Goal: Task Accomplishment & Management: Manage account settings

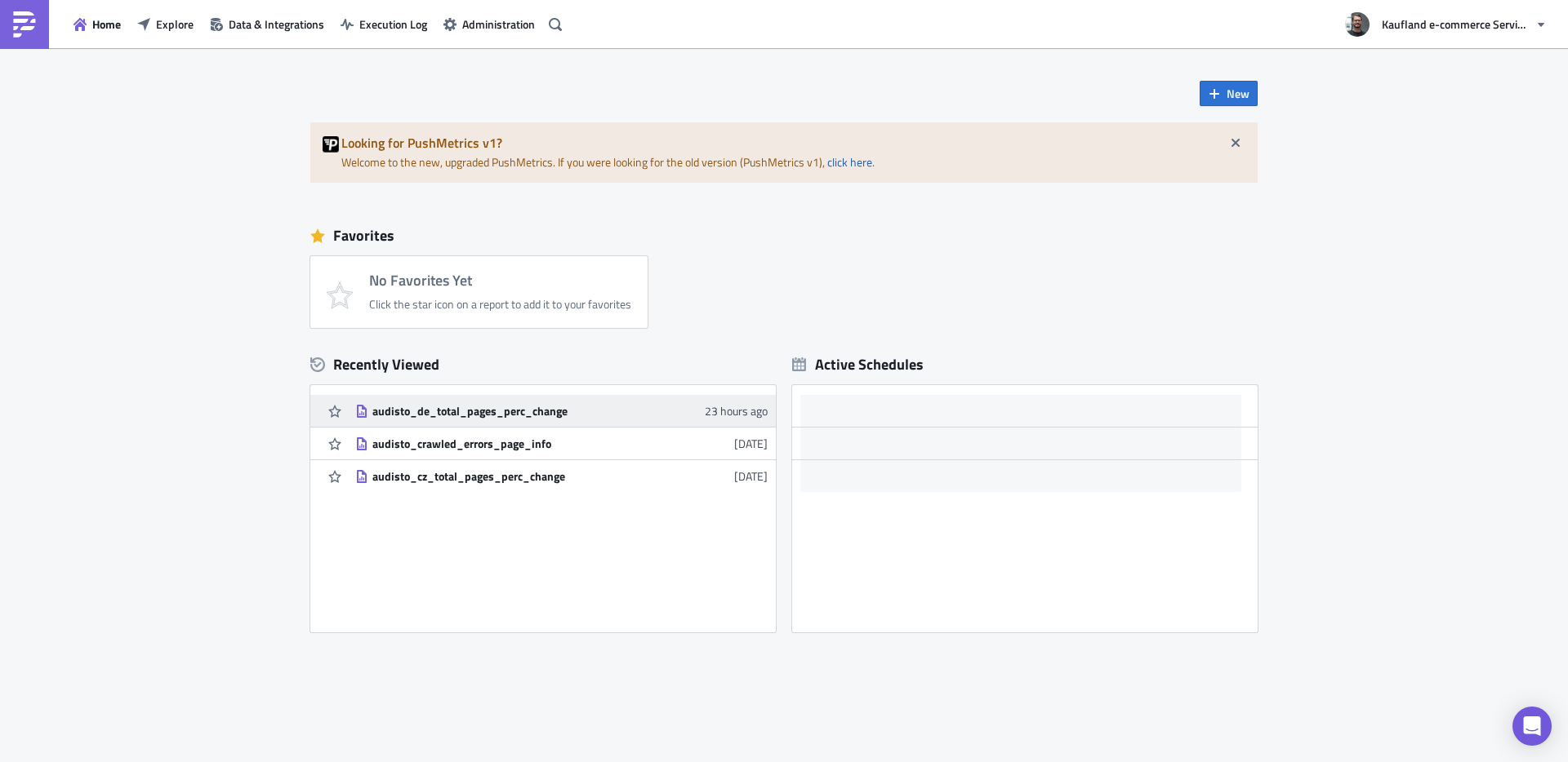
click at [428, 409] on div "audisto_de_total_pages_perc_change" at bounding box center [515, 412] width 285 height 15
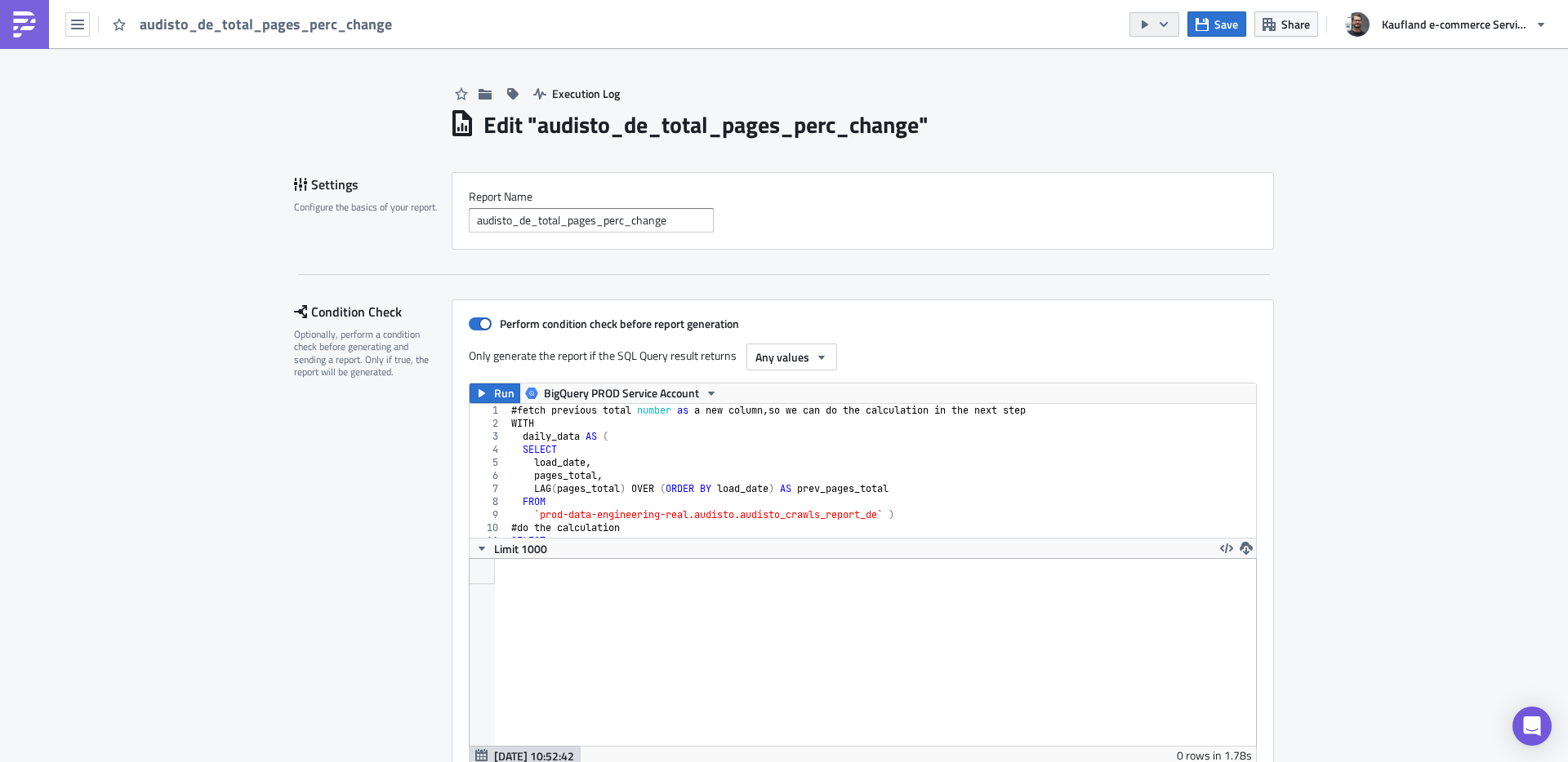
click at [1150, 23] on icon "button" at bounding box center [1145, 24] width 13 height 13
click at [1161, 58] on div "Send Just to Me" at bounding box center [1204, 65] width 128 height 16
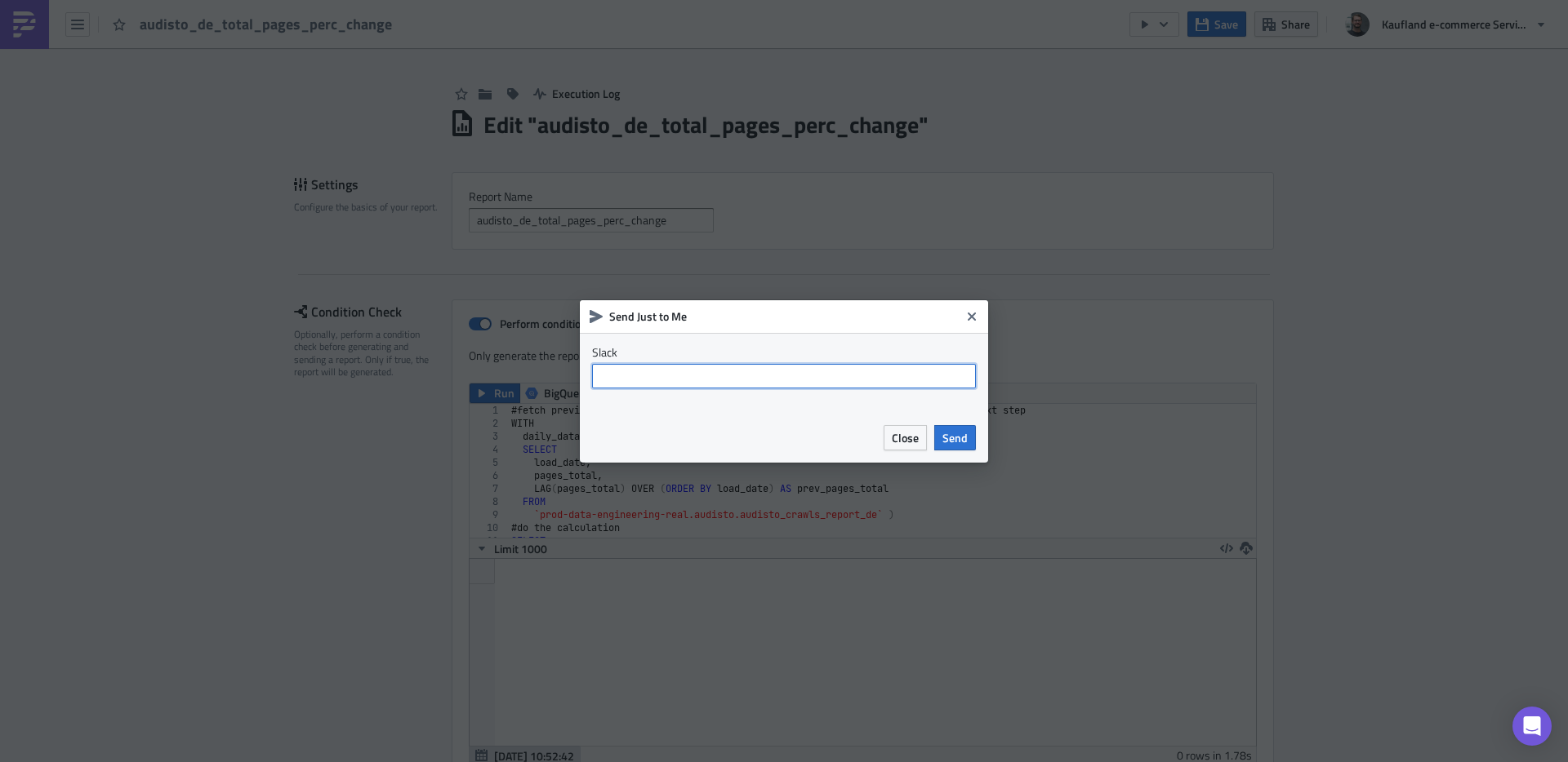
click at [776, 380] on input "text" at bounding box center [784, 376] width 384 height 24
type input "[PERSON_NAME][EMAIL_ADDRESS][PERSON_NAME][DOMAIN_NAME]"
click at [941, 436] on button "Send" at bounding box center [955, 437] width 41 height 25
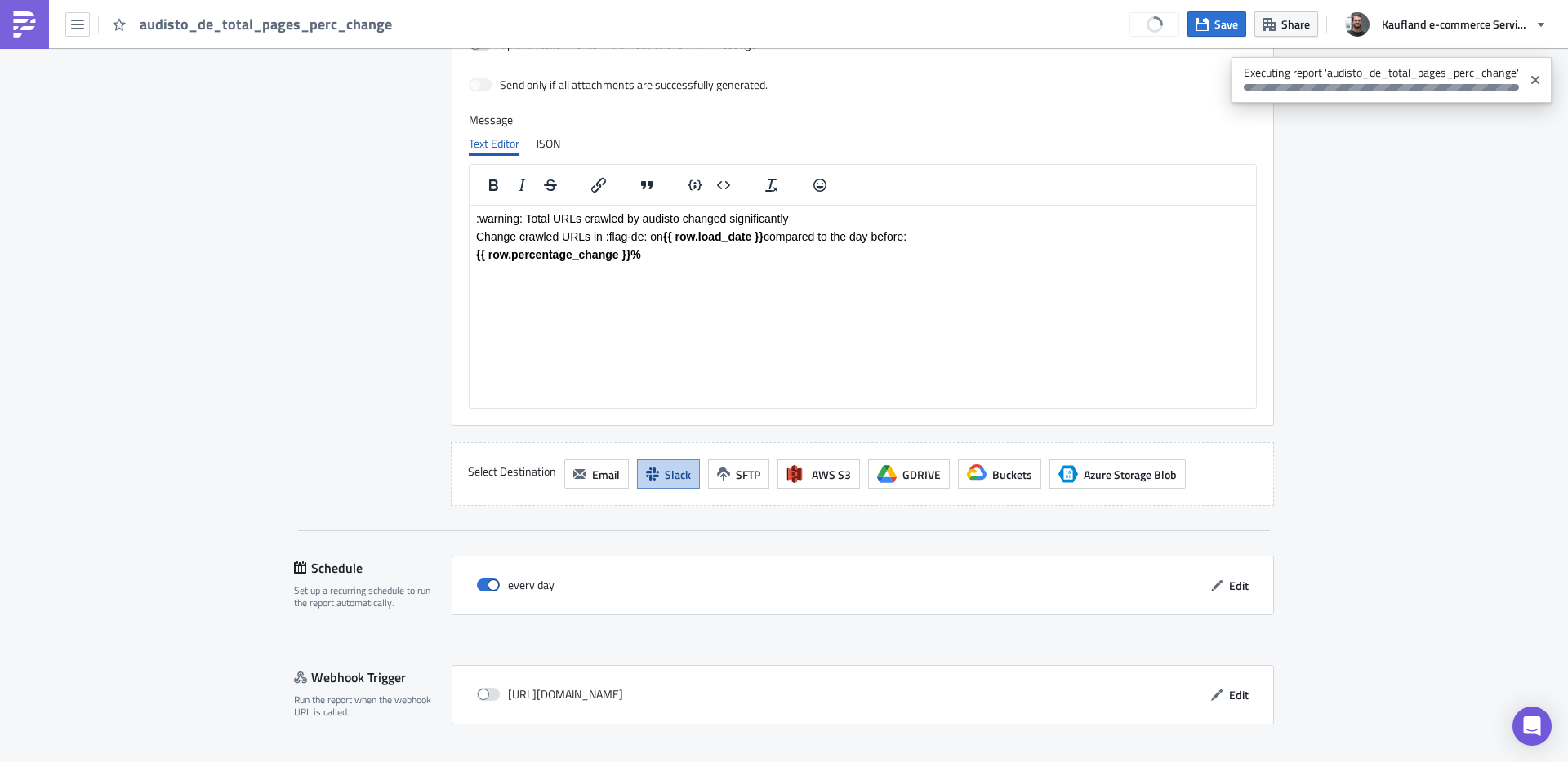
scroll to position [1519, 0]
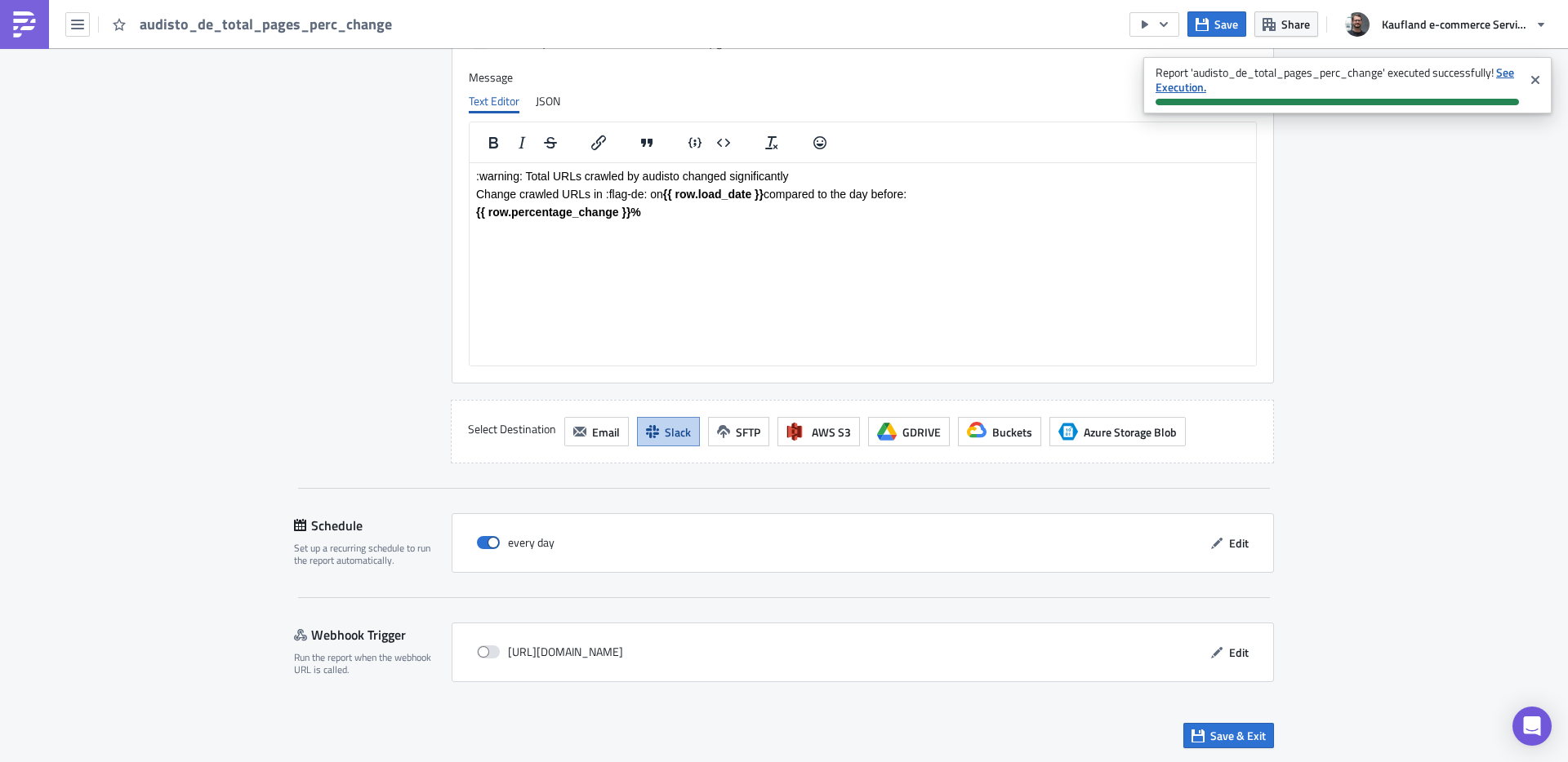
click at [1174, 91] on strong "See Execution." at bounding box center [1335, 80] width 359 height 32
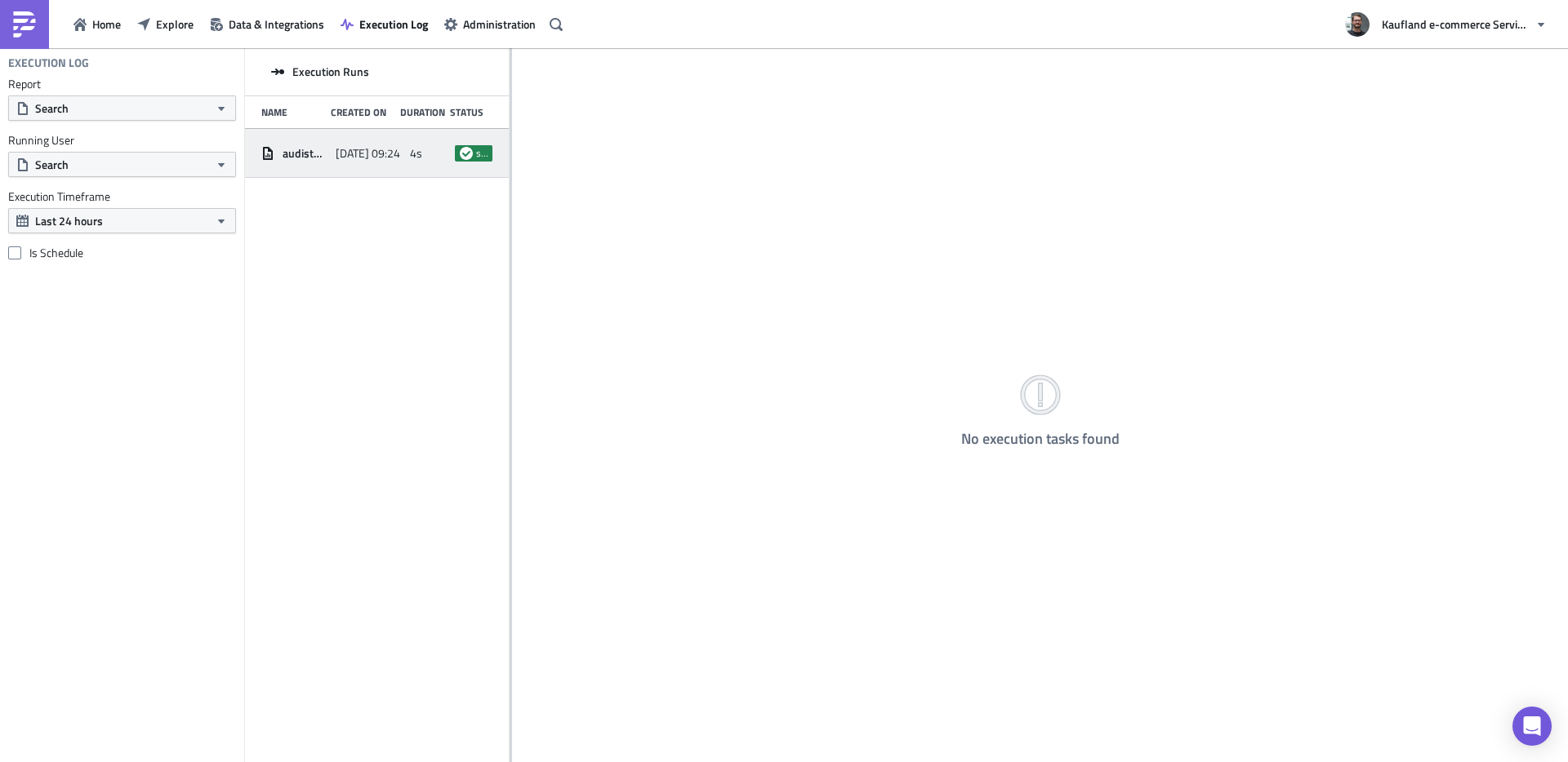
click at [348, 156] on span "[DATE] 09:24" at bounding box center [368, 154] width 65 height 15
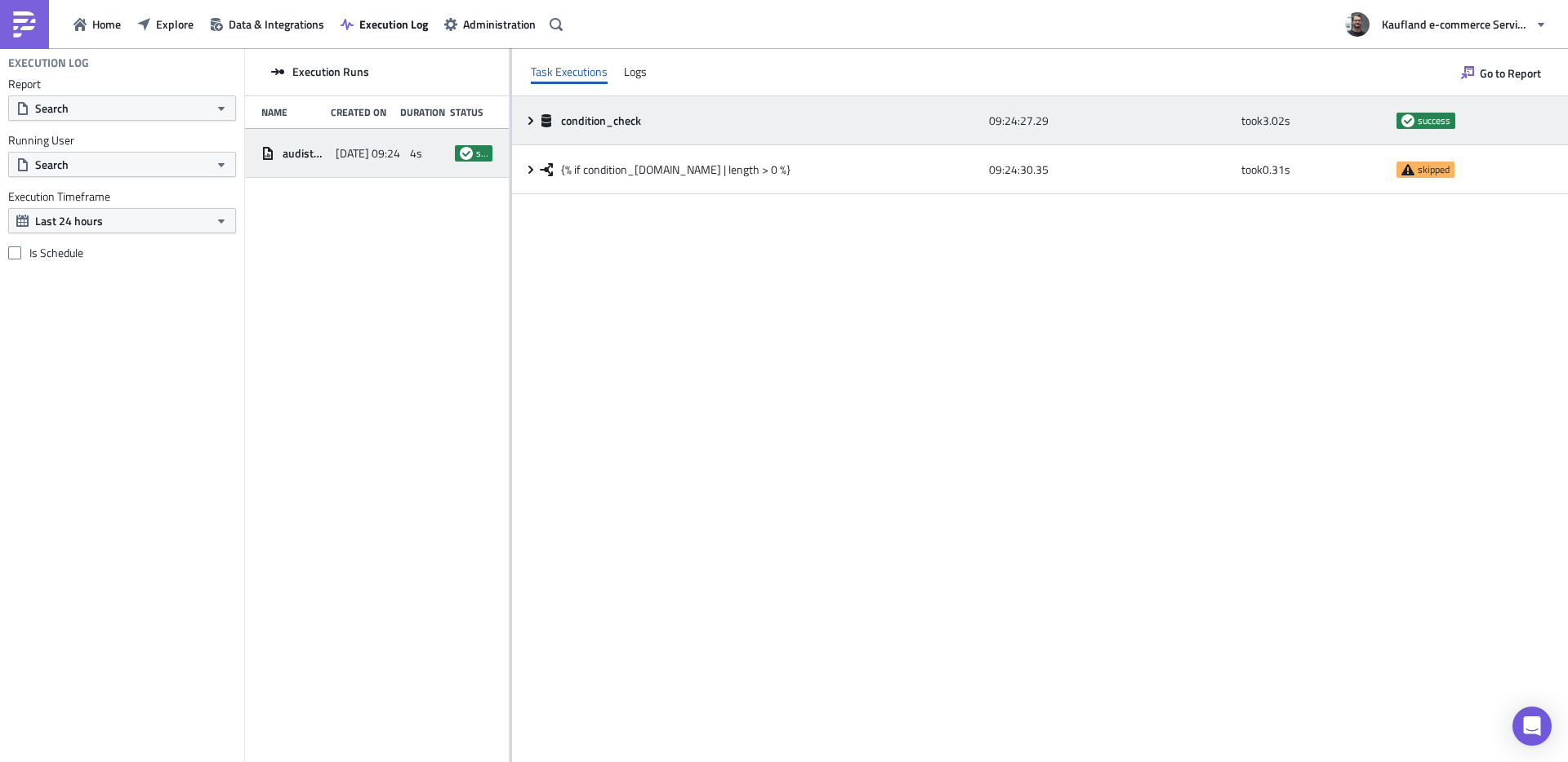
click at [656, 122] on div "condition_check" at bounding box center [761, 121] width 441 height 15
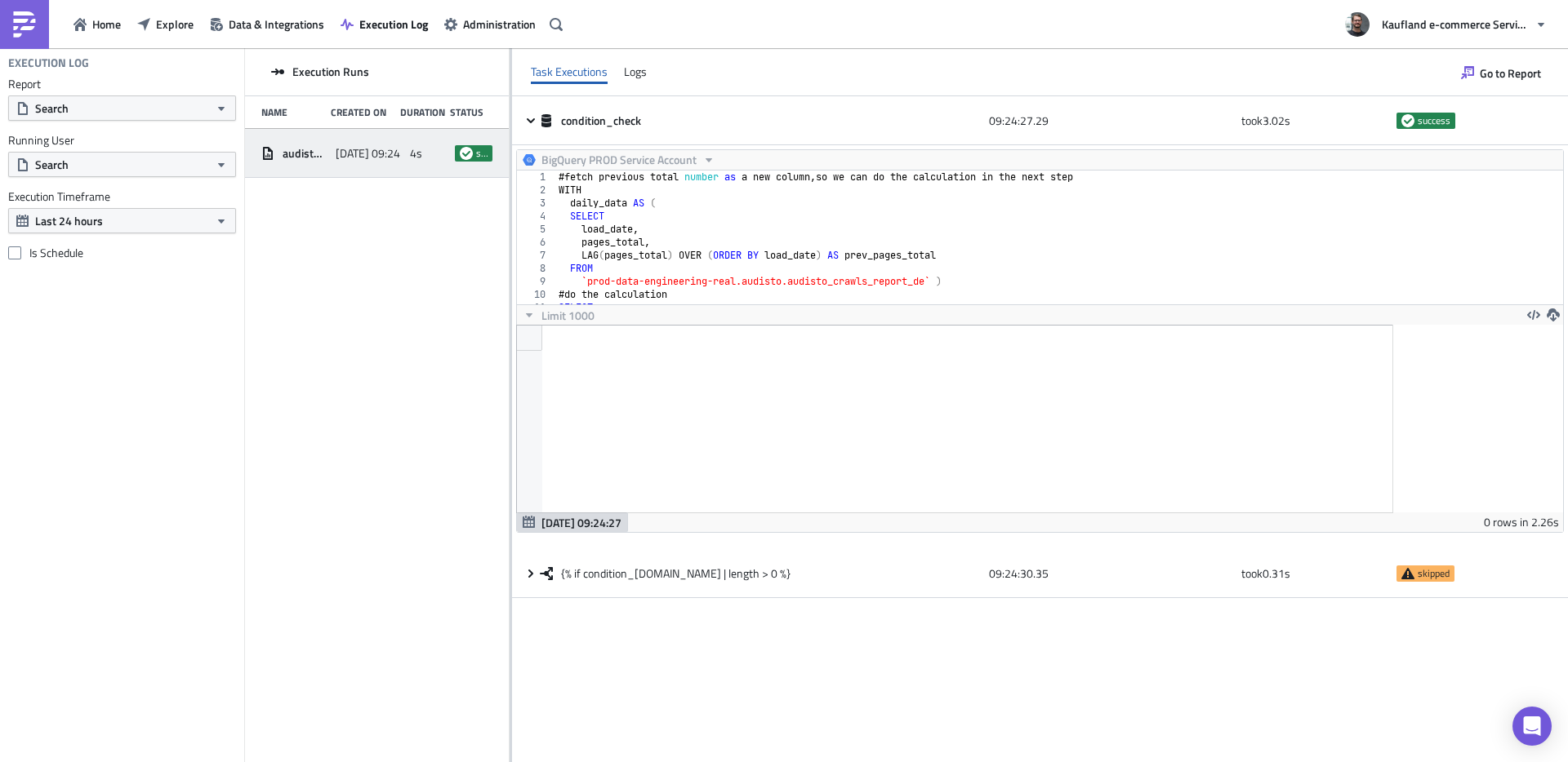
scroll to position [187, 876]
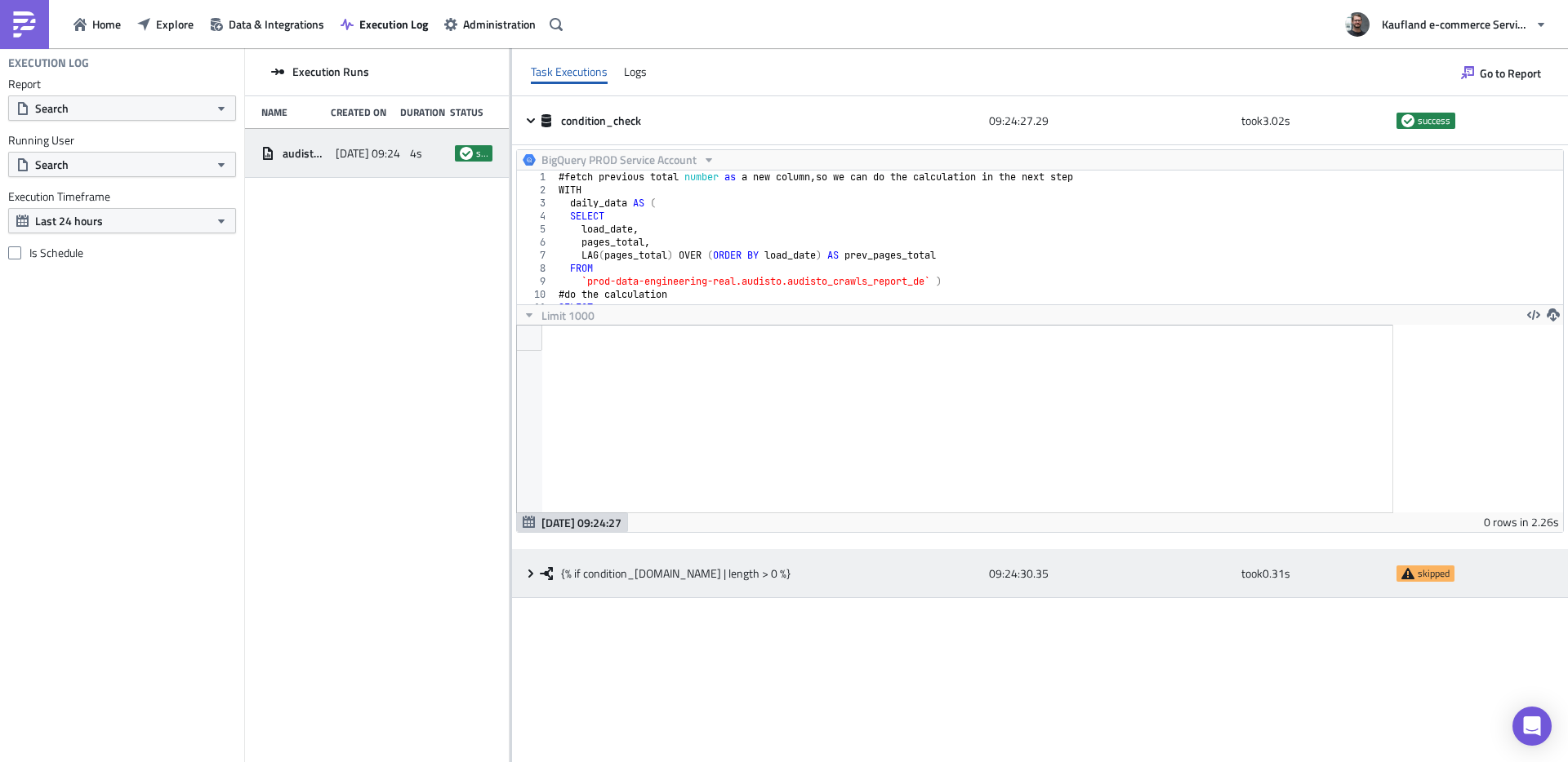
click at [807, 570] on div "{% if condition_check.data | length > 0 %}" at bounding box center [761, 574] width 441 height 15
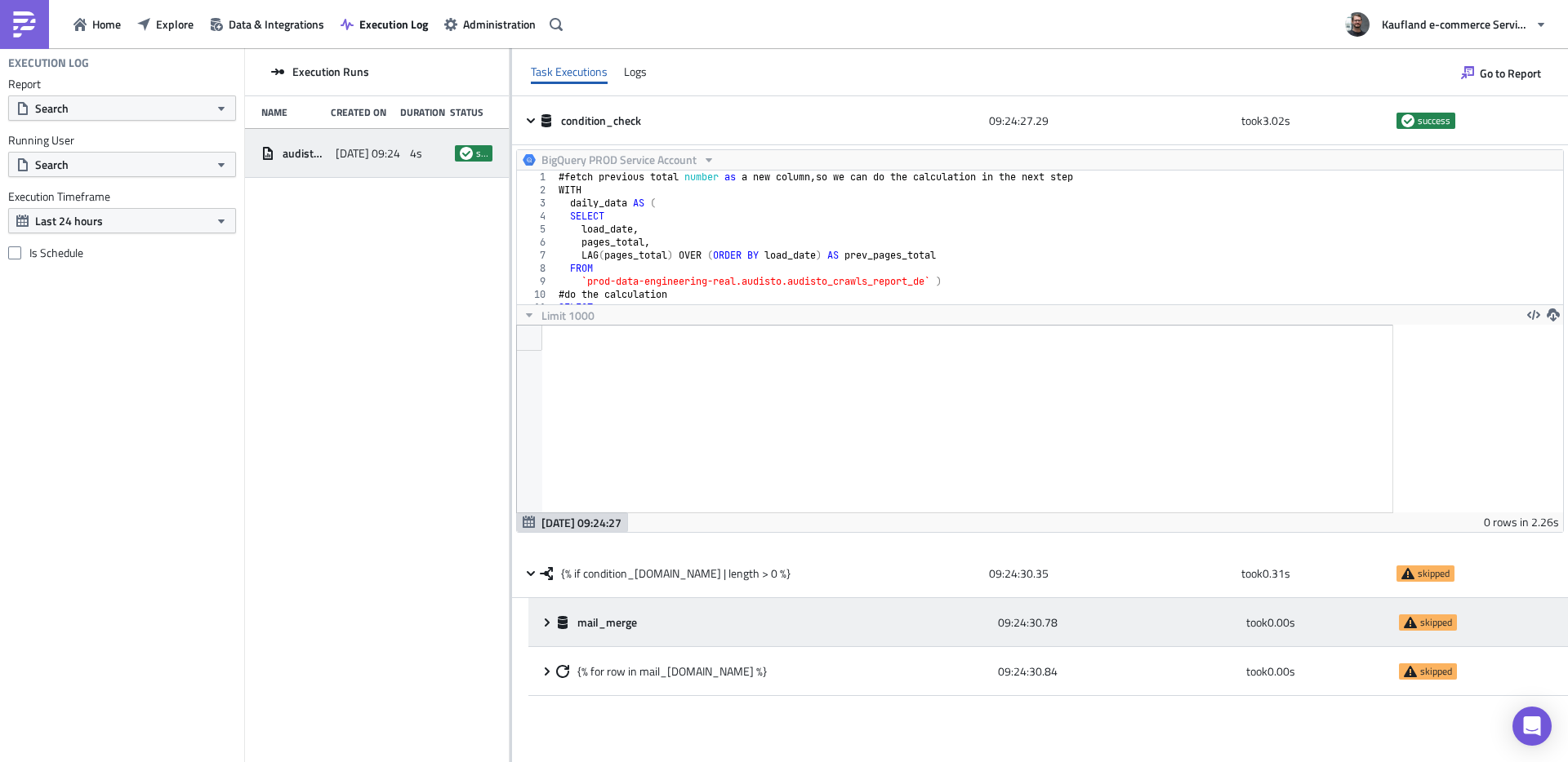
click at [766, 628] on div "mail_merge" at bounding box center [773, 623] width 434 height 15
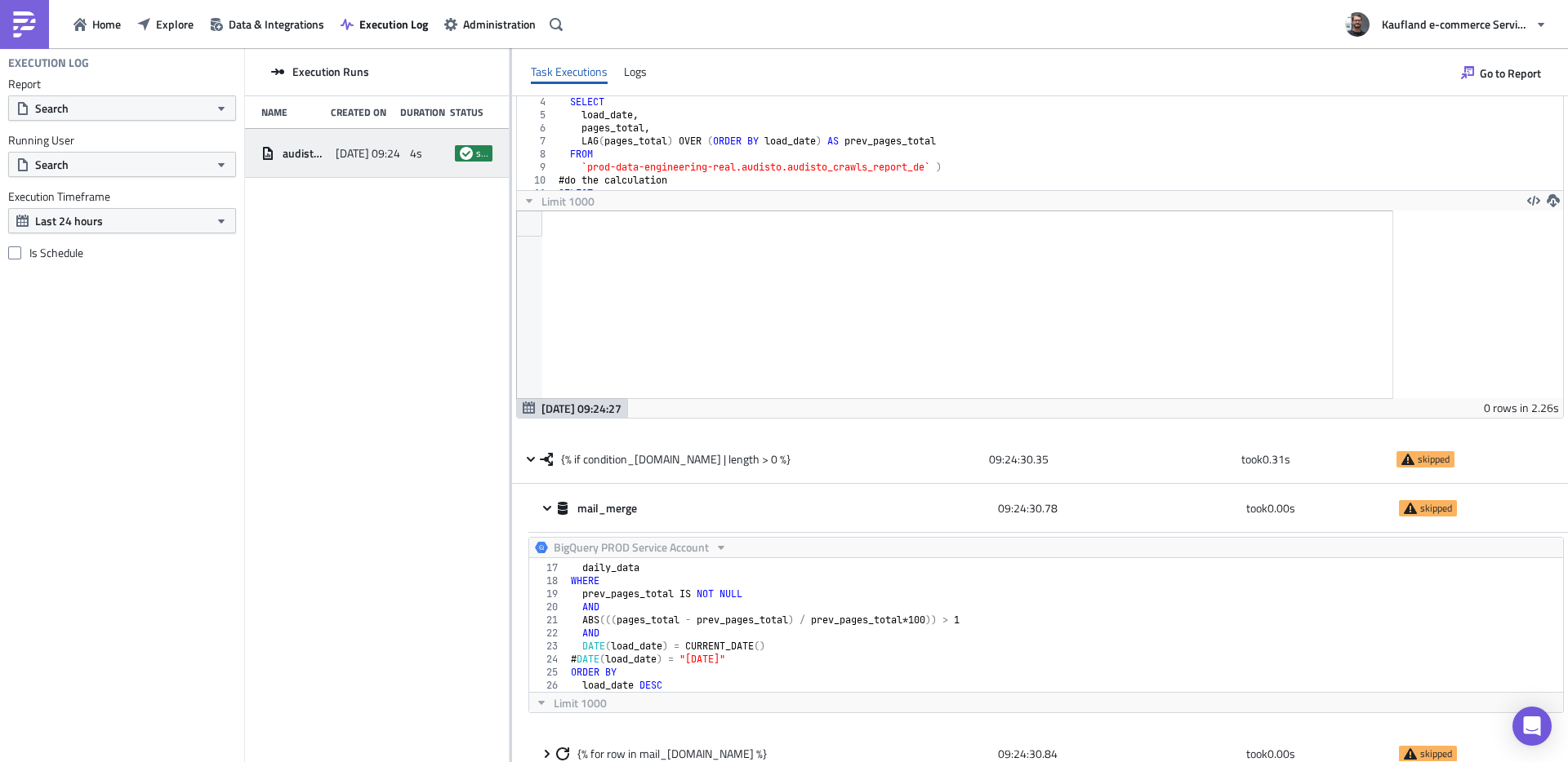
scroll to position [131, 0]
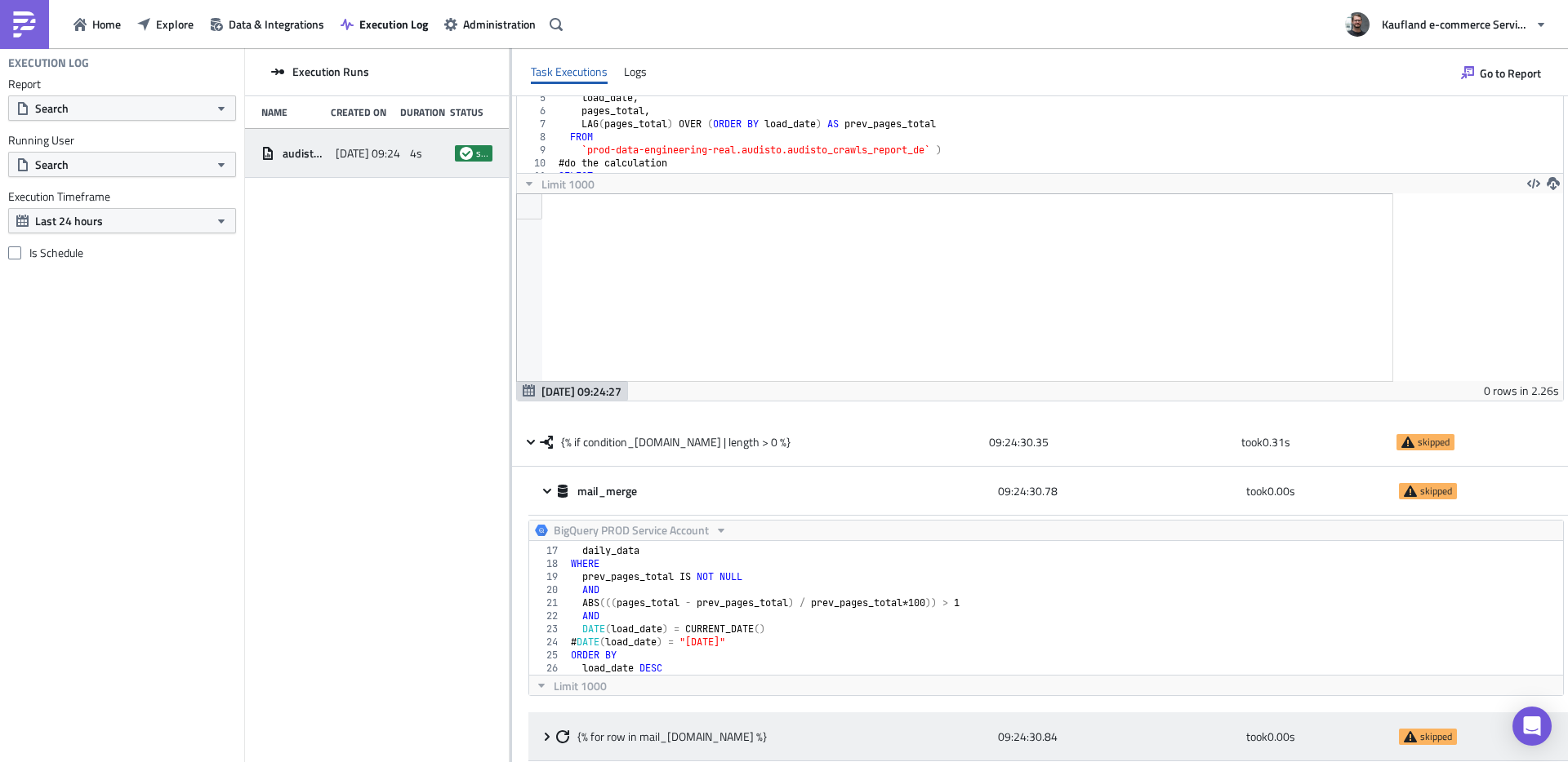
click at [766, 731] on div "{% for row in mail_merge.data %}" at bounding box center [773, 738] width 434 height 15
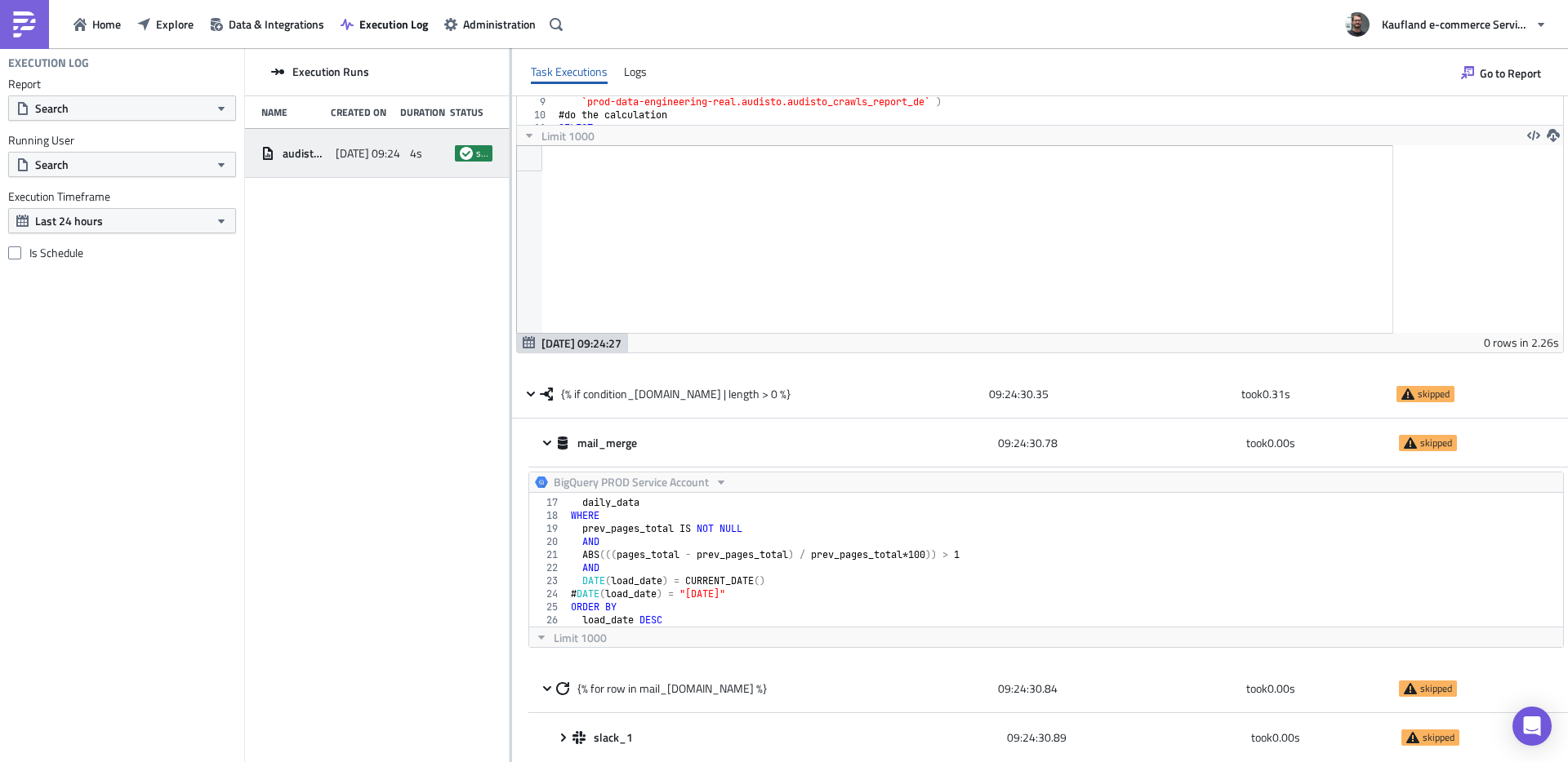
scroll to position [180, 0]
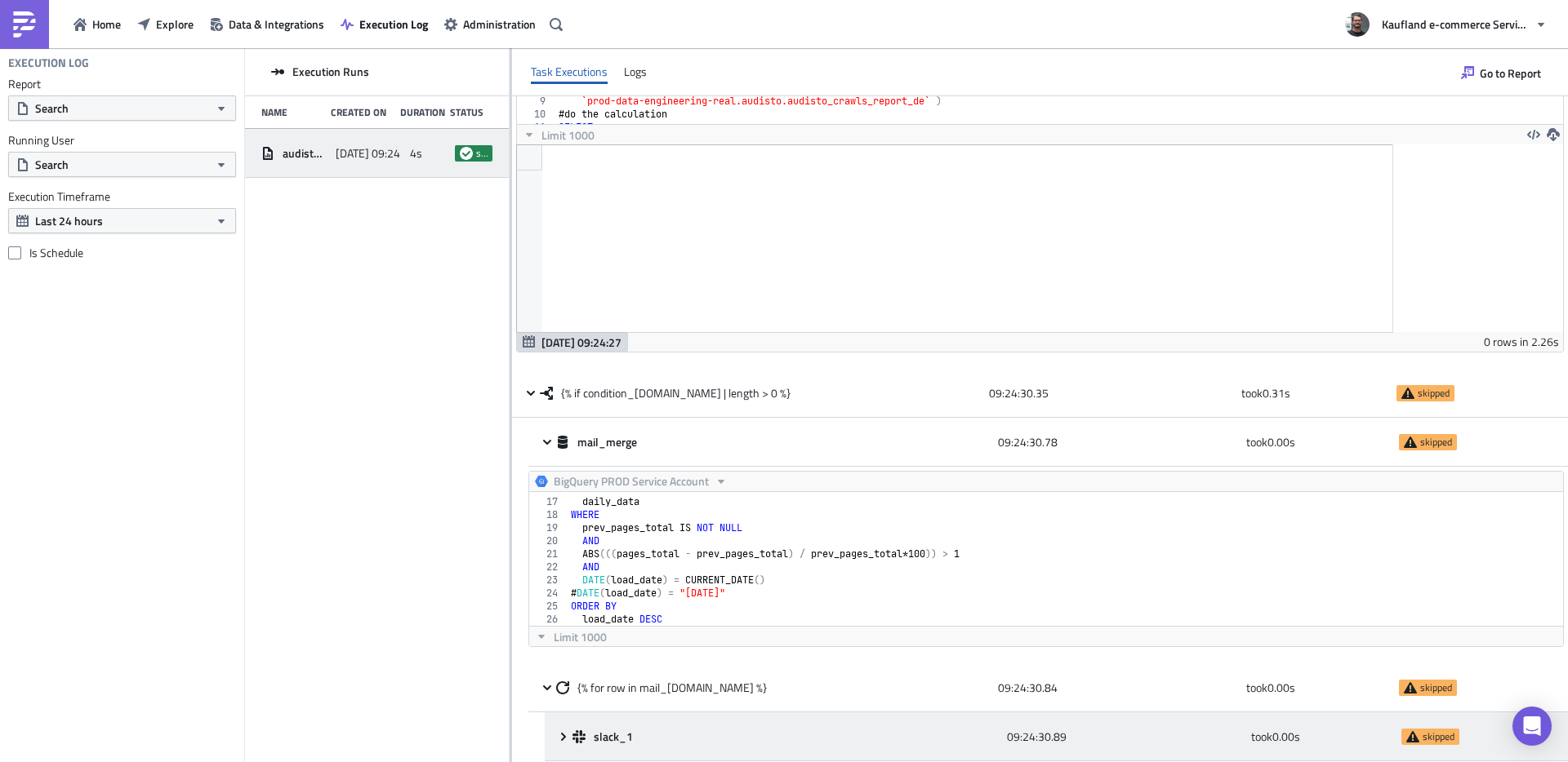
click at [657, 736] on div "slack_1" at bounding box center [786, 738] width 426 height 15
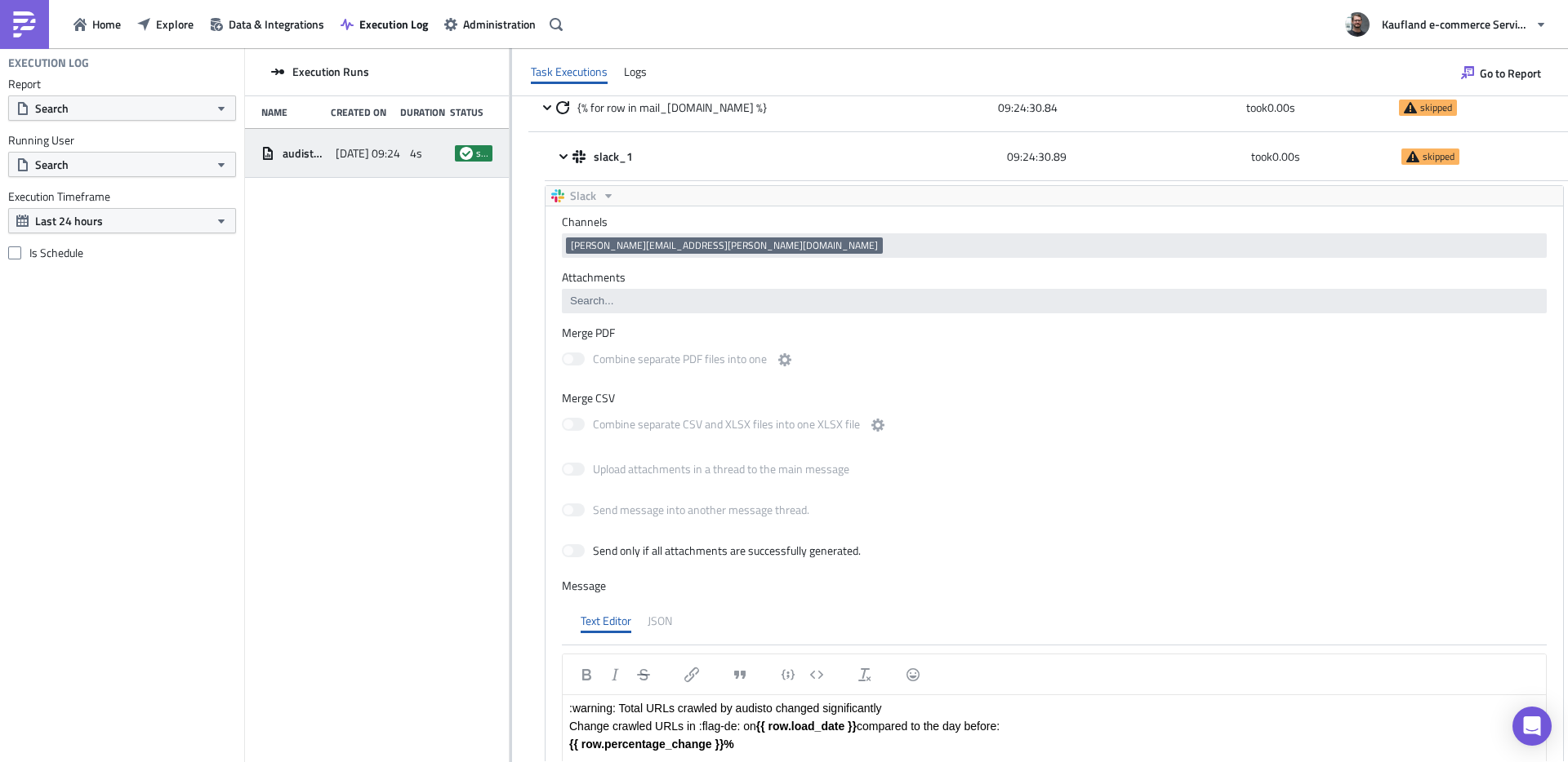
scroll to position [785, 0]
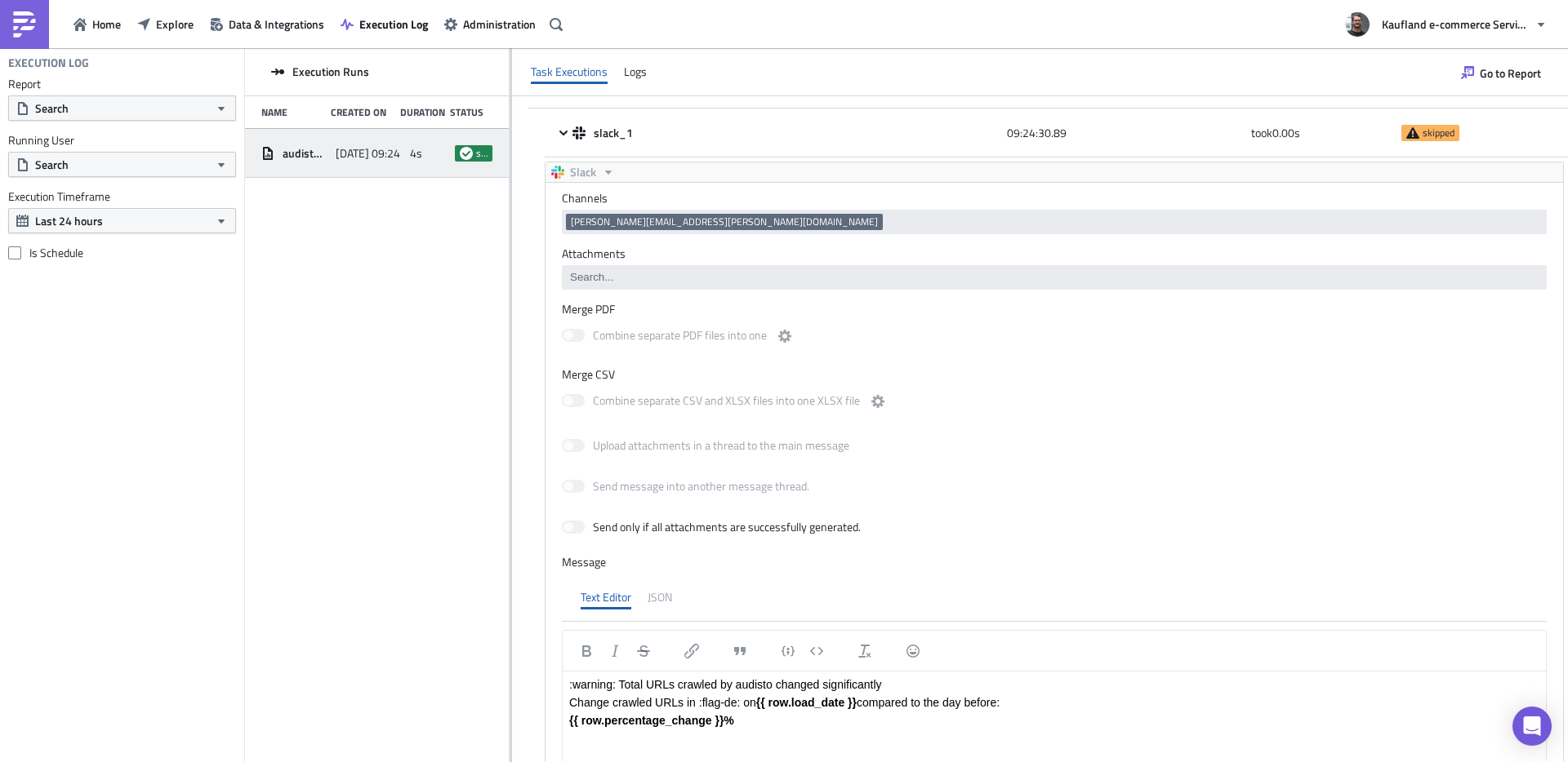
click at [802, 248] on label "Attachments" at bounding box center [1053, 254] width 985 height 15
click at [347, 163] on div "2025-08-14 09:24" at bounding box center [369, 153] width 66 height 29
click at [305, 72] on span "Execution Runs" at bounding box center [331, 72] width 77 height 15
click at [173, 17] on span "Explore" at bounding box center [175, 24] width 38 height 17
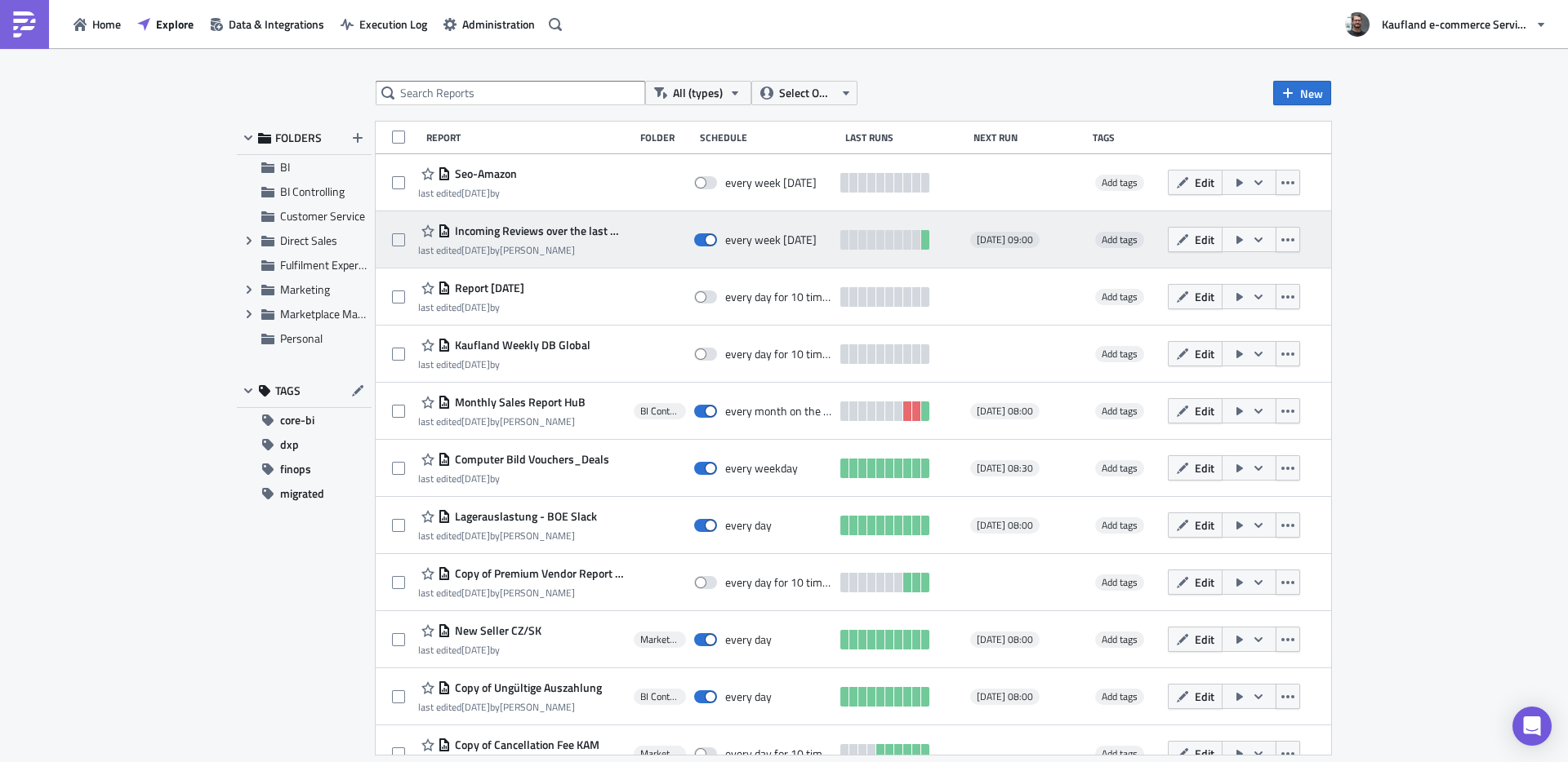
click at [505, 232] on span "Incoming Reviews over the last week" at bounding box center [538, 231] width 175 height 15
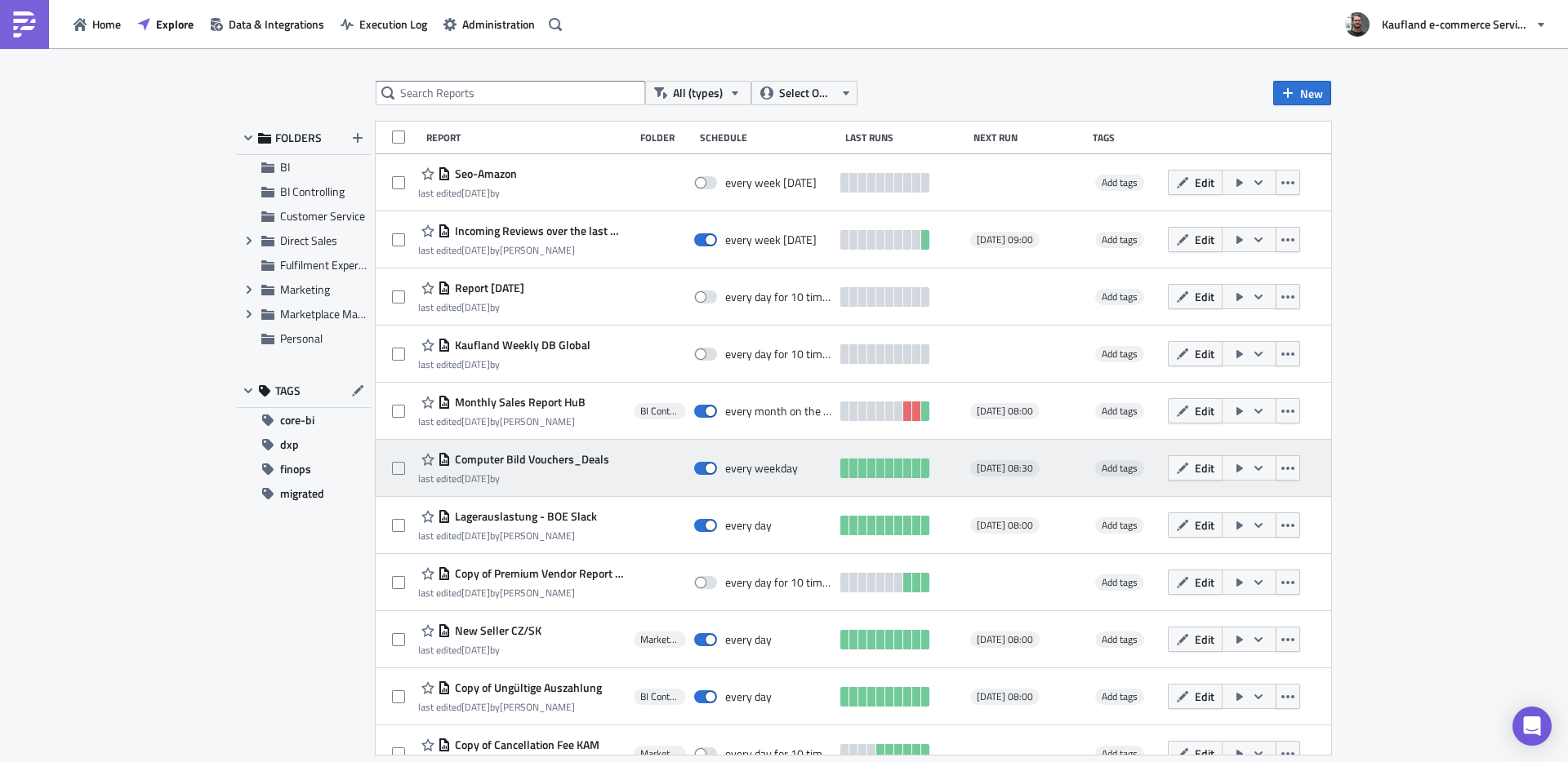
click at [546, 461] on span "Computer Bild Vouchers_Deals" at bounding box center [530, 460] width 159 height 15
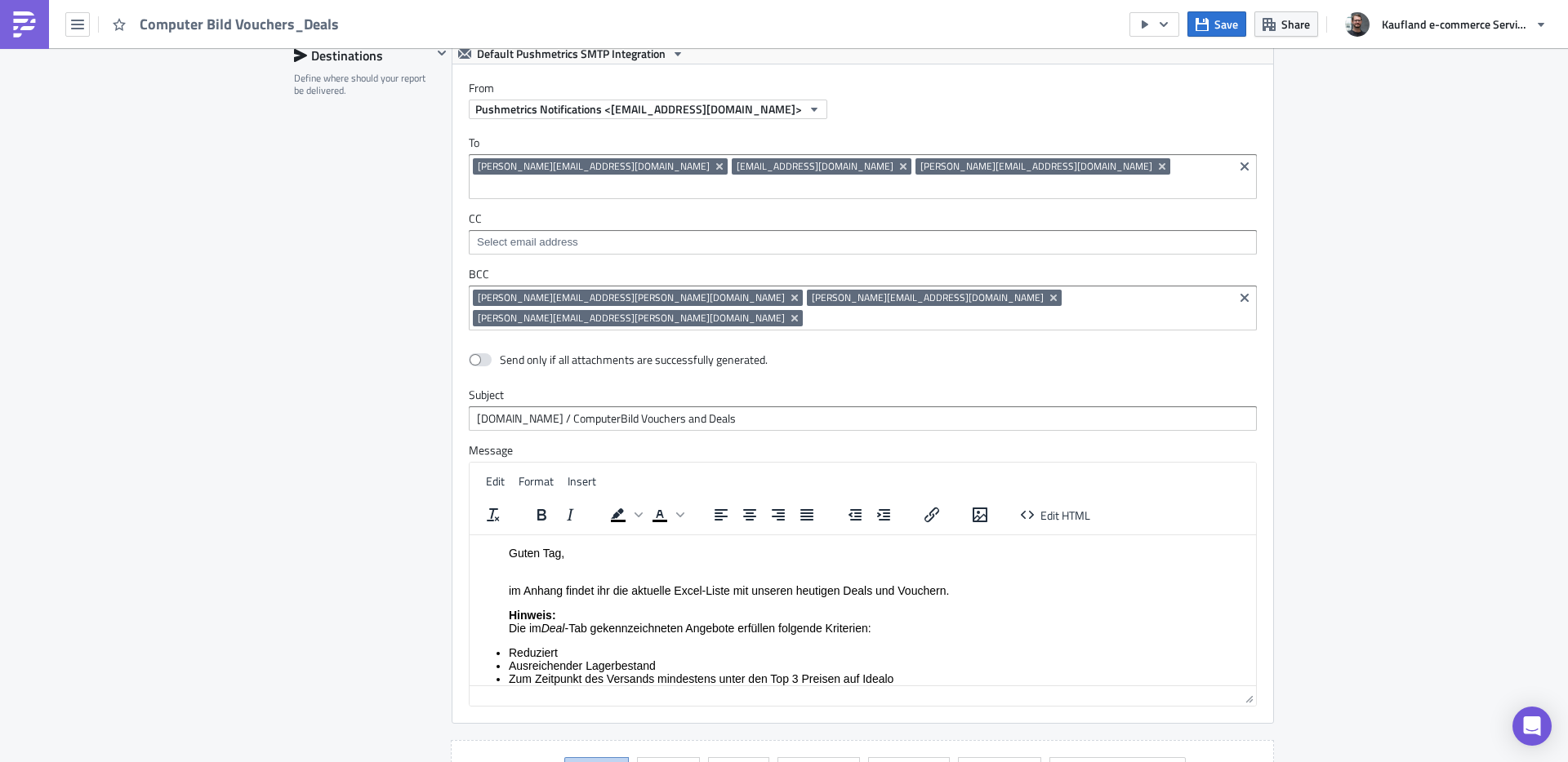
scroll to position [1352, 0]
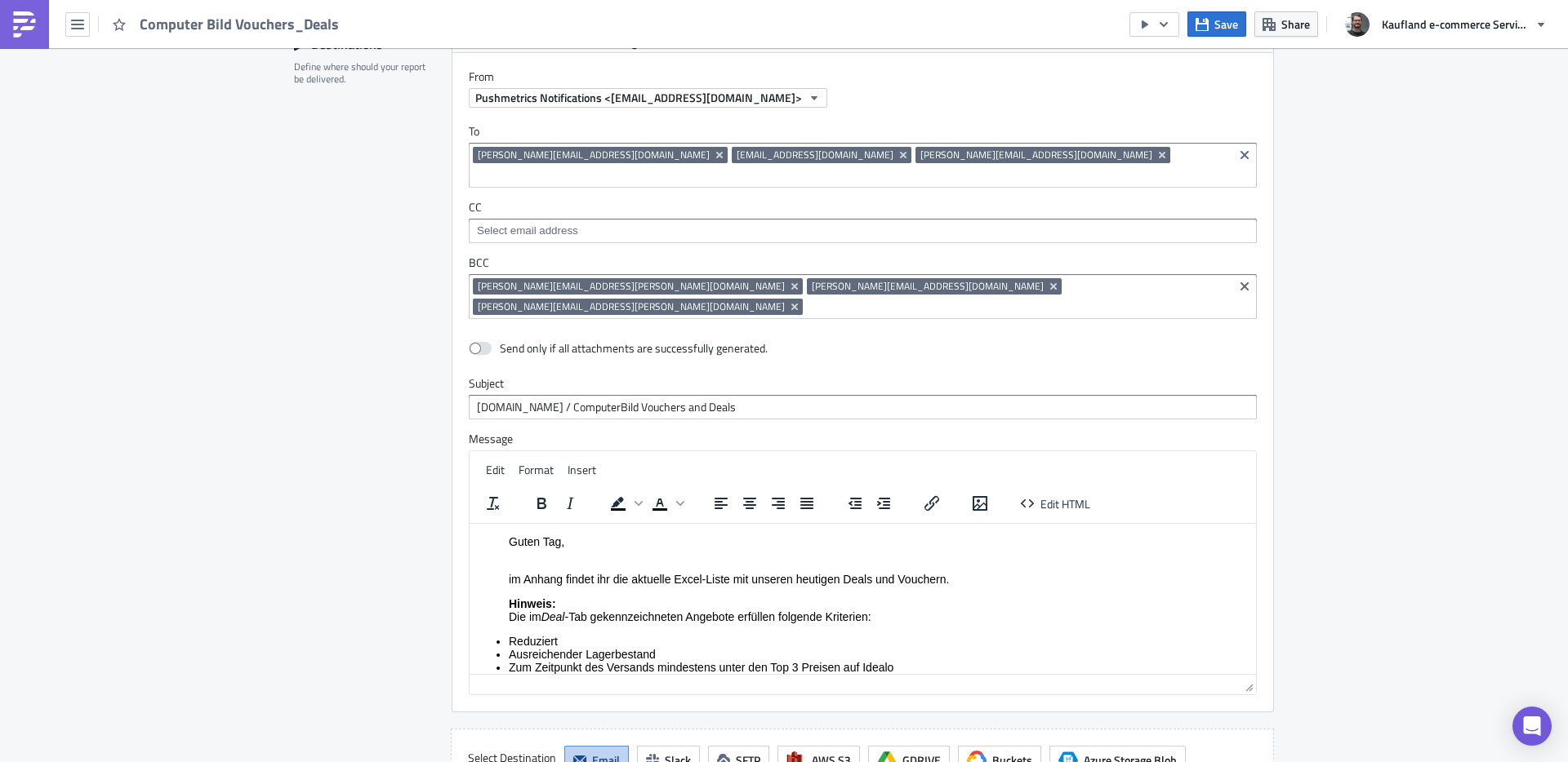
drag, startPoint x: 396, startPoint y: 298, endPoint x: 402, endPoint y: 305, distance: 9.2
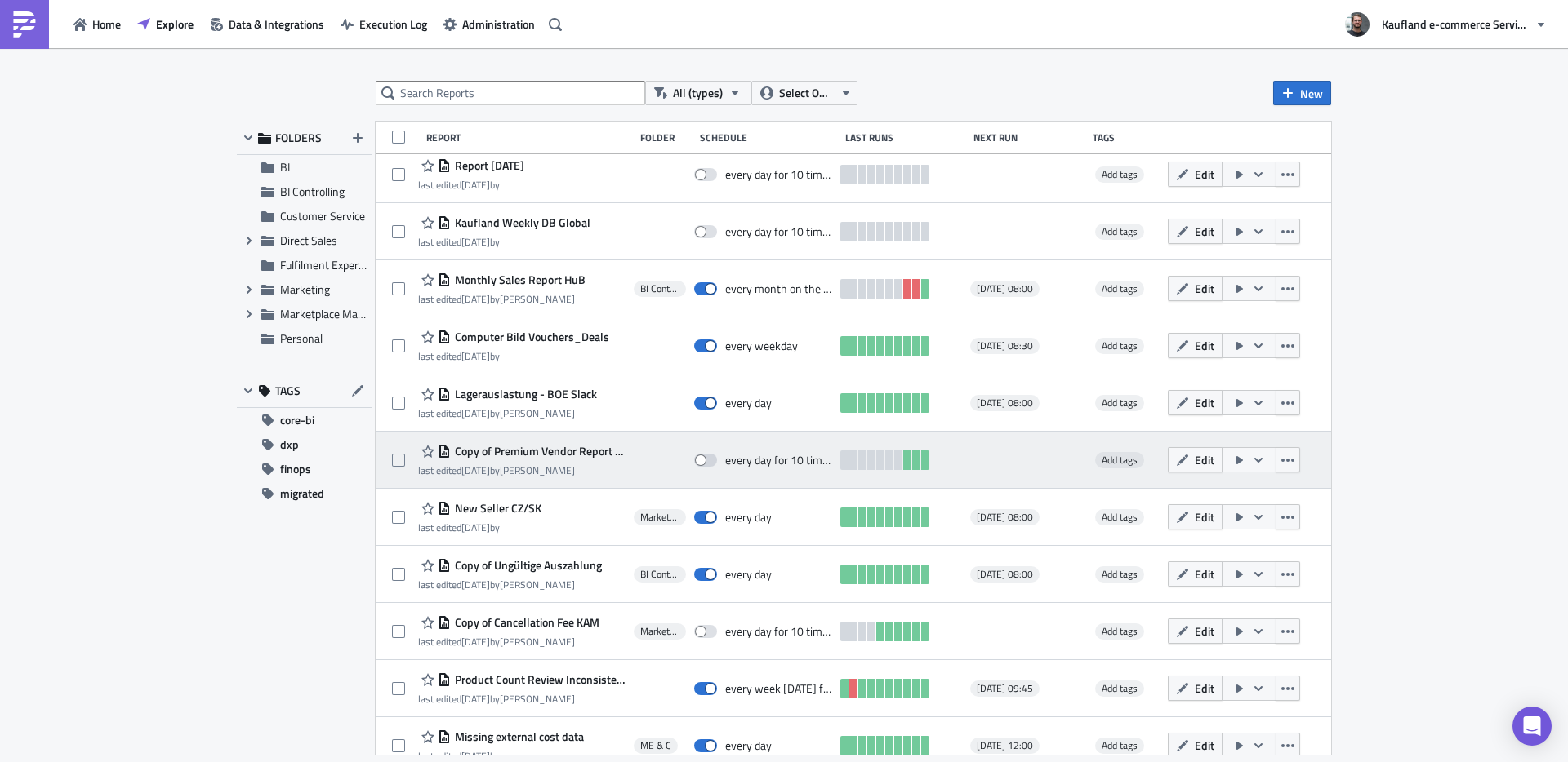
scroll to position [297, 0]
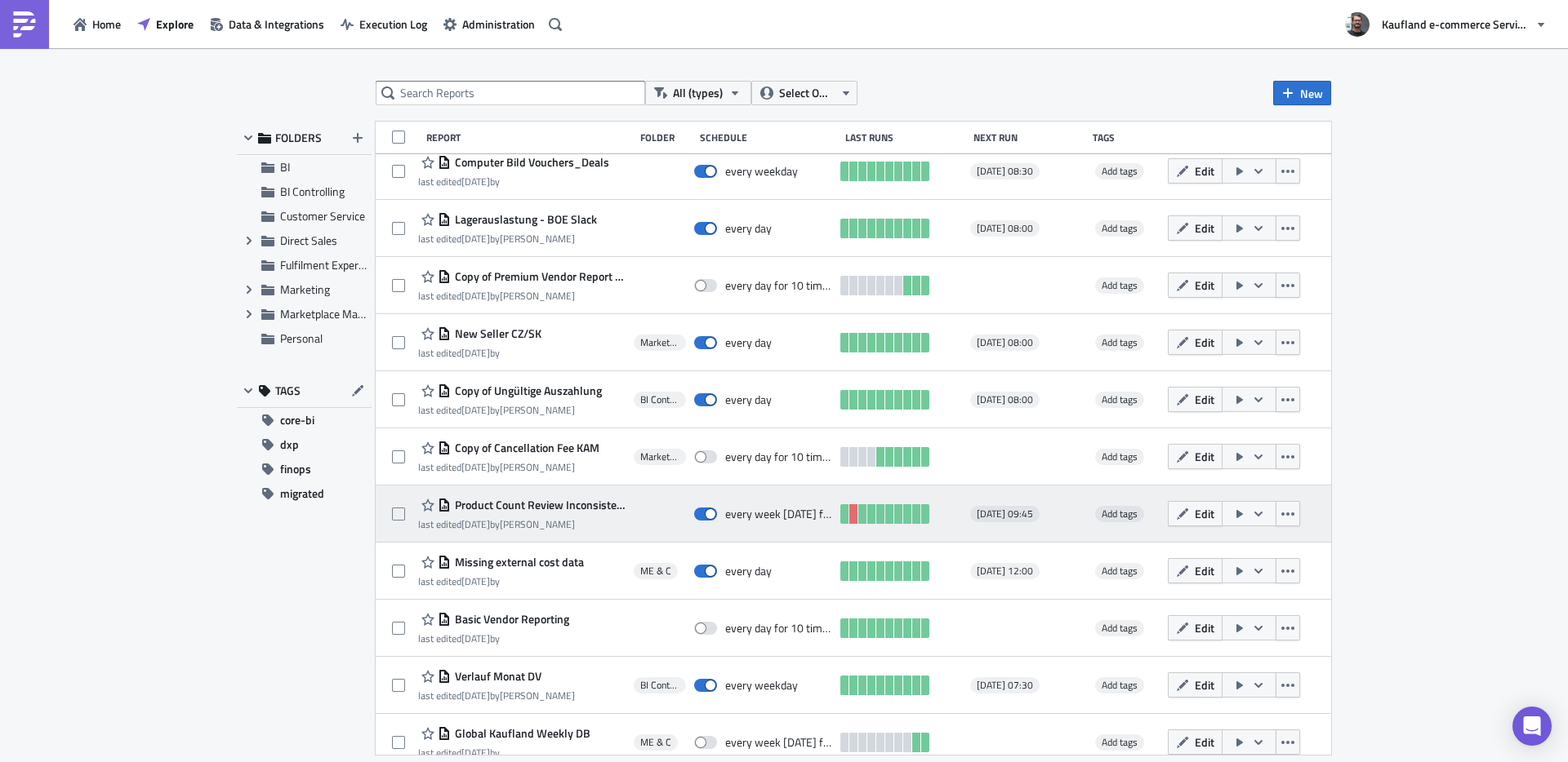
click at [526, 502] on span "Product Count Review Inconsistency on PDP" at bounding box center [538, 506] width 175 height 15
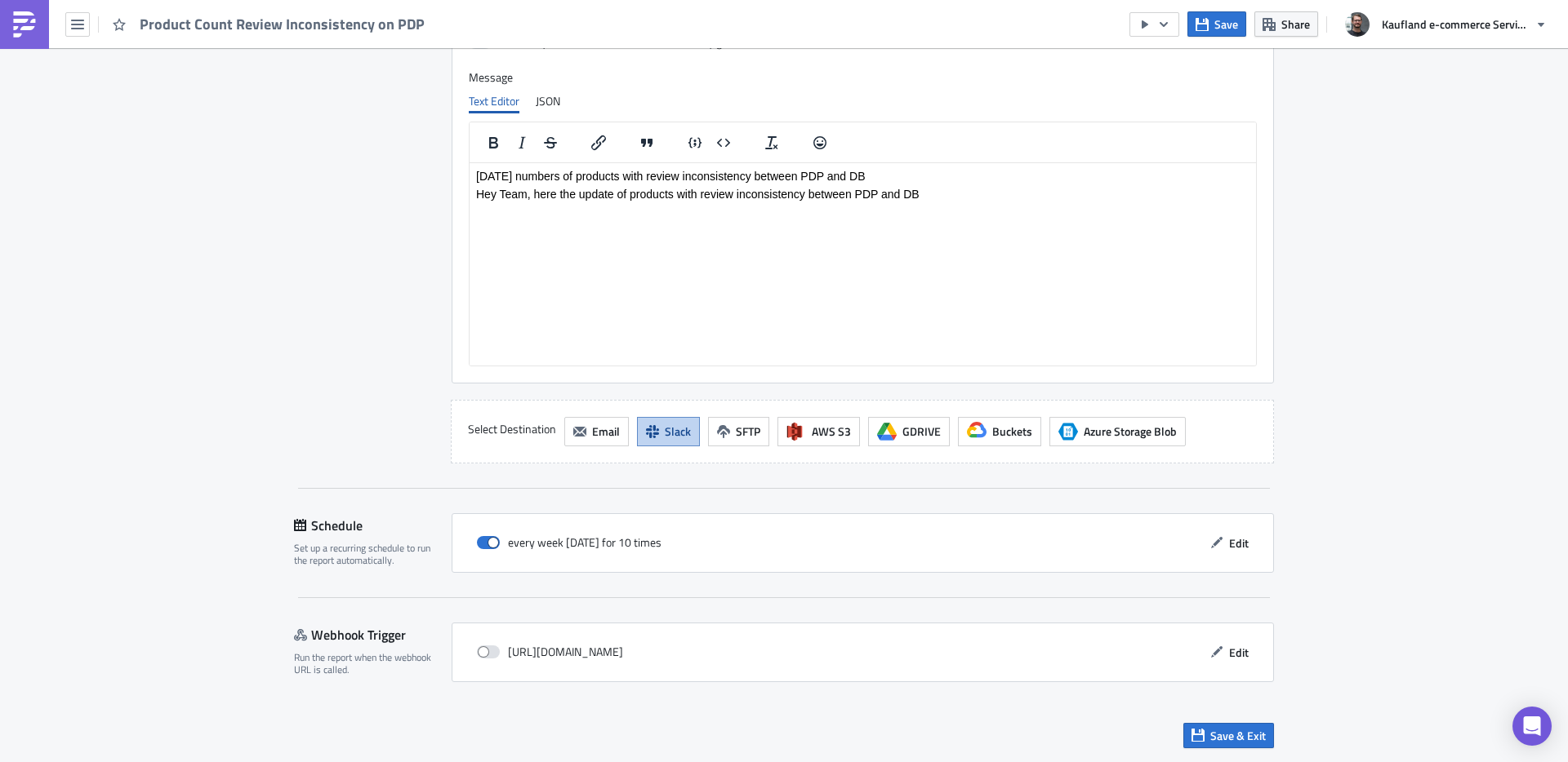
scroll to position [1012, 0]
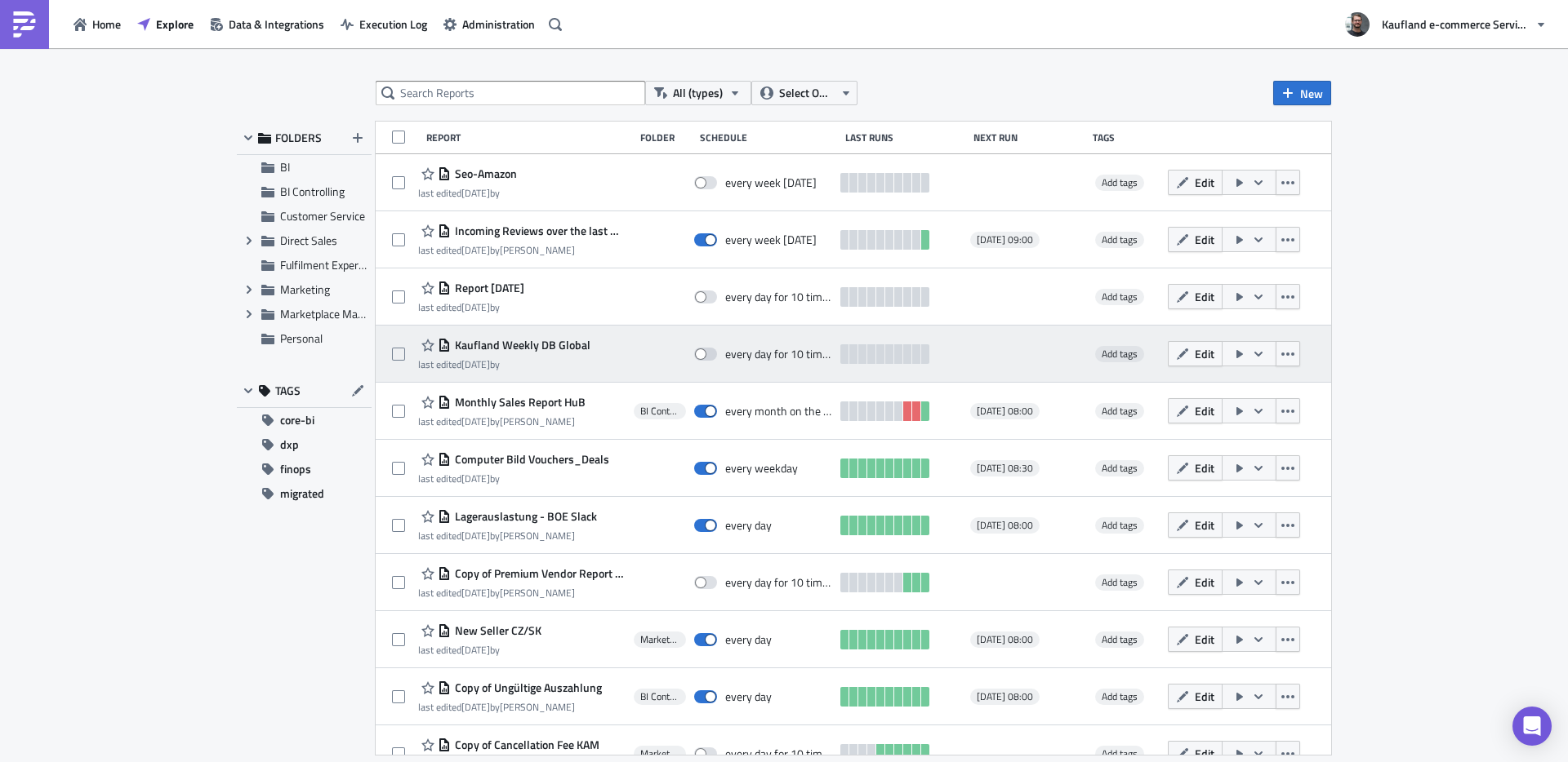
drag, startPoint x: 568, startPoint y: 355, endPoint x: 587, endPoint y: 348, distance: 20.2
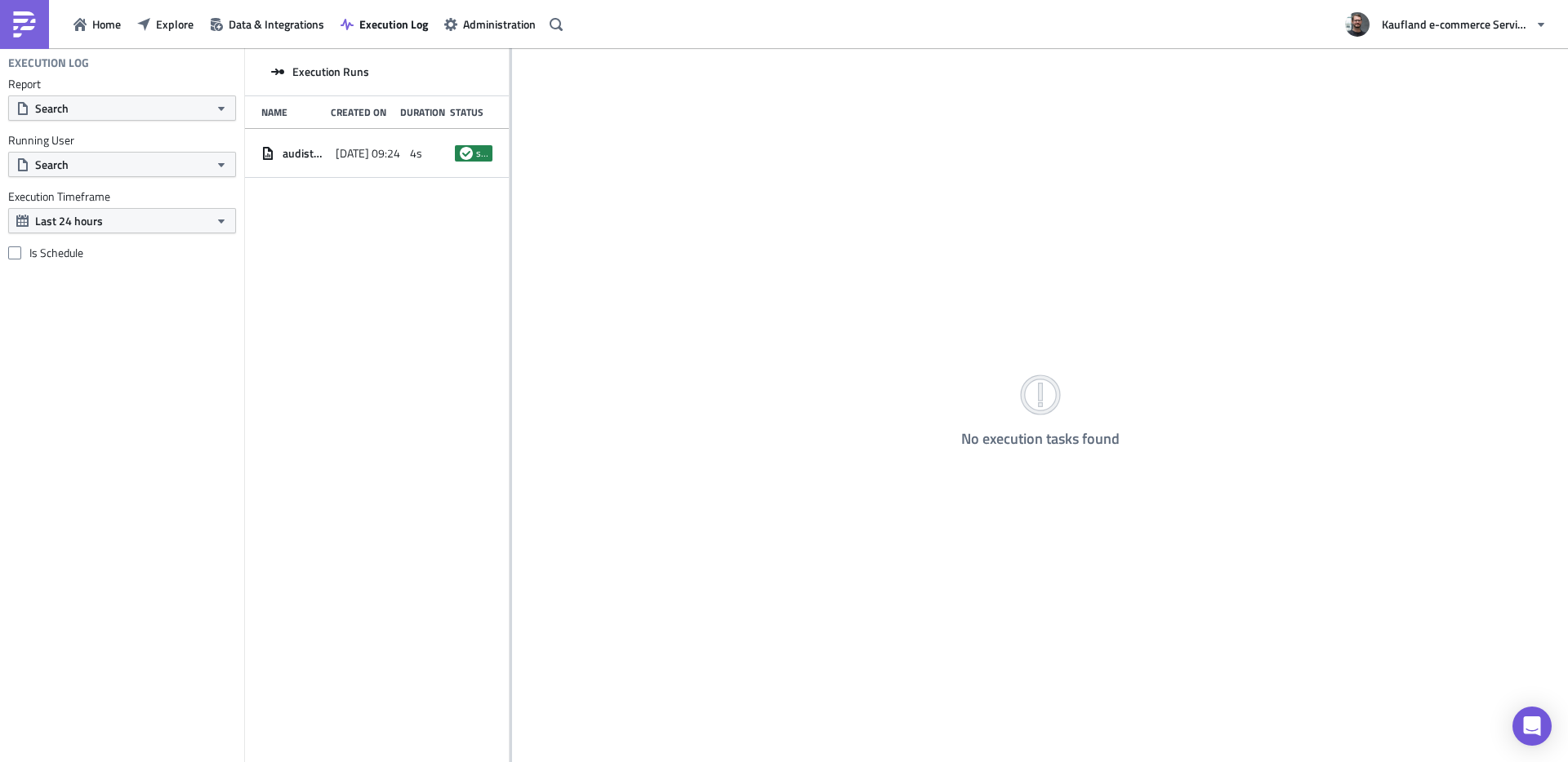
drag, startPoint x: 456, startPoint y: 282, endPoint x: 434, endPoint y: 292, distance: 24.2
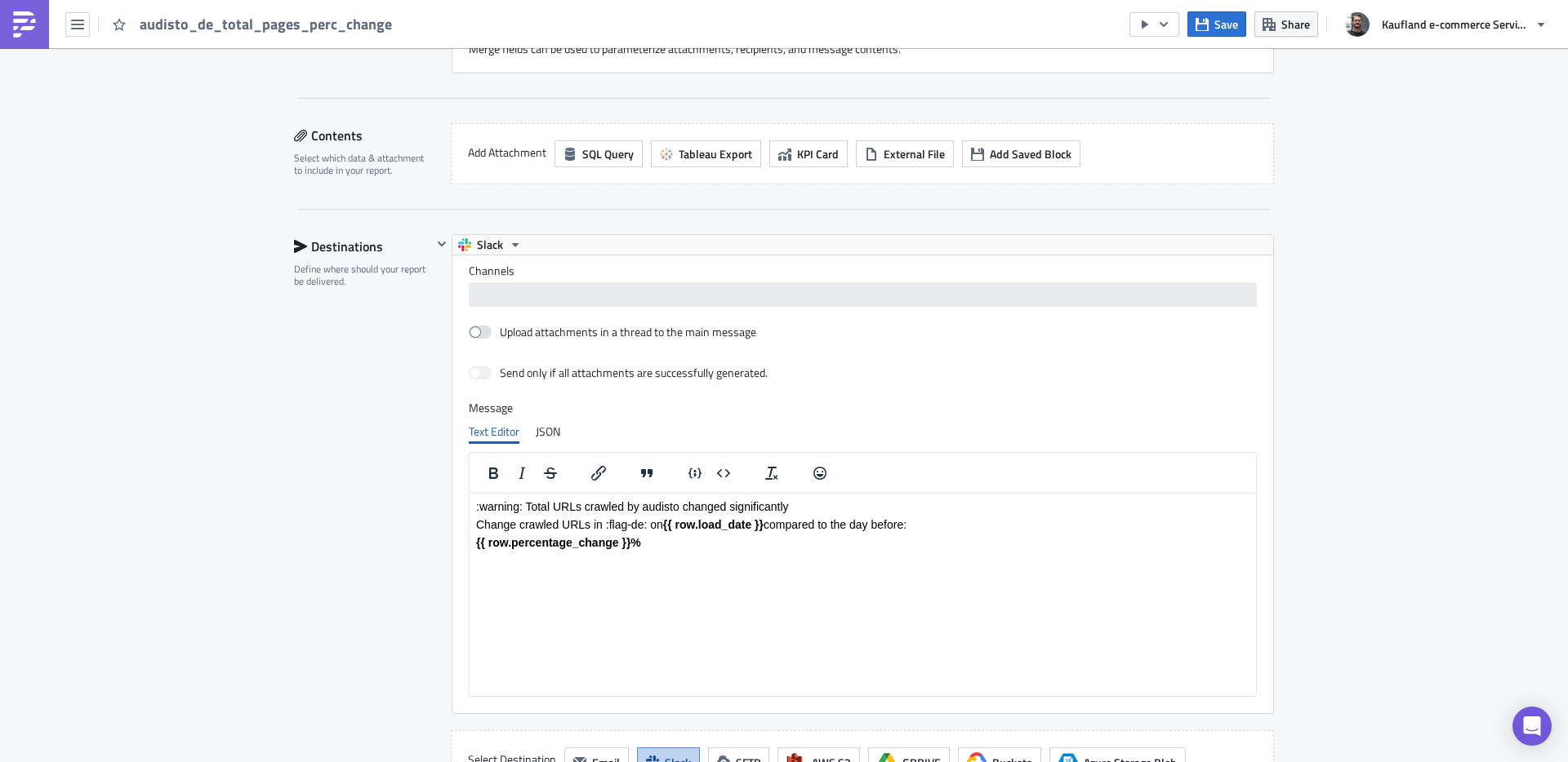
scroll to position [1011, 0]
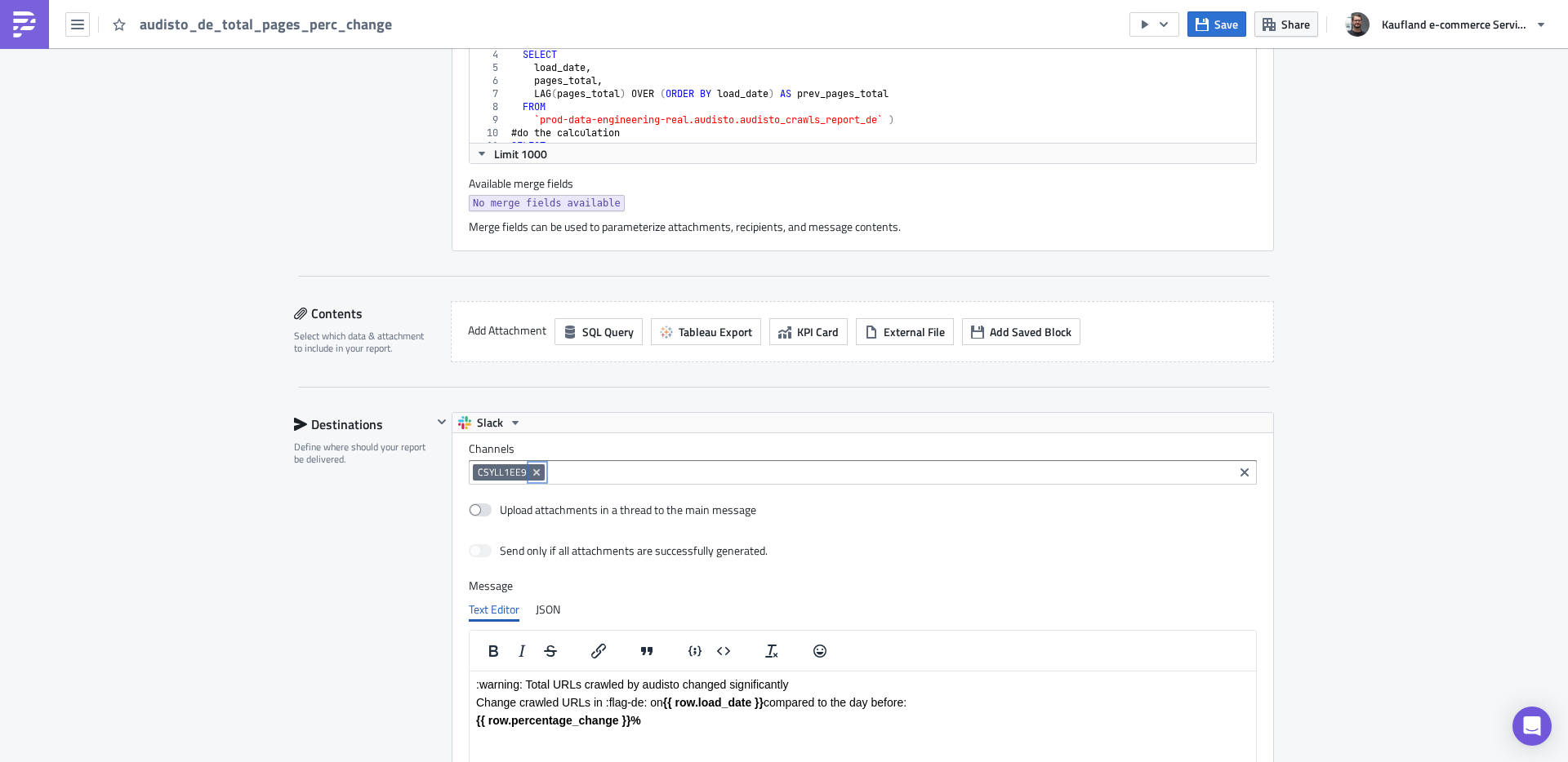
click at [533, 474] on icon "Remove Tag" at bounding box center [537, 473] width 13 height 13
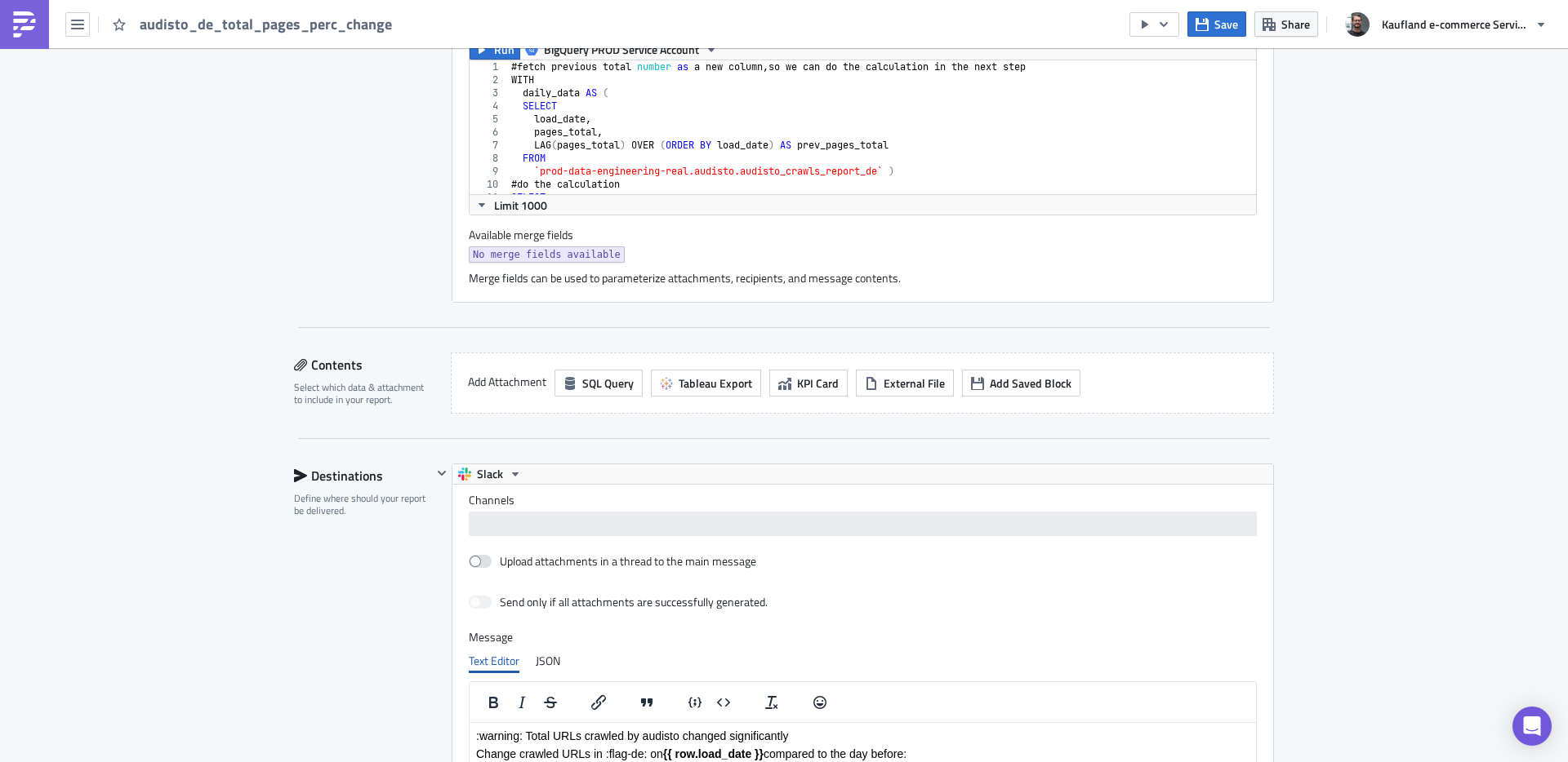
scroll to position [990, 0]
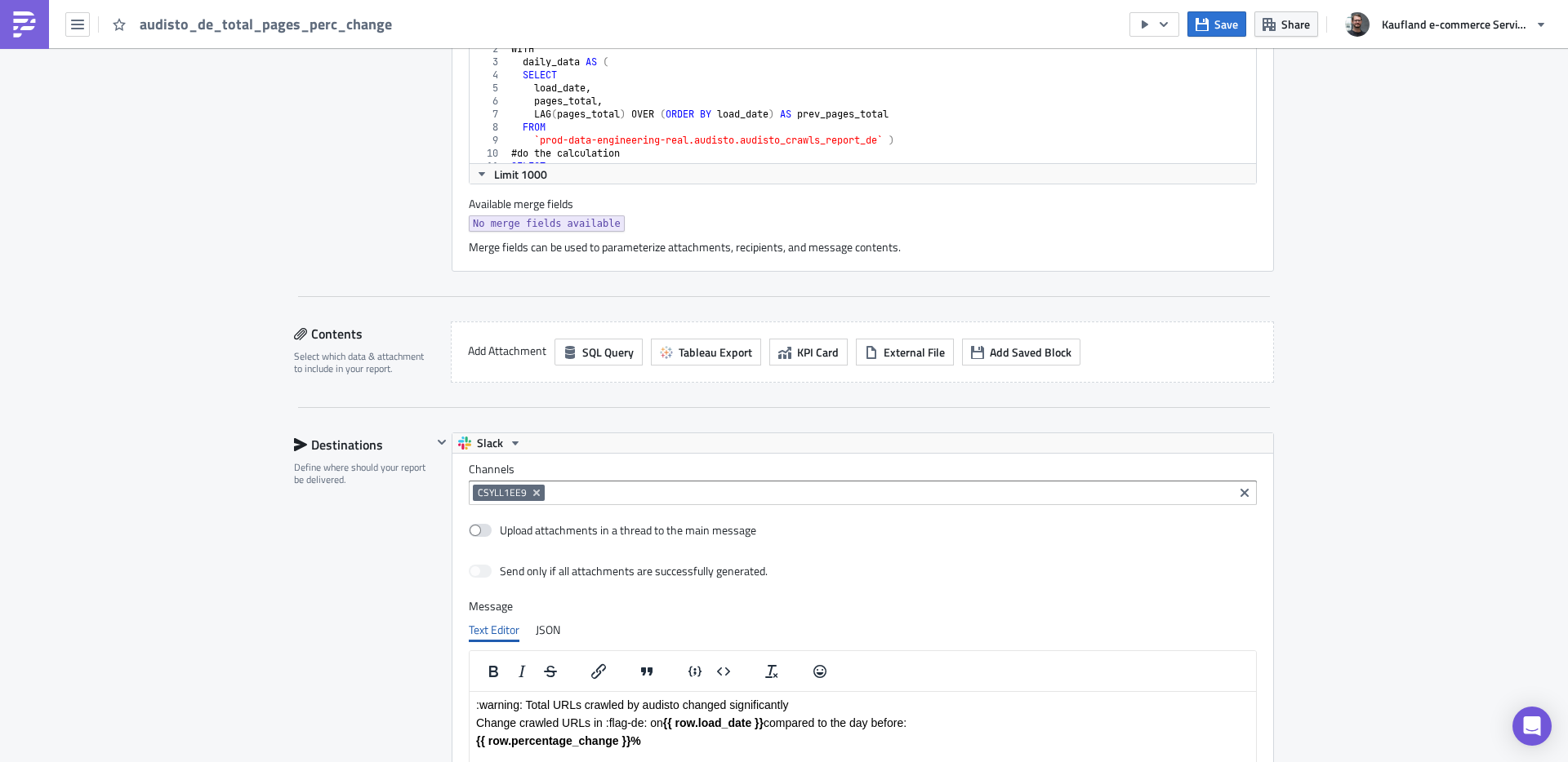
click at [582, 495] on input at bounding box center [889, 493] width 681 height 16
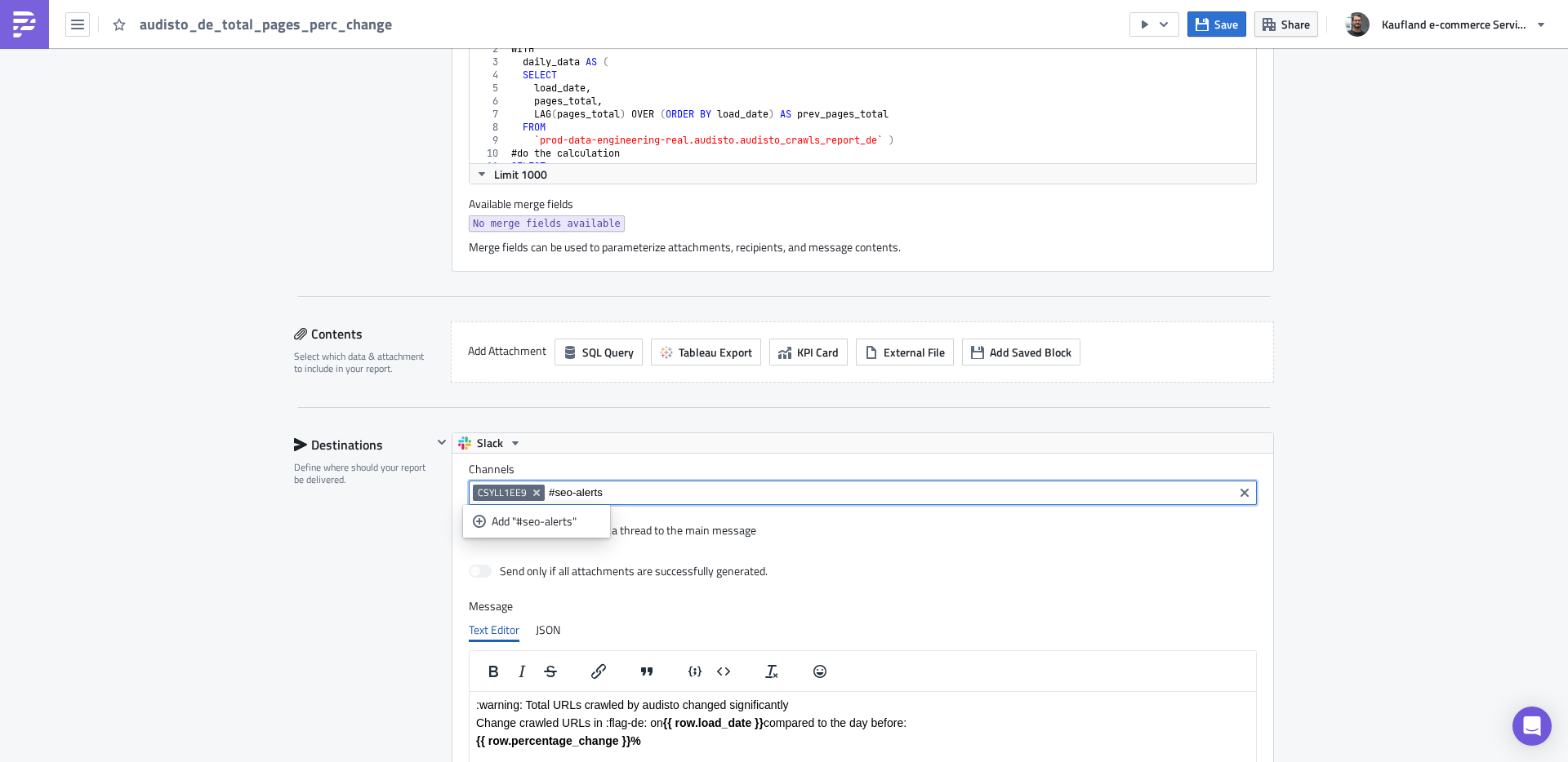
click at [565, 492] on input "#seo-alerts" at bounding box center [889, 493] width 681 height 16
type input "#seo_alerts"
click at [552, 520] on div "Add "#seo_alerts"" at bounding box center [546, 521] width 109 height 16
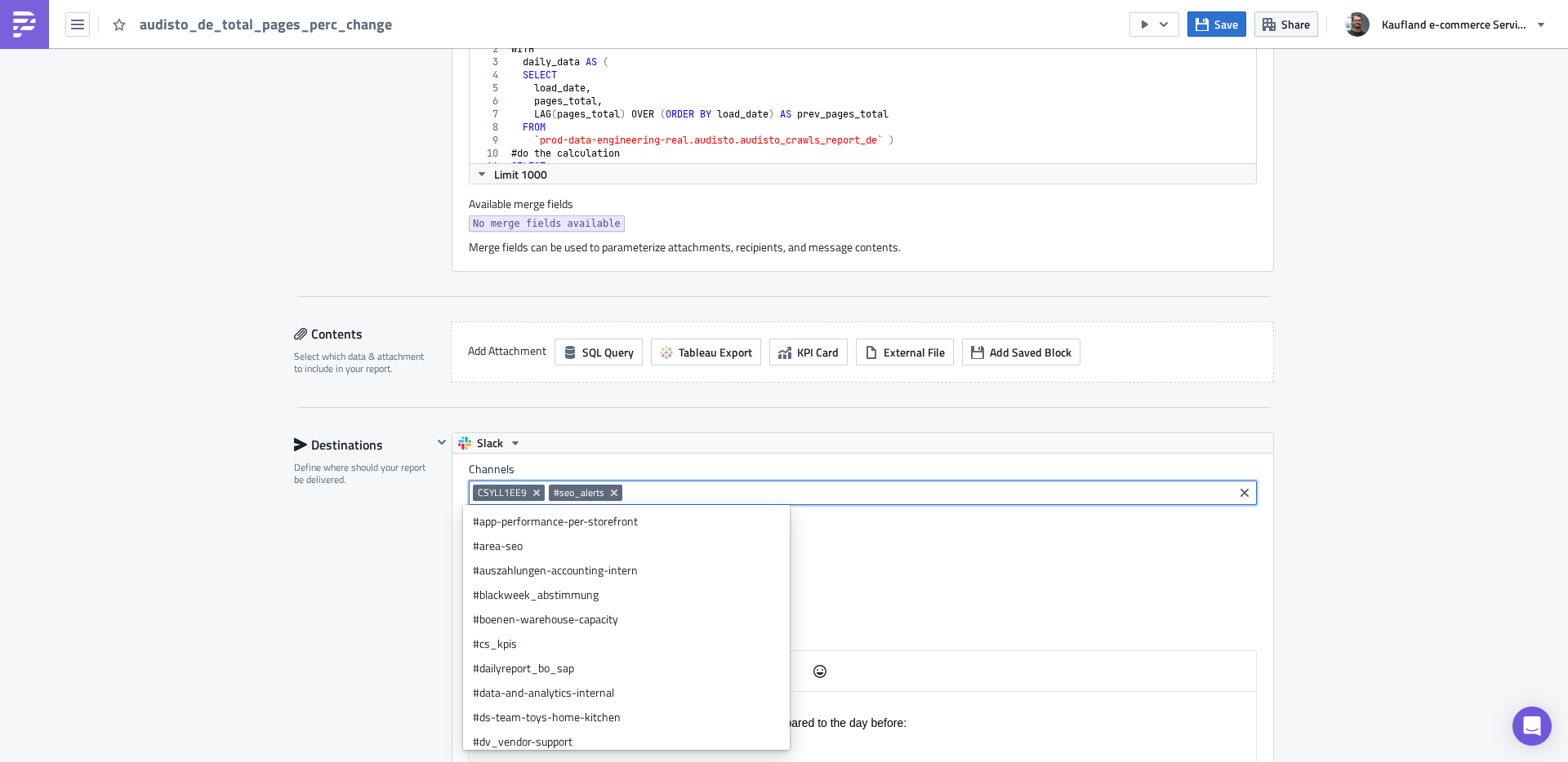
click at [325, 545] on div "Destinations Define where should your report be delivered." at bounding box center [362, 712] width 138 height 560
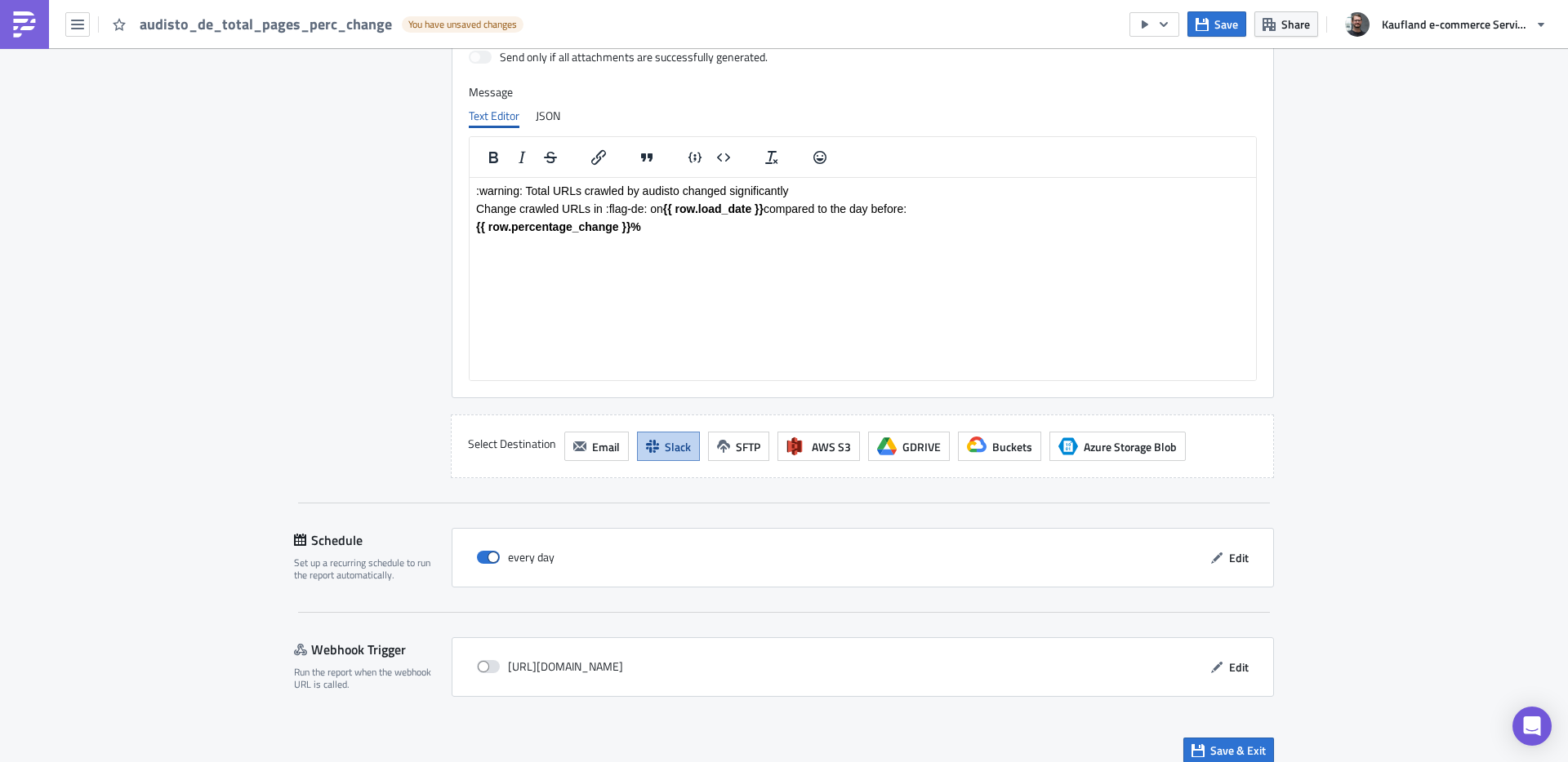
scroll to position [1519, 0]
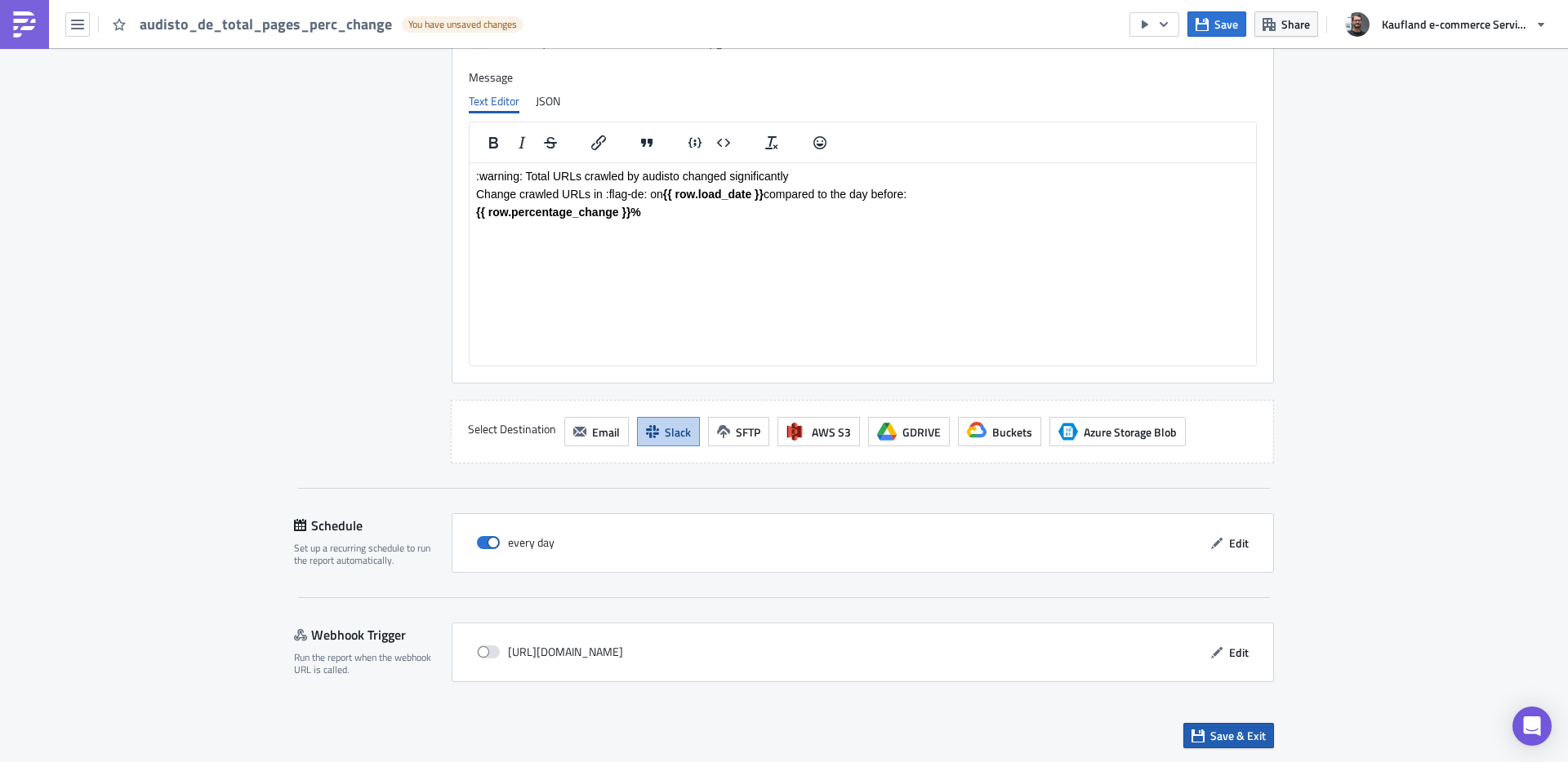
click at [1201, 739] on button "Save & Exit" at bounding box center [1228, 736] width 91 height 25
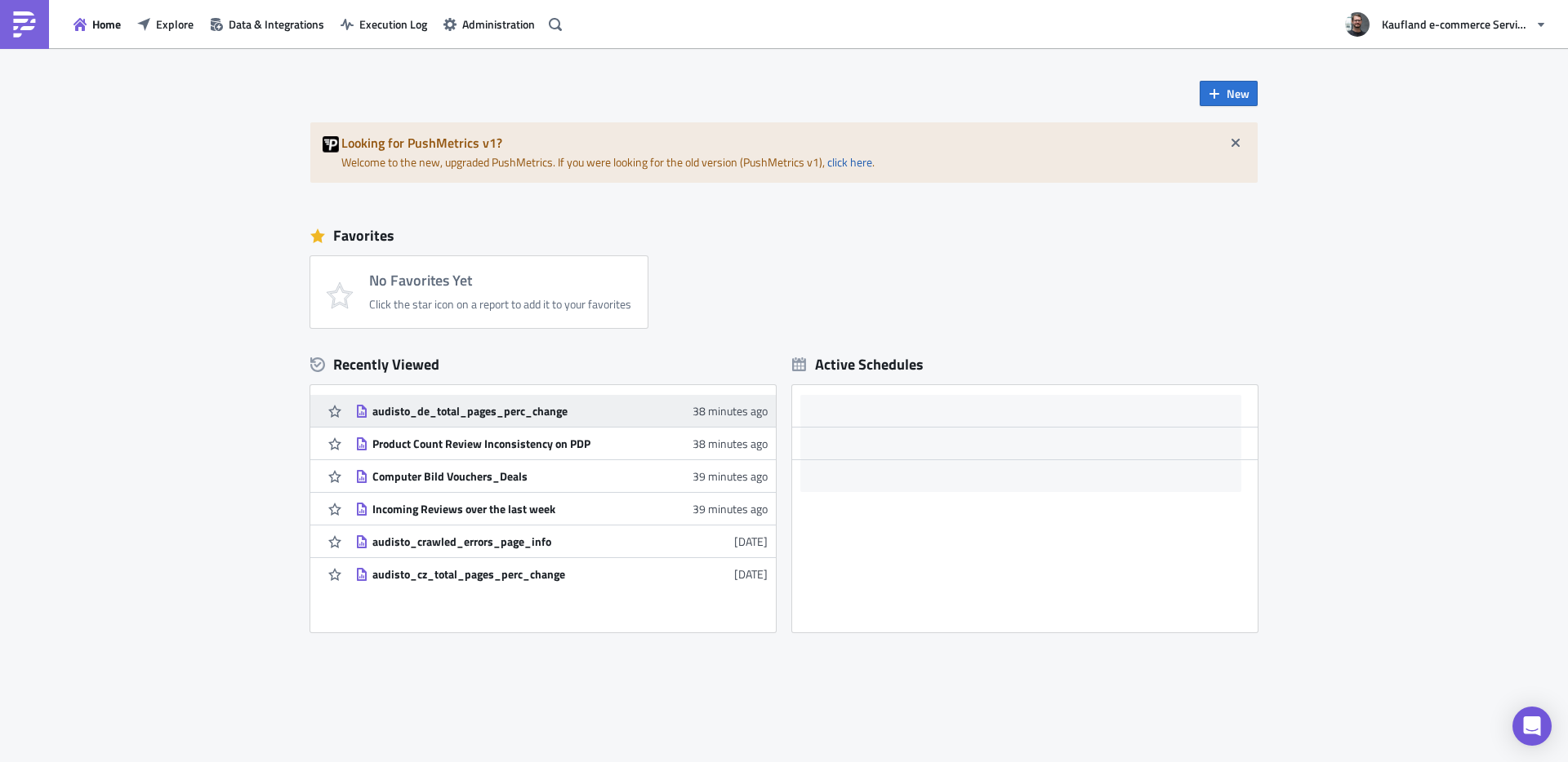
click at [521, 411] on div "audisto_de_total_pages_perc_change" at bounding box center [515, 412] width 285 height 15
click at [154, 22] on button "Explore" at bounding box center [164, 23] width 72 height 25
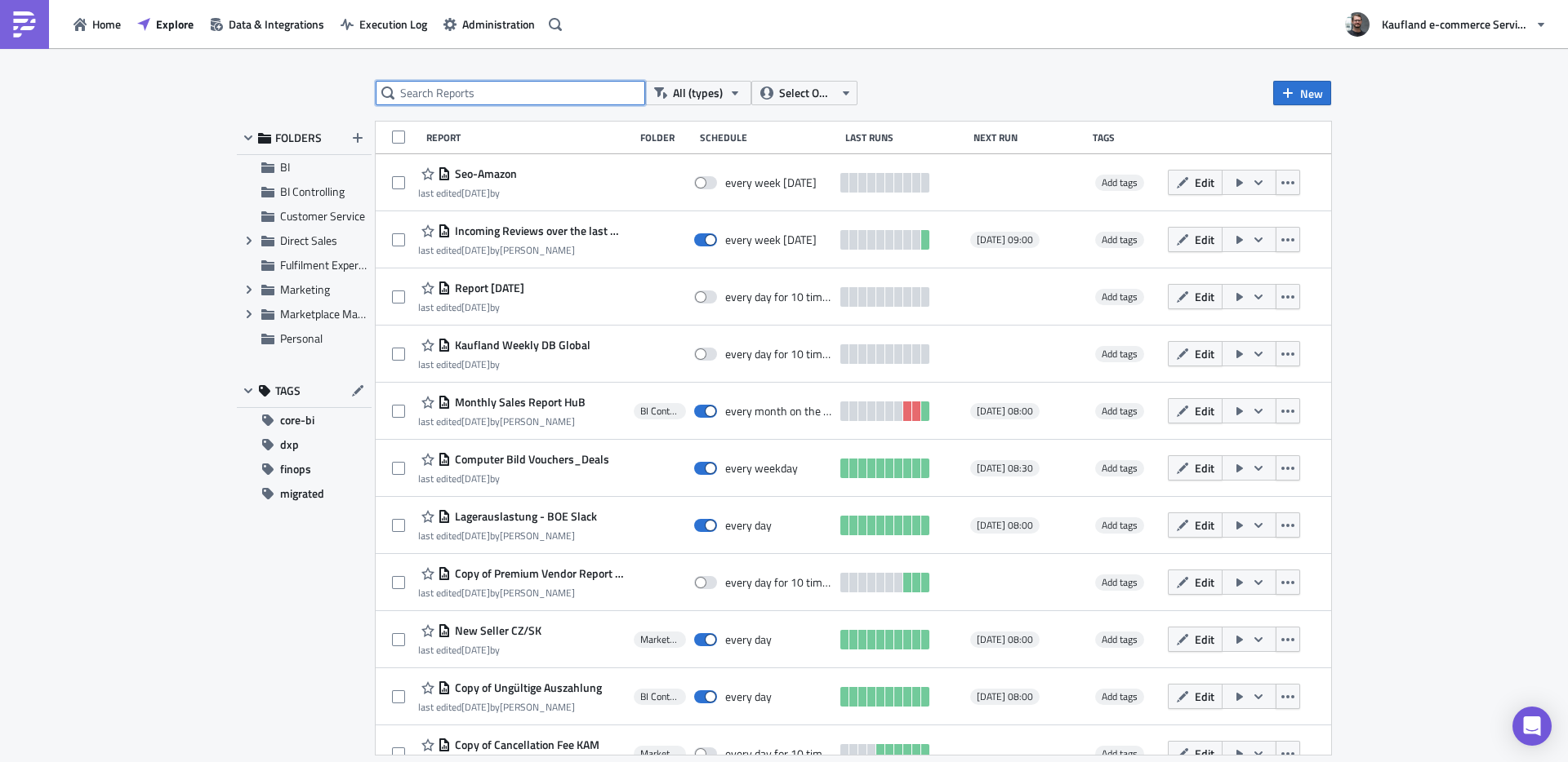
click at [458, 94] on input "text" at bounding box center [510, 93] width 269 height 24
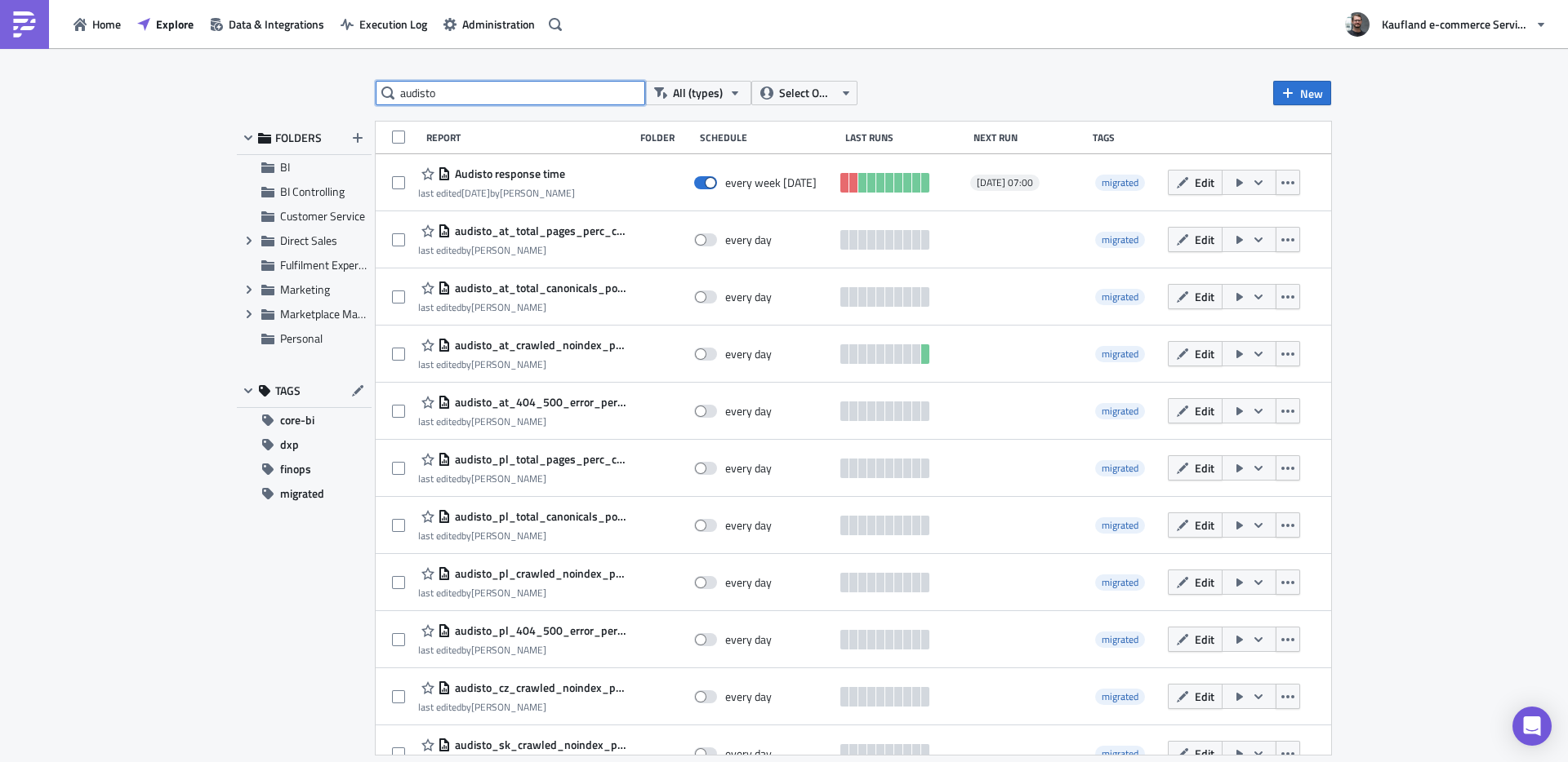
click at [519, 98] on input "audisto" at bounding box center [510, 93] width 269 height 24
type input "audisto_de"
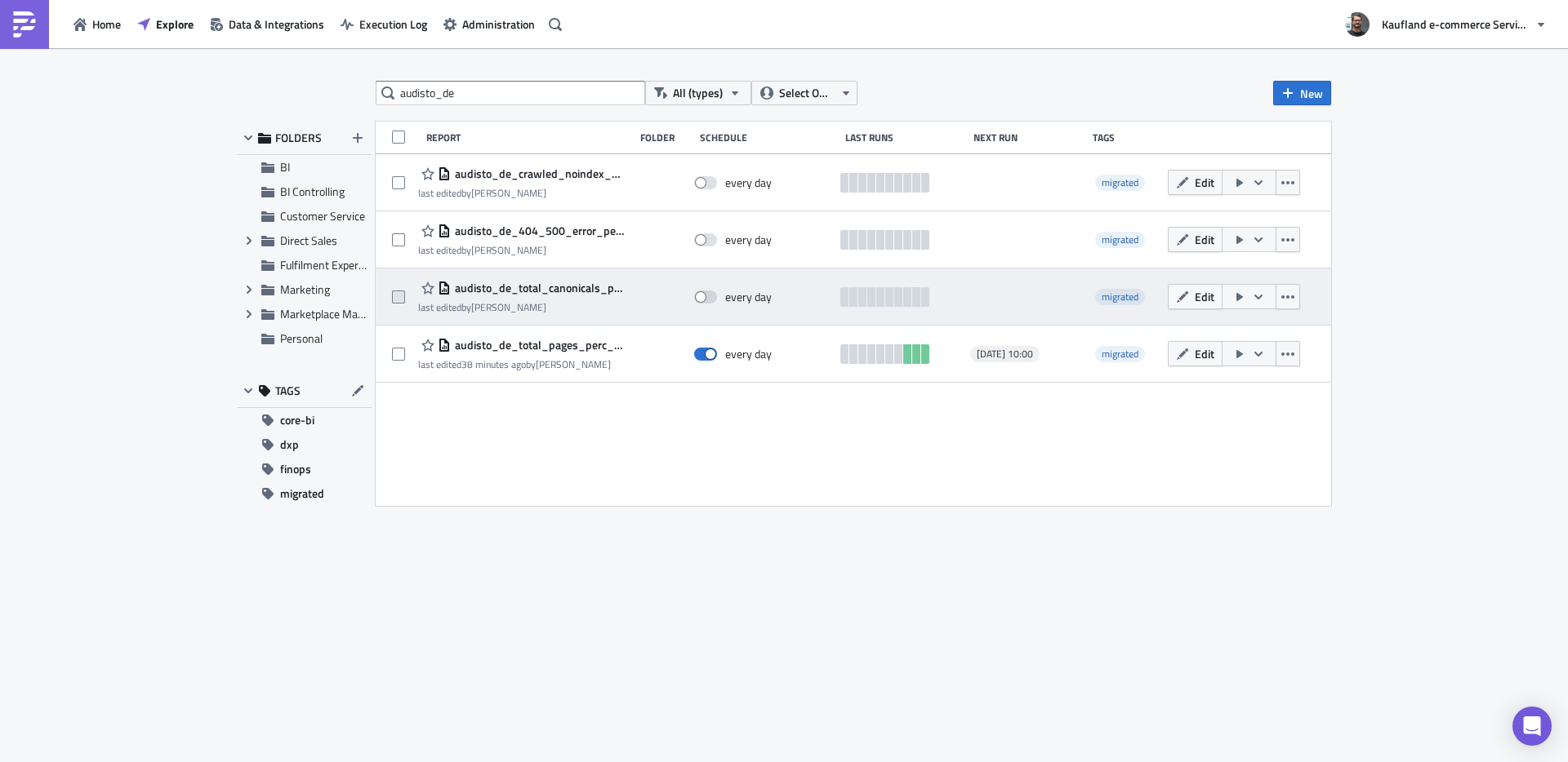
click at [398, 296] on span at bounding box center [399, 297] width 13 height 13
click at [398, 296] on input "checkbox" at bounding box center [400, 297] width 10 height 10
checkbox input "true"
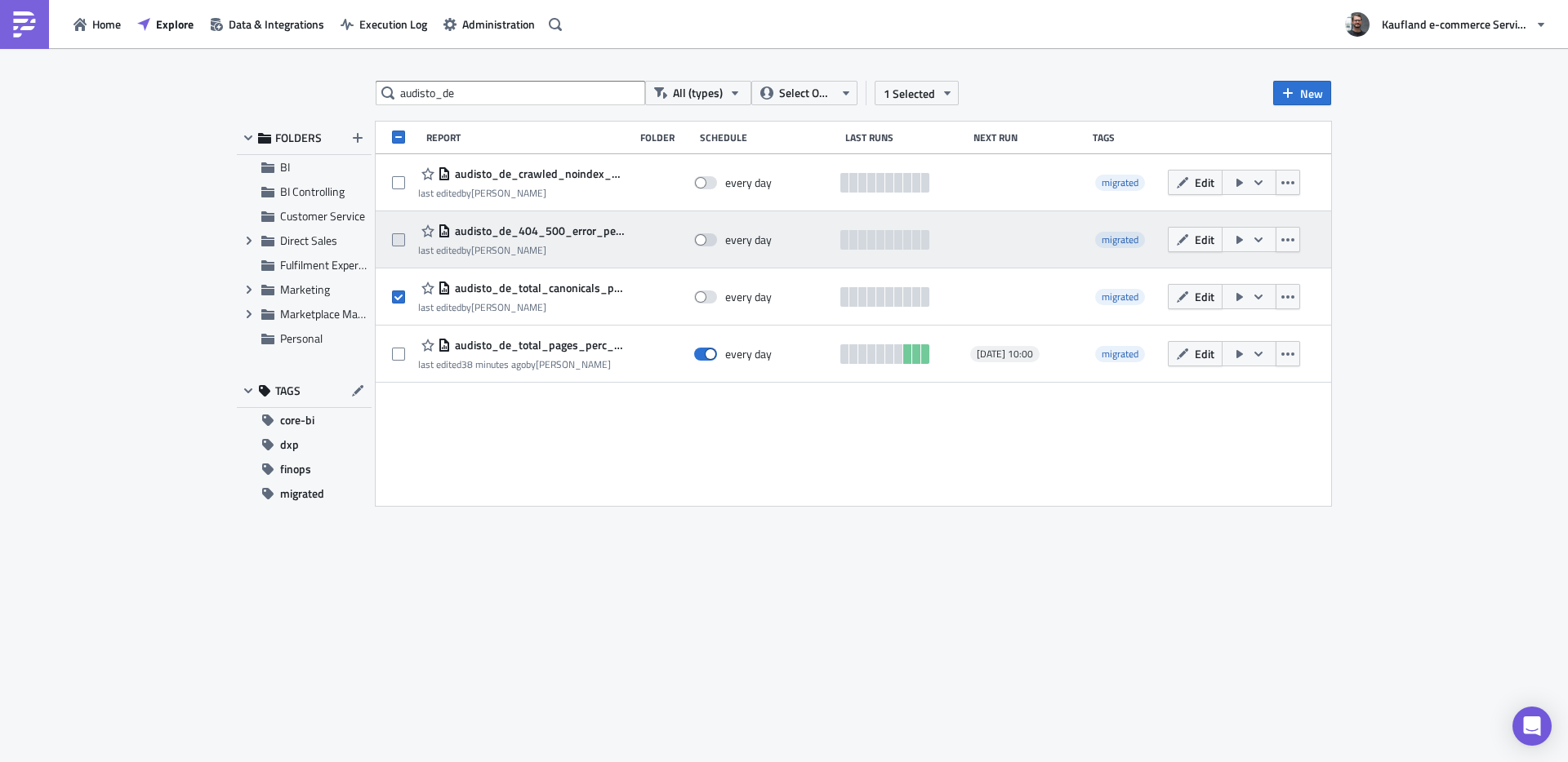
click at [396, 234] on span at bounding box center [399, 240] width 13 height 13
click at [396, 236] on input "checkbox" at bounding box center [400, 240] width 10 height 10
click at [396, 234] on span at bounding box center [399, 240] width 13 height 13
click at [396, 236] on input "checkbox" at bounding box center [400, 240] width 10 height 10
checkbox input "false"
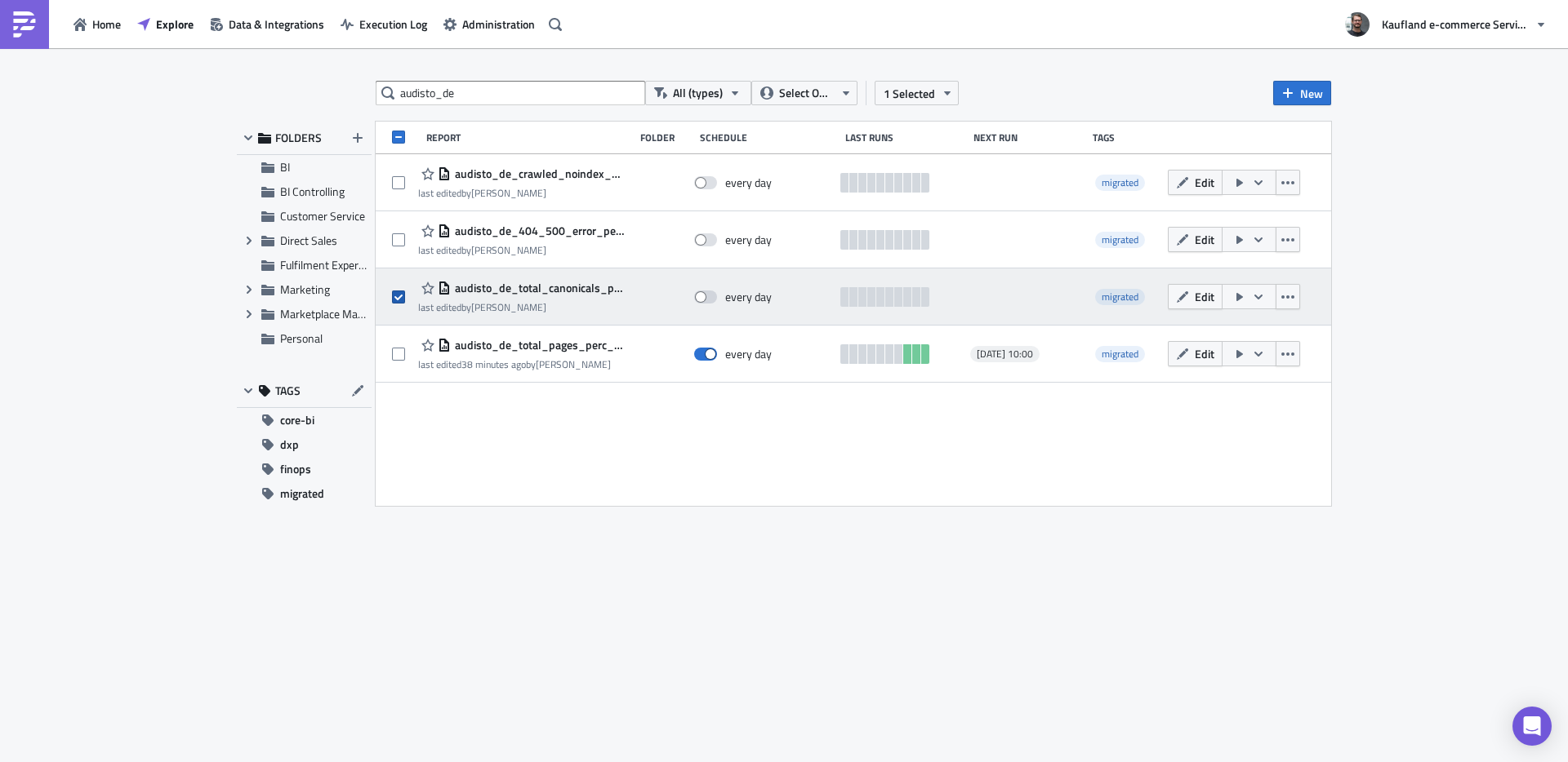
click at [403, 302] on span at bounding box center [399, 297] width 13 height 13
click at [403, 302] on input "checkbox" at bounding box center [400, 297] width 10 height 10
checkbox input "false"
click at [518, 285] on span "audisto_de_total_canonicals_pointing_to_other_url" at bounding box center [538, 288] width 175 height 15
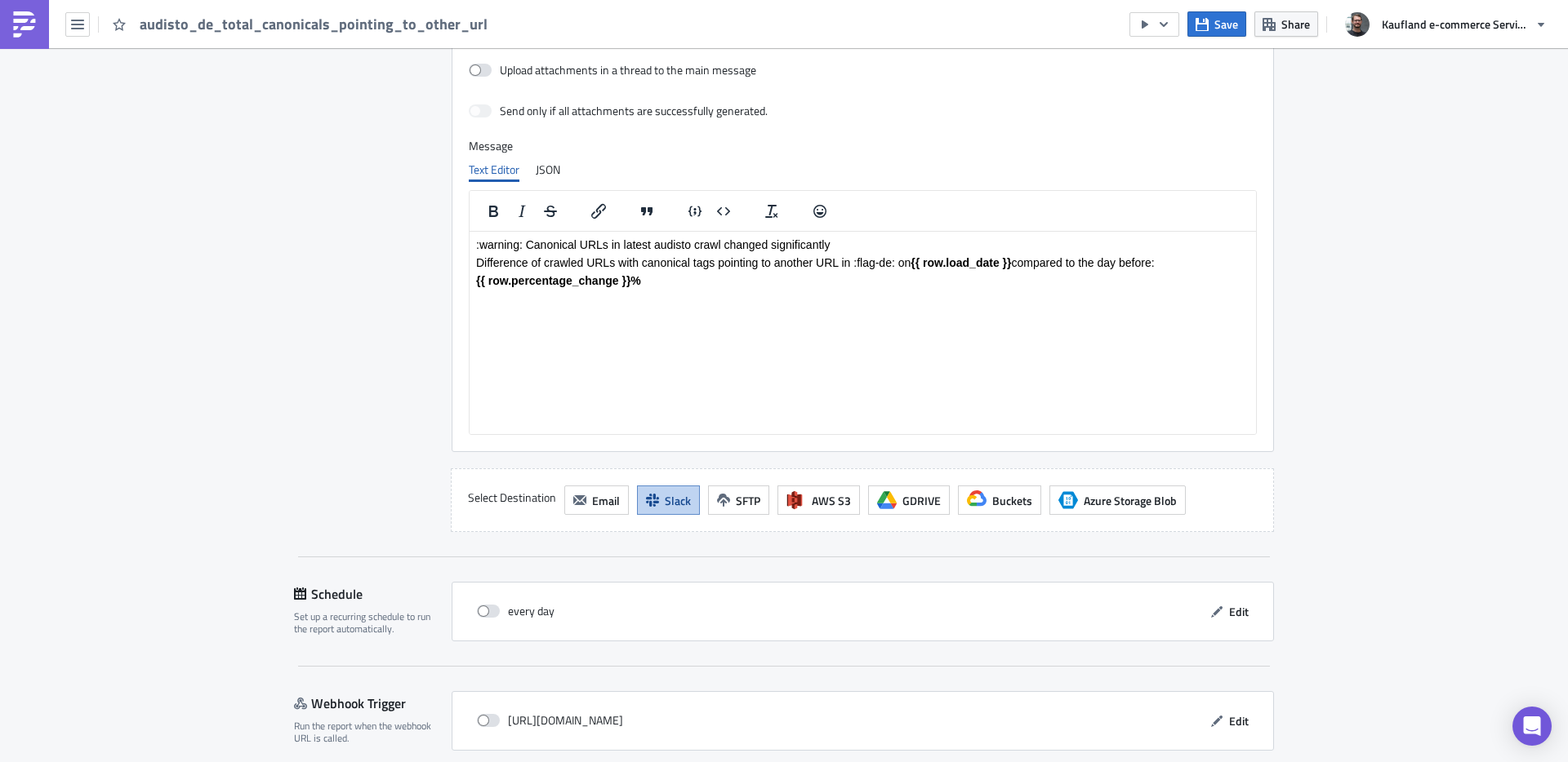
scroll to position [1285, 0]
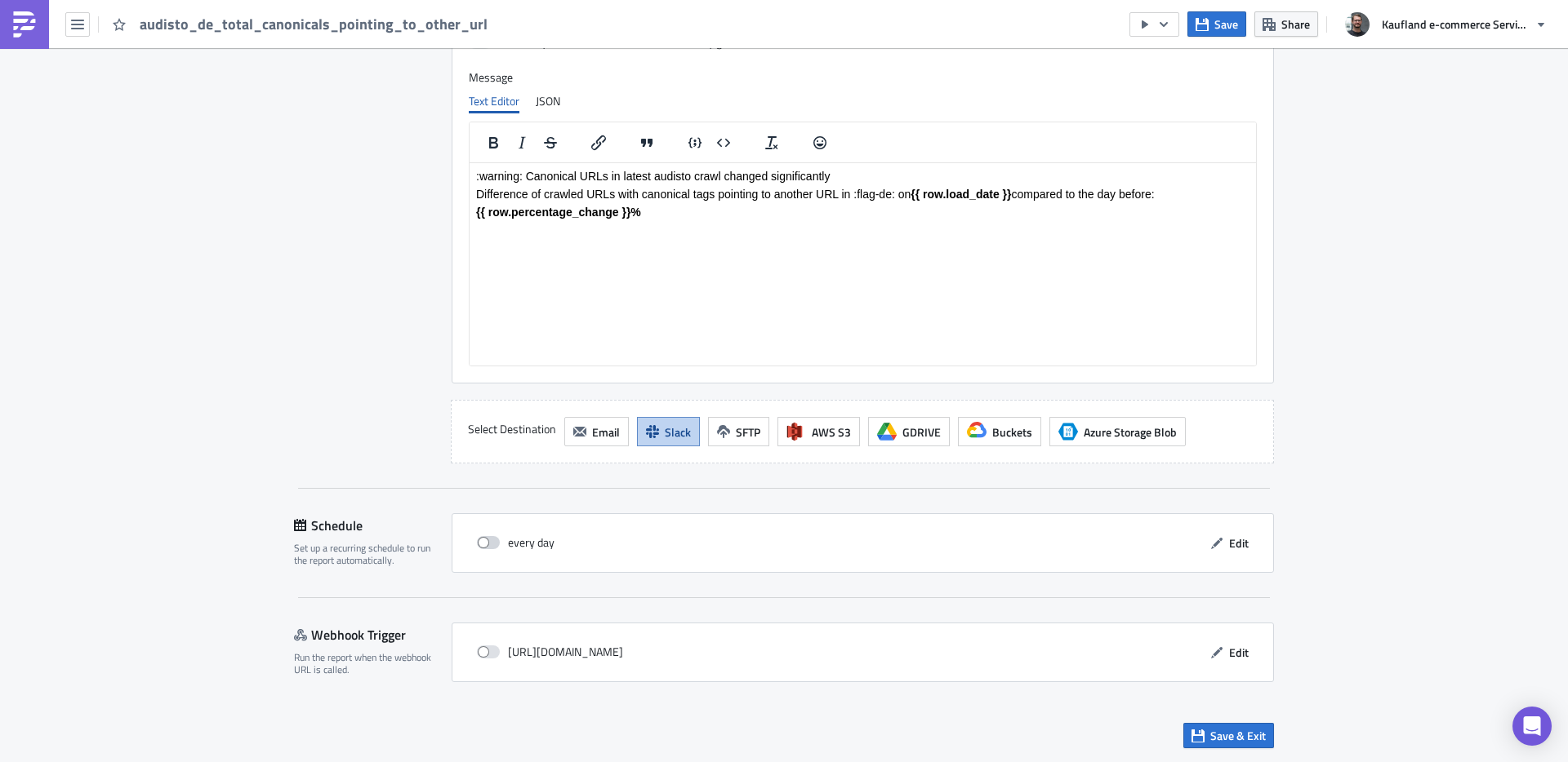
click at [481, 540] on span at bounding box center [488, 543] width 23 height 13
click at [481, 540] on input "checkbox" at bounding box center [485, 542] width 10 height 10
checkbox input "true"
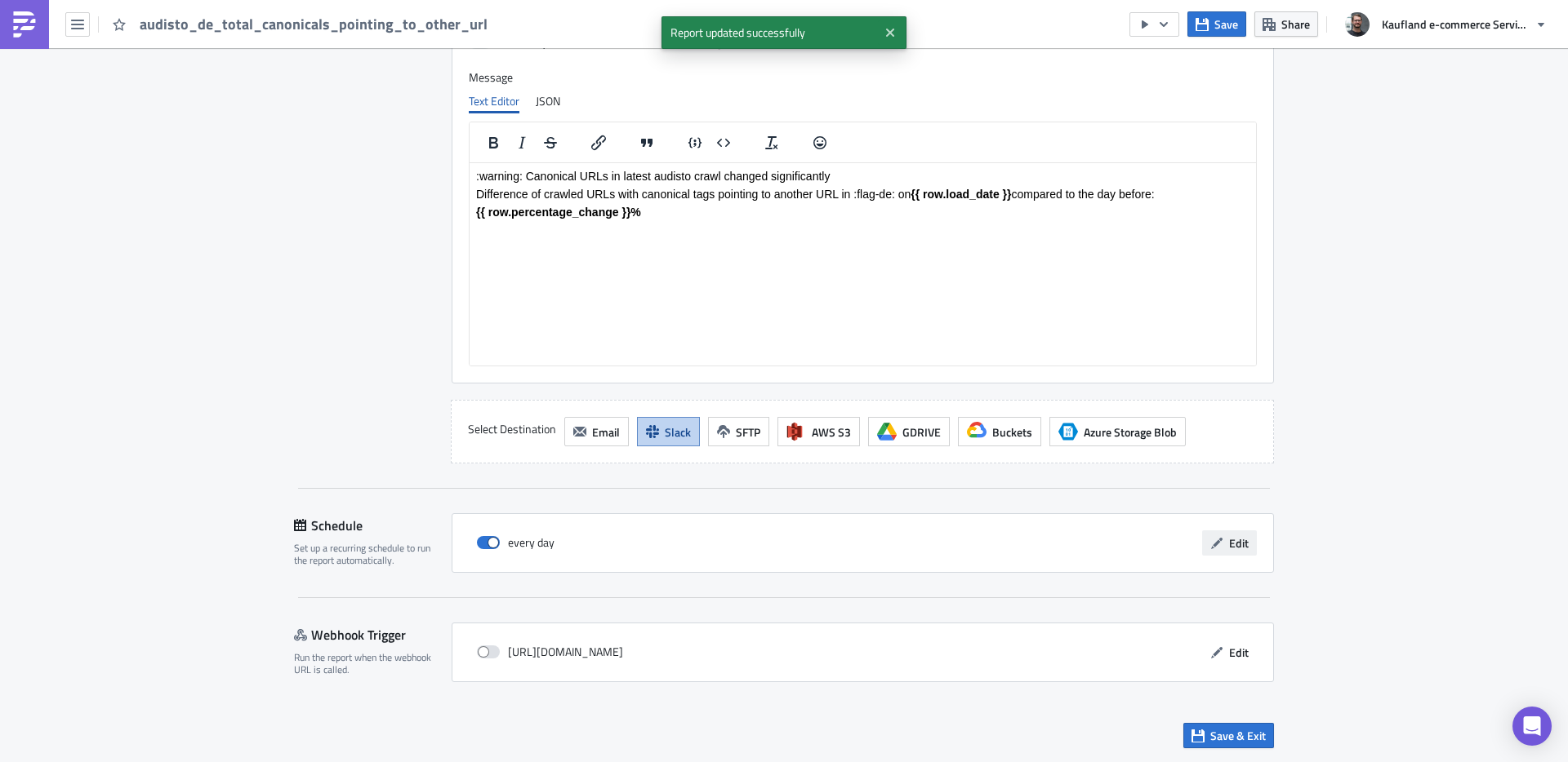
click at [1230, 543] on span "Edit" at bounding box center [1238, 543] width 20 height 17
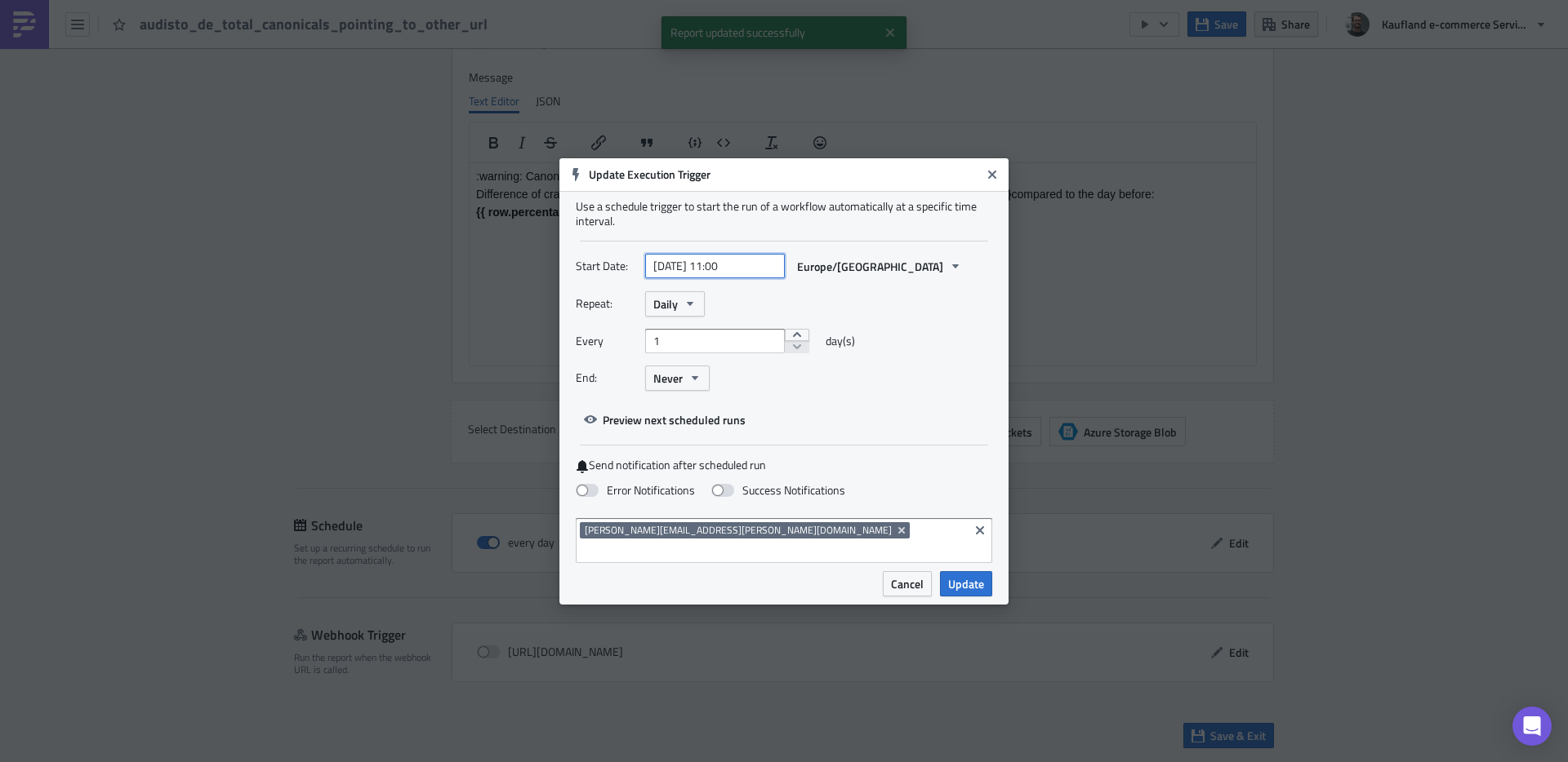
select select "3"
select select "2024"
click at [669, 279] on input "2024-04-19 11:00" at bounding box center [715, 267] width 140 height 24
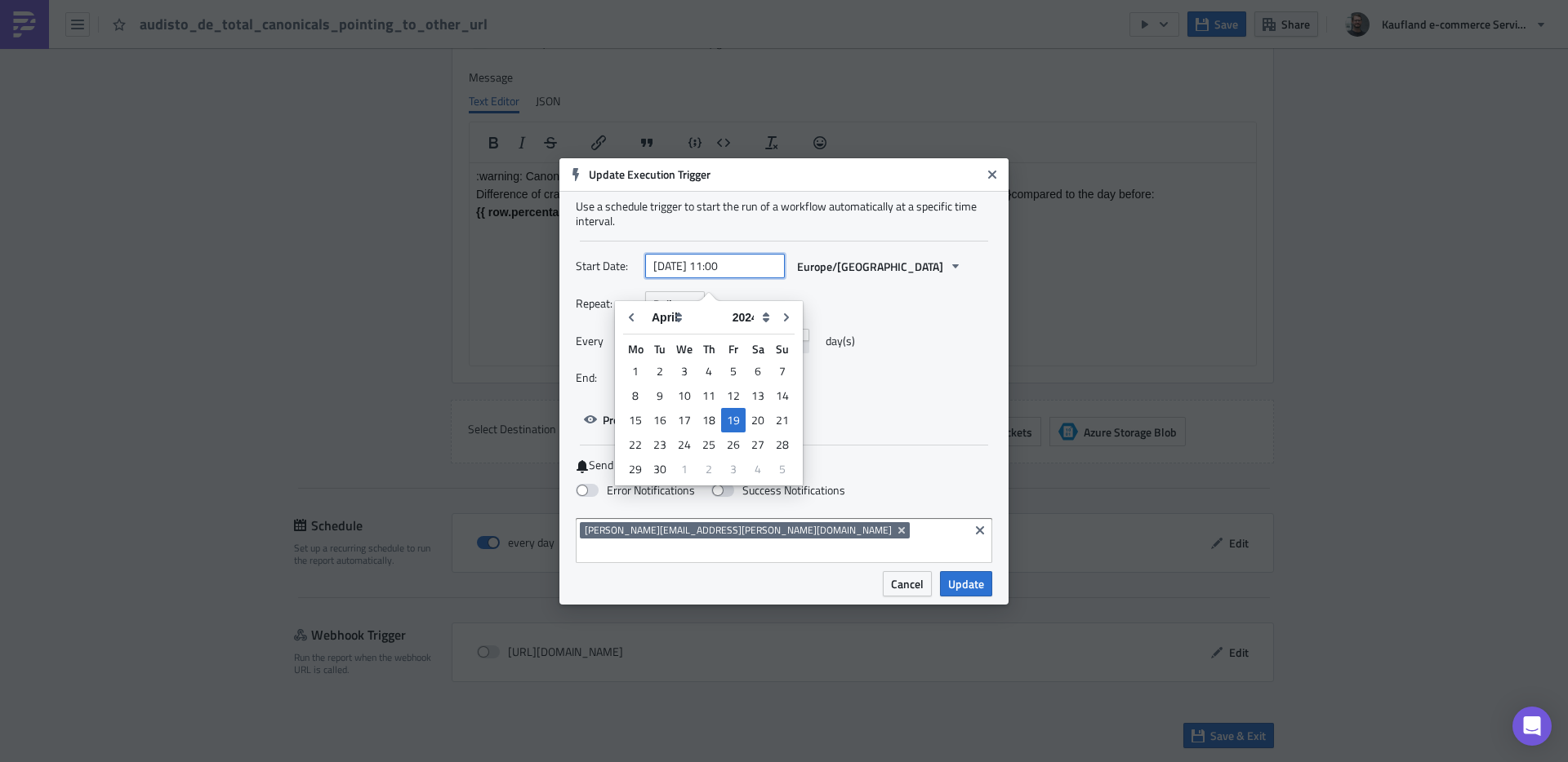
click at [675, 274] on input "[DATE] 11:00" at bounding box center [715, 267] width 140 height 24
type input "[DATE] 11:00"
select select "2025"
click at [690, 272] on input "[DATE] 11:00" at bounding box center [715, 267] width 140 height 24
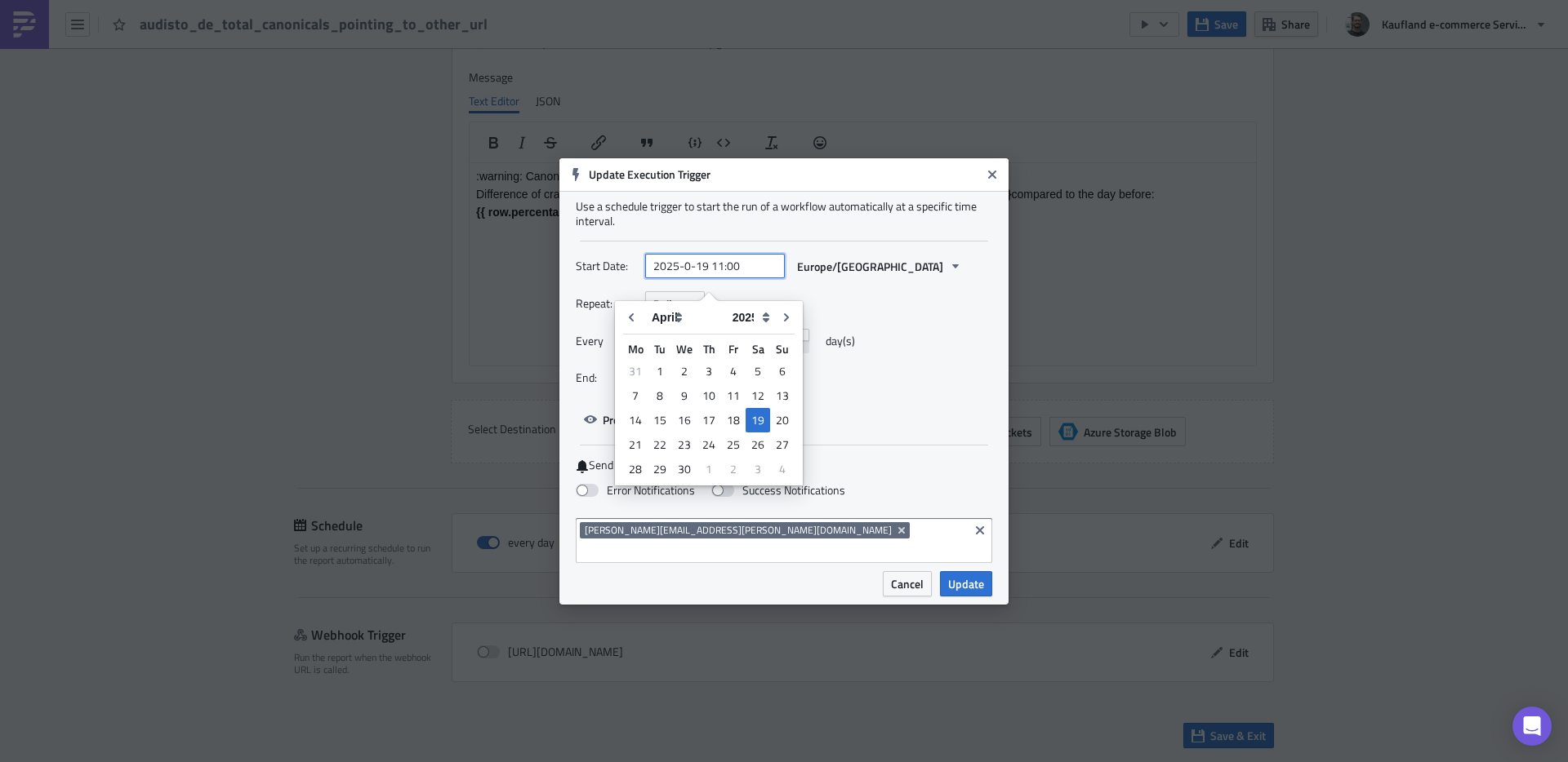
type input "[DATE] 11:00"
select select "7"
click at [719, 276] on input "[DATE] 11:00" at bounding box center [715, 267] width 140 height 24
type input "[DATE] 10:00"
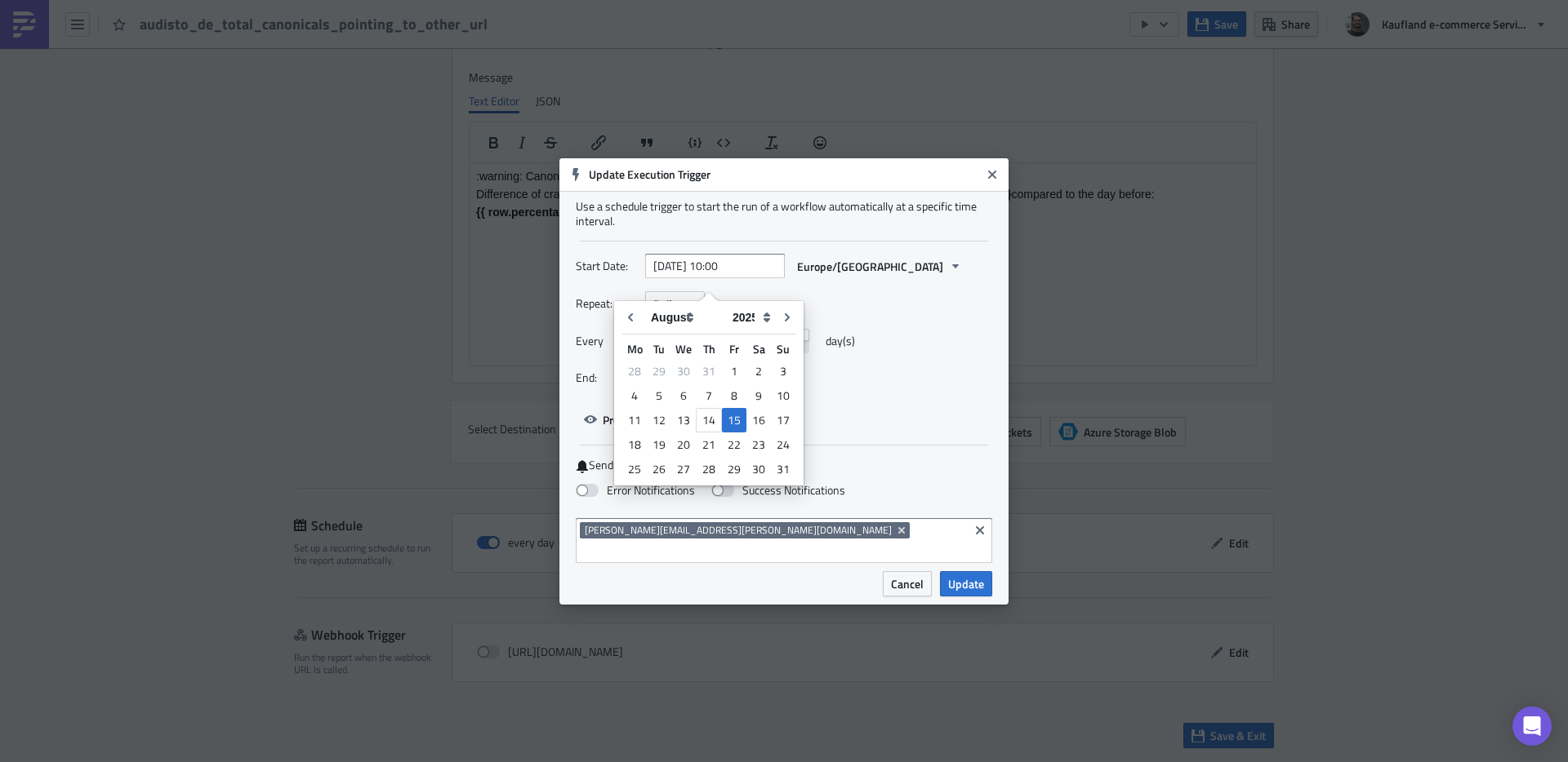
click at [939, 292] on div "Start Date: 2025-08-15 10:00 Europe/Berlin" at bounding box center [784, 273] width 417 height 38
click at [767, 542] on input at bounding box center [773, 550] width 385 height 16
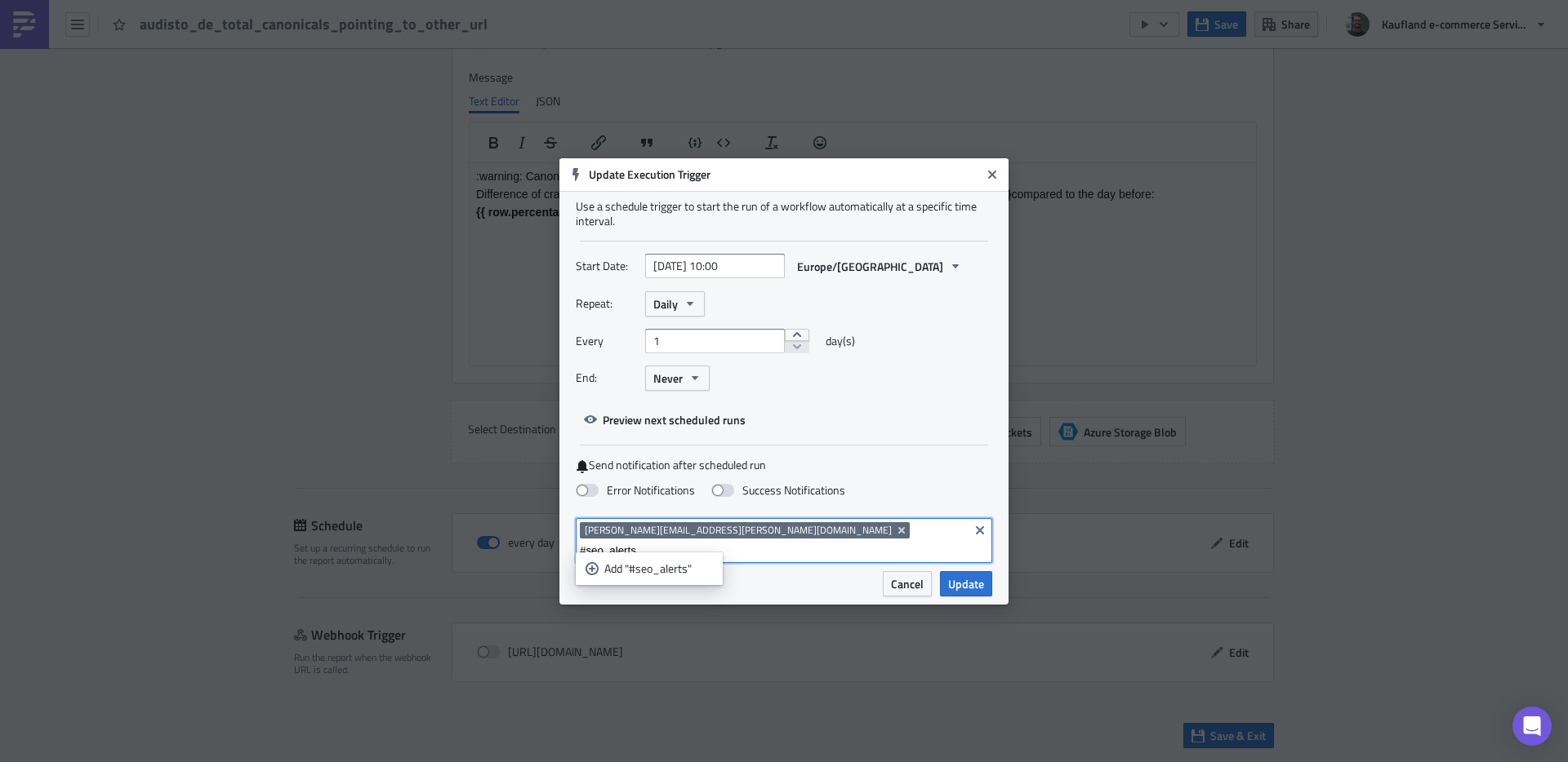
type input "#seo_alerts"
click at [678, 567] on div "Add "#seo_alerts"" at bounding box center [659, 569] width 109 height 16
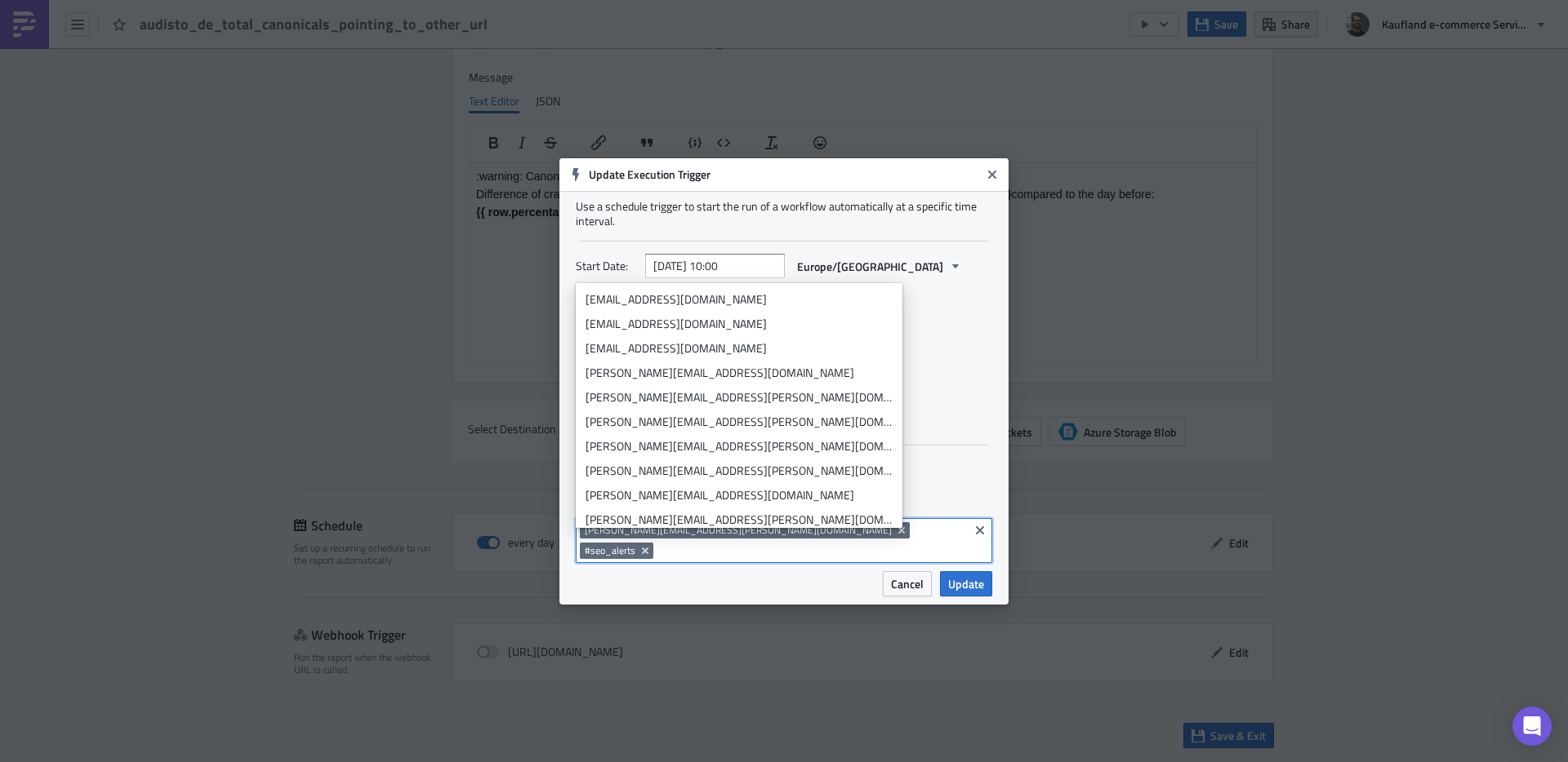
click at [837, 543] on input at bounding box center [810, 550] width 307 height 16
click at [817, 572] on div "Cancel Update" at bounding box center [888, 584] width 208 height 25
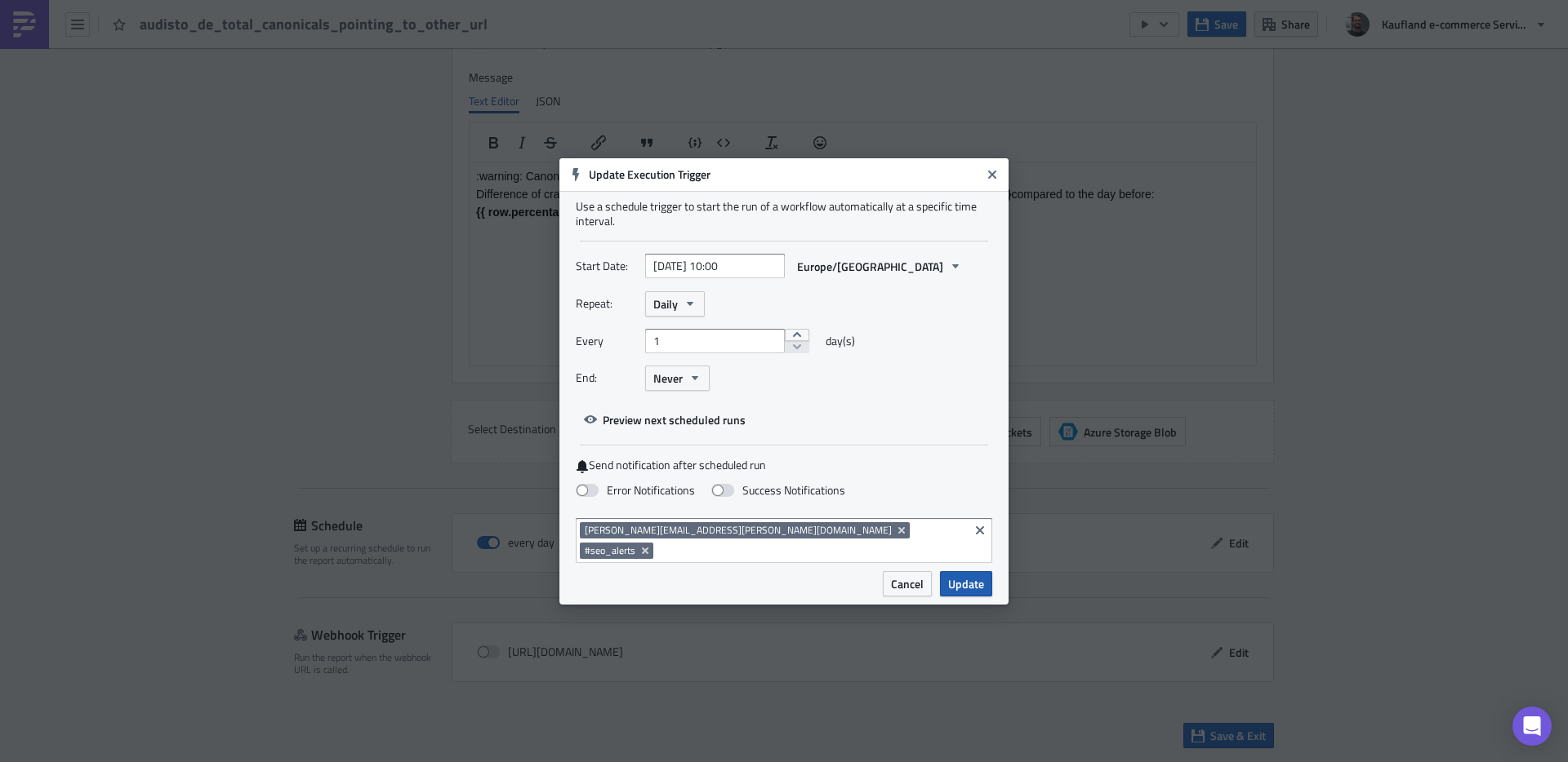
click at [964, 575] on span "Update" at bounding box center [966, 584] width 36 height 17
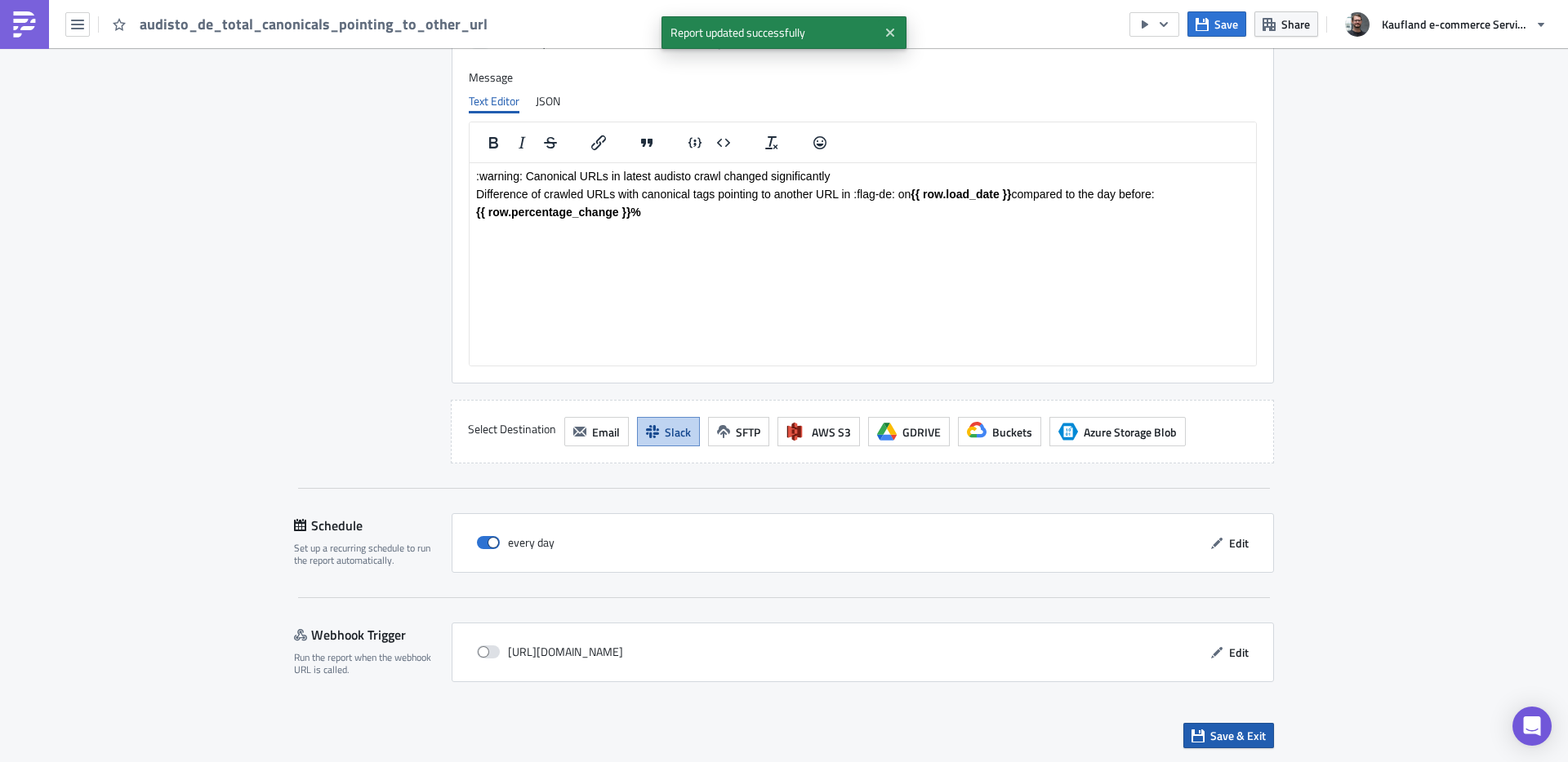
click at [1234, 732] on span "Save & Exit" at bounding box center [1237, 736] width 55 height 17
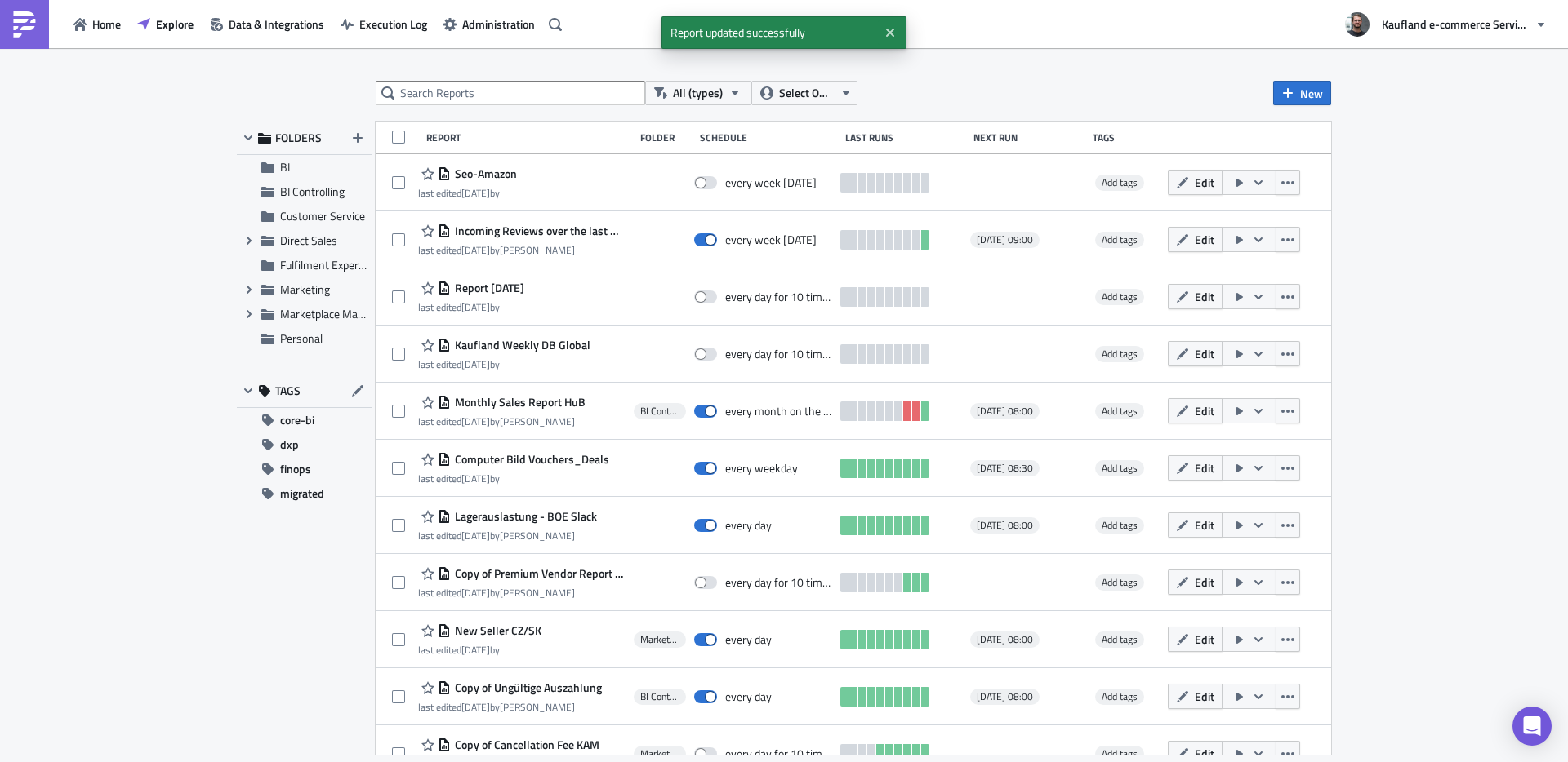
click at [479, 78] on div "All (types) Select Owner New FOLDERS BI BI Controlling Customer Service Expand …" at bounding box center [784, 406] width 1568 height 717
click at [493, 86] on input "text" at bounding box center [510, 93] width 269 height 24
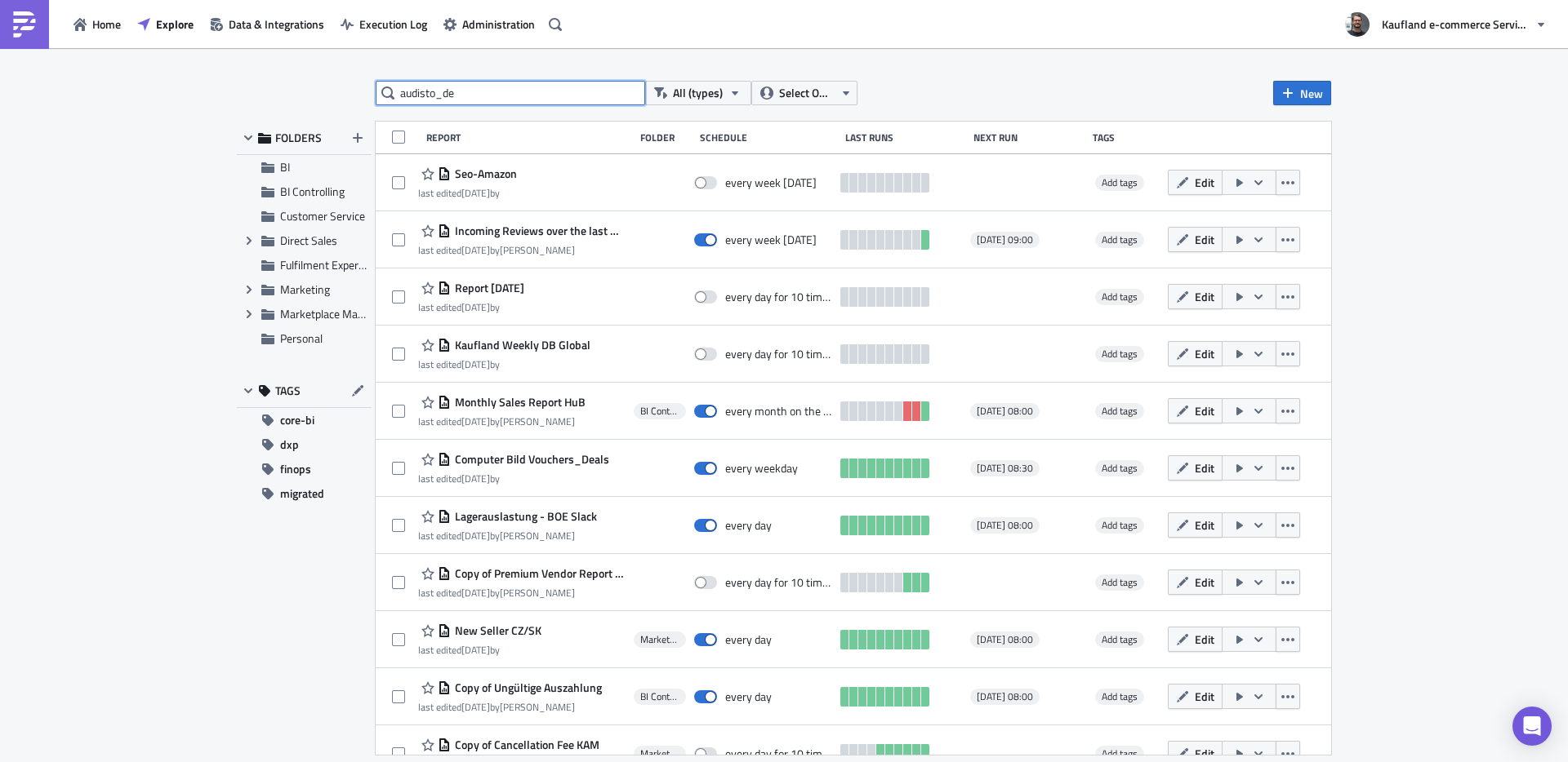
type input "audisto_de"
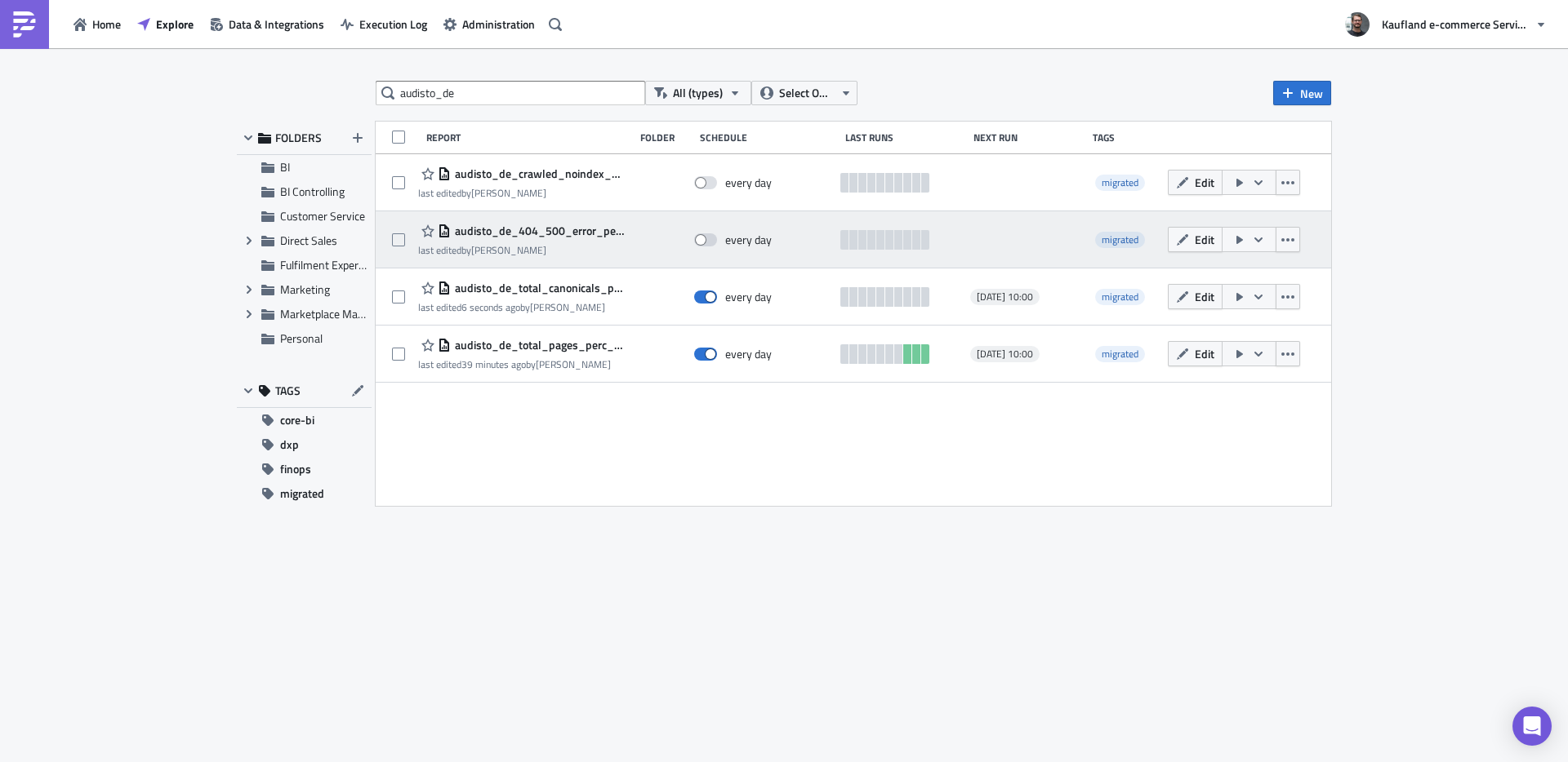
click at [572, 230] on span "audisto_de_404_500_error_percentage" at bounding box center [538, 231] width 175 height 15
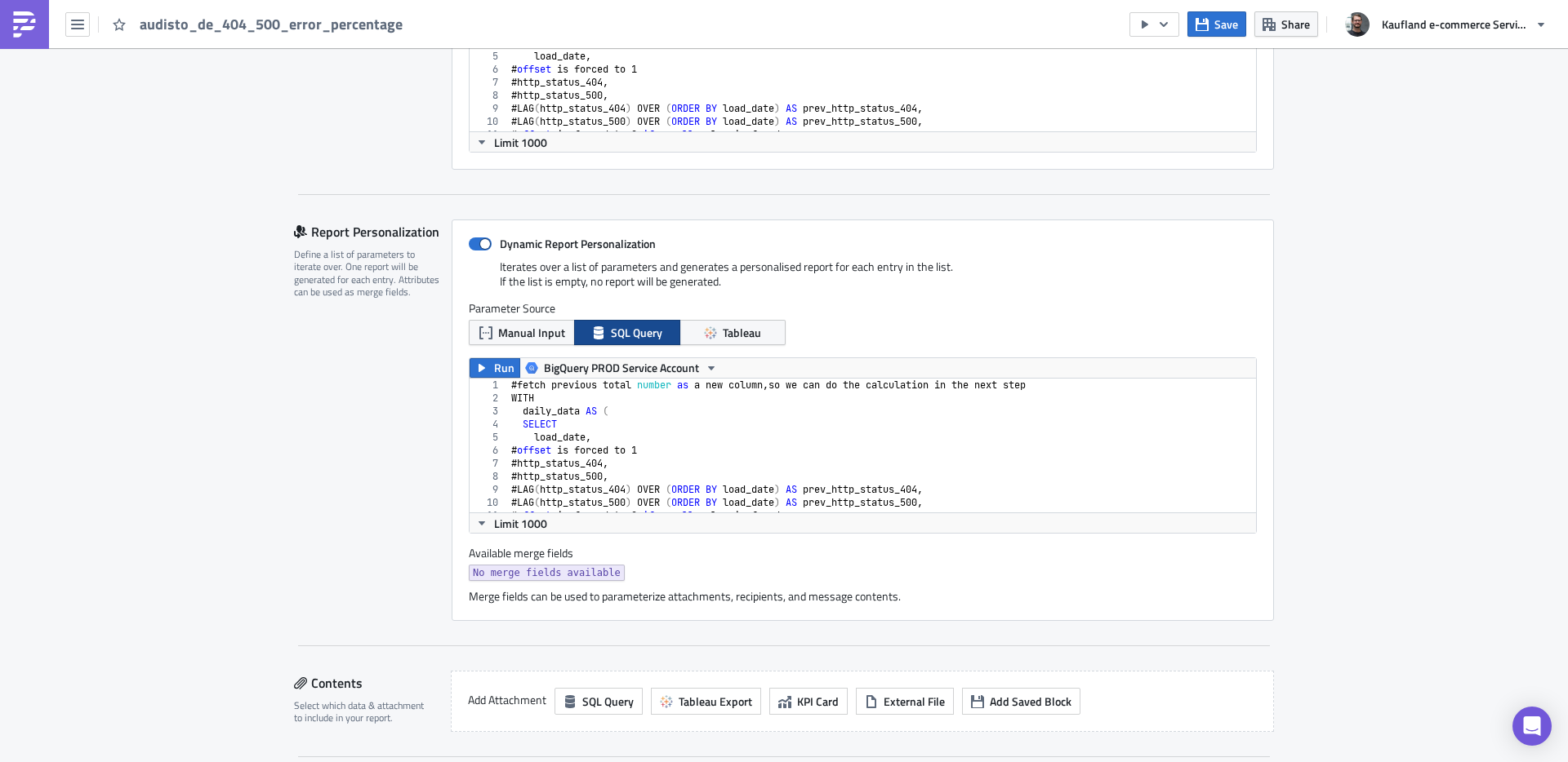
scroll to position [403, 0]
click at [494, 363] on span "Run" at bounding box center [504, 372] width 21 height 20
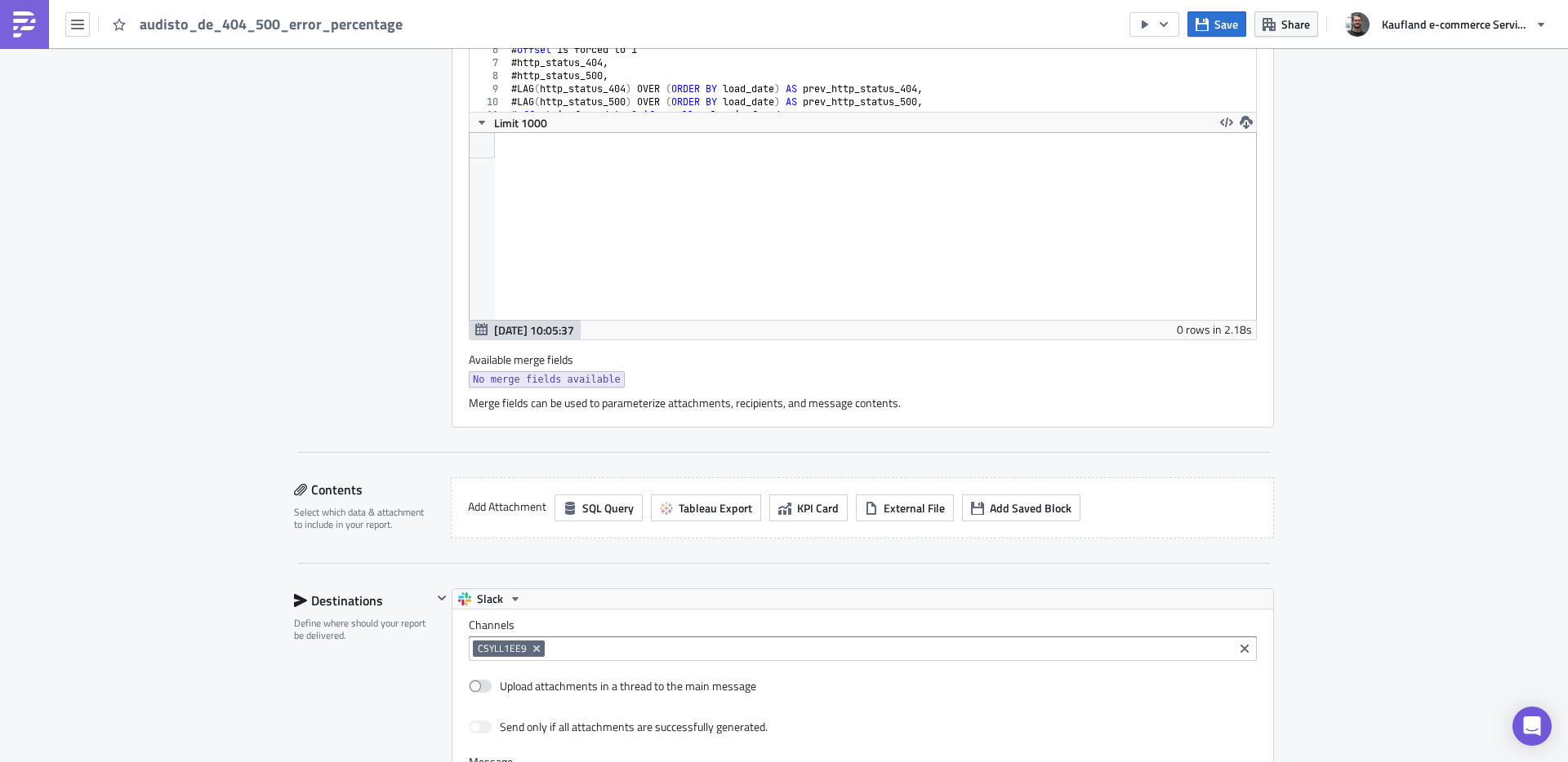
scroll to position [801, 0]
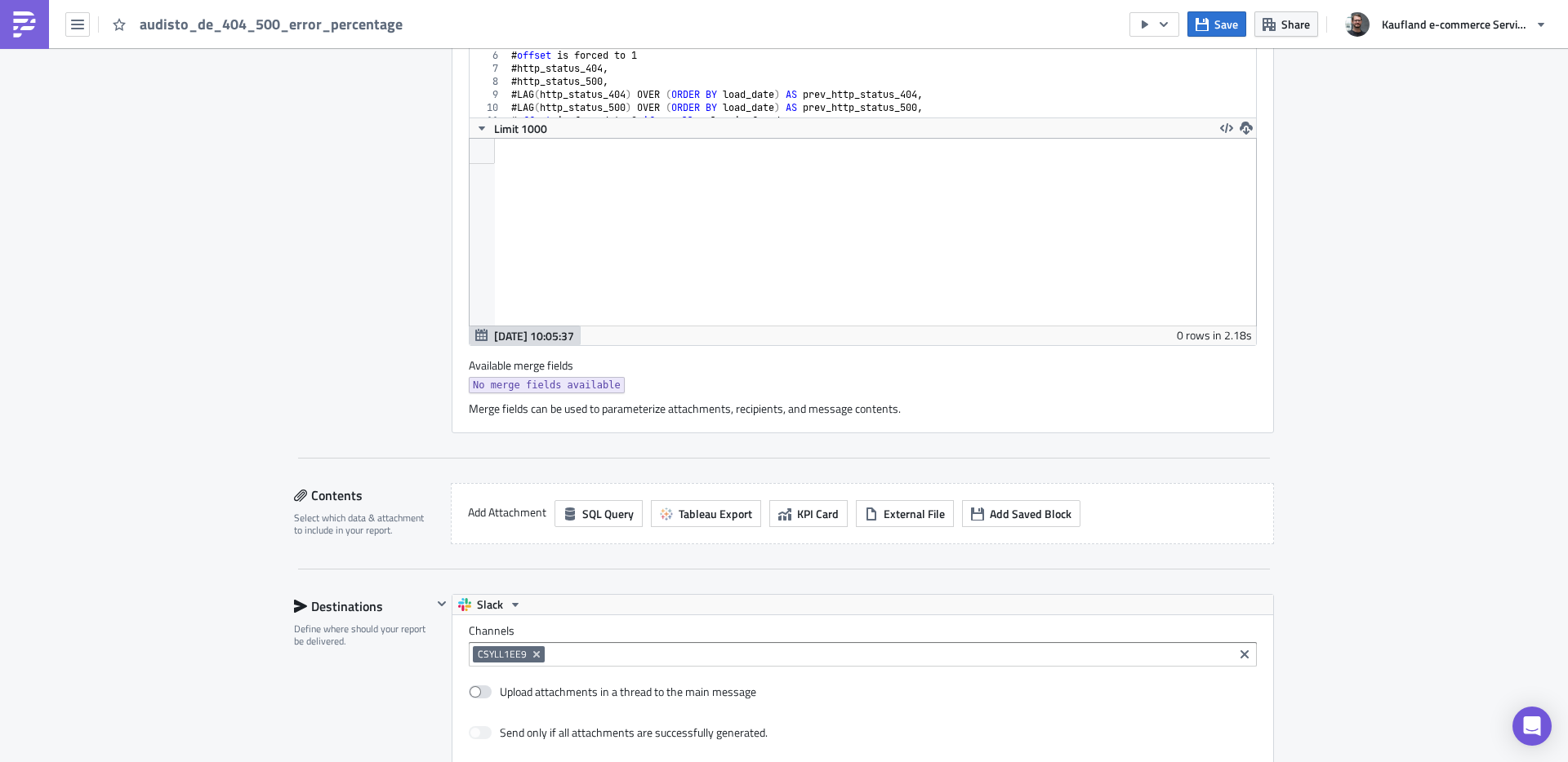
click at [554, 204] on div at bounding box center [863, 232] width 787 height 187
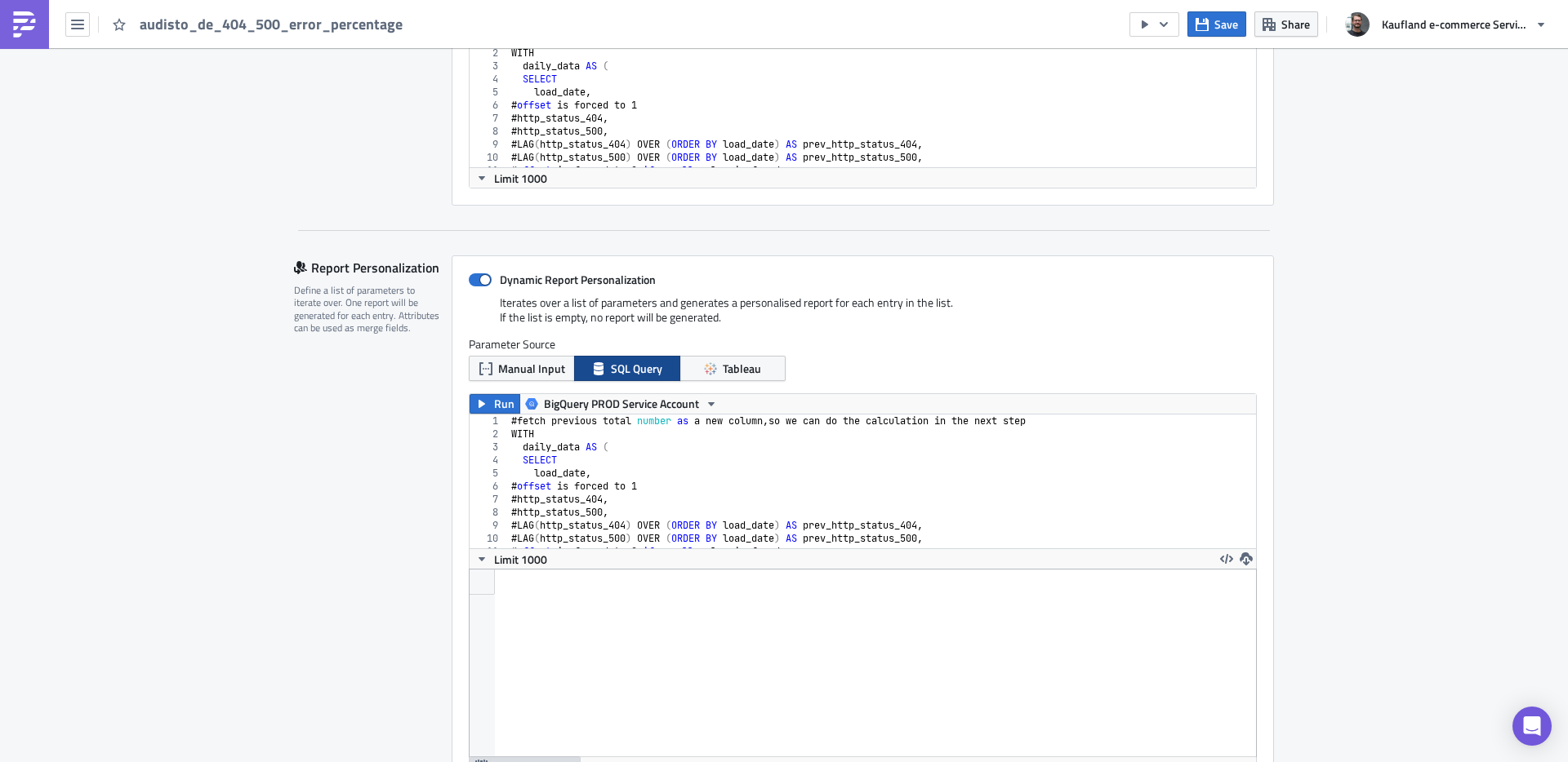
scroll to position [193, 0]
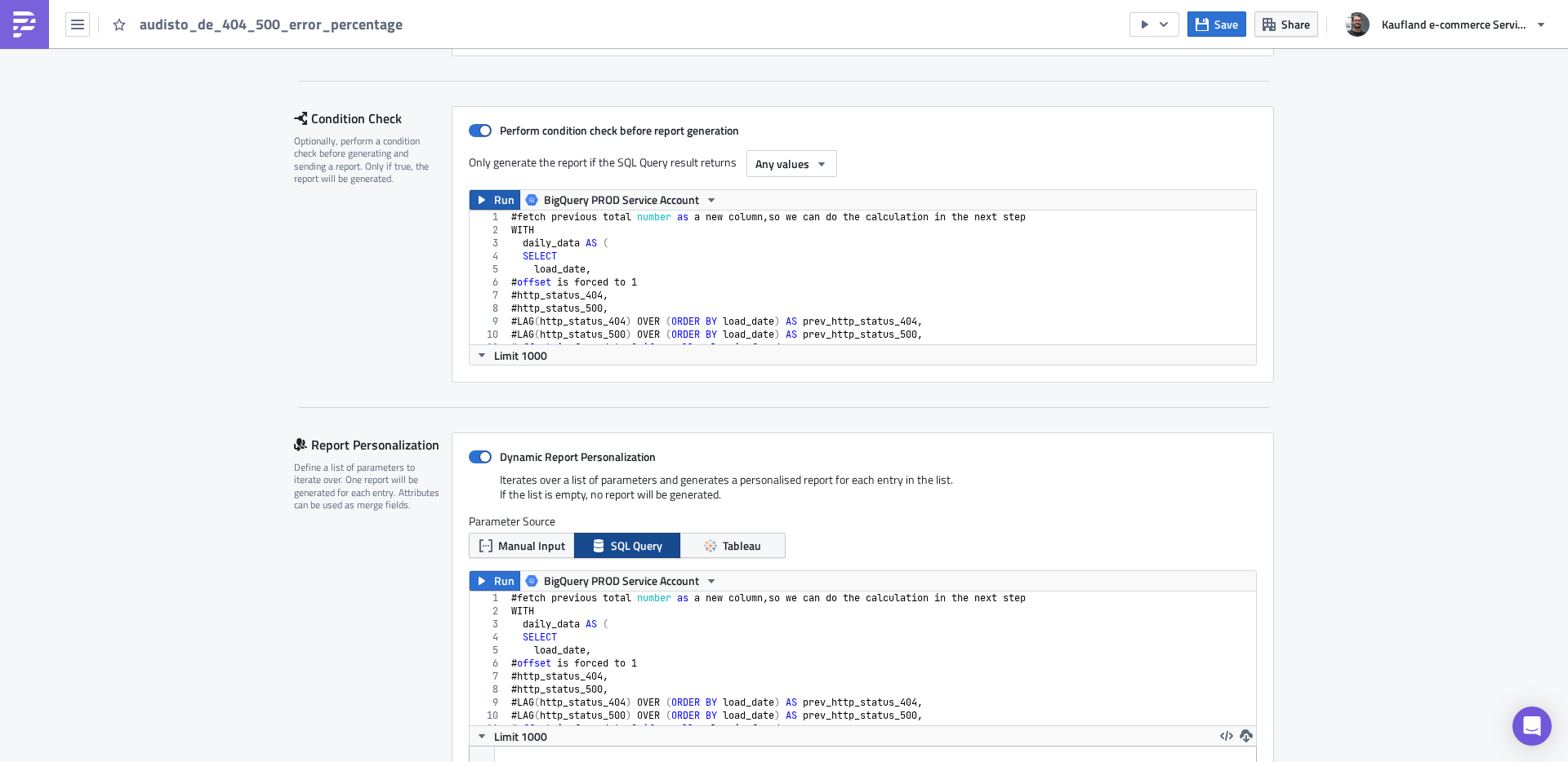
click at [495, 195] on span "Run" at bounding box center [504, 200] width 21 height 20
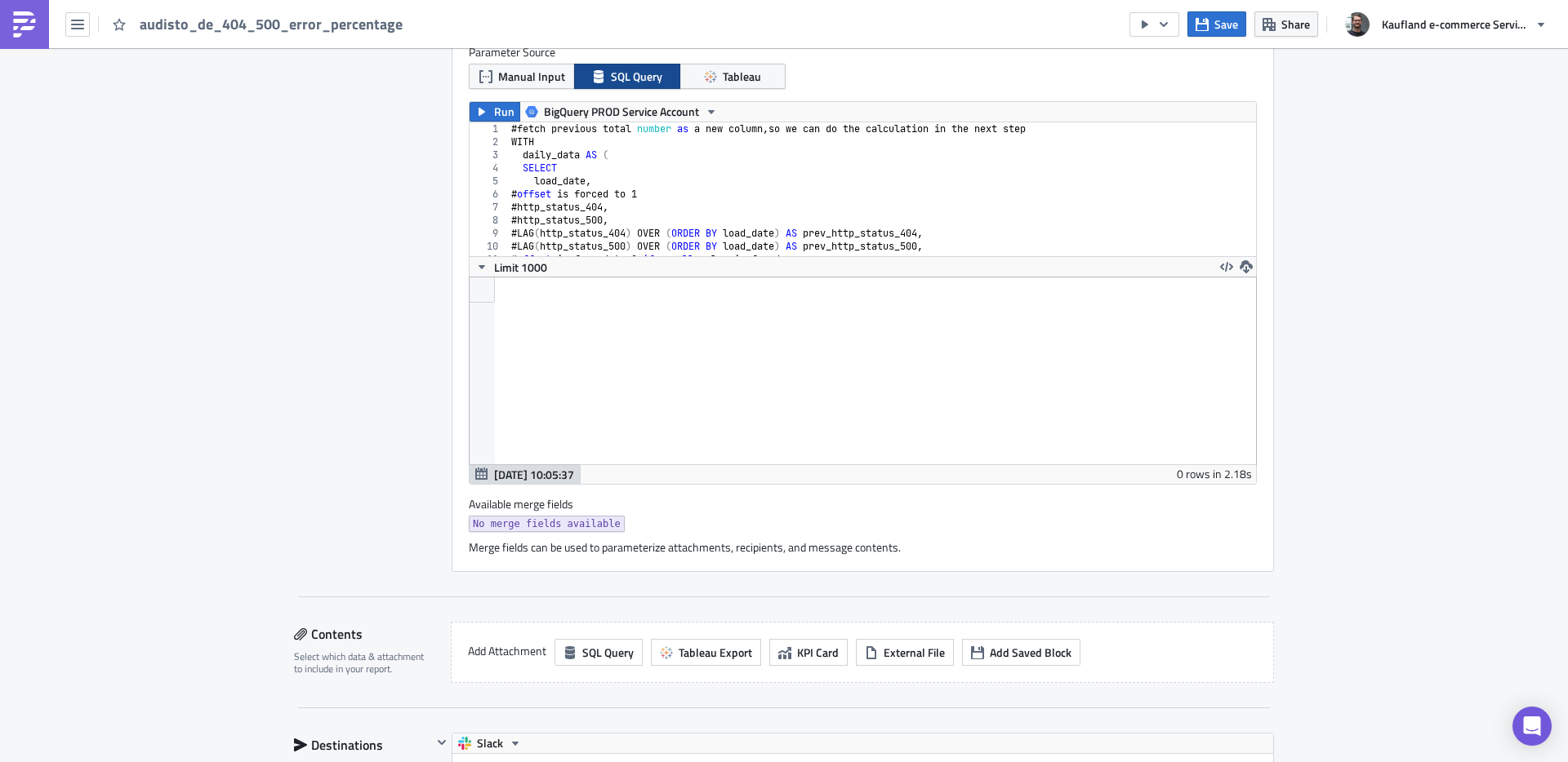
scroll to position [876, 0]
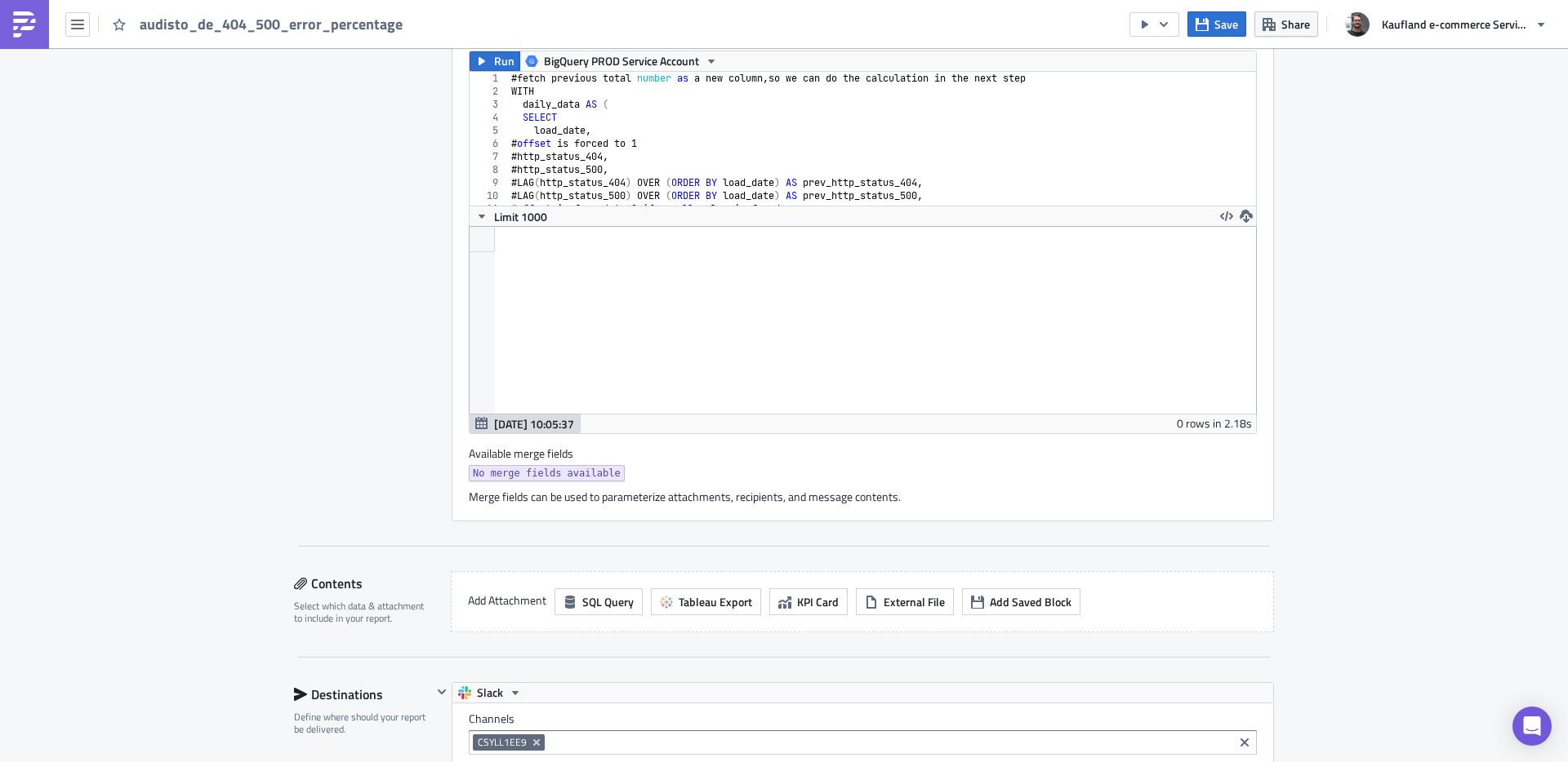
click at [654, 277] on div at bounding box center [863, 320] width 787 height 187
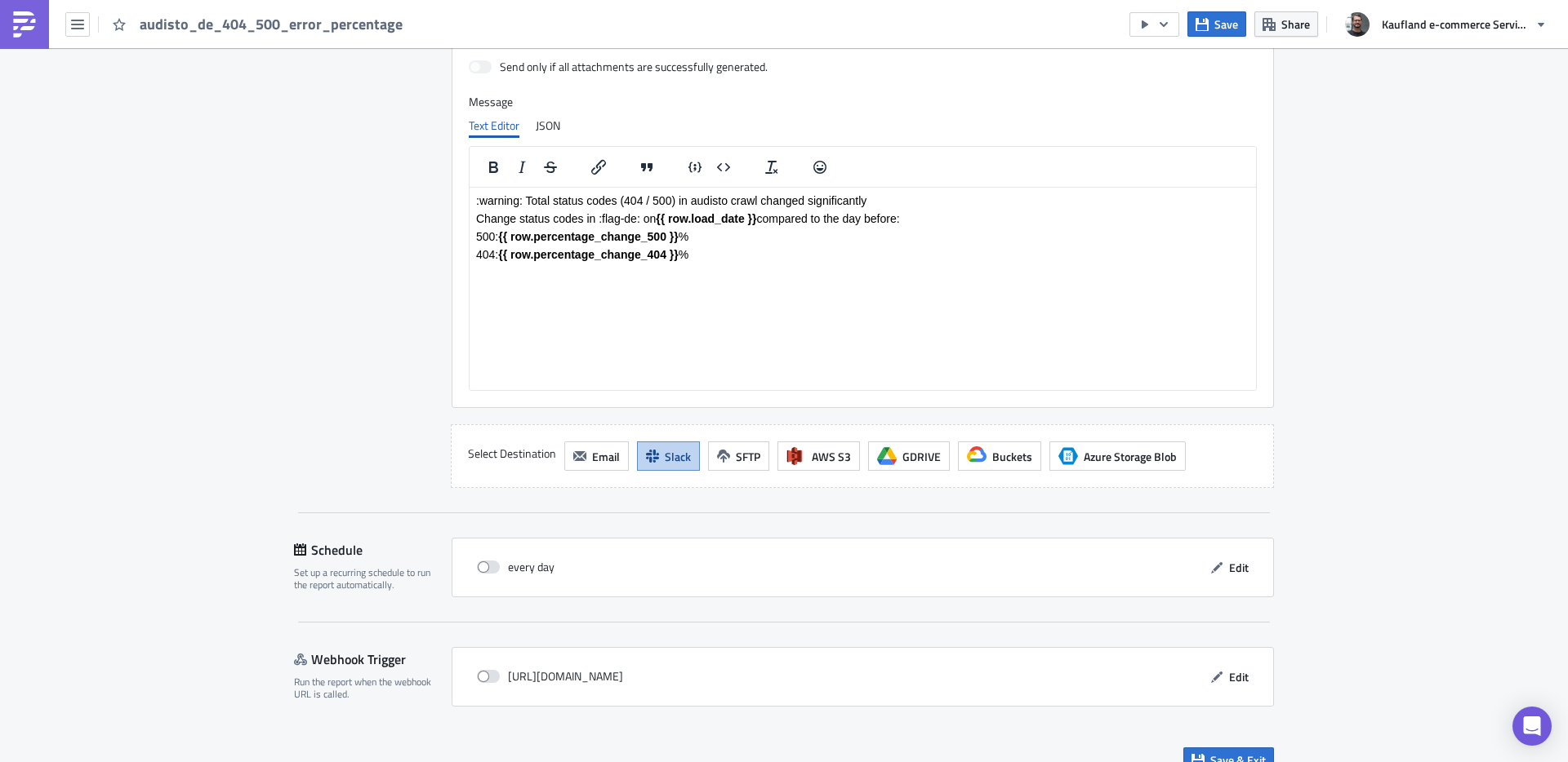
scroll to position [1727, 0]
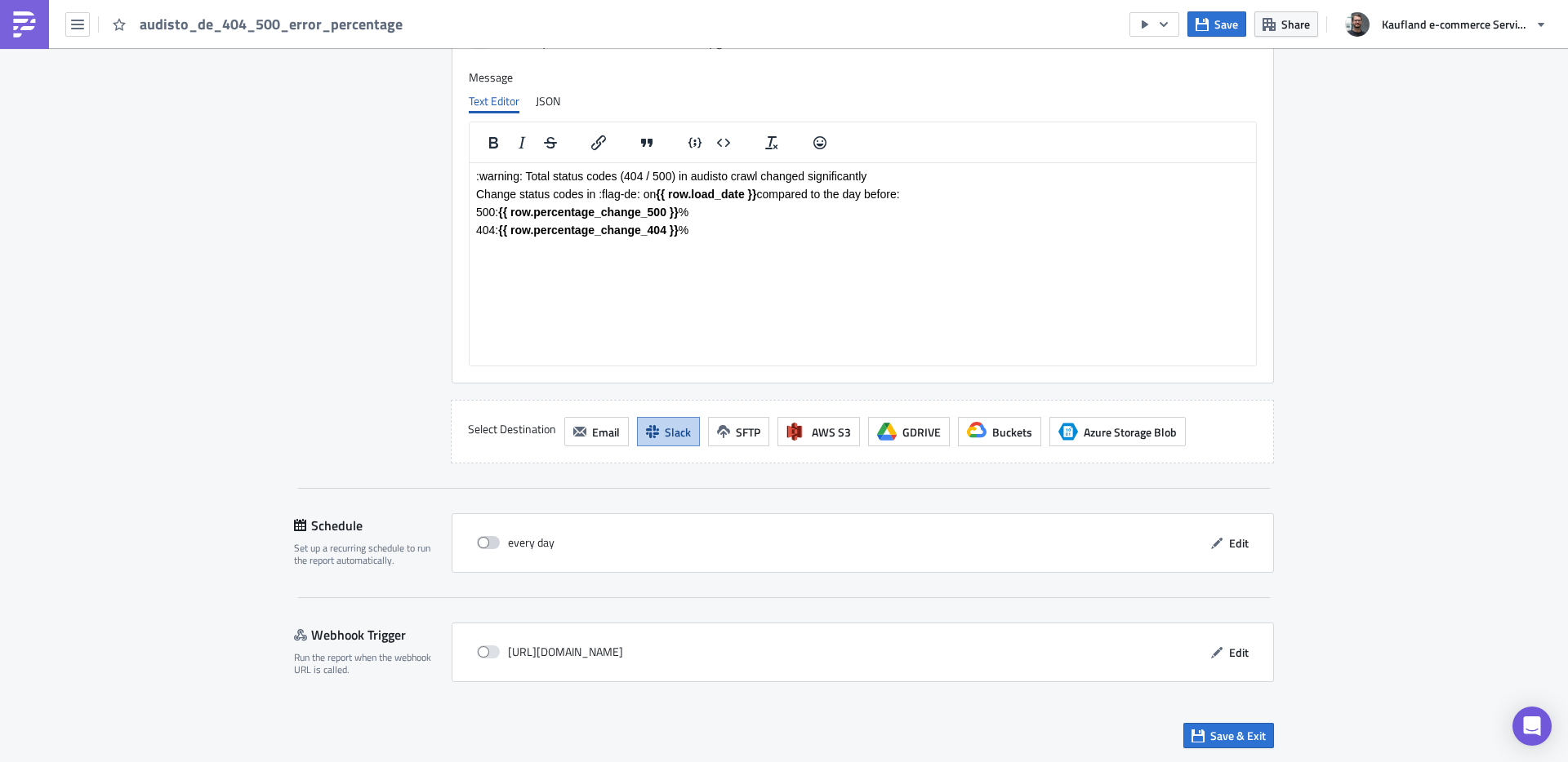
click at [489, 543] on span at bounding box center [488, 543] width 23 height 13
click at [489, 543] on input "checkbox" at bounding box center [485, 542] width 10 height 10
checkbox input "true"
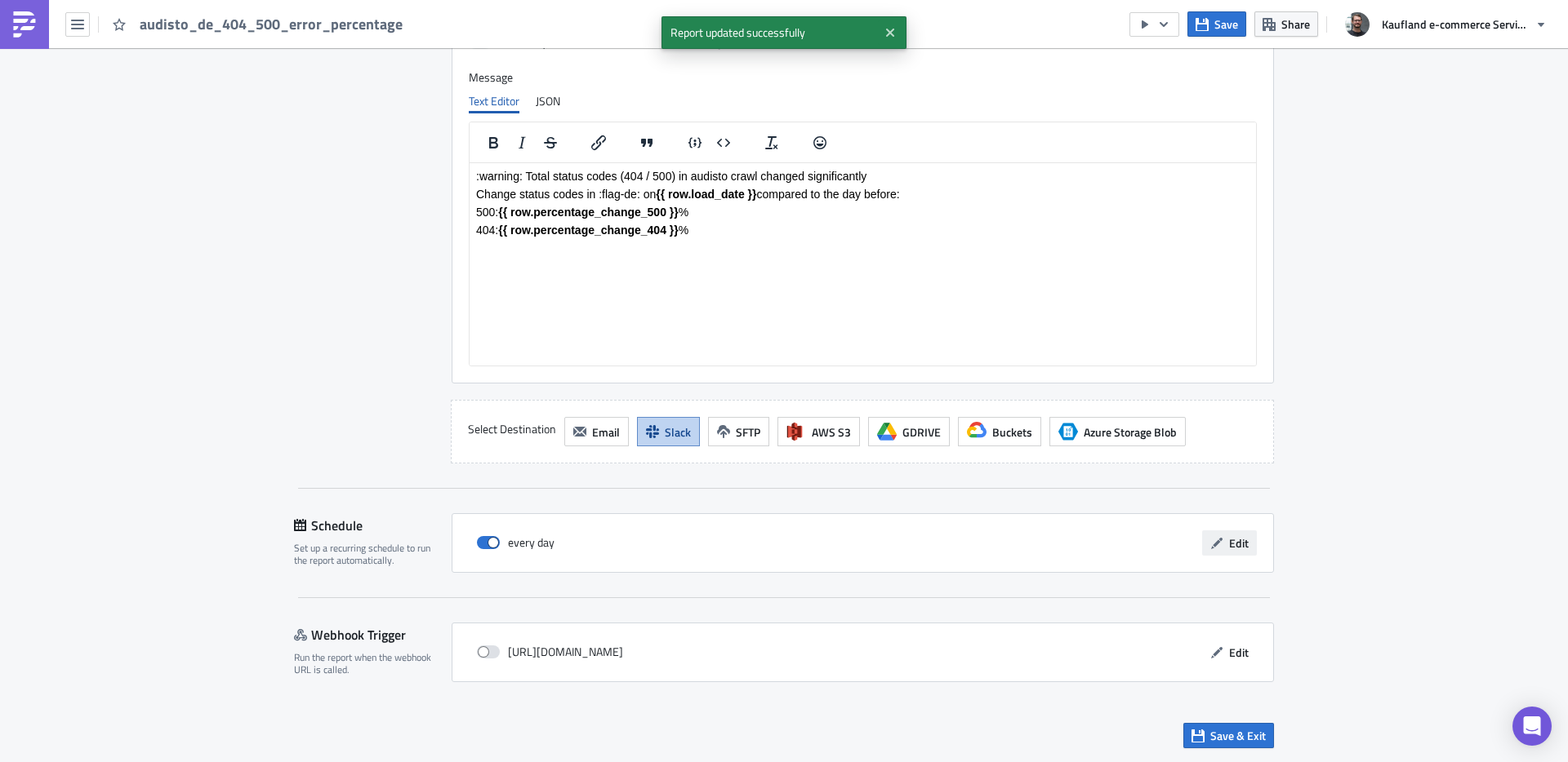
click at [1240, 556] on button "Edit" at bounding box center [1229, 542] width 54 height 25
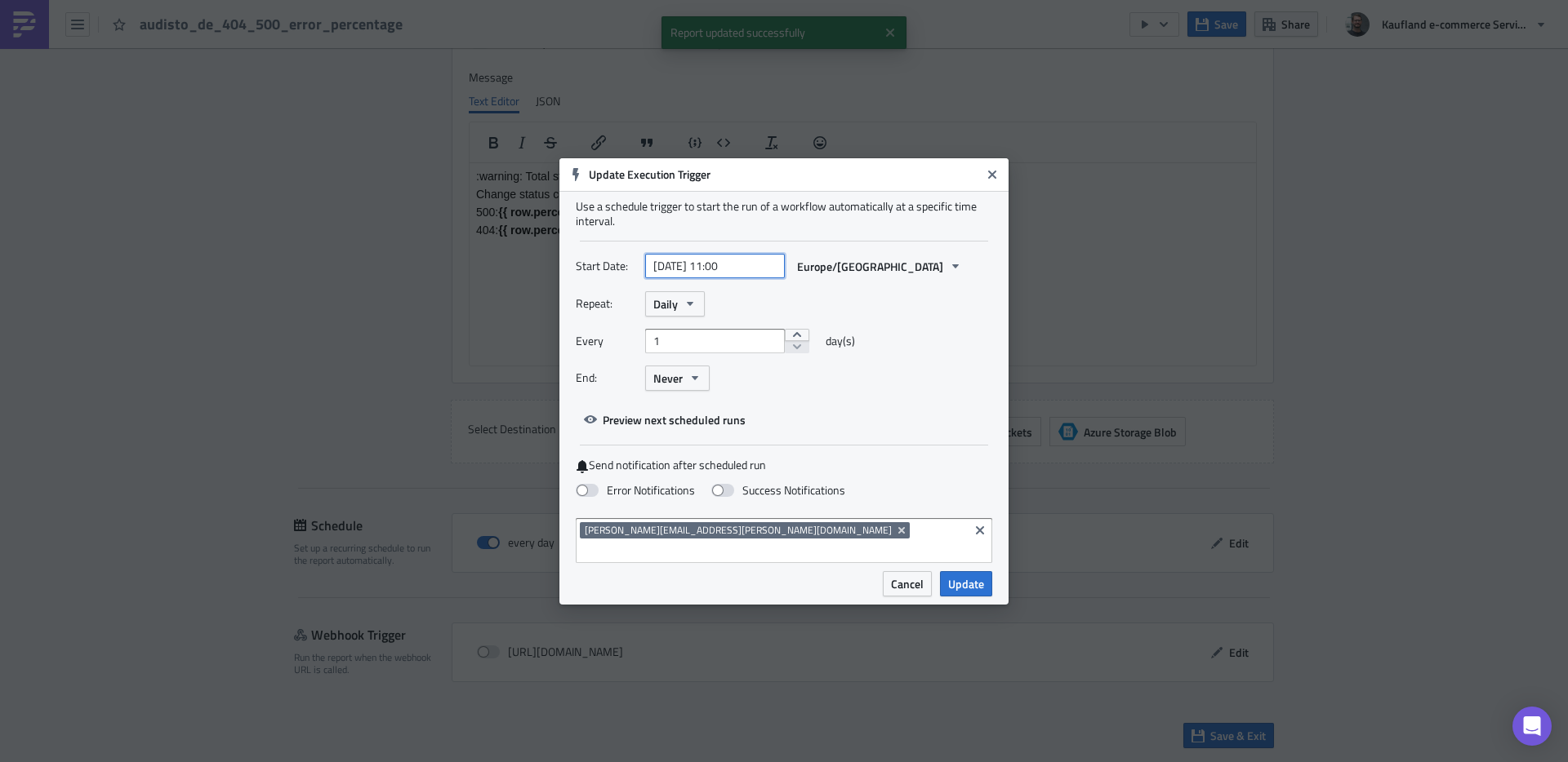
click at [676, 276] on input "[DATE] 11:00" at bounding box center [715, 267] width 140 height 24
select select "3"
select select "2024"
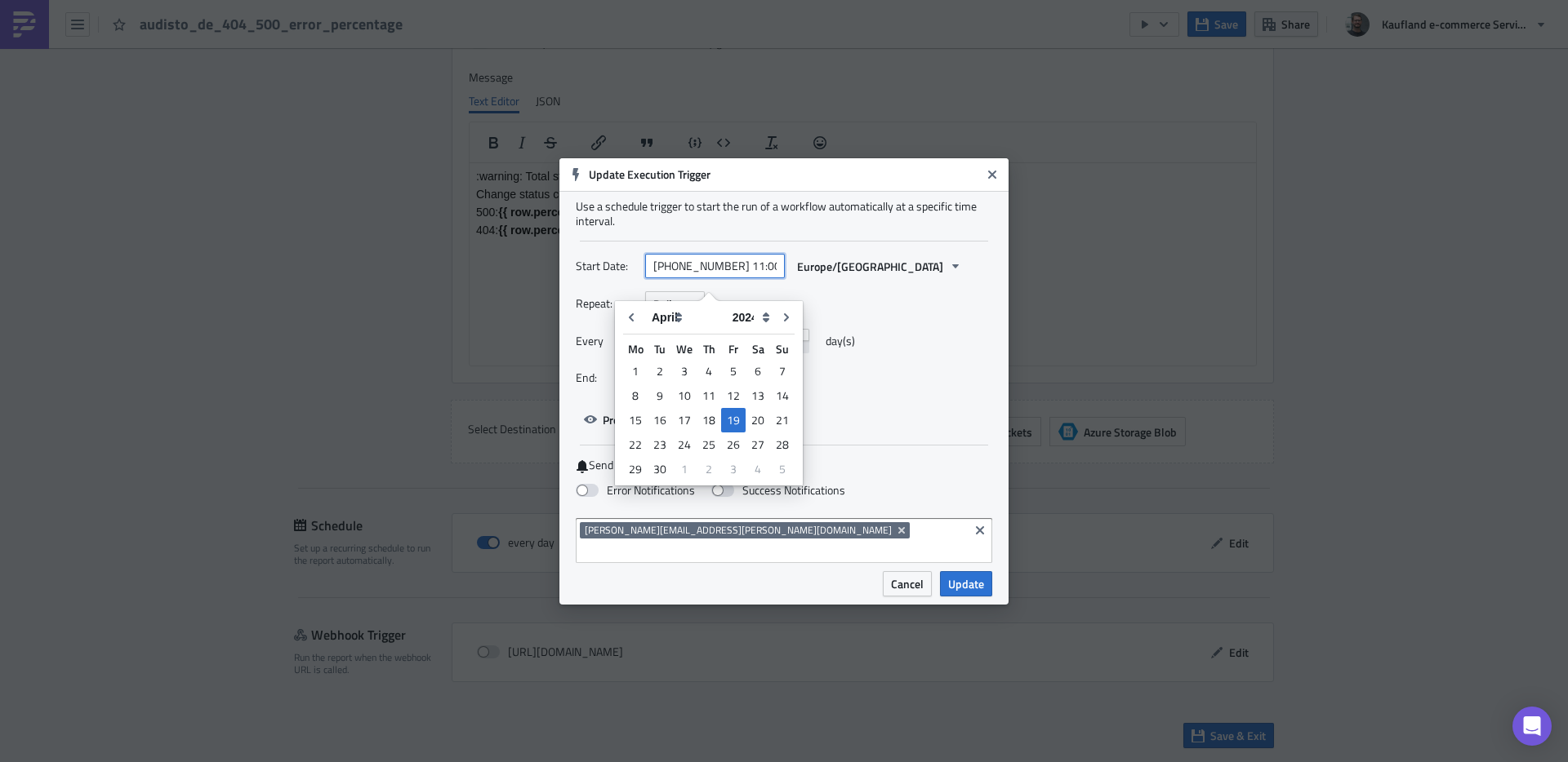
type input "[DATE] 11:00"
select select "2025"
type input "[DATE] 11:00"
select select "7"
type input "[DATE] 10:00"
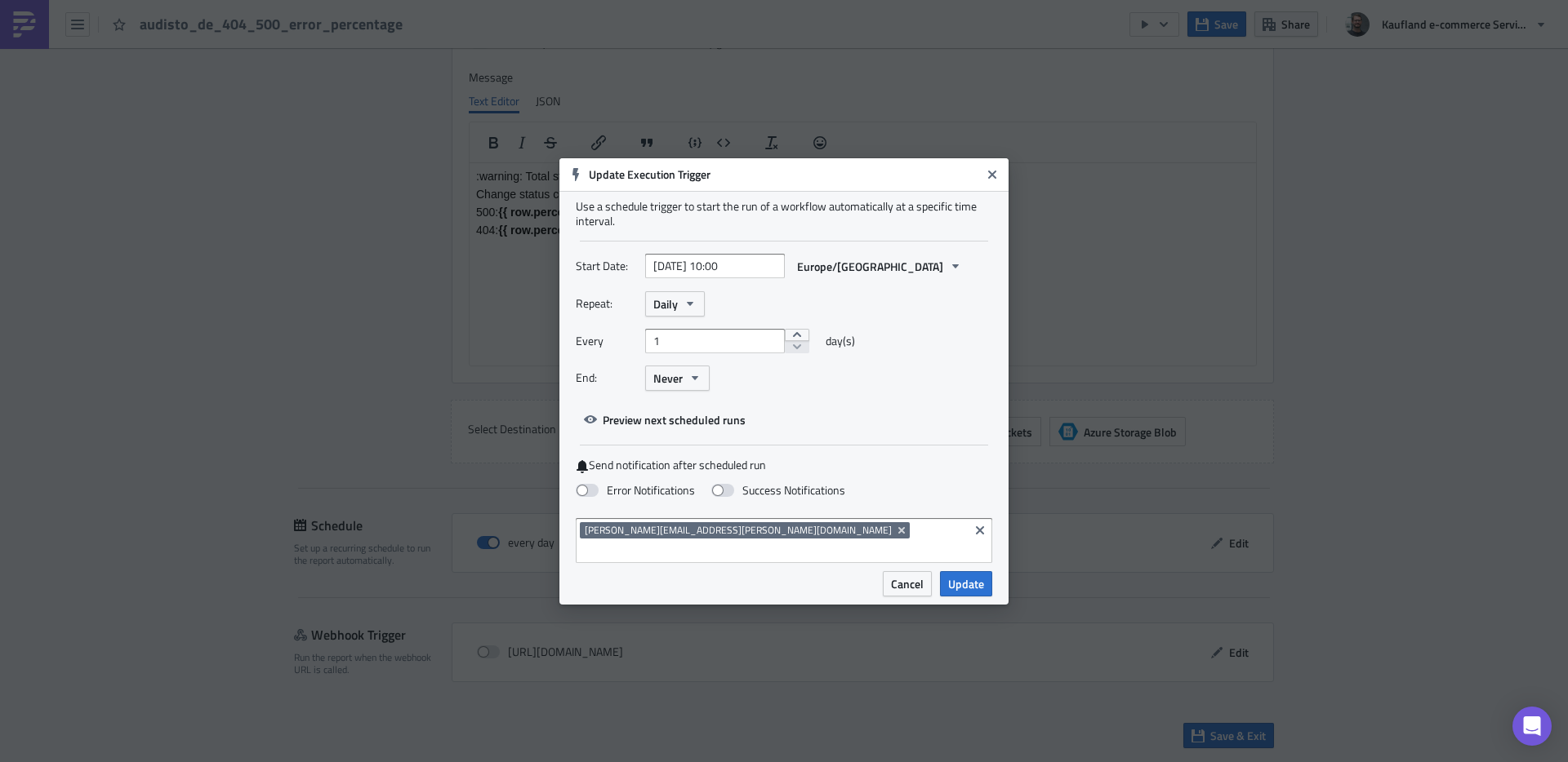
click at [945, 343] on div "Every 1 day(s)" at bounding box center [784, 347] width 417 height 37
click at [778, 529] on div "[PERSON_NAME][EMAIL_ADDRESS][PERSON_NAME][DOMAIN_NAME]" at bounding box center [784, 541] width 417 height 45
click at [958, 487] on div "Error Notifications Success Notifications" at bounding box center [784, 492] width 417 height 28
click at [846, 542] on input "seo_alerts" at bounding box center [773, 550] width 385 height 16
click at [736, 542] on input "seo_alerts" at bounding box center [773, 550] width 385 height 16
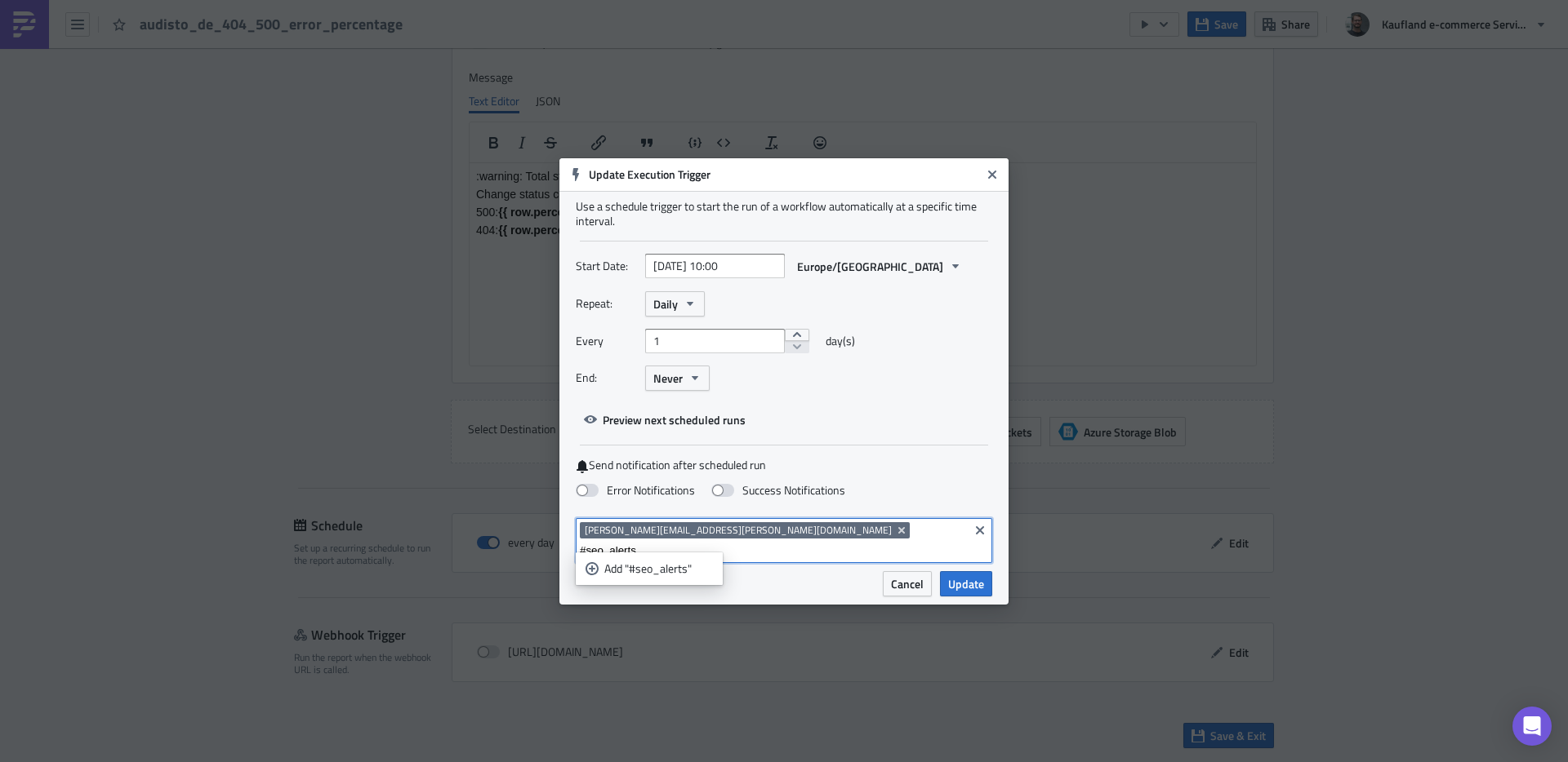
type input "#seo_alerts"
click at [637, 553] on ul "Add "#seo_alerts"" at bounding box center [649, 569] width 147 height 33
drag, startPoint x: 653, startPoint y: 568, endPoint x: 774, endPoint y: 570, distance: 121.0
click at [654, 568] on div "Add "#seo_alerts"" at bounding box center [659, 569] width 109 height 16
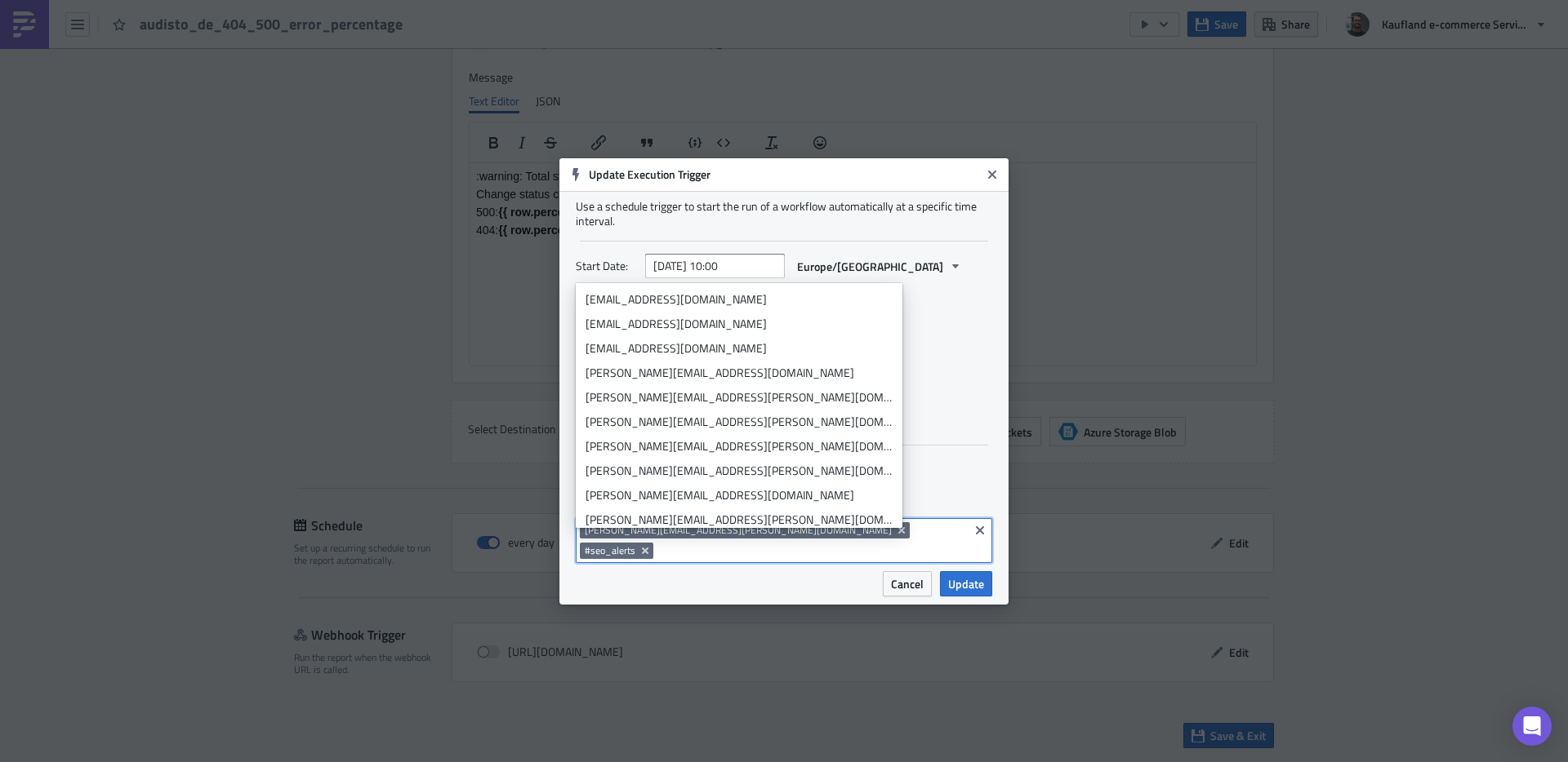
click at [944, 474] on label "Send notification after scheduled run" at bounding box center [784, 465] width 417 height 16
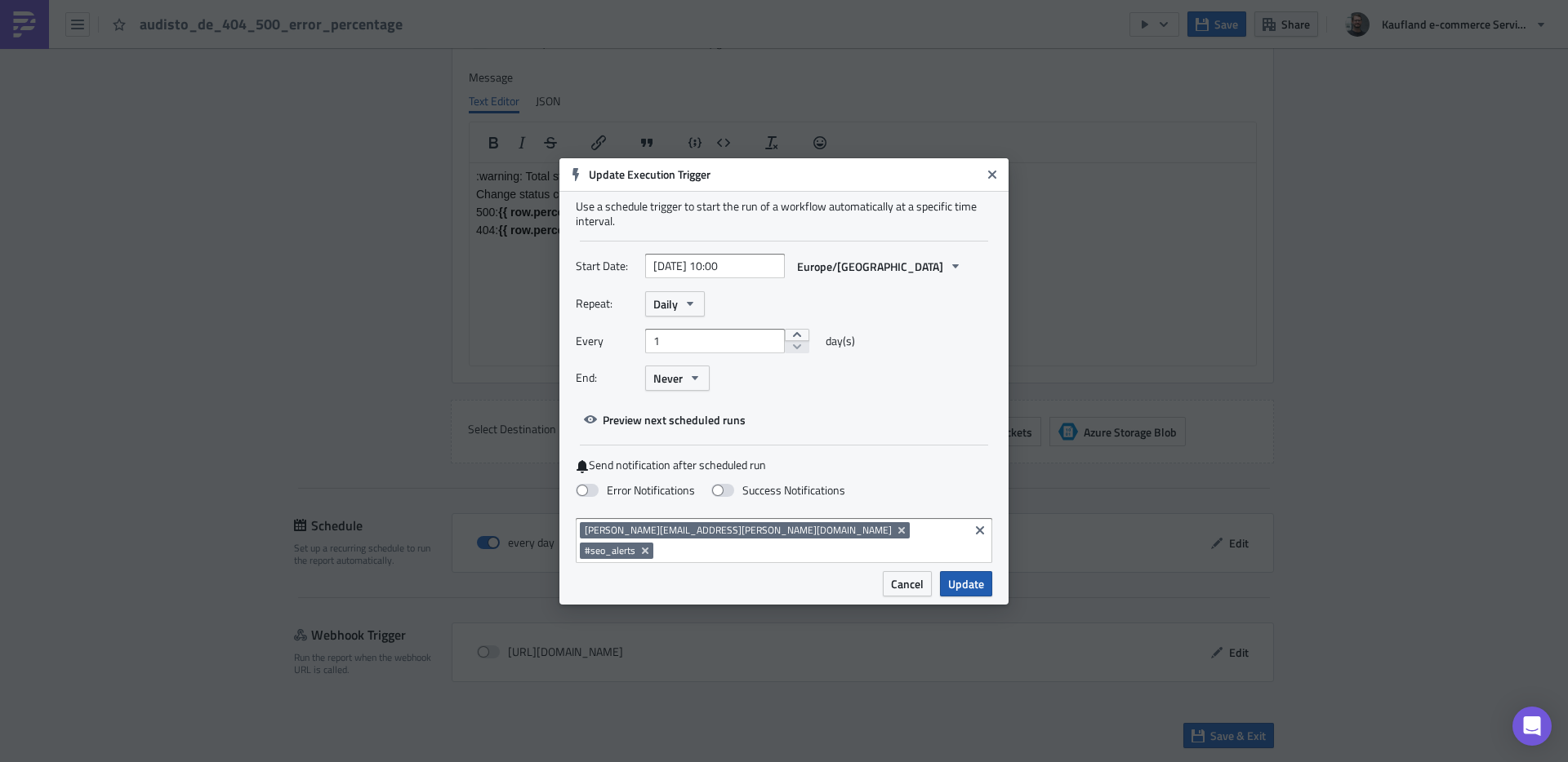
click at [971, 575] on span "Update" at bounding box center [966, 584] width 36 height 17
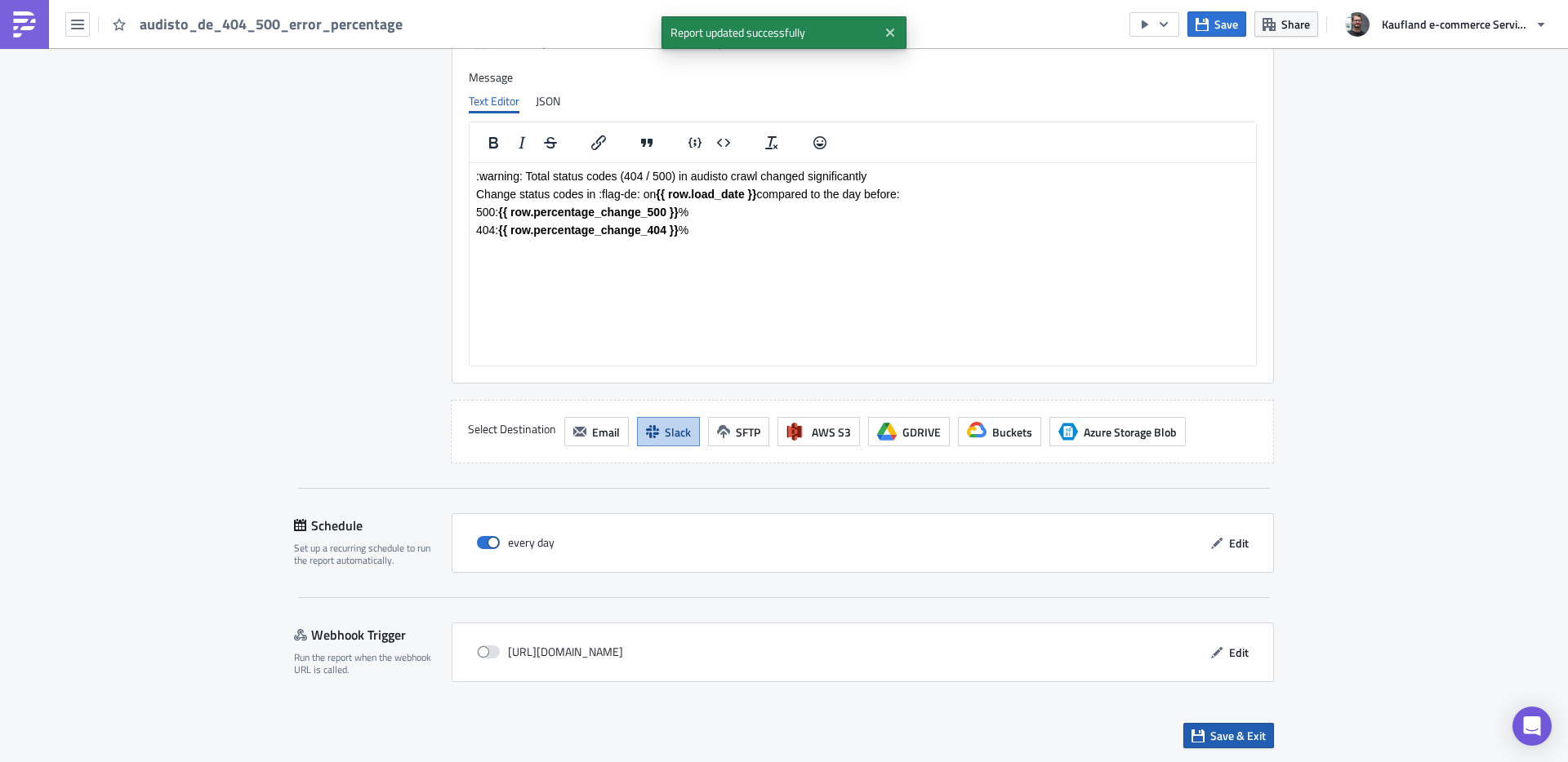
click at [1223, 737] on span "Save & Exit" at bounding box center [1237, 736] width 55 height 17
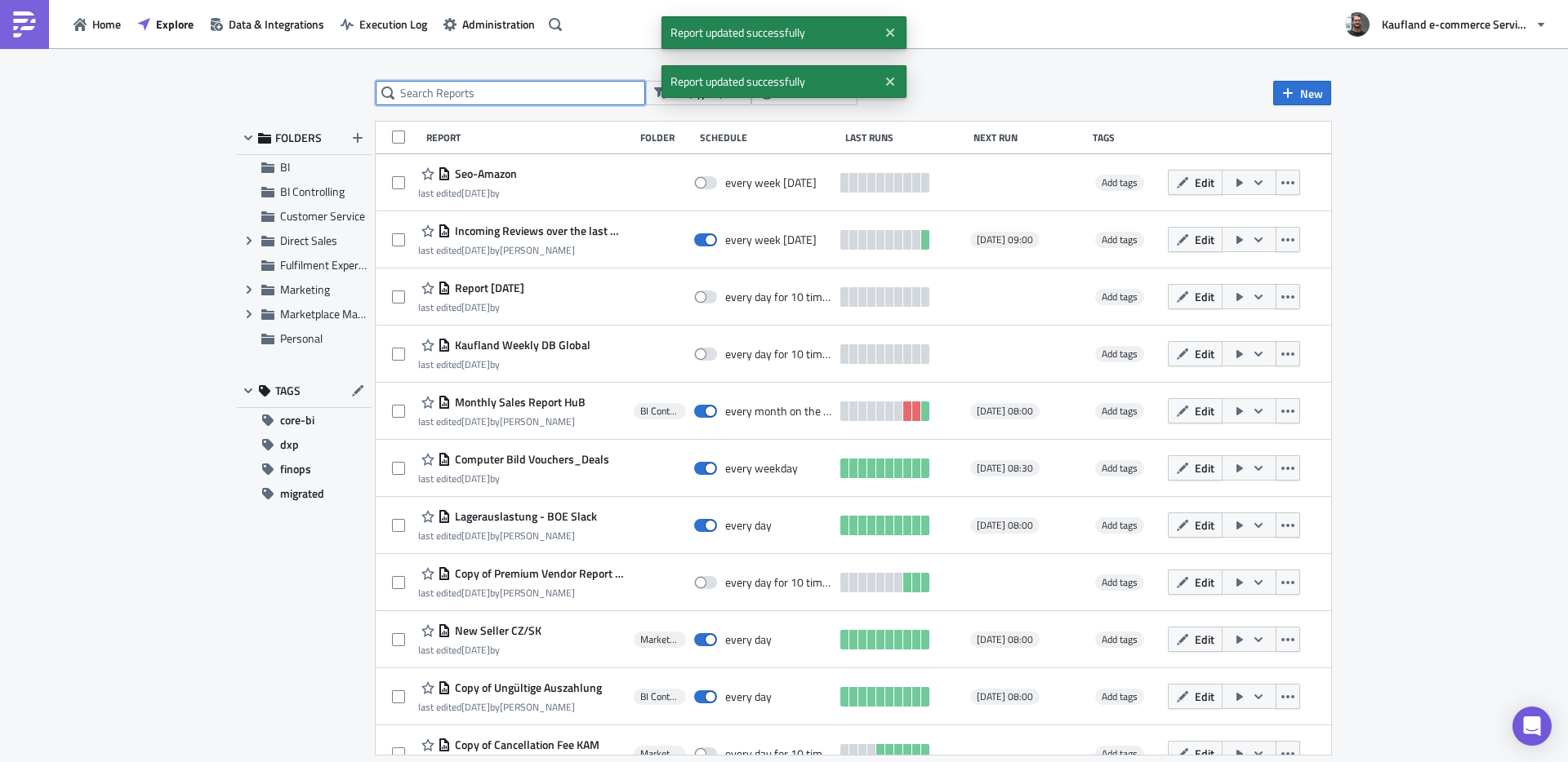
click at [461, 95] on input "text" at bounding box center [510, 93] width 269 height 24
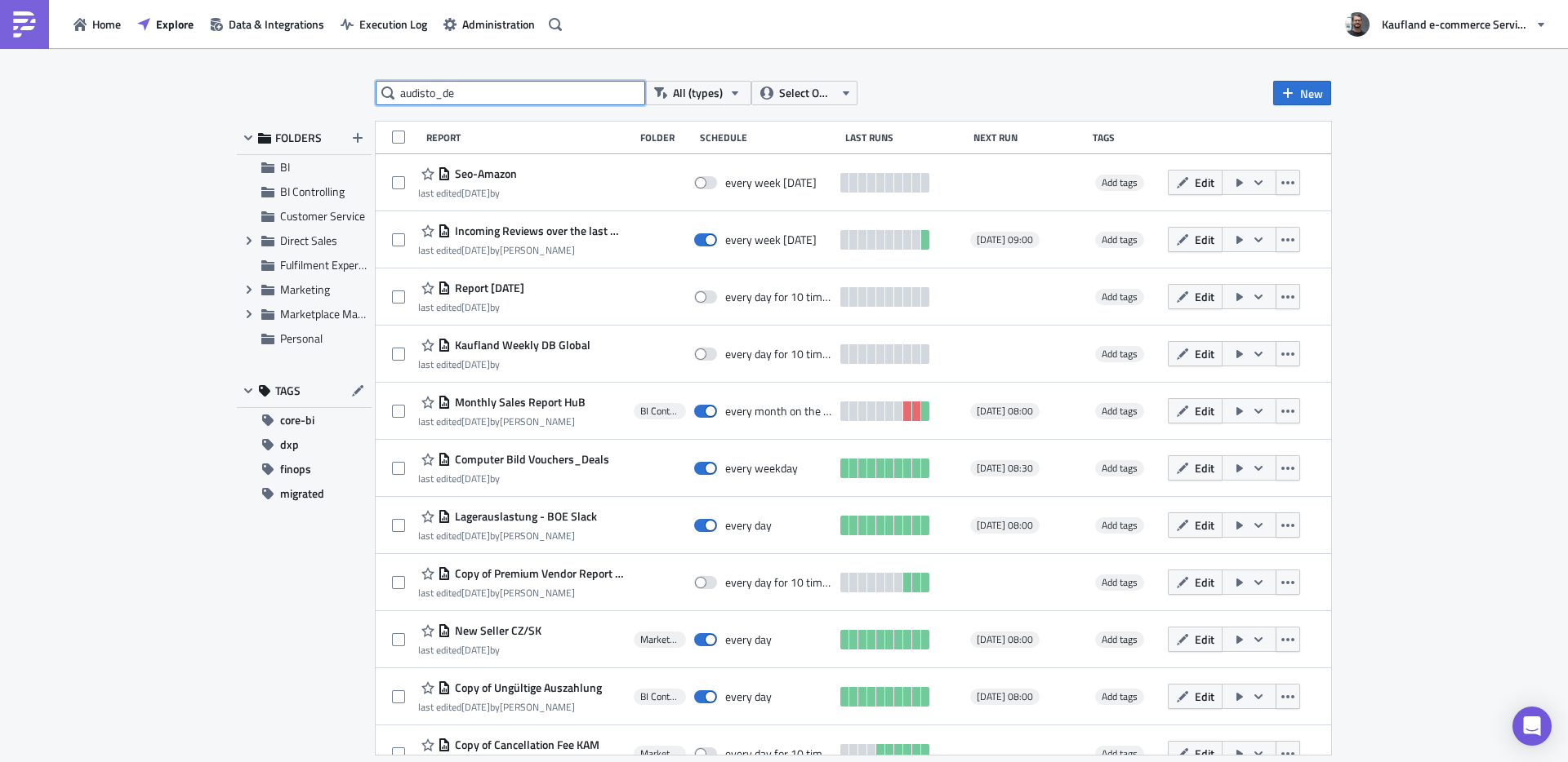
type input "audisto_de"
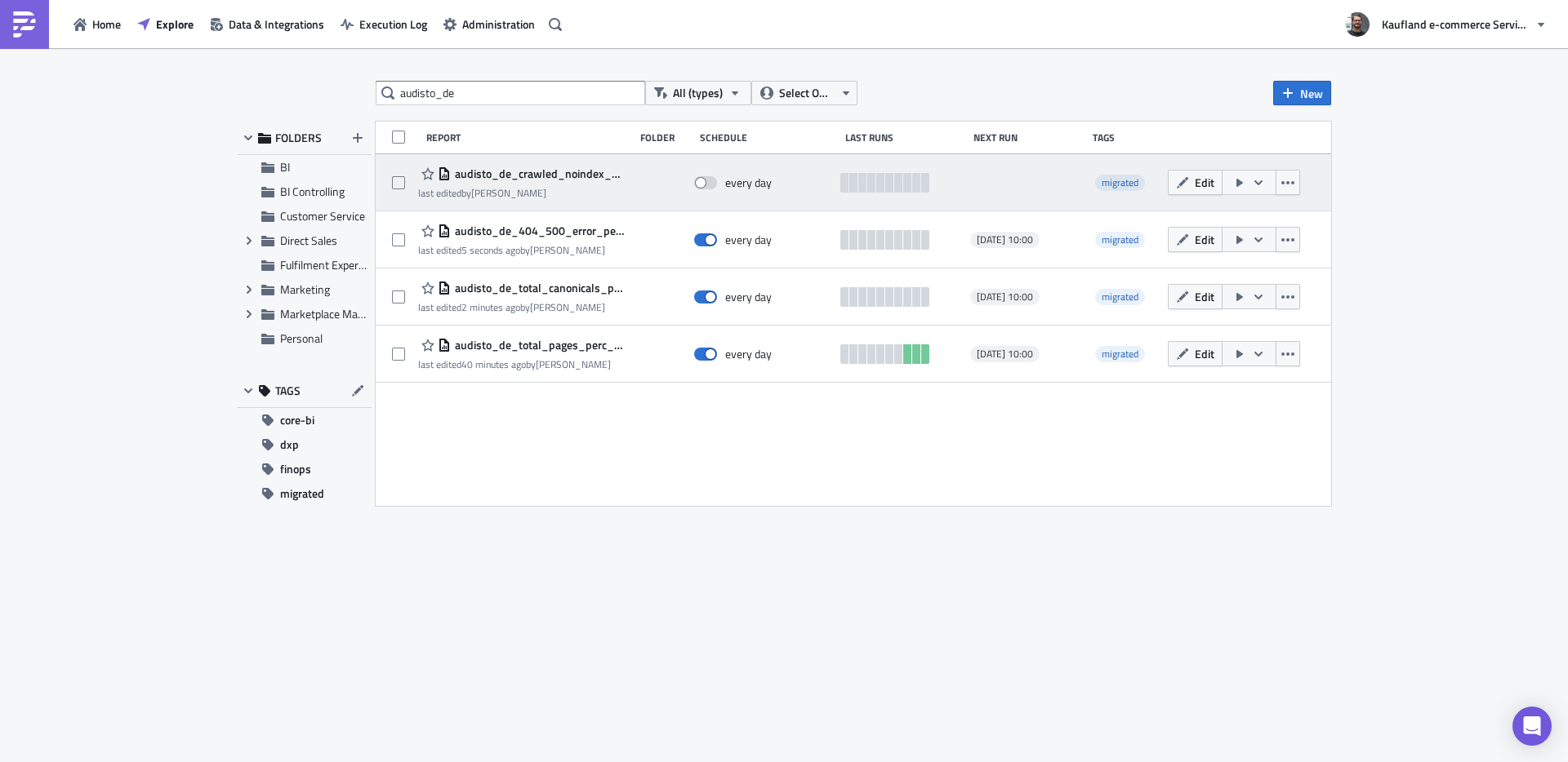
click at [515, 171] on span "audisto_de_crawled_noindex_pages" at bounding box center [538, 174] width 175 height 15
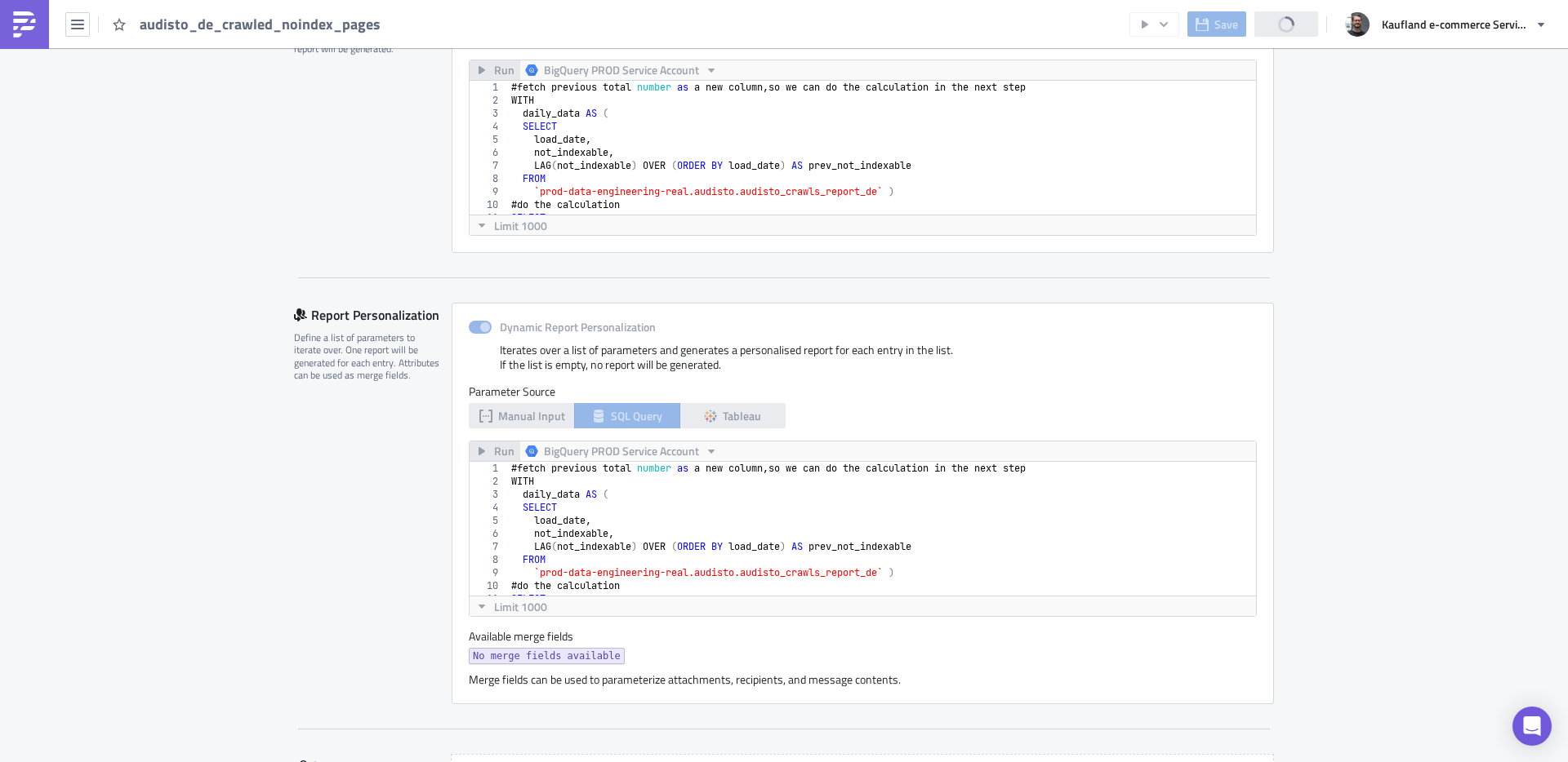
scroll to position [381, 0]
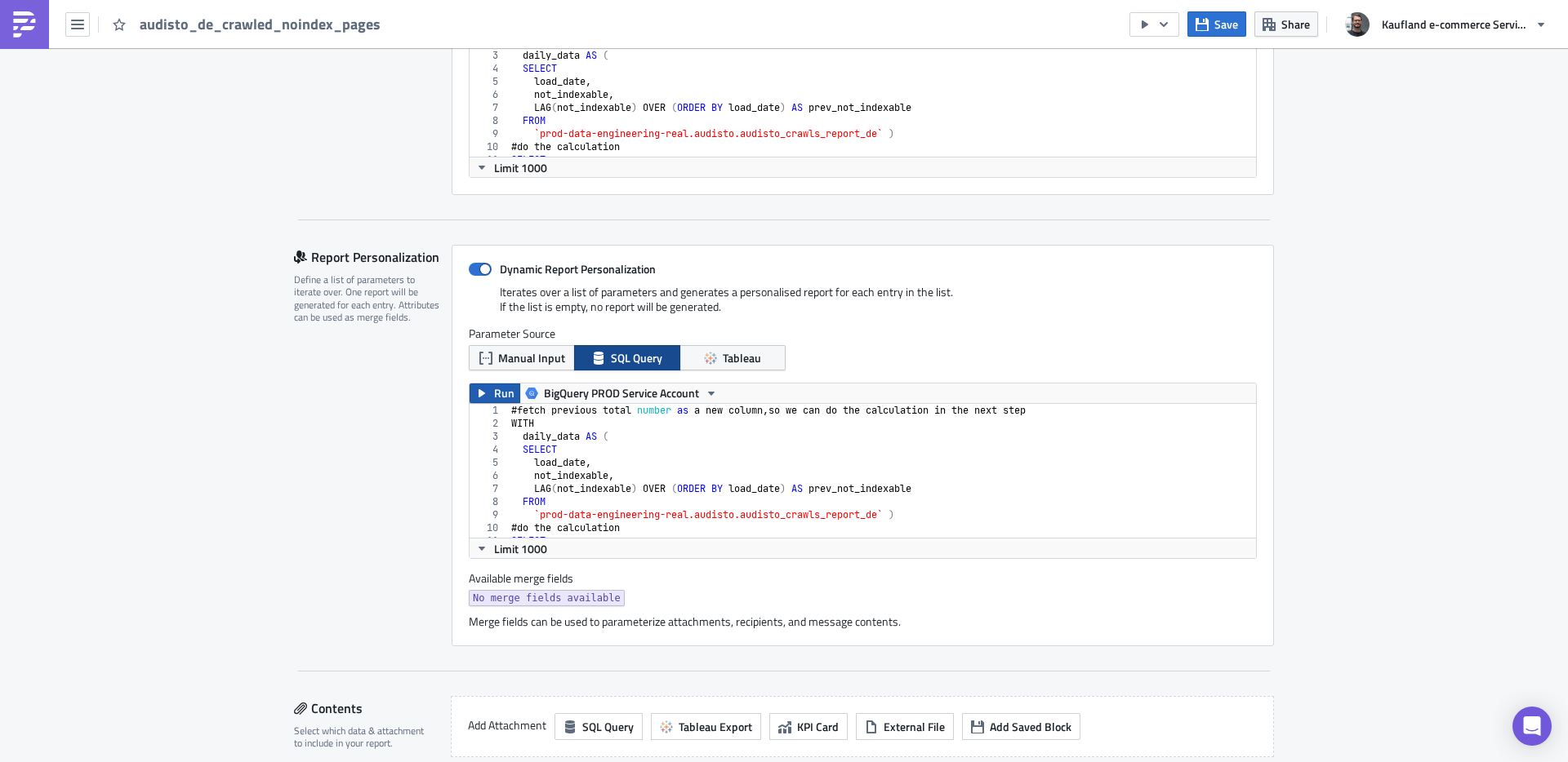
click at [494, 397] on span "Run" at bounding box center [504, 393] width 21 height 20
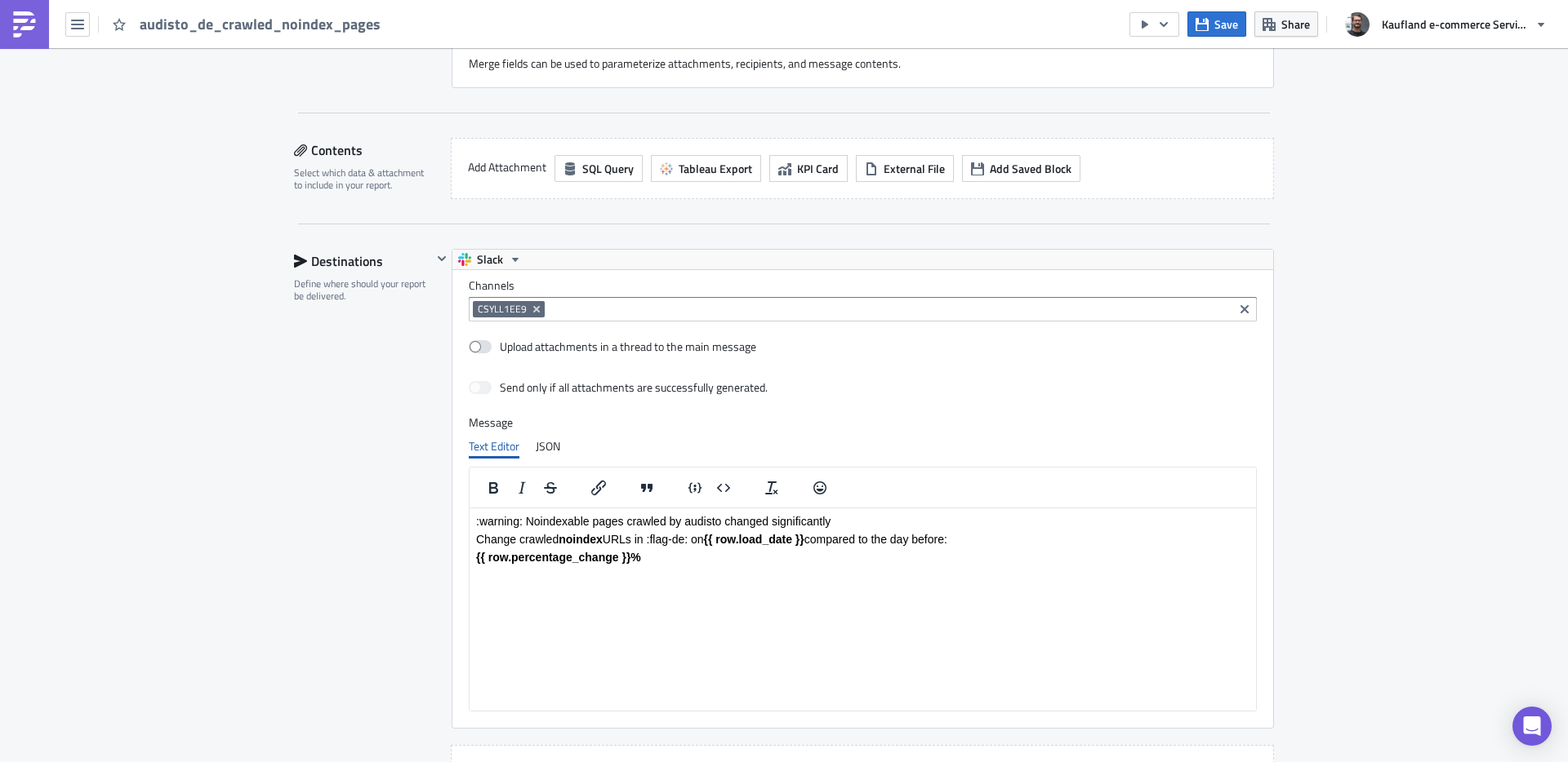
scroll to position [1151, 0]
click at [550, 306] on input at bounding box center [889, 306] width 681 height 16
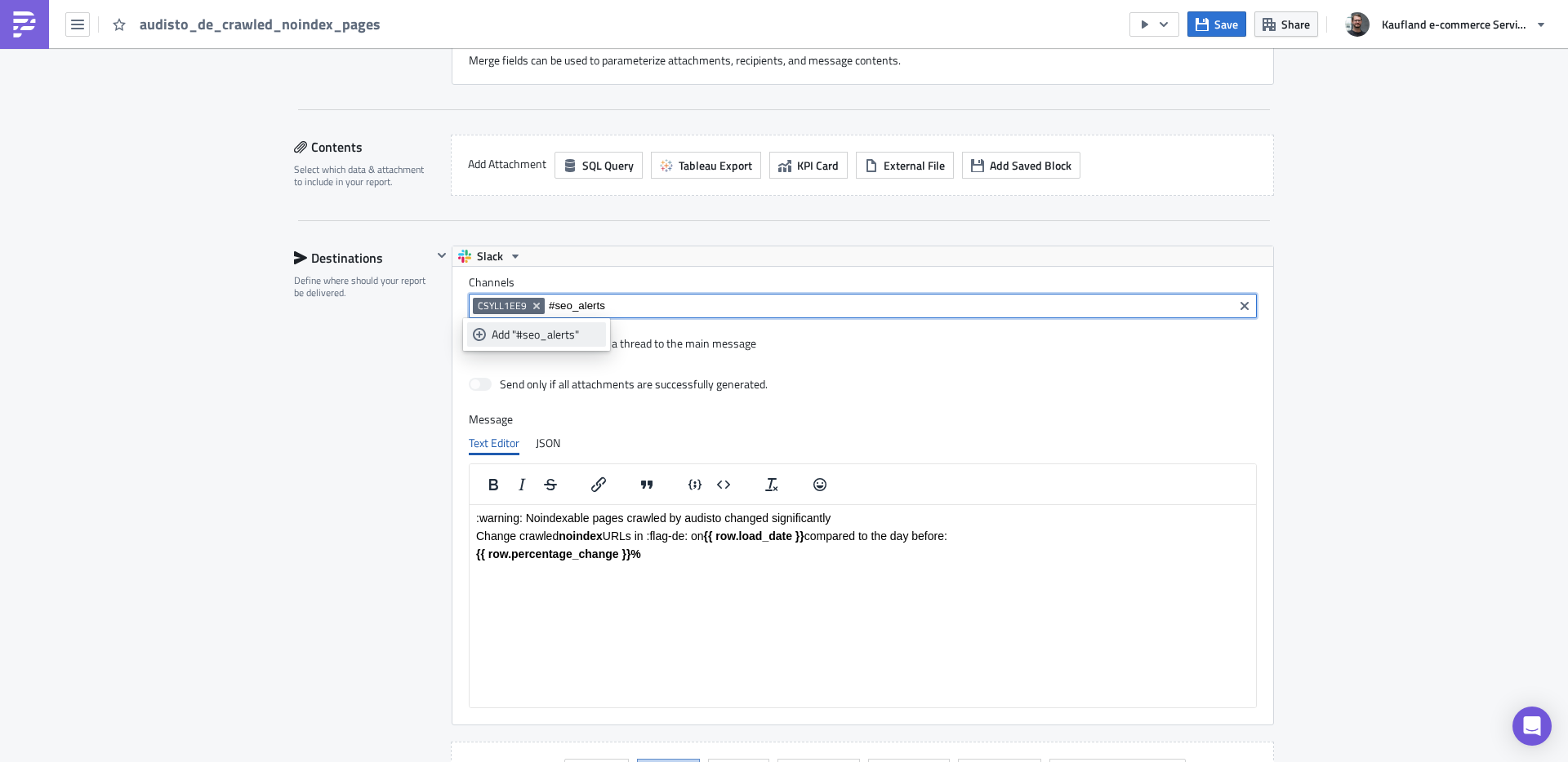
type input "#seo_alerts"
click at [529, 340] on div "Add "#seo_alerts"" at bounding box center [546, 334] width 109 height 16
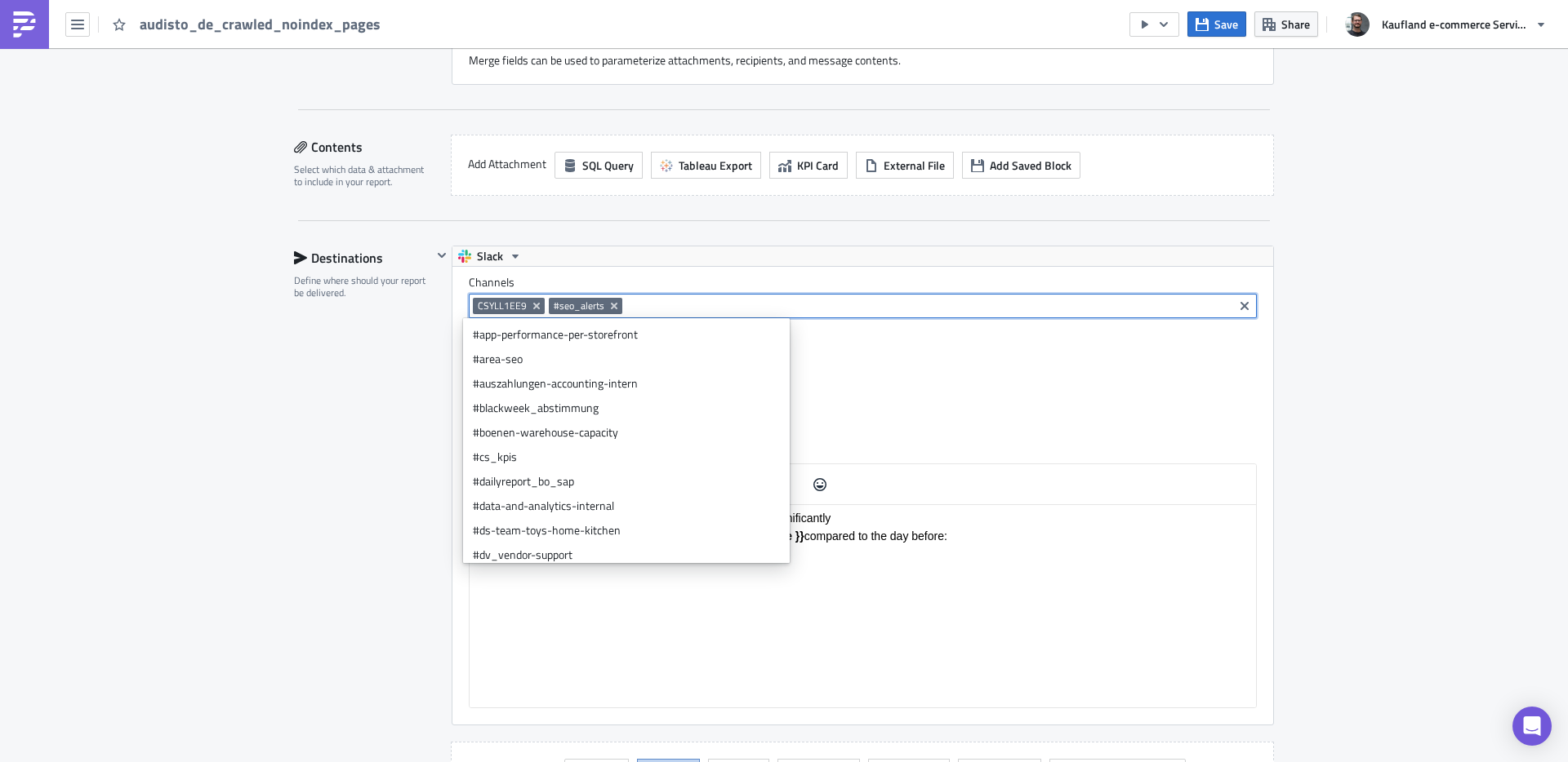
click at [378, 360] on div "Destinations Define where should your report be delivered." at bounding box center [362, 526] width 138 height 560
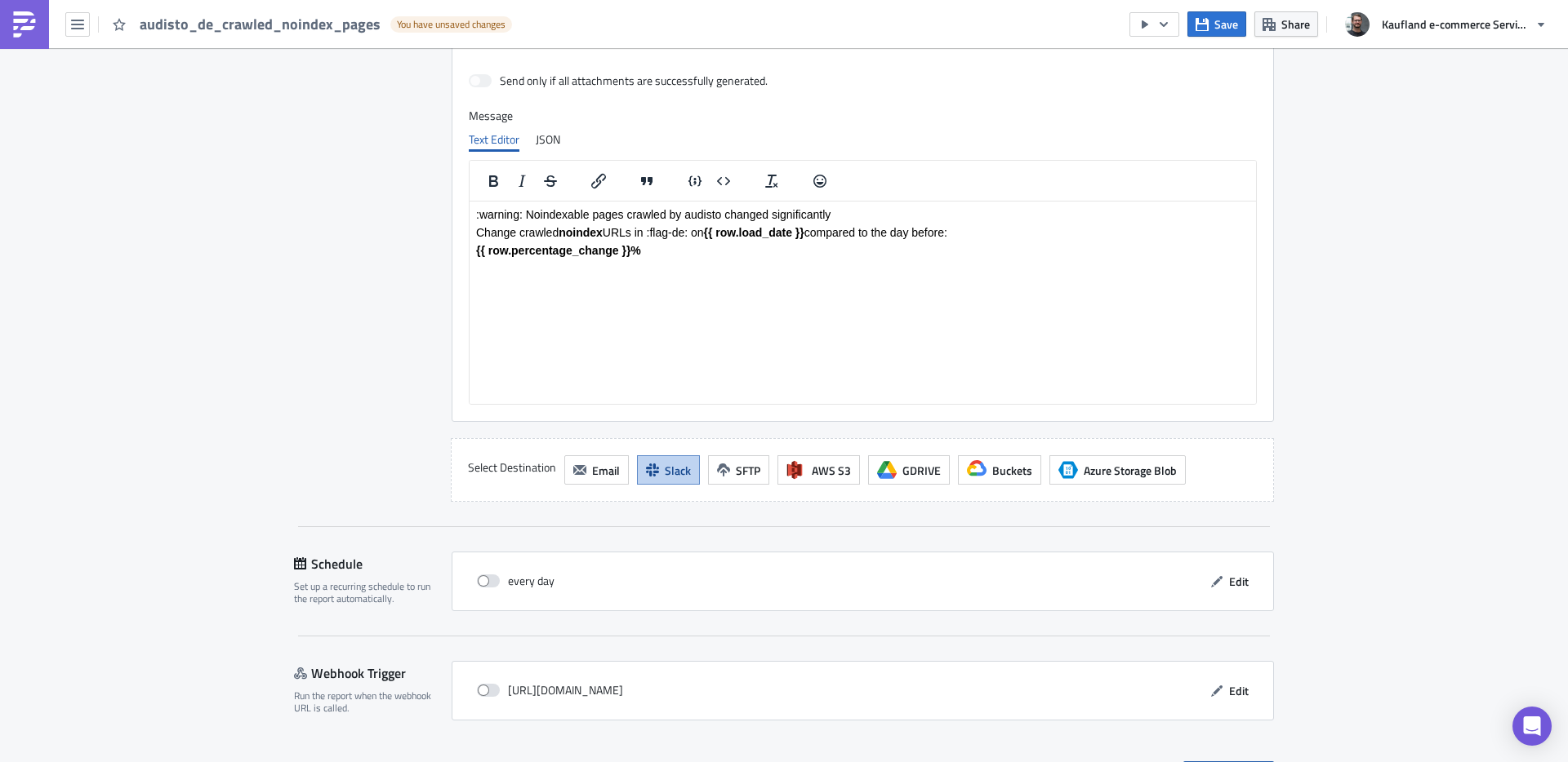
scroll to position [1492, 0]
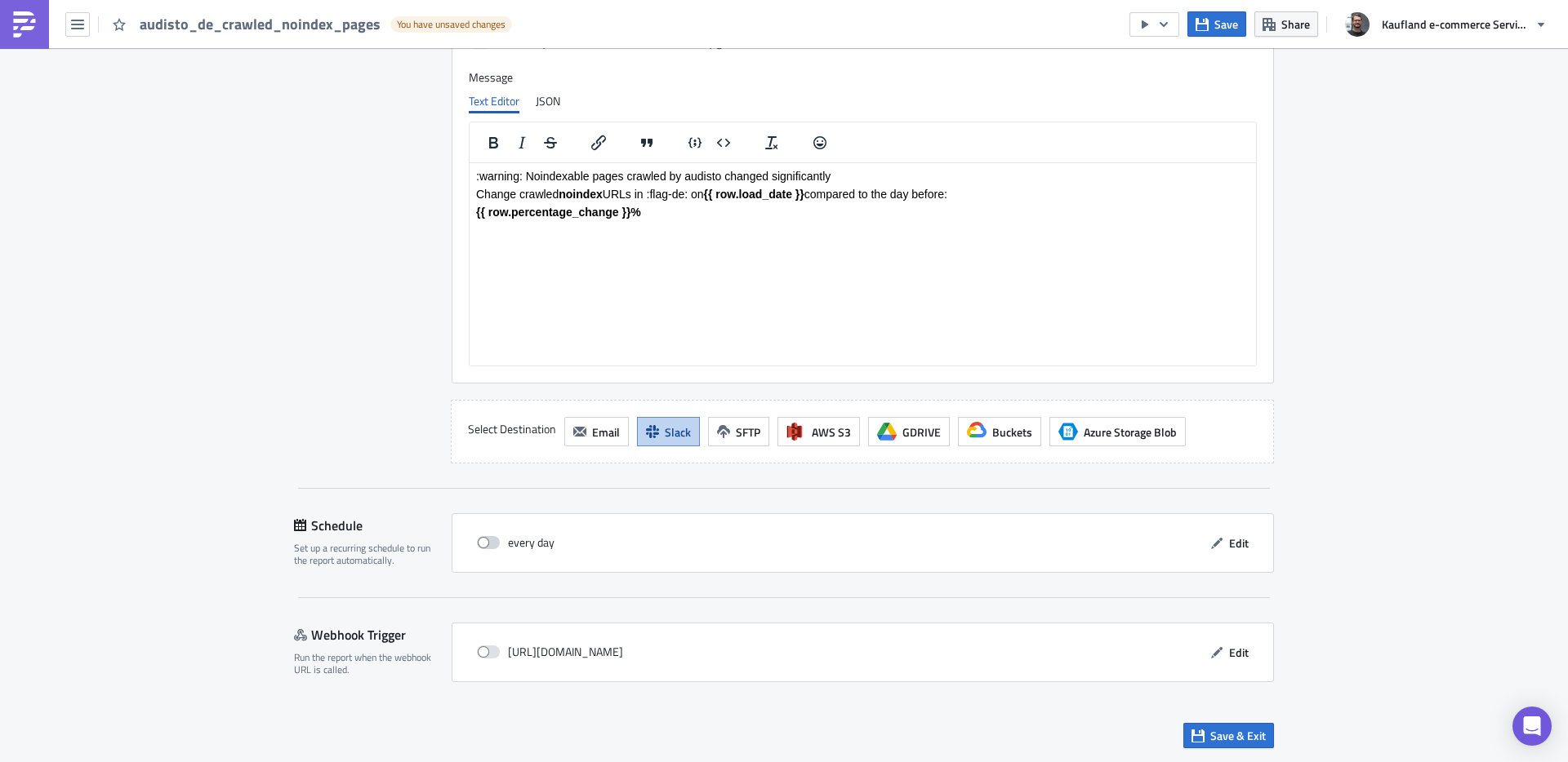
click at [488, 547] on span at bounding box center [488, 543] width 23 height 13
click at [488, 547] on input "checkbox" at bounding box center [485, 542] width 10 height 10
checkbox input "true"
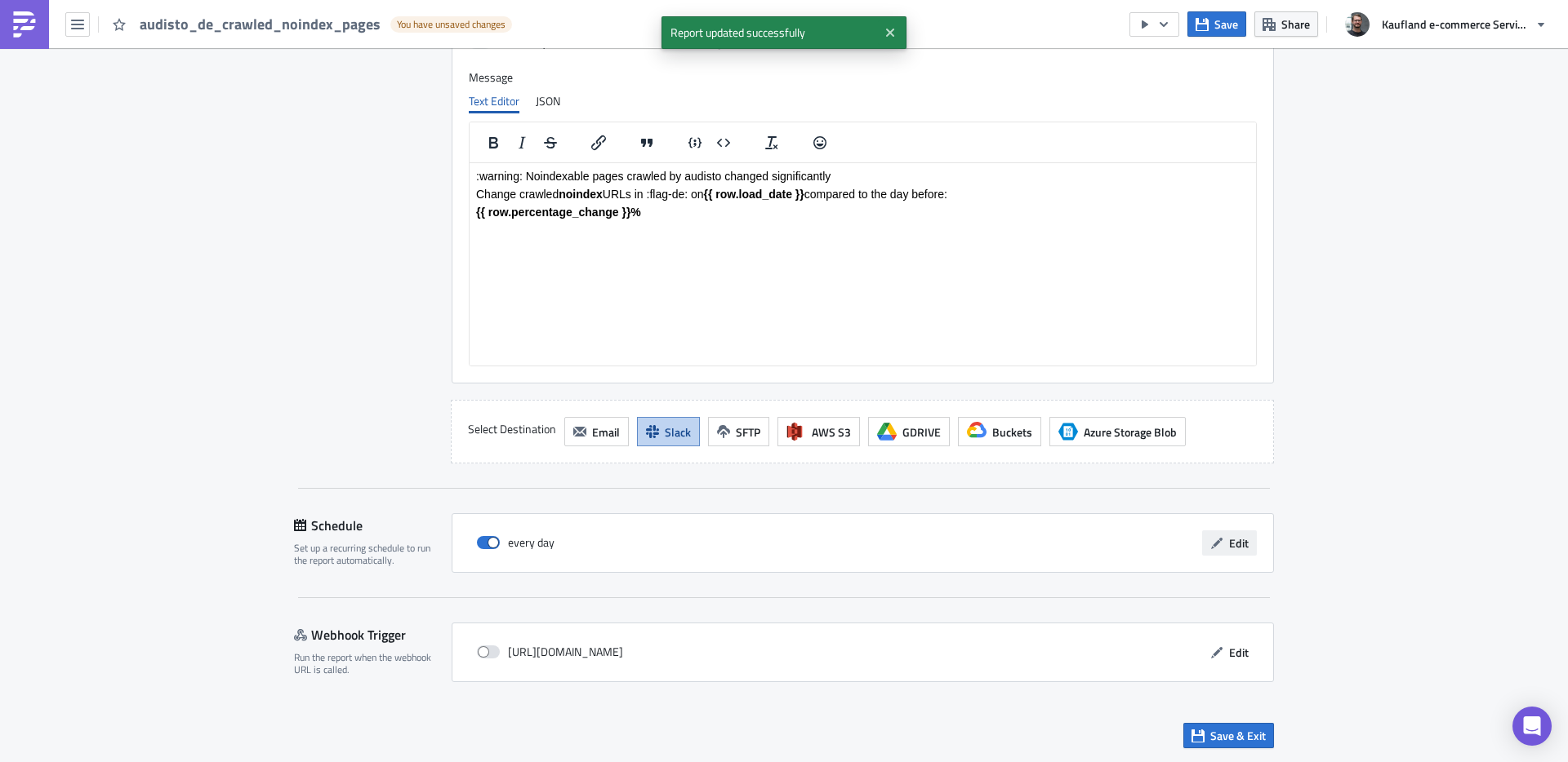
click at [1229, 537] on span "Edit" at bounding box center [1238, 543] width 20 height 17
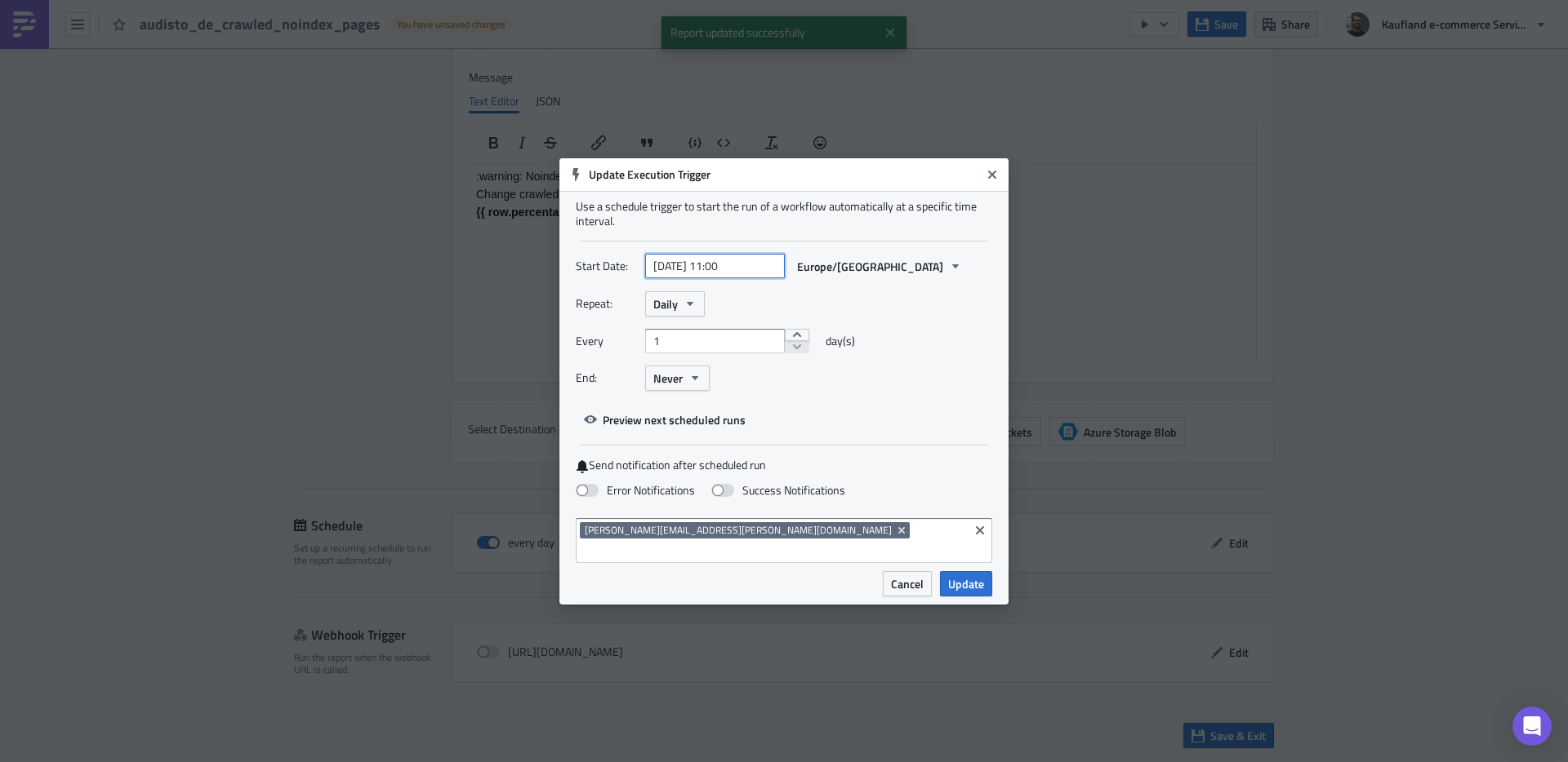
click at [674, 267] on input "[DATE] 11:00" at bounding box center [715, 267] width 140 height 24
select select "3"
select select "2024"
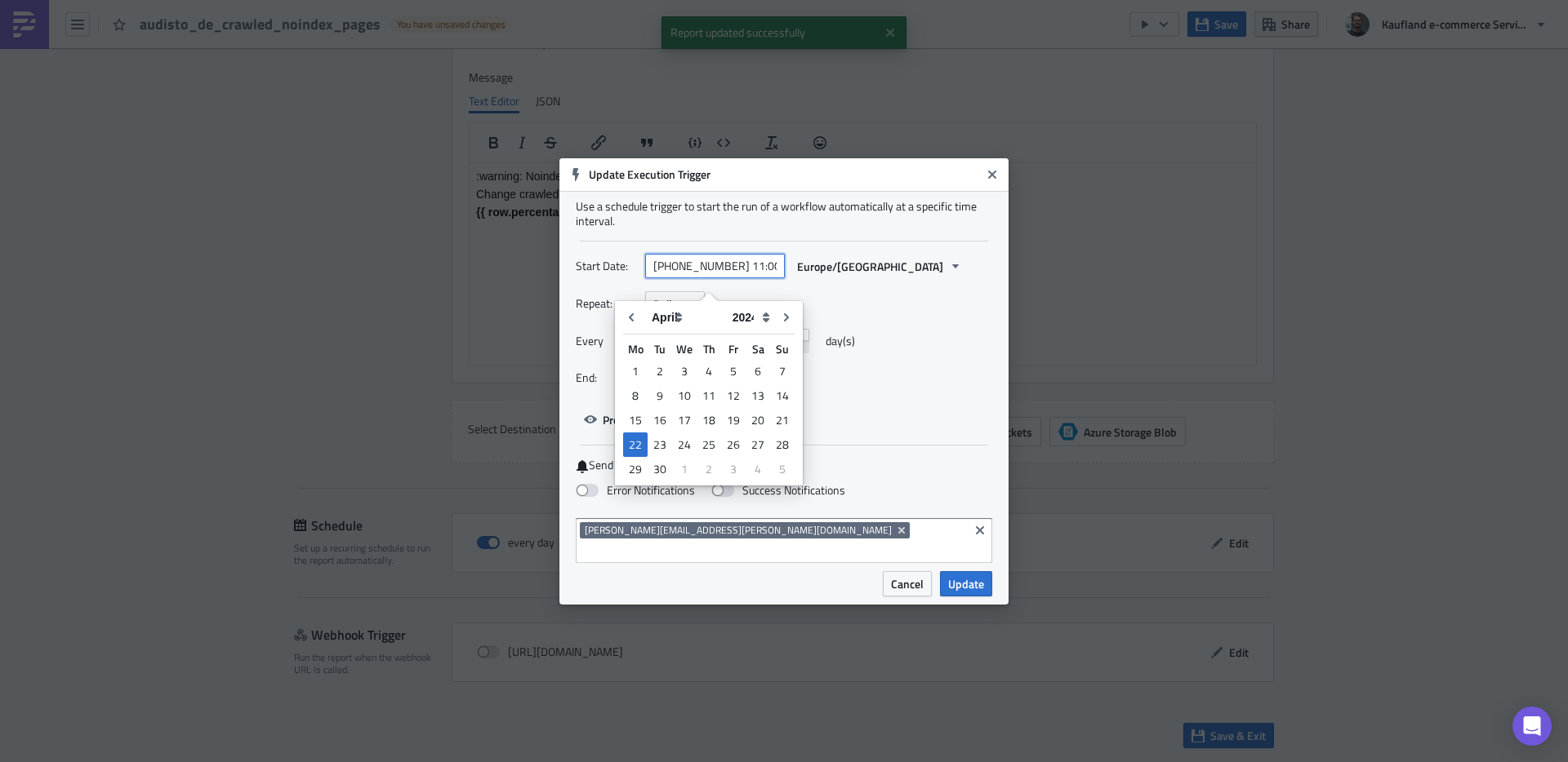
type input "[DATE] 11:00"
select select "2025"
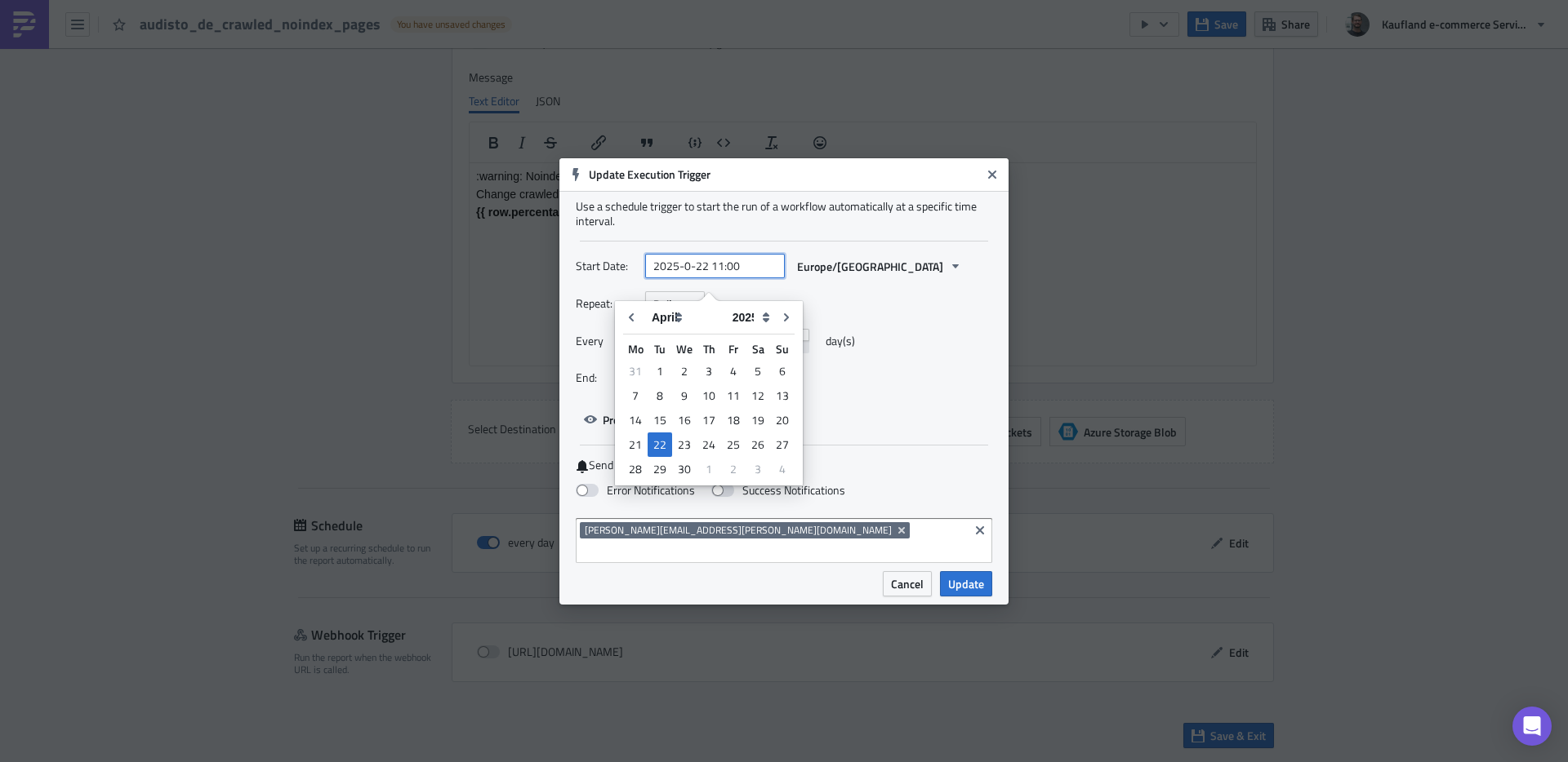
type input "[DATE] 11:00"
select select "7"
type input "2025-08-14 10:09"
click at [915, 328] on div "Repeat: Daily Every 1 day(s) End: Never" at bounding box center [784, 347] width 417 height 112
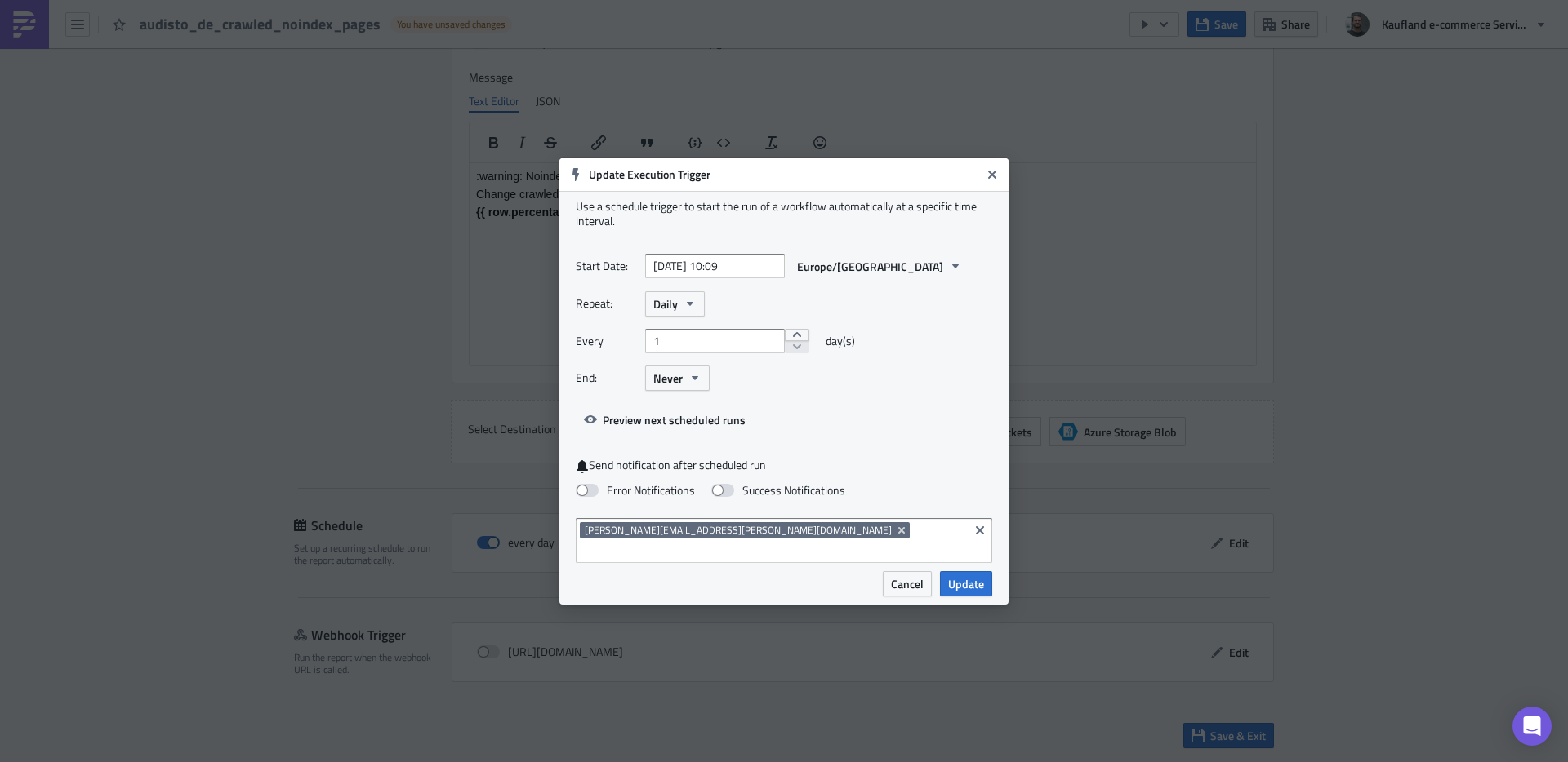
click at [755, 529] on div "[PERSON_NAME][EMAIL_ADDRESS][PERSON_NAME][DOMAIN_NAME]" at bounding box center [784, 541] width 417 height 45
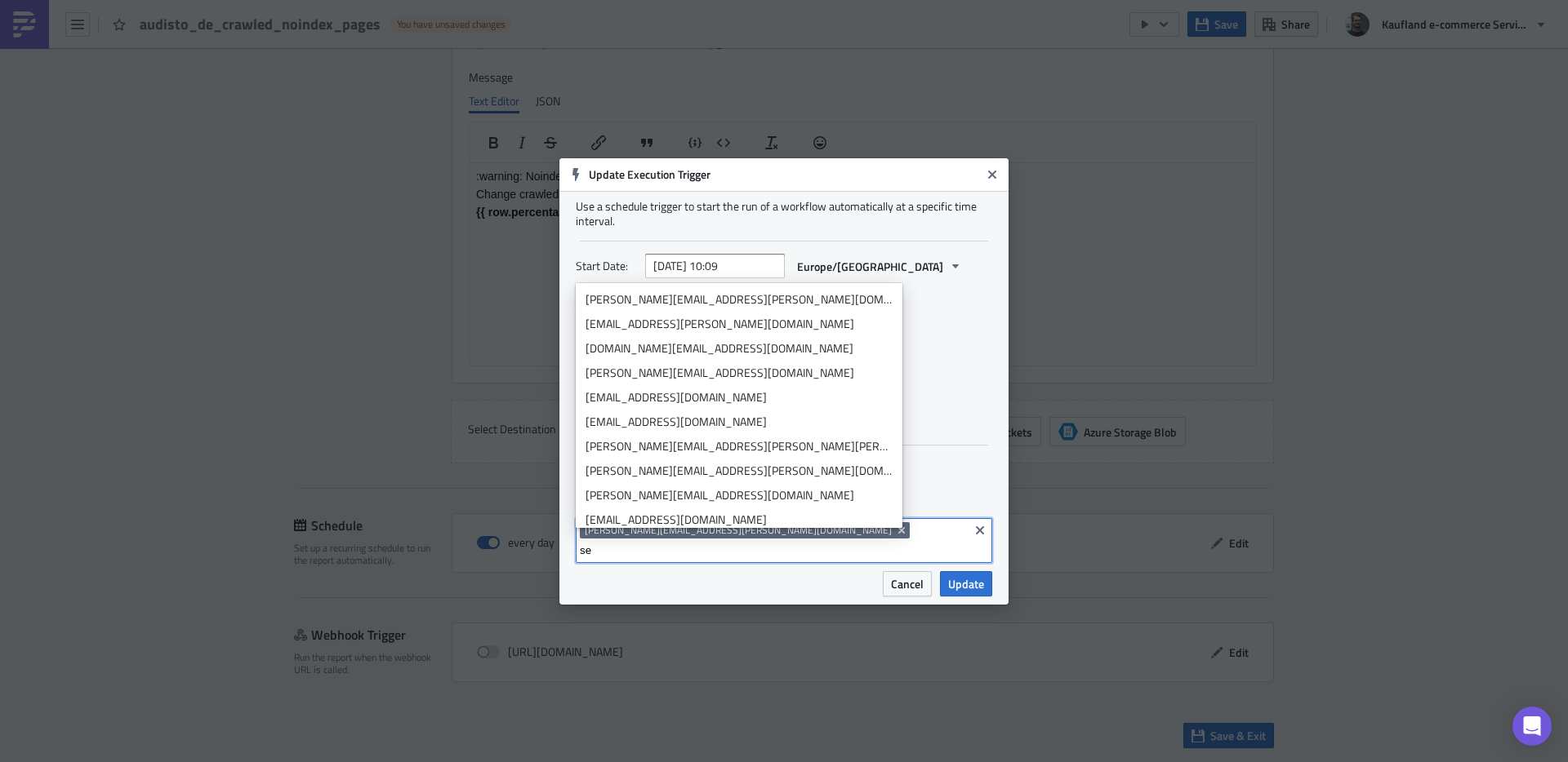
type input "s"
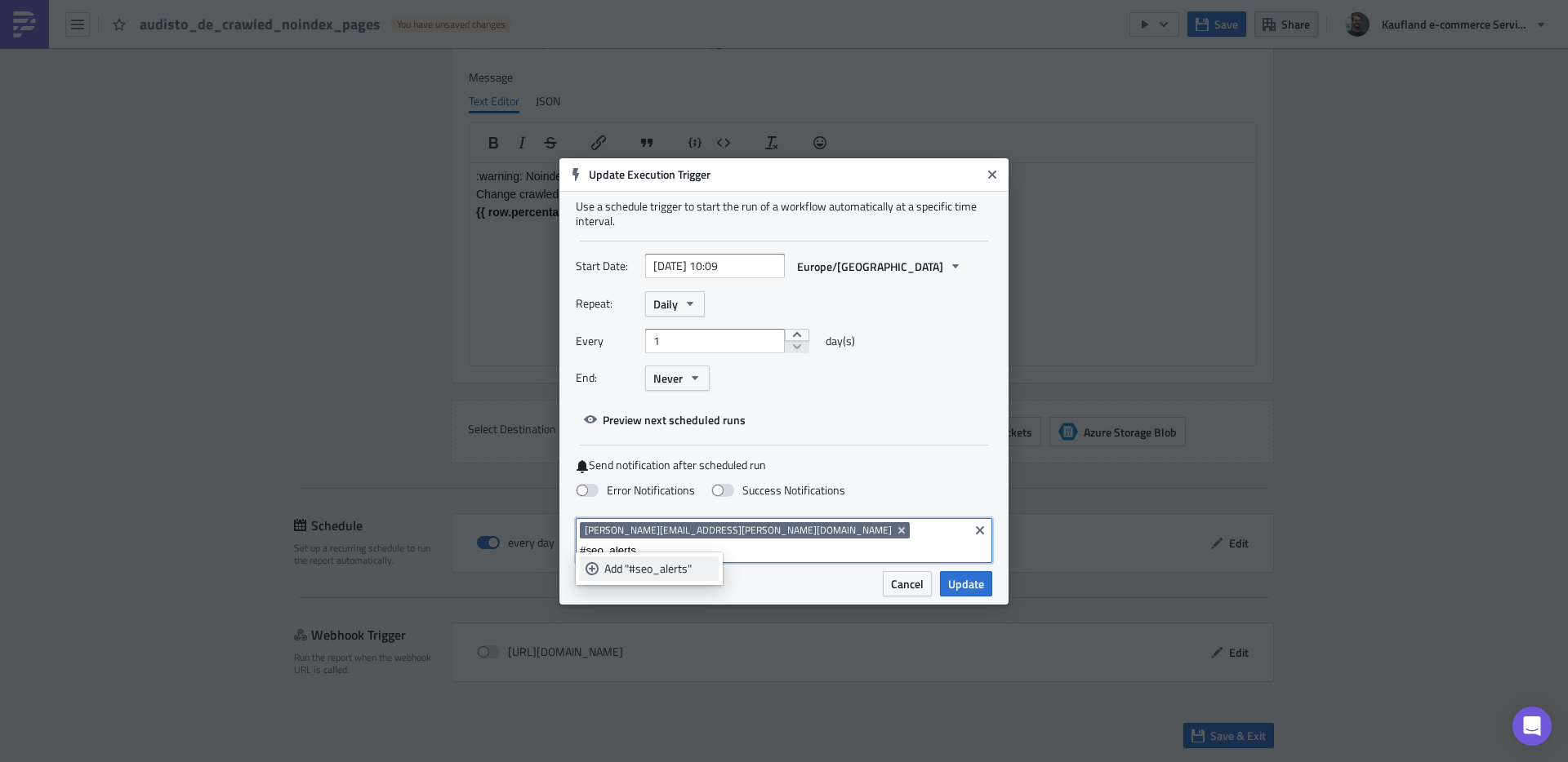
type input "#seo_alerts"
click at [649, 572] on div "Add "#seo_alerts"" at bounding box center [659, 569] width 109 height 16
click at [963, 575] on span "Update" at bounding box center [966, 584] width 36 height 17
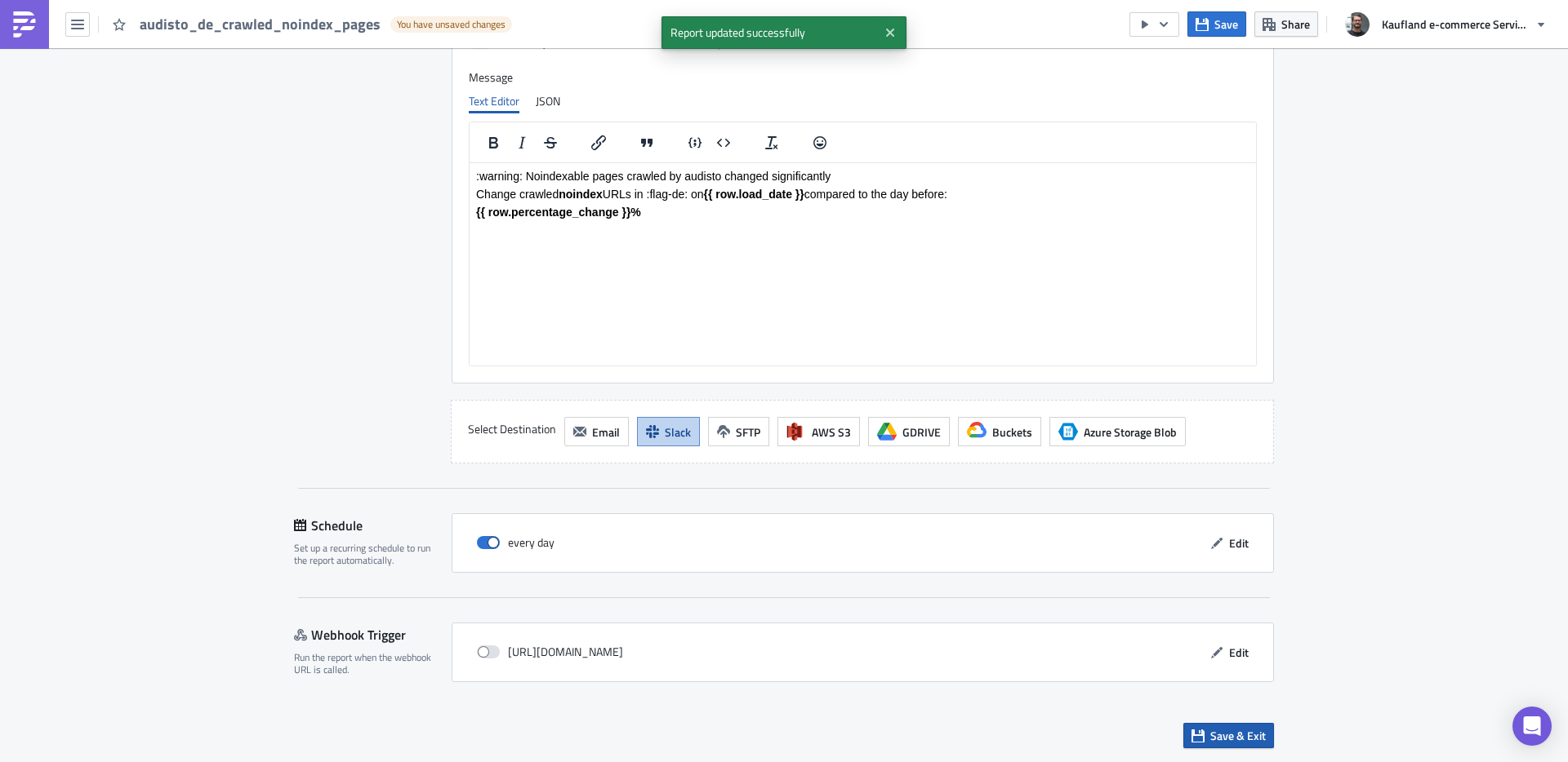
click at [1218, 733] on span "Save & Exit" at bounding box center [1237, 736] width 55 height 17
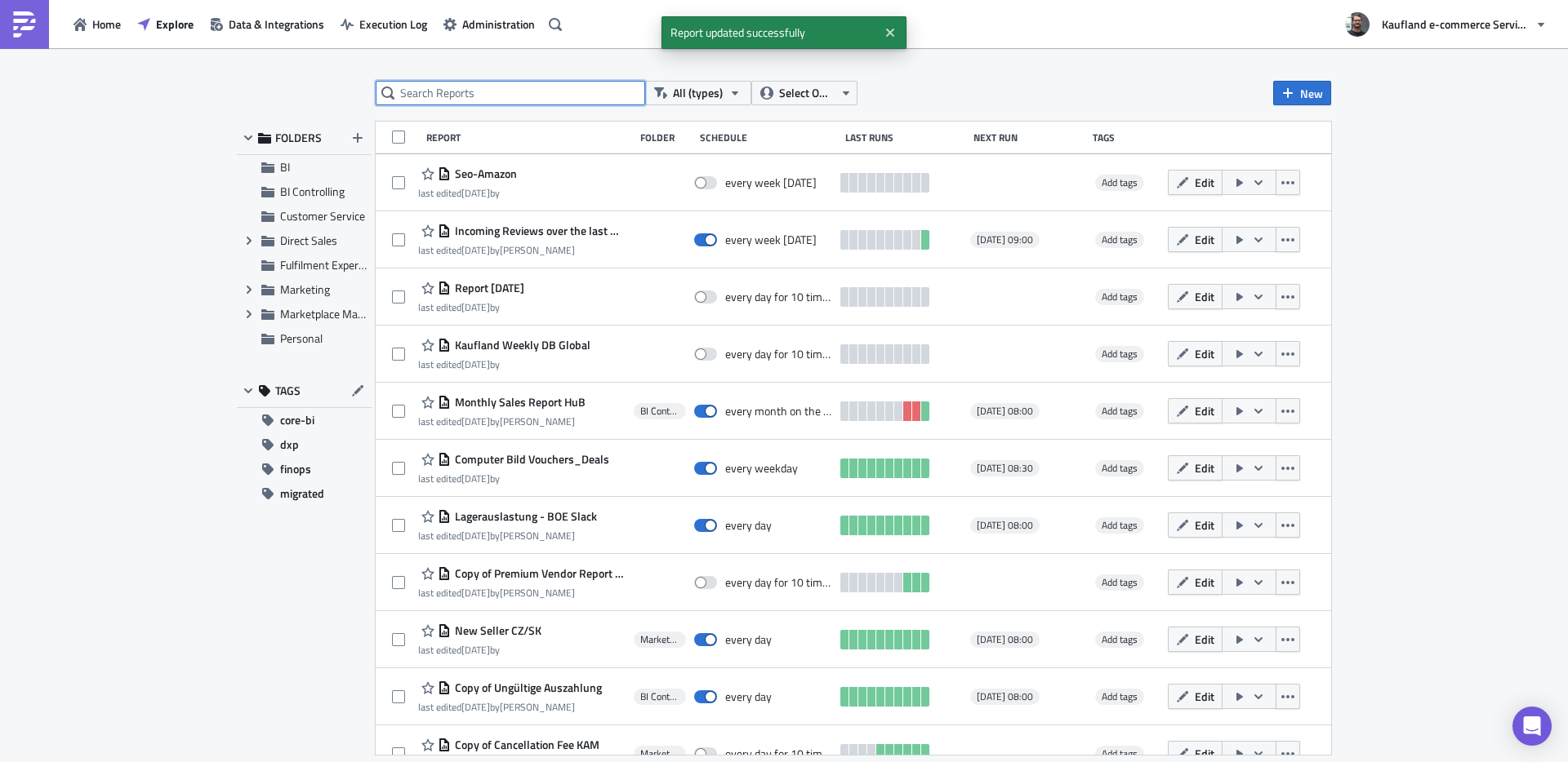
click at [475, 91] on input "text" at bounding box center [510, 93] width 269 height 24
type input "audisto_de"
click at [453, 84] on input "text" at bounding box center [510, 93] width 269 height 24
type input "audisto_de"
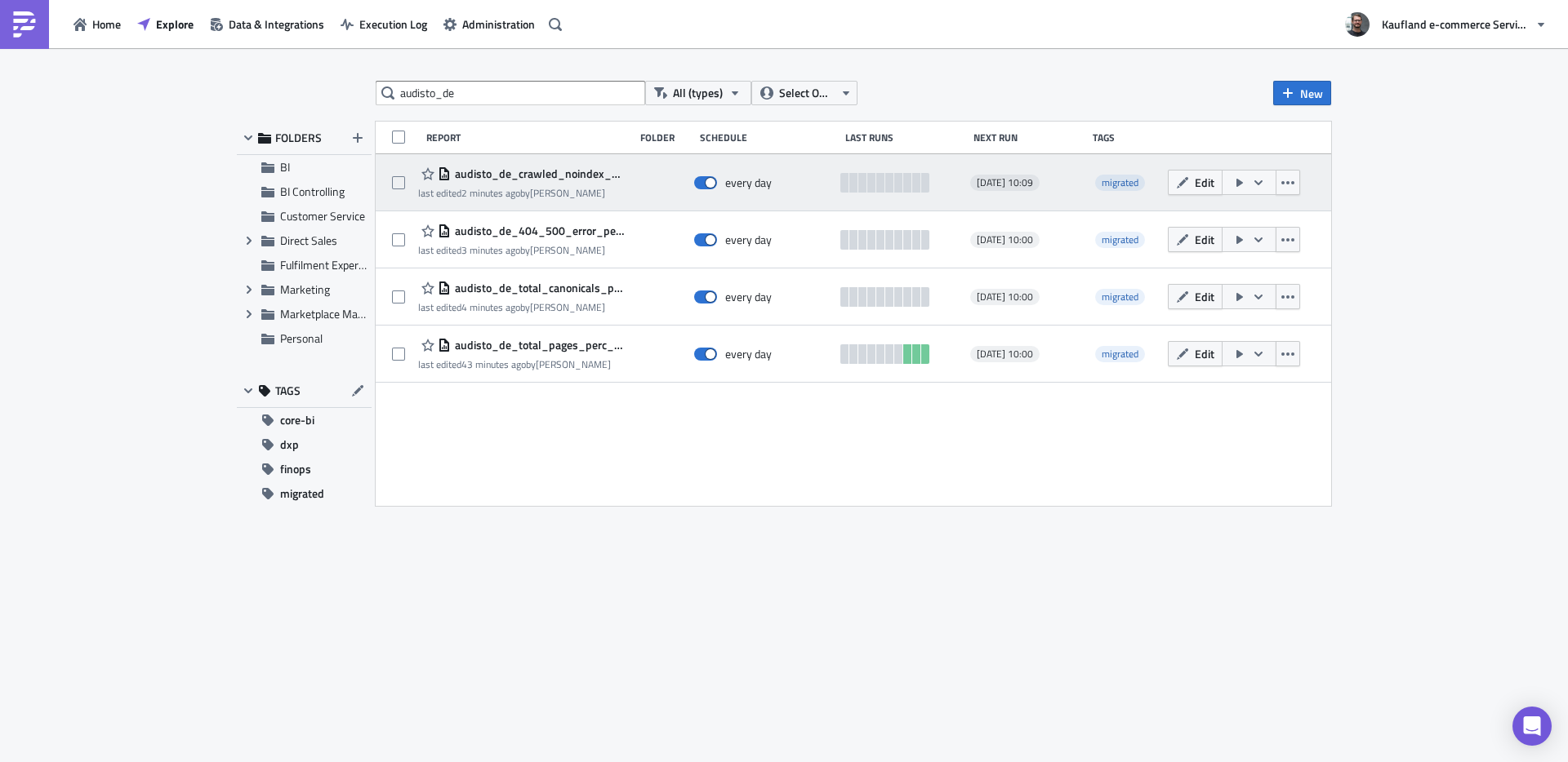
click at [1244, 184] on icon "button" at bounding box center [1240, 183] width 13 height 13
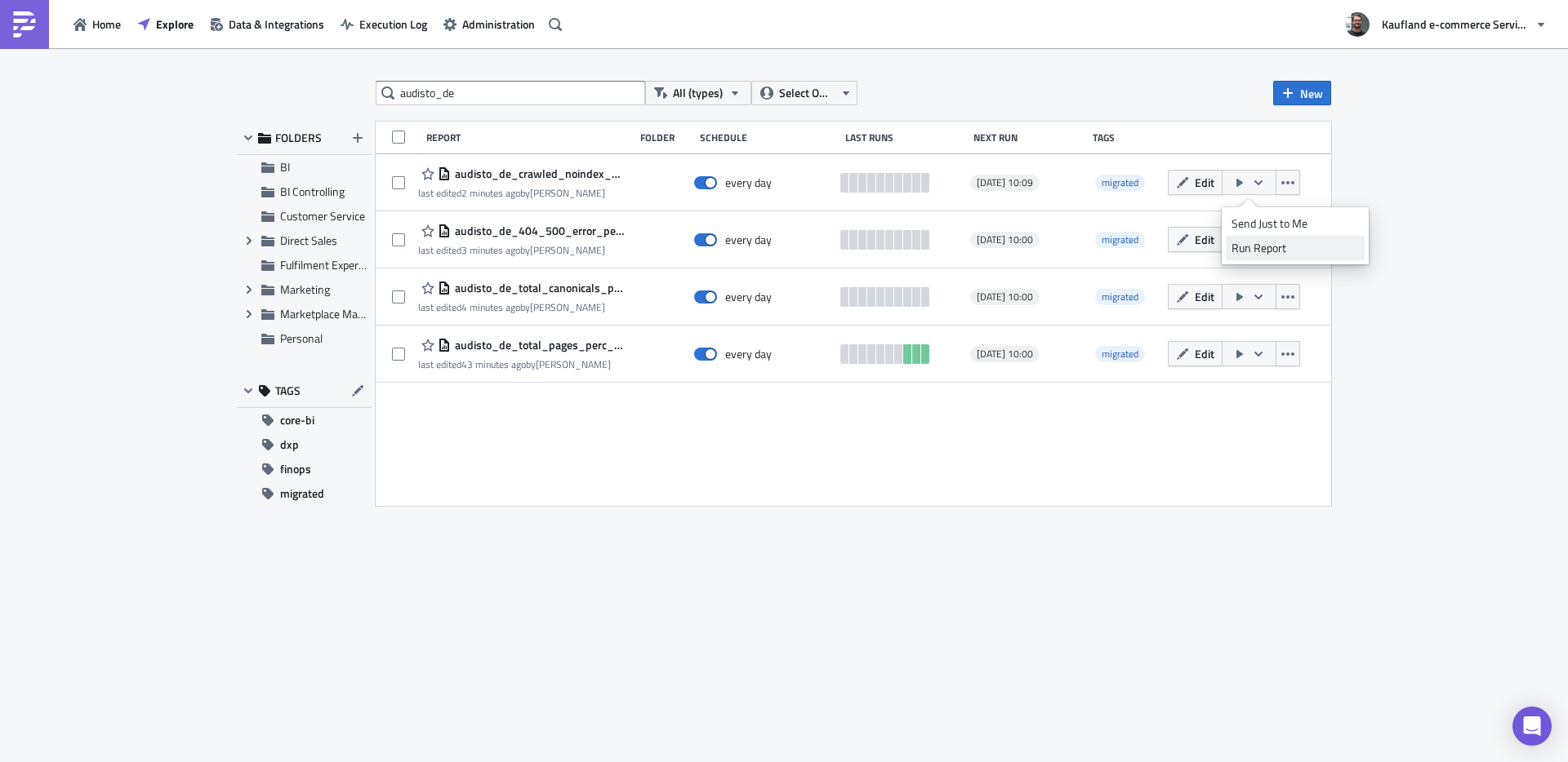
click at [1282, 253] on div "Run Report" at bounding box center [1296, 248] width 128 height 16
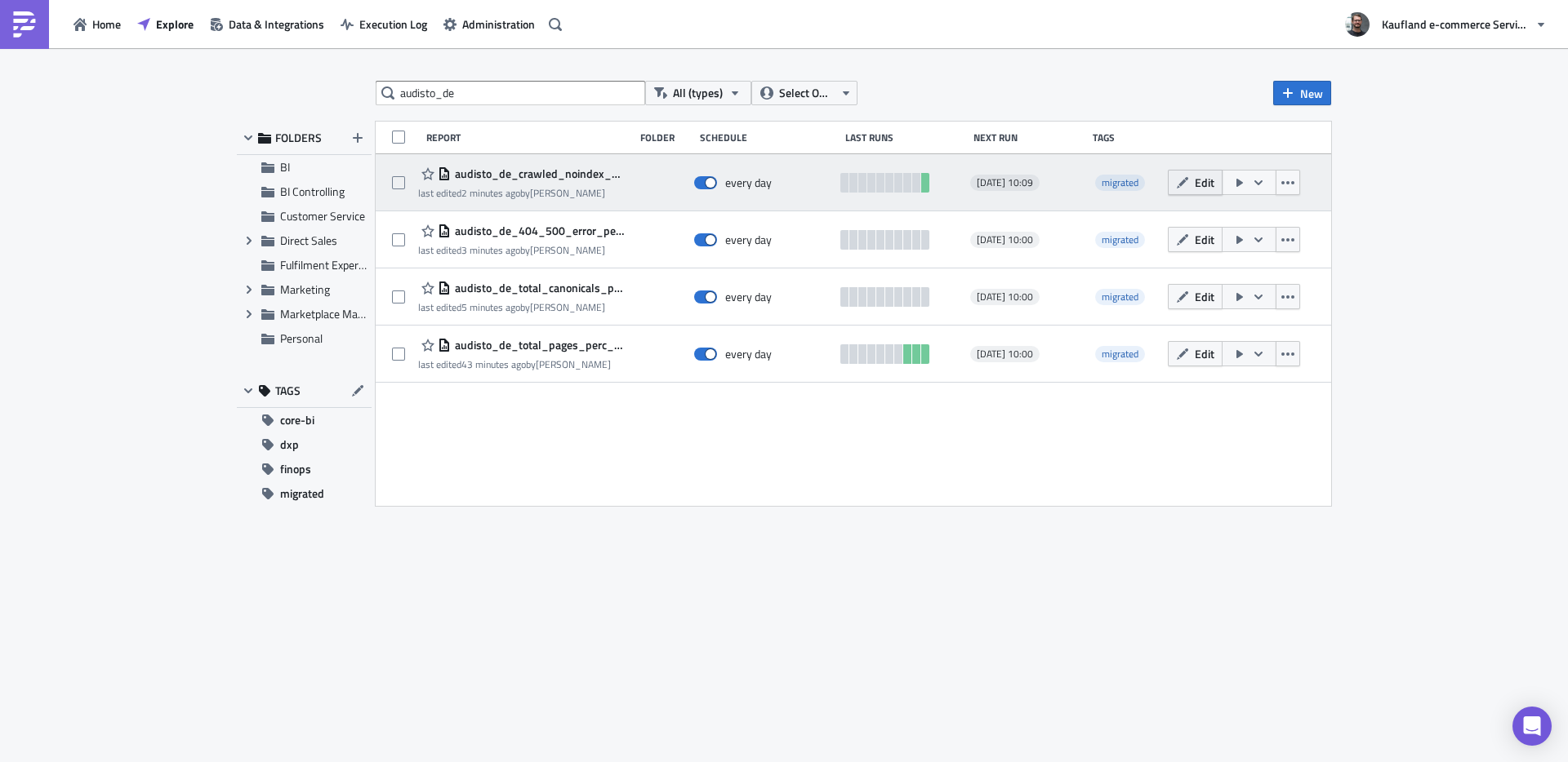
click at [1199, 182] on span "Edit" at bounding box center [1205, 182] width 20 height 17
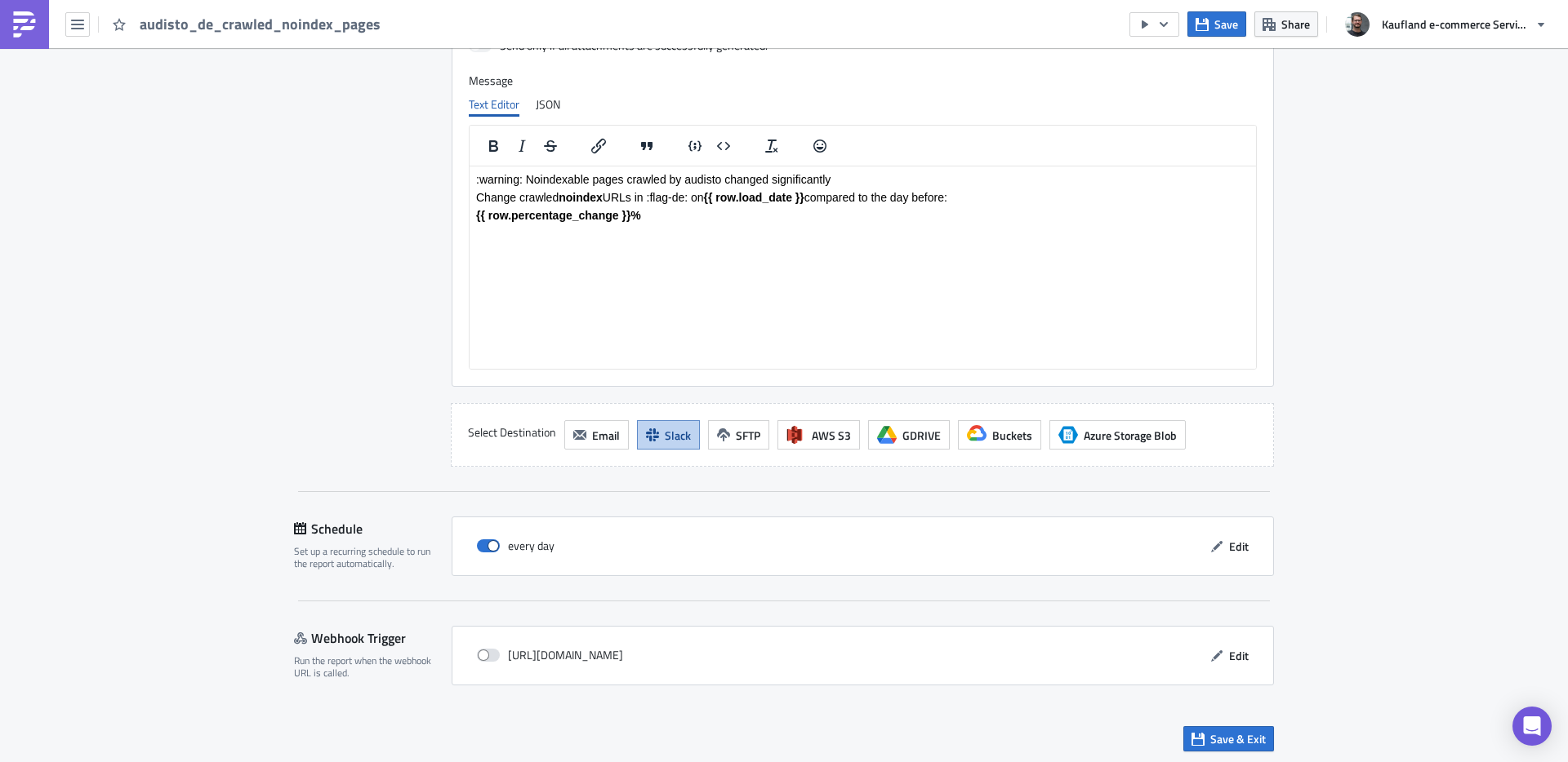
scroll to position [1727, 0]
click at [1229, 549] on span "Edit" at bounding box center [1238, 543] width 20 height 17
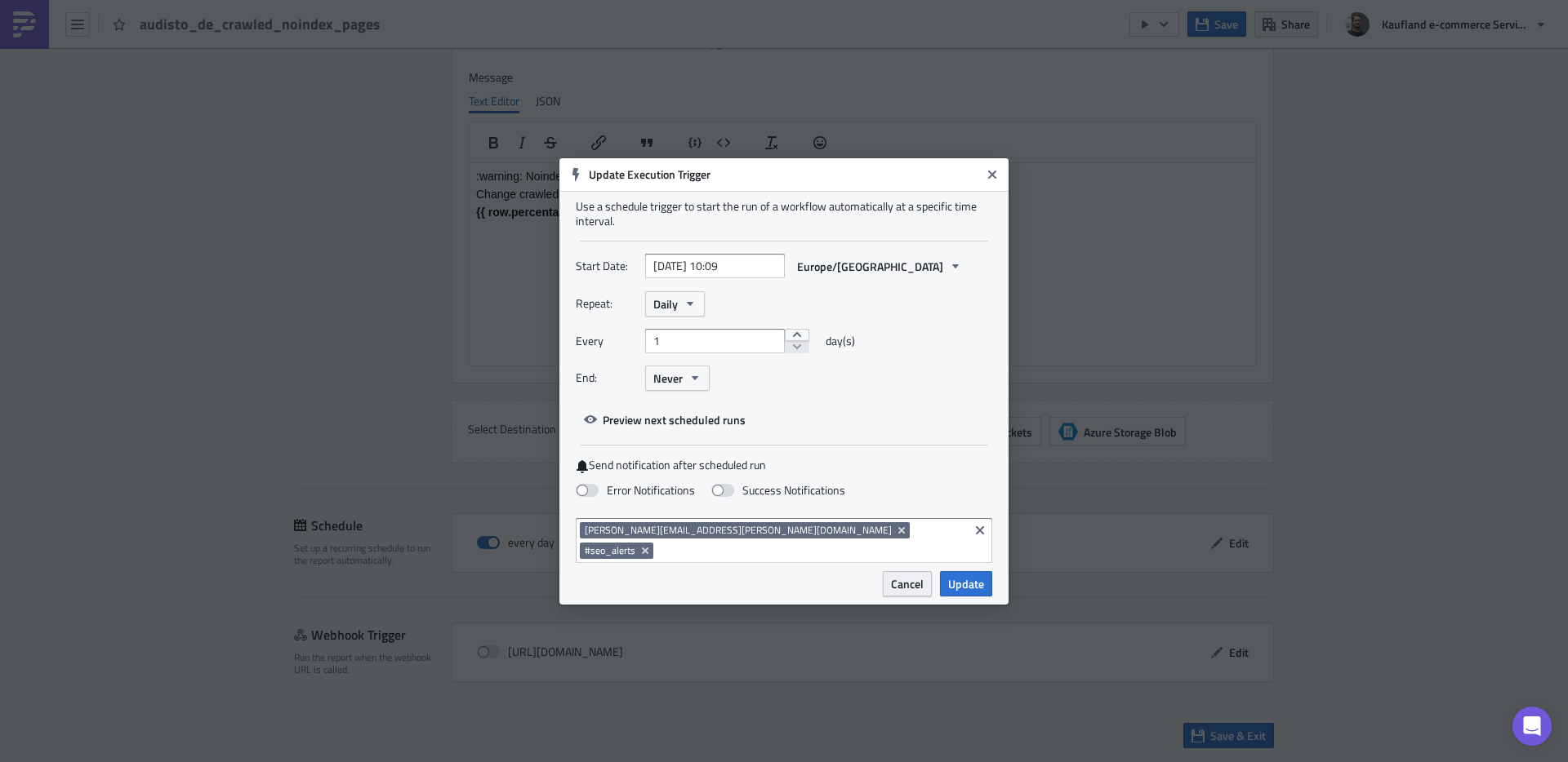
click at [896, 575] on span "Cancel" at bounding box center [907, 584] width 33 height 17
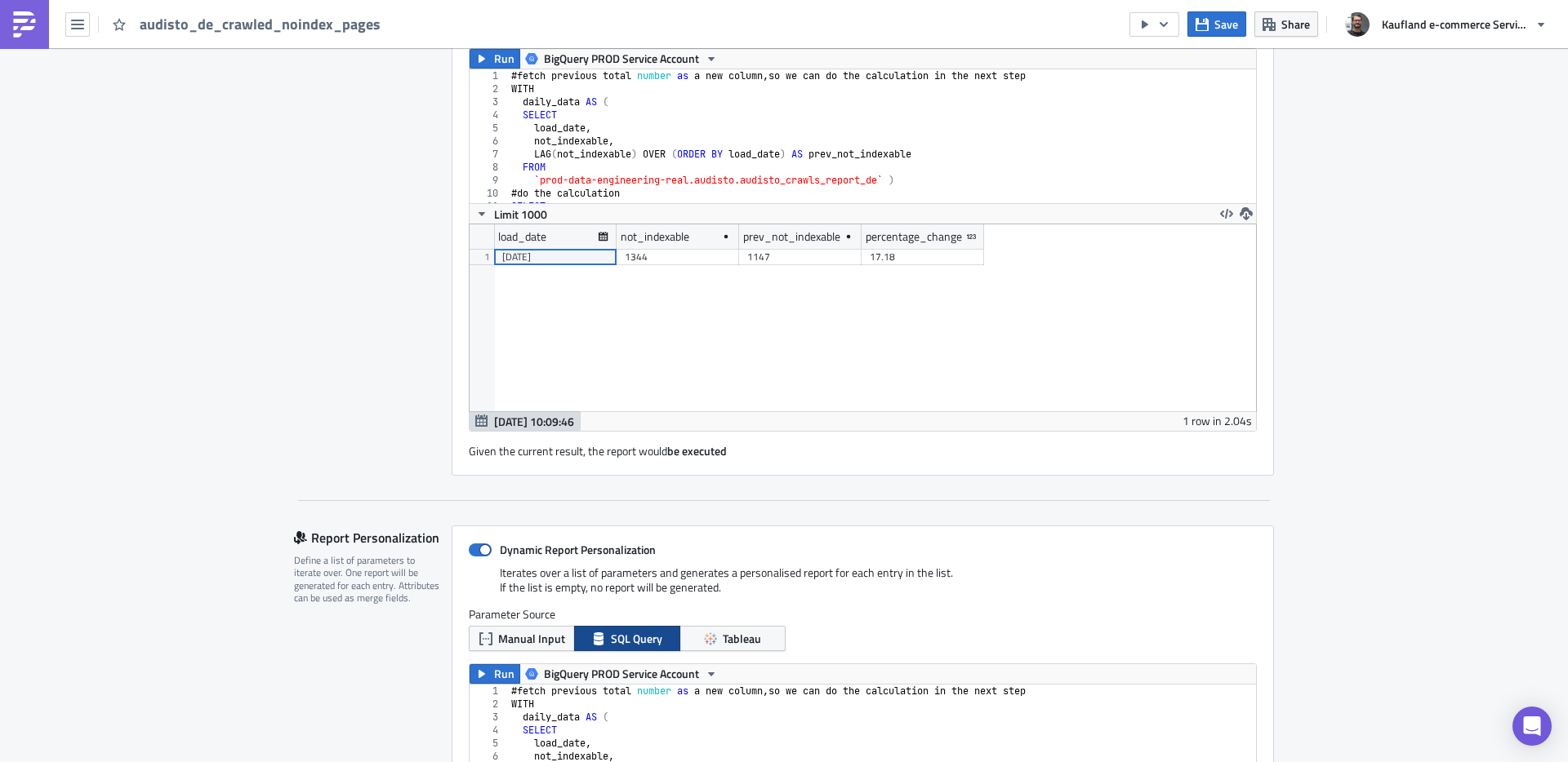
scroll to position [0, 0]
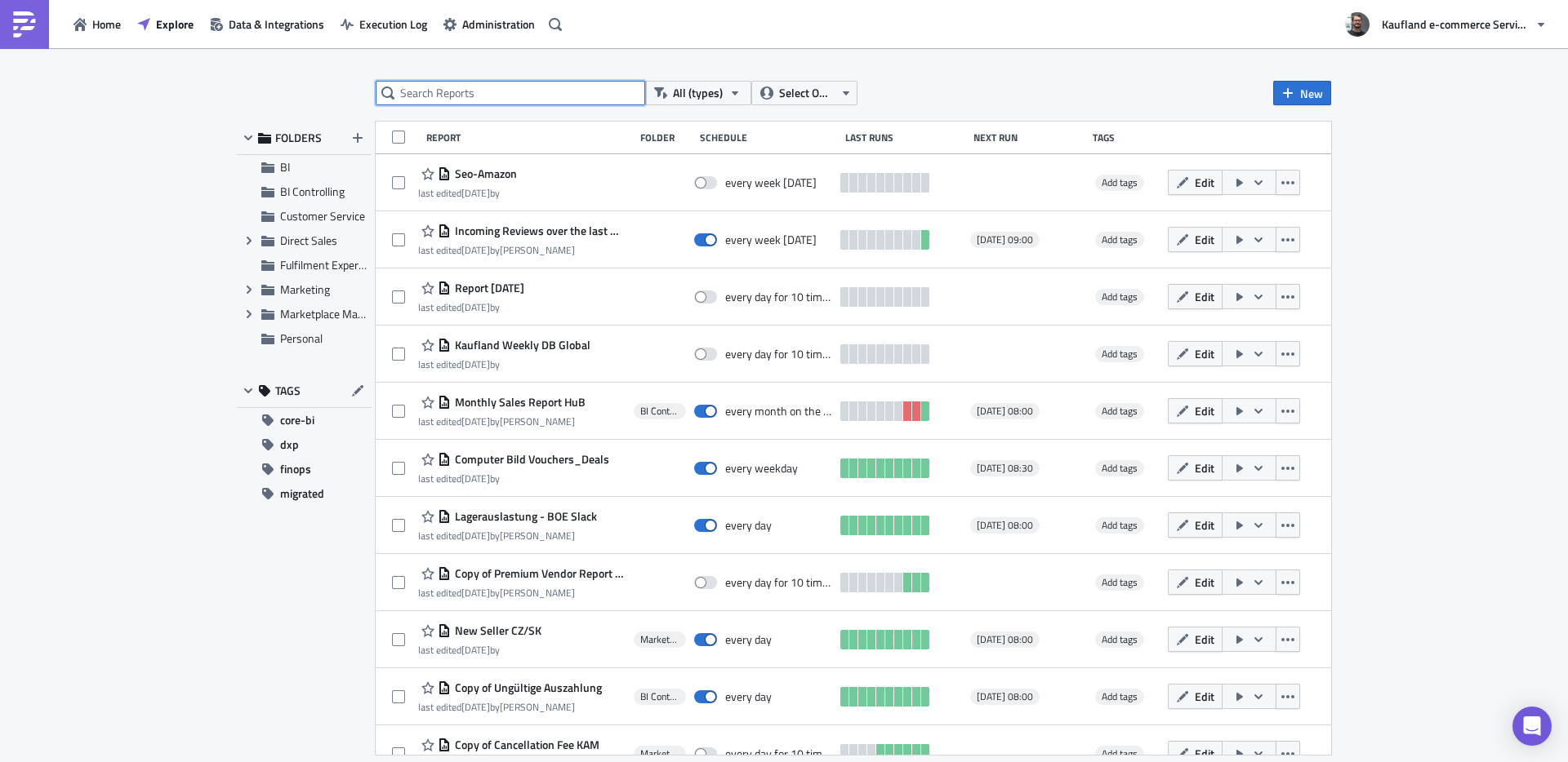
click at [503, 100] on input "text" at bounding box center [510, 93] width 269 height 24
type input "audisto_de"
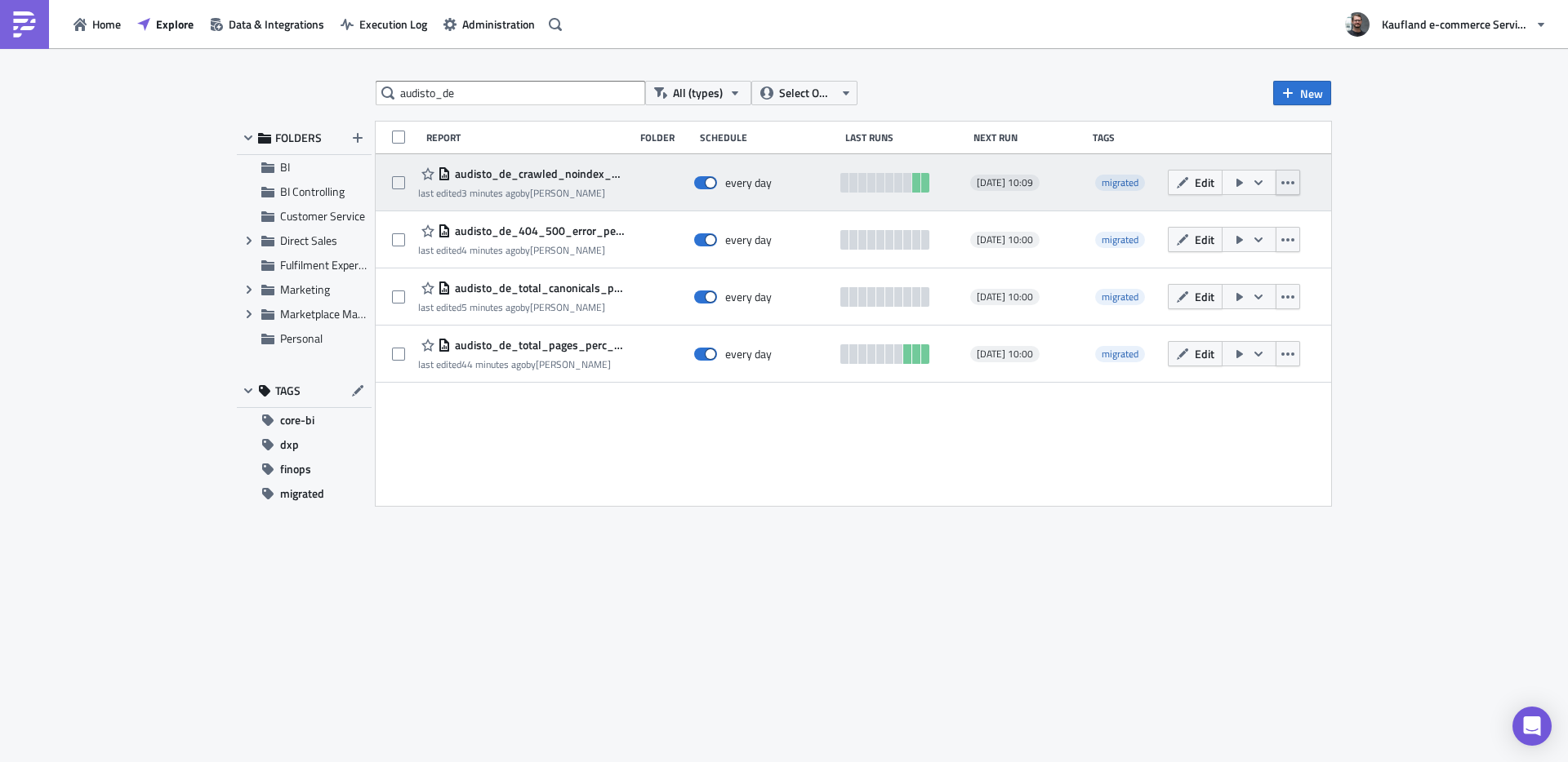
click at [1292, 185] on icon "button" at bounding box center [1288, 183] width 13 height 13
click at [546, 173] on span "audisto_de_crawled_noindex_pages" at bounding box center [538, 174] width 175 height 15
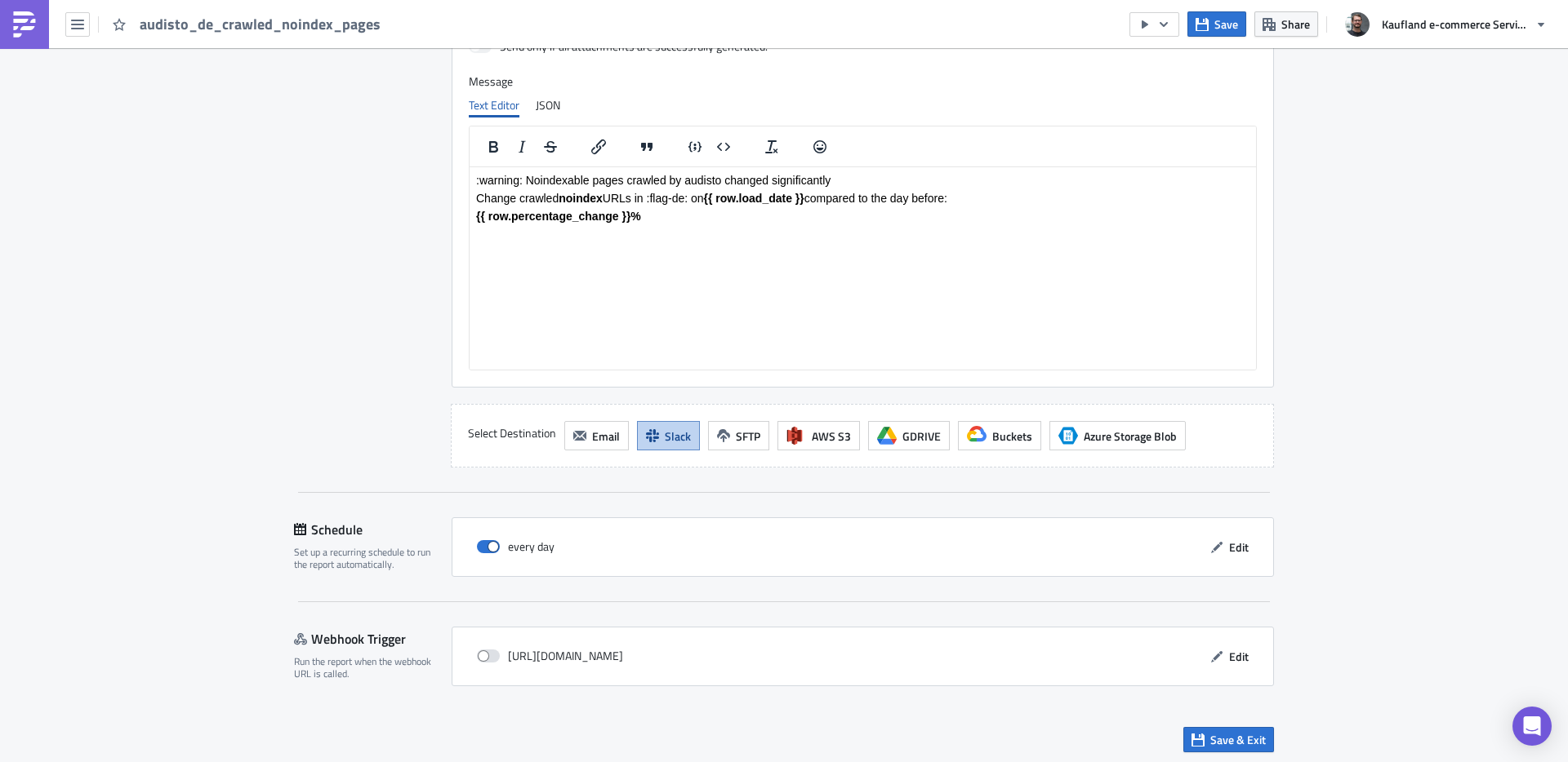
scroll to position [1727, 0]
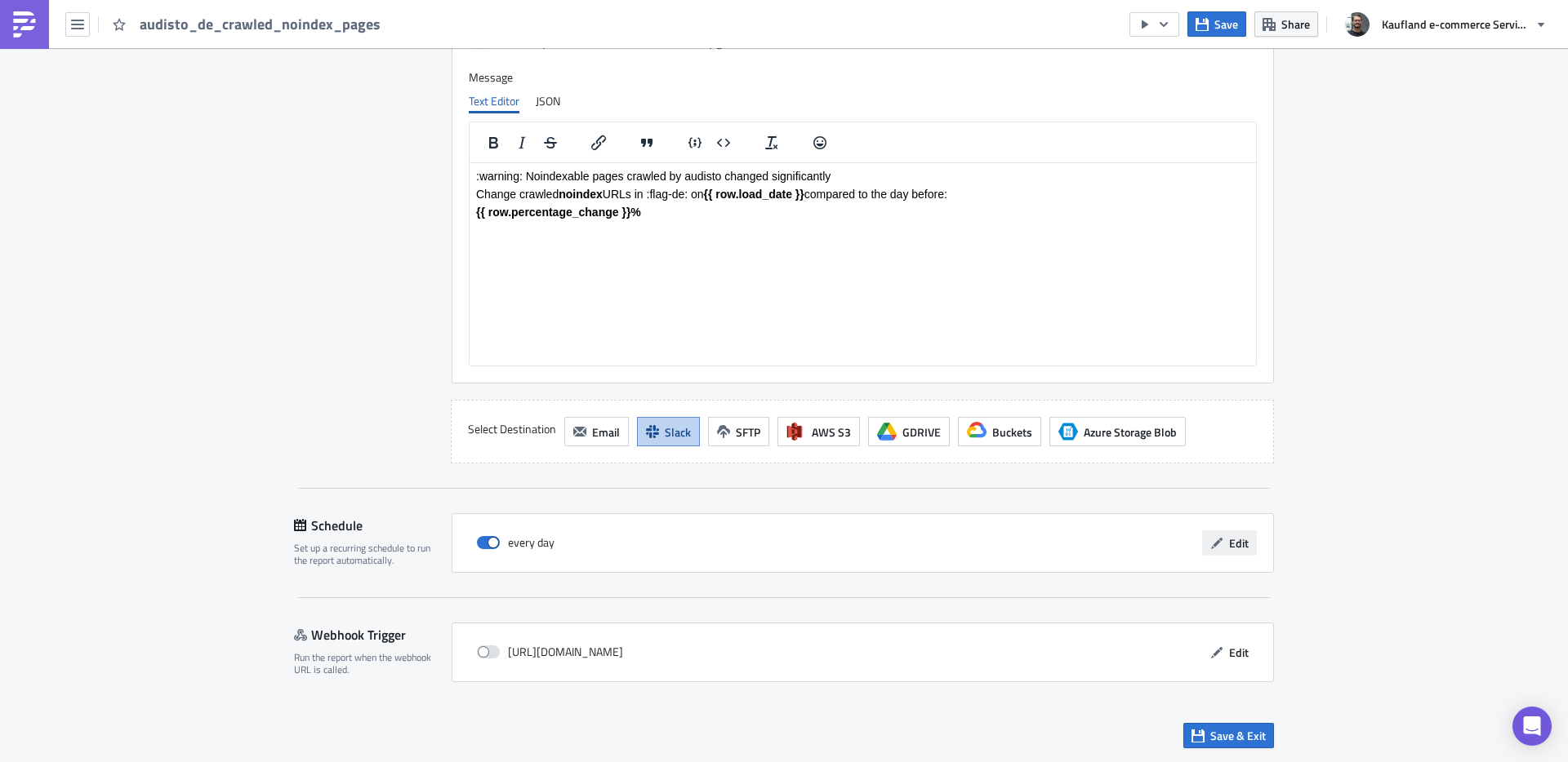
click at [1210, 548] on icon "button" at bounding box center [1217, 543] width 13 height 13
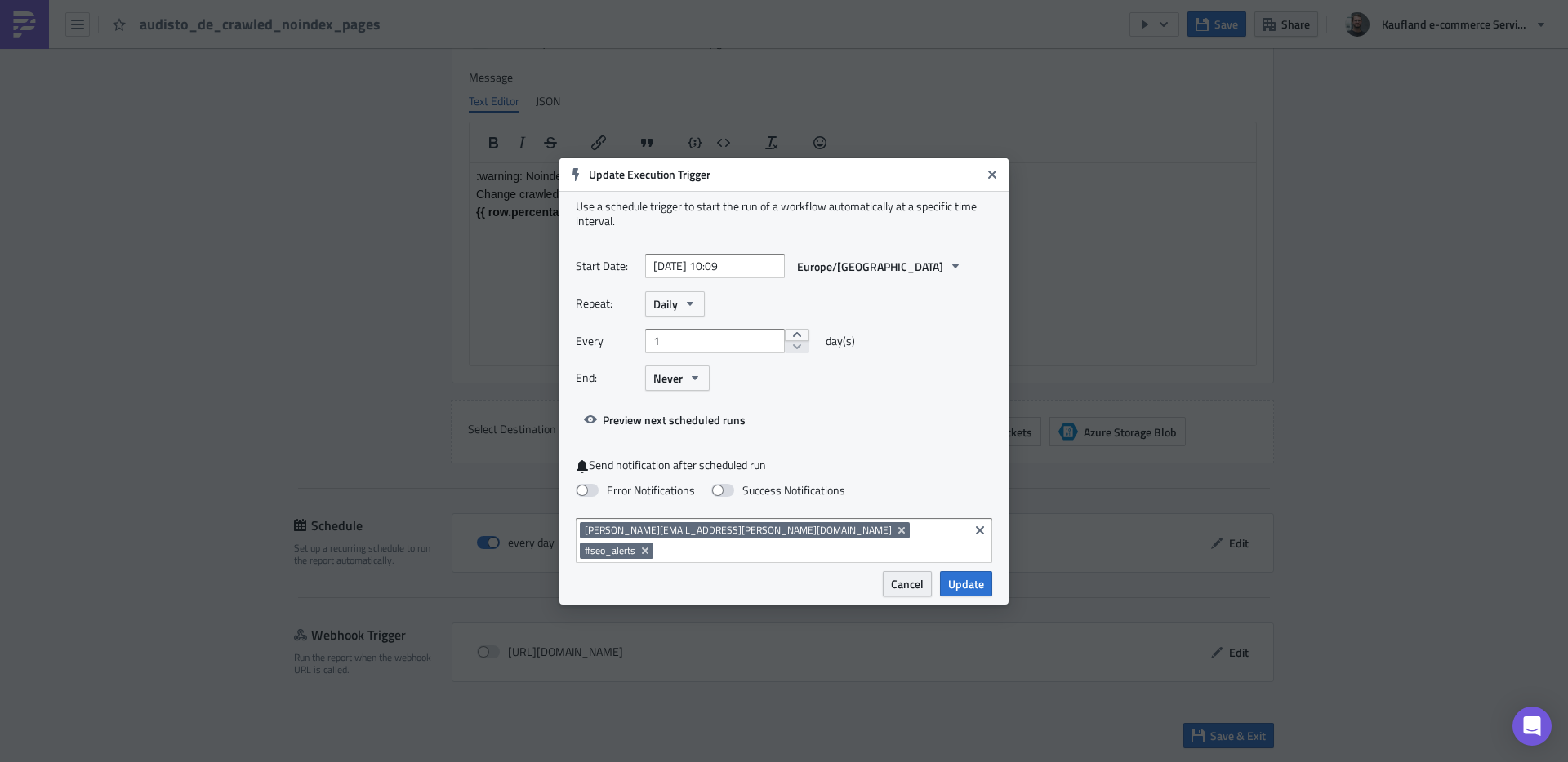
click at [901, 575] on span "Cancel" at bounding box center [907, 584] width 33 height 17
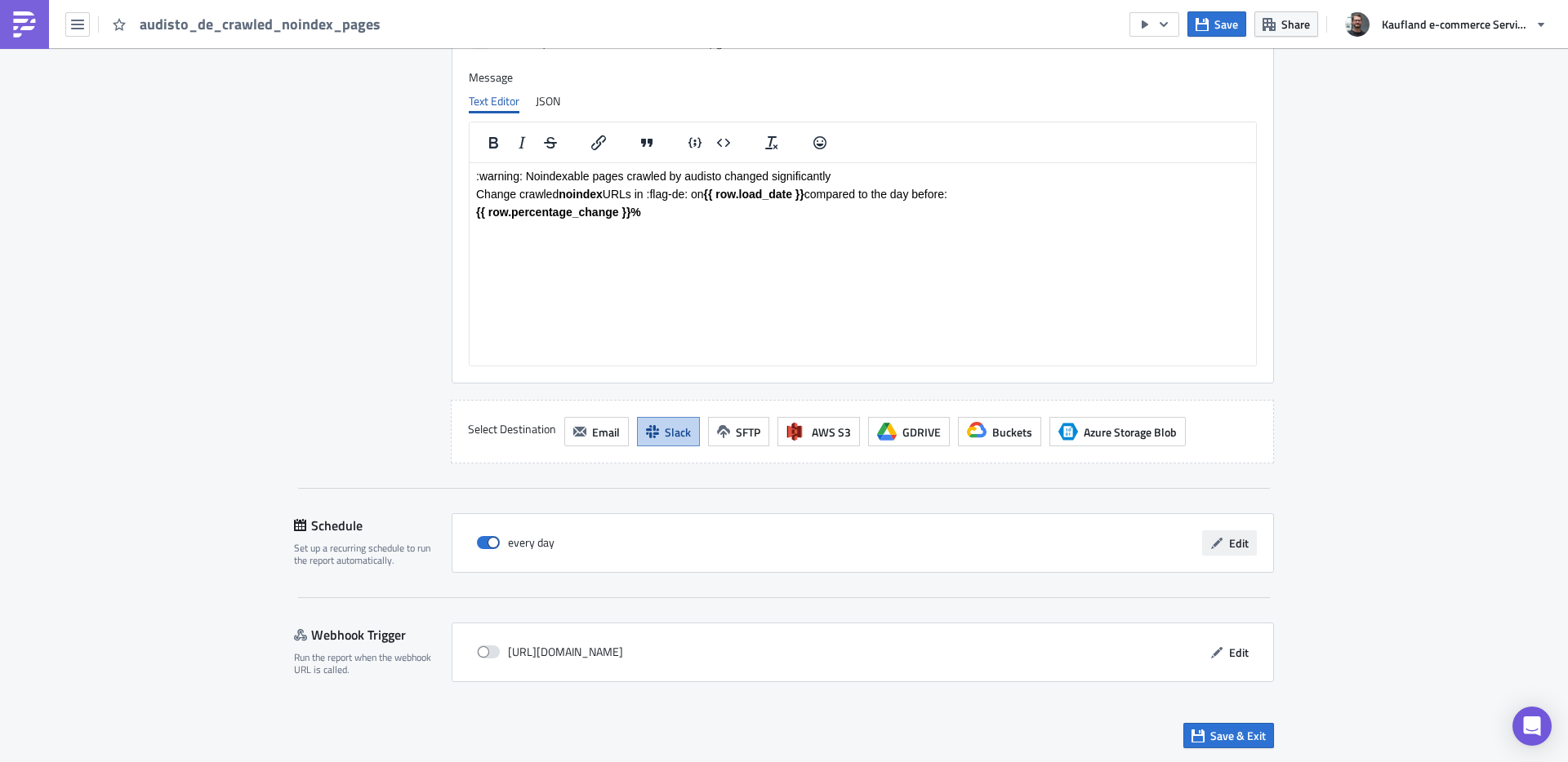
click at [1224, 552] on button "Edit" at bounding box center [1229, 542] width 54 height 25
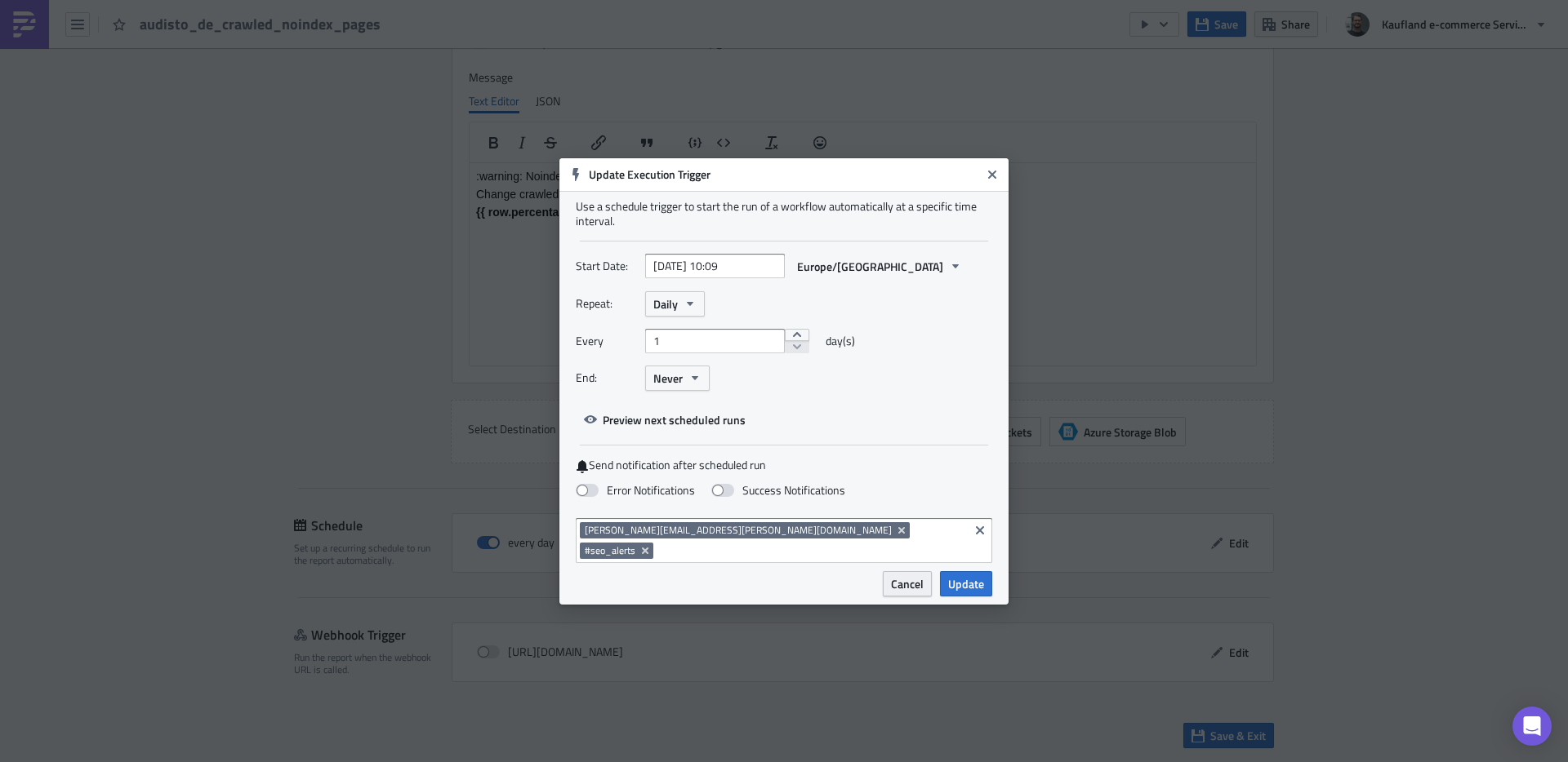
click at [898, 575] on span "Cancel" at bounding box center [907, 584] width 33 height 17
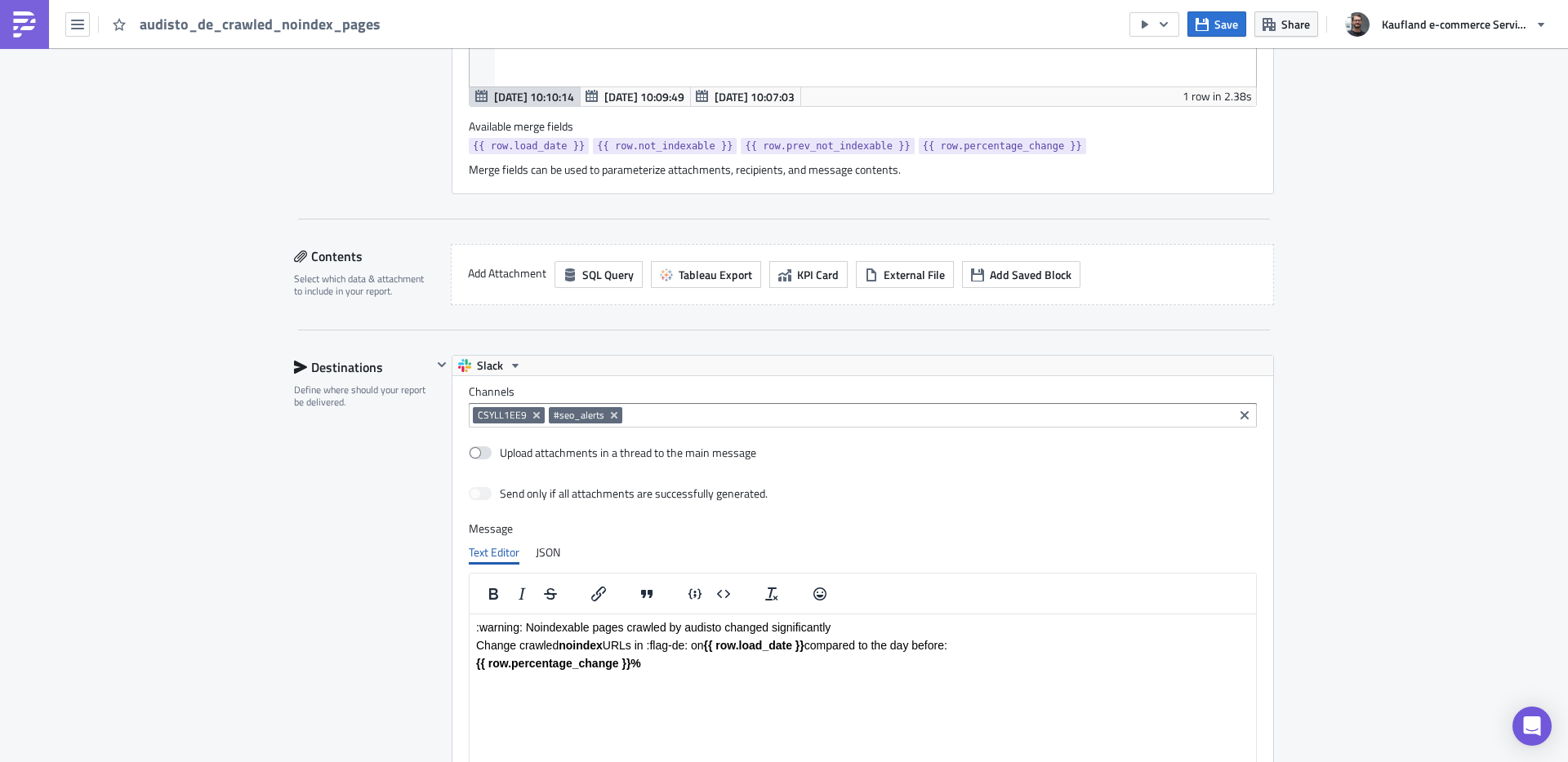
scroll to position [1289, 0]
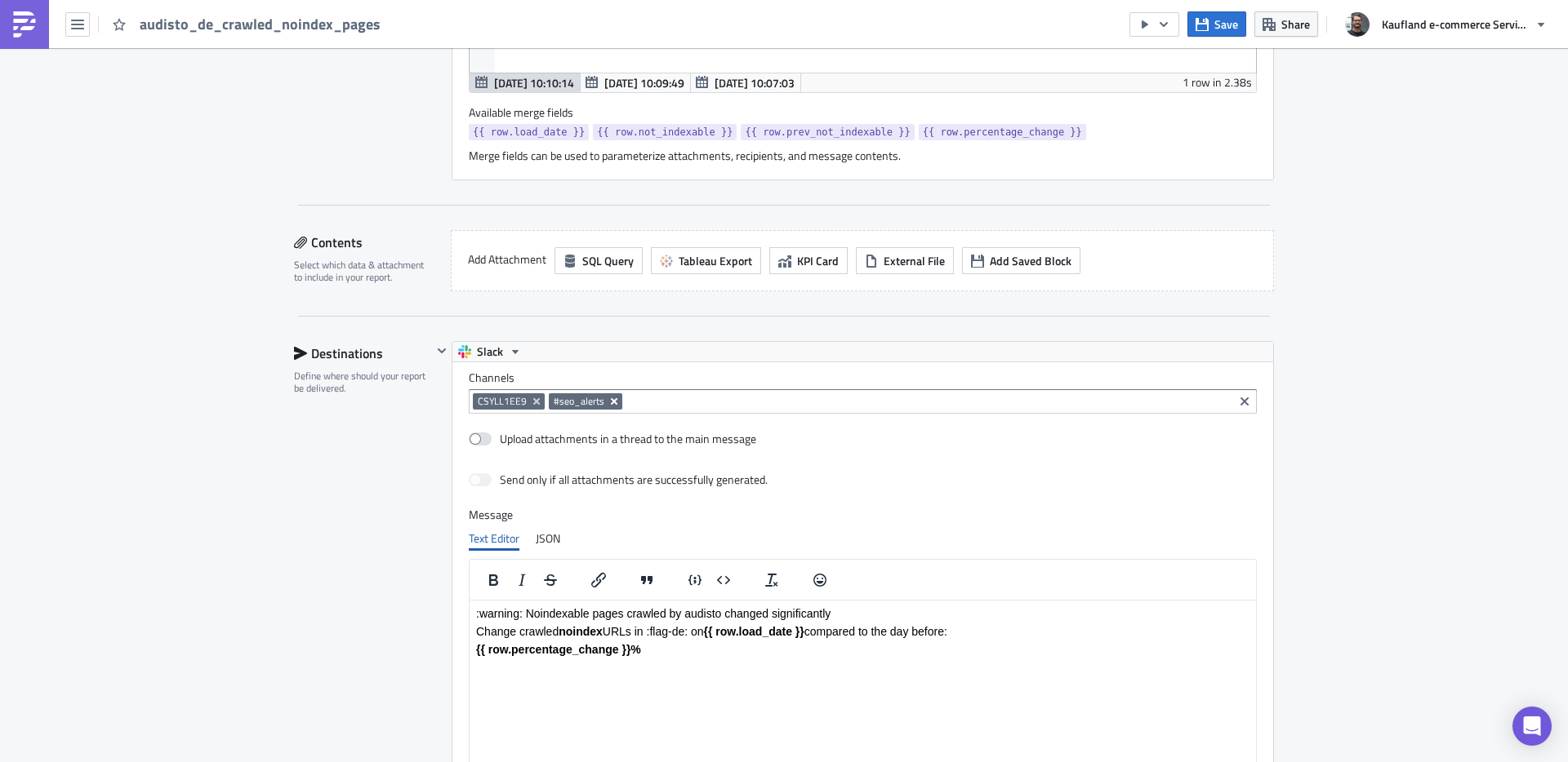
click at [607, 404] on icon "Remove Tag" at bounding box center [614, 402] width 13 height 13
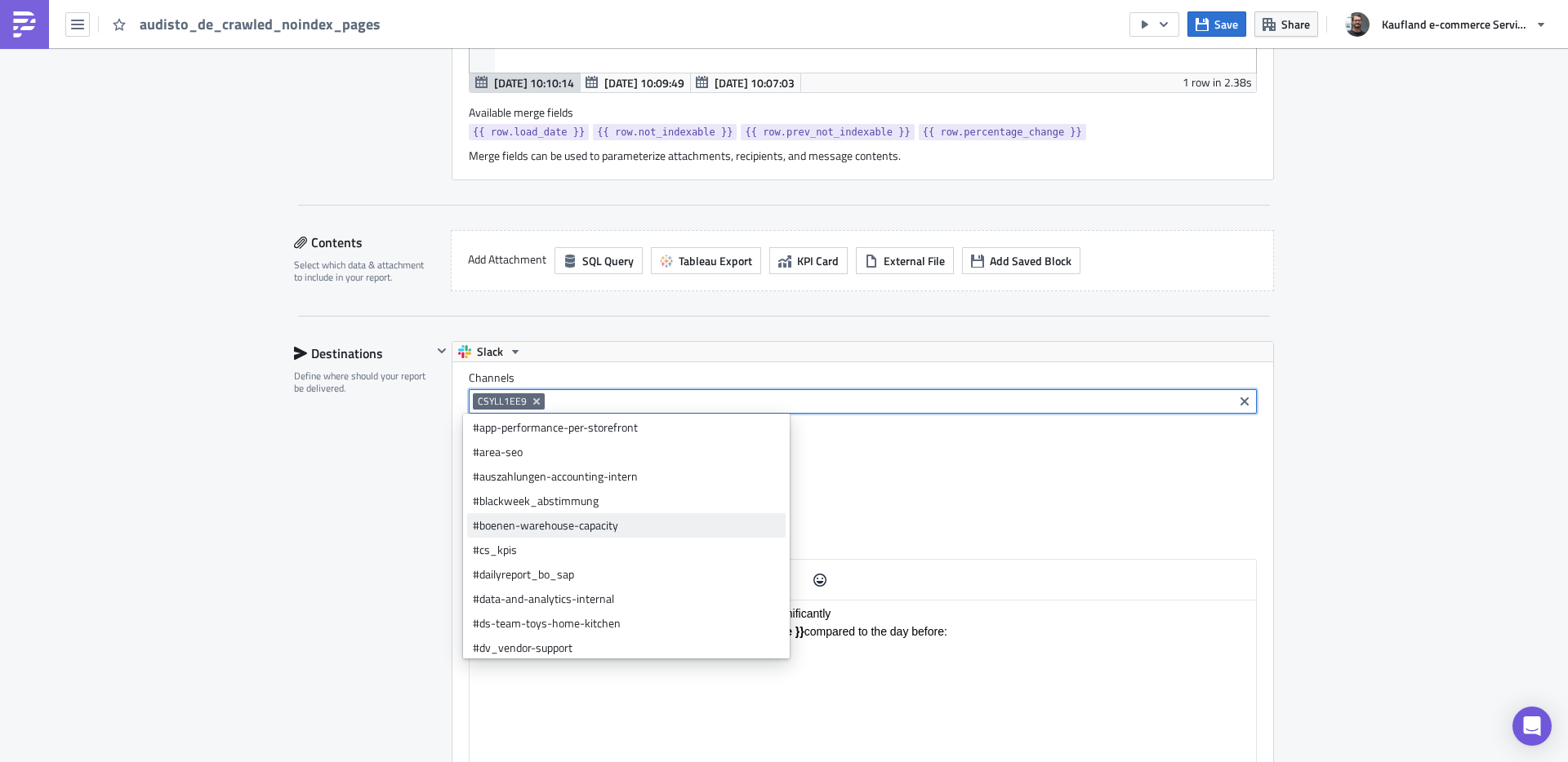
scroll to position [3, 0]
click at [367, 509] on div "Destinations Define where should your report be delivered." at bounding box center [362, 621] width 138 height 560
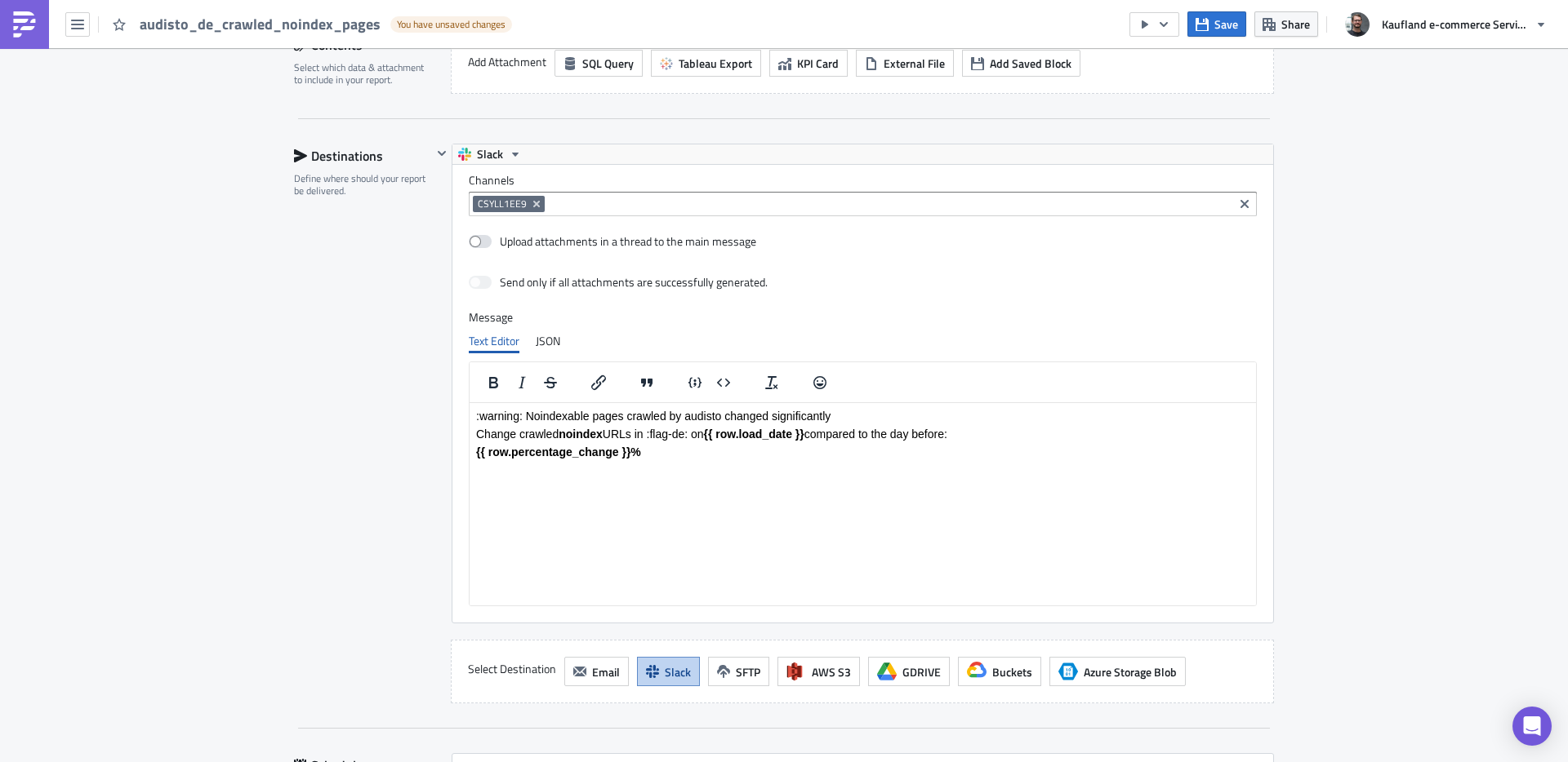
scroll to position [1727, 0]
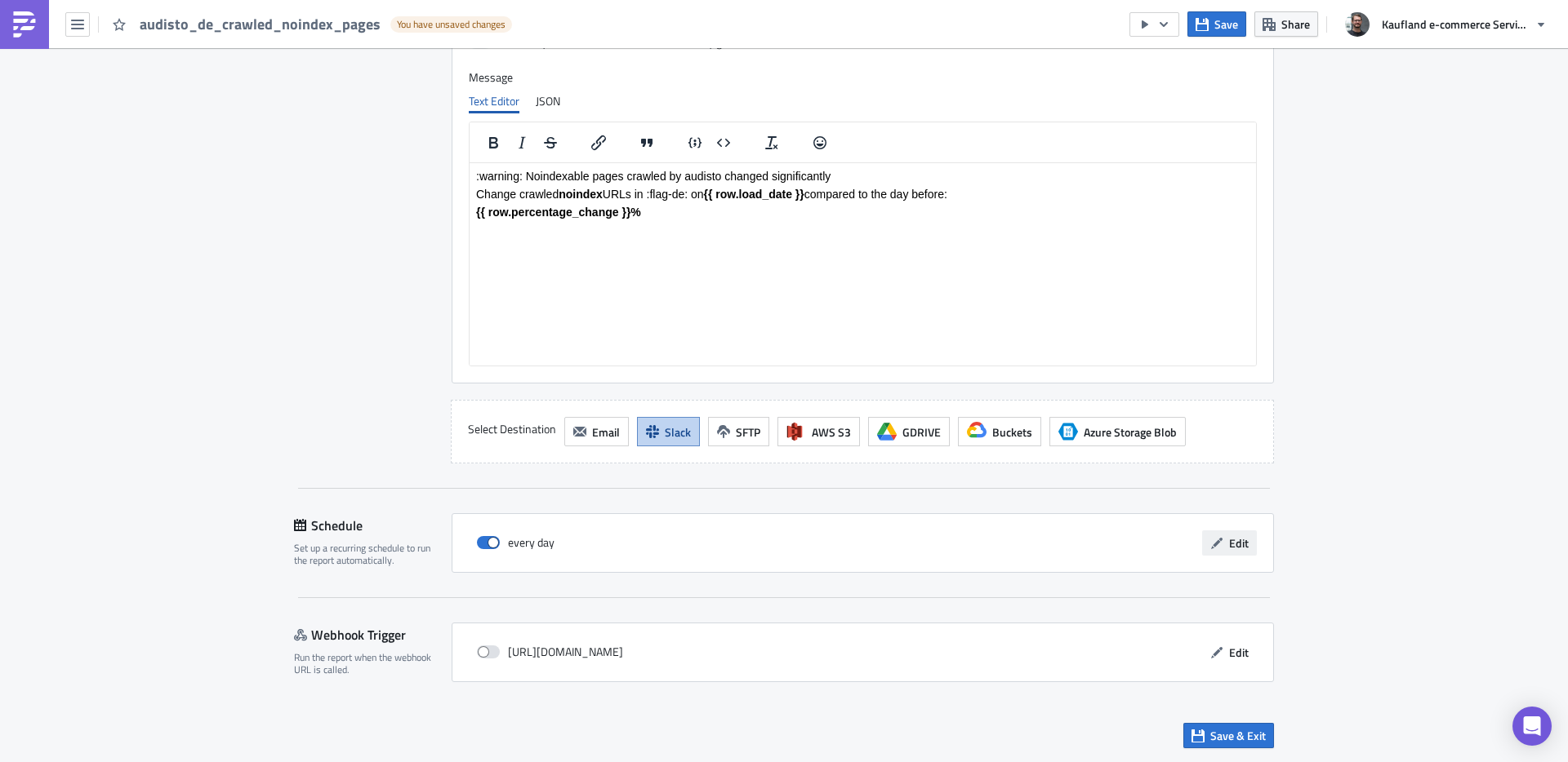
click at [1229, 550] on span "Edit" at bounding box center [1238, 543] width 20 height 17
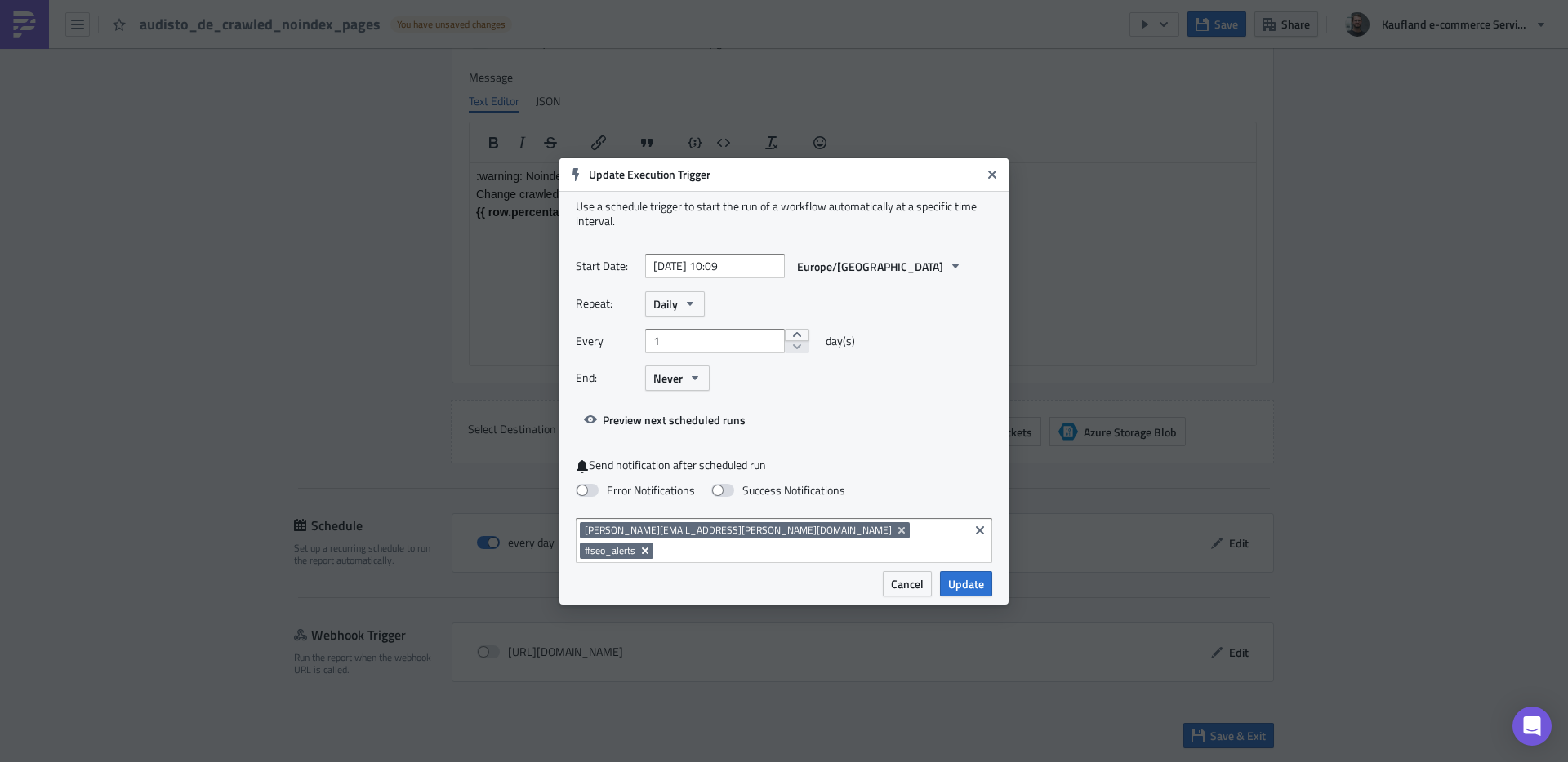
click at [649, 547] on icon "Remove Tag" at bounding box center [645, 550] width 7 height 7
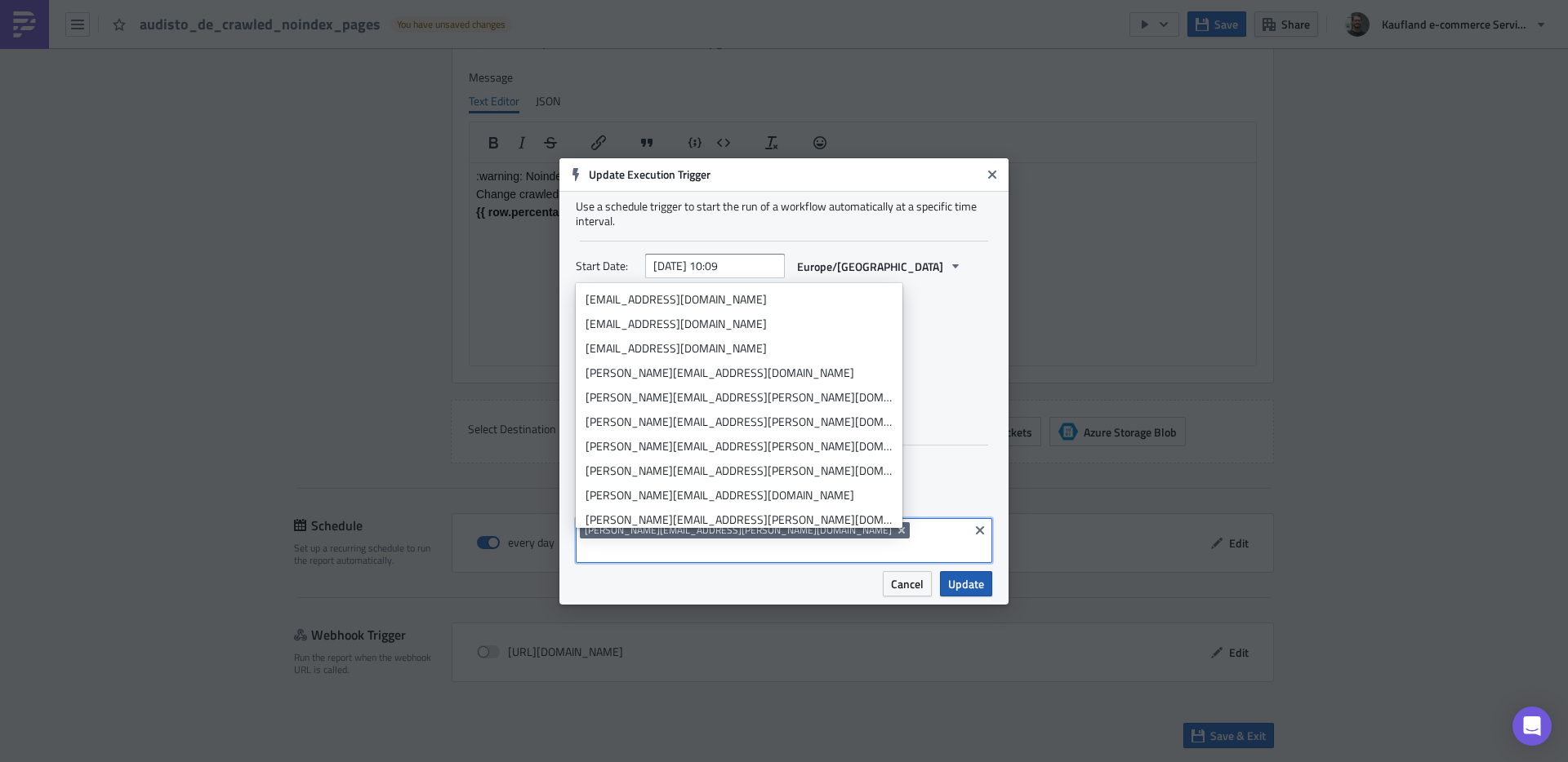
click at [969, 579] on span "Update" at bounding box center [966, 584] width 36 height 17
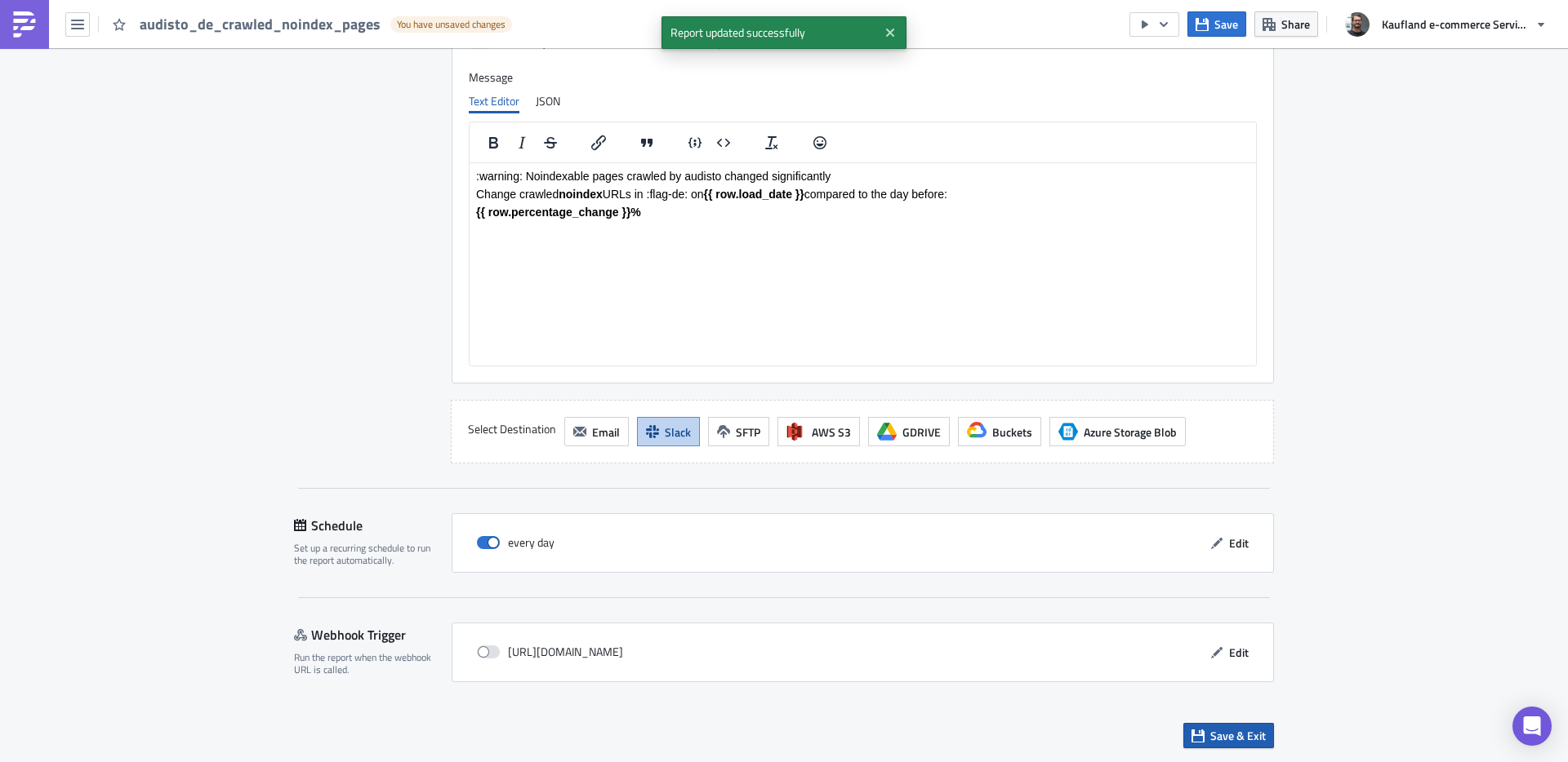
click at [1234, 735] on span "Save & Exit" at bounding box center [1237, 736] width 55 height 17
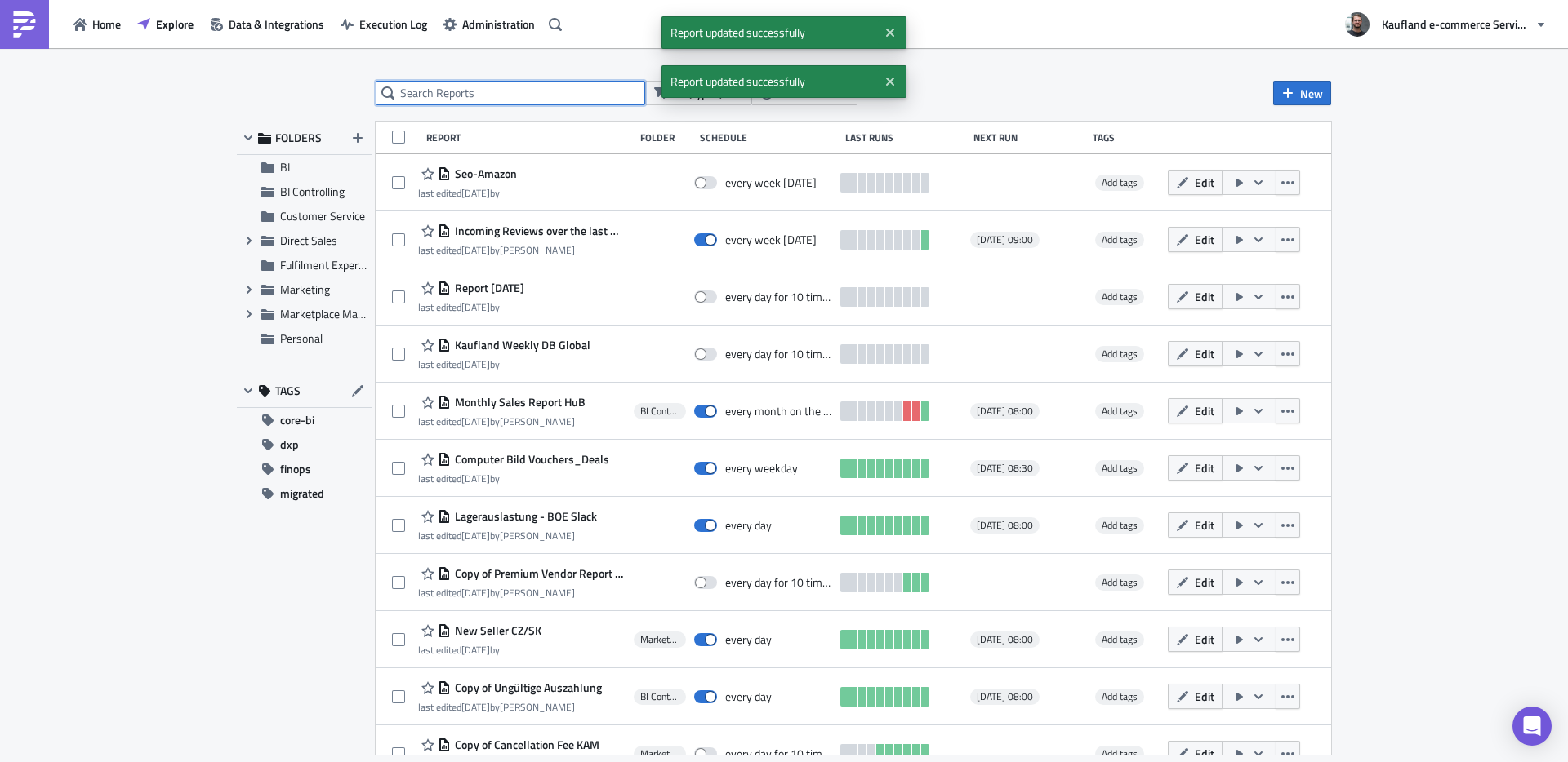
click at [457, 98] on input "text" at bounding box center [510, 93] width 269 height 24
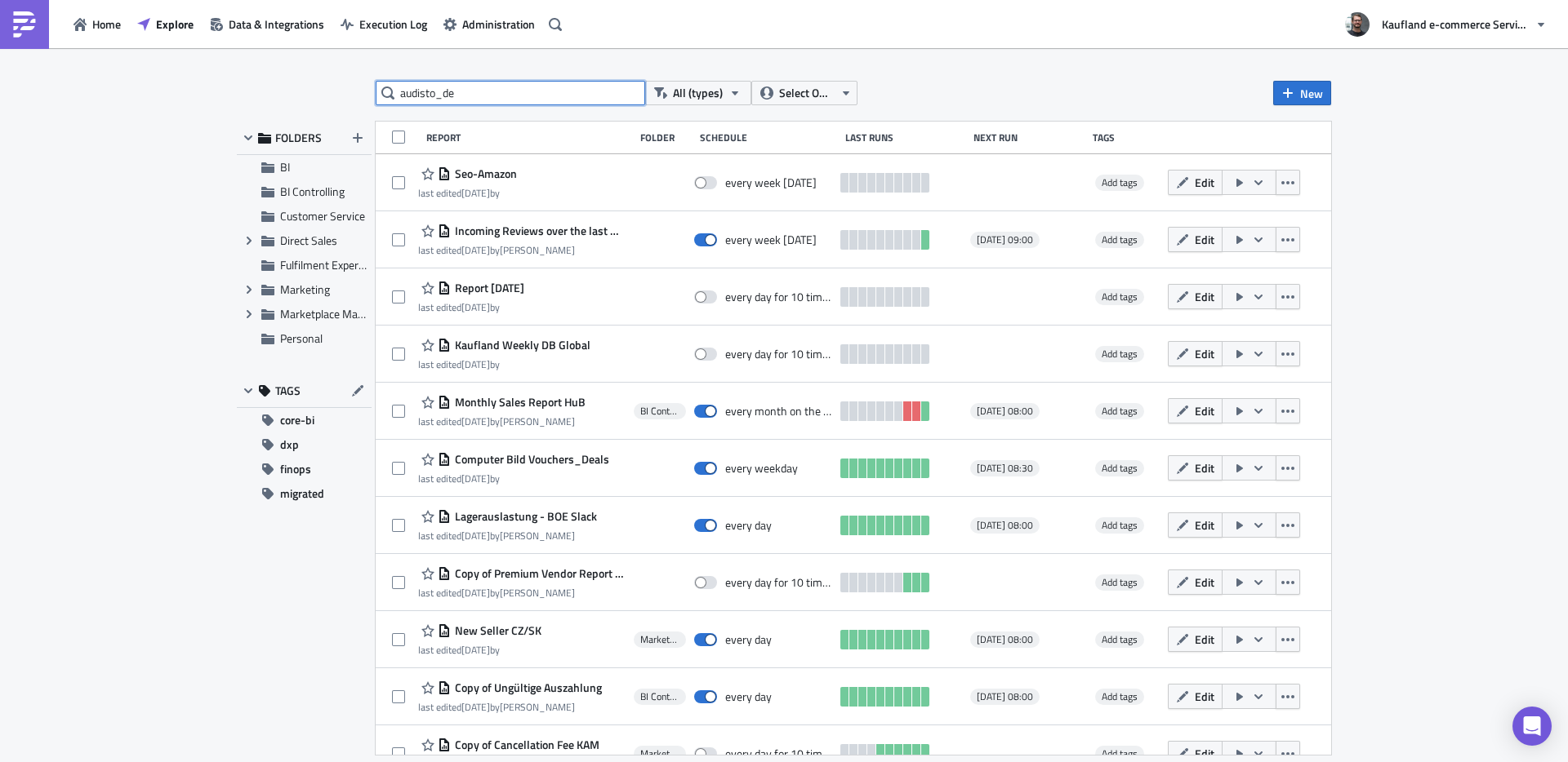
type input "audisto_de"
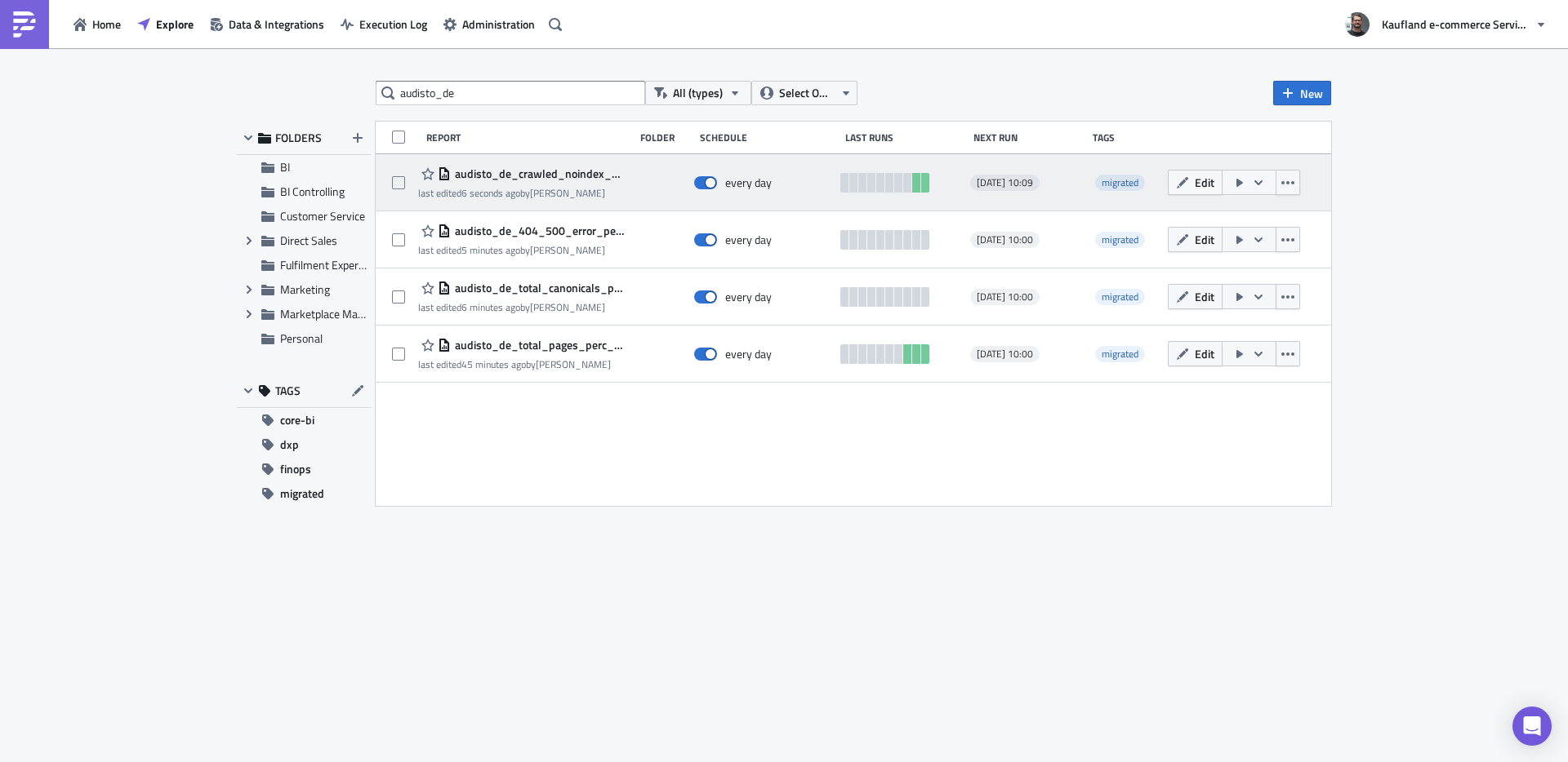
click at [1241, 182] on icon "button" at bounding box center [1239, 183] width 7 height 8
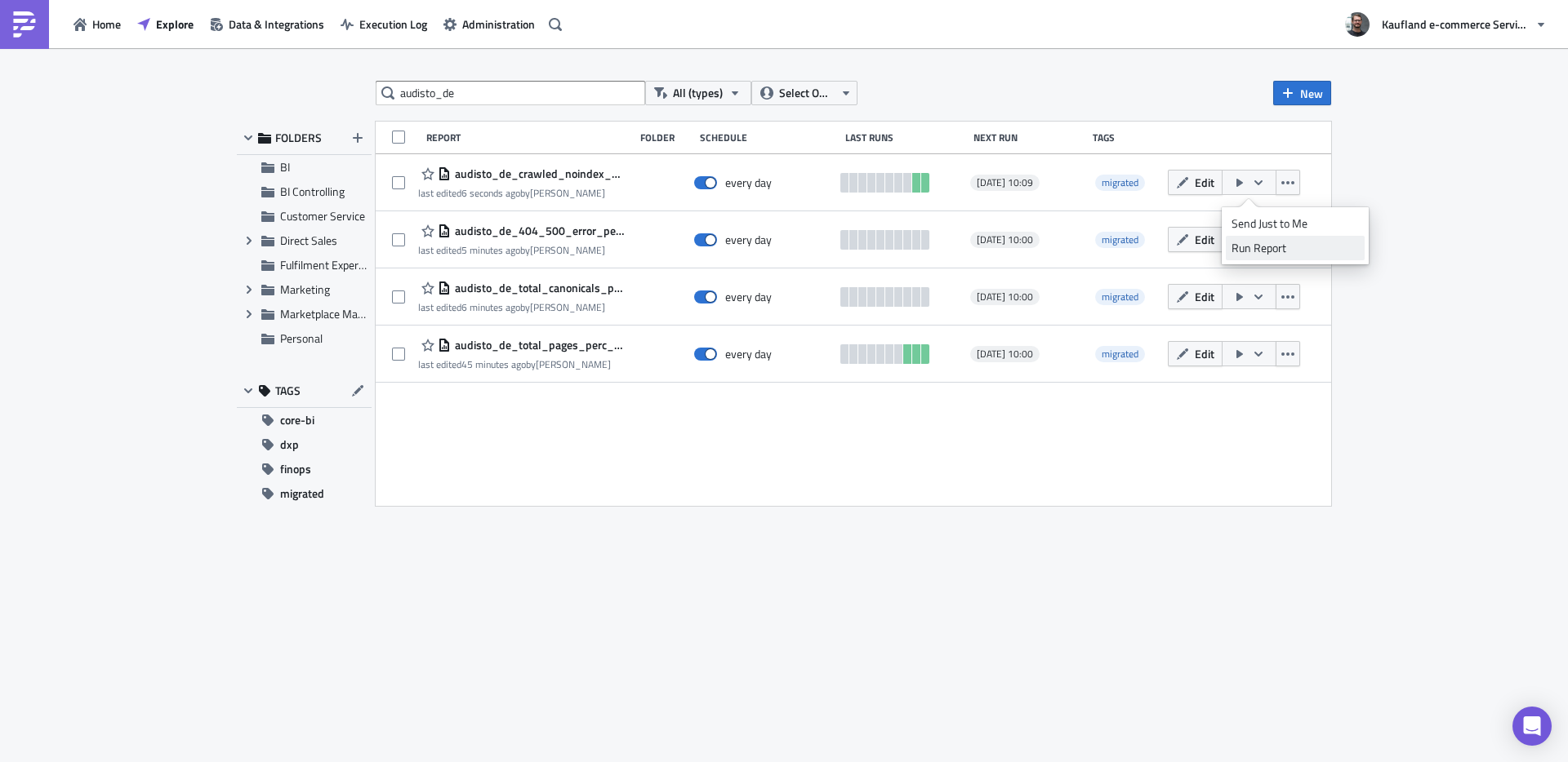
click at [1253, 248] on div "Run Report" at bounding box center [1296, 248] width 128 height 16
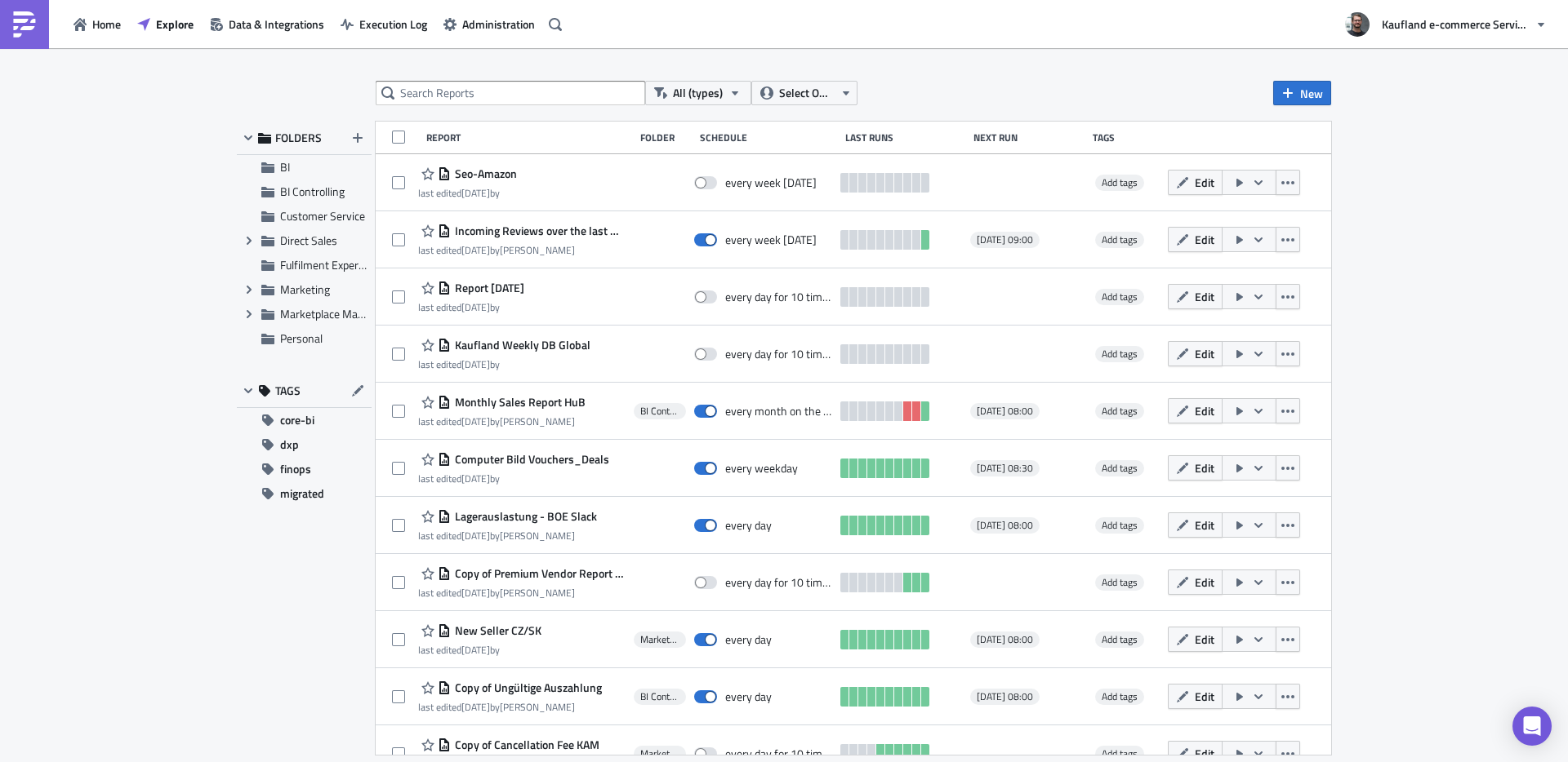
click at [543, 82] on input "text" at bounding box center [510, 93] width 269 height 24
type input "audisto_de"
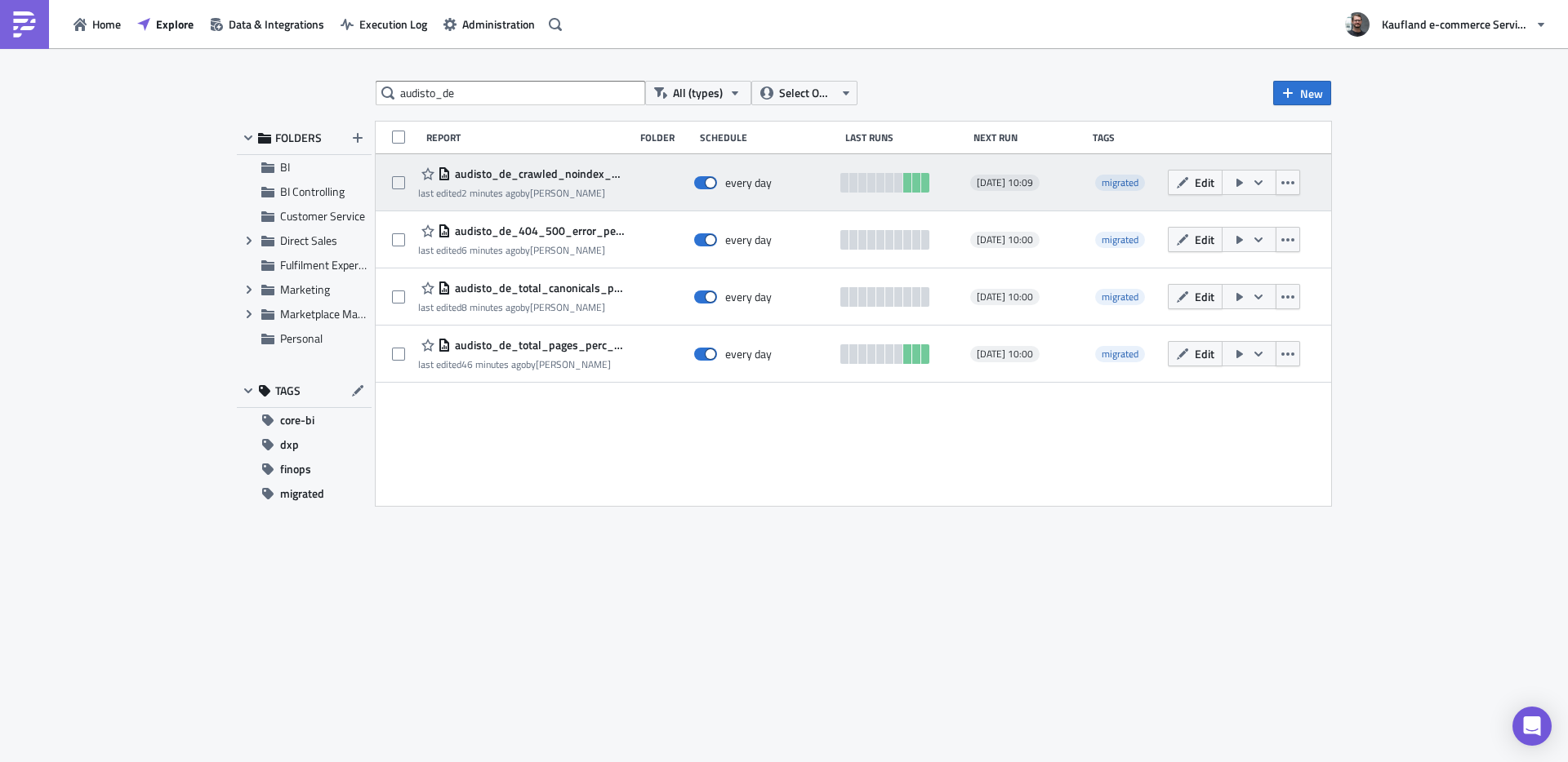
click at [566, 174] on span "audisto_de_crawled_noindex_pages" at bounding box center [538, 174] width 175 height 15
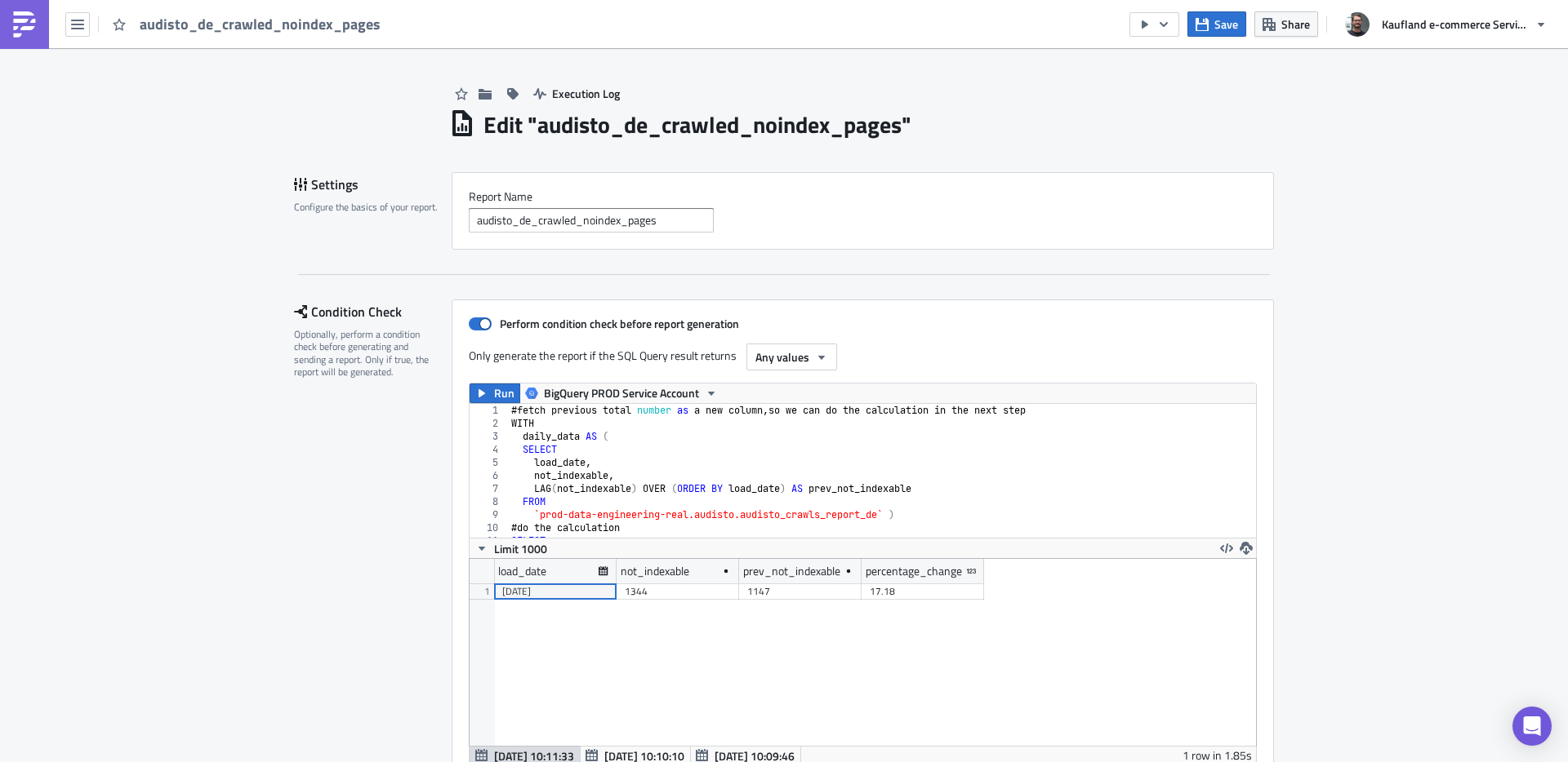
drag, startPoint x: 619, startPoint y: 111, endPoint x: 626, endPoint y: 124, distance: 14.8
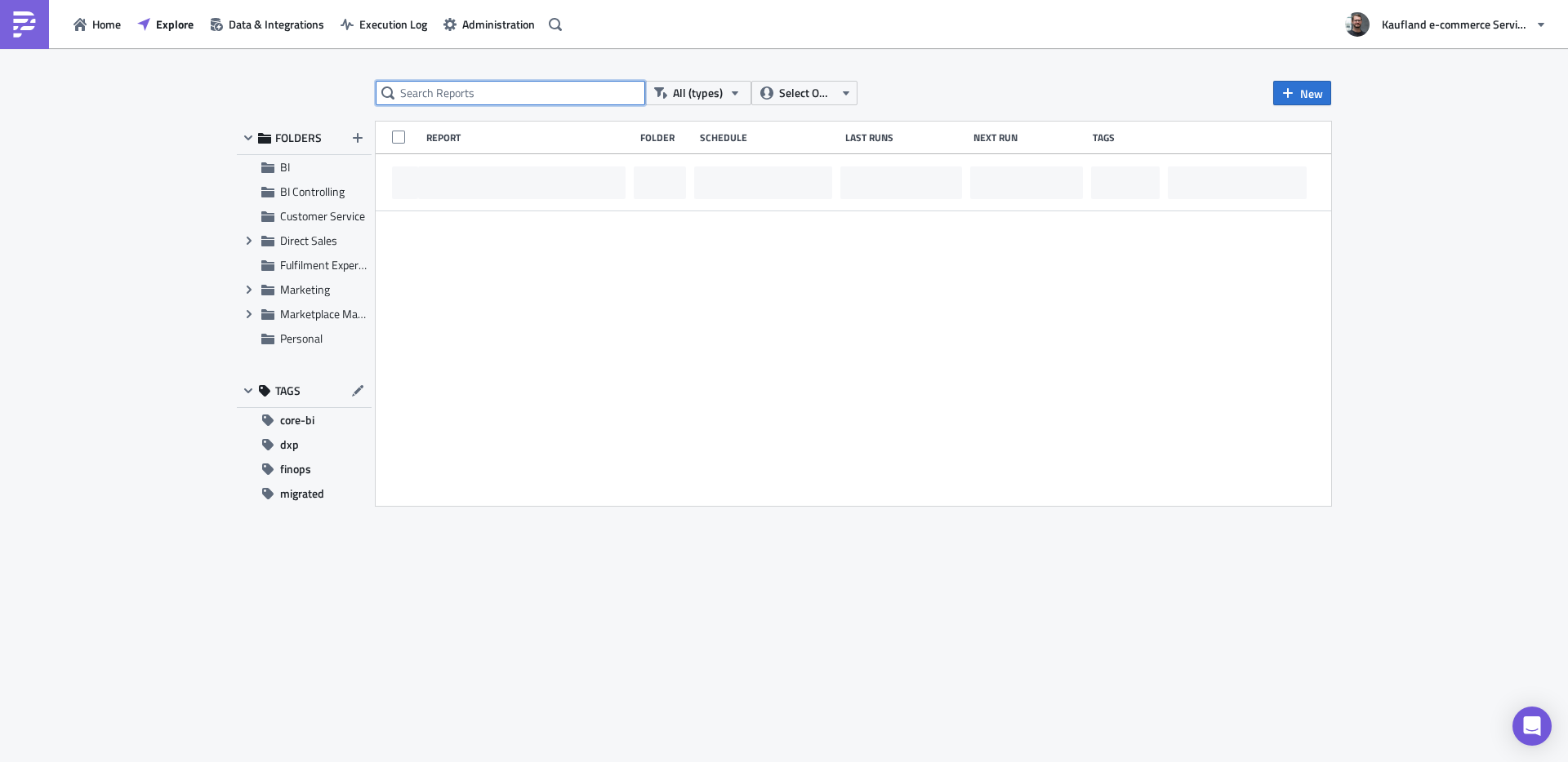
click at [507, 91] on input "text" at bounding box center [510, 93] width 269 height 24
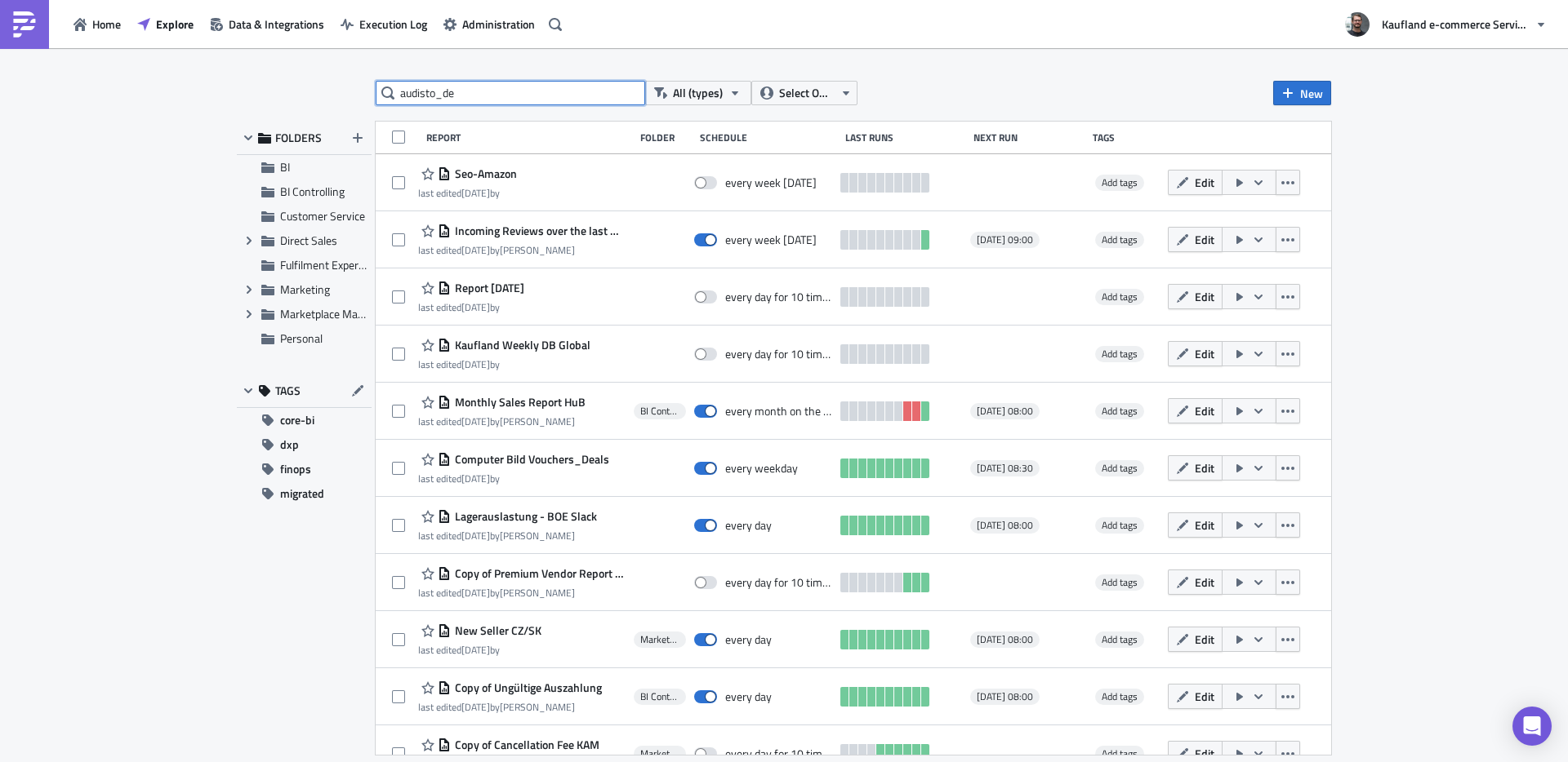
type input "audisto_de"
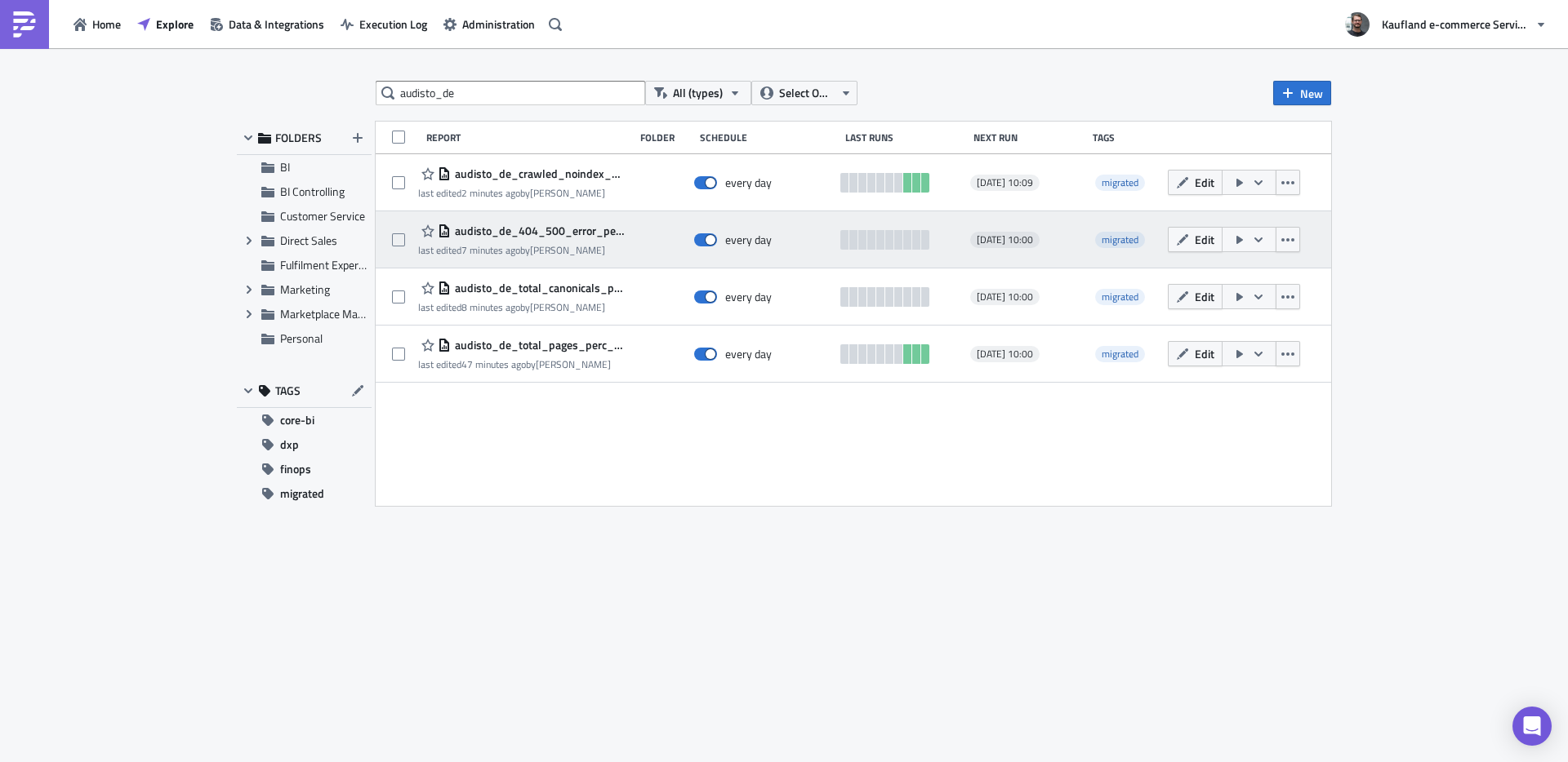
click at [540, 225] on span "audisto_de_404_500_error_percentage" at bounding box center [538, 231] width 175 height 15
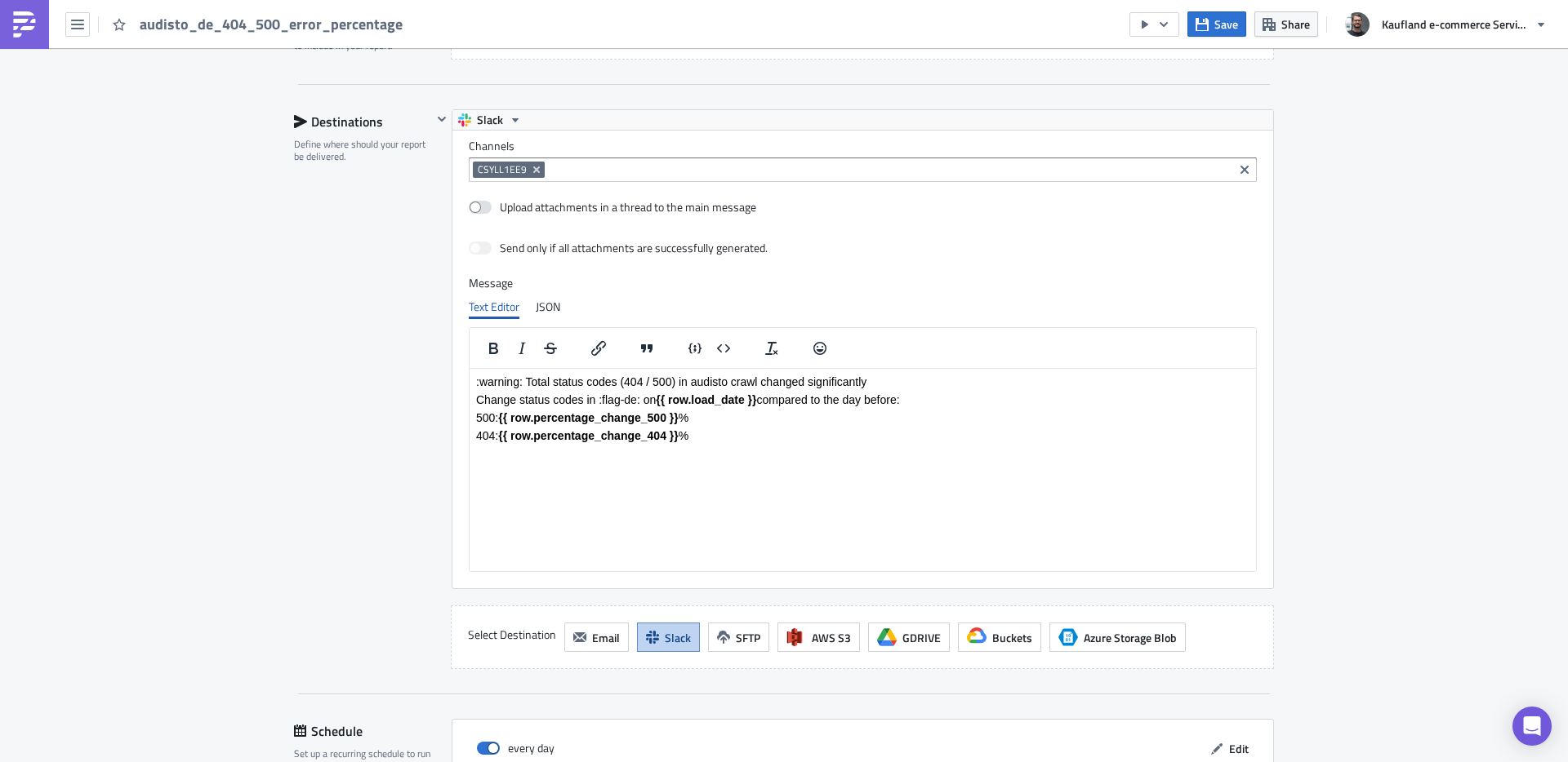
scroll to position [1727, 0]
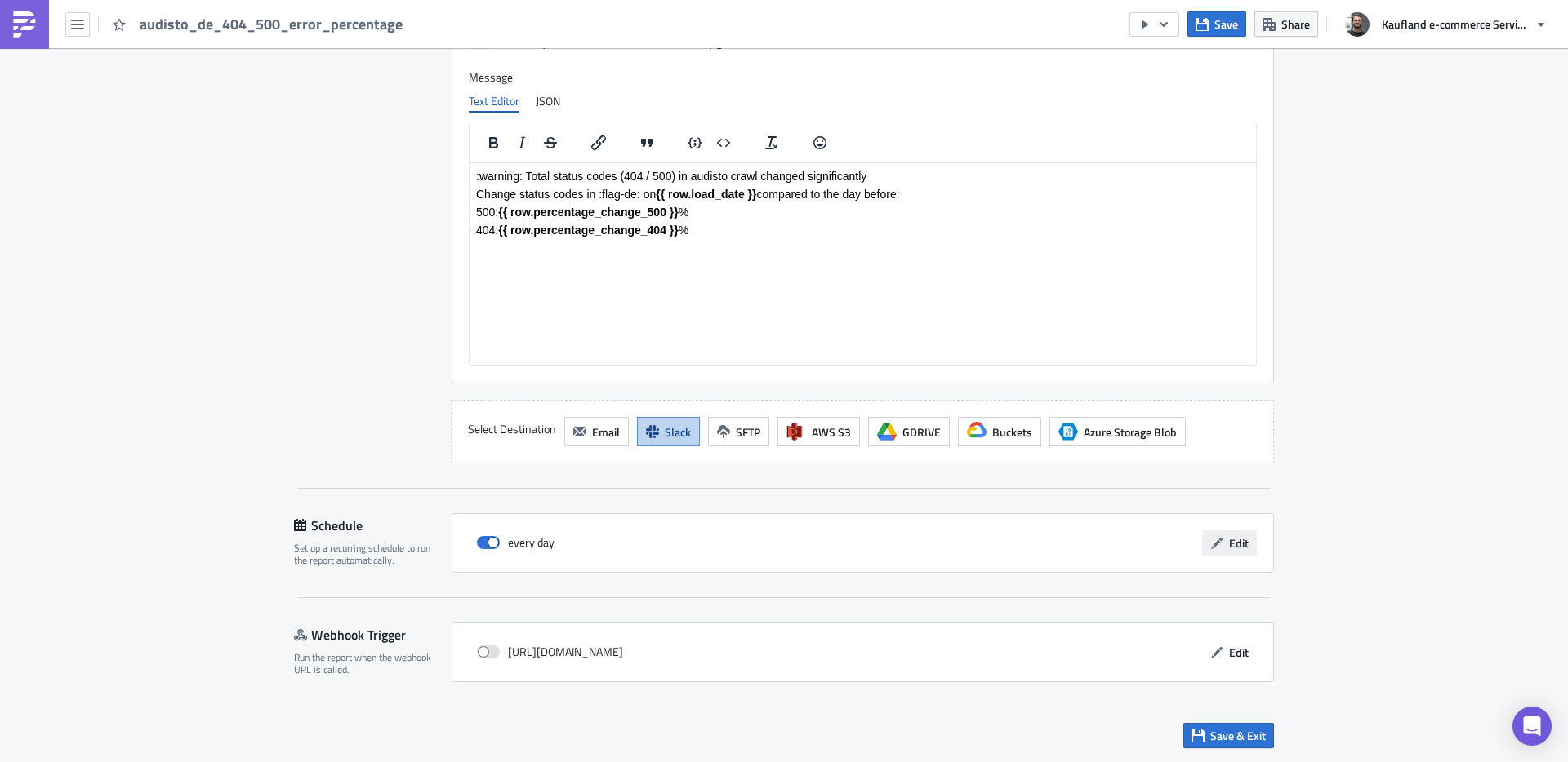
click at [1240, 549] on span "Edit" at bounding box center [1238, 543] width 20 height 17
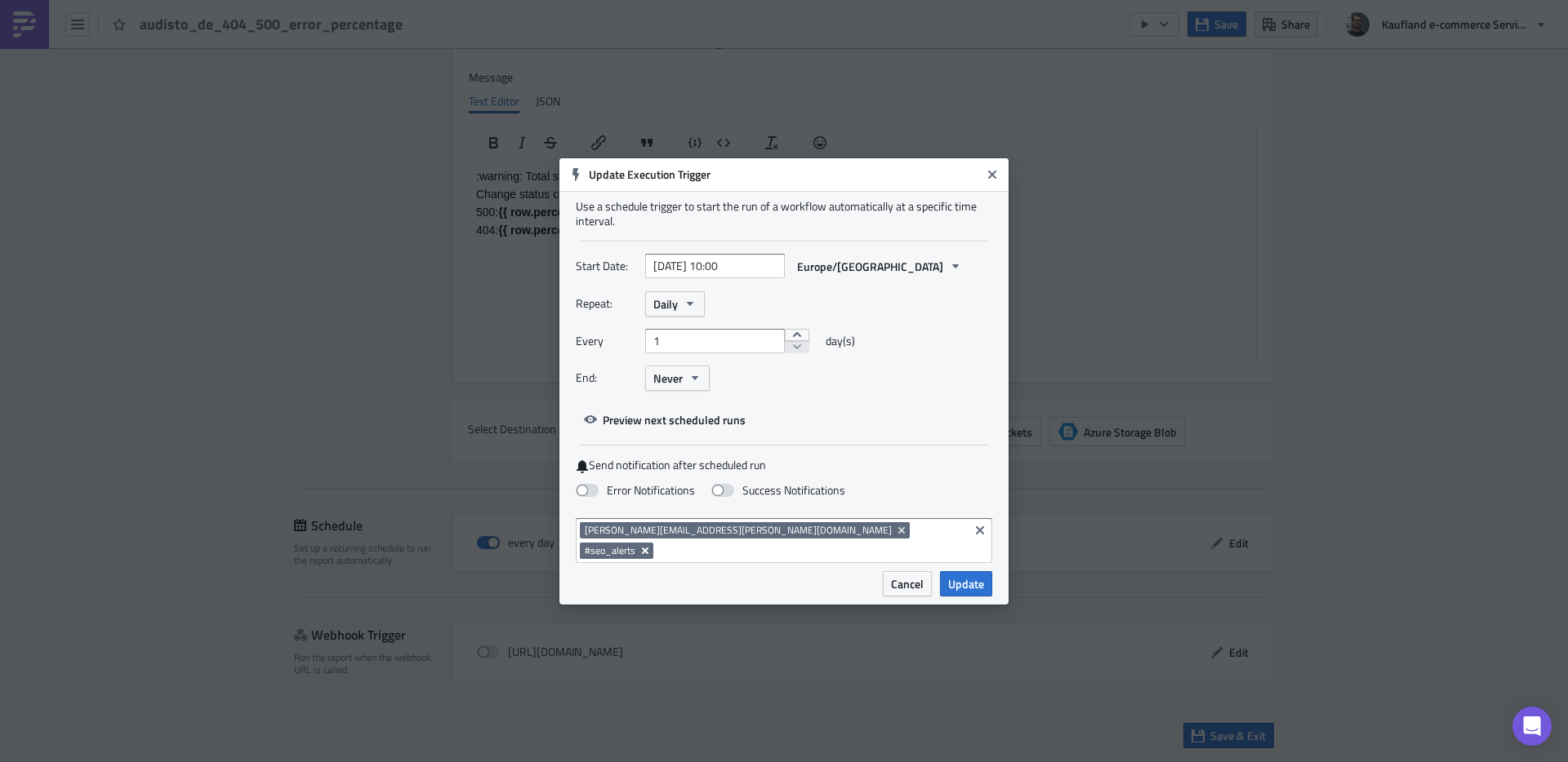
click at [649, 547] on icon "Remove Tag" at bounding box center [645, 550] width 7 height 7
click at [970, 575] on span "Update" at bounding box center [966, 584] width 36 height 17
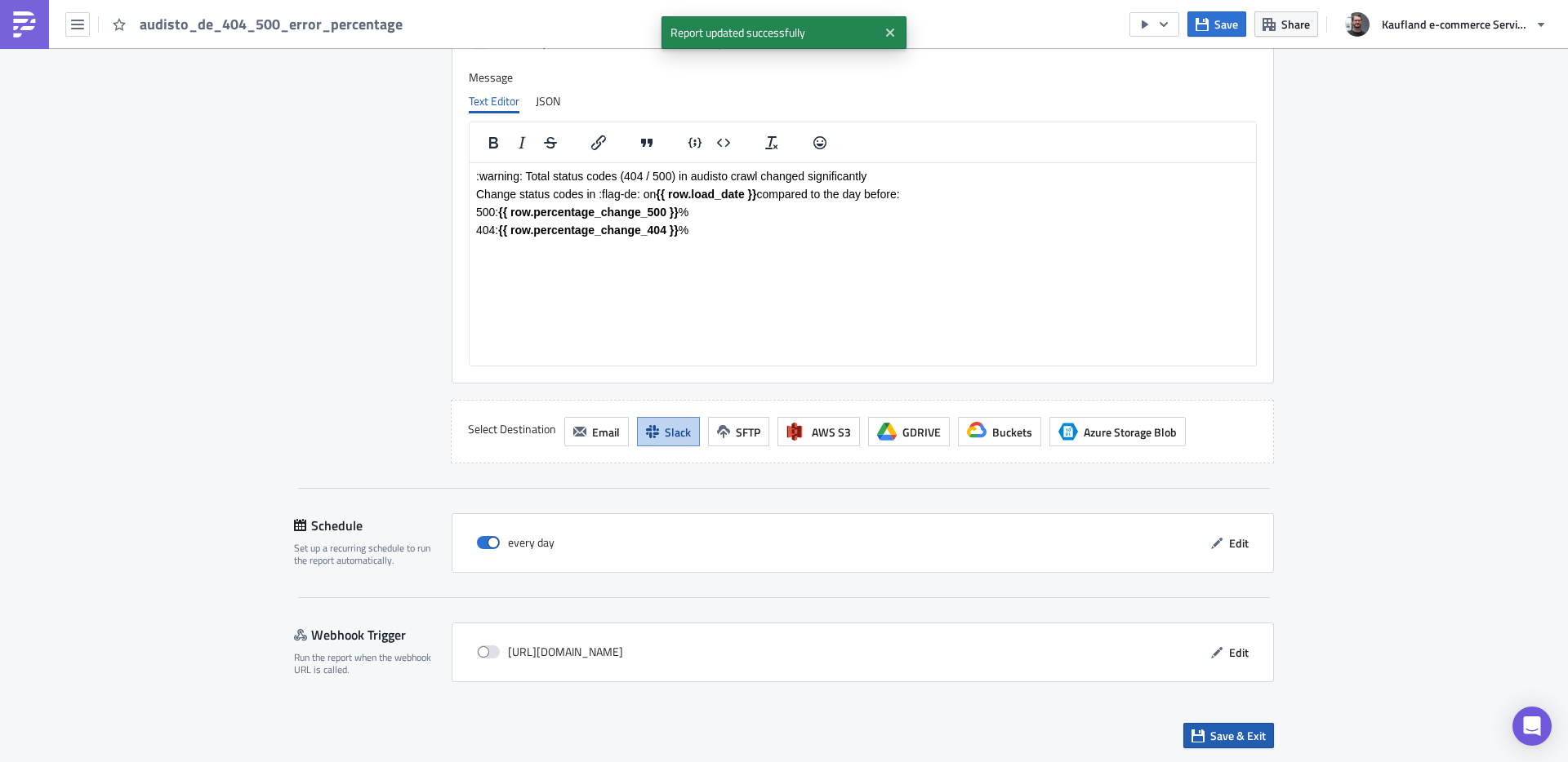
click at [1223, 737] on span "Save & Exit" at bounding box center [1237, 736] width 55 height 17
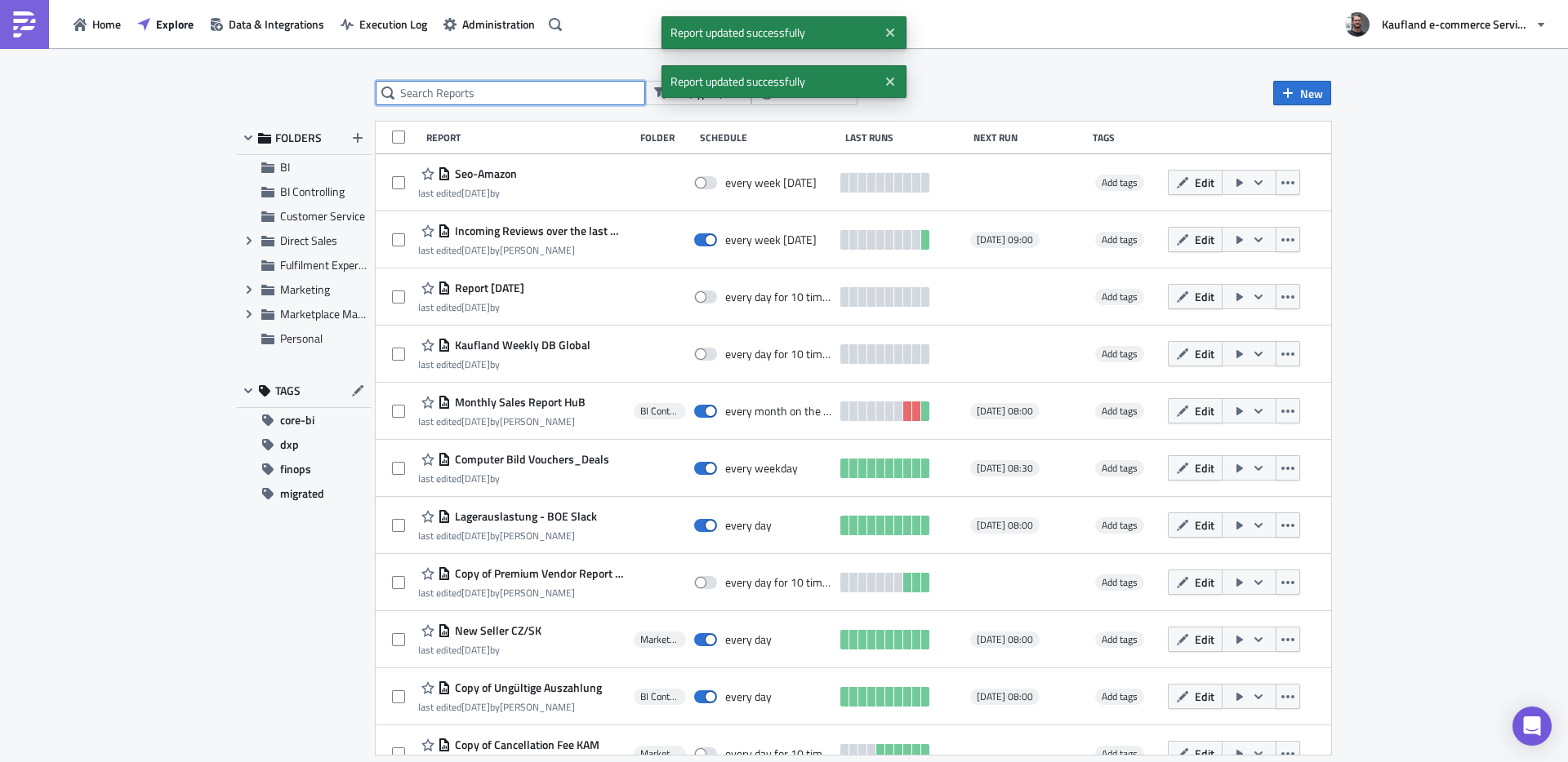
click at [520, 104] on input "text" at bounding box center [510, 93] width 269 height 24
type input "audisto_de"
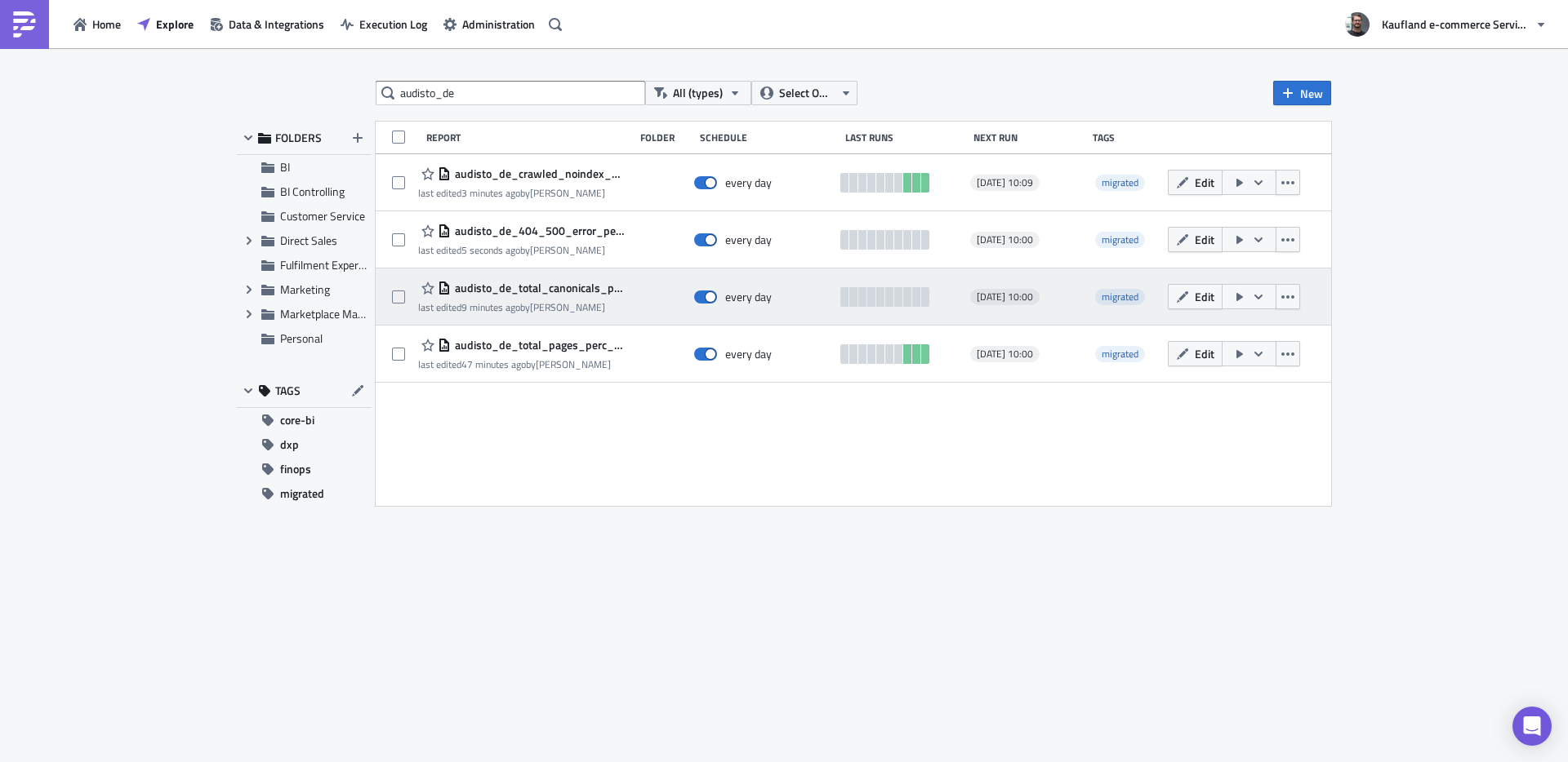
click at [541, 292] on span "audisto_de_total_canonicals_pointing_to_other_url" at bounding box center [538, 288] width 175 height 15
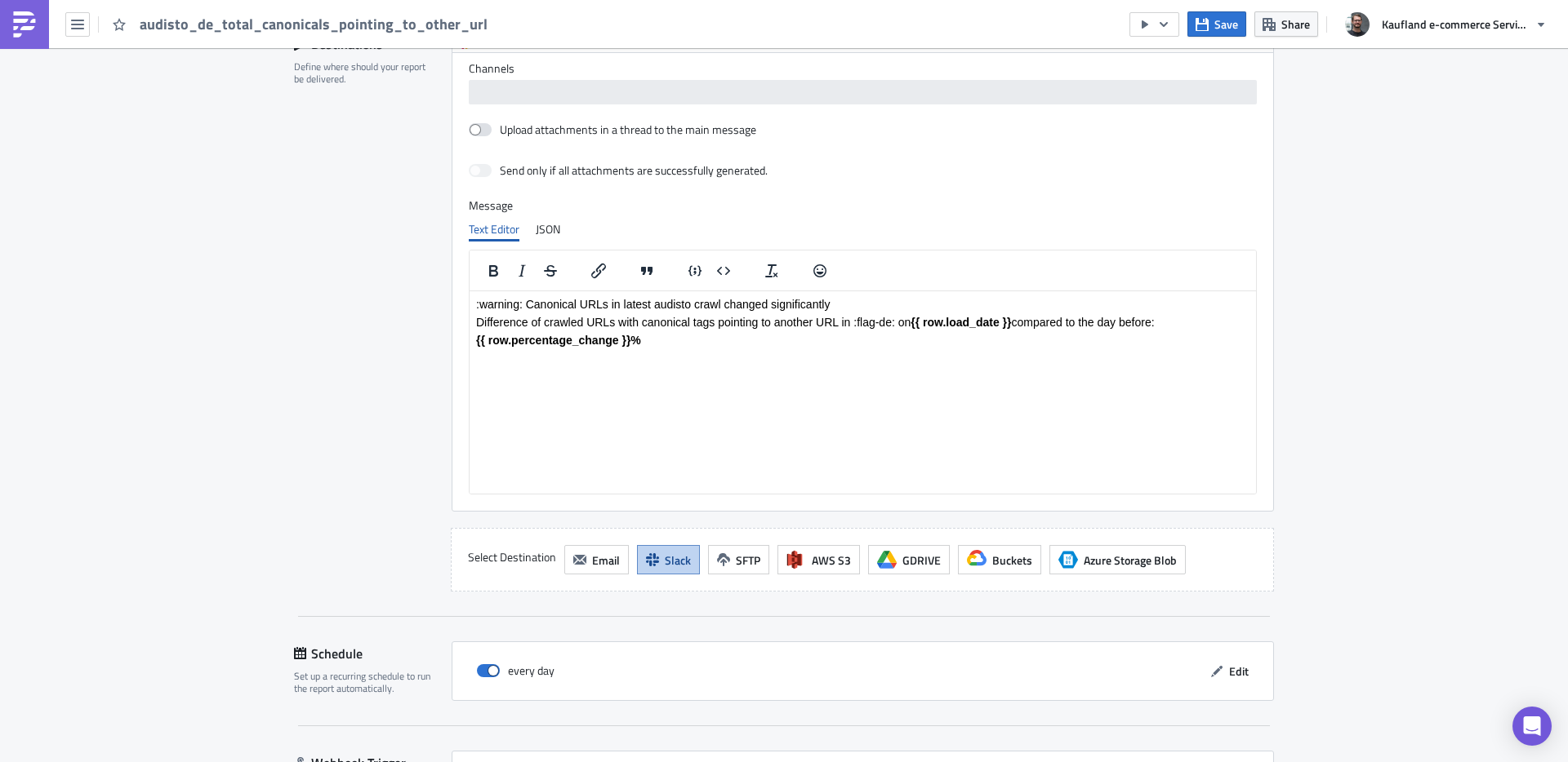
scroll to position [1285, 0]
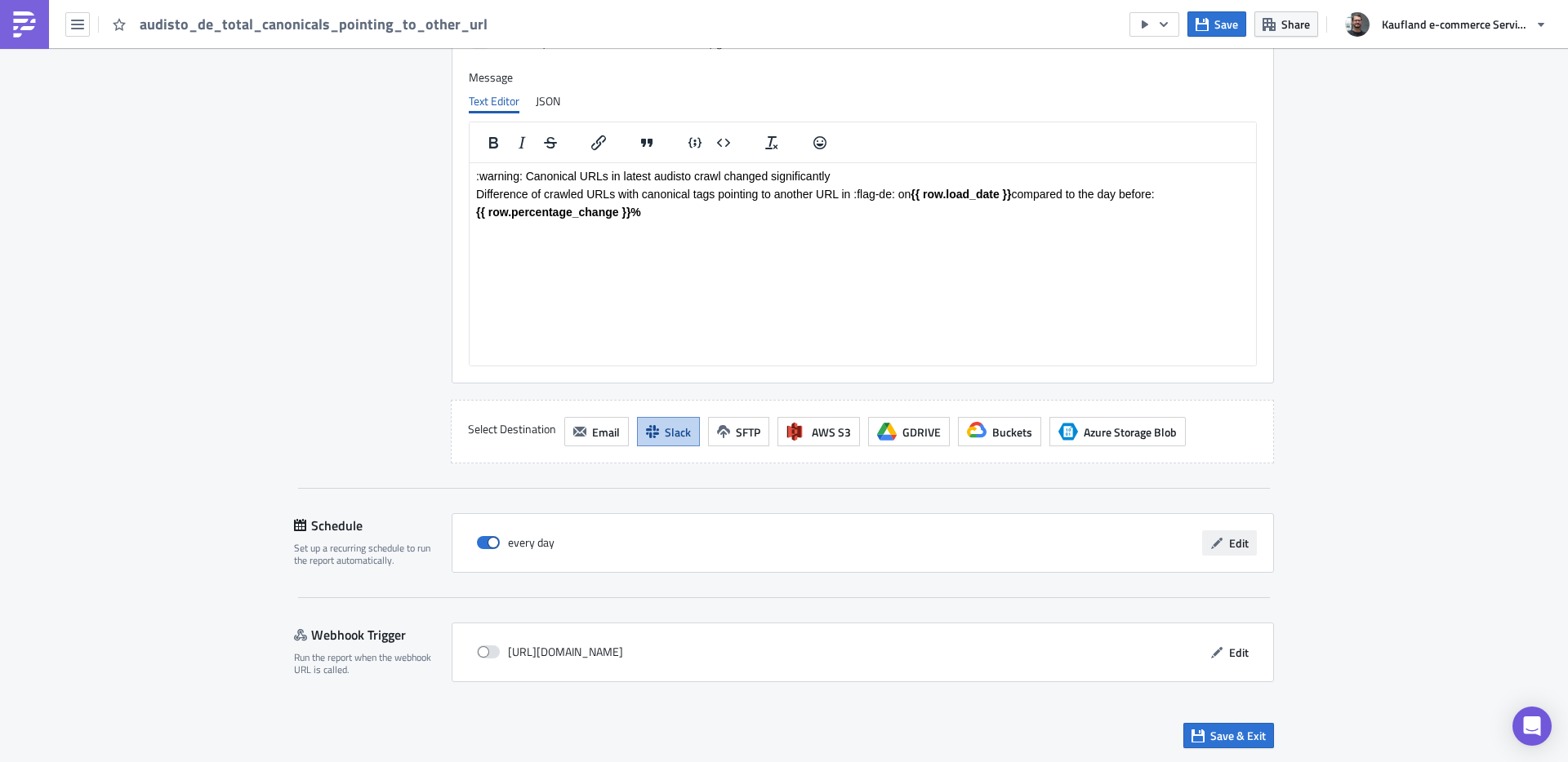
click at [1231, 552] on button "Edit" at bounding box center [1229, 542] width 54 height 25
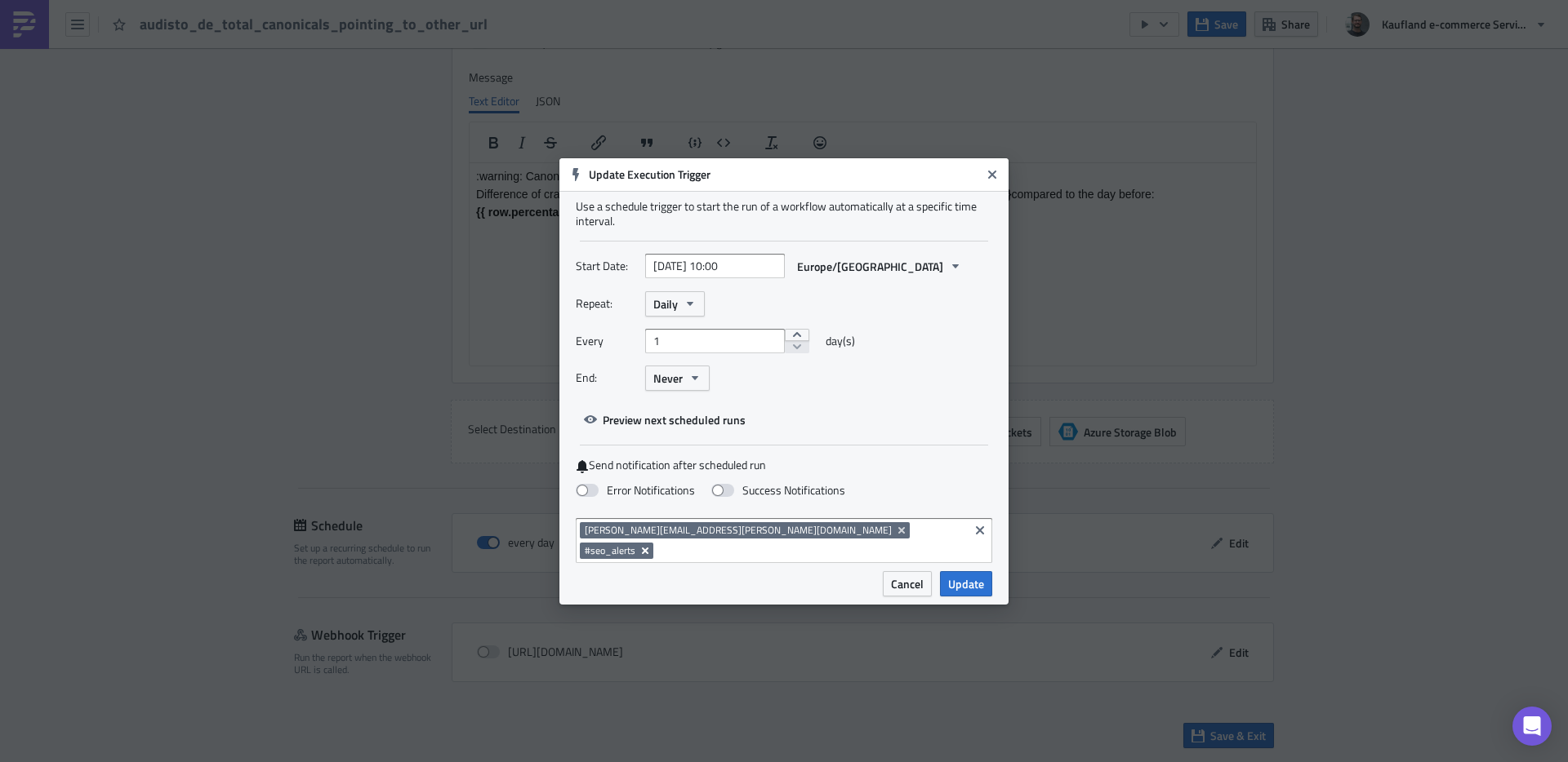
click at [652, 544] on icon "Remove Tag" at bounding box center [645, 551] width 13 height 13
click at [978, 575] on span "Update" at bounding box center [966, 584] width 36 height 17
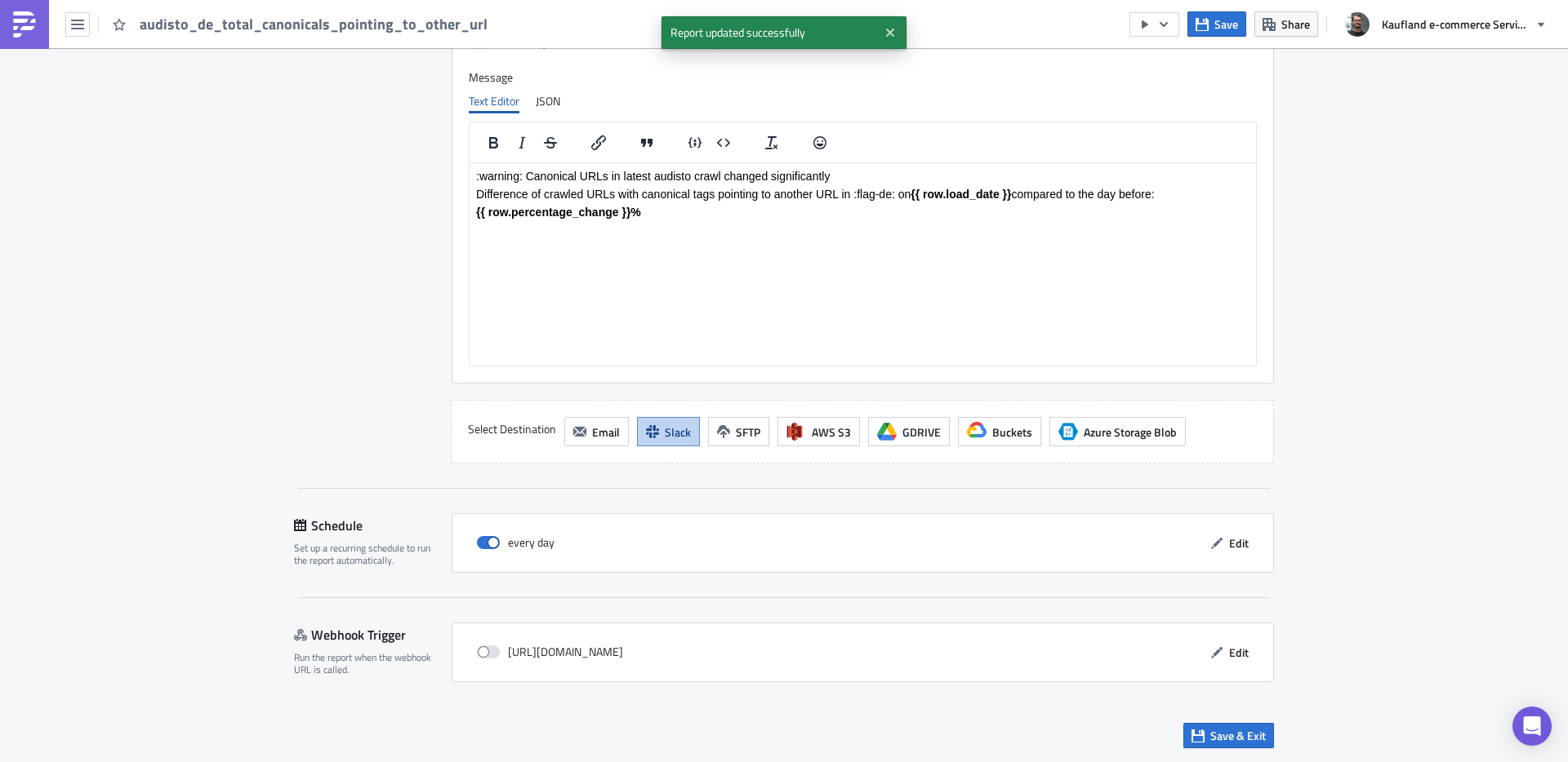
click at [1221, 721] on div "Save & Exit" at bounding box center [784, 736] width 980 height 58
click at [1222, 738] on span "Save & Exit" at bounding box center [1237, 736] width 55 height 17
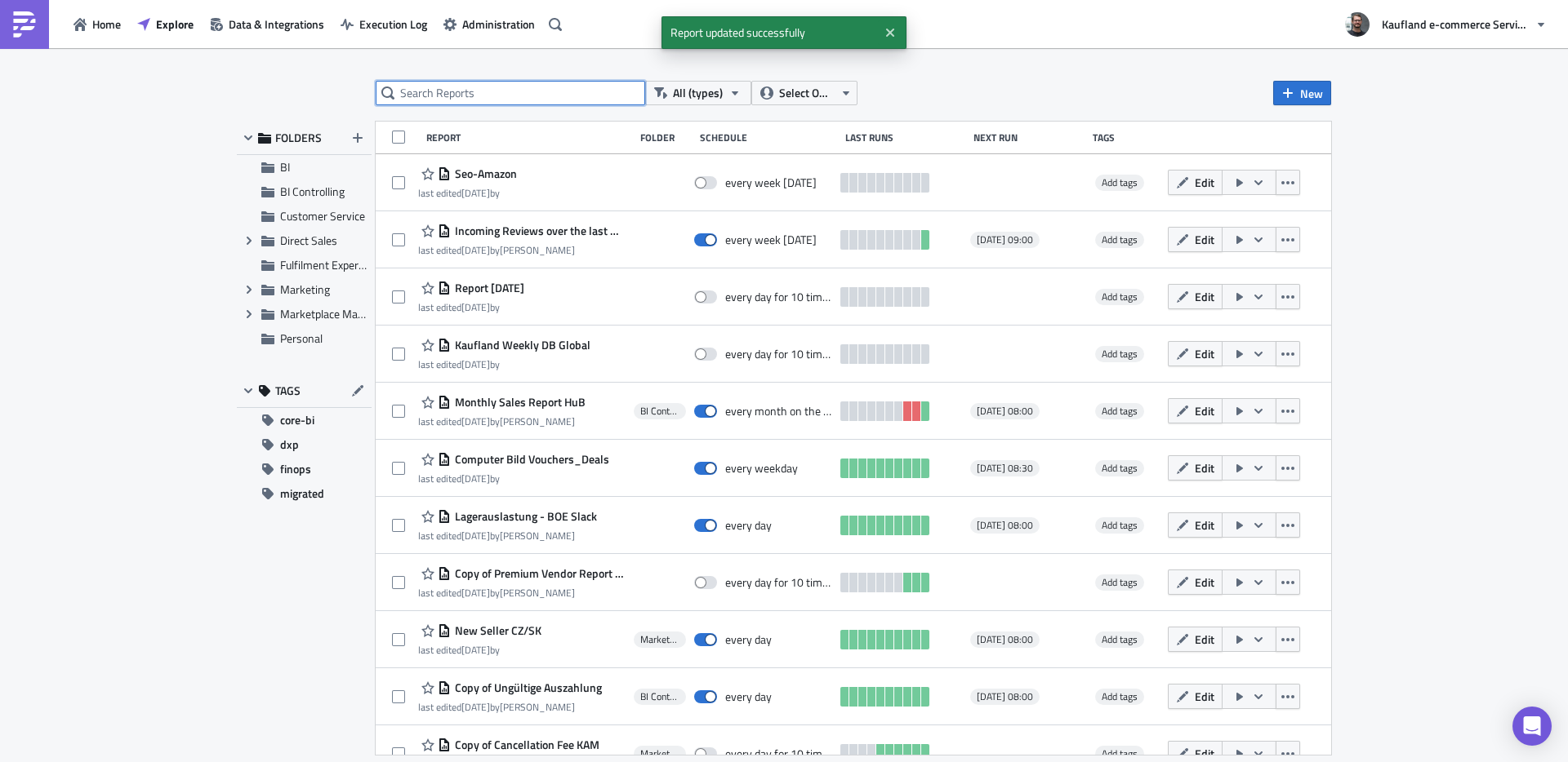
click at [461, 93] on input "text" at bounding box center [510, 93] width 269 height 24
type input "audisto_de"
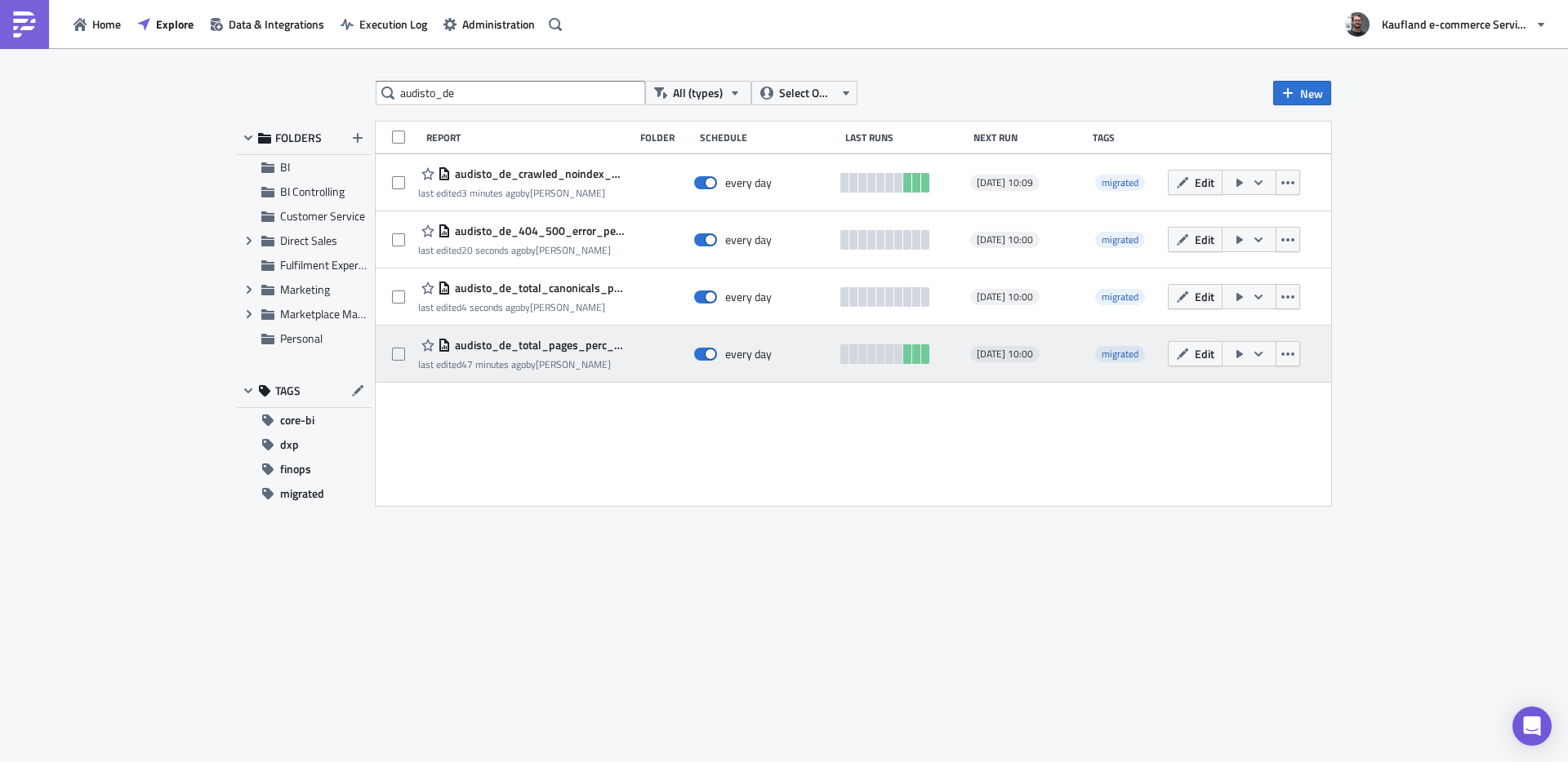
click at [518, 345] on span "audisto_de_total_pages_perc_change" at bounding box center [538, 345] width 175 height 15
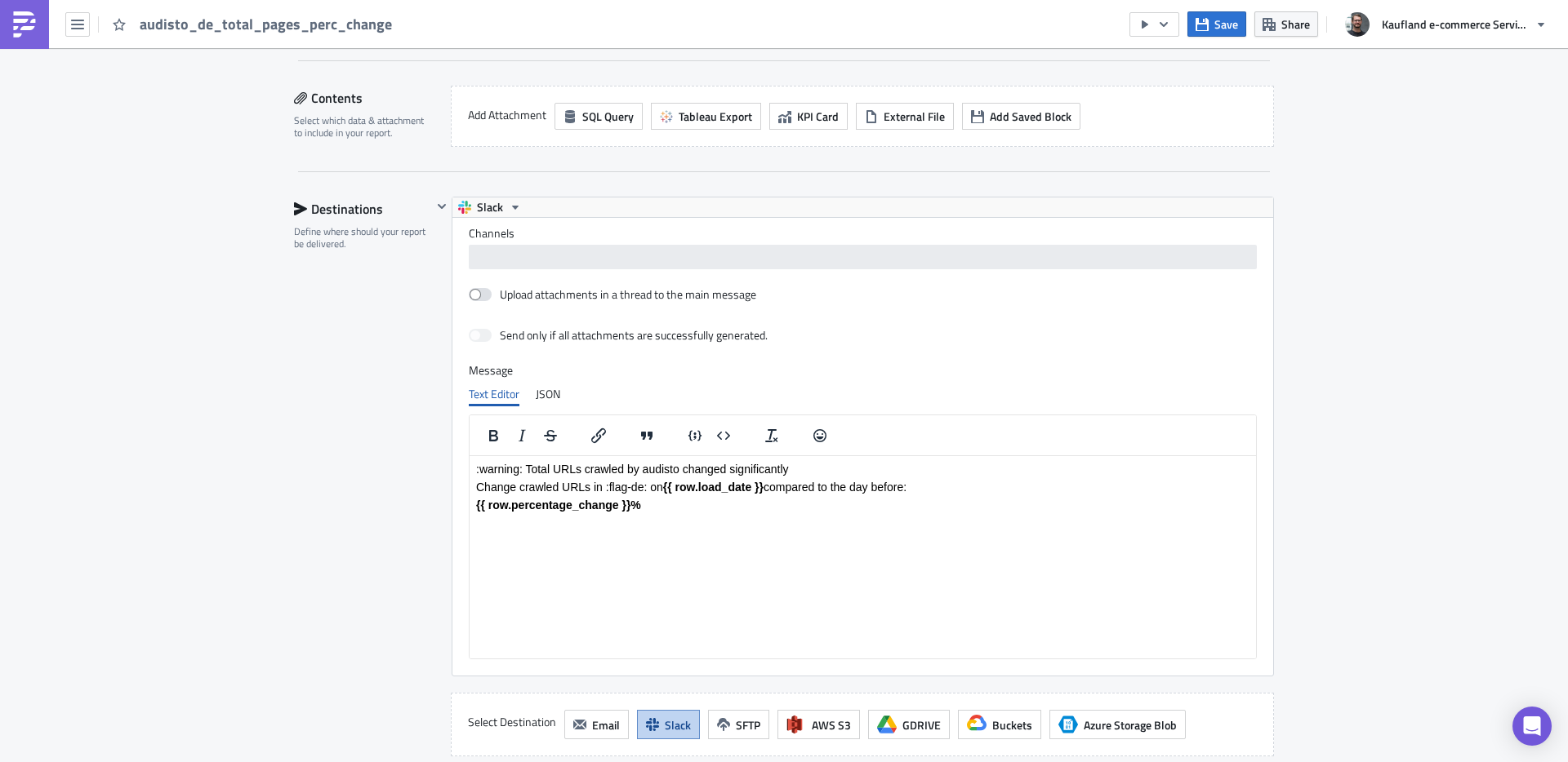
scroll to position [1229, 0]
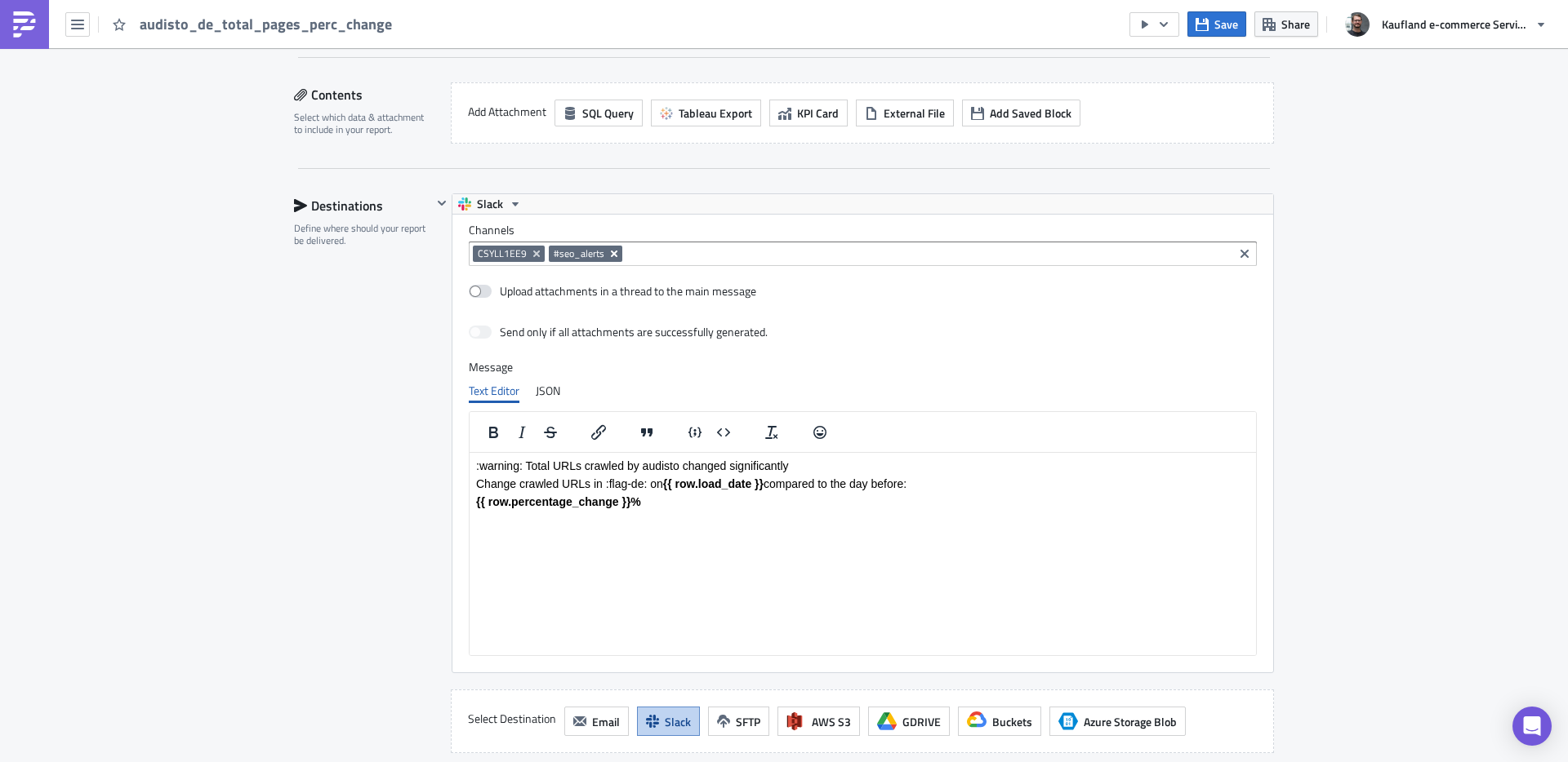
click at [608, 260] on button "Remove Tag" at bounding box center [615, 253] width 15 height 16
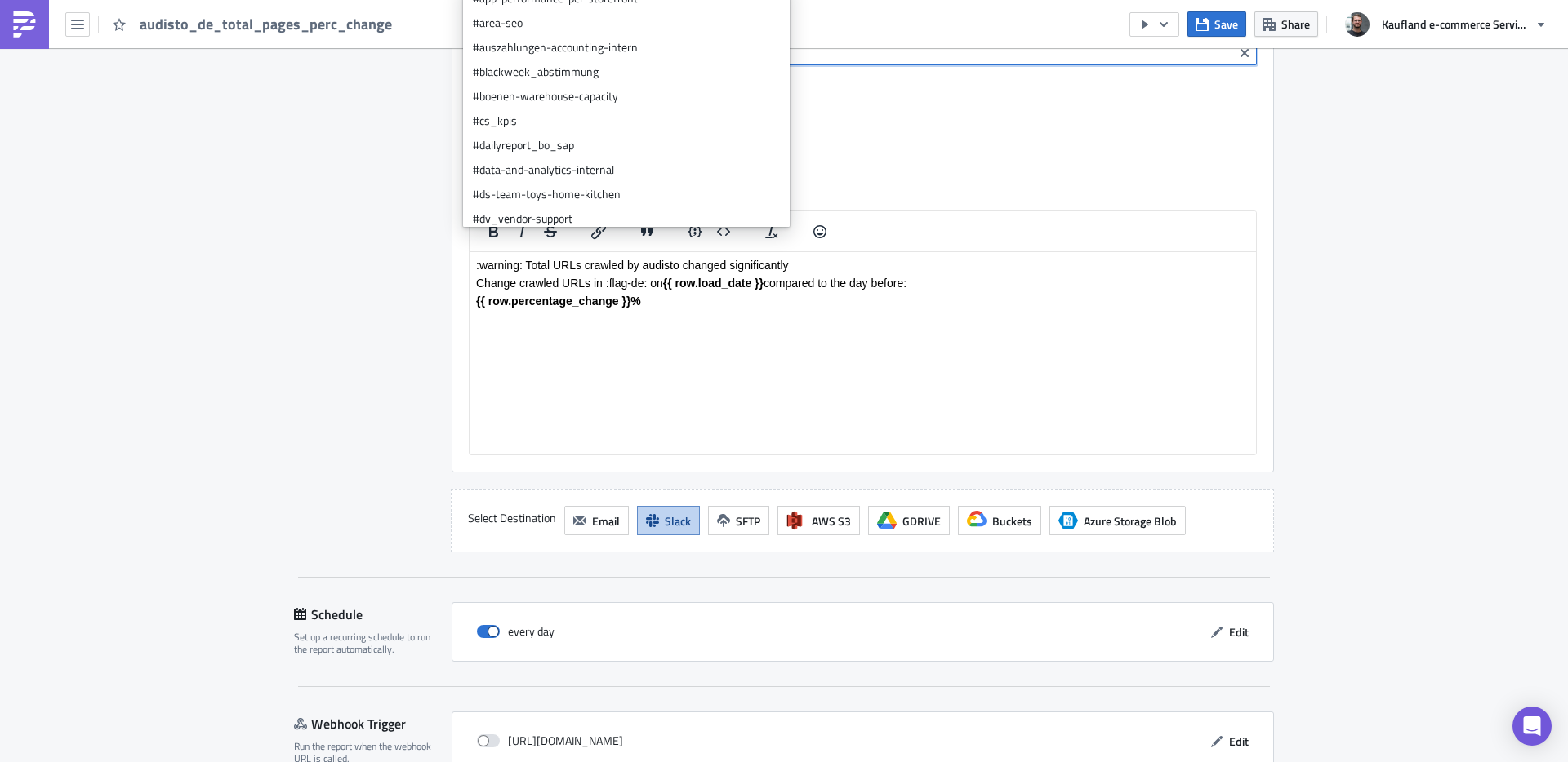
scroll to position [1519, 0]
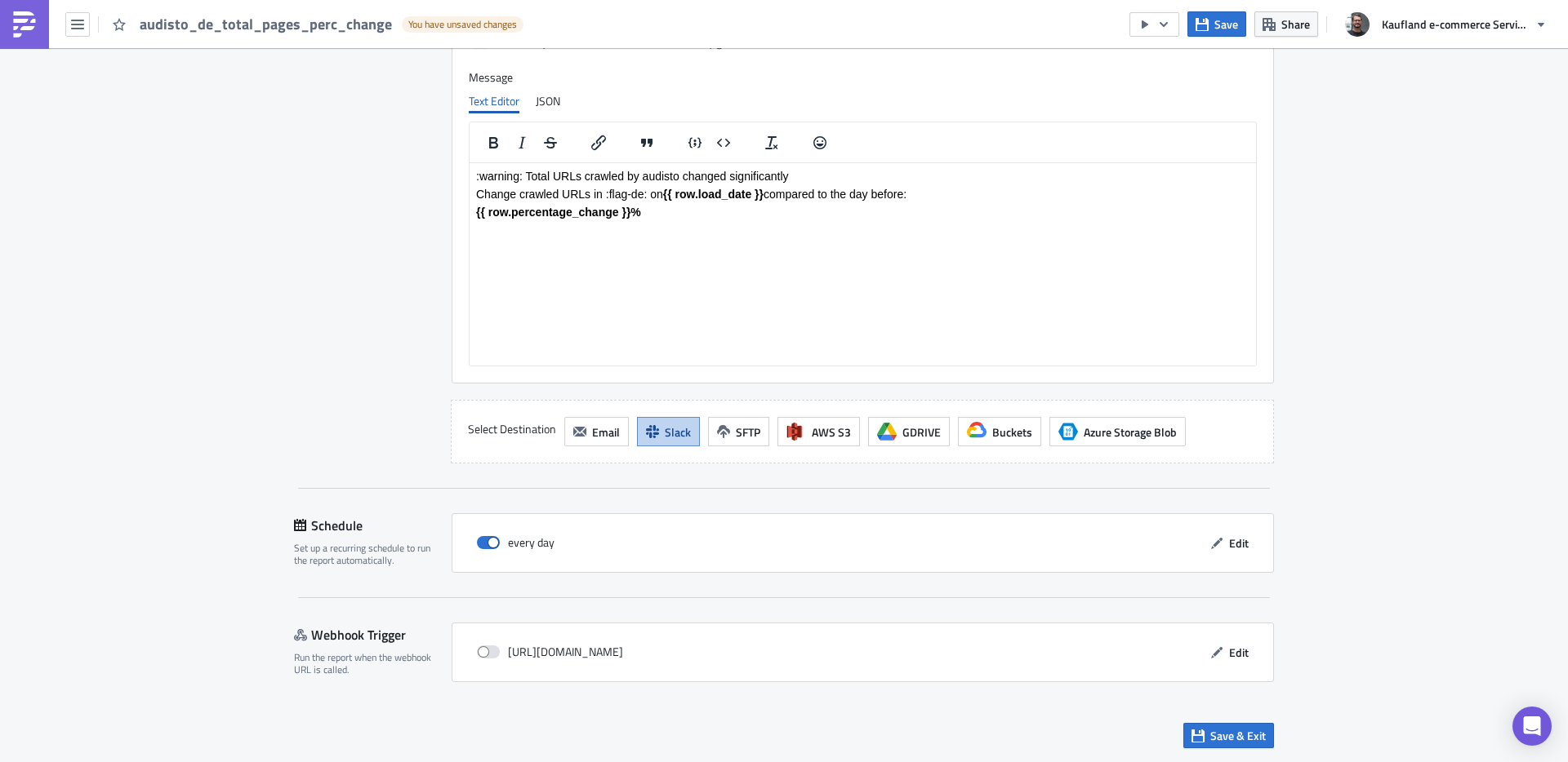
click at [1236, 559] on div "every day Edit" at bounding box center [863, 543] width 822 height 60
click at [1242, 545] on button "Edit" at bounding box center [1229, 542] width 54 height 25
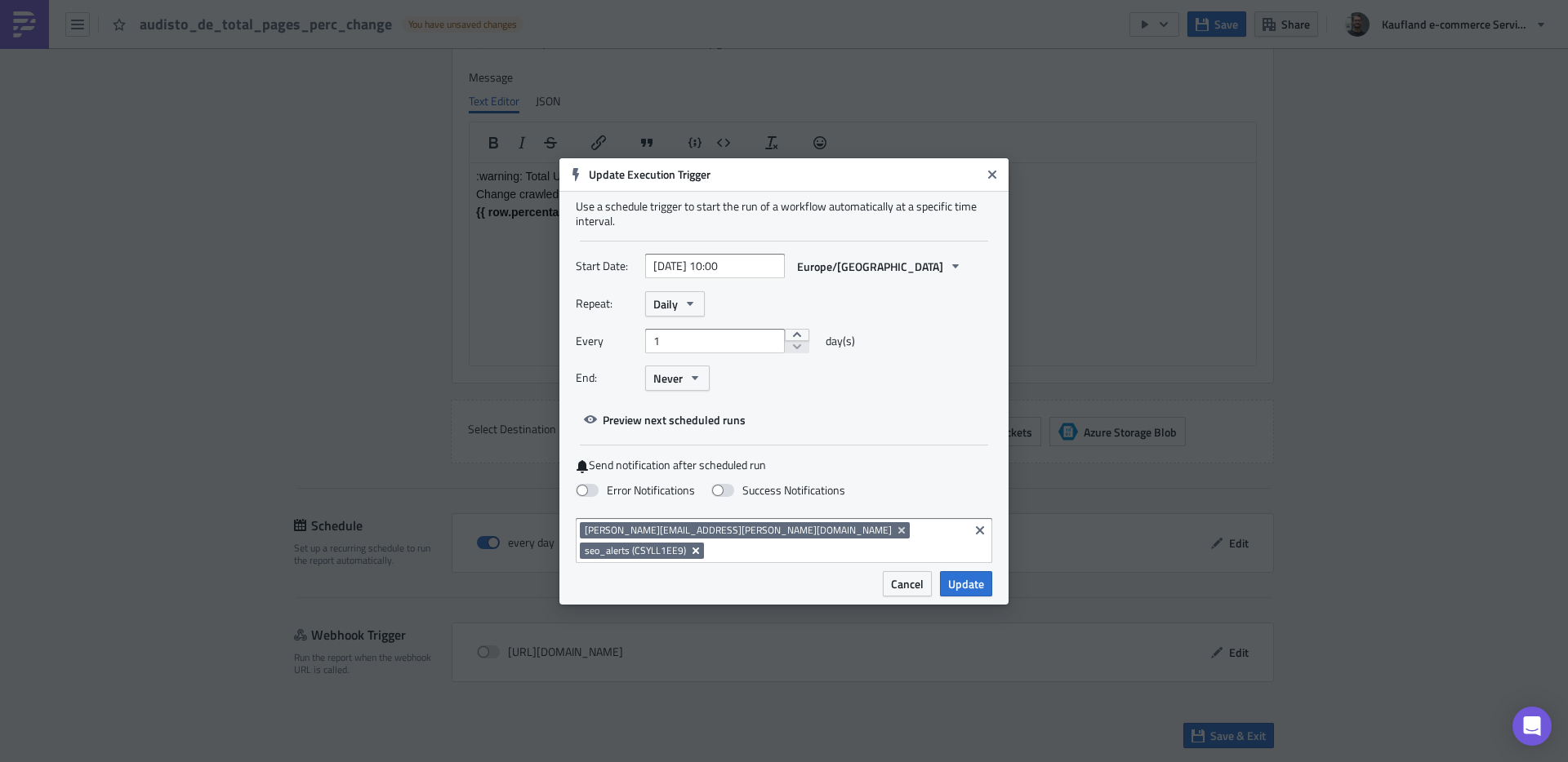
click at [702, 544] on icon "Remove Tag" at bounding box center [696, 551] width 13 height 13
click at [986, 581] on button "Update" at bounding box center [966, 584] width 53 height 25
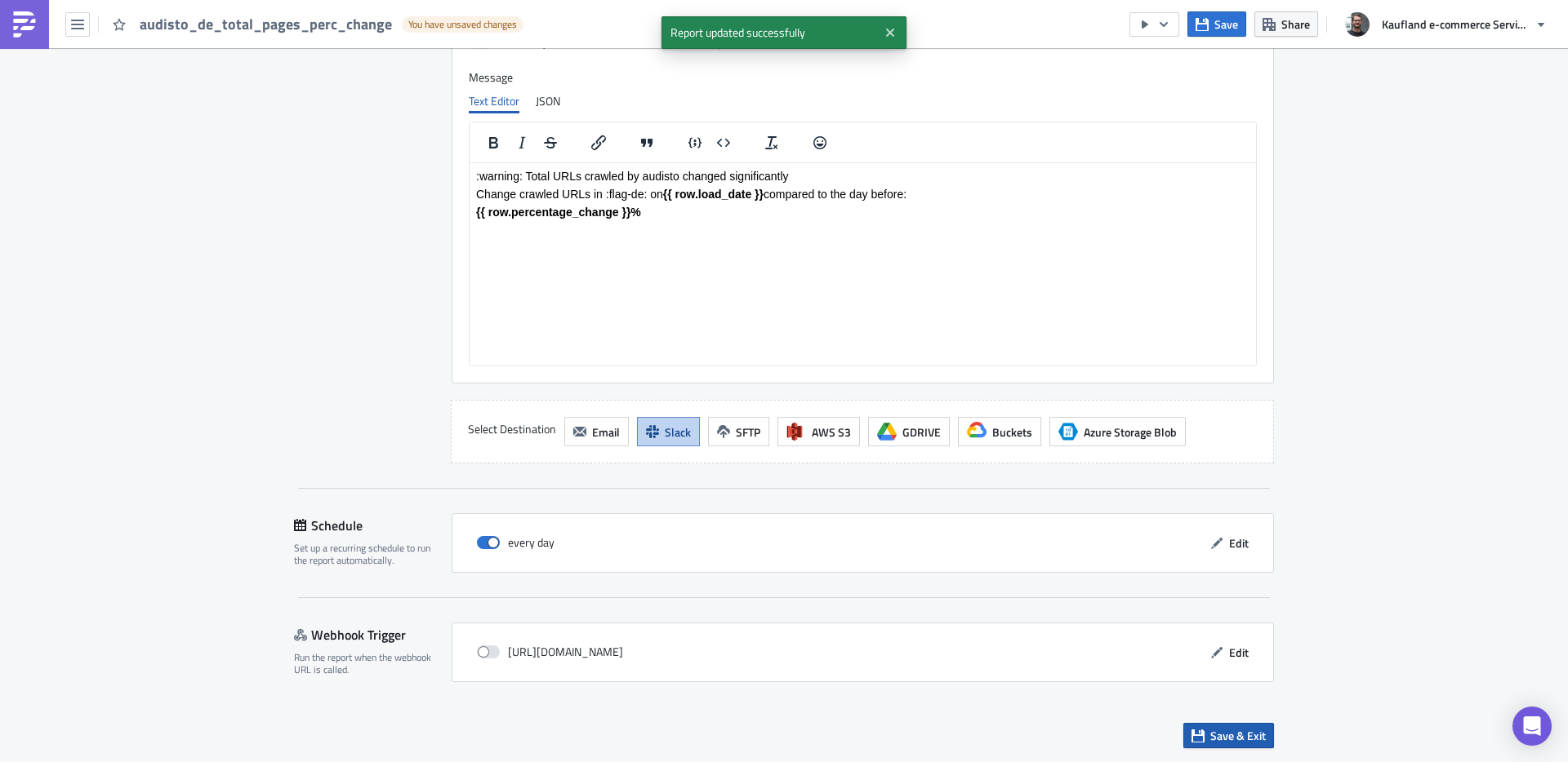
click at [1234, 731] on span "Save & Exit" at bounding box center [1237, 736] width 55 height 17
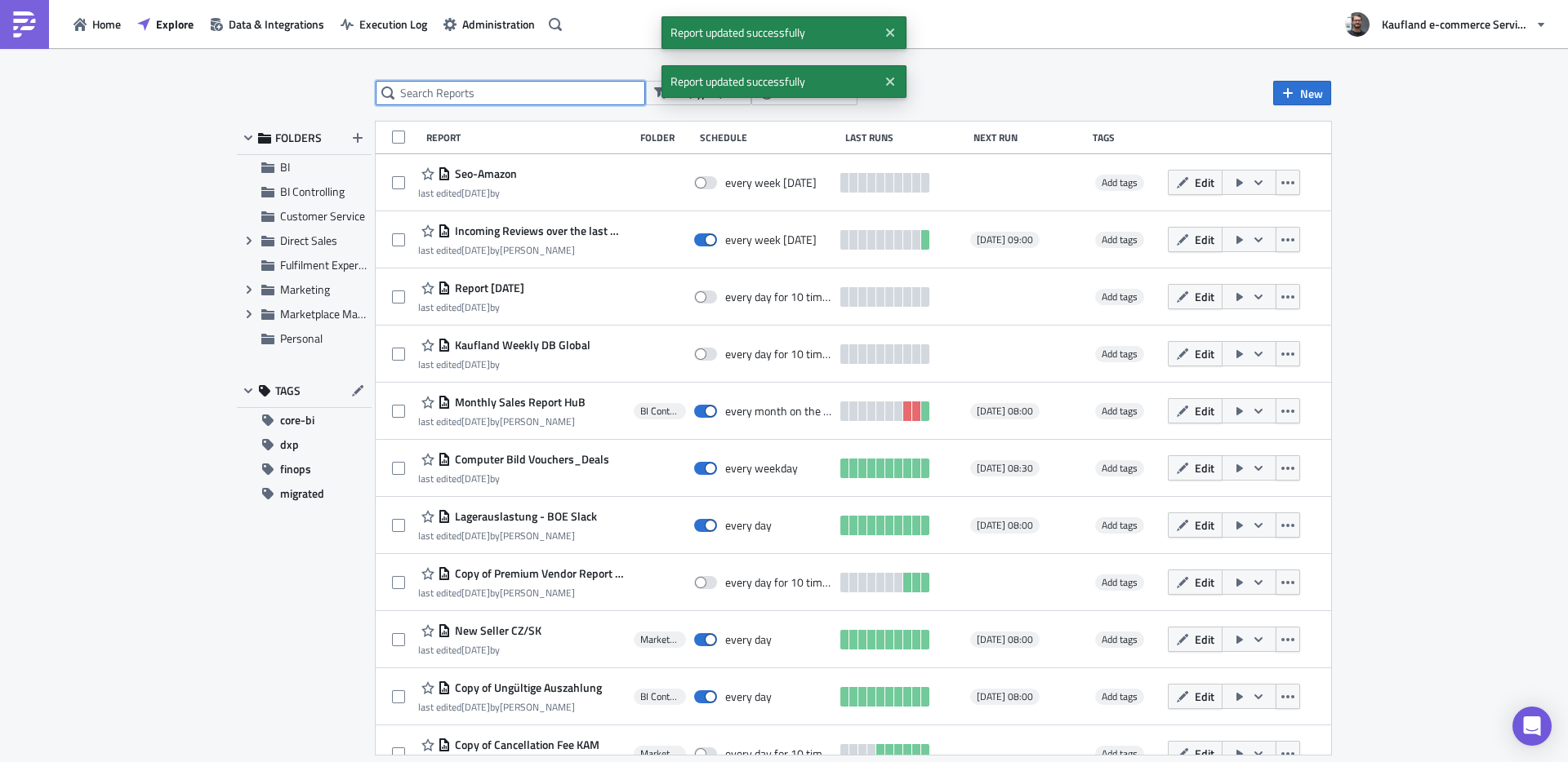
click at [493, 91] on input "text" at bounding box center [510, 93] width 269 height 24
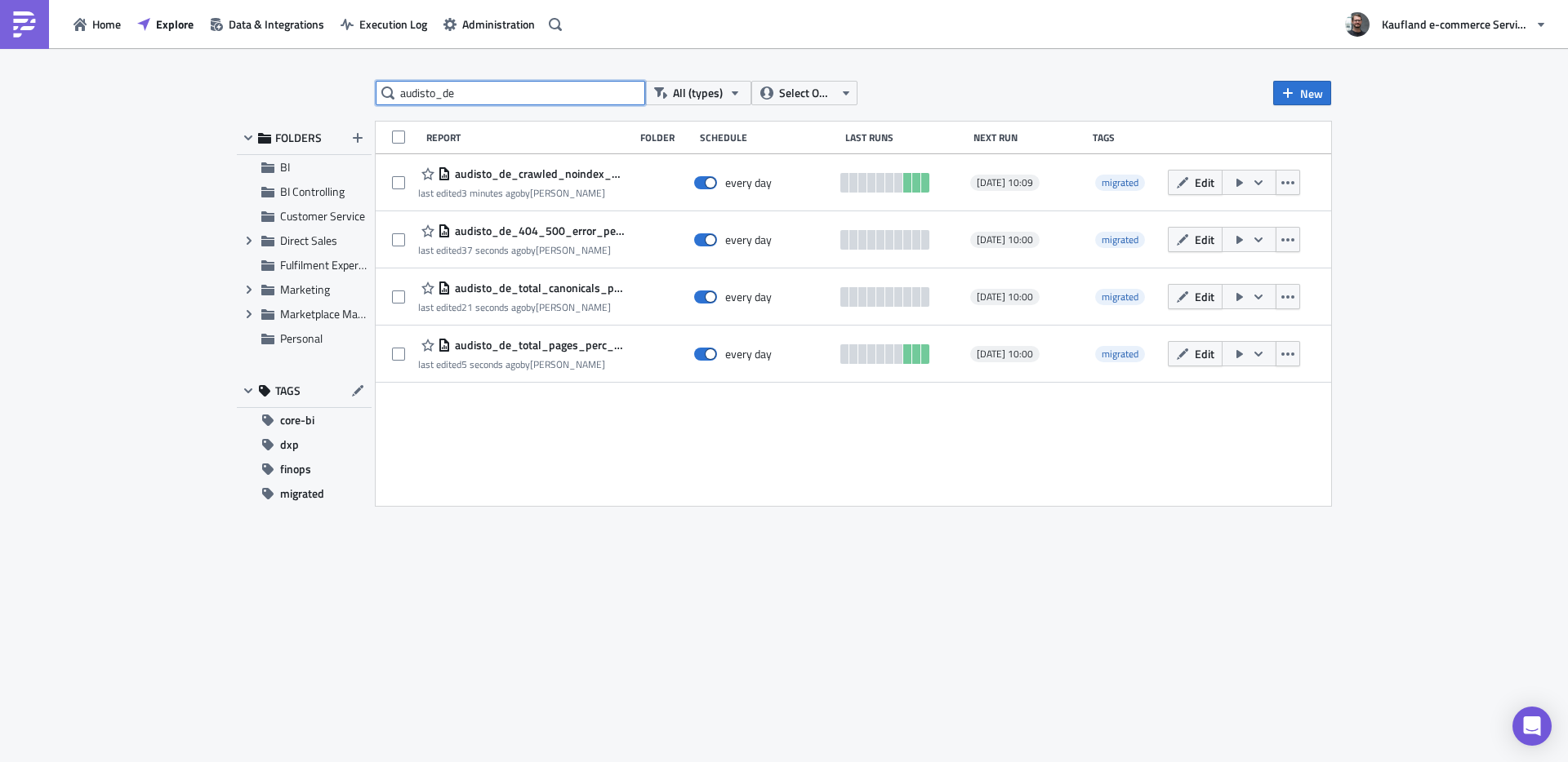
click at [488, 96] on input "audisto_de" at bounding box center [510, 93] width 269 height 24
type input "audisto_at"
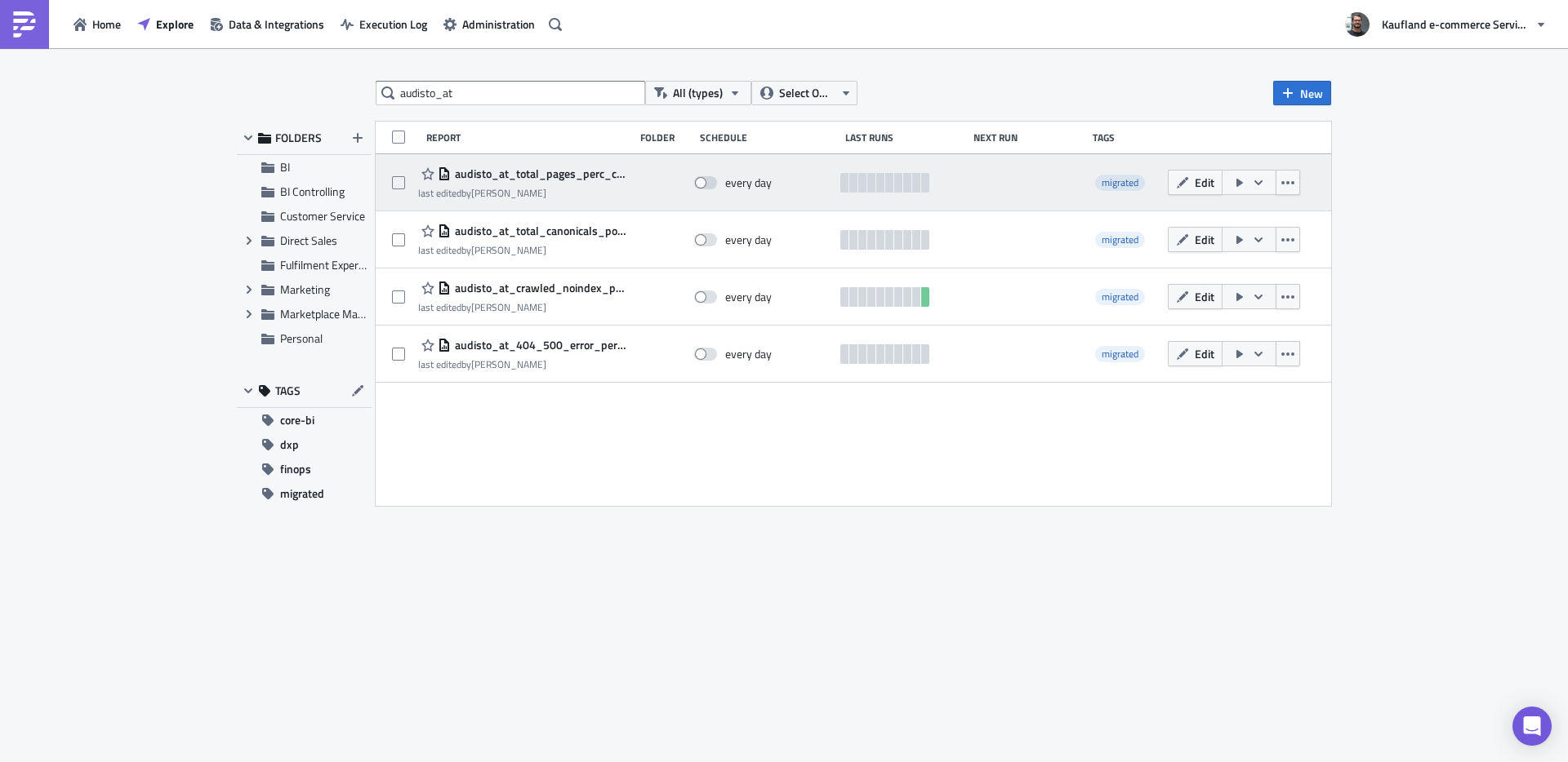
click at [588, 176] on span "audisto_at_total_pages_perc_change" at bounding box center [538, 174] width 175 height 15
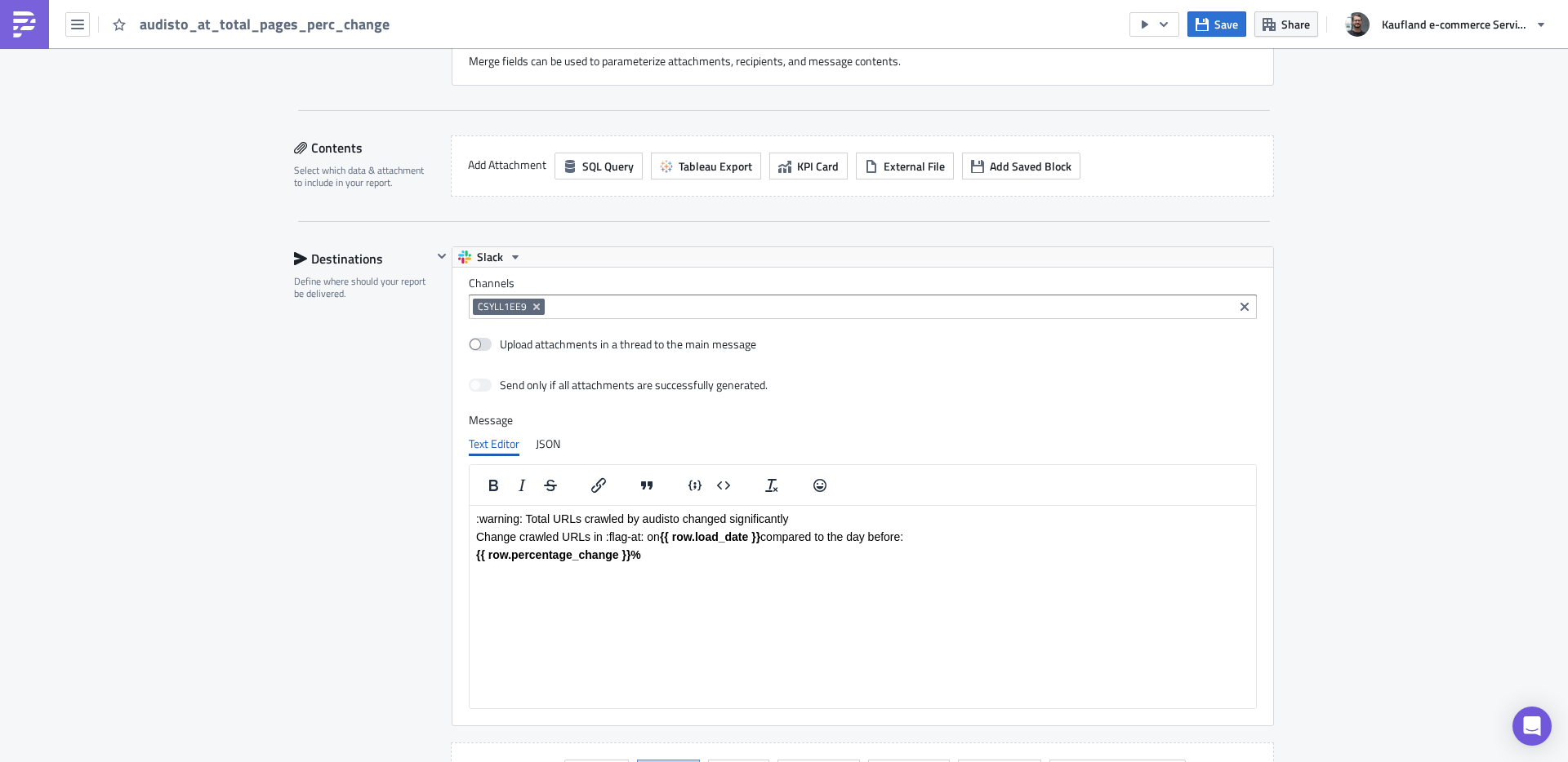
scroll to position [1285, 0]
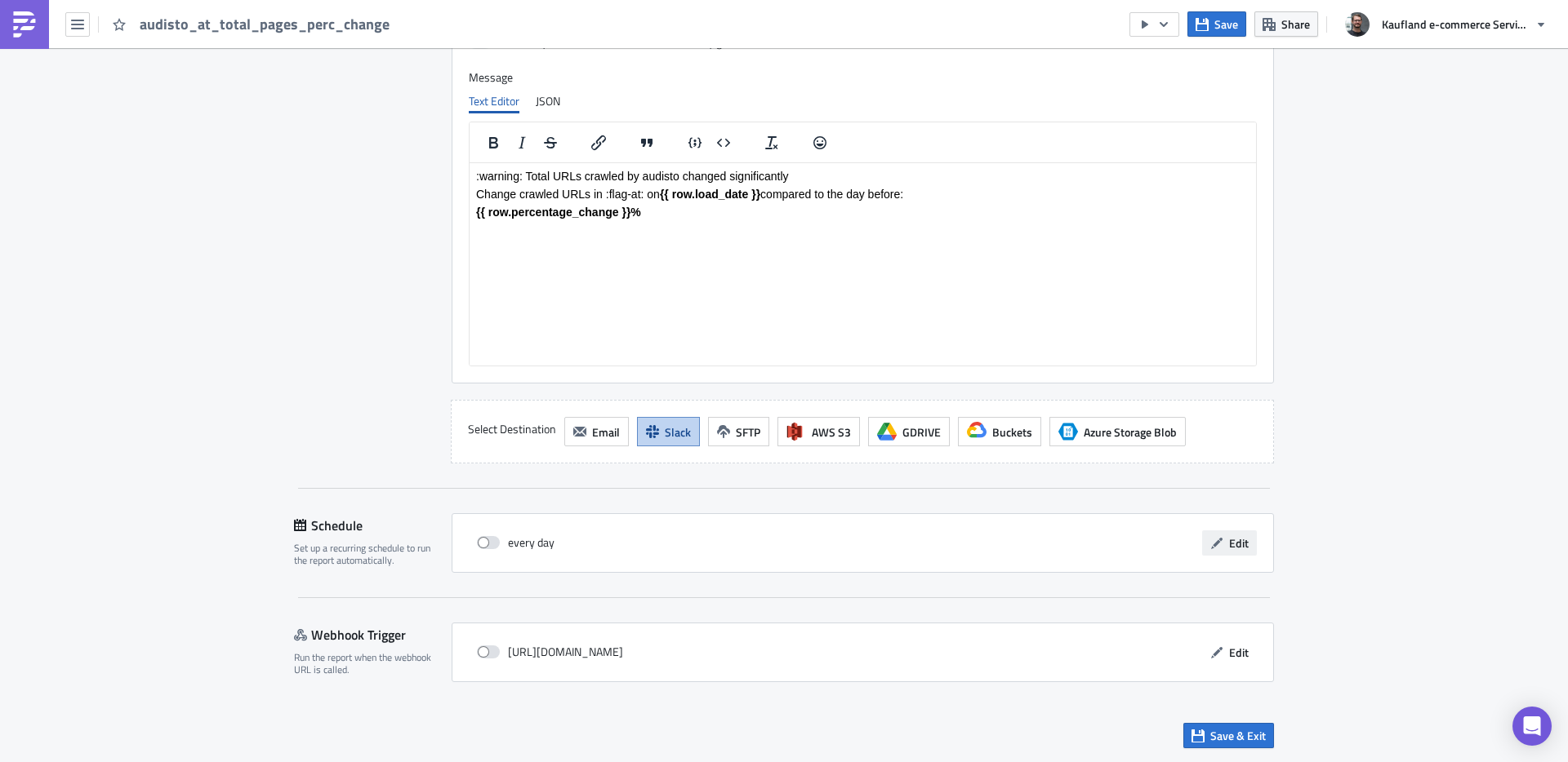
click at [1240, 537] on span "Edit" at bounding box center [1238, 543] width 20 height 17
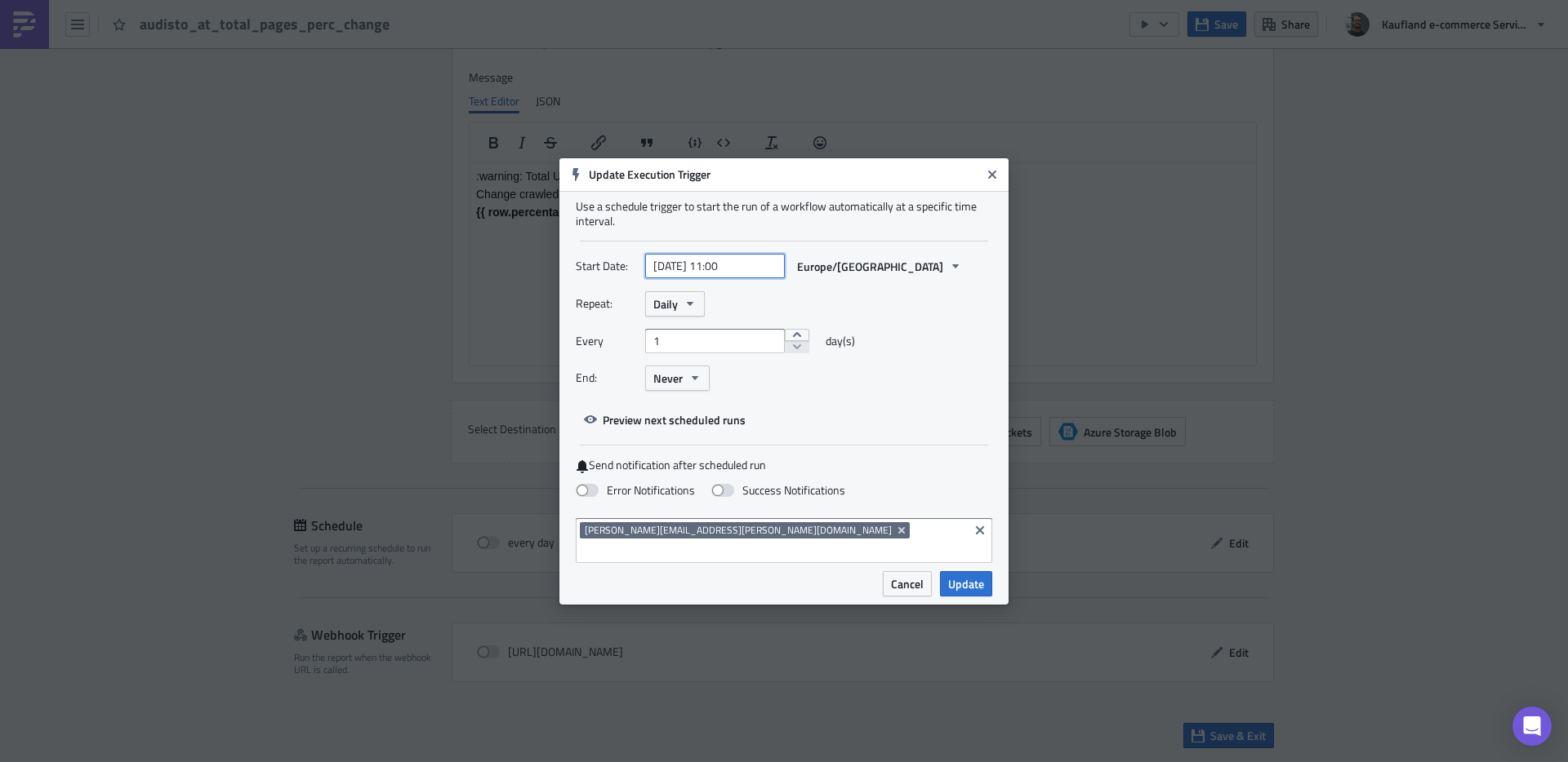
click at [681, 279] on input "[DATE] 11:00" at bounding box center [715, 267] width 140 height 24
select select "3"
select select "2024"
click at [675, 273] on input "[DATE] 11:00" at bounding box center [715, 267] width 140 height 24
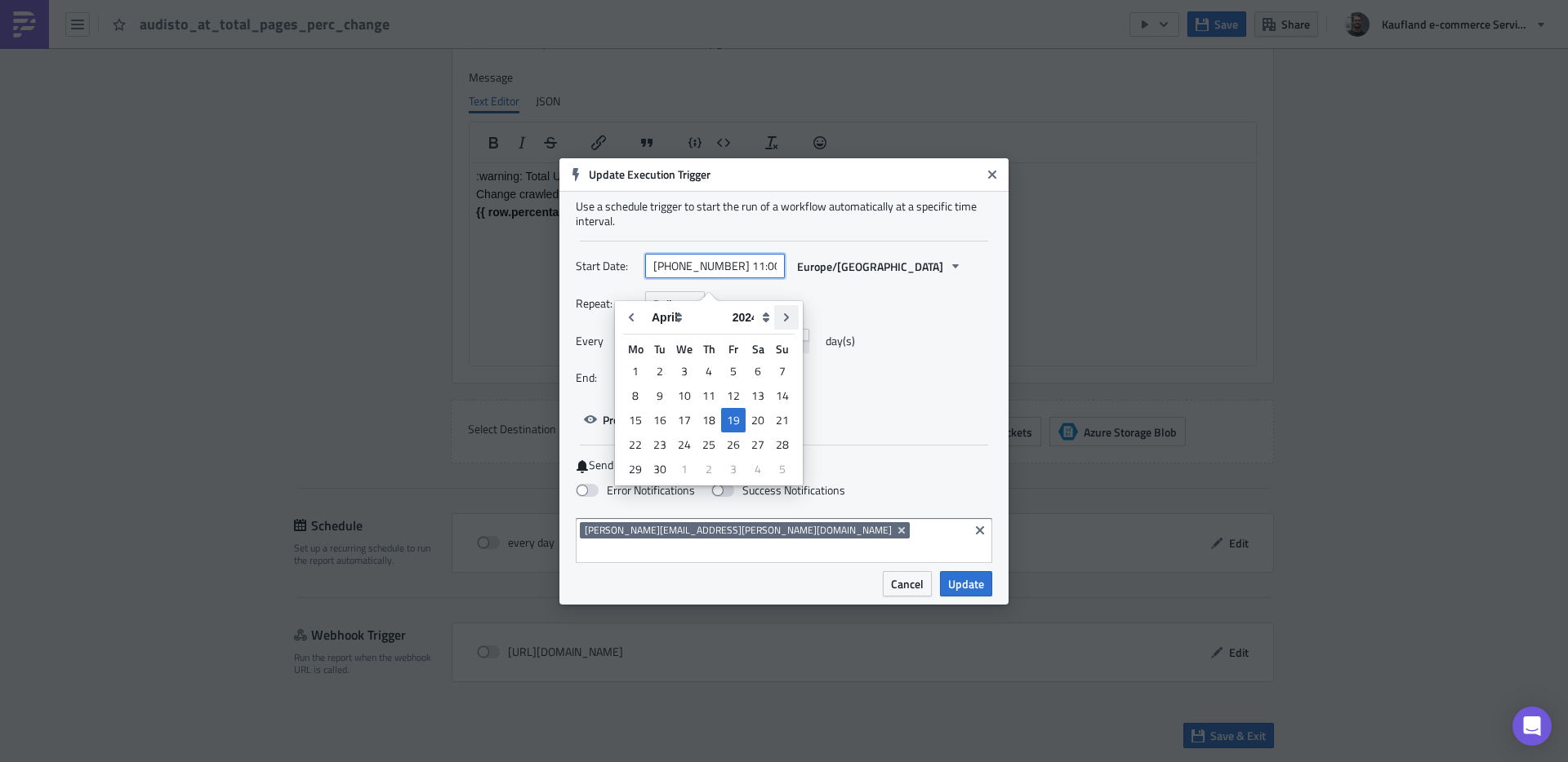
type input "[DATE] 11:00"
select select "2025"
type input "[DATE] 11:00"
select select "7"
type input "[DATE] 10:05"
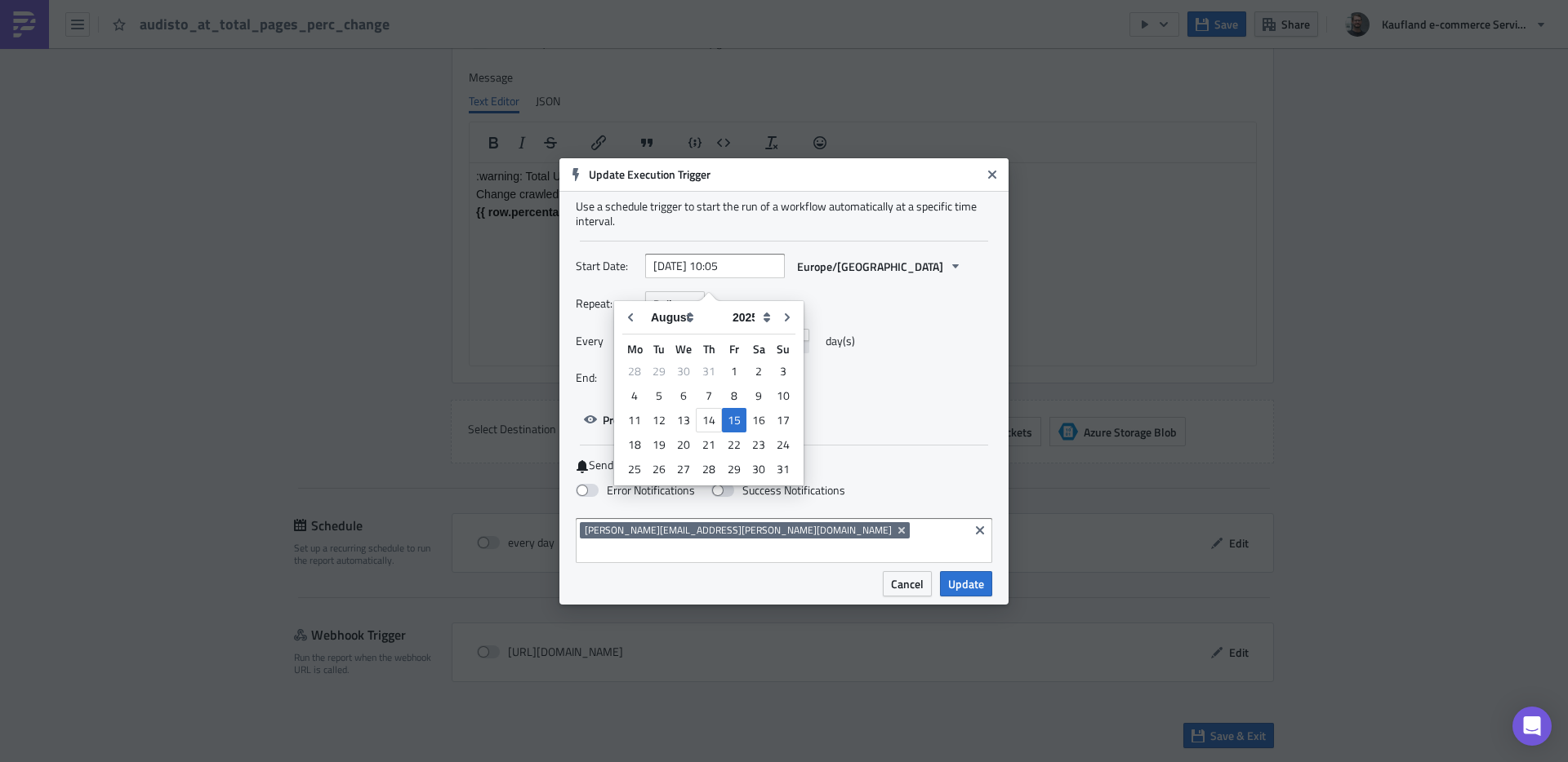
click at [924, 317] on div "Repeat: Daily" at bounding box center [784, 304] width 417 height 25
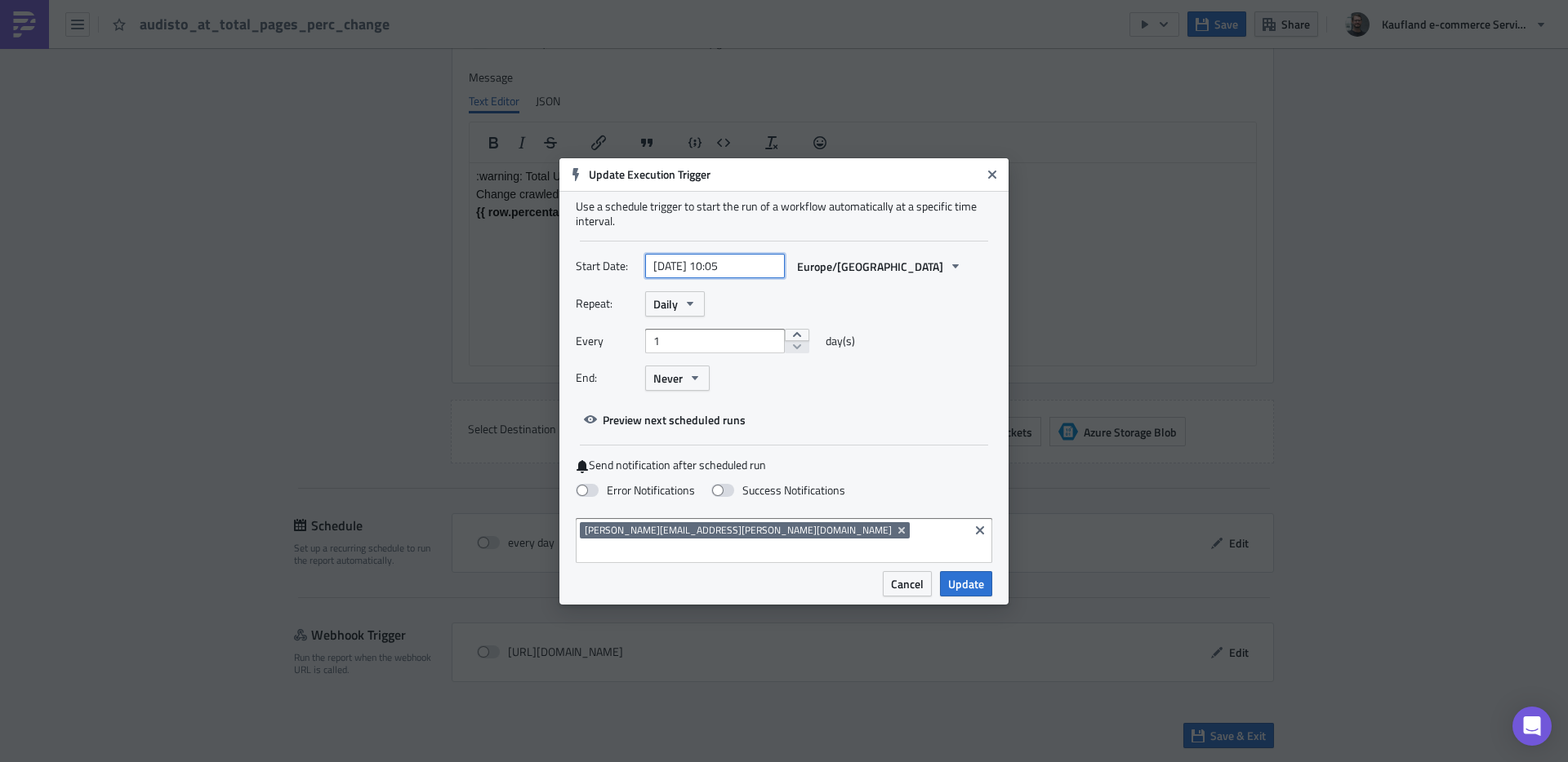
select select "7"
select select "2025"
click at [744, 279] on input "[DATE] 10:05" at bounding box center [715, 267] width 140 height 24
type input "[DATE] 10:15"
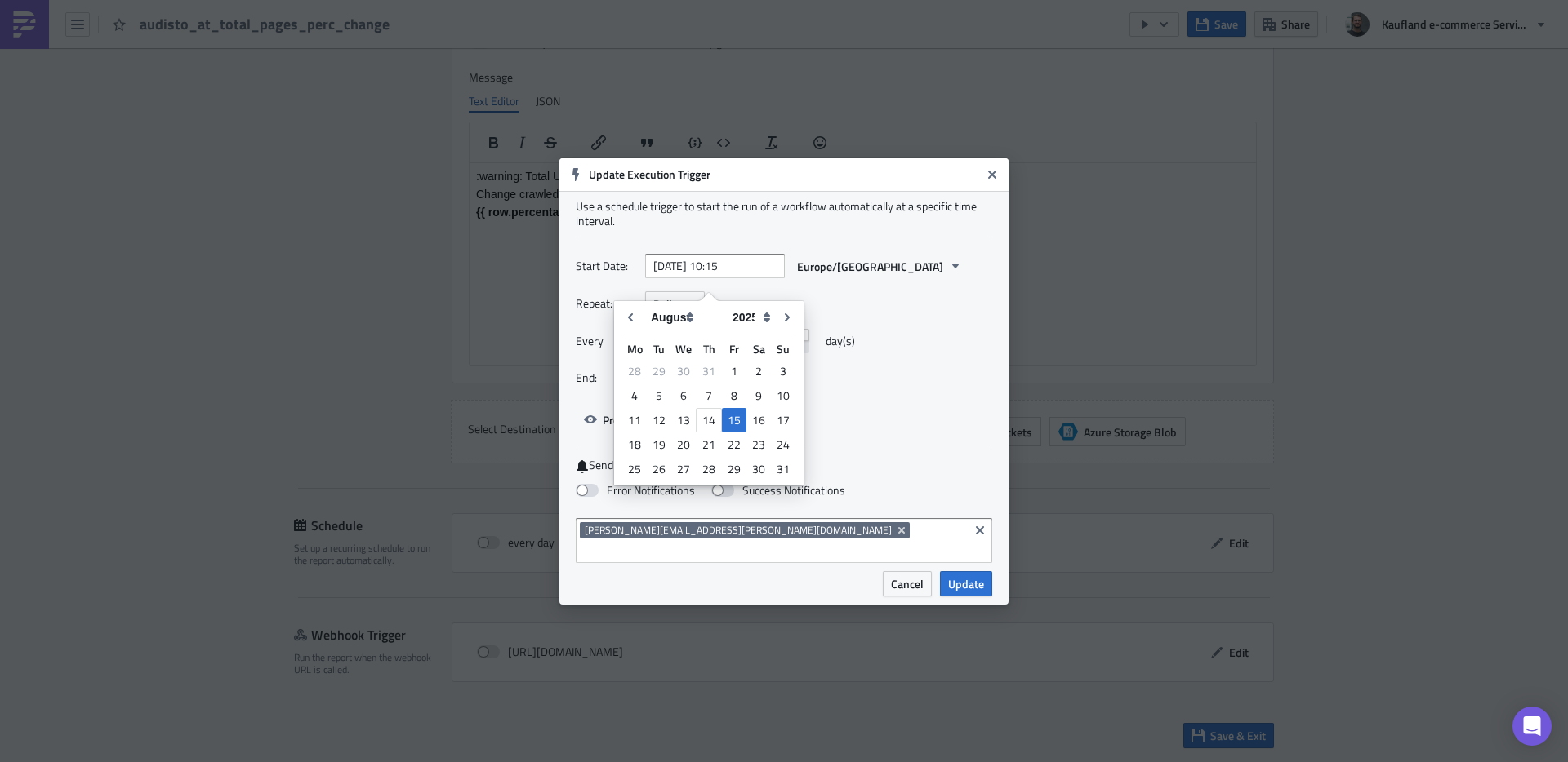
drag, startPoint x: 913, startPoint y: 317, endPoint x: 921, endPoint y: 323, distance: 10.0
click at [913, 317] on div "Repeat: Daily" at bounding box center [784, 304] width 417 height 25
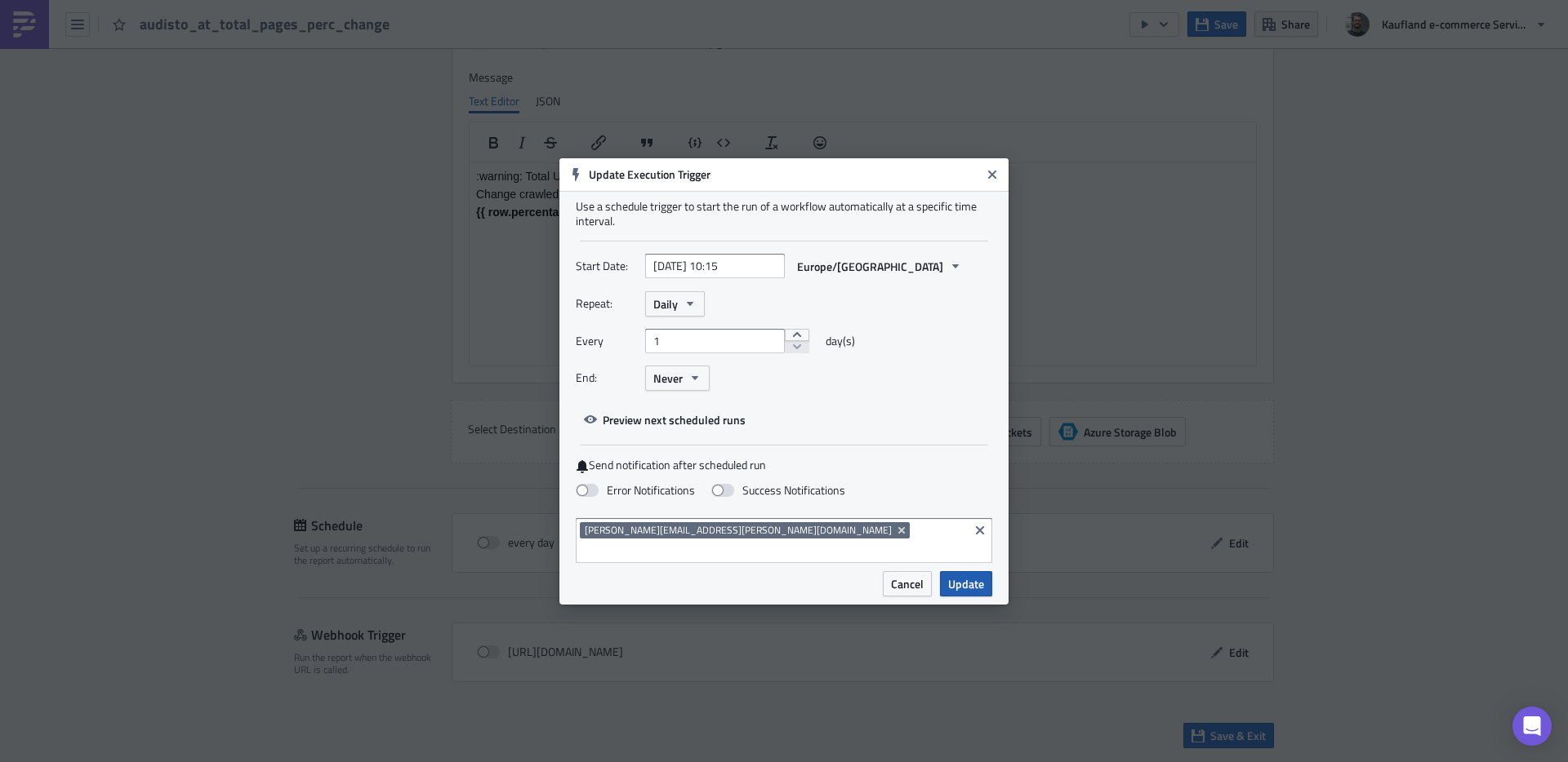
click at [971, 575] on span "Update" at bounding box center [966, 584] width 36 height 17
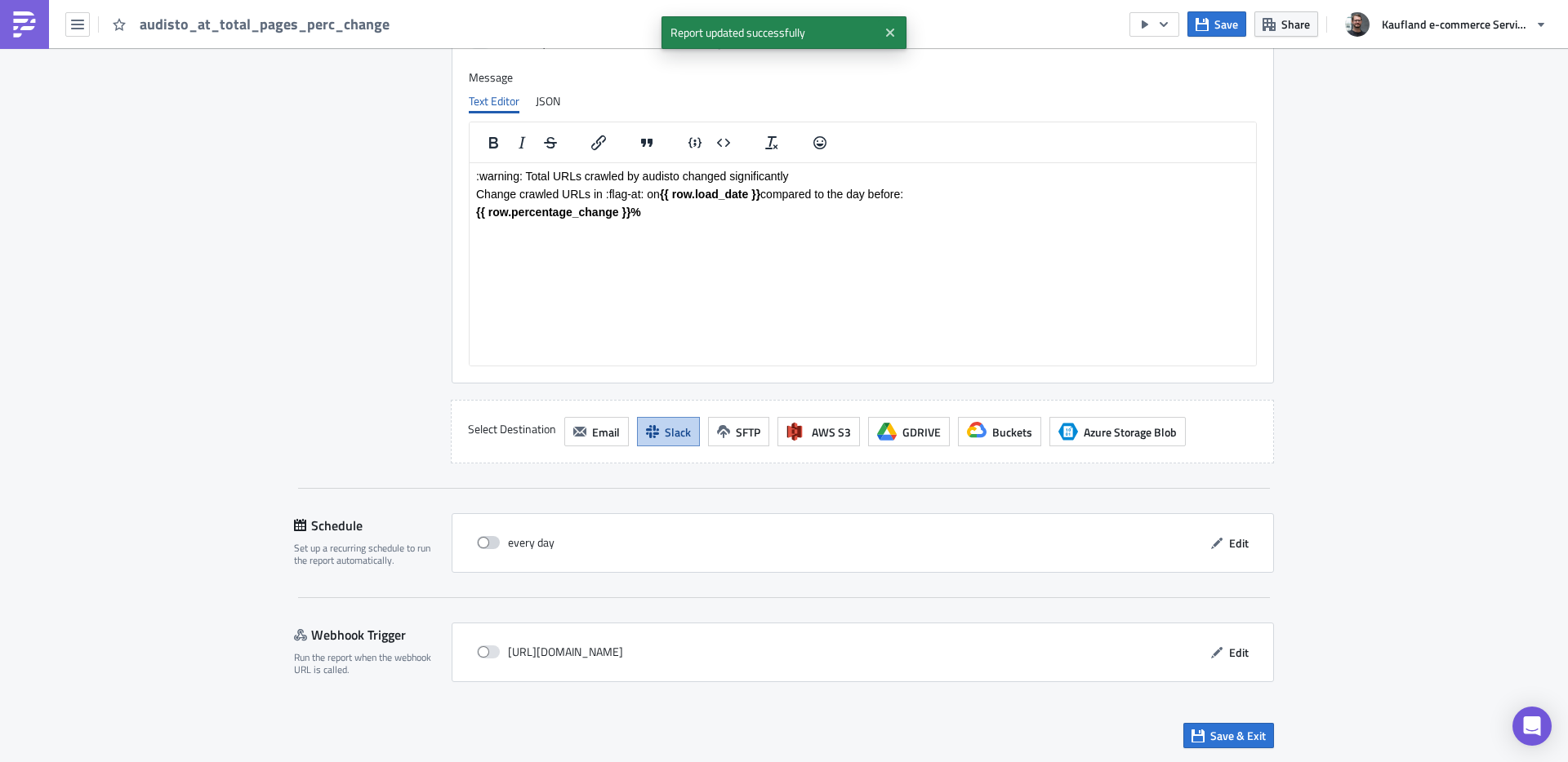
click at [479, 548] on span at bounding box center [488, 543] width 23 height 13
click at [481, 548] on input "checkbox" at bounding box center [485, 542] width 10 height 10
checkbox input "true"
click at [1240, 738] on span "Save & Exit" at bounding box center [1237, 736] width 55 height 17
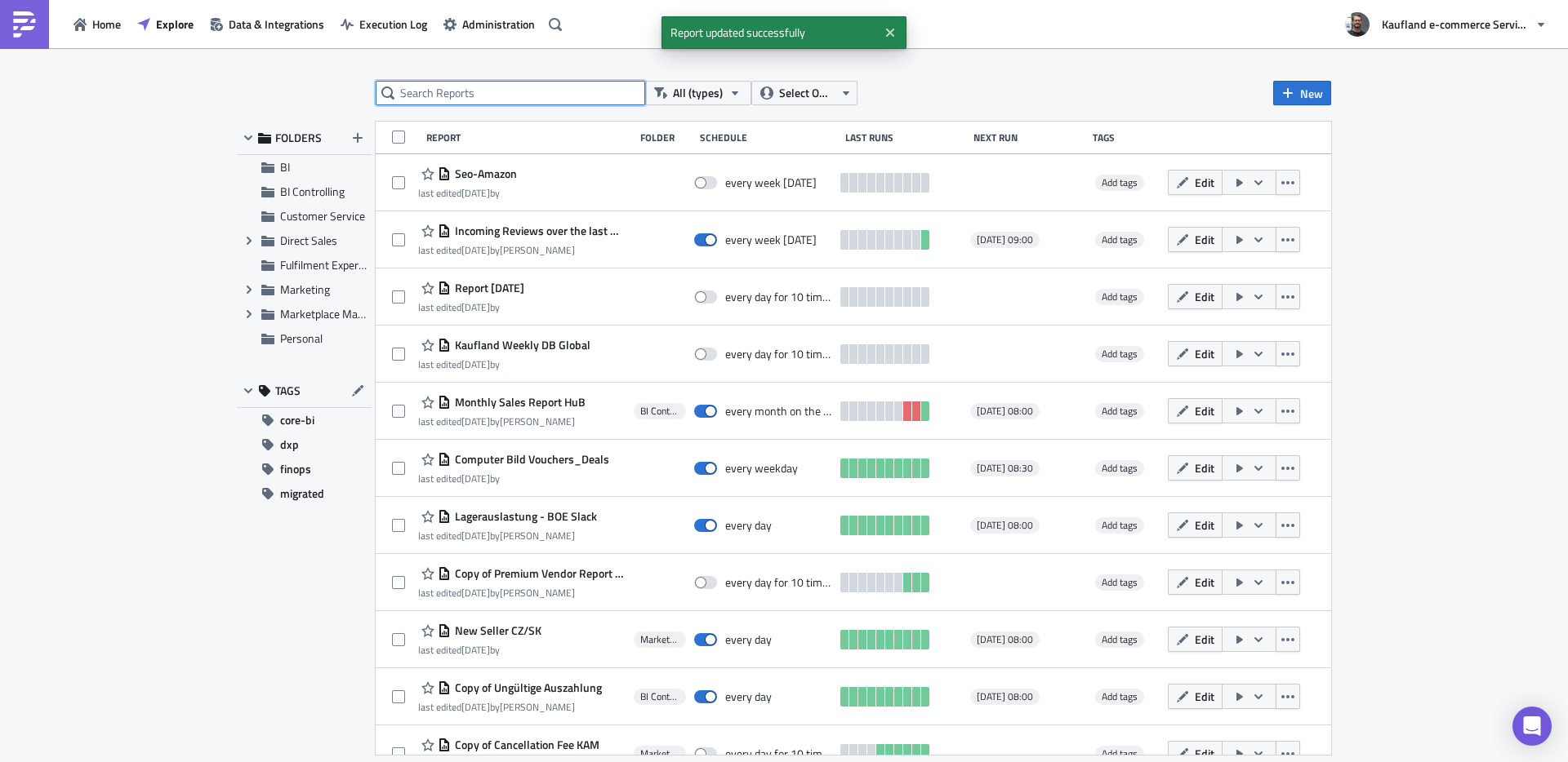
click at [515, 103] on input "text" at bounding box center [510, 93] width 269 height 24
type input "audisto_at"
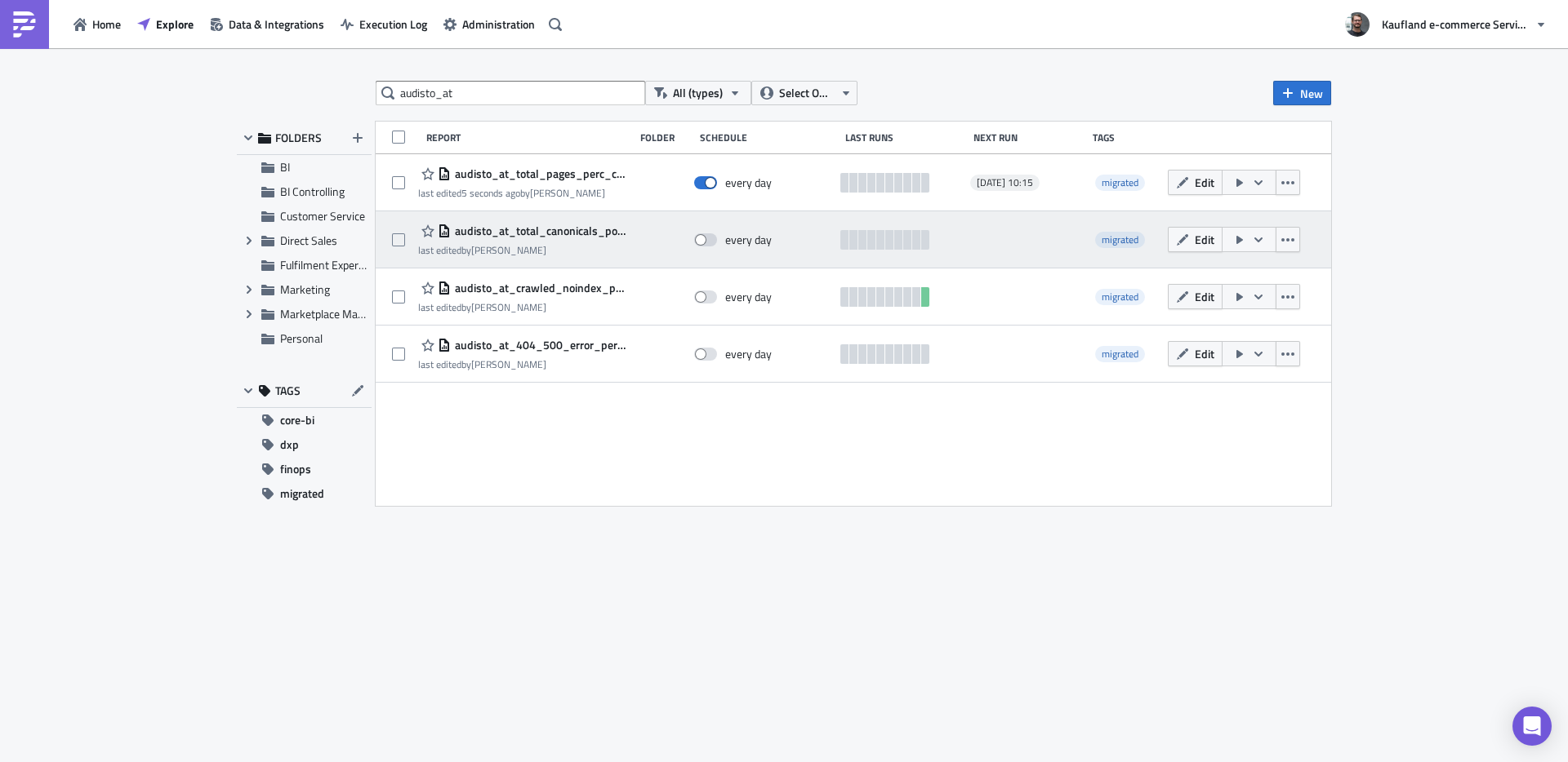
click at [556, 228] on span "audisto_at_total_canonicals_pointing_to_other_url" at bounding box center [538, 231] width 175 height 15
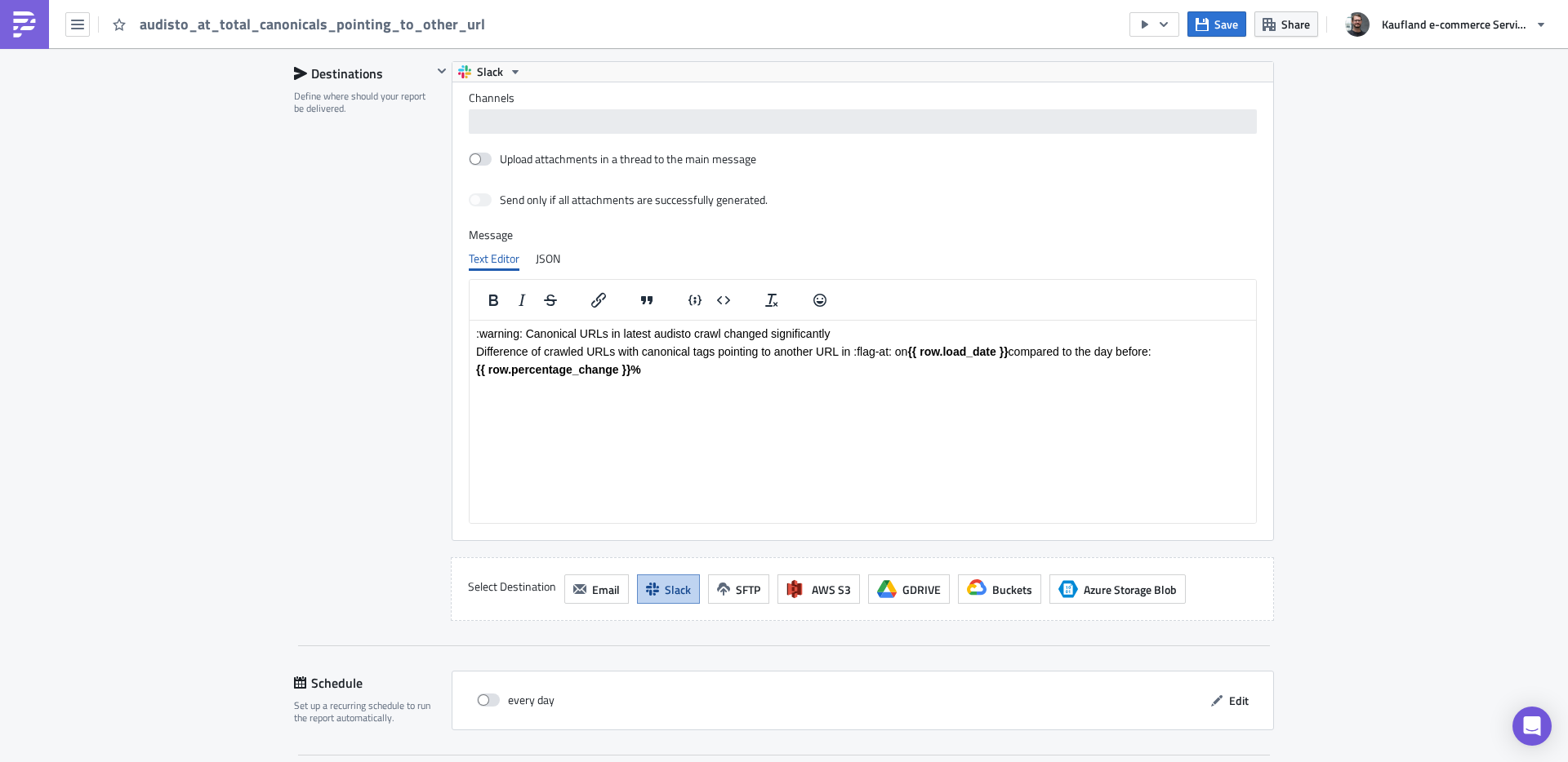
scroll to position [1285, 0]
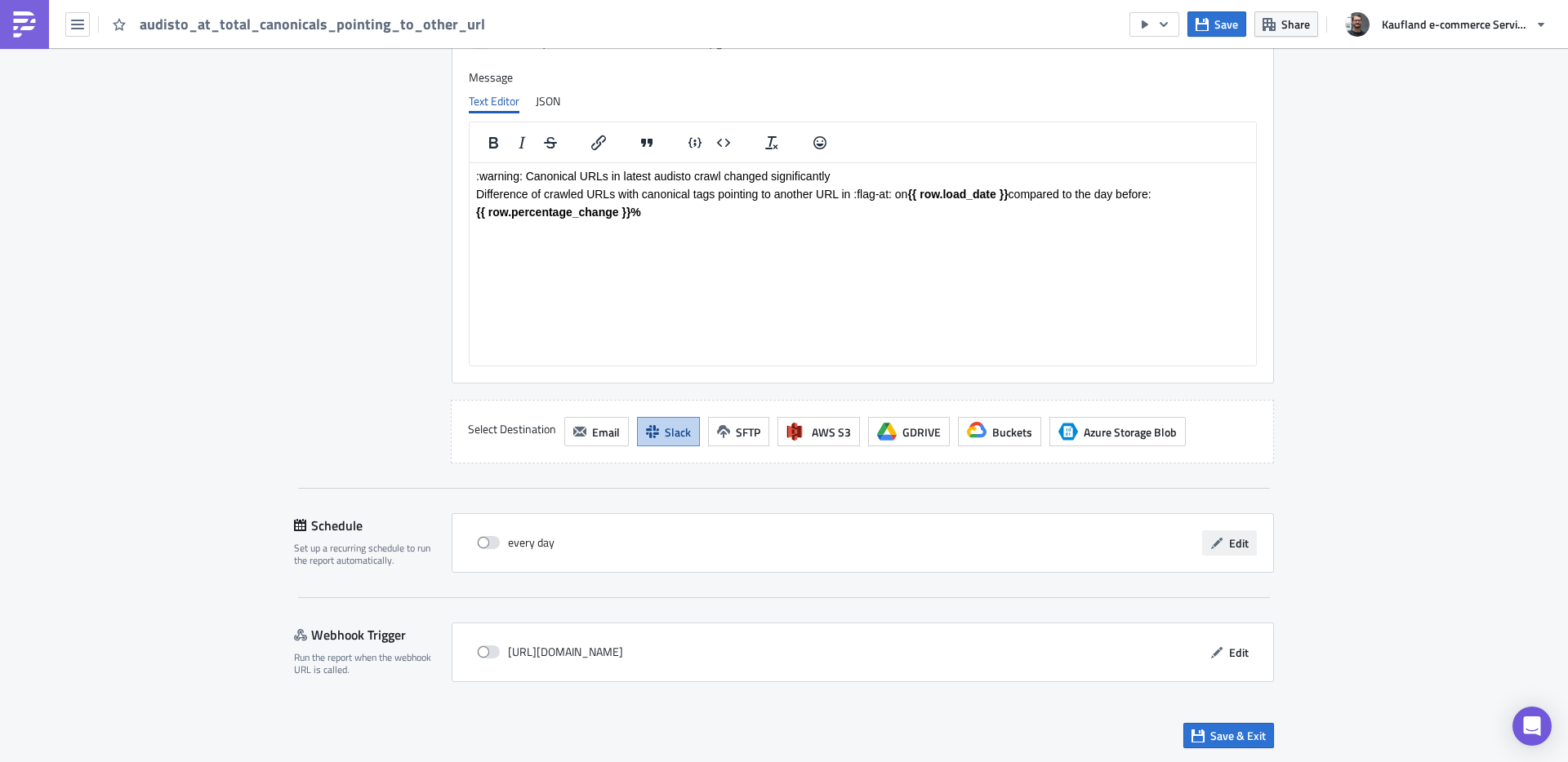
click at [1245, 554] on button "Edit" at bounding box center [1229, 542] width 54 height 25
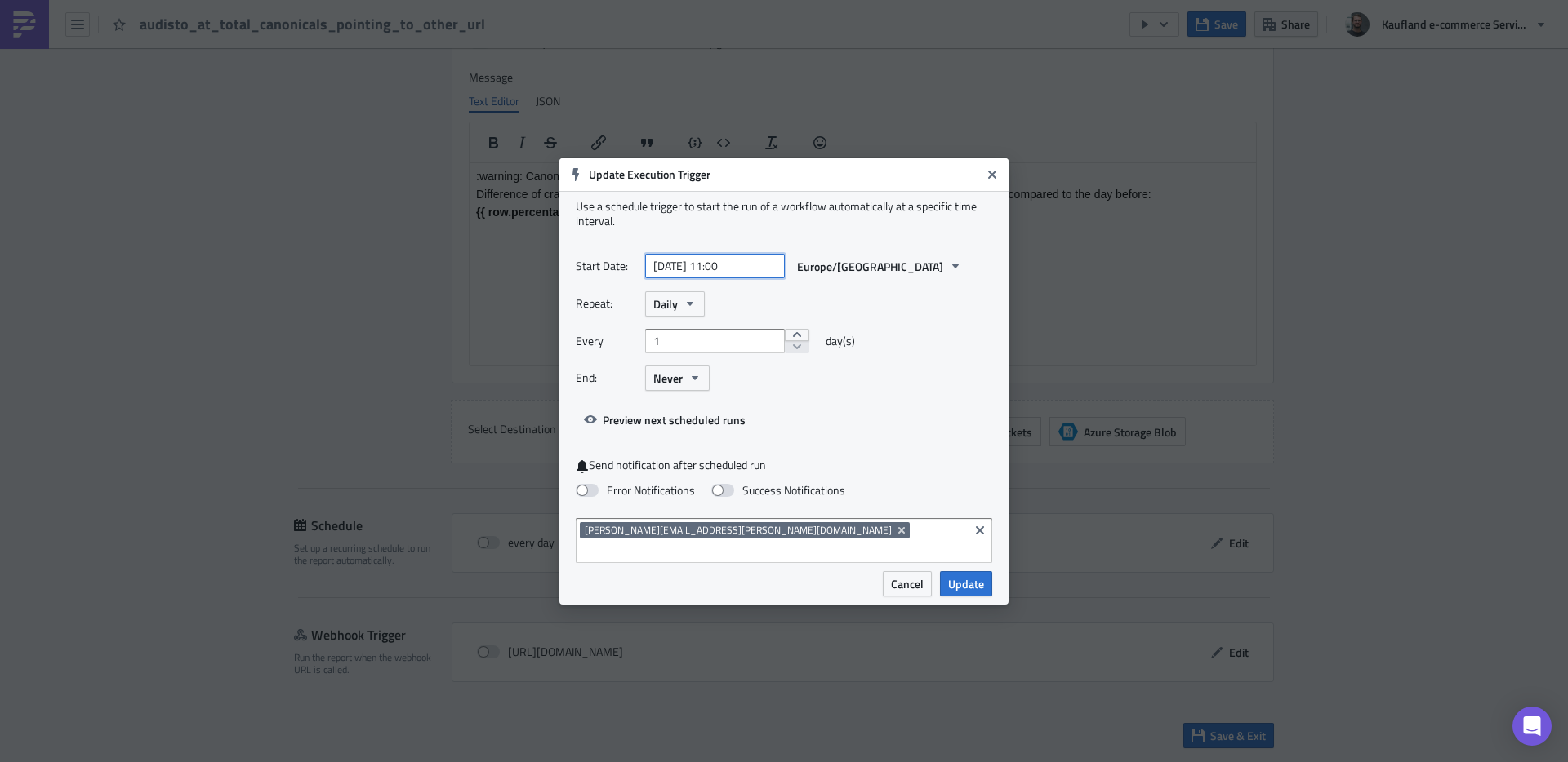
select select "3"
select select "2024"
click at [670, 279] on input "[DATE] 11:00" at bounding box center [715, 267] width 140 height 24
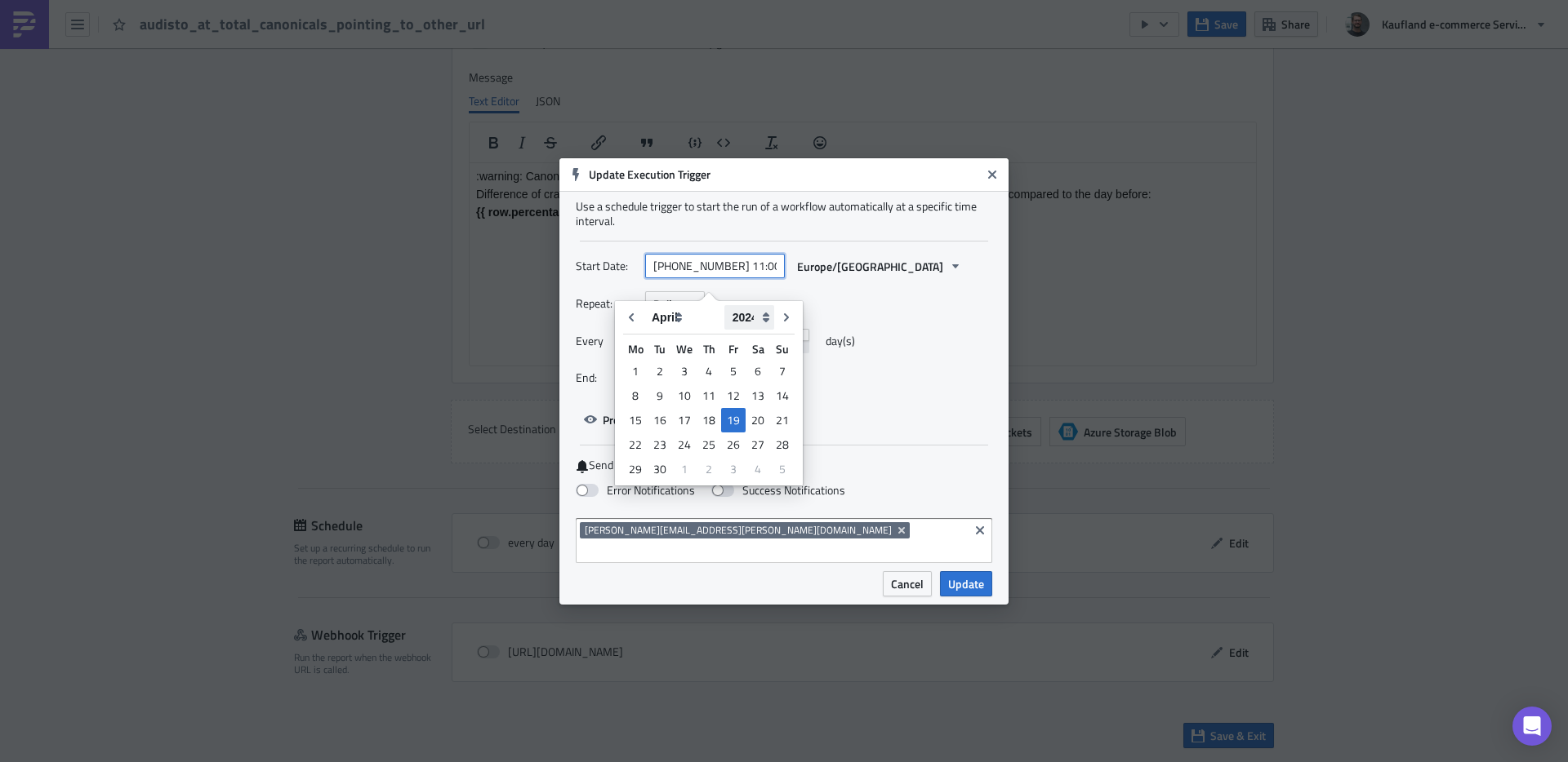
type input "[DATE] 11:00"
select select "2025"
type input "[DATE] 11:00"
select select "7"
type input "[DATE] 10:15"
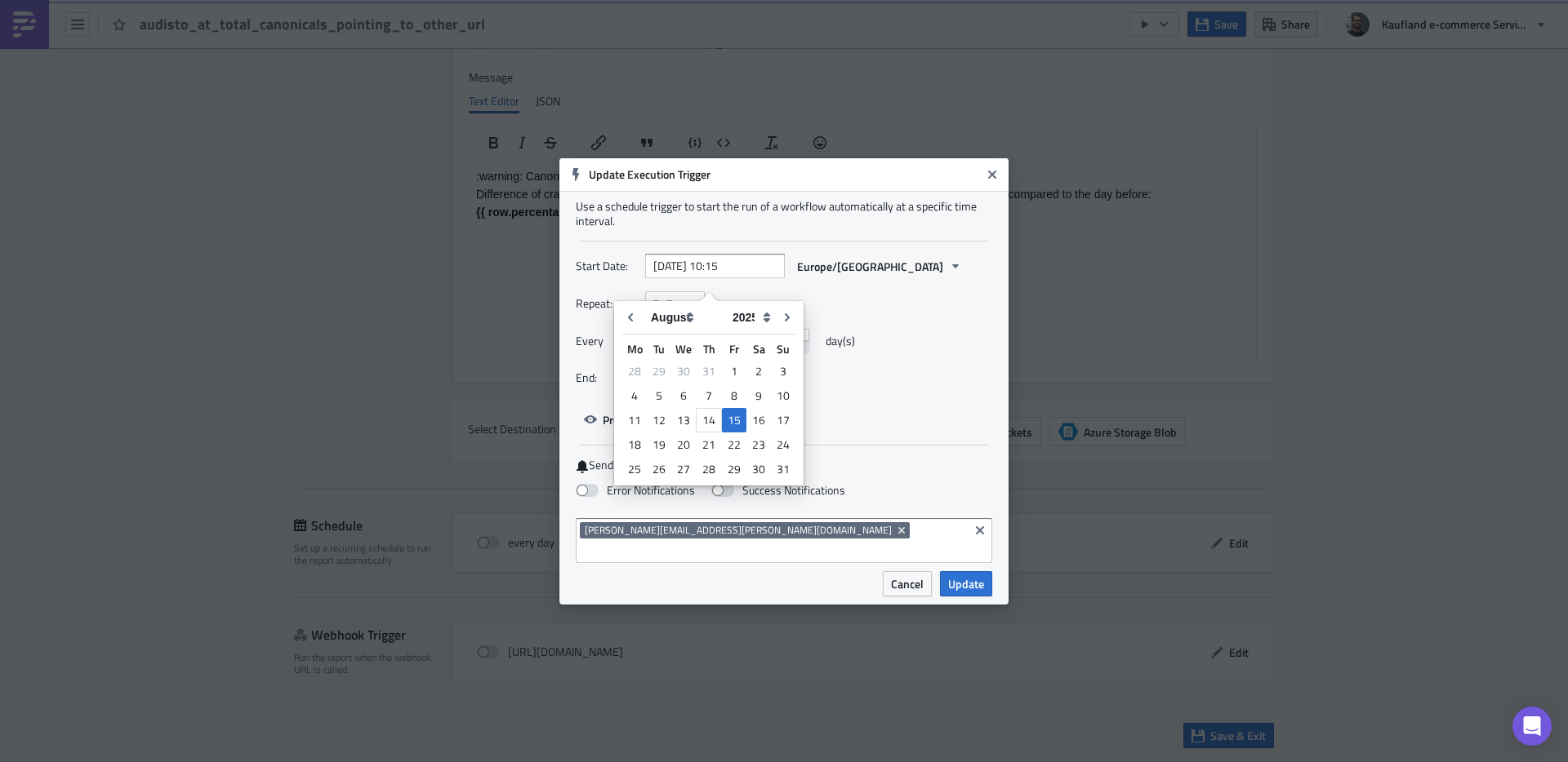
click at [957, 311] on div "Repeat: Daily" at bounding box center [784, 304] width 417 height 25
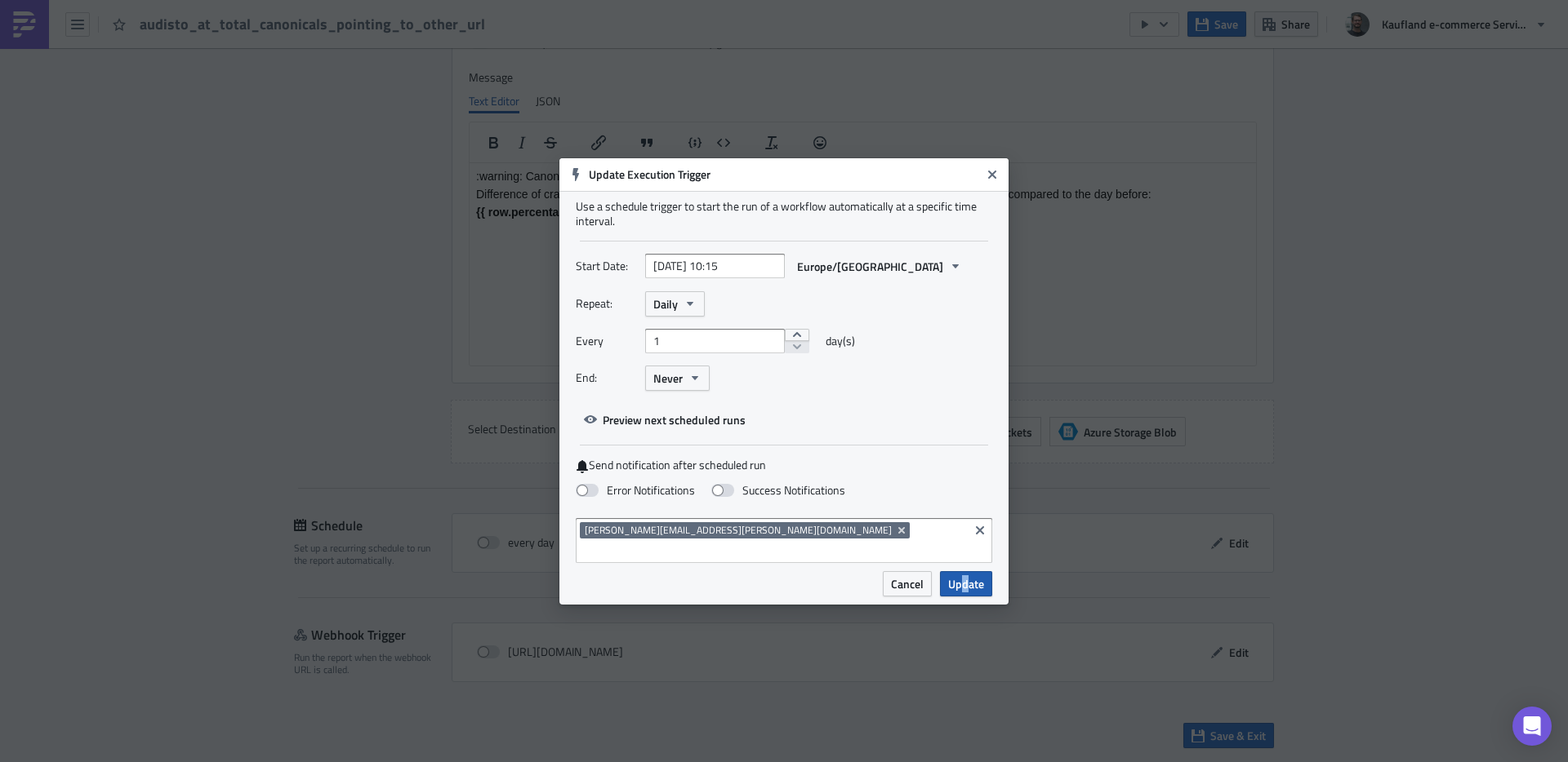
click at [966, 575] on span "Update" at bounding box center [966, 584] width 36 height 17
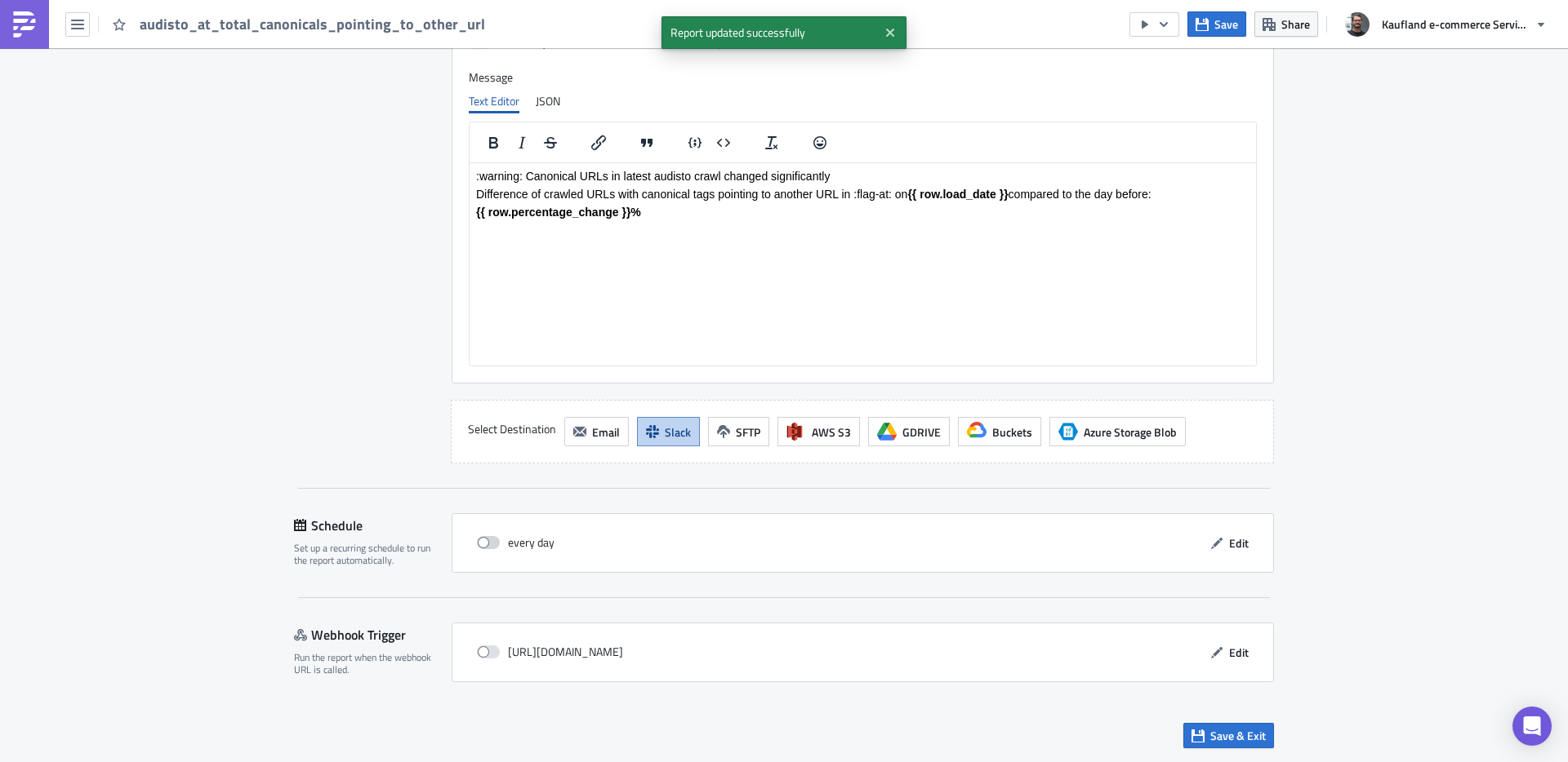
click at [486, 542] on span at bounding box center [488, 543] width 23 height 13
click at [486, 542] on input "checkbox" at bounding box center [485, 542] width 10 height 10
checkbox input "true"
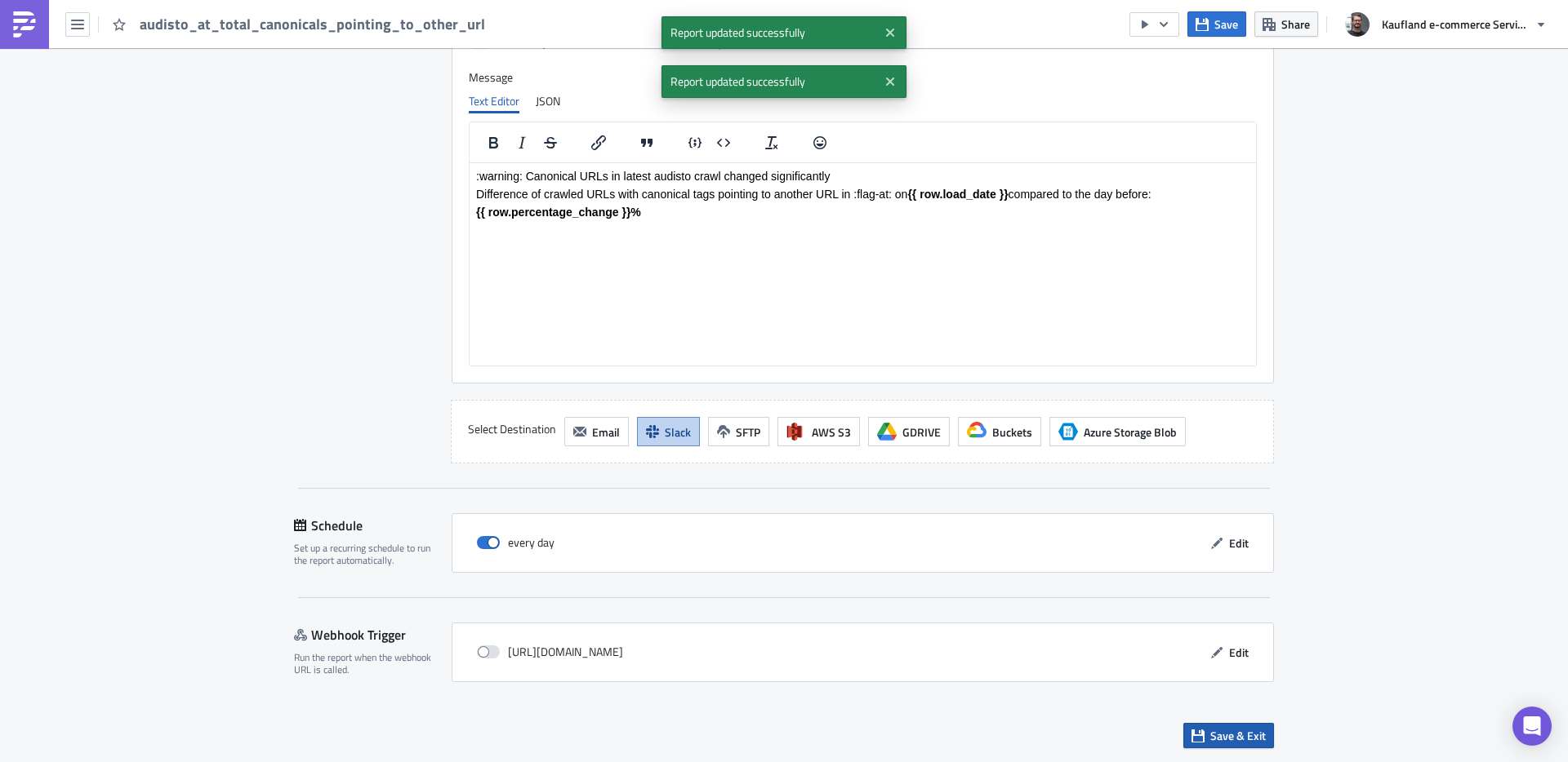
click at [1227, 733] on span "Save & Exit" at bounding box center [1237, 736] width 55 height 17
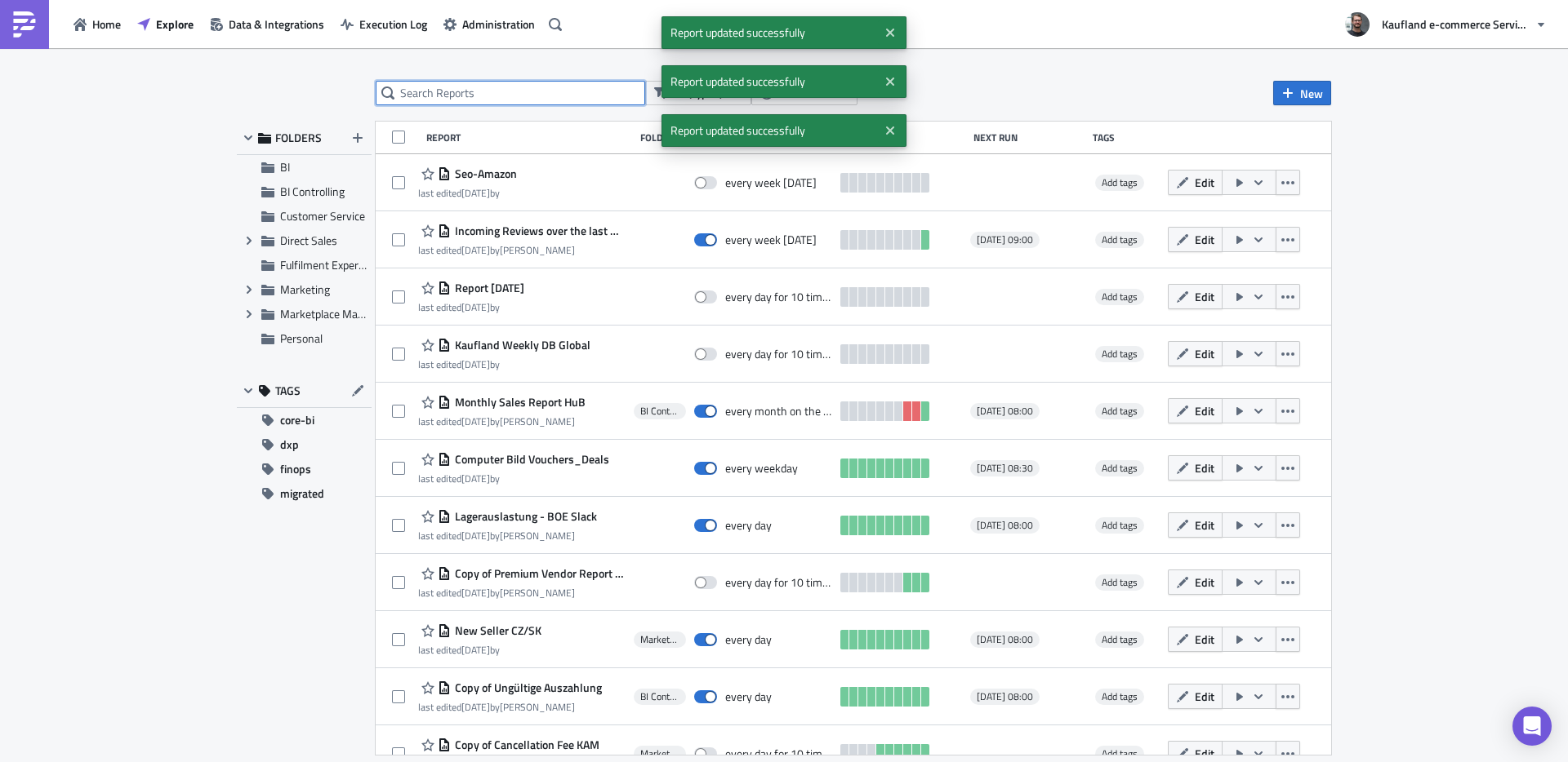
click at [500, 81] on input "text" at bounding box center [510, 93] width 269 height 24
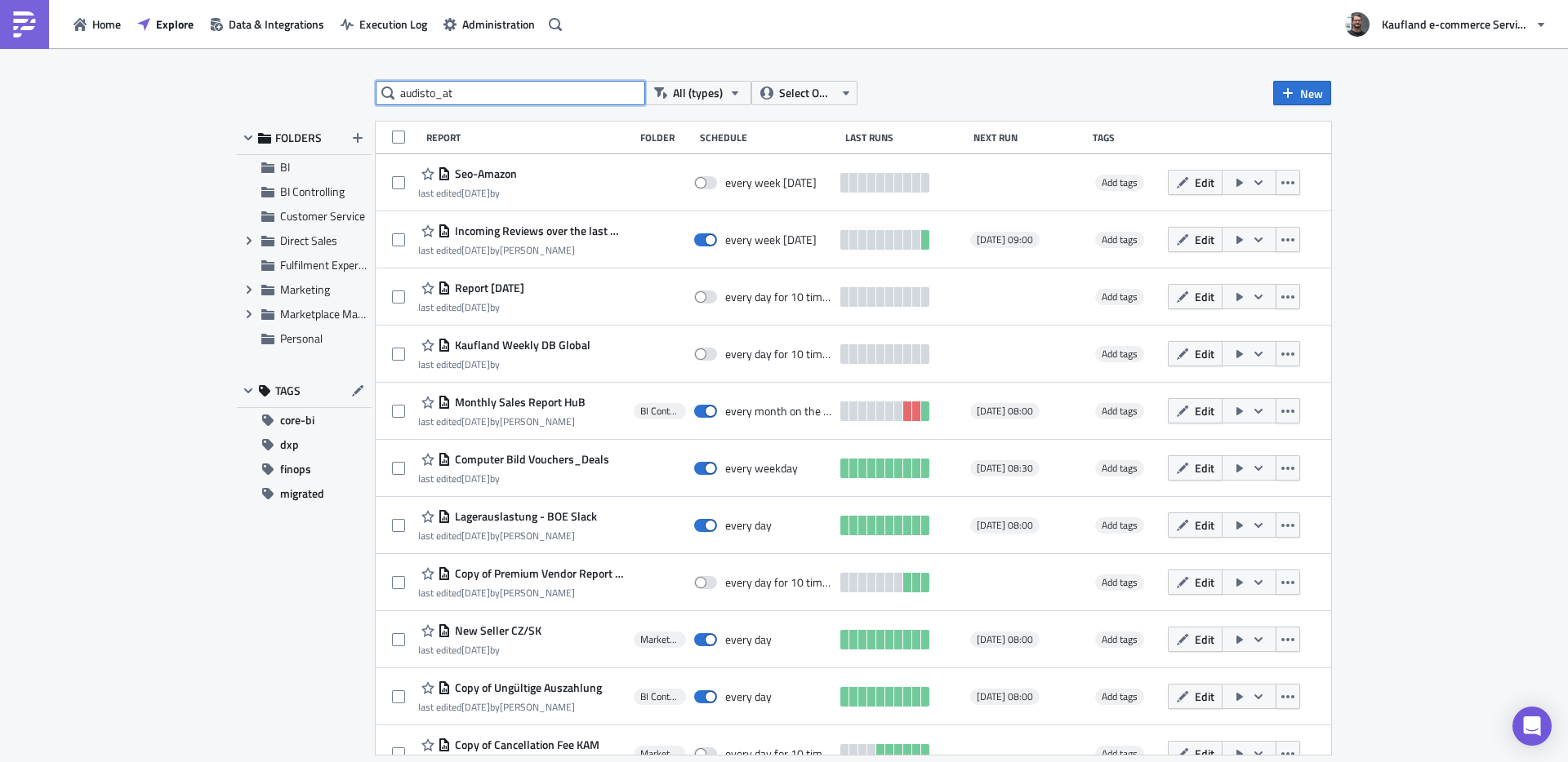
type input "audisto_at"
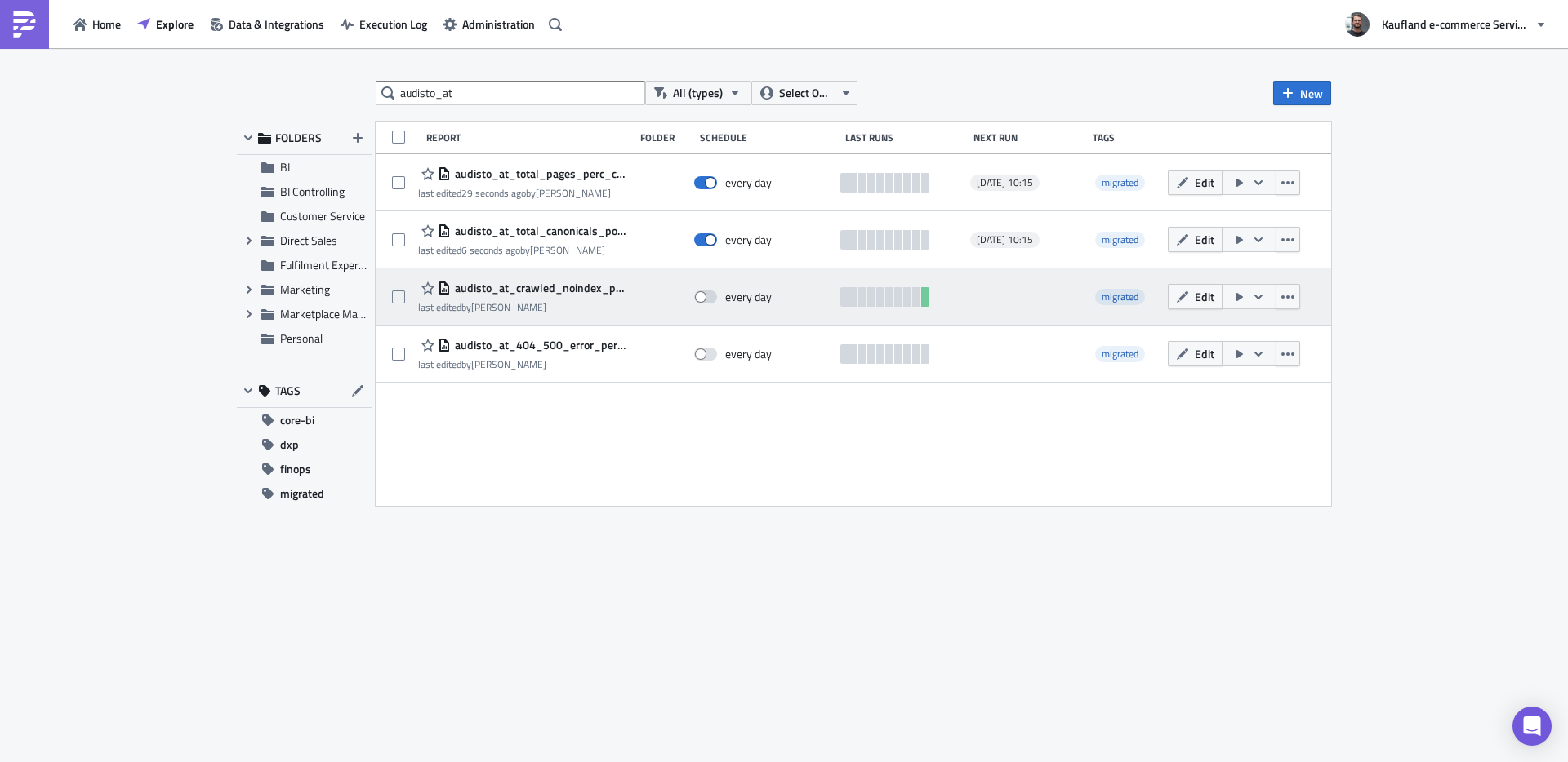
click at [568, 284] on span "audisto_at_crawled_noindex_pages" at bounding box center [538, 288] width 175 height 15
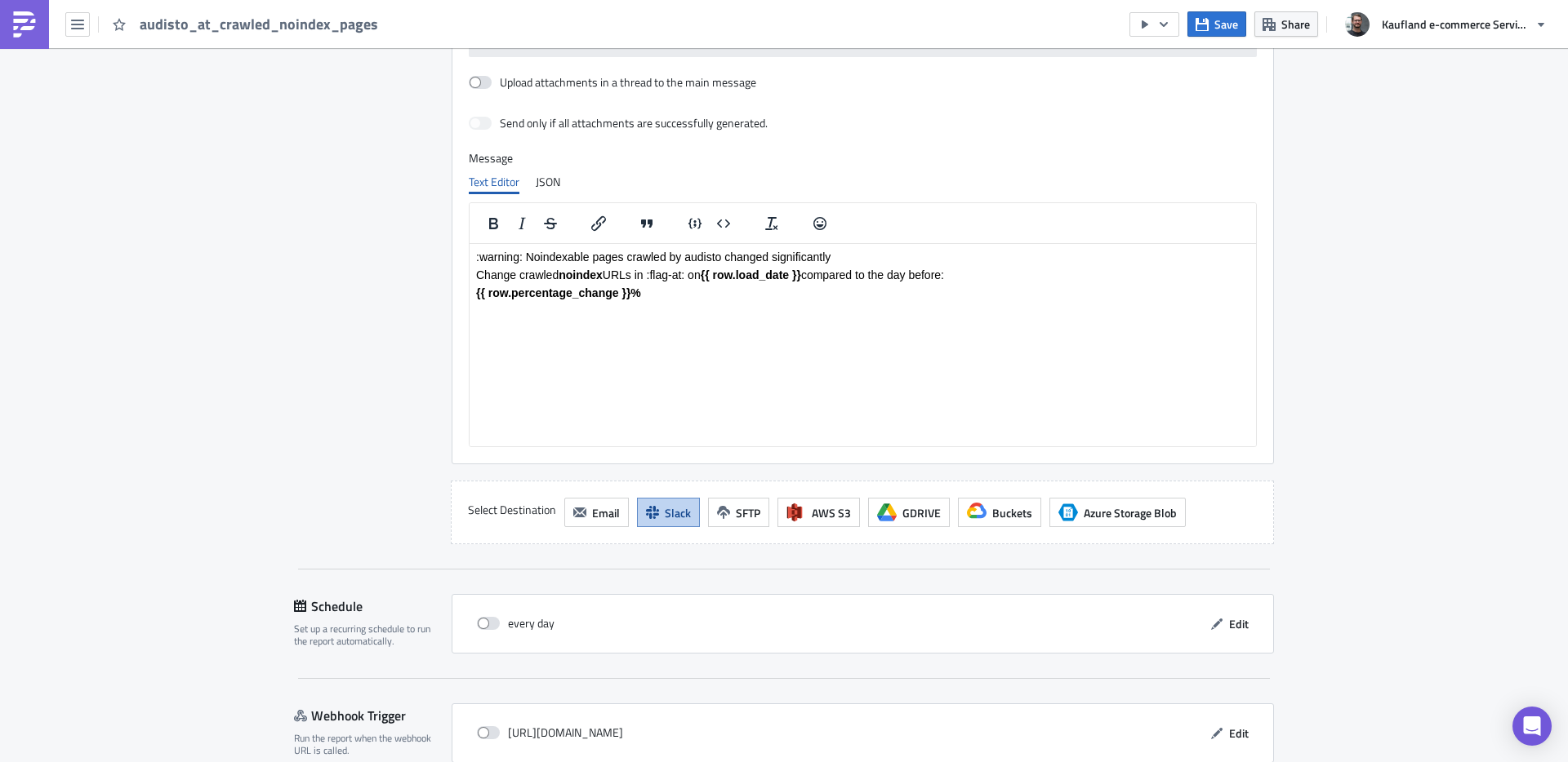
scroll to position [1519, 0]
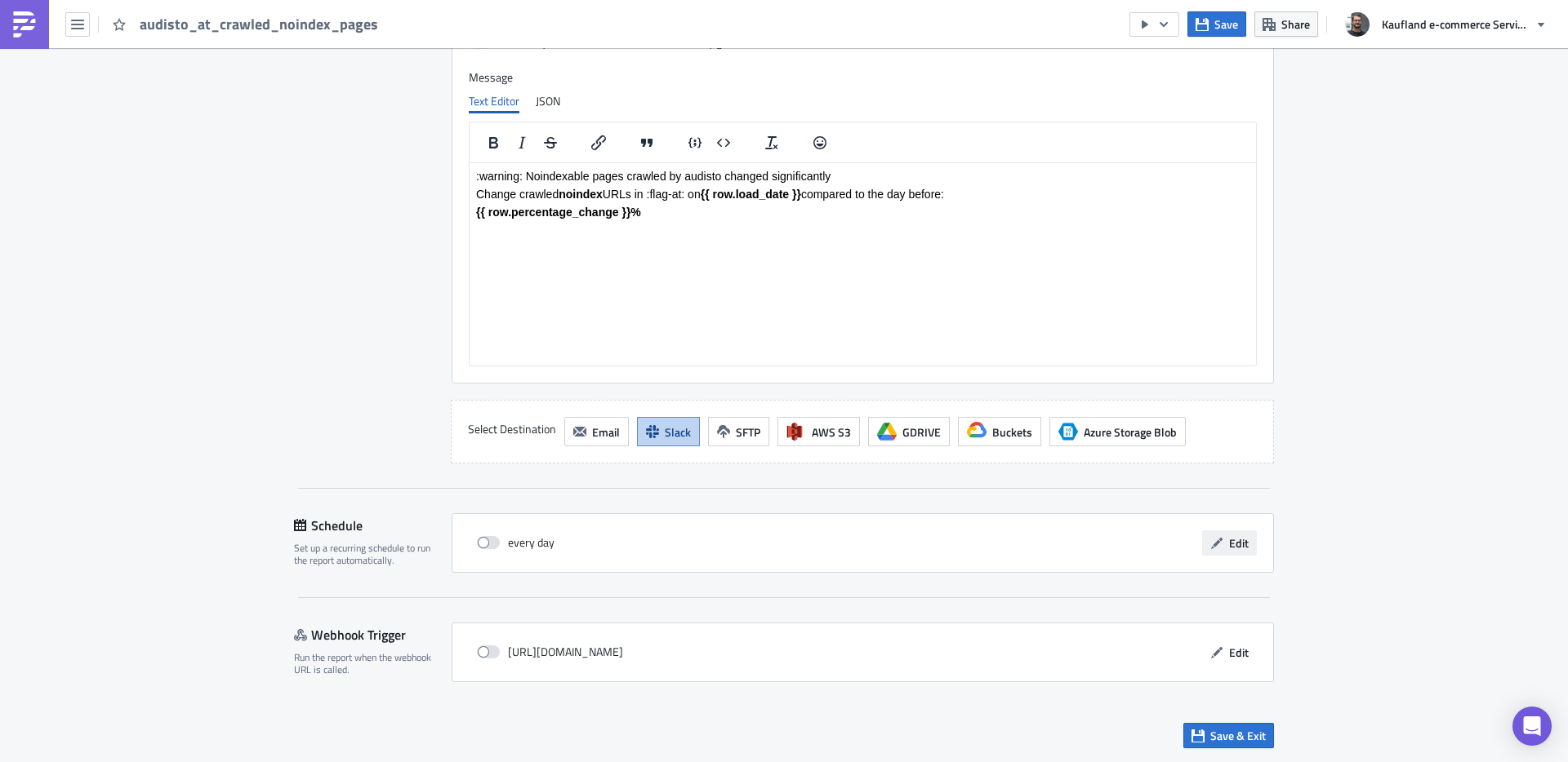
click at [1247, 550] on button "Edit" at bounding box center [1229, 542] width 54 height 25
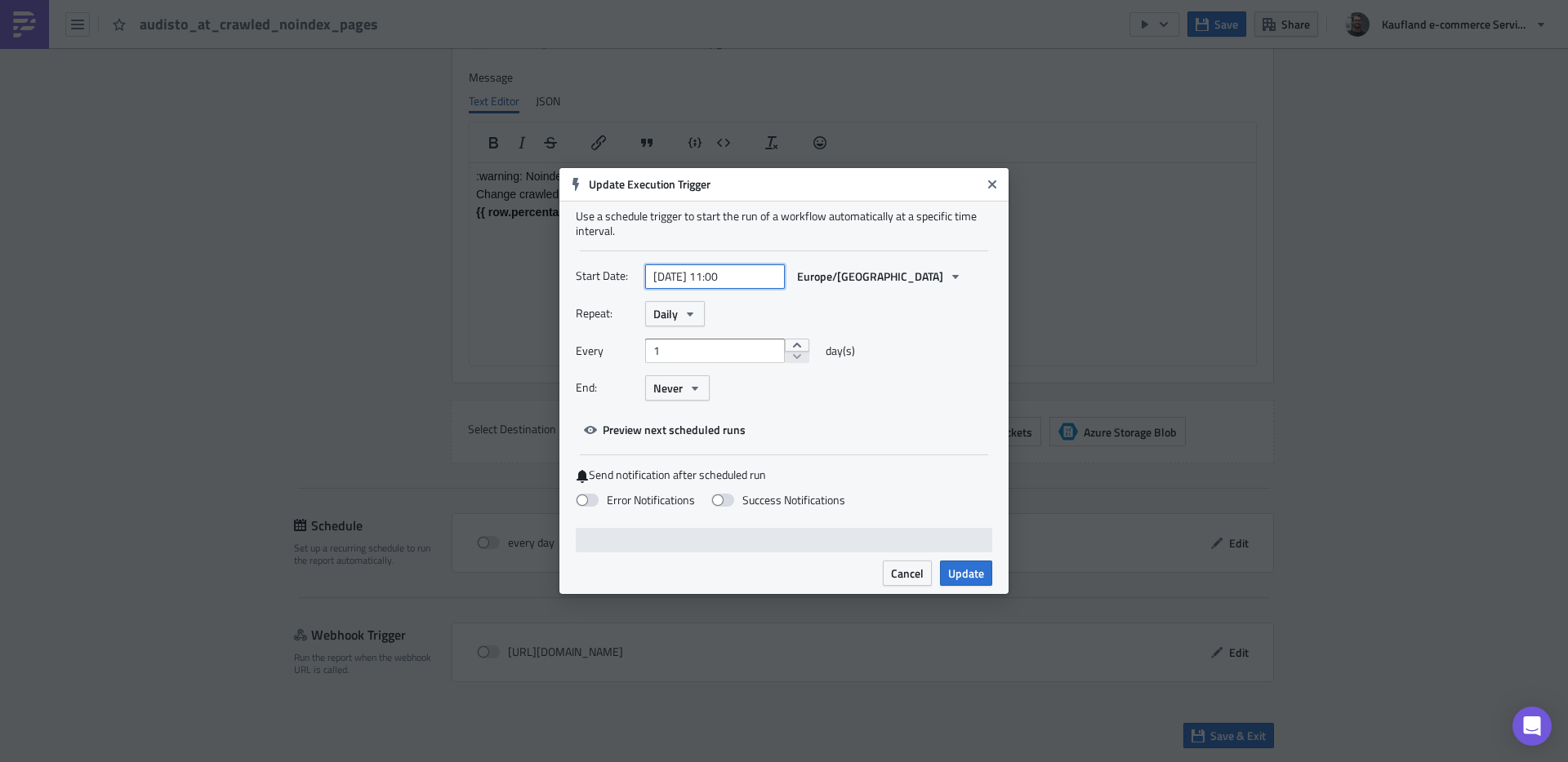
click at [714, 281] on input "[DATE] 11:00" at bounding box center [715, 277] width 140 height 24
select select "3"
select select "2024"
click at [671, 276] on input "[DATE] 11:00" at bounding box center [715, 277] width 140 height 24
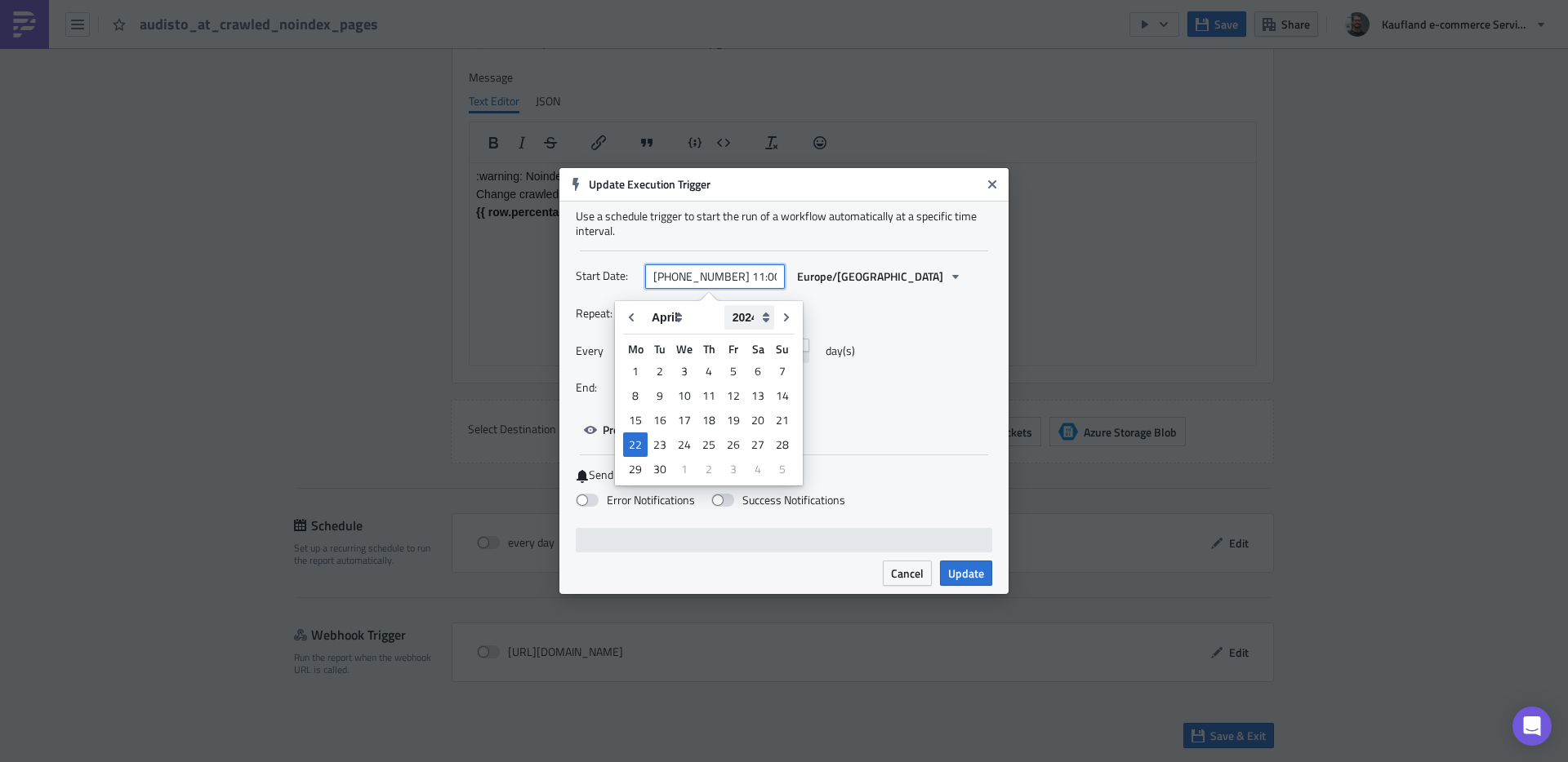
type input "[DATE] 11:00"
select select "2025"
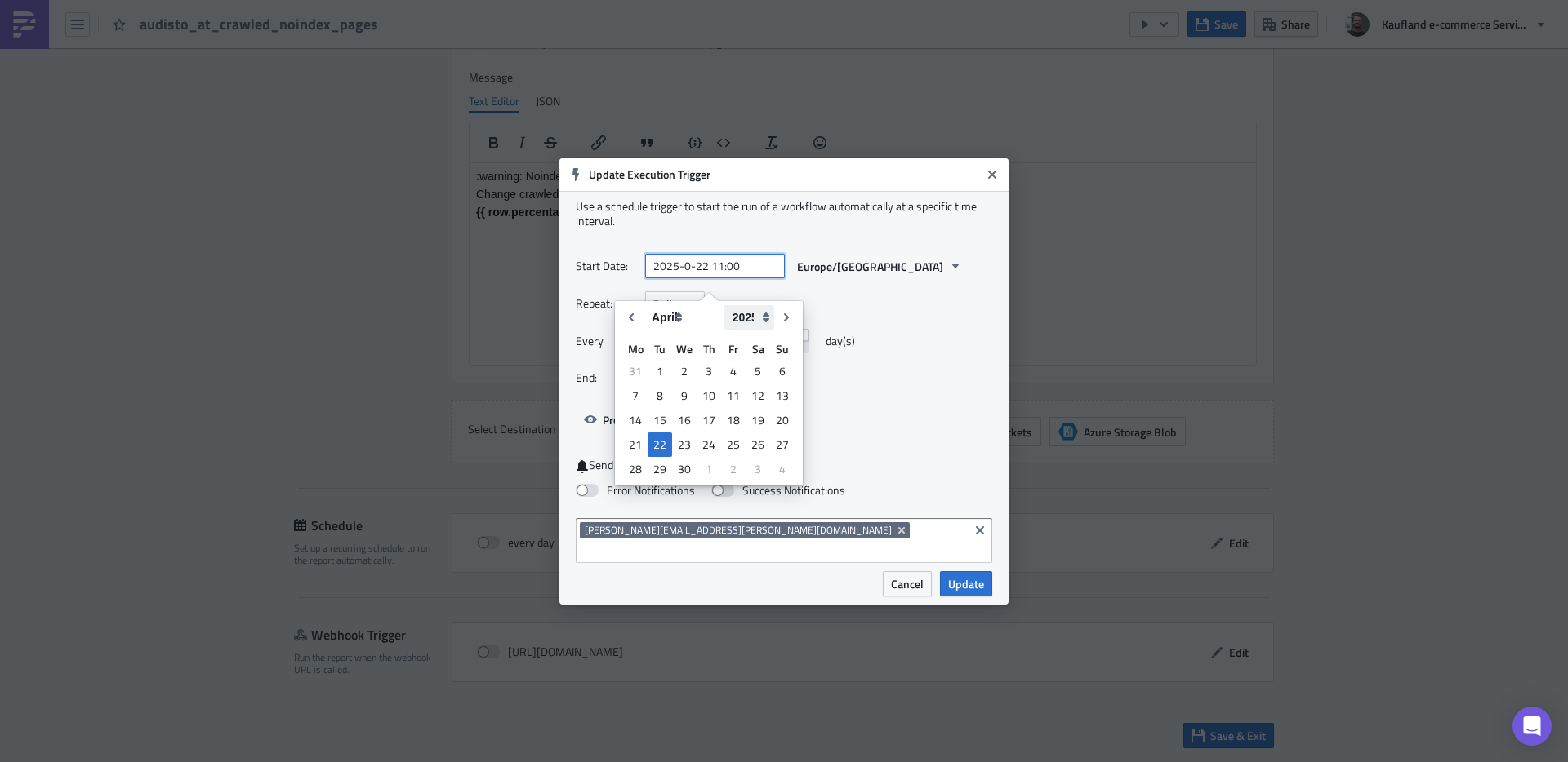
type input "[DATE] 11:00"
select select "7"
type input "[DATE] 10:15"
click at [913, 312] on div "Repeat: Daily" at bounding box center [784, 304] width 417 height 25
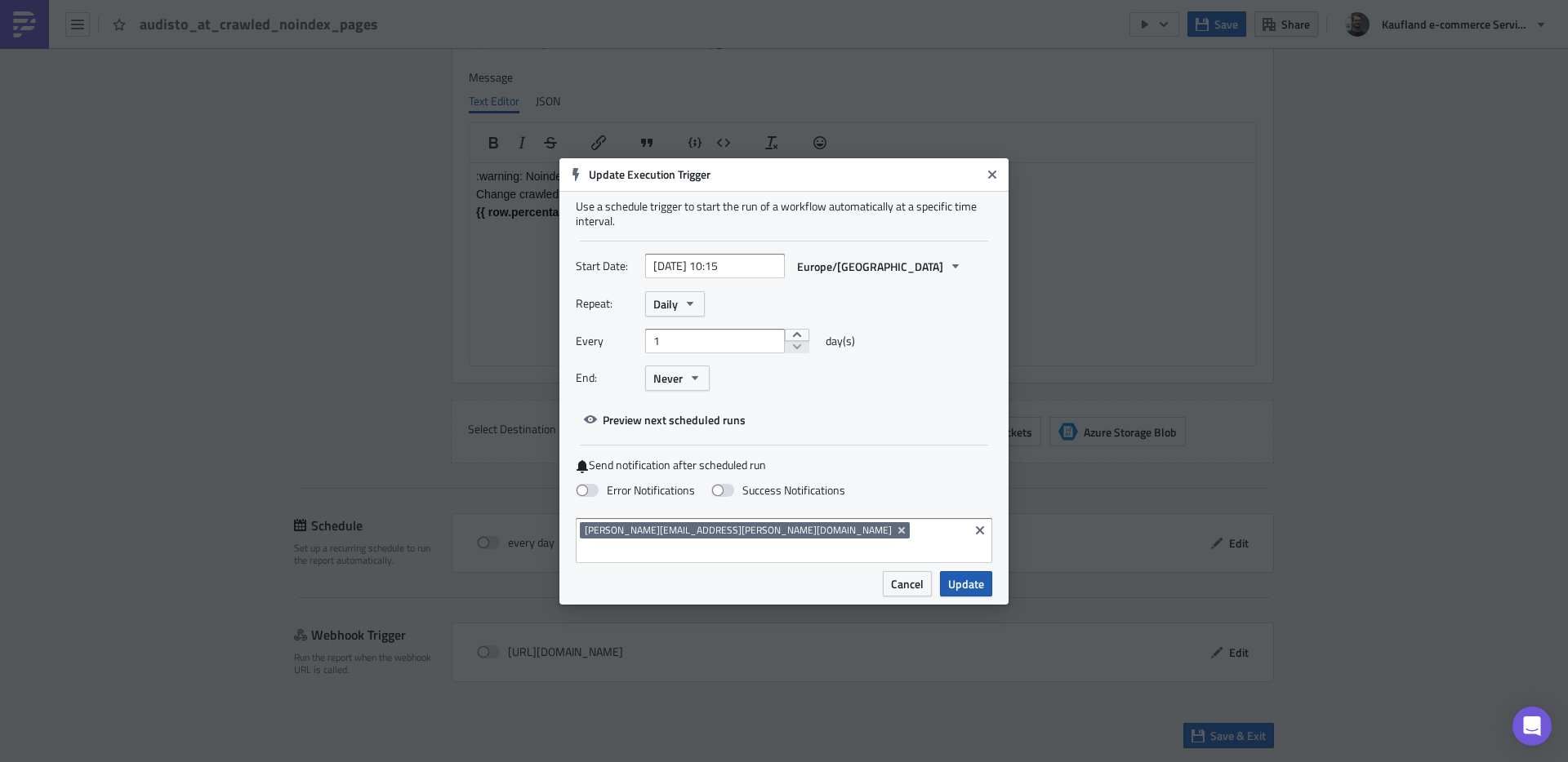
click at [975, 575] on span "Update" at bounding box center [966, 584] width 36 height 17
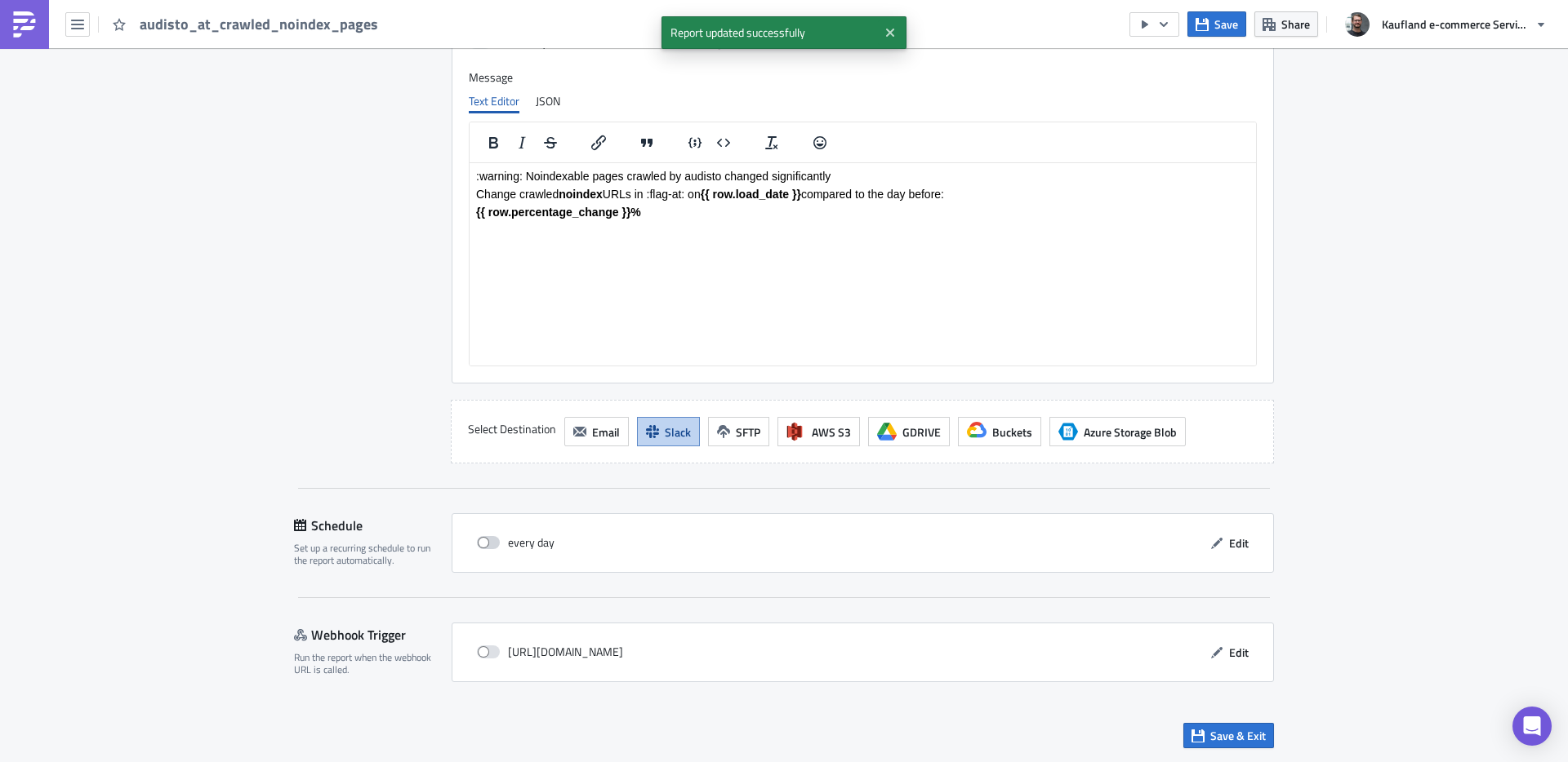
click at [477, 538] on span at bounding box center [488, 543] width 23 height 13
click at [481, 538] on input "checkbox" at bounding box center [485, 542] width 10 height 10
checkbox input "true"
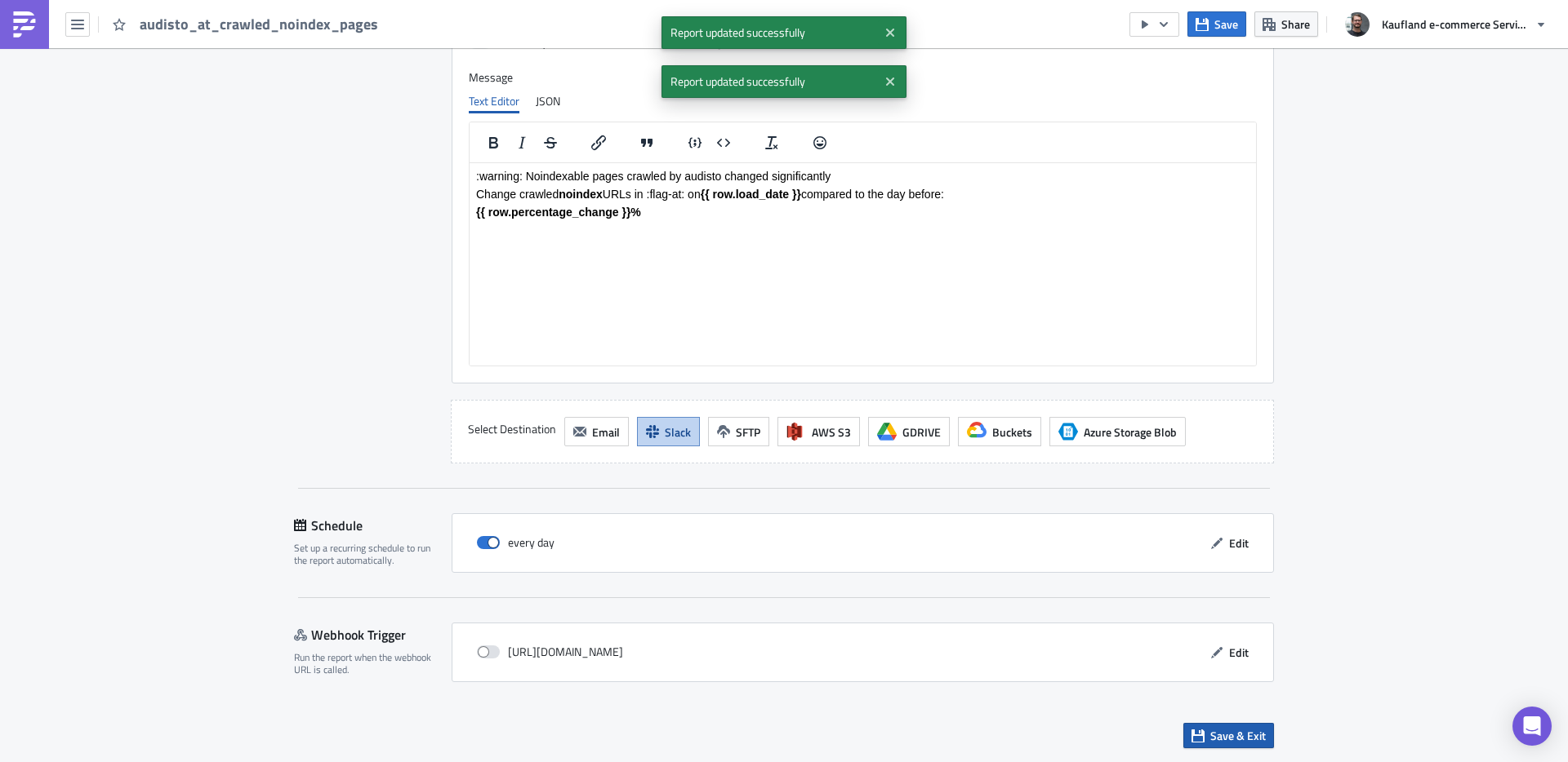
click at [1222, 736] on span "Save & Exit" at bounding box center [1237, 736] width 55 height 17
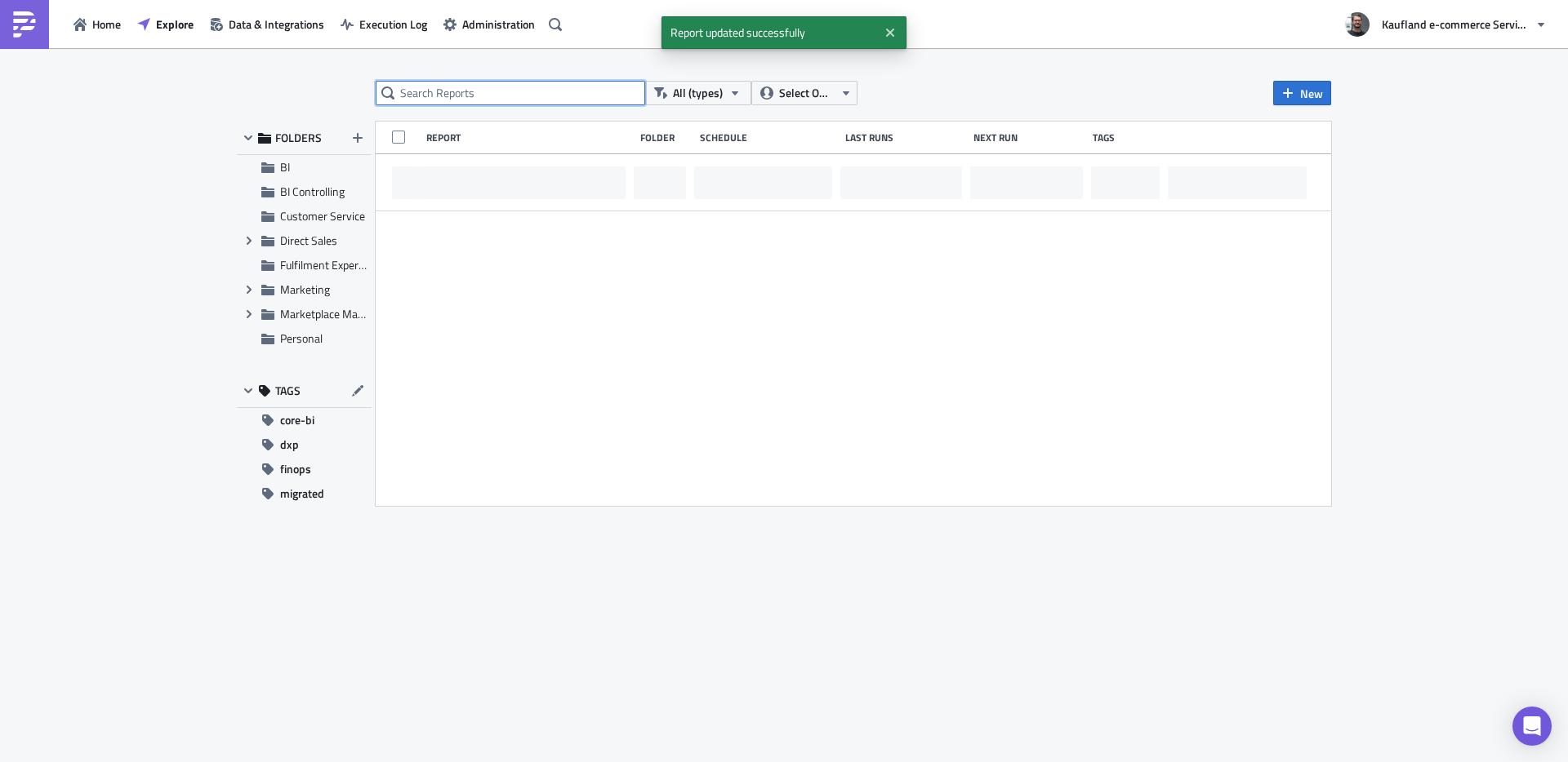
click at [544, 95] on input "text" at bounding box center [510, 93] width 269 height 24
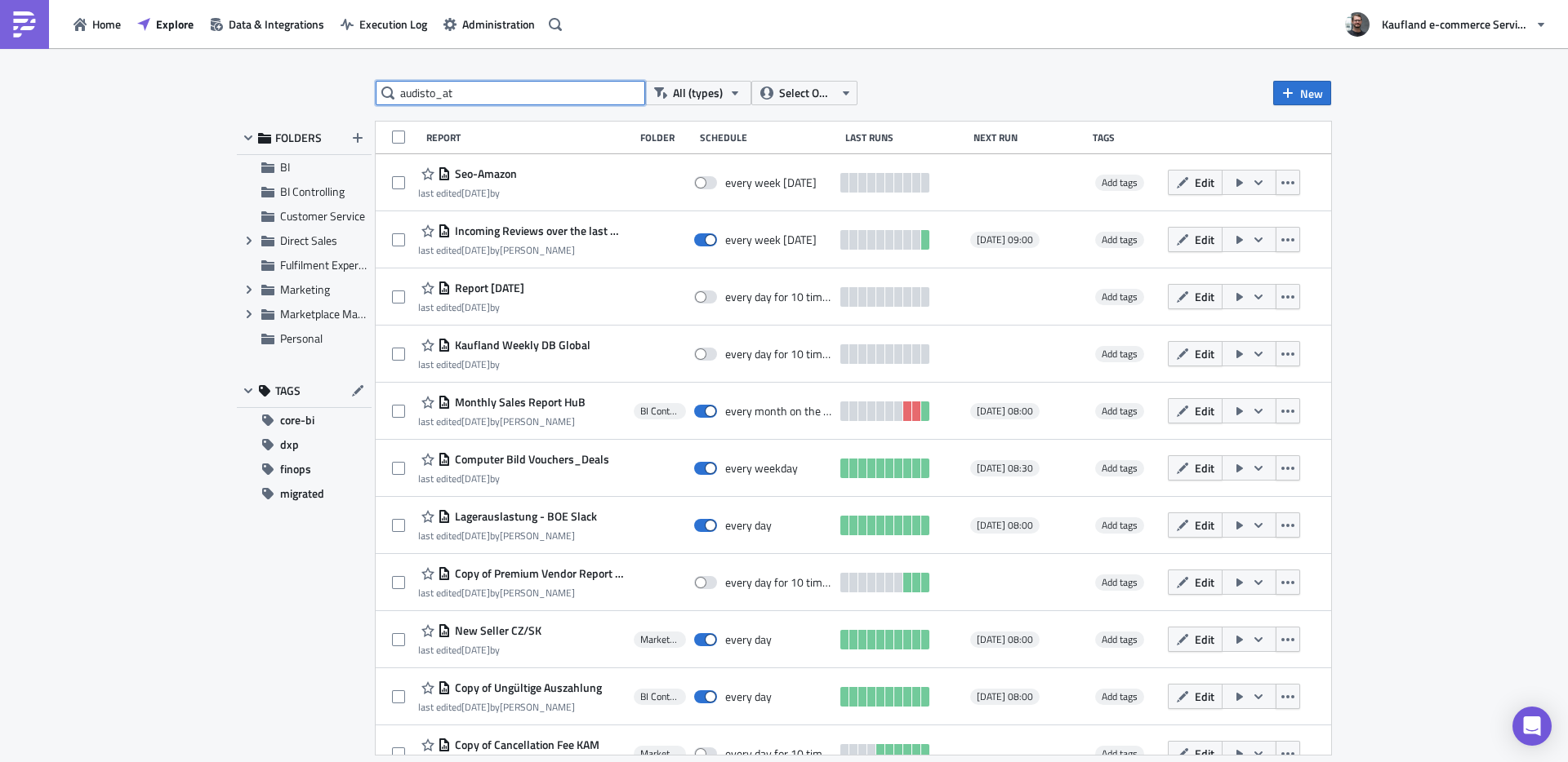
type input "audisto_at"
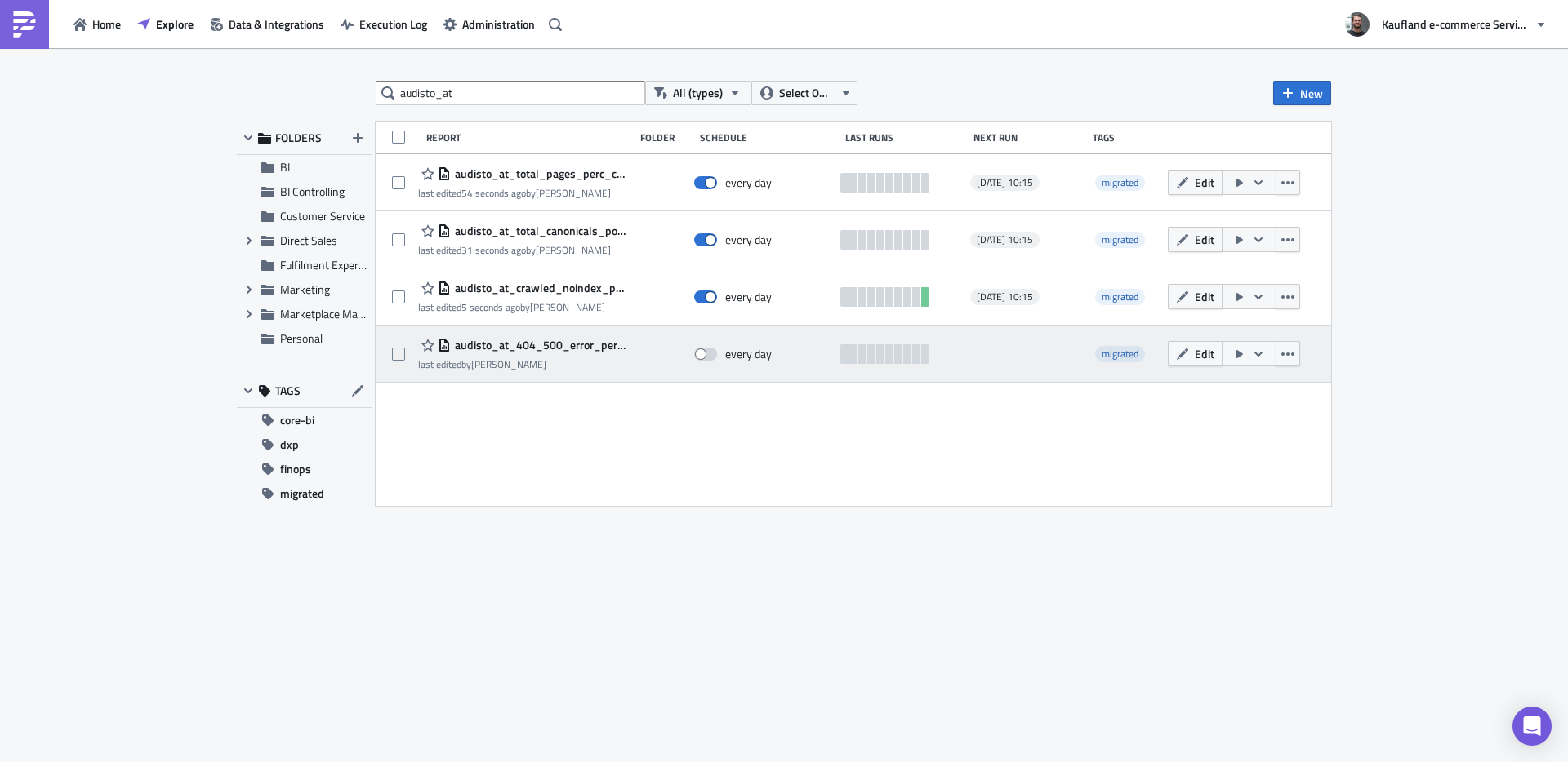
click at [534, 344] on span "audisto_at_404_500_error_percentage" at bounding box center [538, 345] width 175 height 15
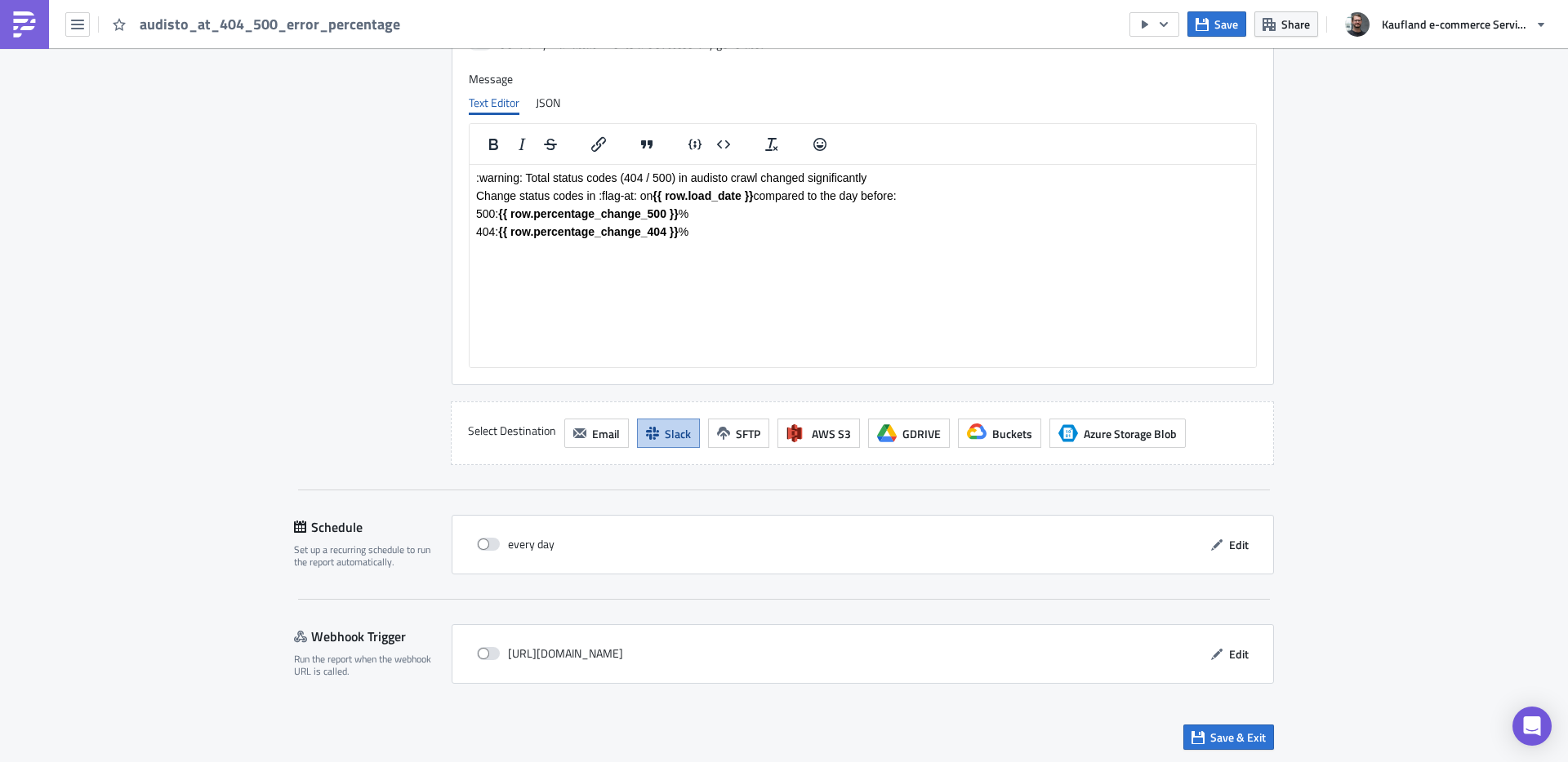
scroll to position [1285, 0]
click at [1210, 541] on icon "button" at bounding box center [1217, 543] width 13 height 13
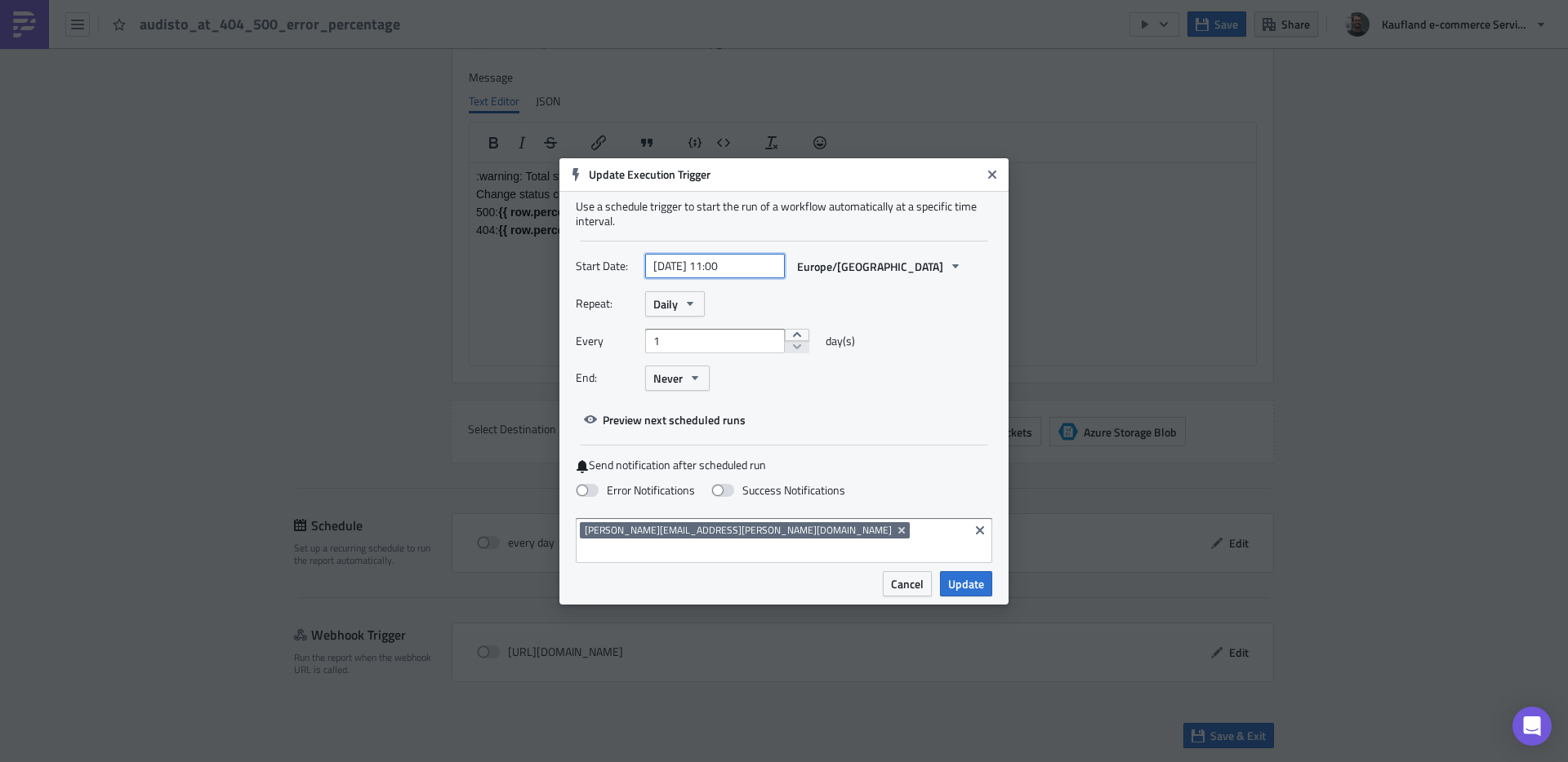
select select "3"
select select "2024"
click at [681, 279] on input "[DATE] 11:00" at bounding box center [715, 267] width 140 height 24
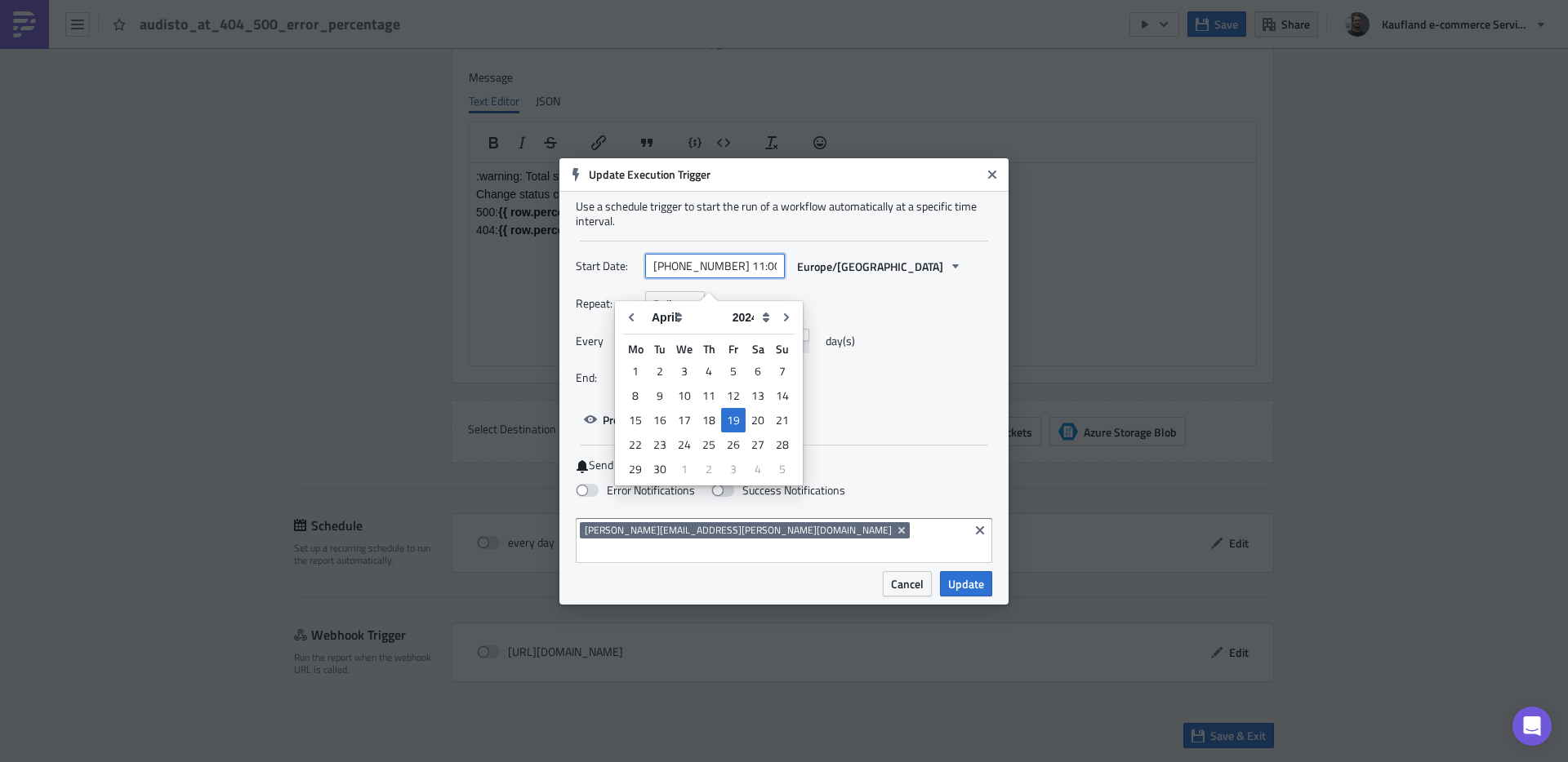
type input "[DATE] 11:00"
select select "2025"
type input "[DATE] 11:00"
select select "7"
type input "[DATE] 10:15"
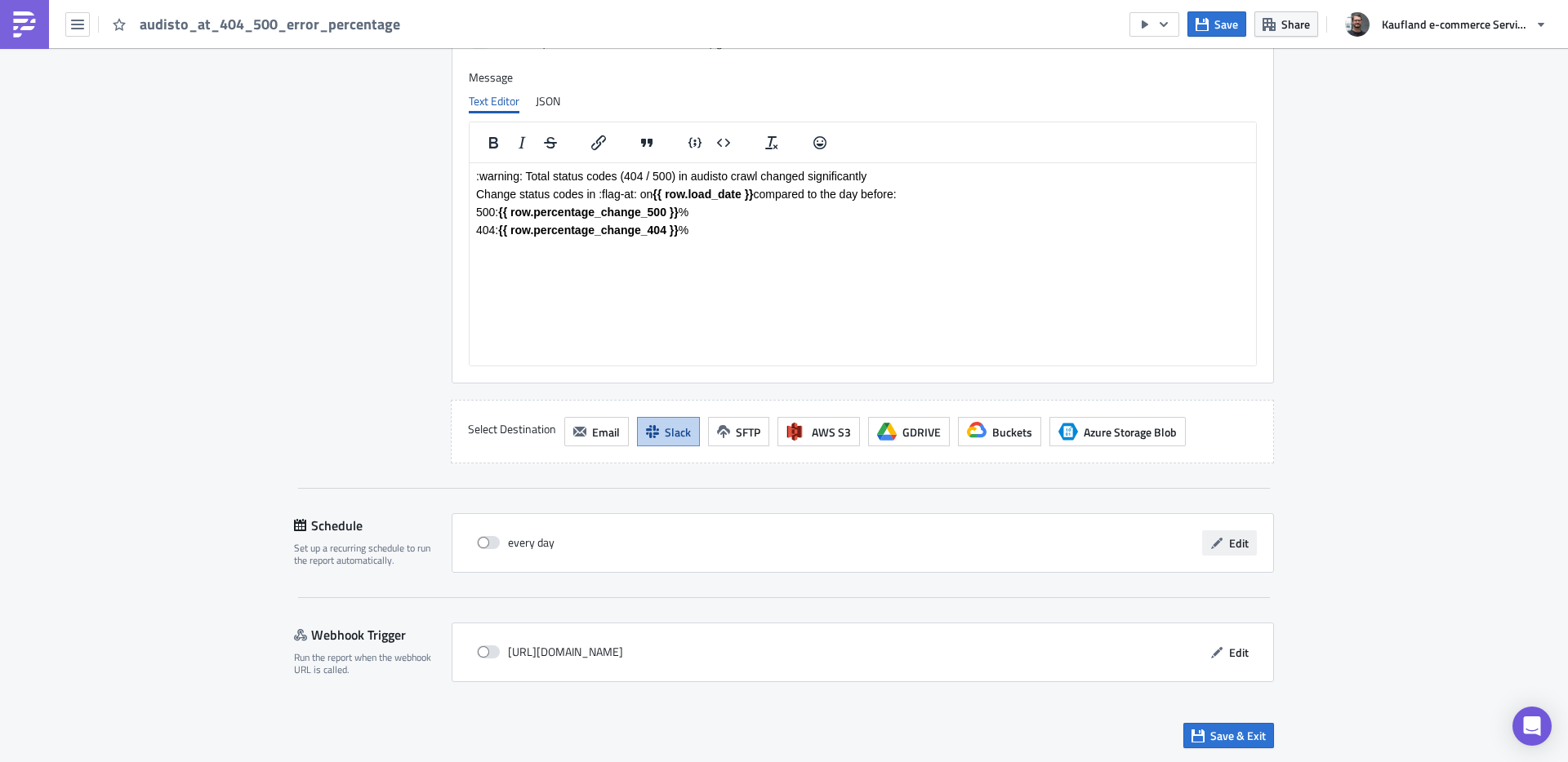
click at [1237, 544] on span "Edit" at bounding box center [1238, 543] width 20 height 17
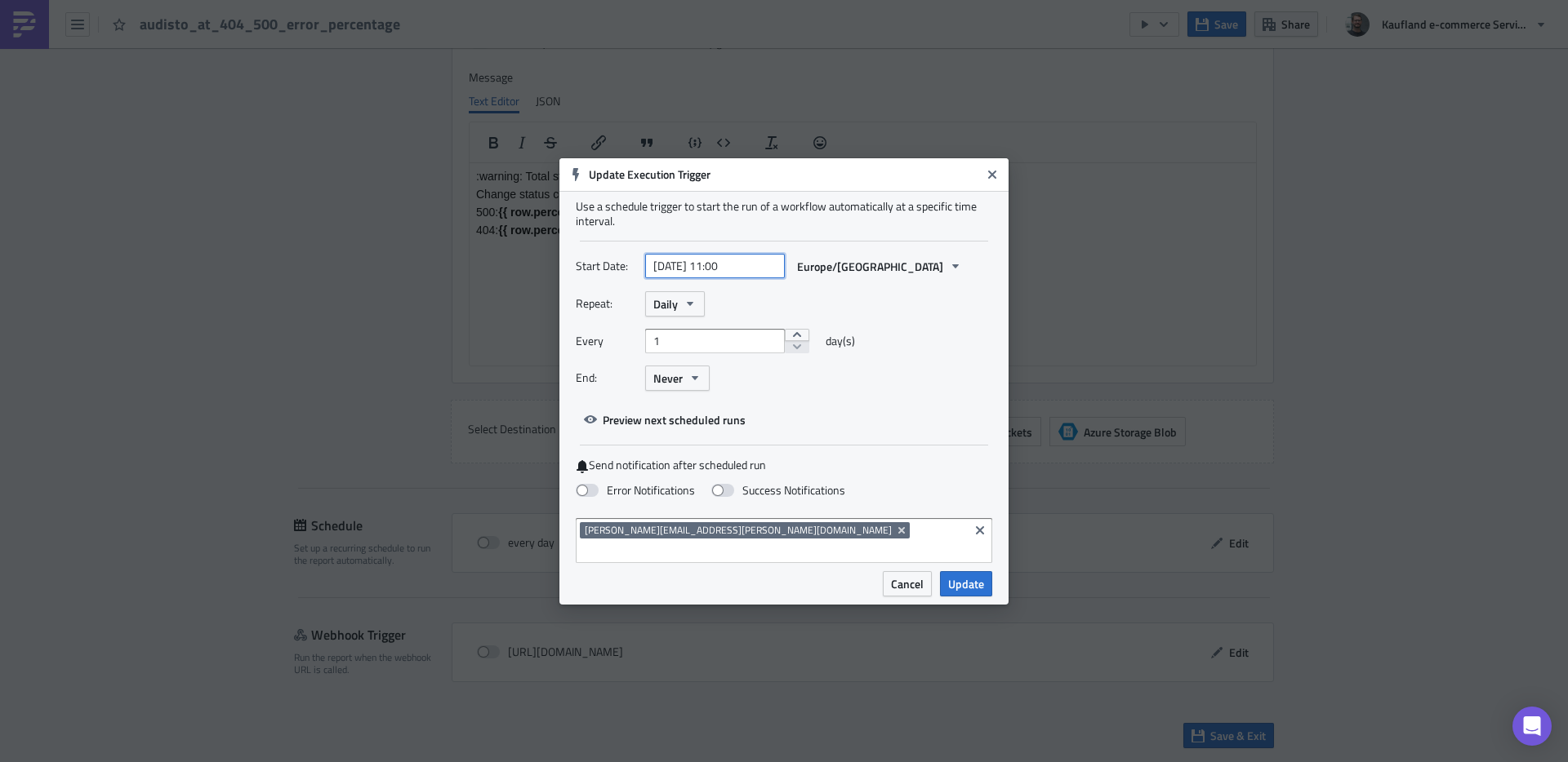
click at [665, 279] on input "[DATE] 11:00" at bounding box center [715, 267] width 140 height 24
select select "3"
select select "2024"
click at [671, 279] on input "[DATE] 11:00" at bounding box center [715, 267] width 140 height 24
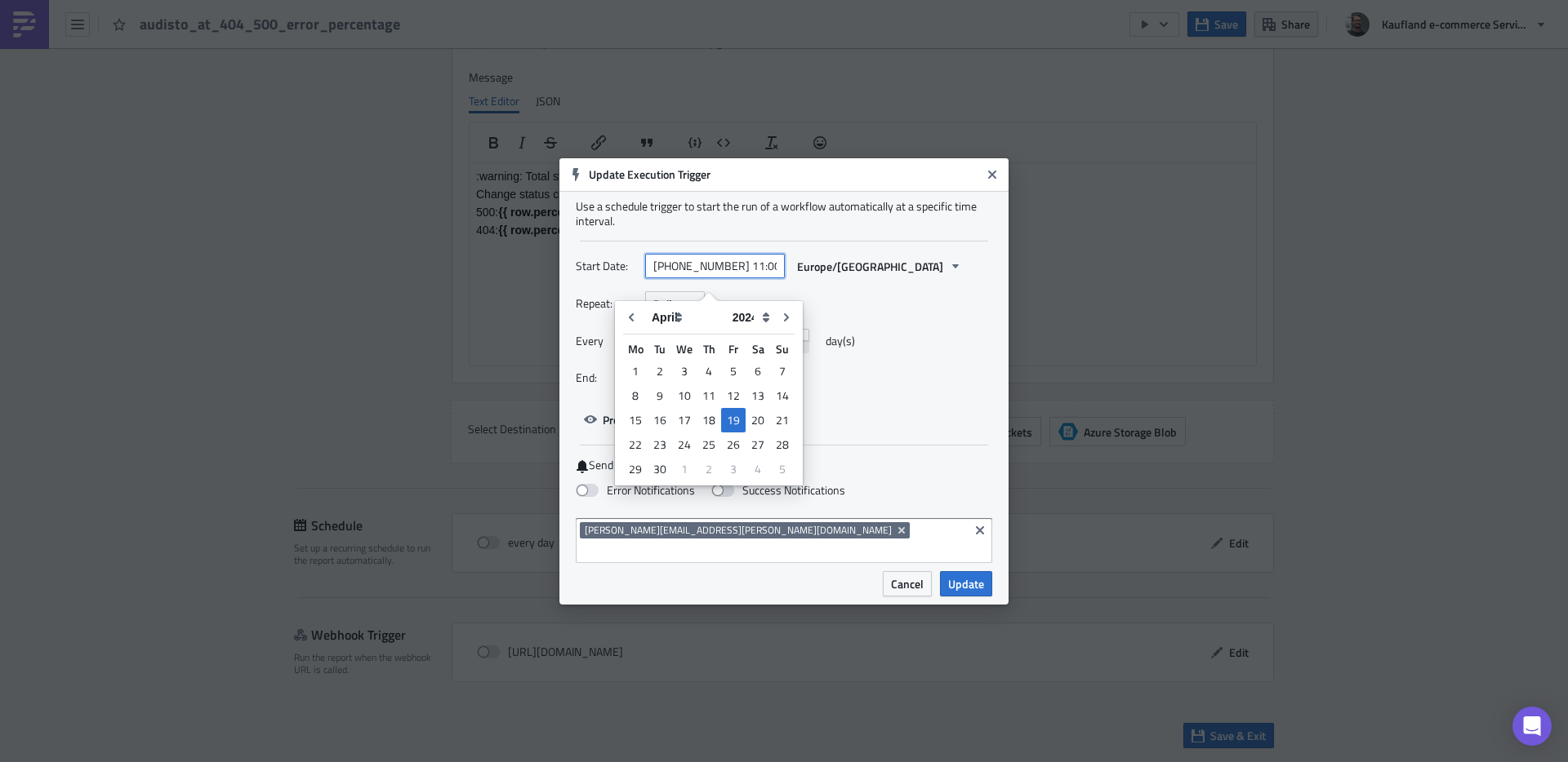
type input "[DATE] 11:00"
select select "2025"
type input "[DATE] 11:00"
select select "7"
type input "[DATE] 10:15"
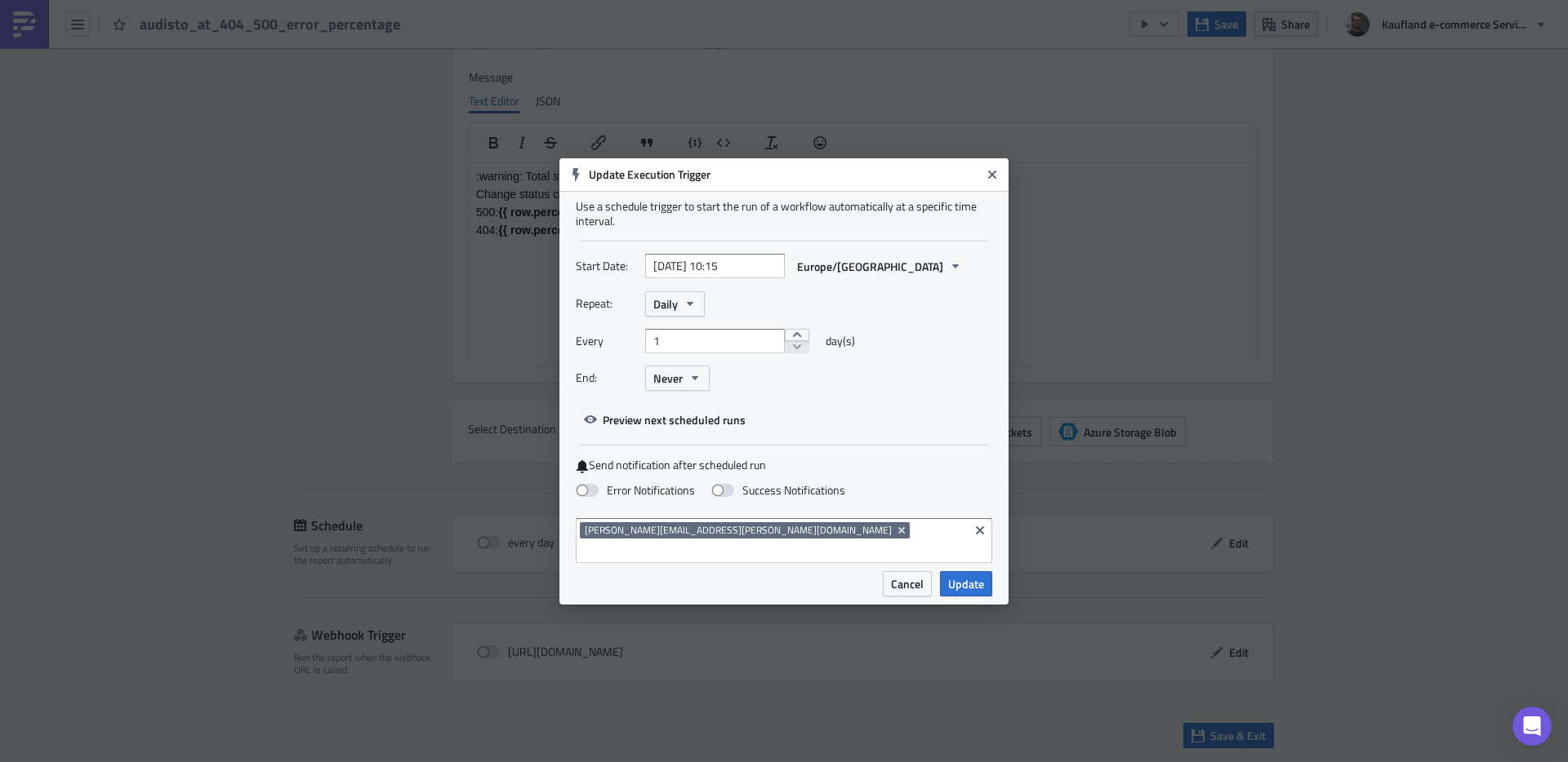
click at [966, 306] on div "Repeat: Daily" at bounding box center [784, 304] width 417 height 25
click at [973, 575] on span "Update" at bounding box center [966, 584] width 36 height 17
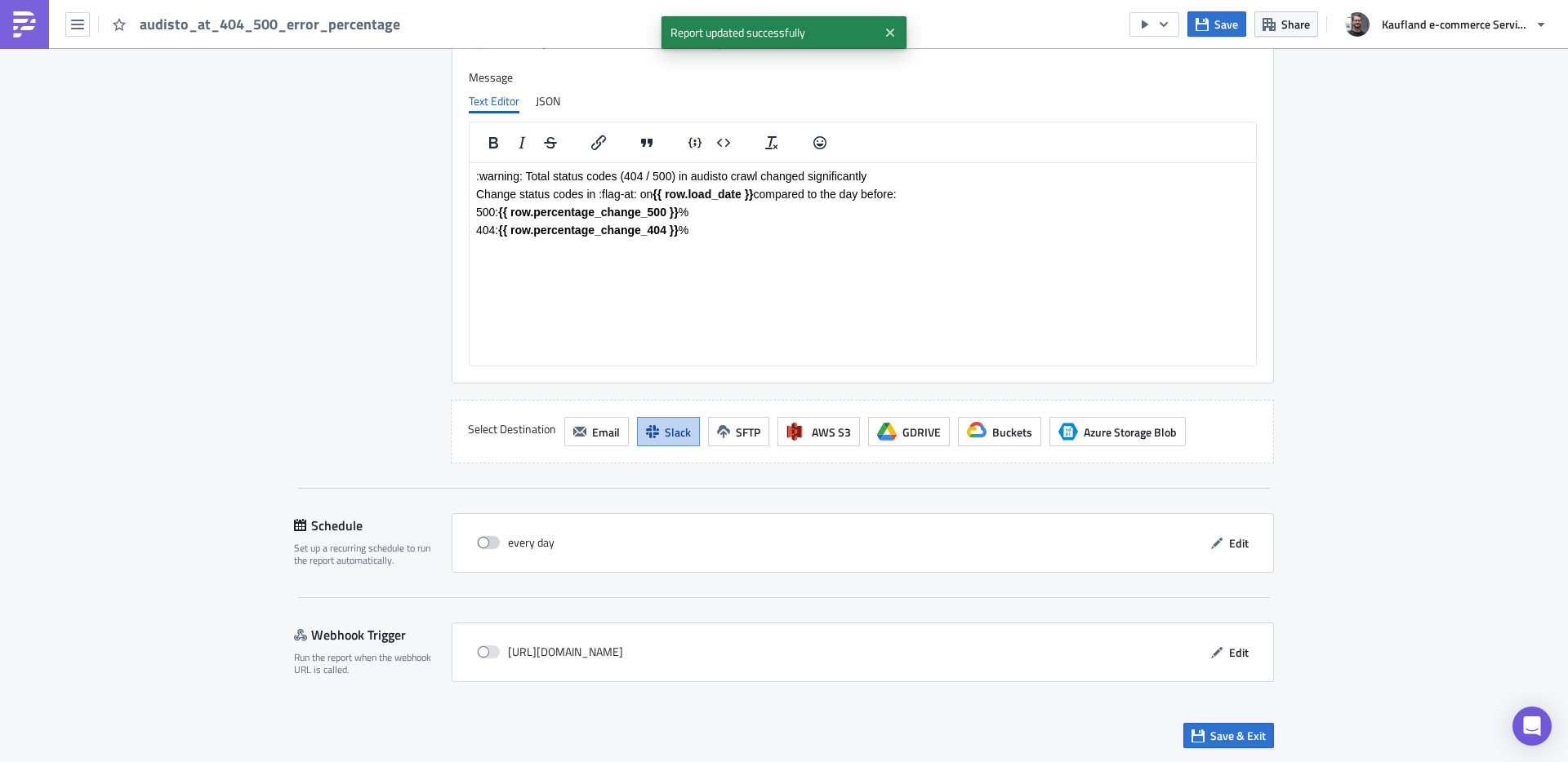
click at [496, 547] on label at bounding box center [492, 543] width 31 height 15
click at [491, 547] on input "checkbox" at bounding box center [485, 542] width 10 height 10
checkbox input "true"
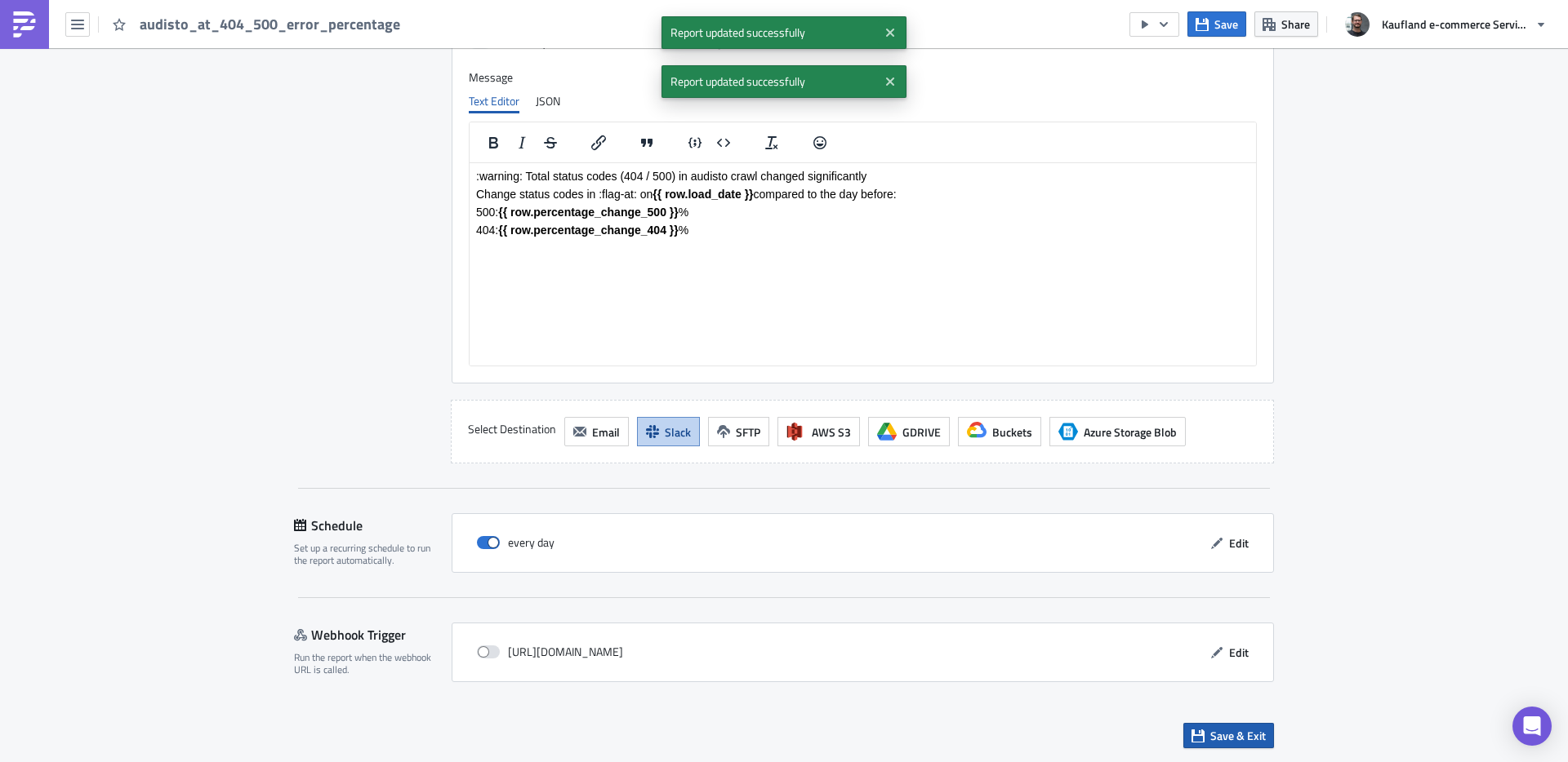
click at [1214, 731] on span "Save & Exit" at bounding box center [1237, 736] width 55 height 17
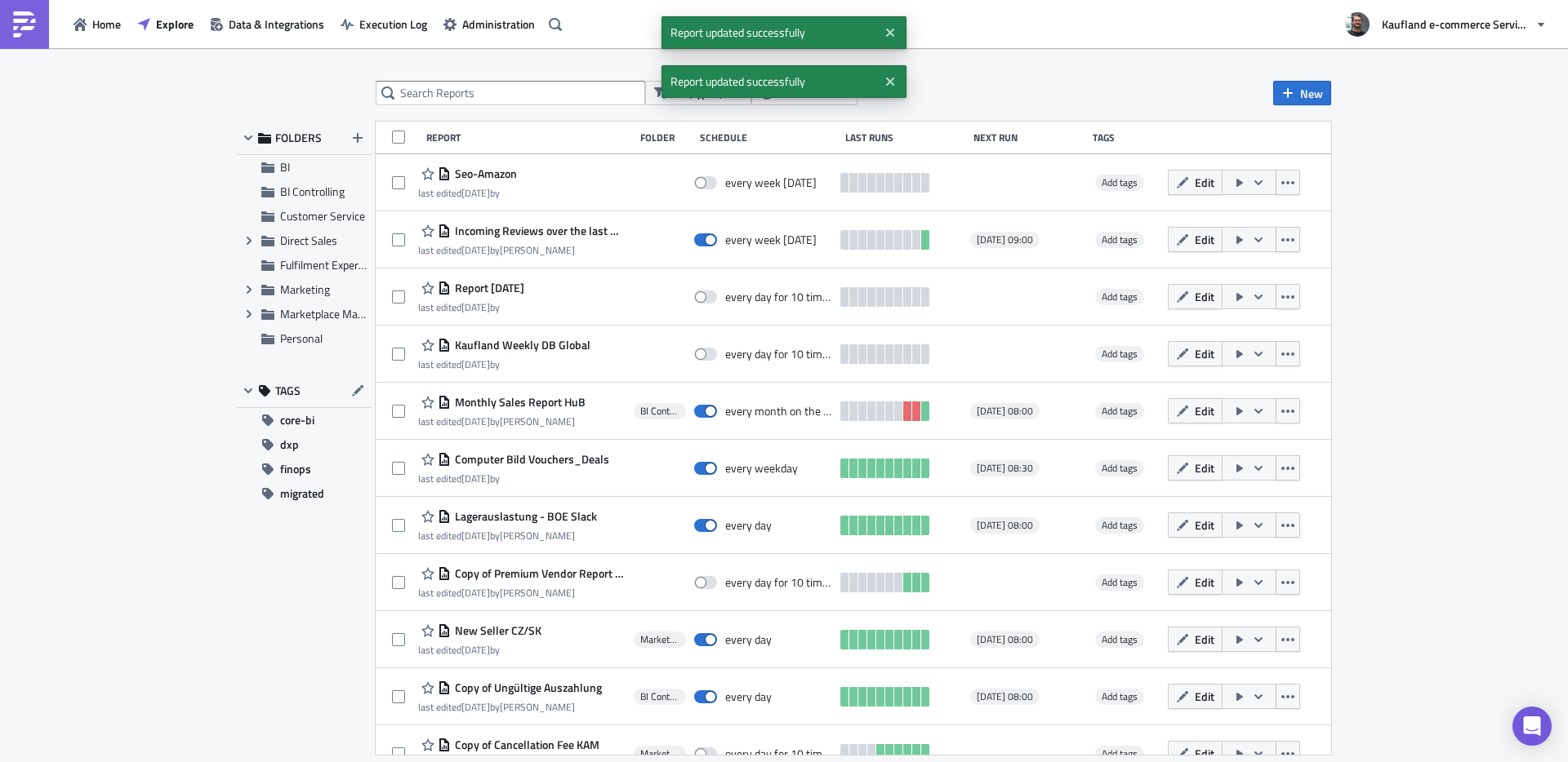
click at [485, 79] on div "All (types) Select Owner New FOLDERS BI BI Controlling Customer Service Expand …" at bounding box center [784, 406] width 1568 height 717
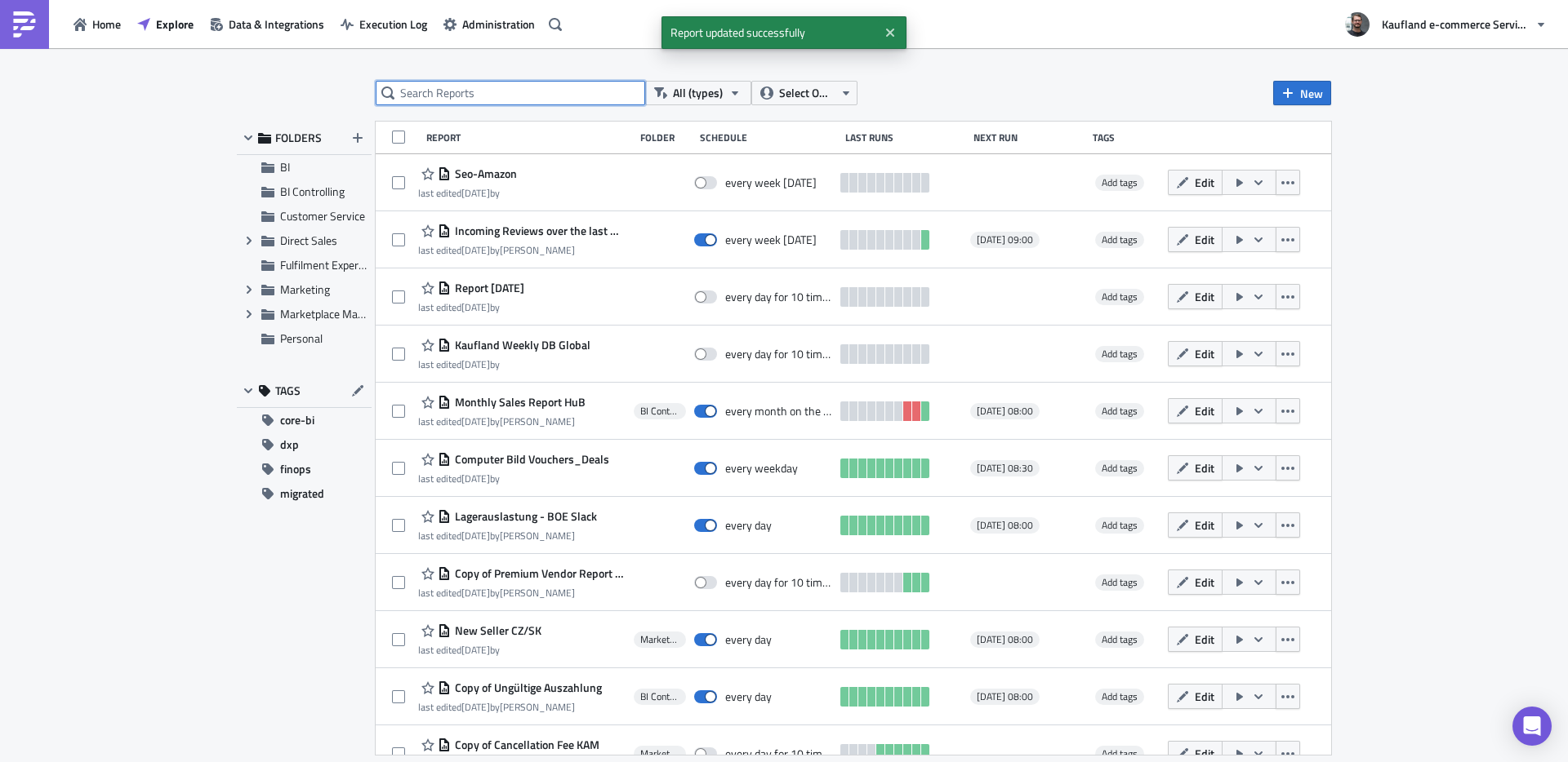
click at [505, 96] on input "text" at bounding box center [510, 93] width 269 height 24
click at [467, 87] on input "text" at bounding box center [510, 93] width 269 height 24
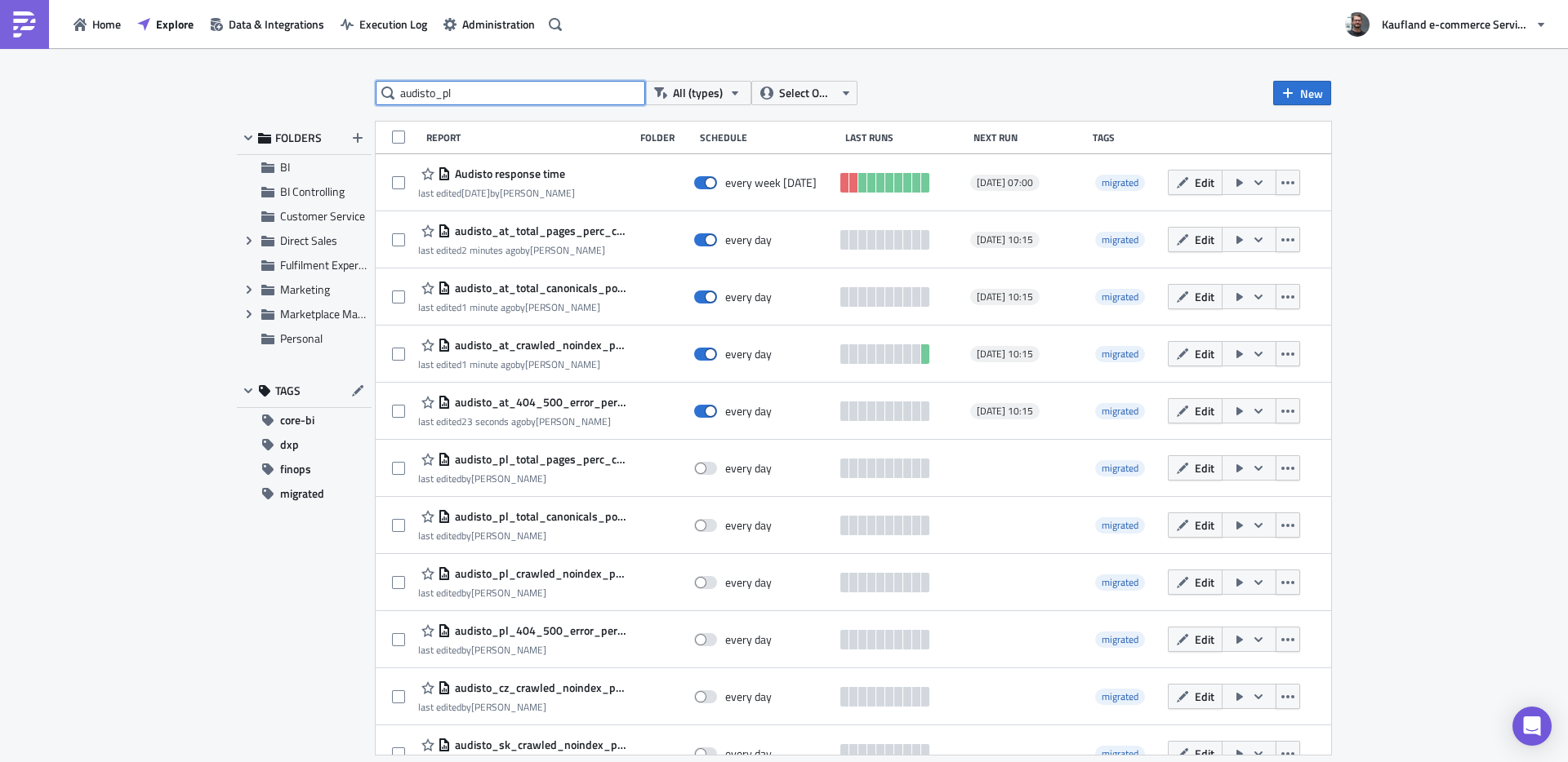
type input "audisto_pl"
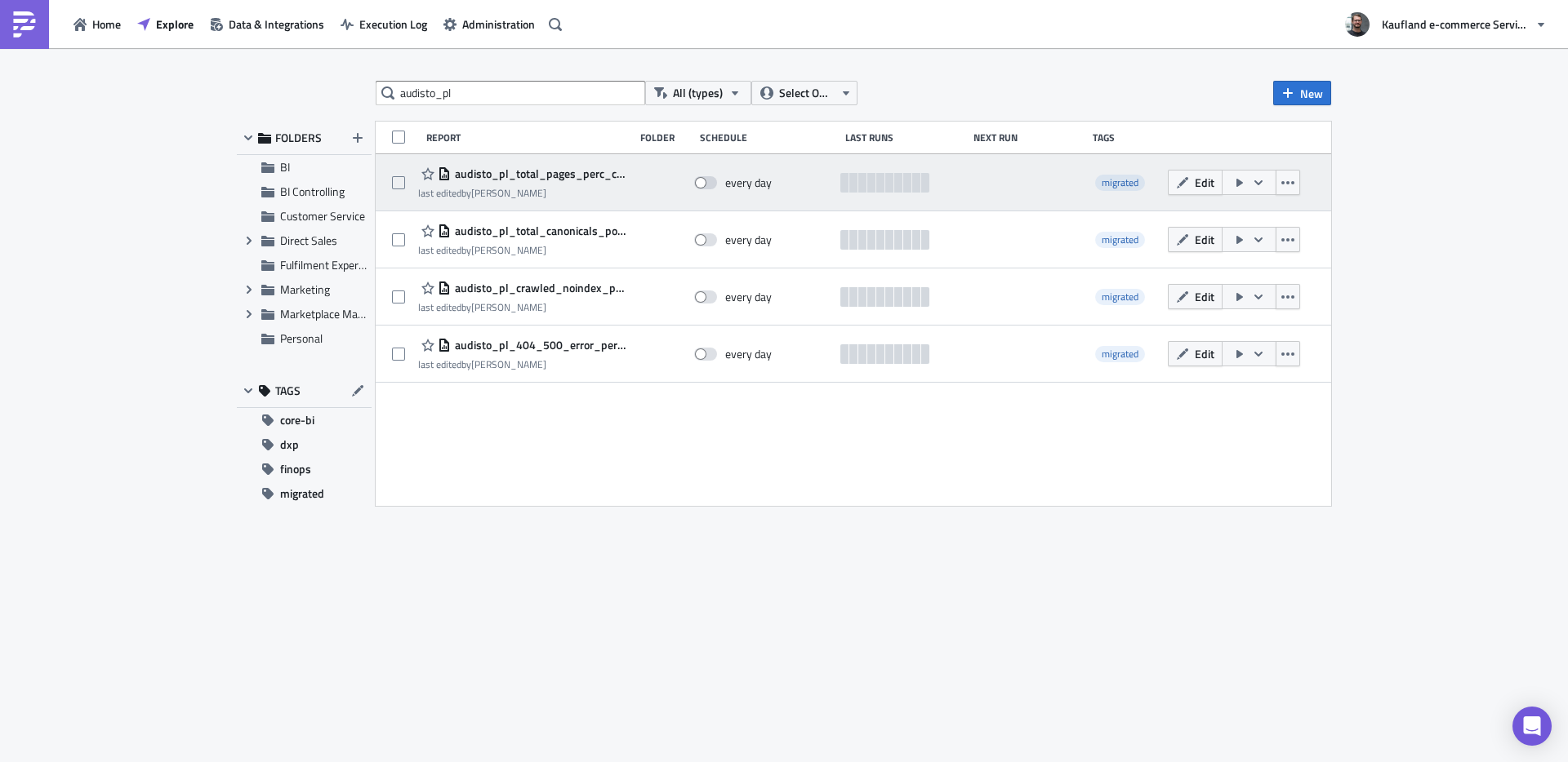
click at [512, 175] on span "audisto_pl_total_pages_perc_change" at bounding box center [538, 174] width 175 height 15
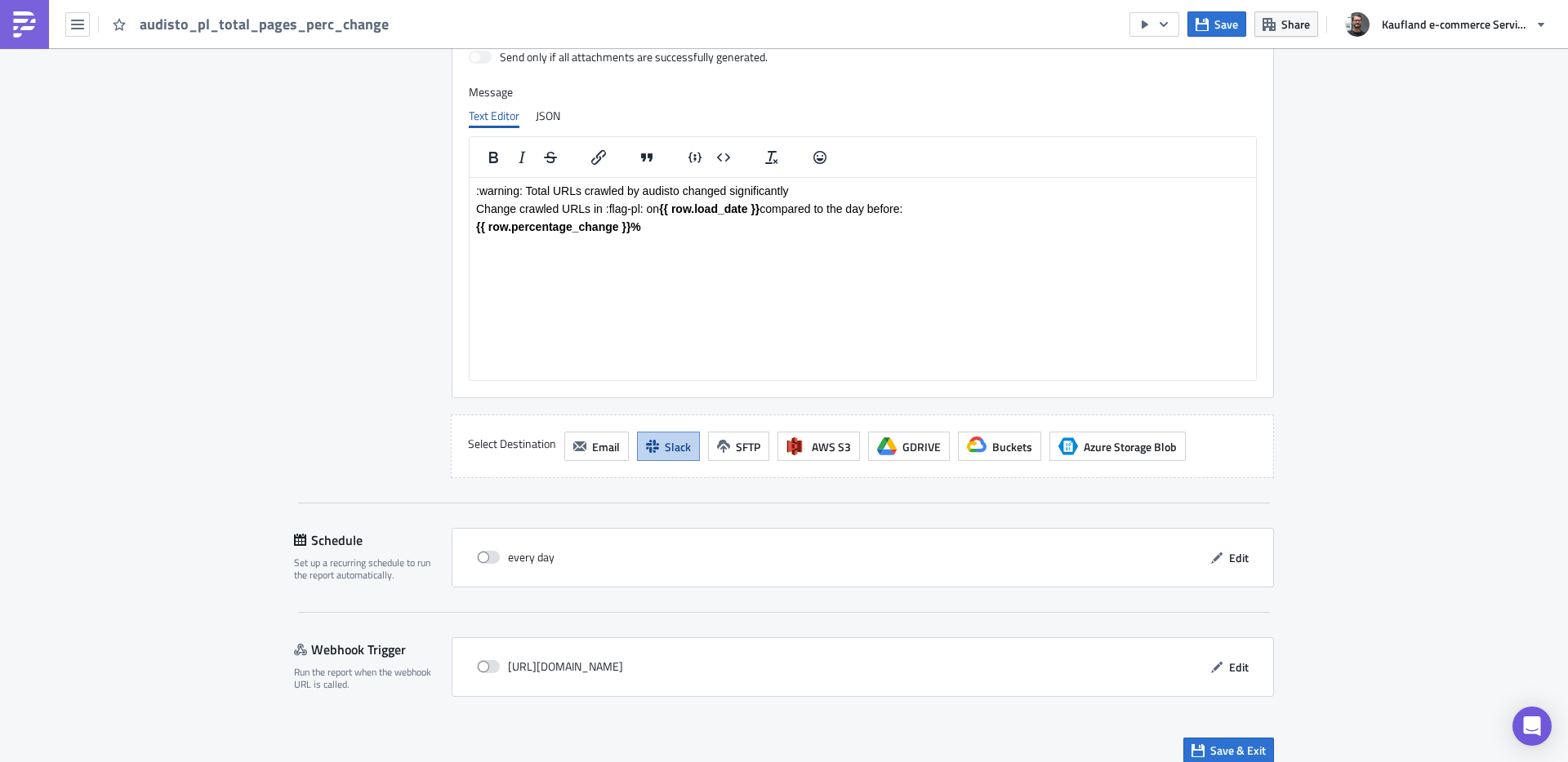
scroll to position [1285, 0]
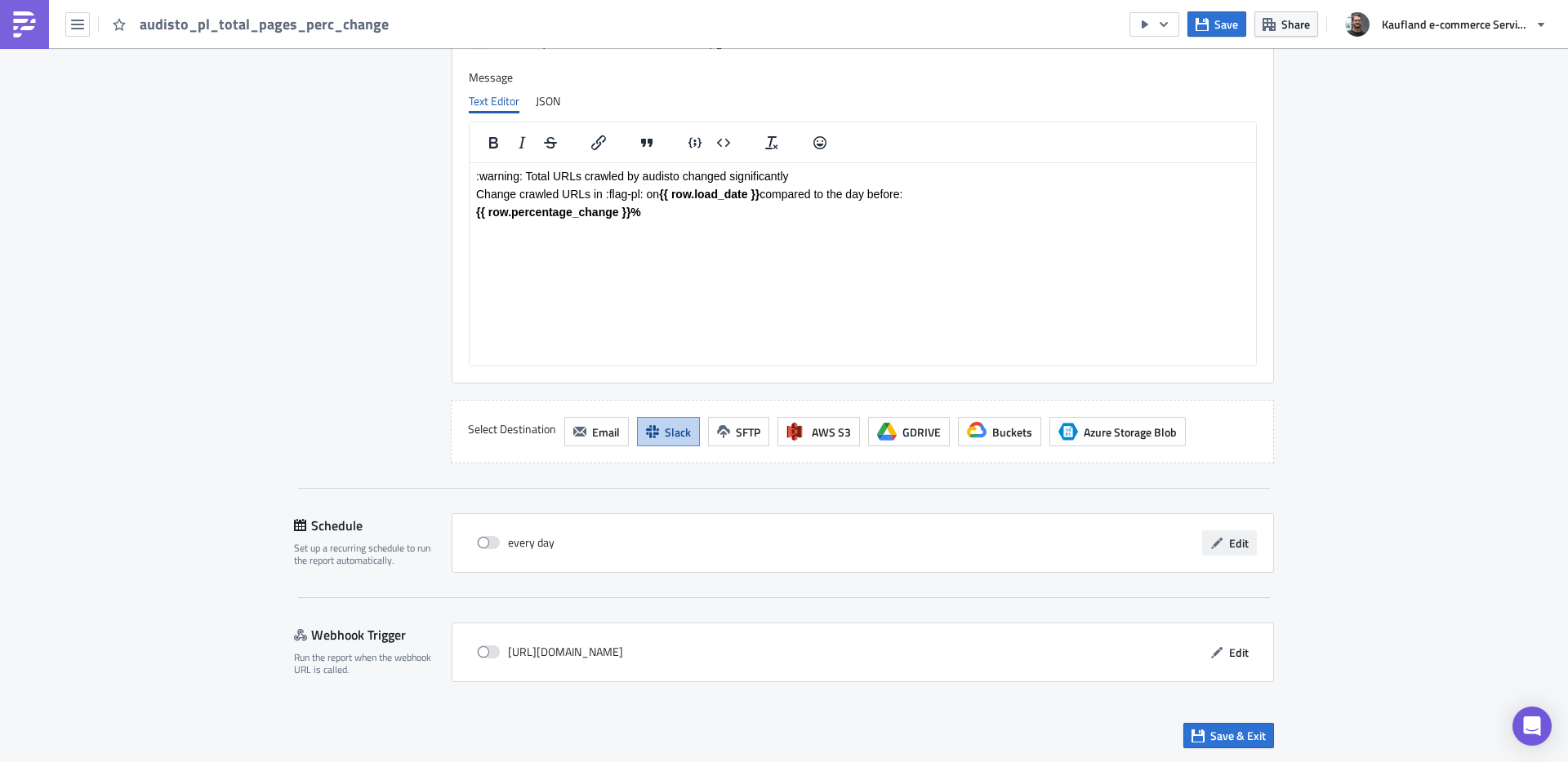
click at [1202, 540] on button "Edit" at bounding box center [1229, 542] width 54 height 25
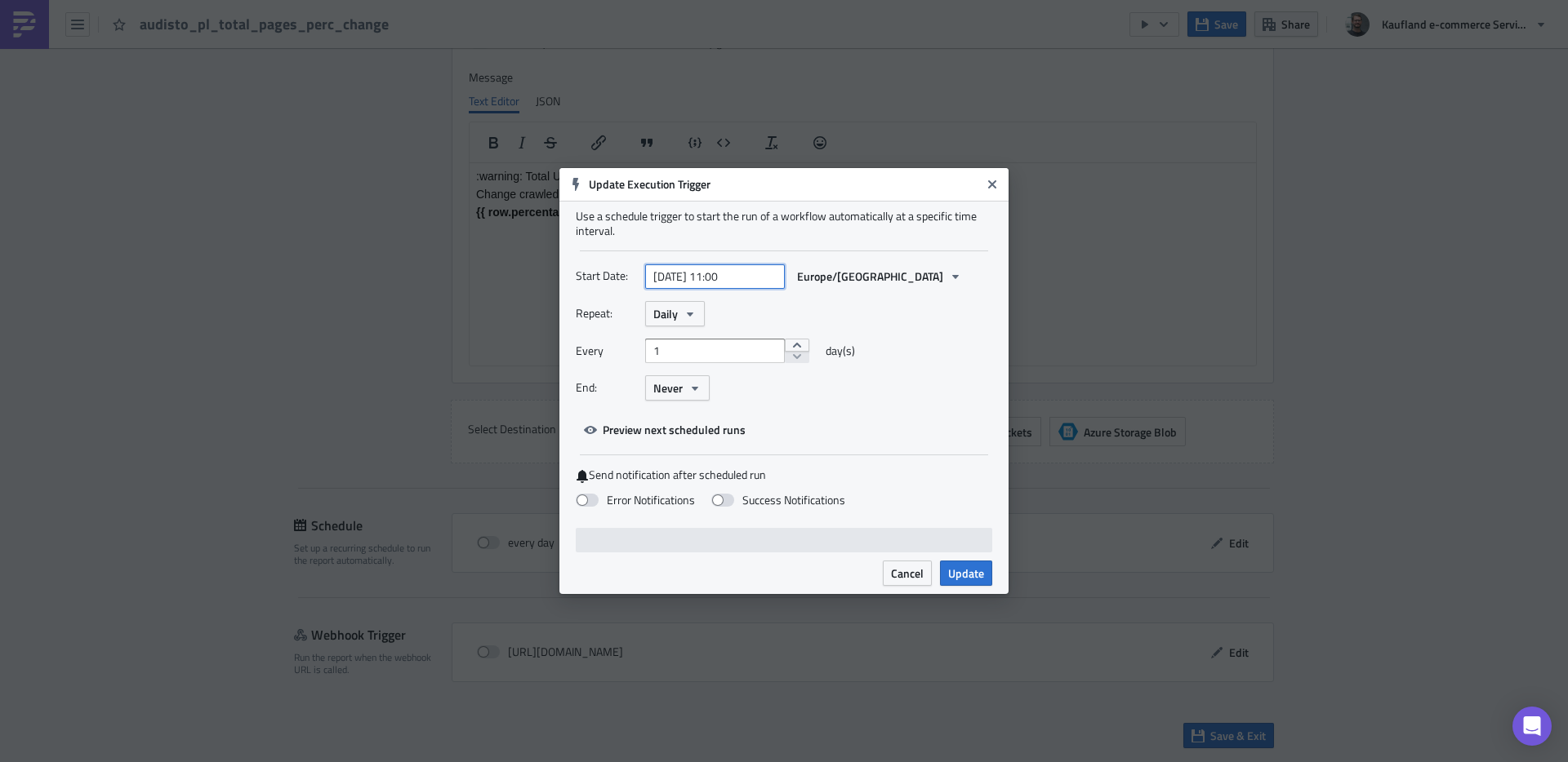
select select "10"
select select "2024"
click at [711, 276] on input "[DATE] 11:00" at bounding box center [715, 277] width 140 height 24
click at [666, 274] on input "[DATE] 11:00" at bounding box center [715, 277] width 140 height 24
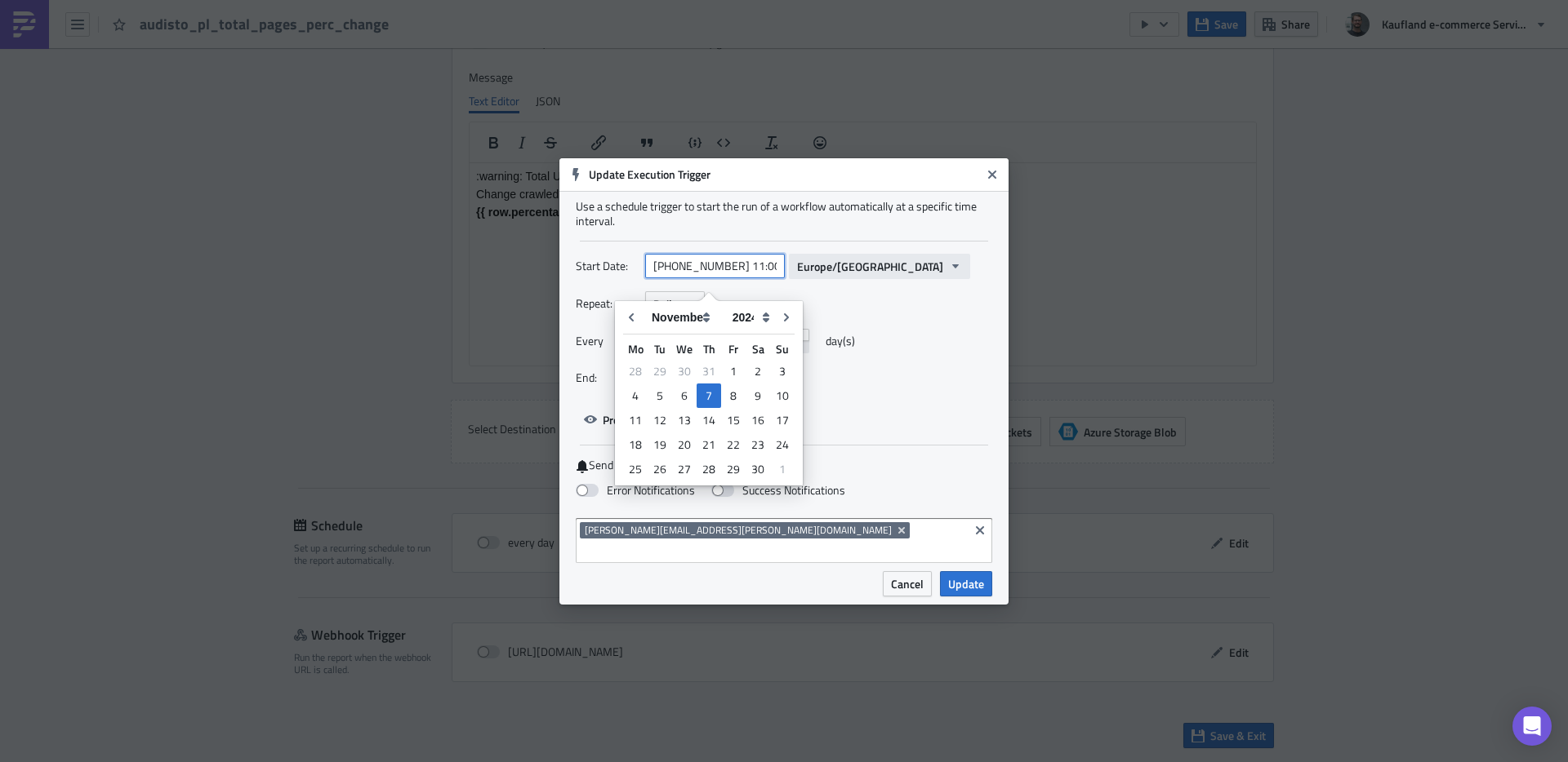
type input "[DATE] 11:00"
select select "2025"
type input "[DATE] 11:00"
select select "0"
type input "[DATE] 11:00"
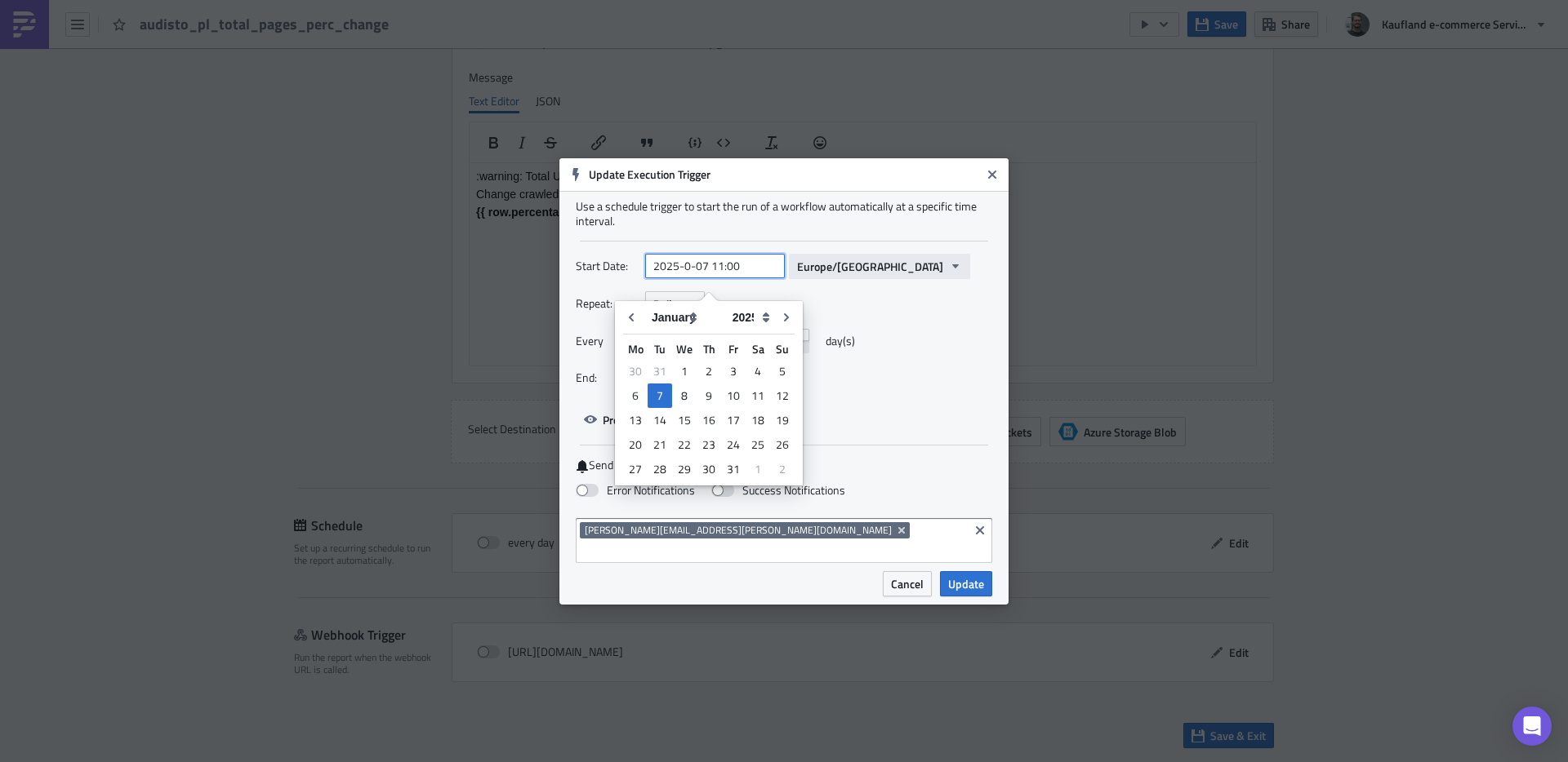
select select "7"
type input "[DATE] 10:30"
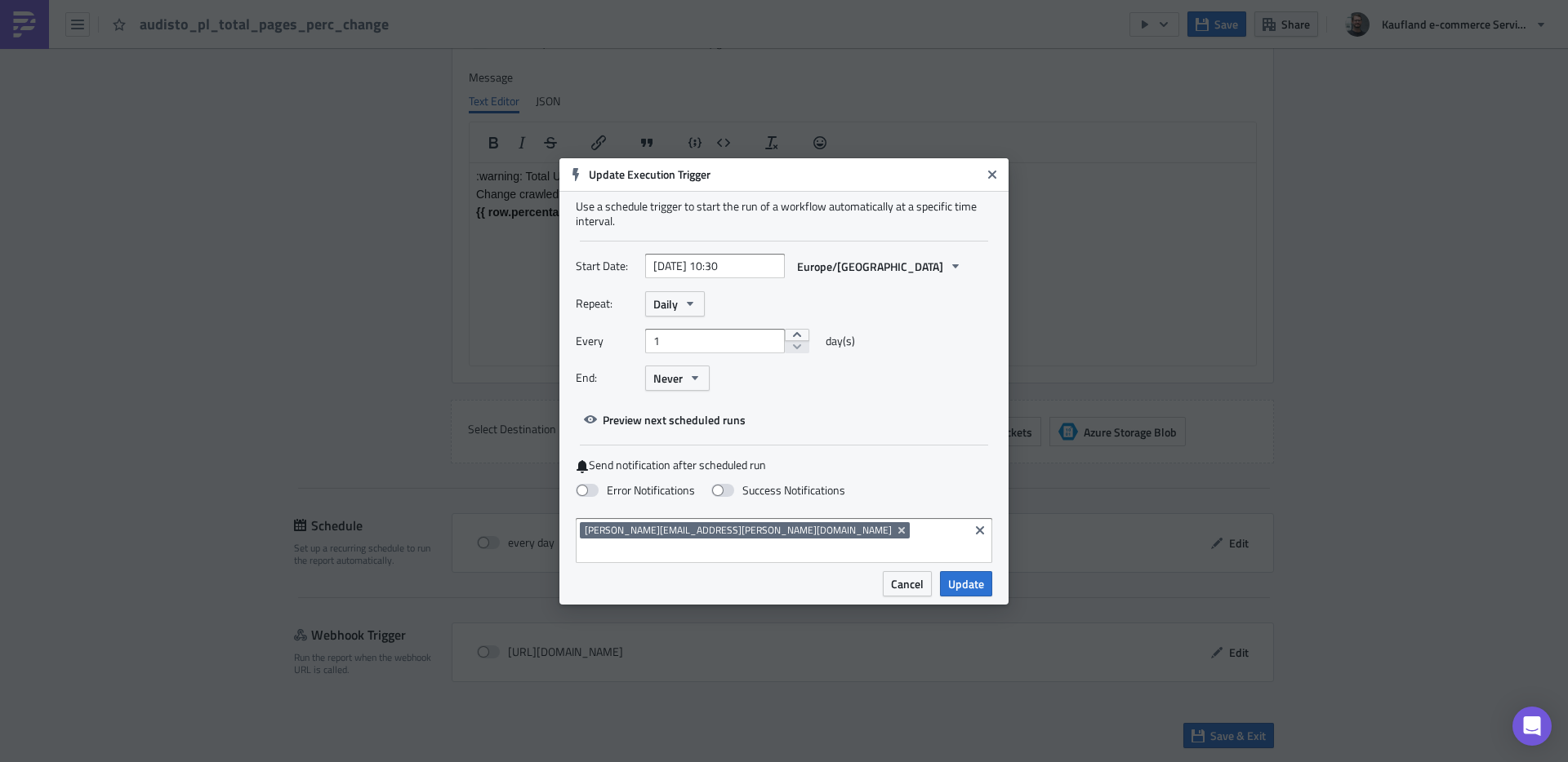
click at [935, 280] on div "Start Date: [DATE] 10:30 [GEOGRAPHIC_DATA]/[GEOGRAPHIC_DATA]" at bounding box center [784, 267] width 417 height 25
click at [749, 275] on input "[DATE] 10:30" at bounding box center [715, 267] width 140 height 24
select select "7"
select select "2025"
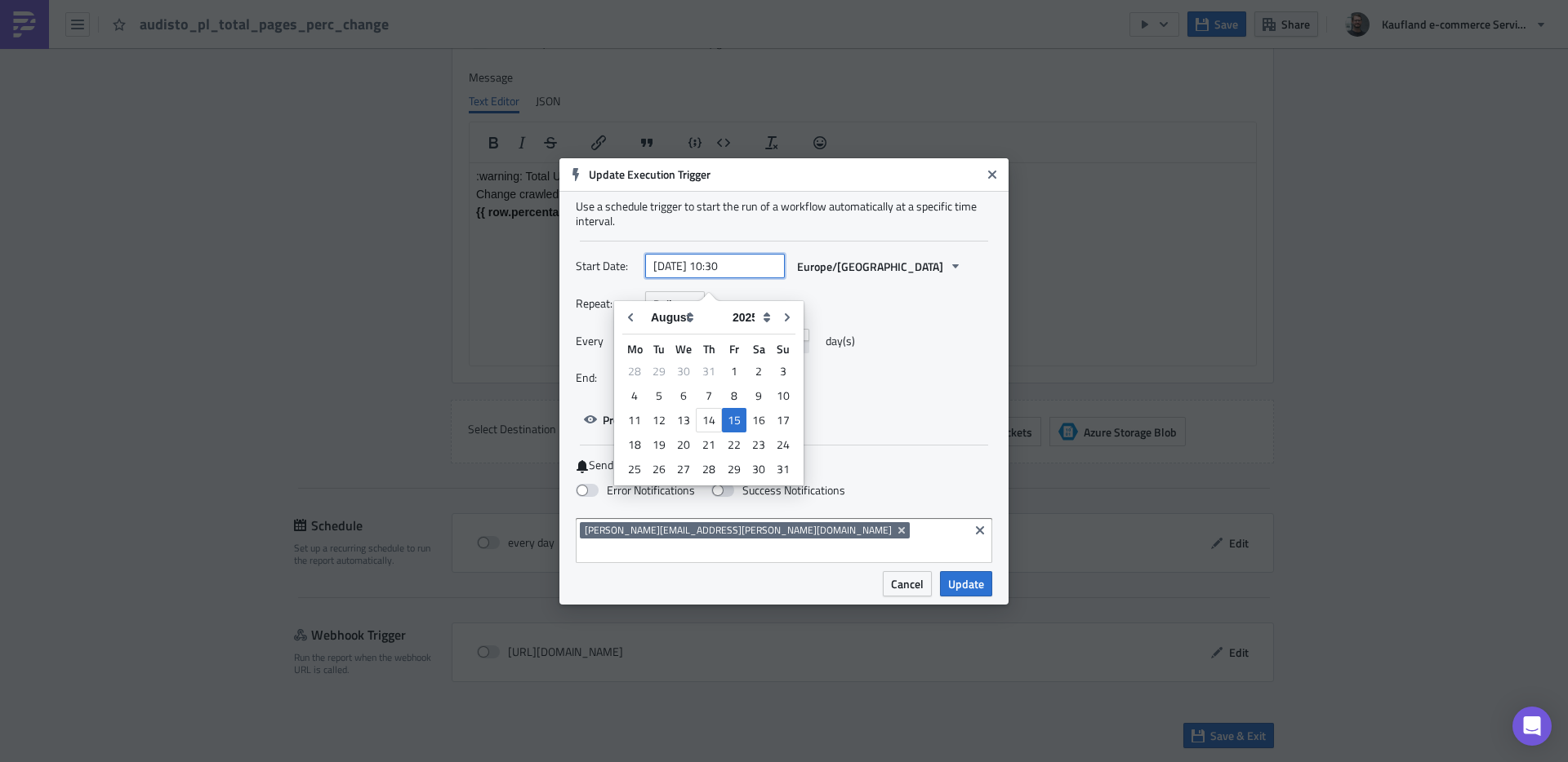
drag, startPoint x: 749, startPoint y: 275, endPoint x: 801, endPoint y: 309, distance: 62.1
click at [748, 275] on input "[DATE] 10:30" at bounding box center [715, 267] width 140 height 24
type input "[DATE] 10:20"
click at [910, 344] on div "Every 1 day(s)" at bounding box center [784, 347] width 417 height 37
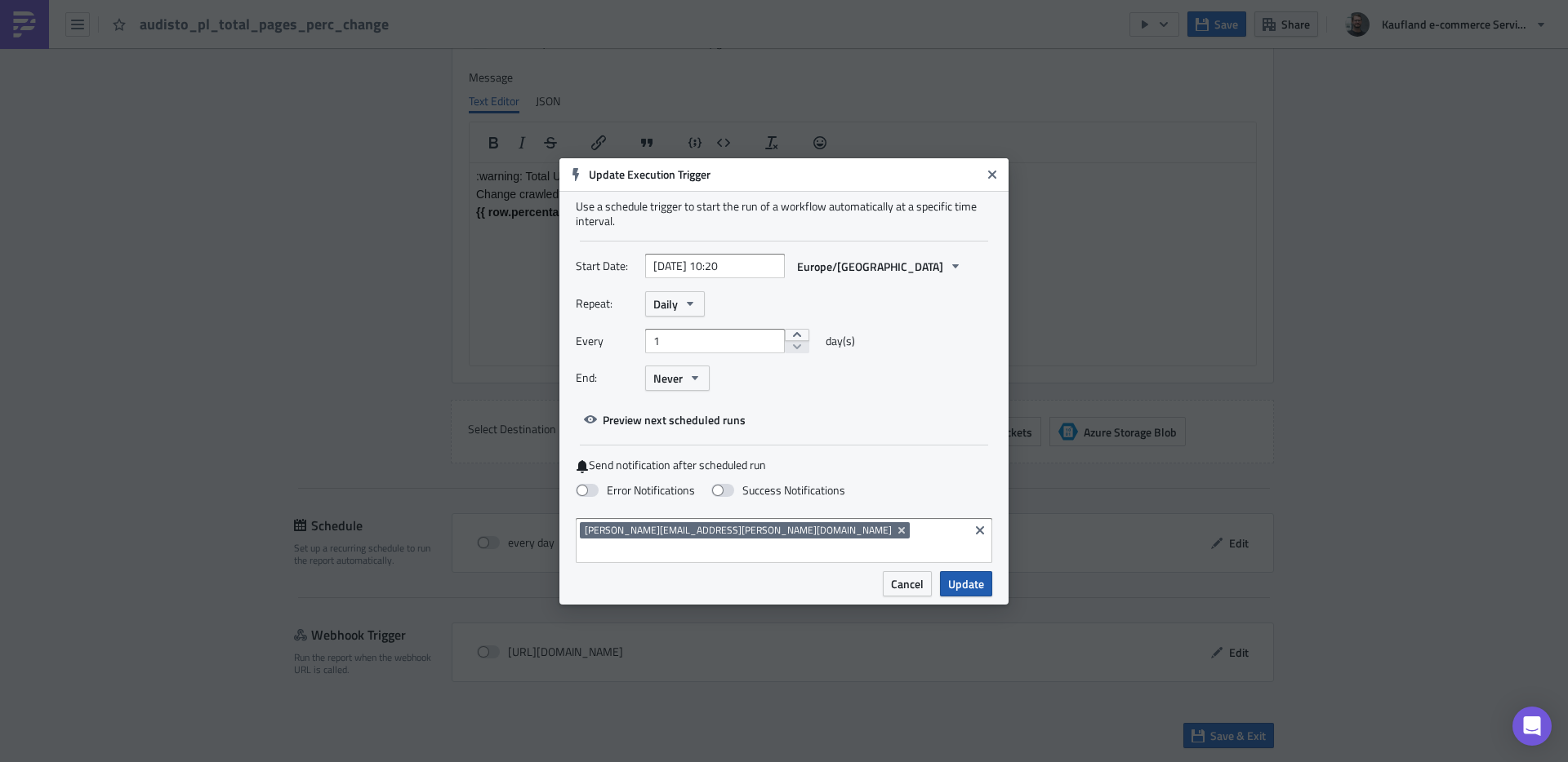
click at [966, 575] on span "Update" at bounding box center [966, 584] width 36 height 17
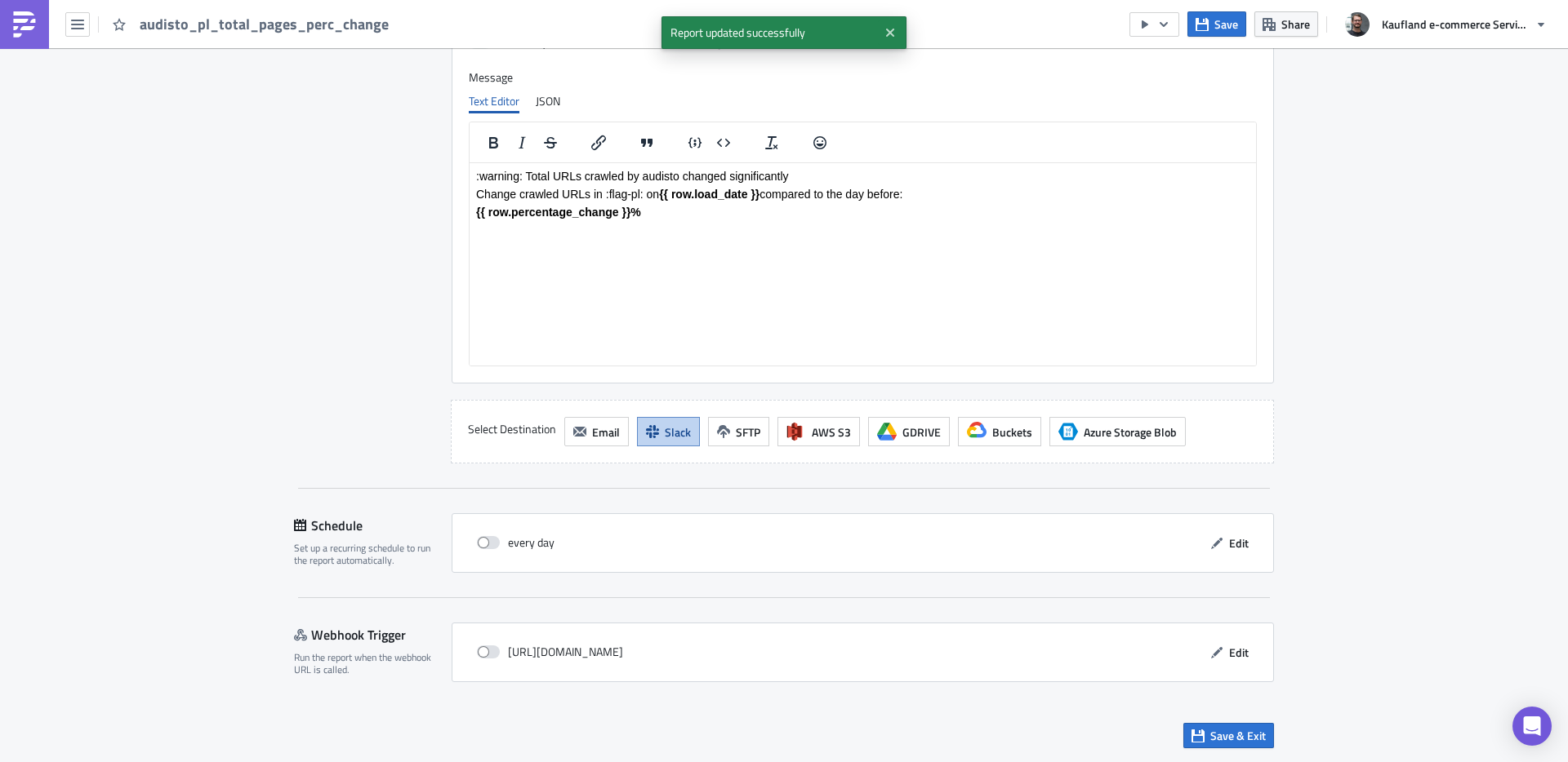
click at [469, 549] on div "every day Edit" at bounding box center [862, 542] width 788 height 25
click at [478, 544] on span at bounding box center [488, 543] width 23 height 13
click at [481, 544] on input "checkbox" at bounding box center [485, 542] width 10 height 10
checkbox input "true"
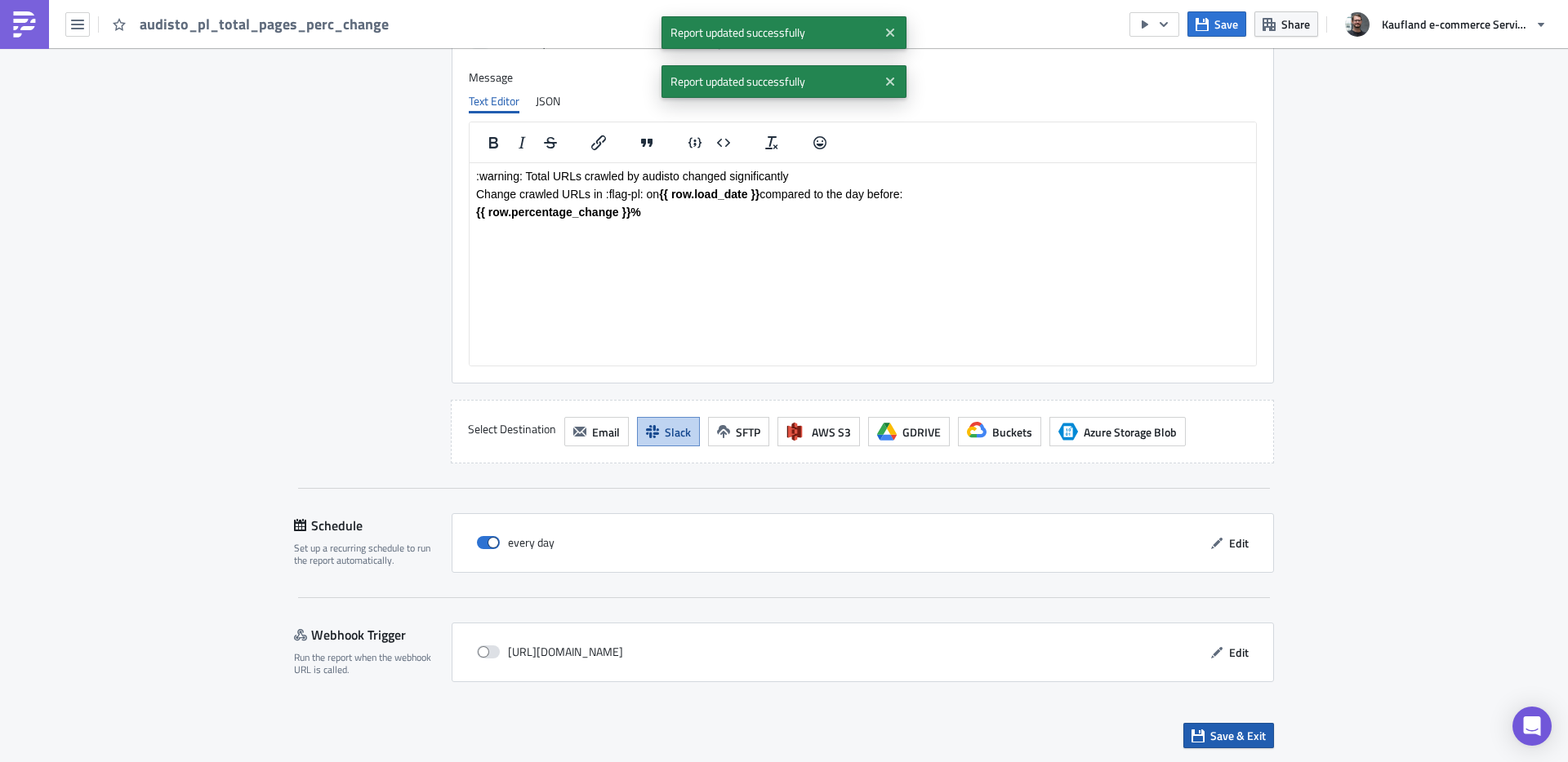
click at [1197, 735] on icon "button" at bounding box center [1198, 737] width 13 height 13
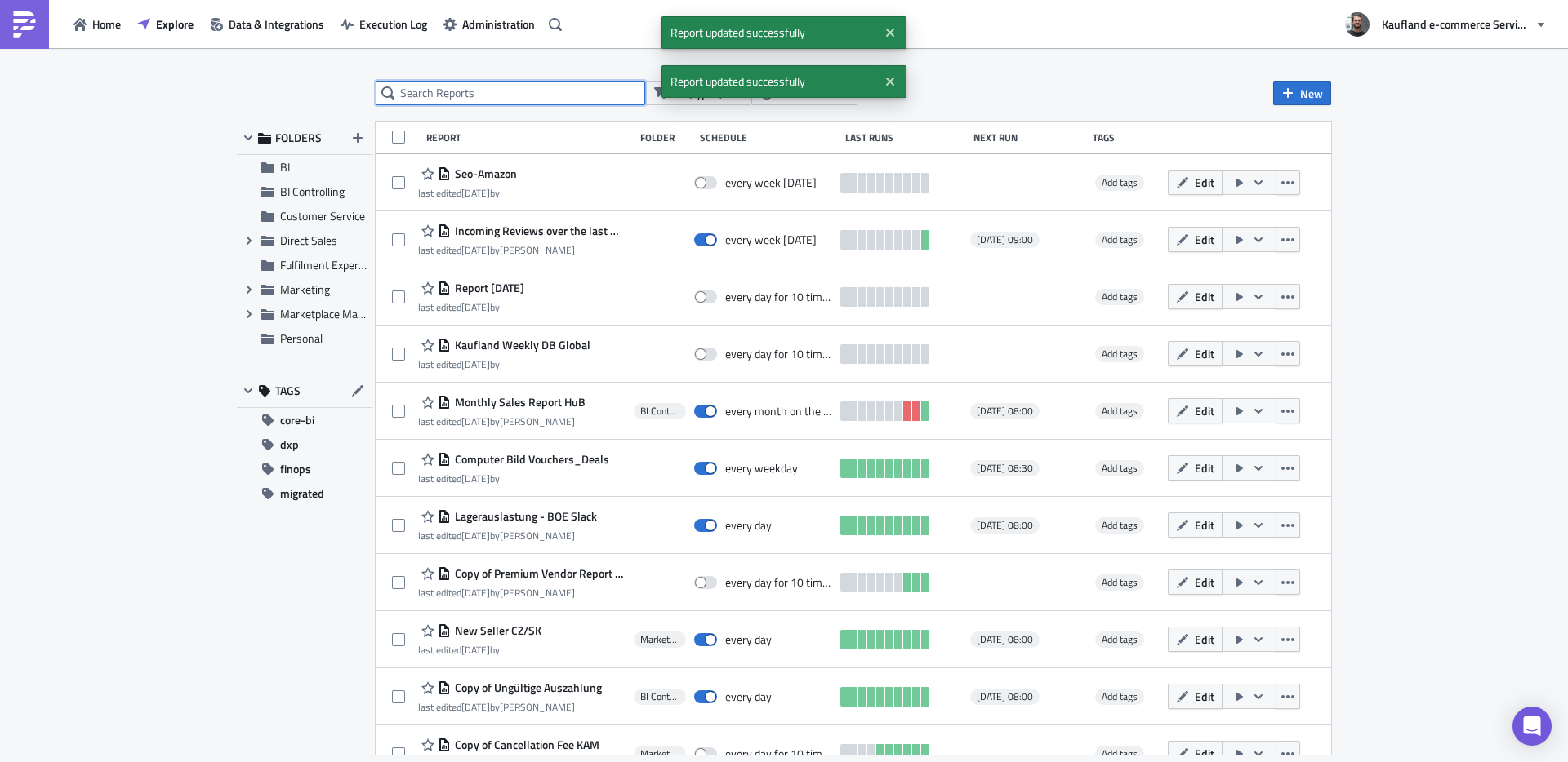
click at [510, 91] on input "text" at bounding box center [510, 93] width 269 height 24
type input "audisto_pl"
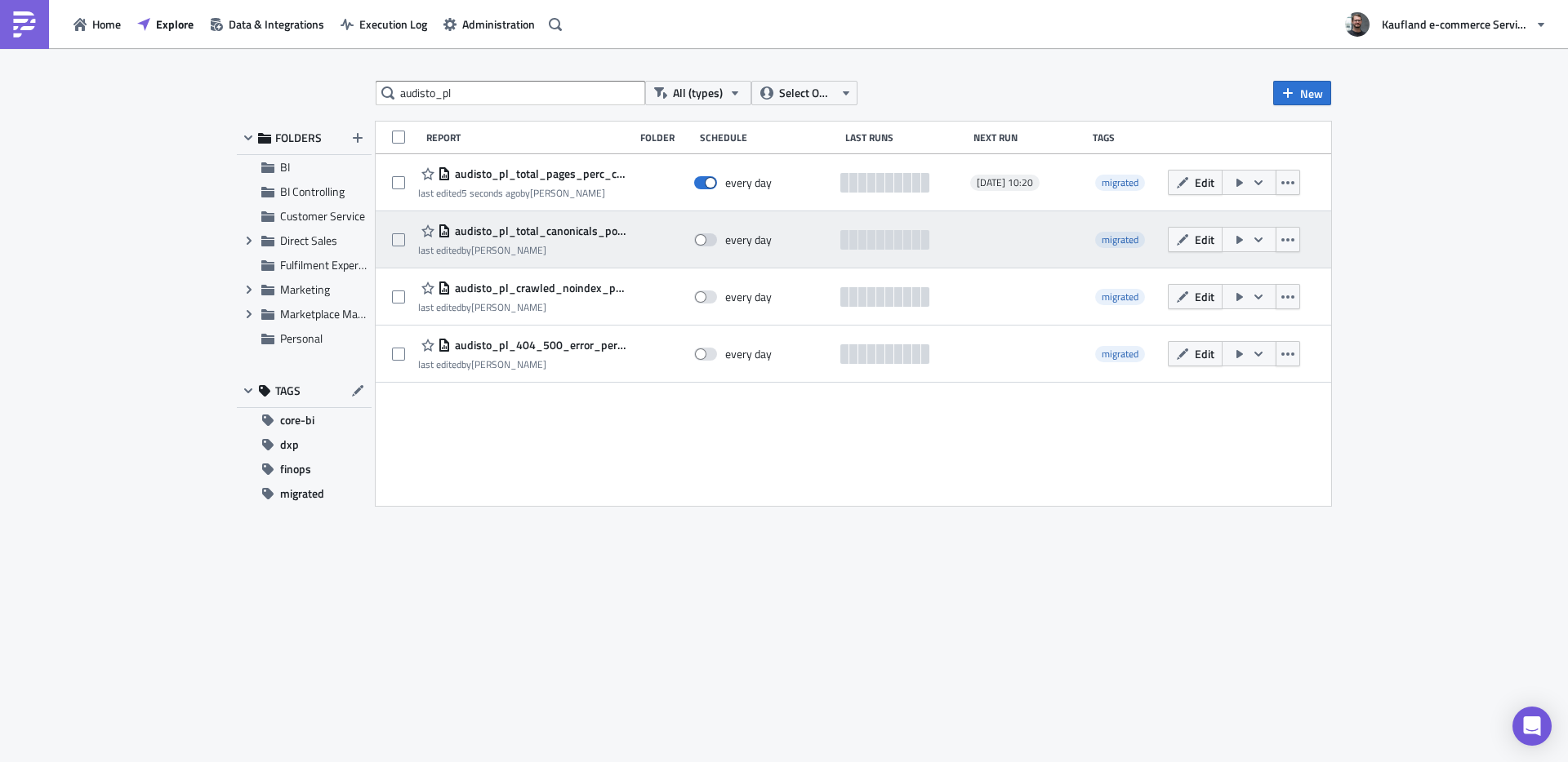
click at [568, 228] on span "audisto_pl_total_canonicals_pointing_to_other_url" at bounding box center [538, 231] width 175 height 15
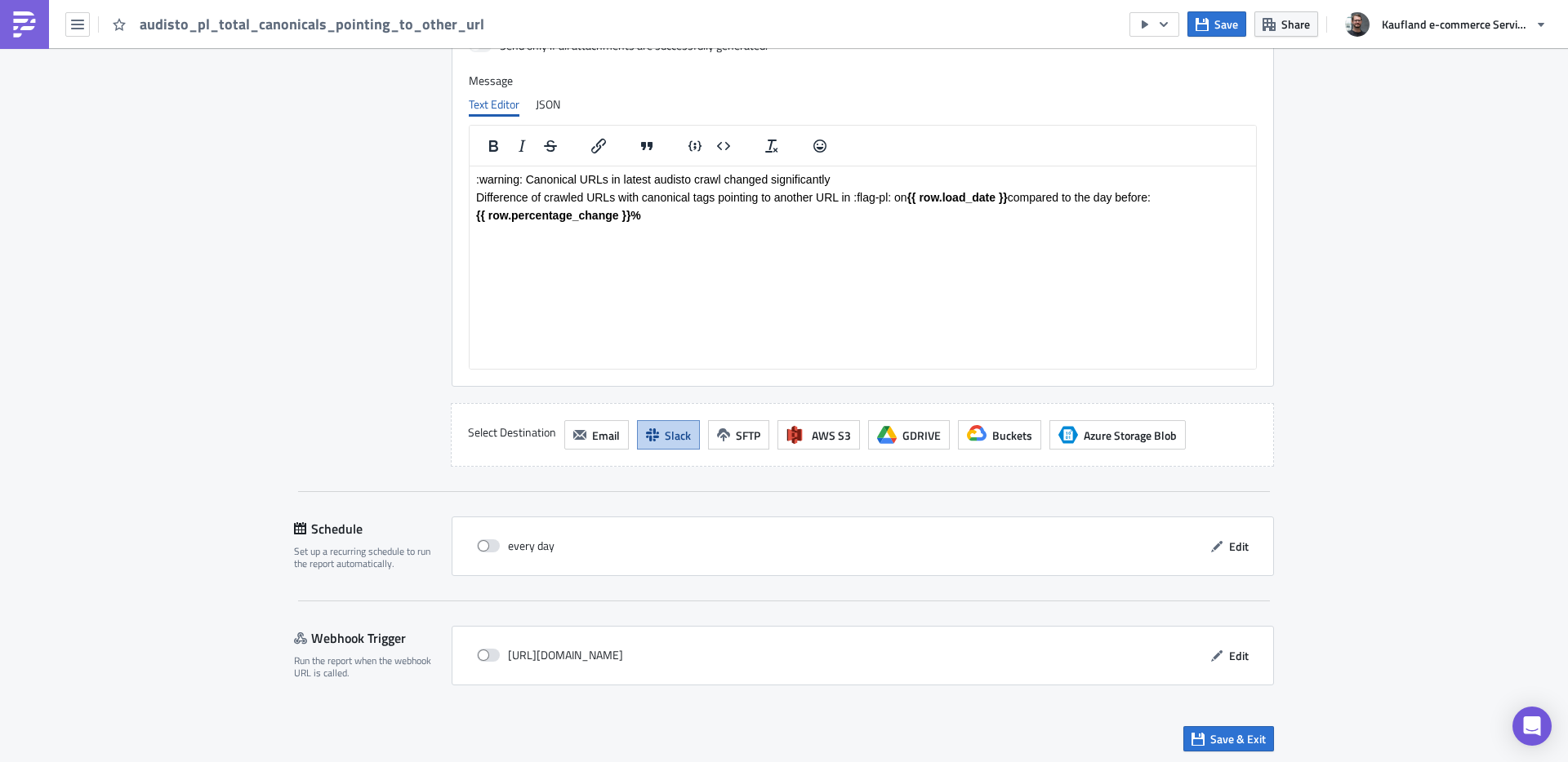
scroll to position [1285, 0]
click at [1229, 546] on span "Edit" at bounding box center [1238, 543] width 20 height 17
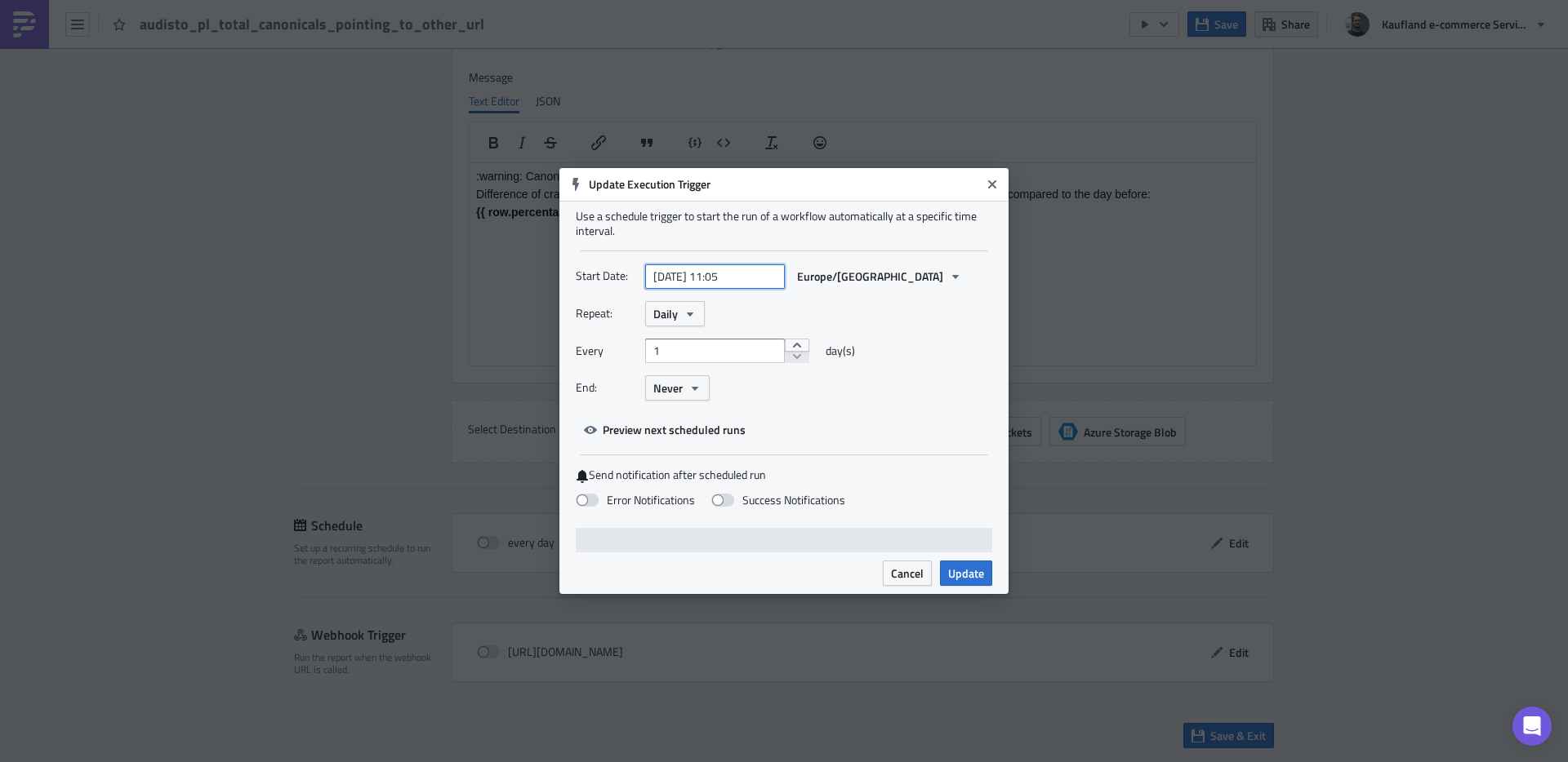
click at [672, 274] on input "[DATE] 11:05" at bounding box center [715, 277] width 140 height 24
select select "3"
select select "2024"
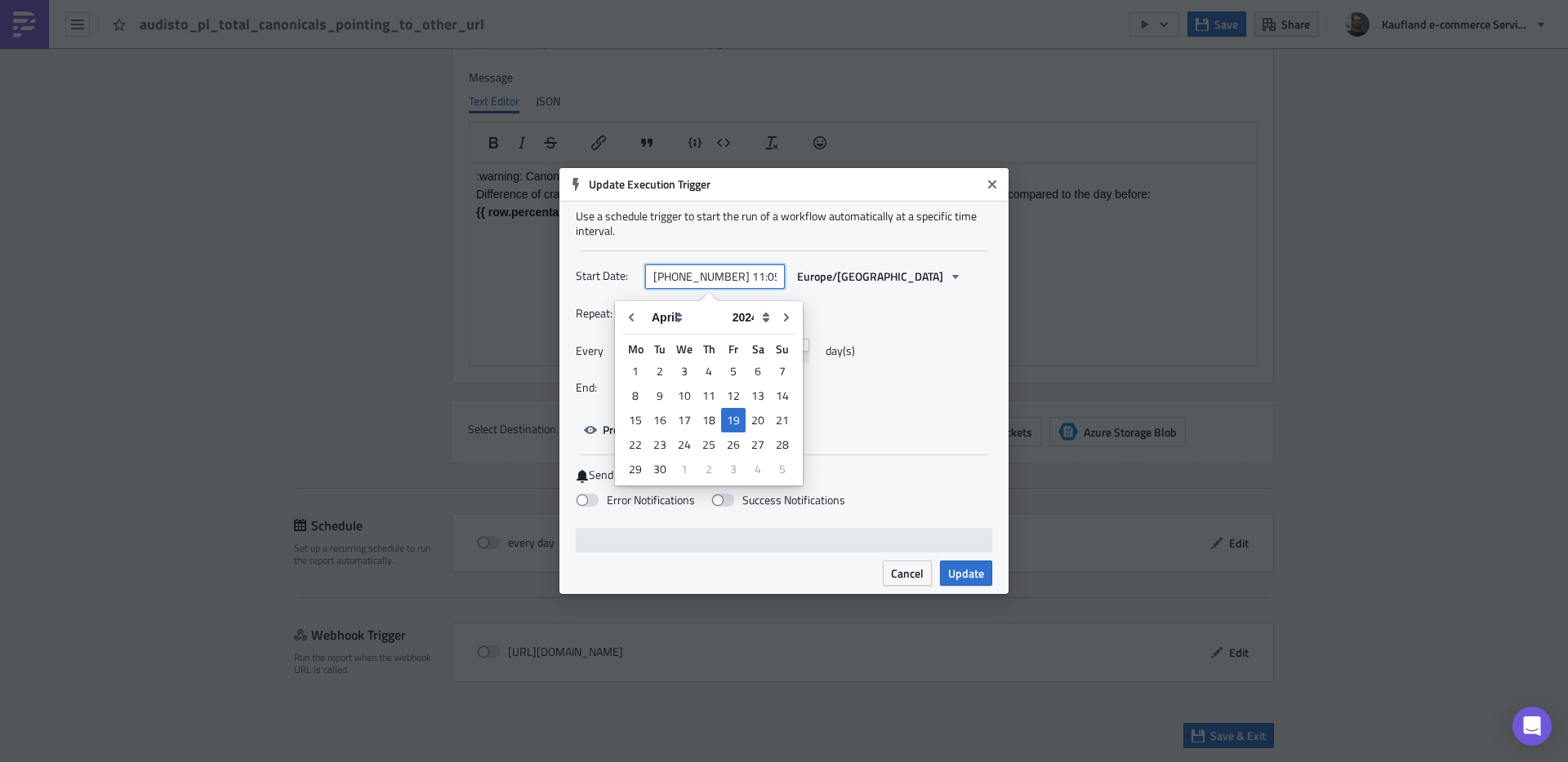
type input "[DATE] 11:05"
select select "2025"
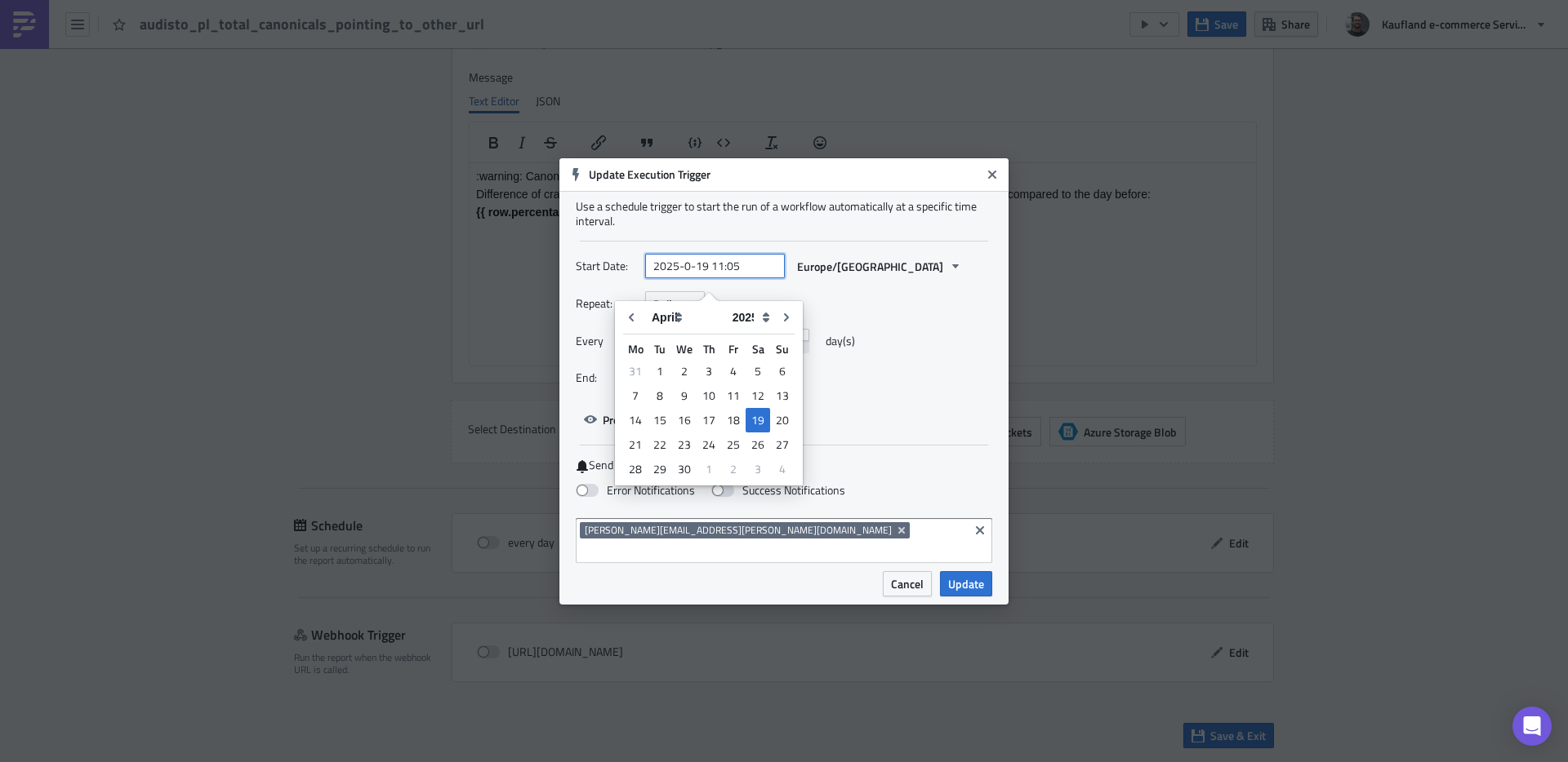
type input "[DATE] 11:05"
select select "7"
type input "[DATE] 10:20"
click at [953, 280] on div "Start Date: [DATE] 10:20 [GEOGRAPHIC_DATA]/[GEOGRAPHIC_DATA]" at bounding box center [784, 267] width 417 height 25
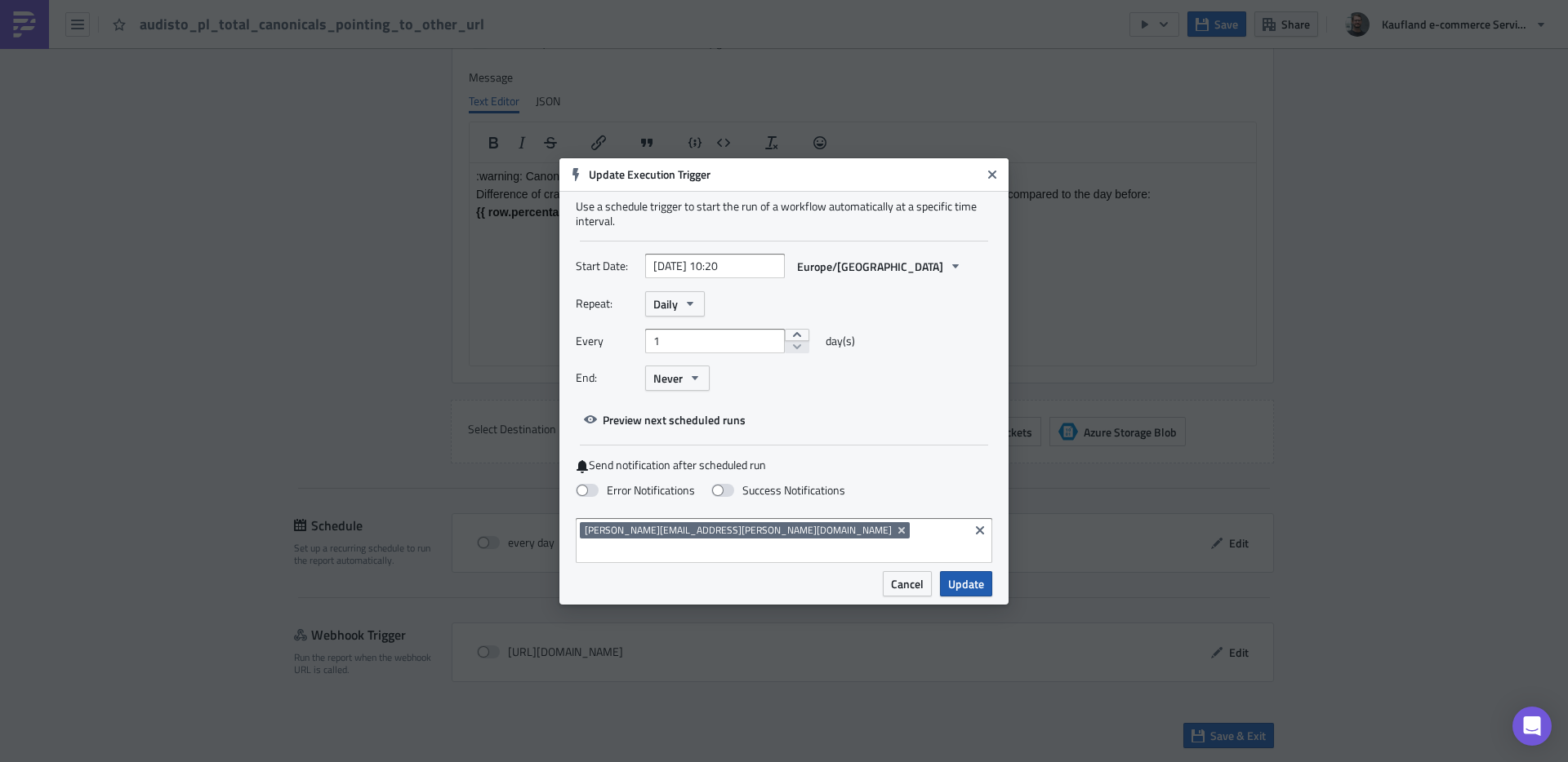
click at [976, 575] on span "Update" at bounding box center [966, 584] width 36 height 17
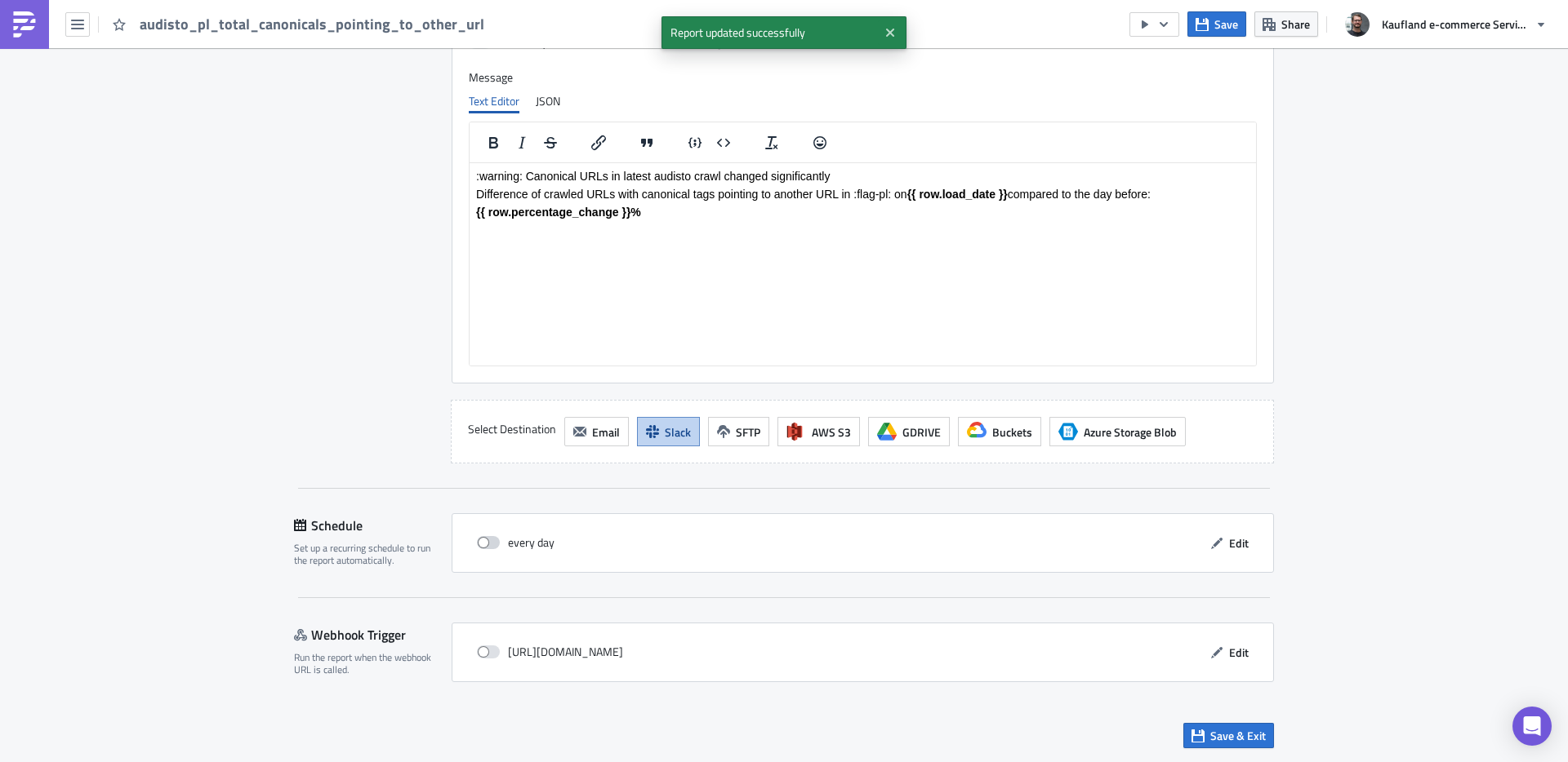
click at [479, 536] on label at bounding box center [492, 543] width 31 height 15
click at [481, 538] on input "checkbox" at bounding box center [485, 542] width 10 height 10
checkbox input "true"
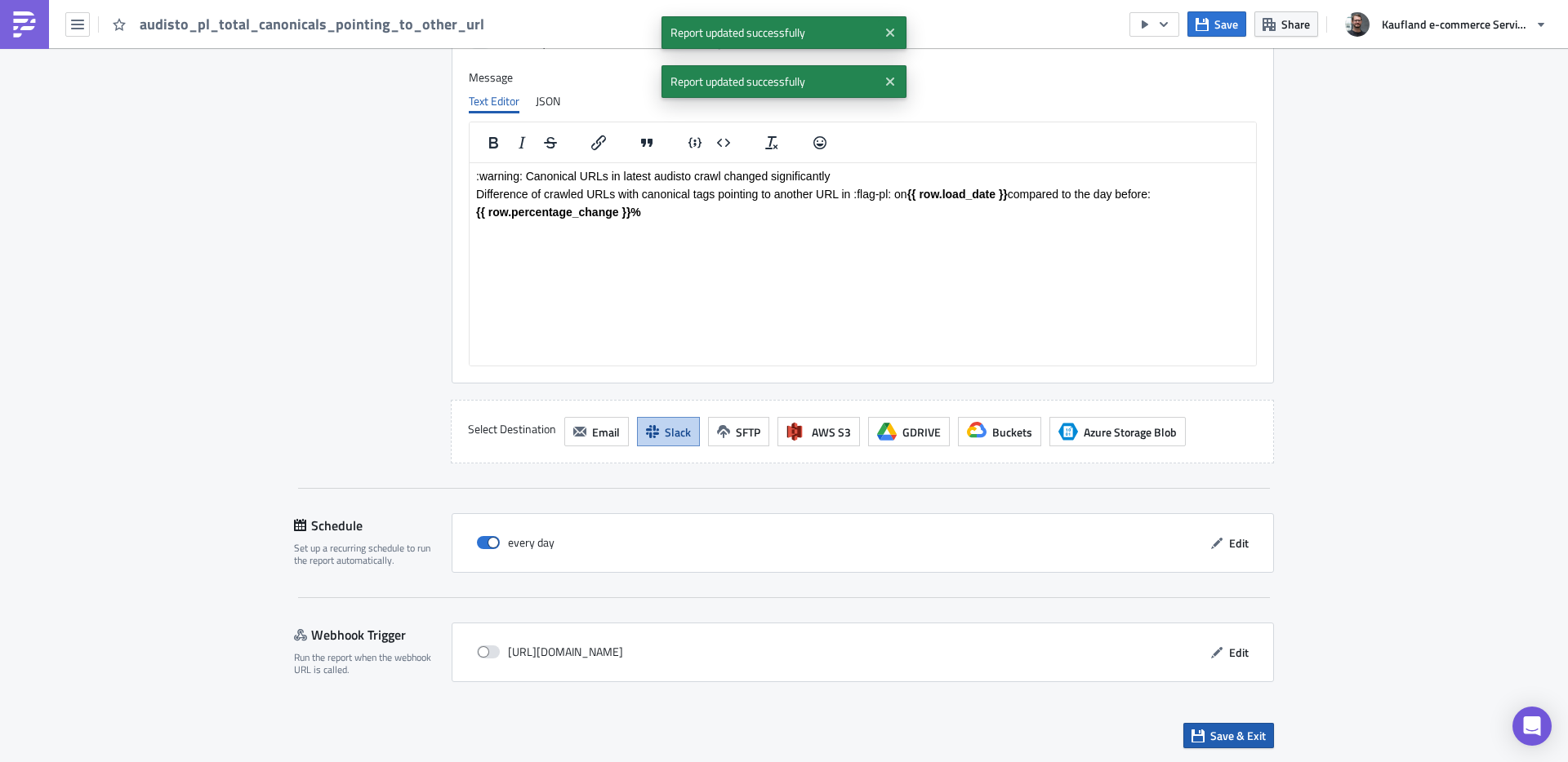
click at [1224, 736] on span "Save & Exit" at bounding box center [1237, 736] width 55 height 17
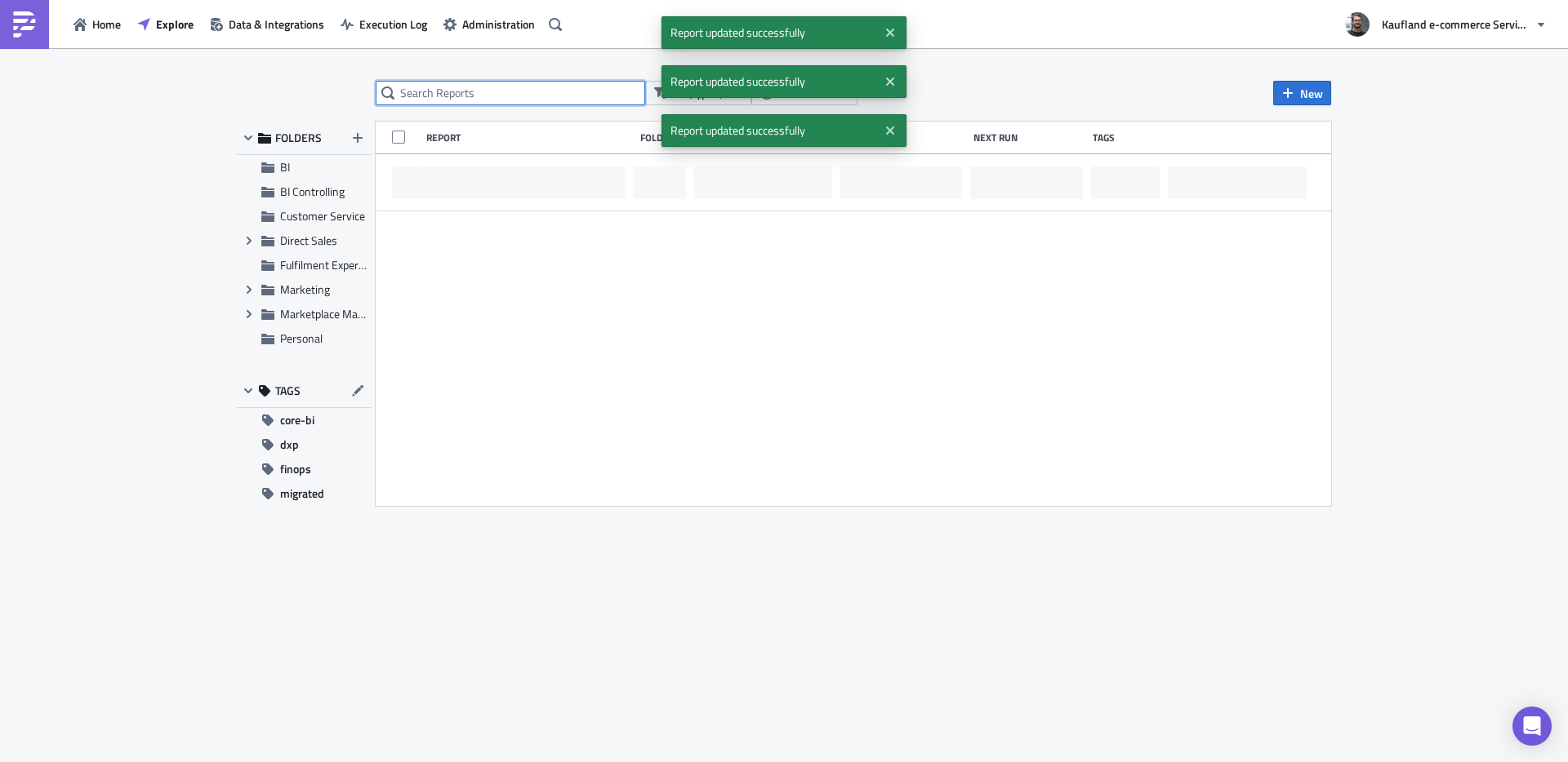
click at [507, 95] on input "text" at bounding box center [510, 93] width 269 height 24
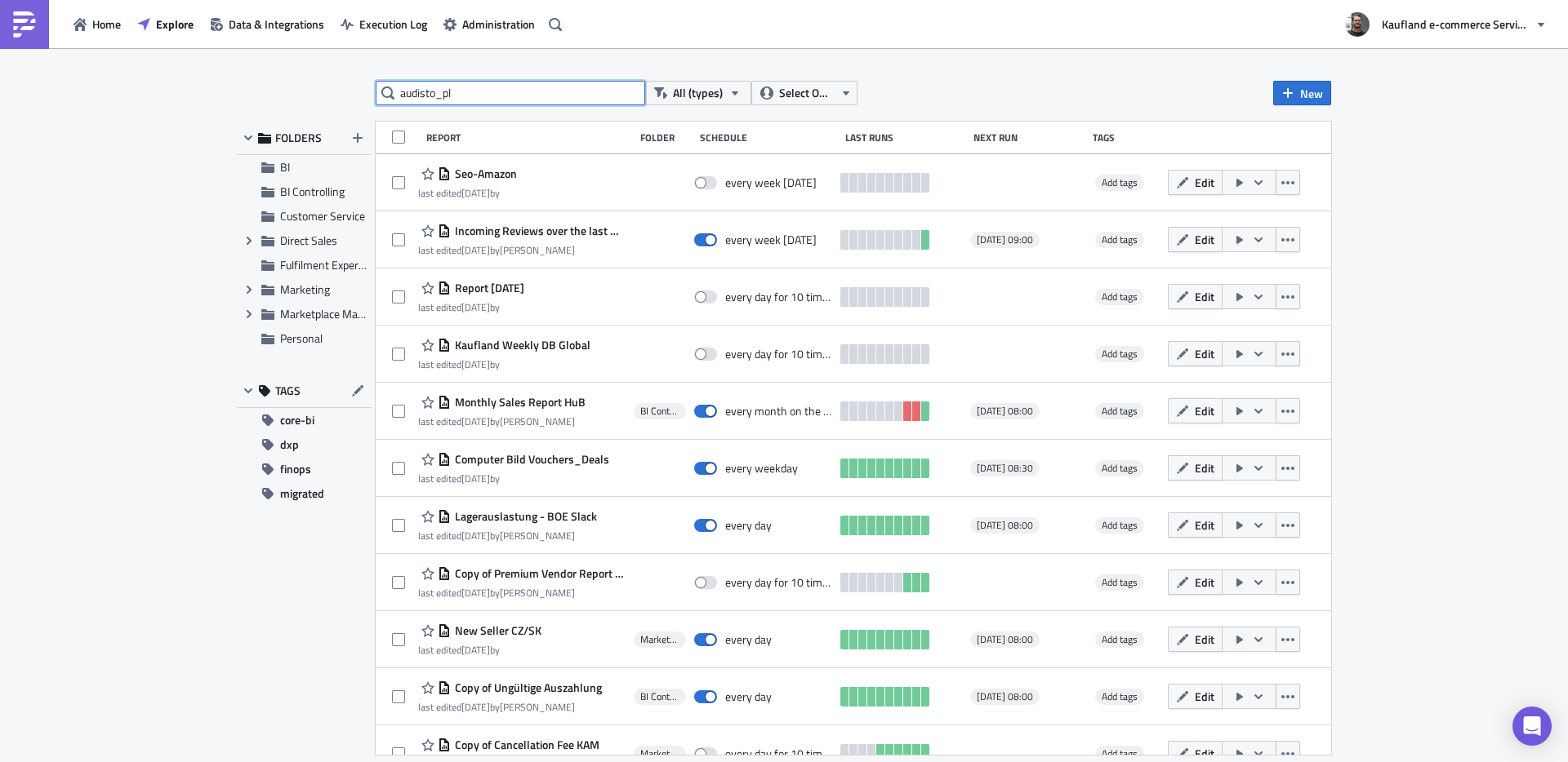
type input "audisto_pl"
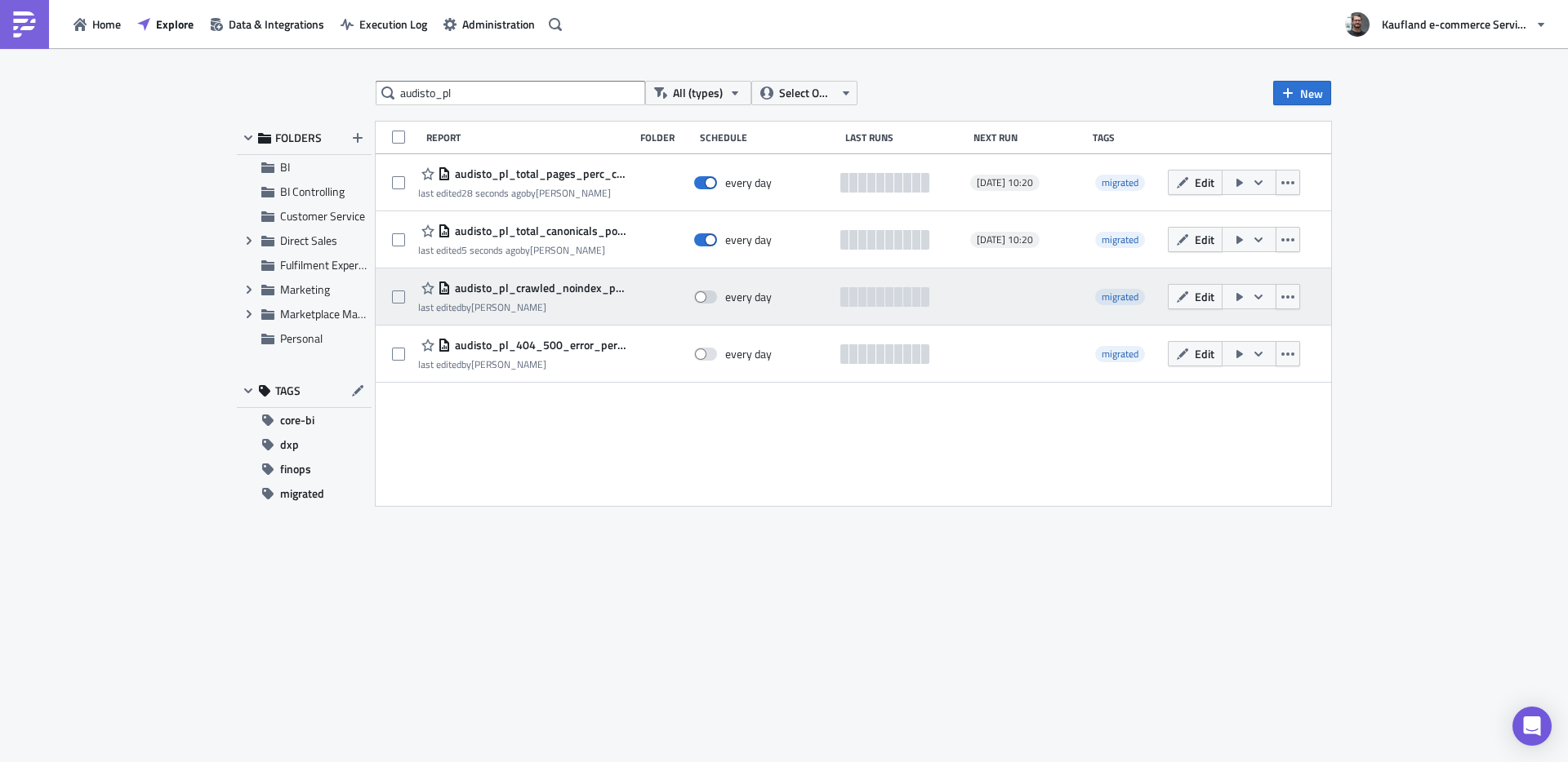
click at [525, 285] on span "audisto_pl_crawled_noindex_pages" at bounding box center [538, 288] width 175 height 15
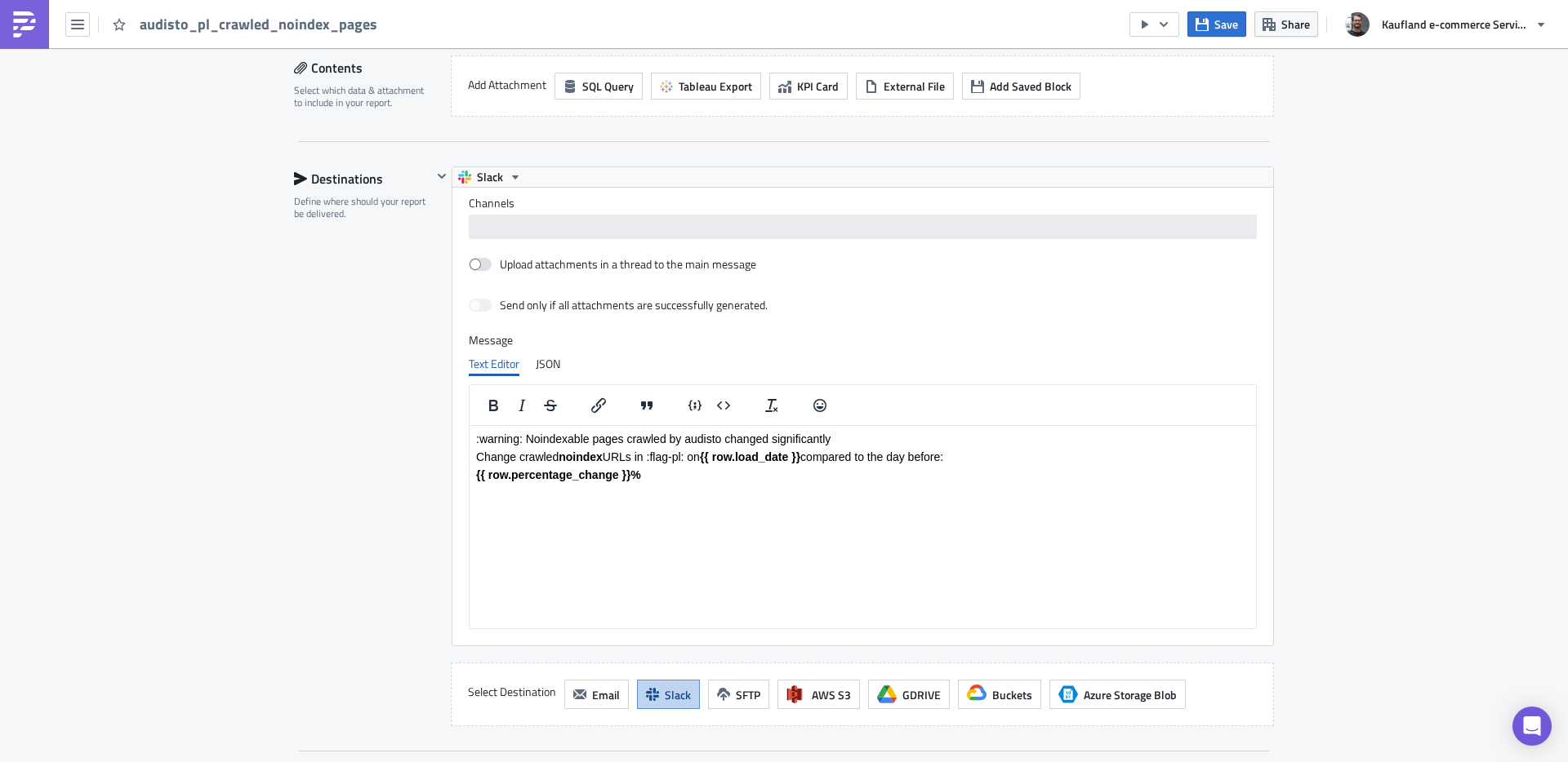
scroll to position [1285, 0]
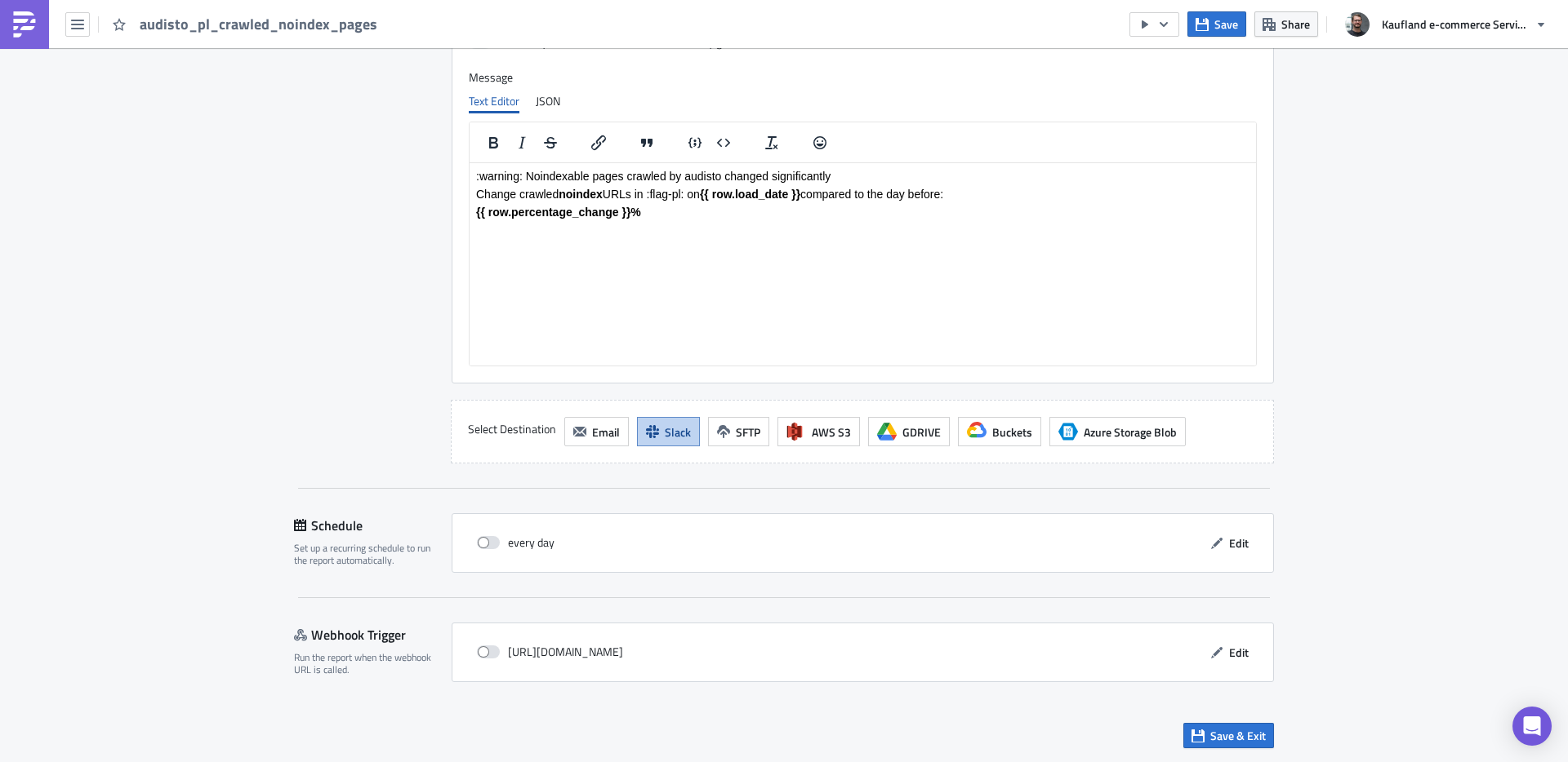
click at [1256, 549] on div "every day Edit" at bounding box center [863, 543] width 822 height 60
click at [1234, 546] on button "Edit" at bounding box center [1229, 542] width 54 height 25
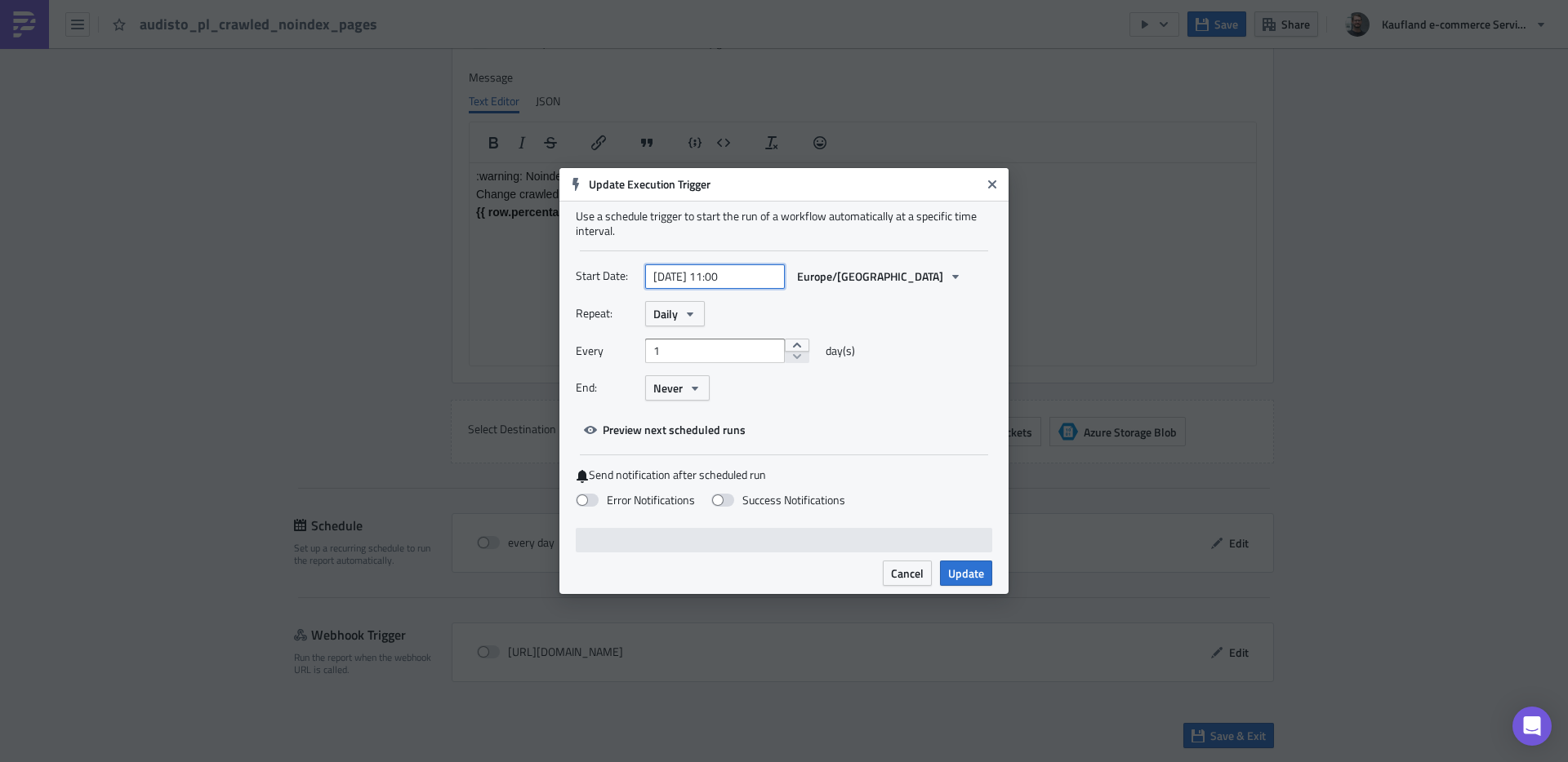
click at [678, 279] on input "[DATE] 11:00" at bounding box center [715, 277] width 140 height 24
select select "3"
select select "2024"
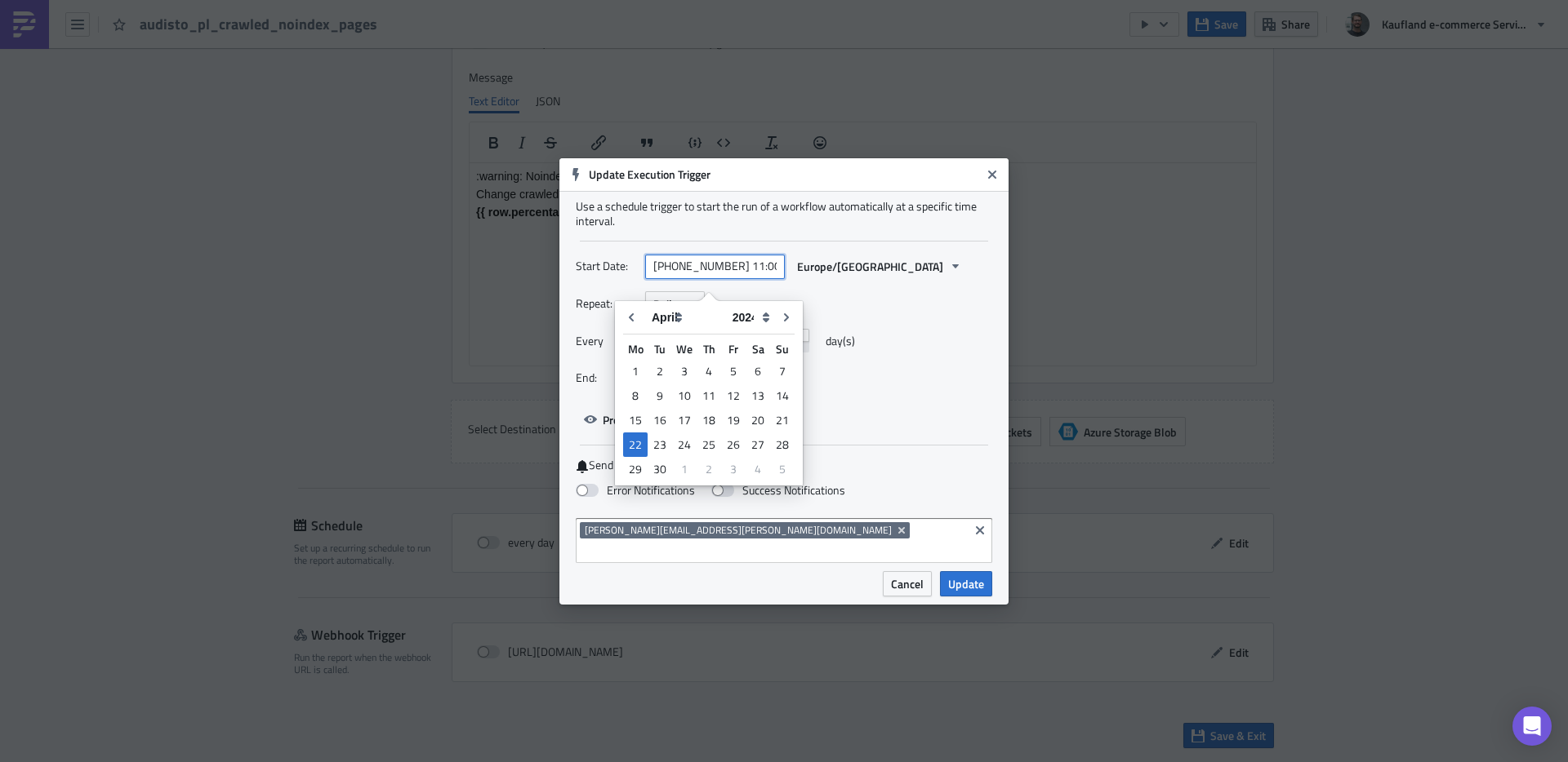
type input "[DATE] 11:00"
select select "2025"
type input "[DATE] 11:00"
select select "7"
type input "[DATE] 10:20"
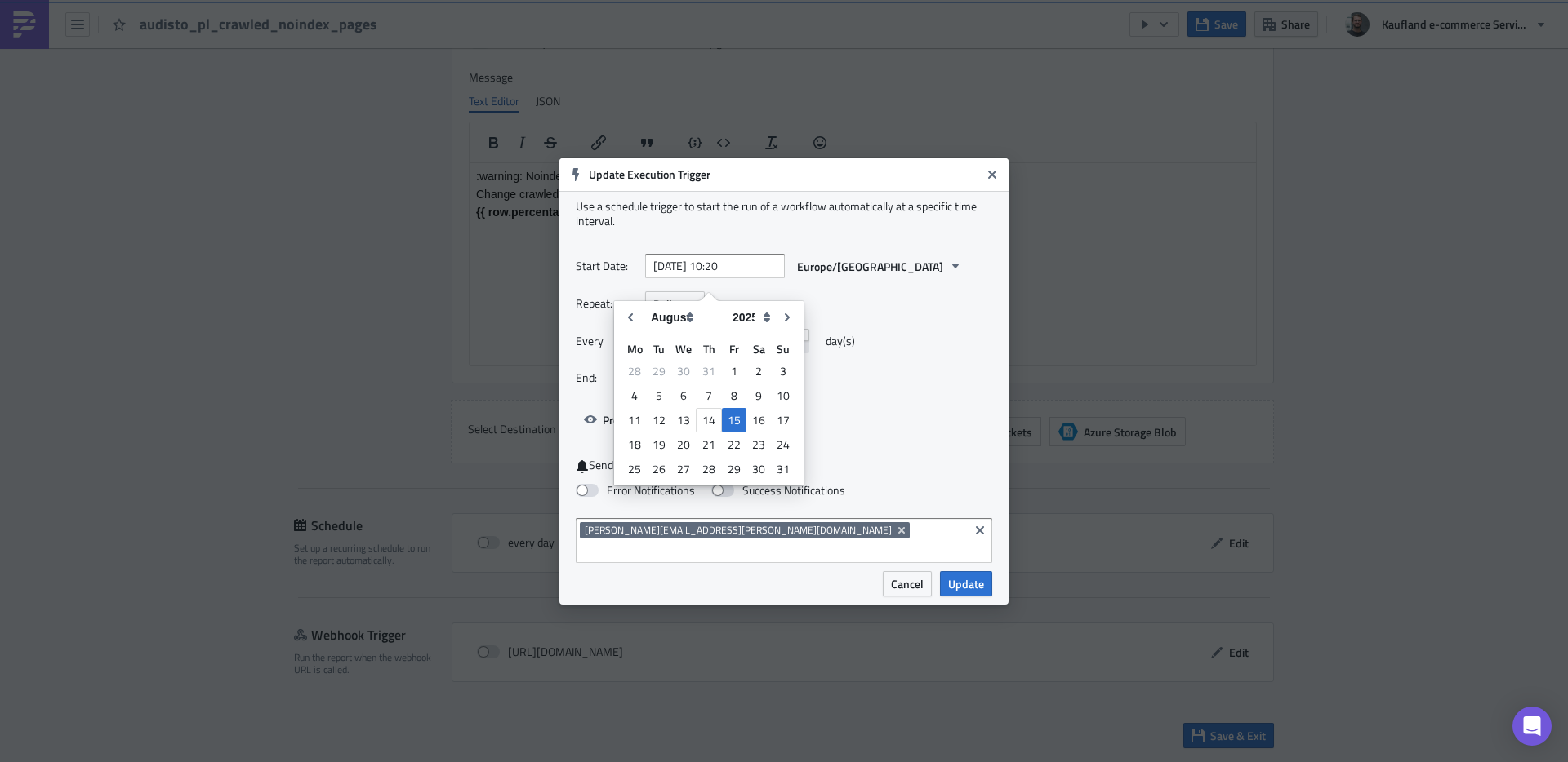
click at [957, 317] on div "Repeat: Daily" at bounding box center [784, 304] width 417 height 25
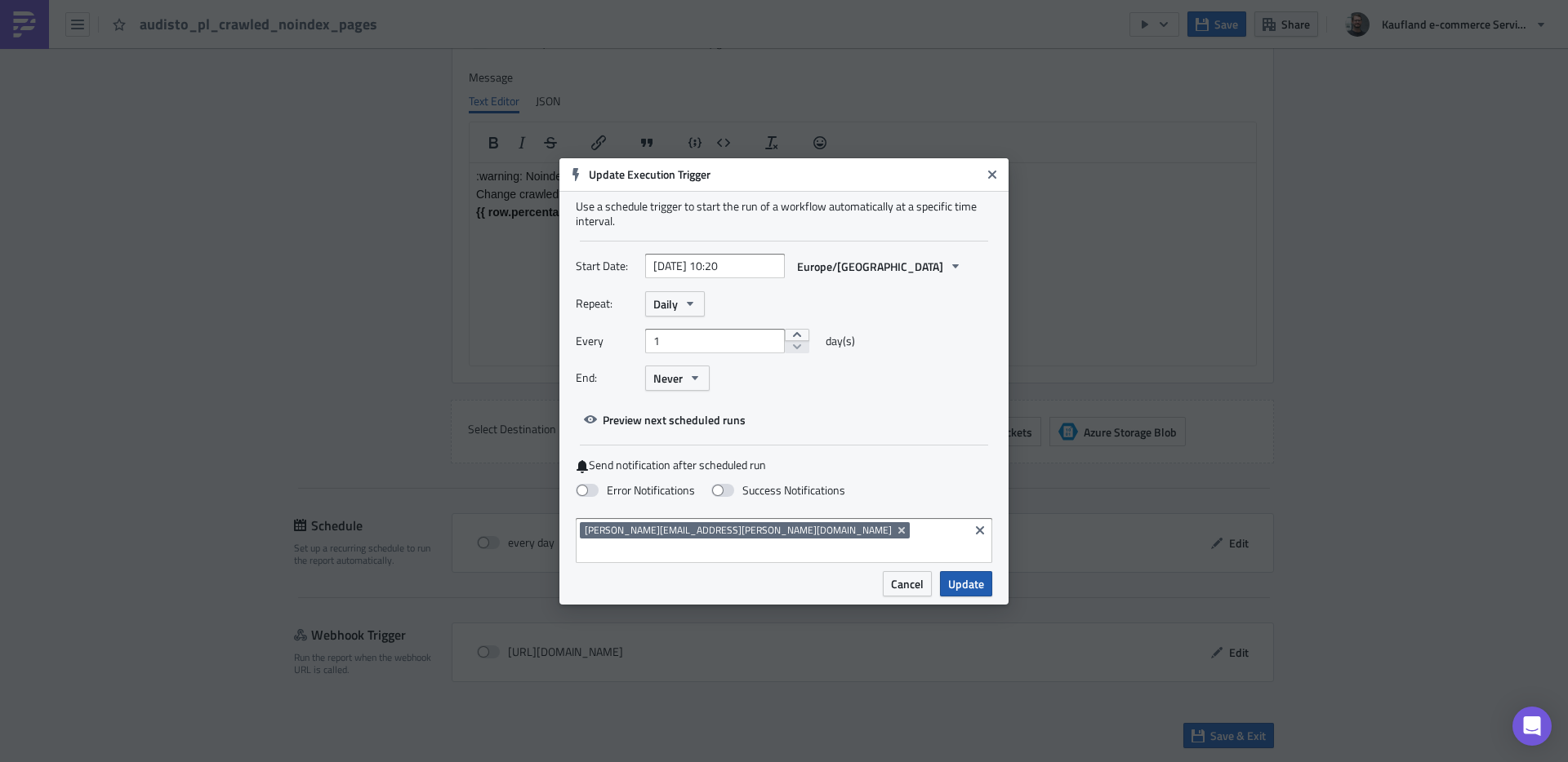
click at [971, 575] on span "Update" at bounding box center [966, 584] width 36 height 17
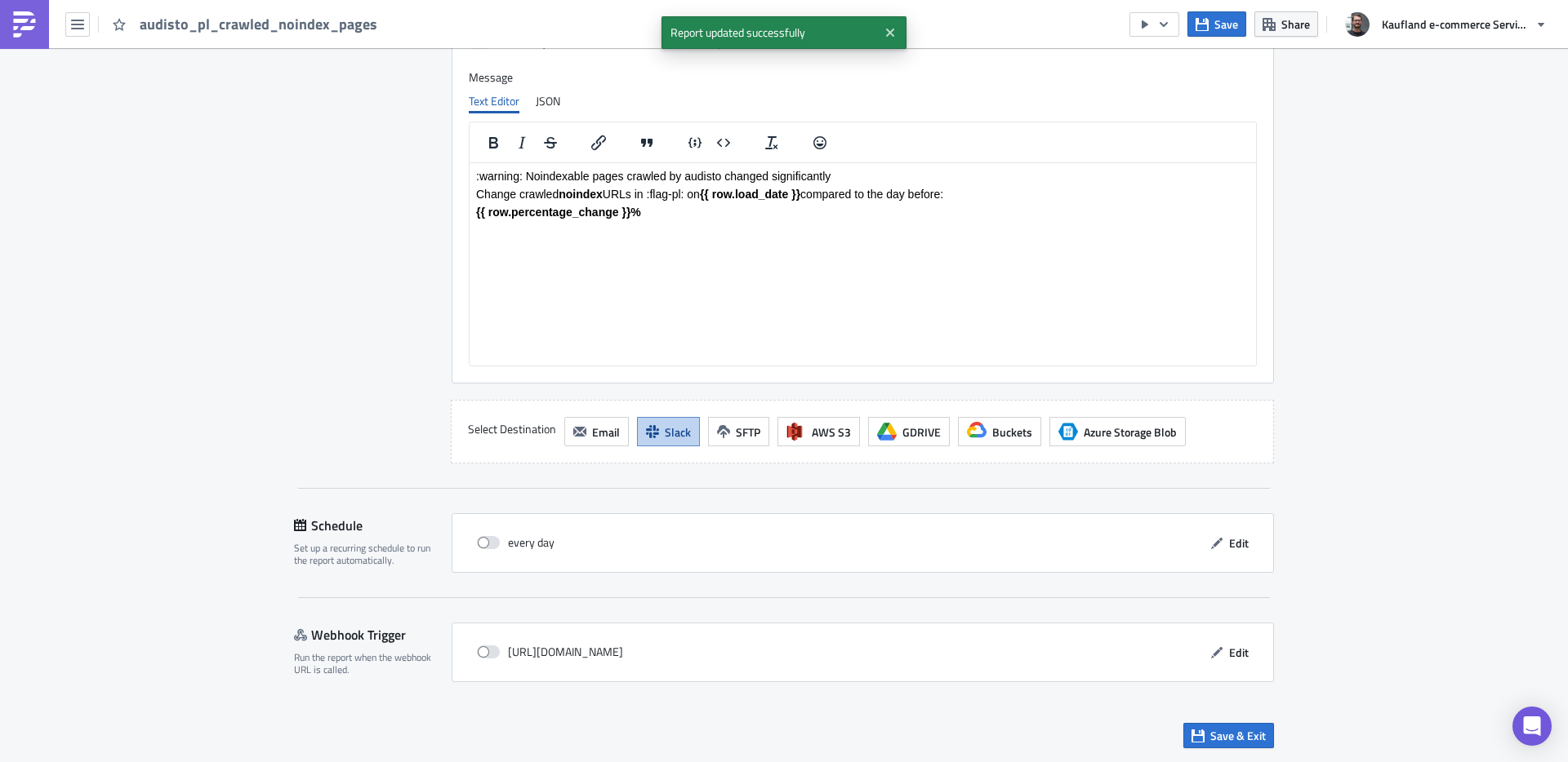
click at [469, 544] on div "every day Edit" at bounding box center [862, 542] width 788 height 25
click at [477, 543] on span at bounding box center [488, 543] width 23 height 13
click at [481, 543] on input "checkbox" at bounding box center [485, 542] width 10 height 10
checkbox input "true"
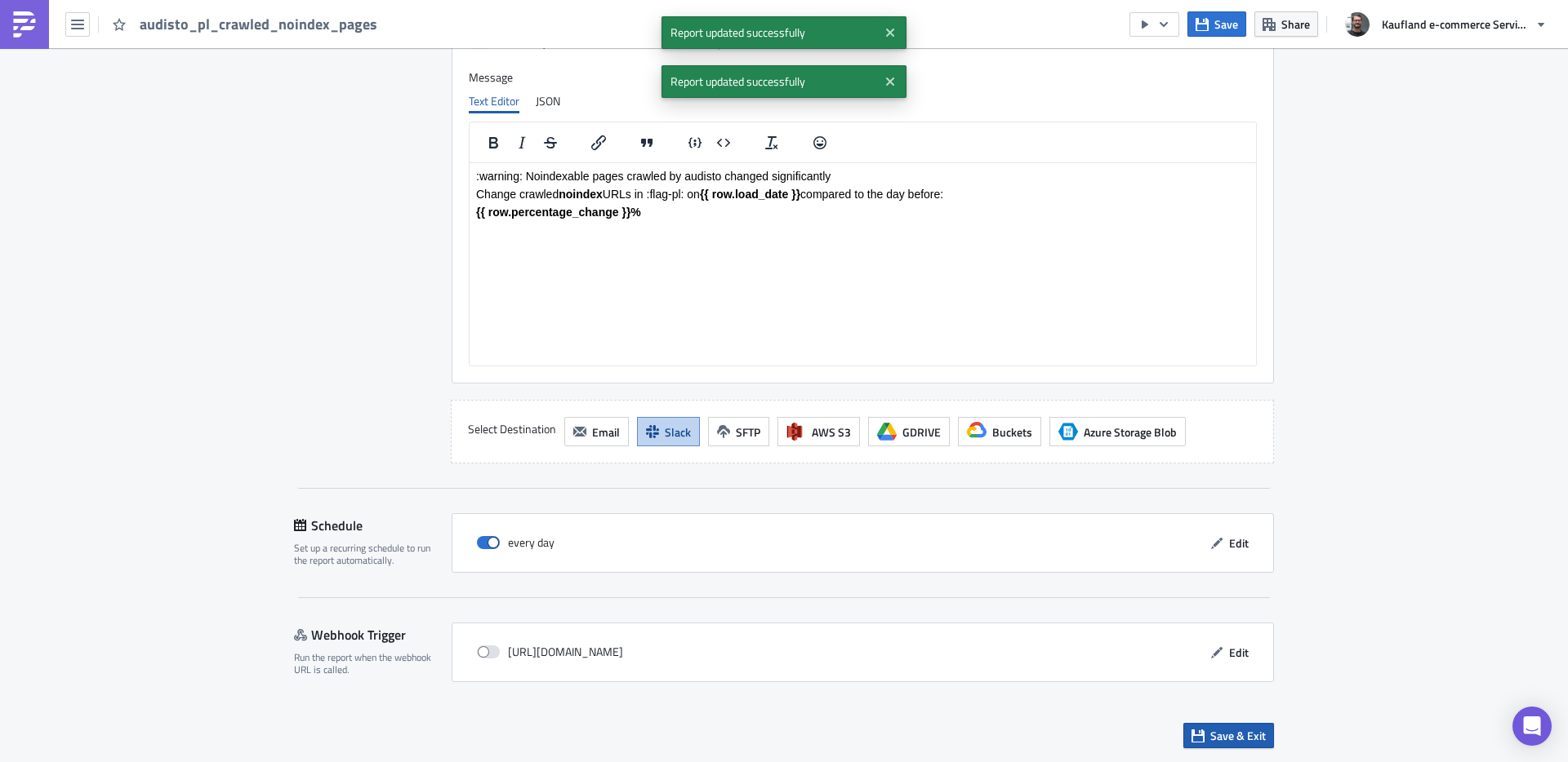
click at [1223, 729] on span "Save & Exit" at bounding box center [1237, 736] width 55 height 17
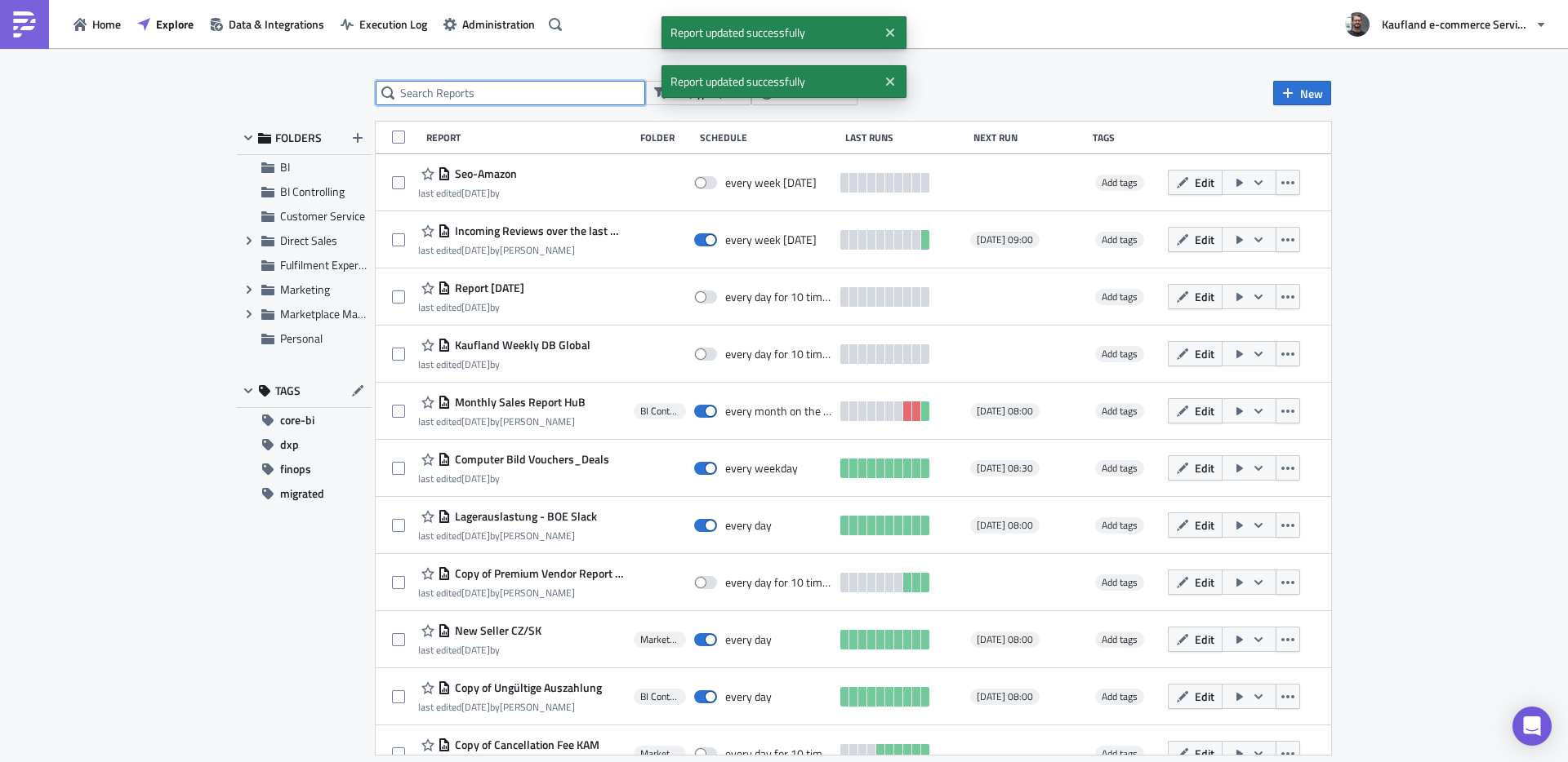
click at [497, 96] on input "text" at bounding box center [510, 93] width 269 height 24
type input "audisto_pl"
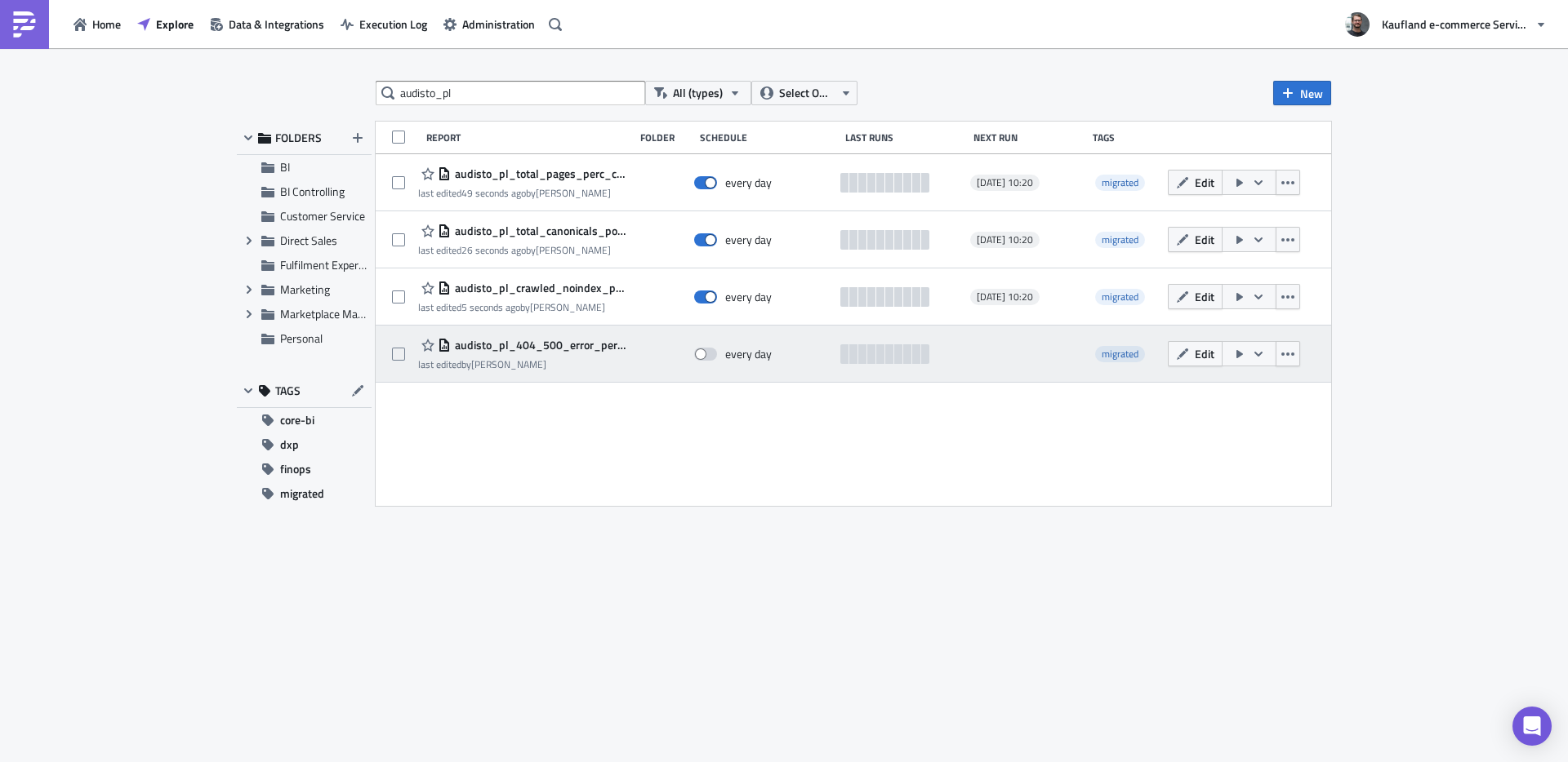
click at [561, 345] on span "audisto_pl_404_500_error_percentage" at bounding box center [538, 345] width 175 height 15
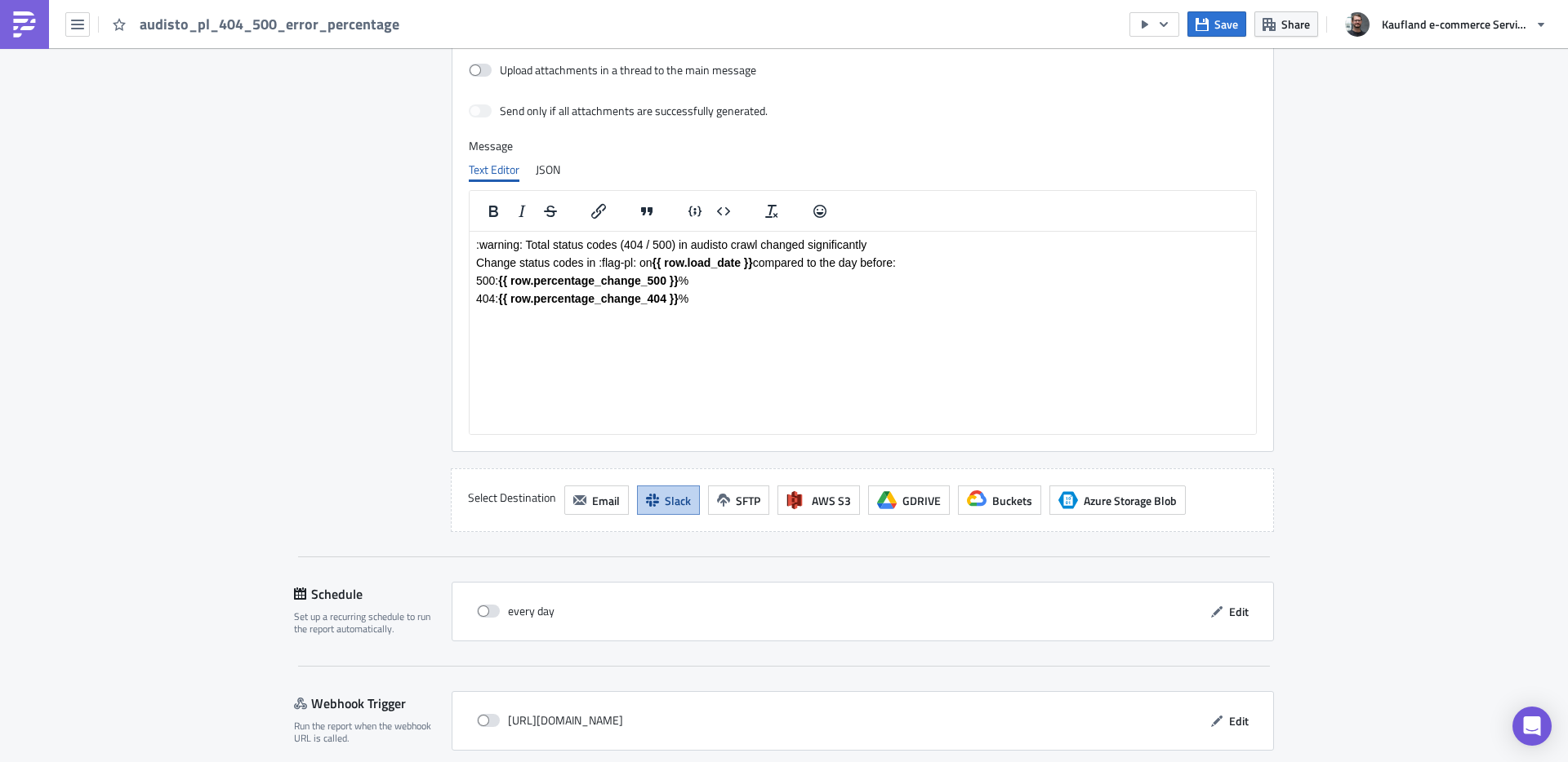
scroll to position [1285, 0]
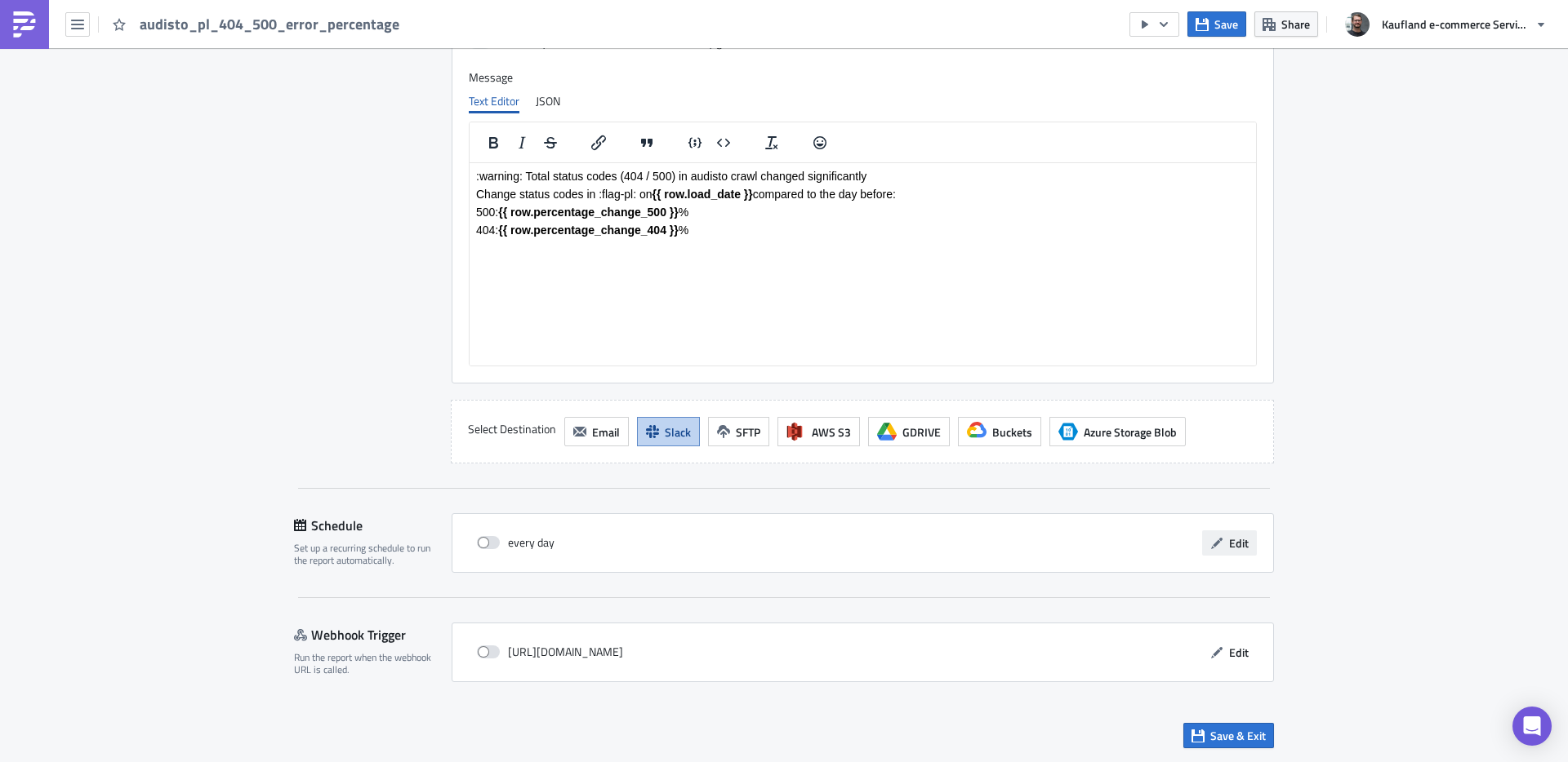
click at [1229, 546] on span "Edit" at bounding box center [1238, 543] width 20 height 17
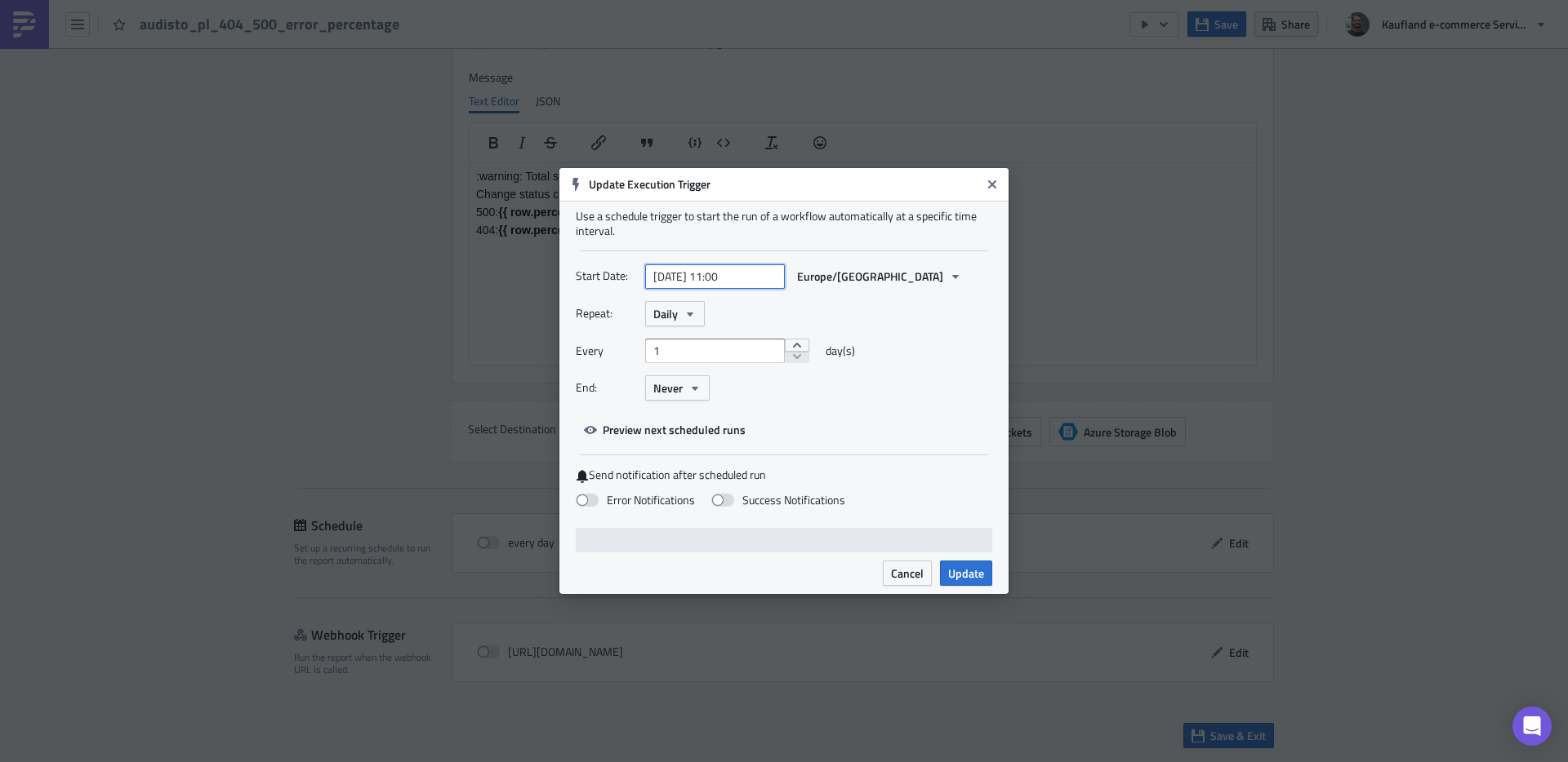
click at [681, 280] on input "[DATE] 11:00" at bounding box center [715, 277] width 140 height 24
select select "10"
select select "2024"
type input "[DATE] 11:00"
select select "2025"
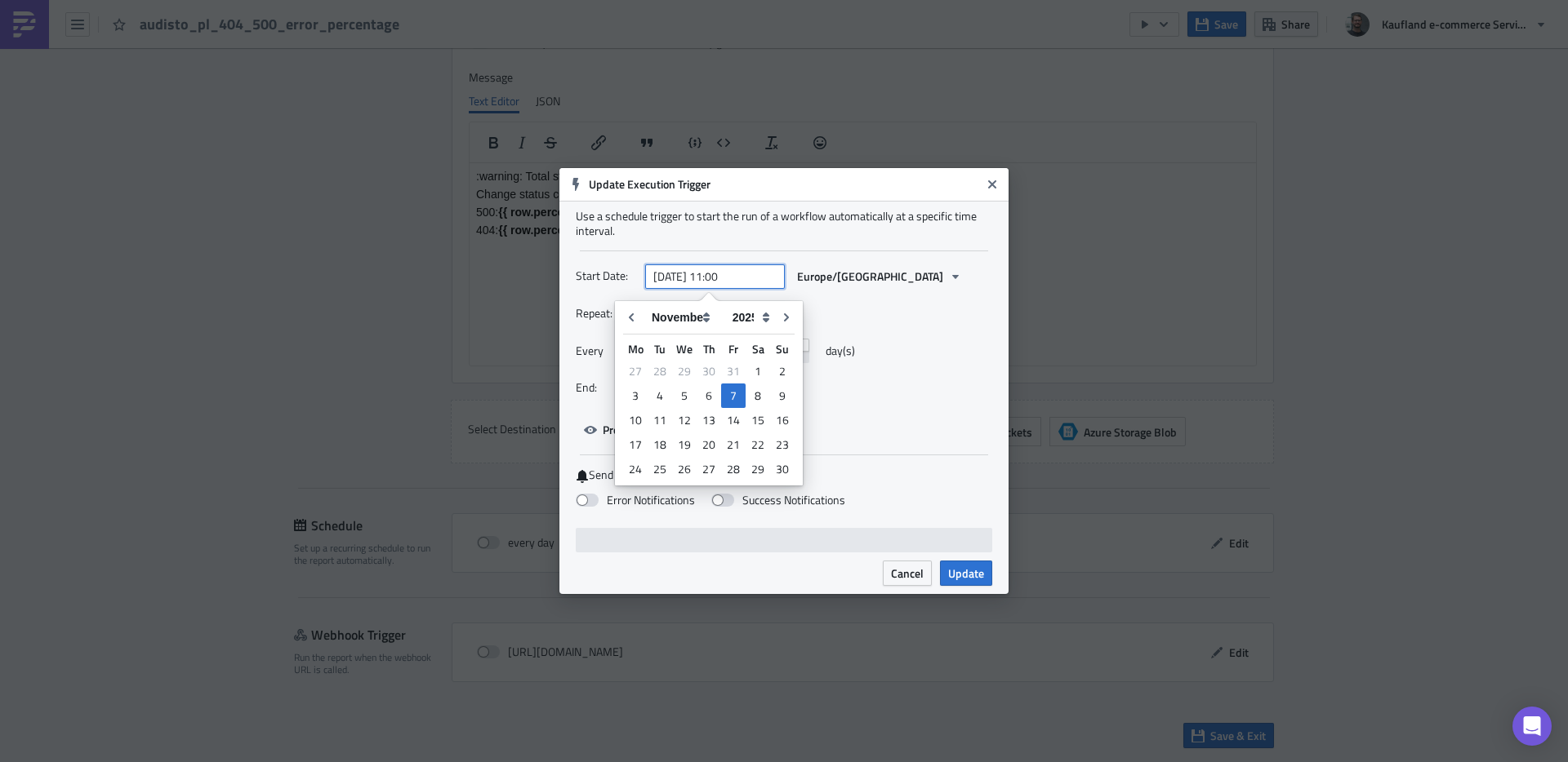
type input "[DATE] 11:00"
select select "0"
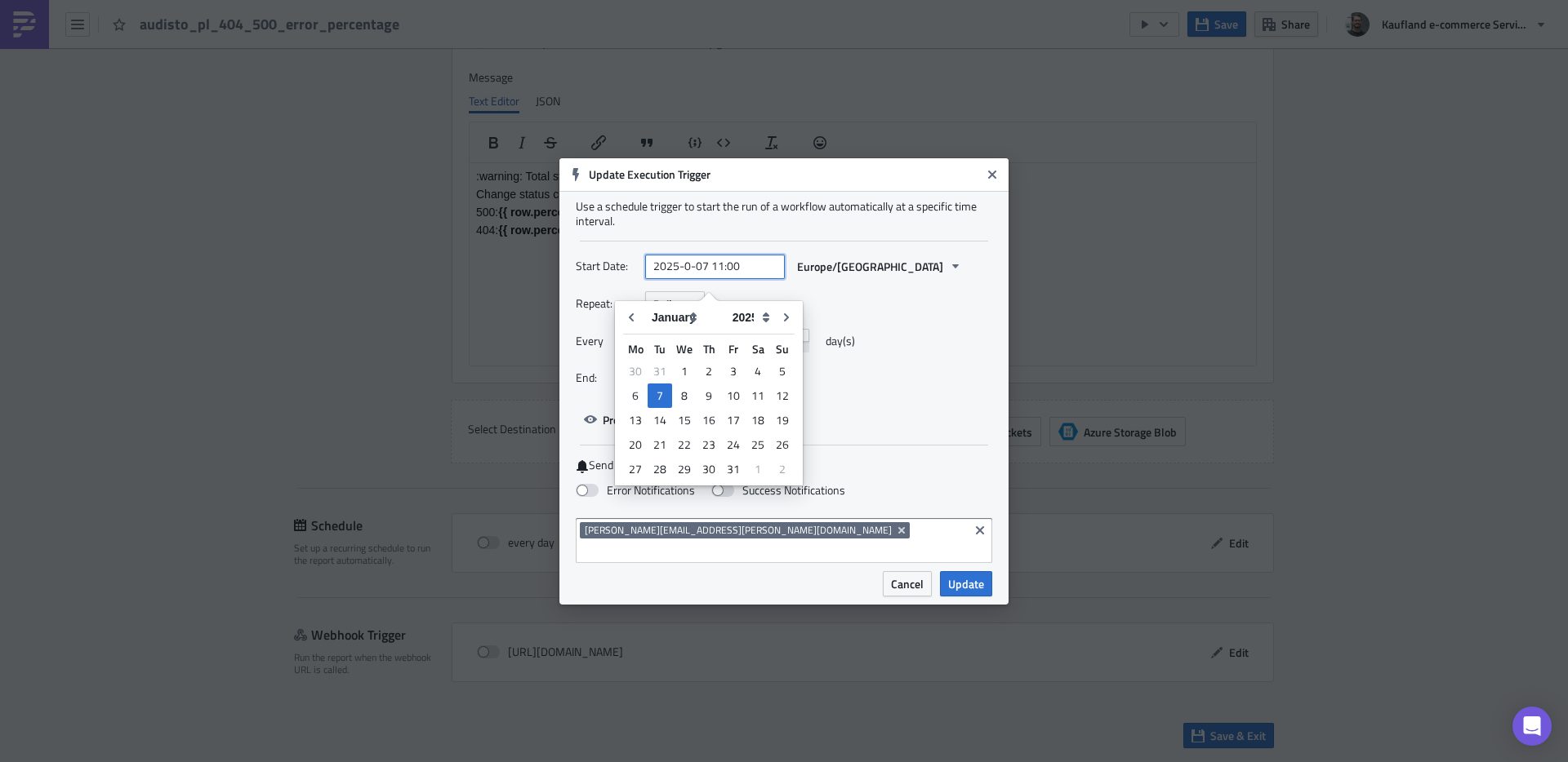
type input "[DATE] 11:00"
select select "7"
type input "[DATE] 10:20"
click at [914, 343] on div "Every 1 day(s)" at bounding box center [784, 347] width 417 height 37
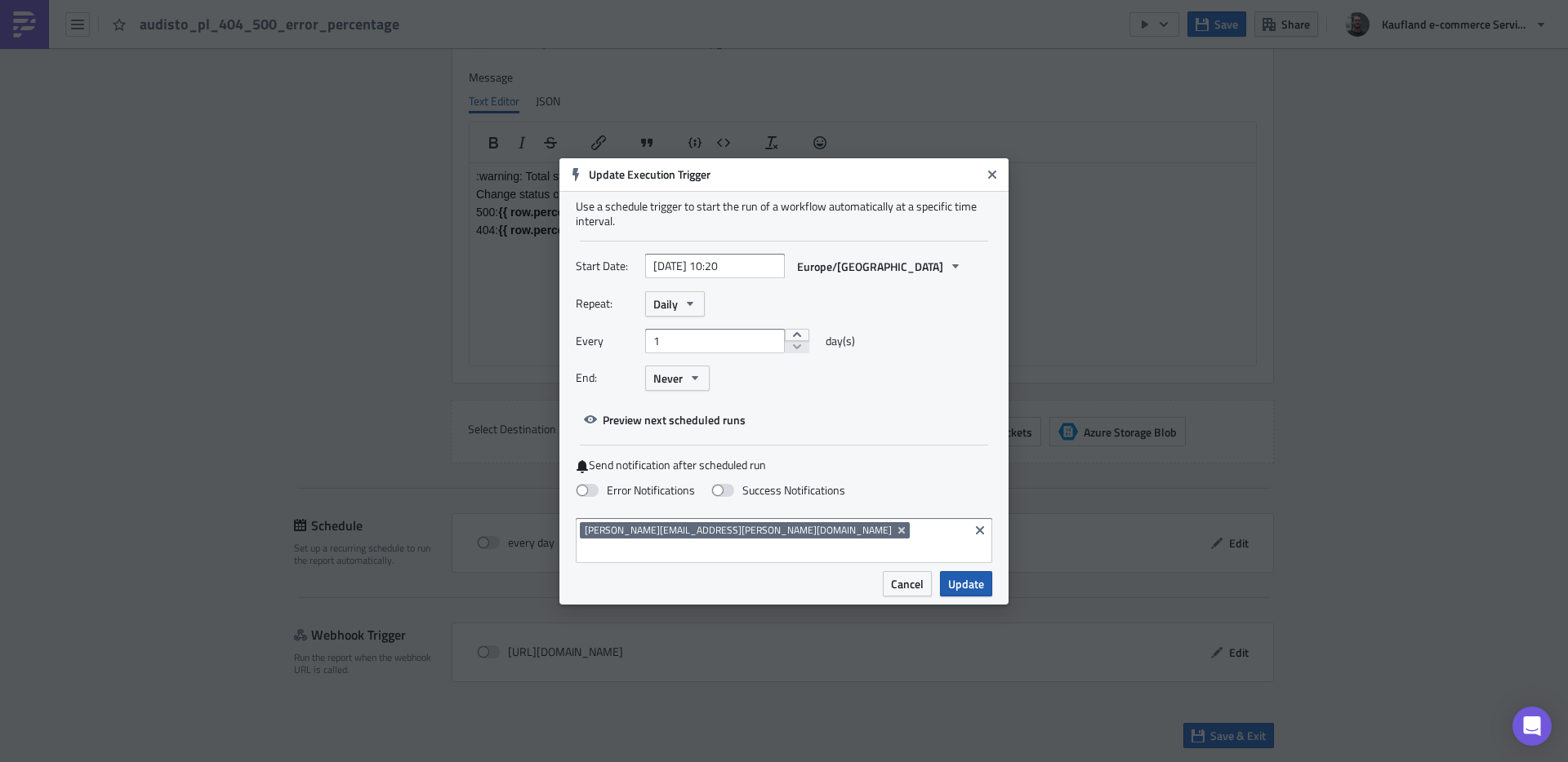
click at [982, 576] on span "Update" at bounding box center [966, 584] width 36 height 17
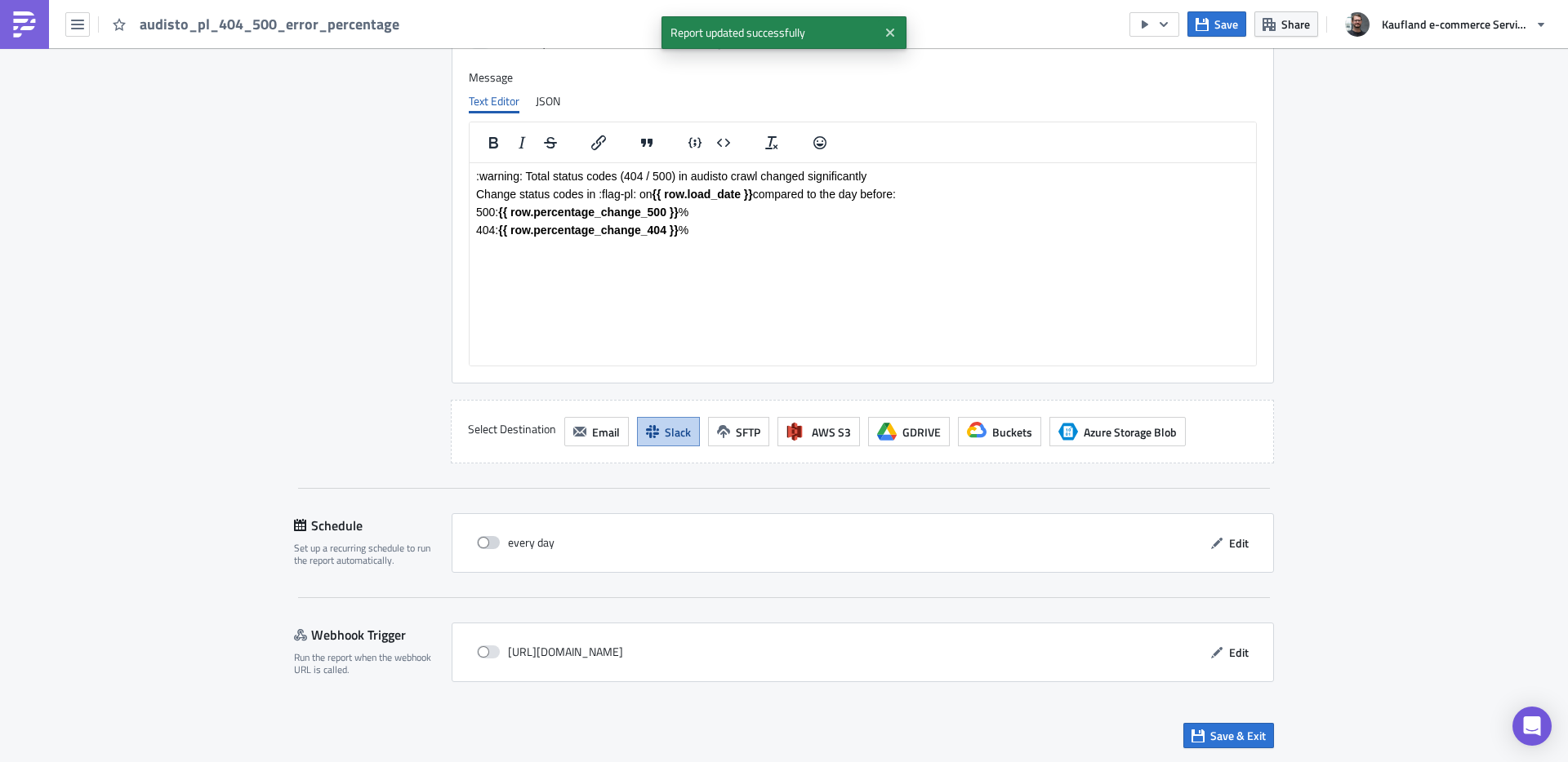
click at [487, 539] on span at bounding box center [488, 543] width 23 height 13
click at [487, 539] on input "checkbox" at bounding box center [485, 542] width 10 height 10
checkbox input "true"
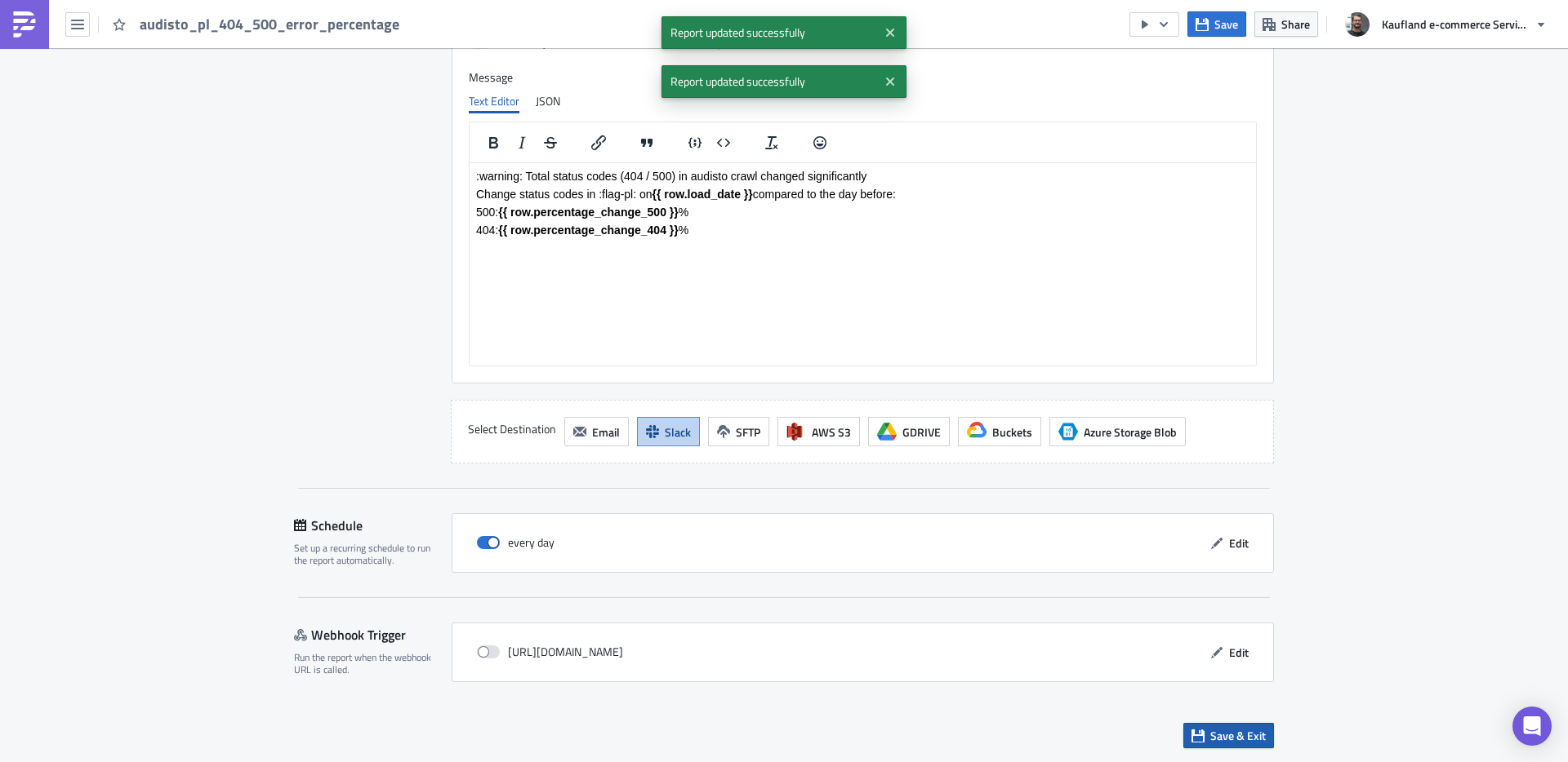
click at [1226, 731] on span "Save & Exit" at bounding box center [1237, 736] width 55 height 17
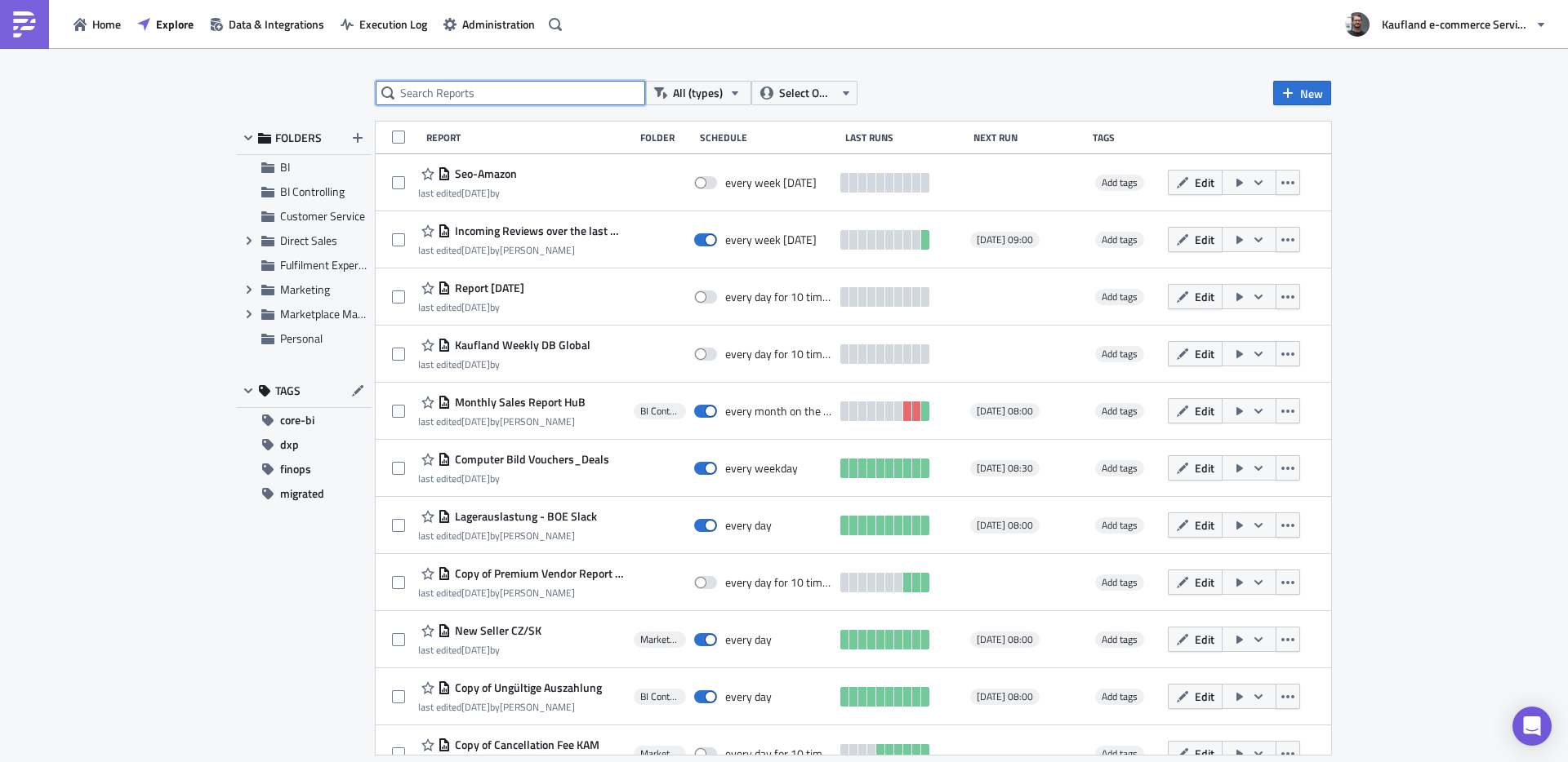
click at [490, 91] on input "text" at bounding box center [510, 93] width 269 height 24
click at [474, 103] on input "text" at bounding box center [510, 93] width 269 height 24
type input "audisto_sk"
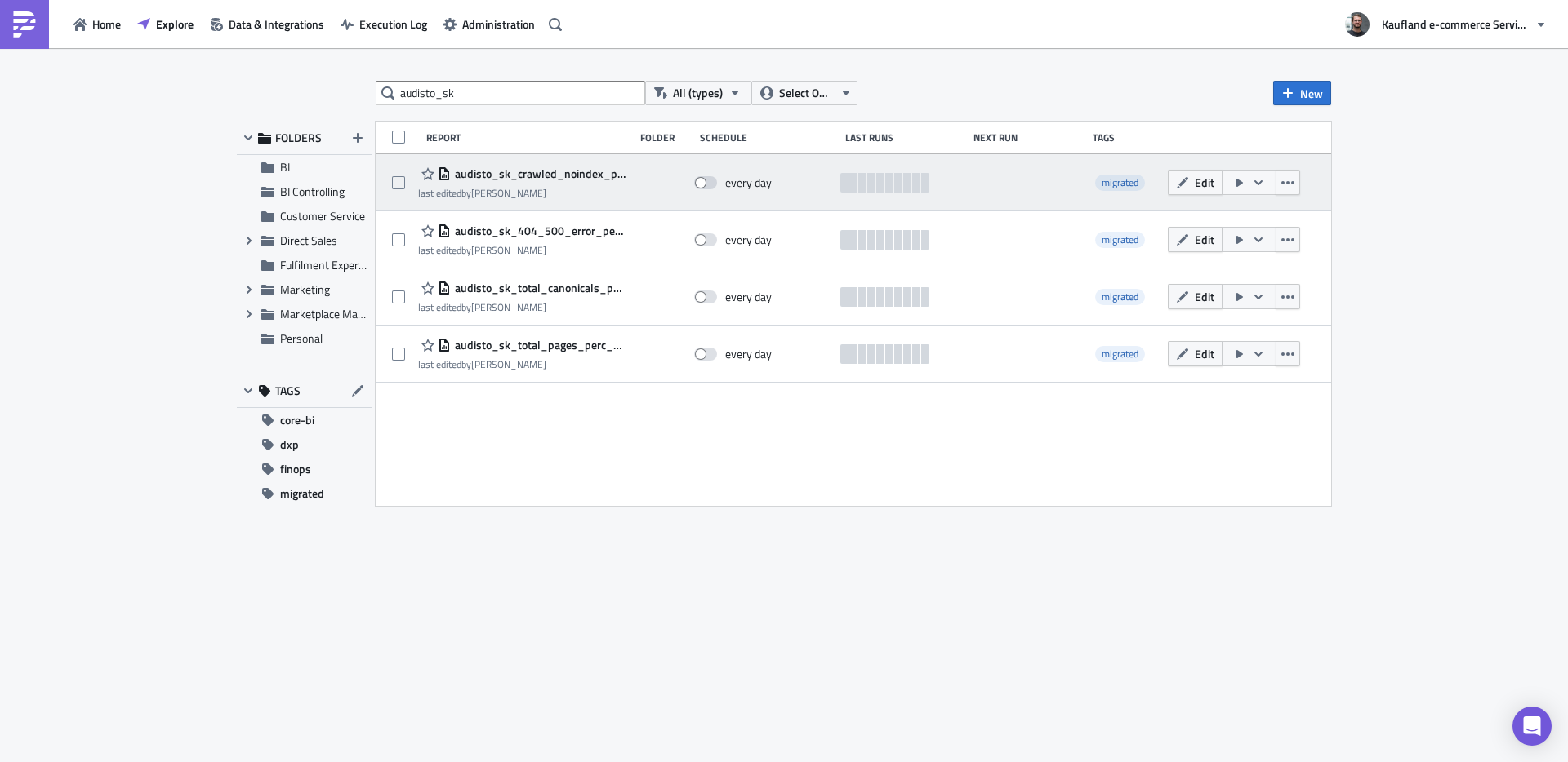
click at [532, 175] on span "audisto_sk_crawled_noindex_pages" at bounding box center [538, 174] width 175 height 15
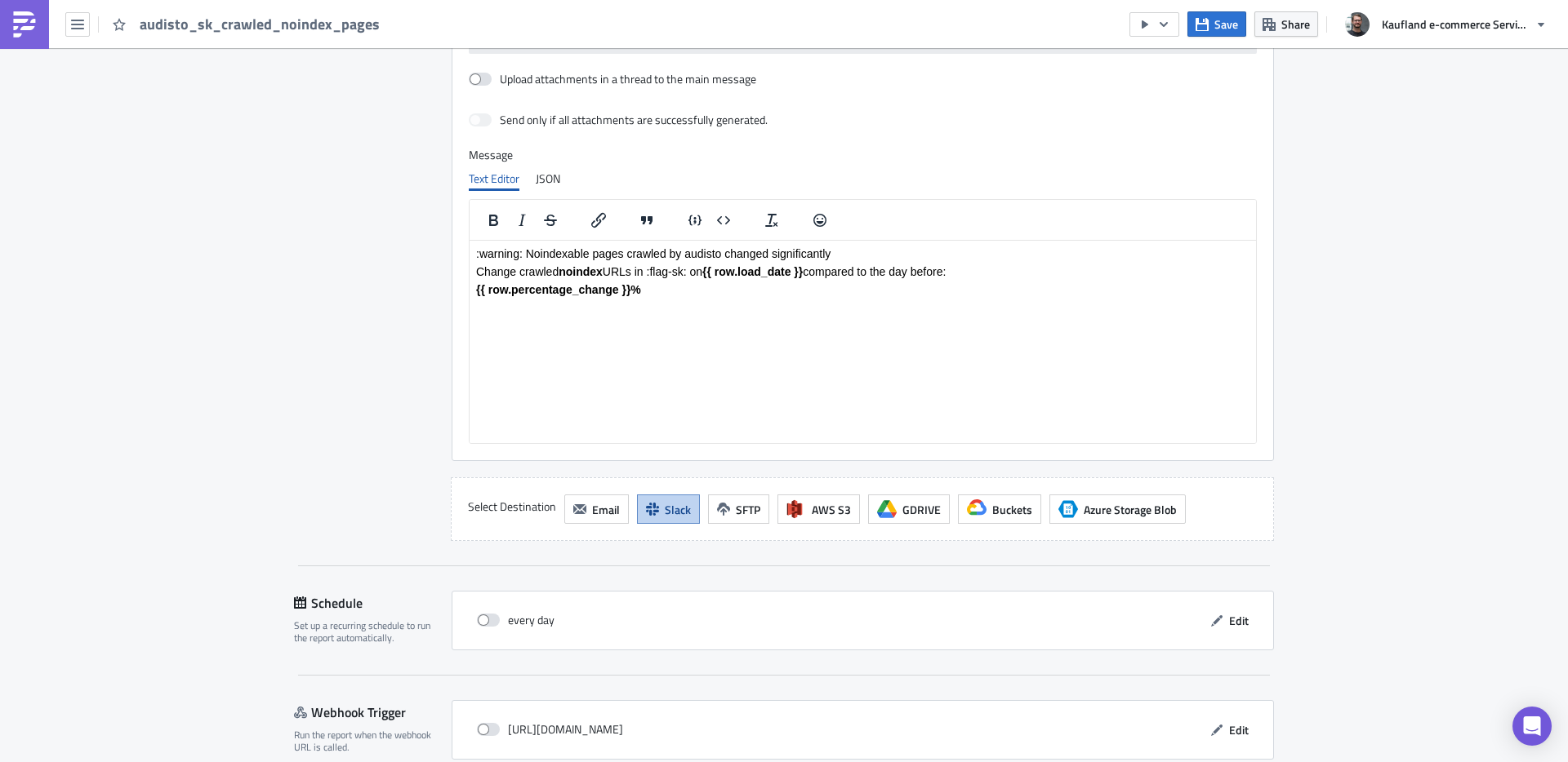
scroll to position [1285, 0]
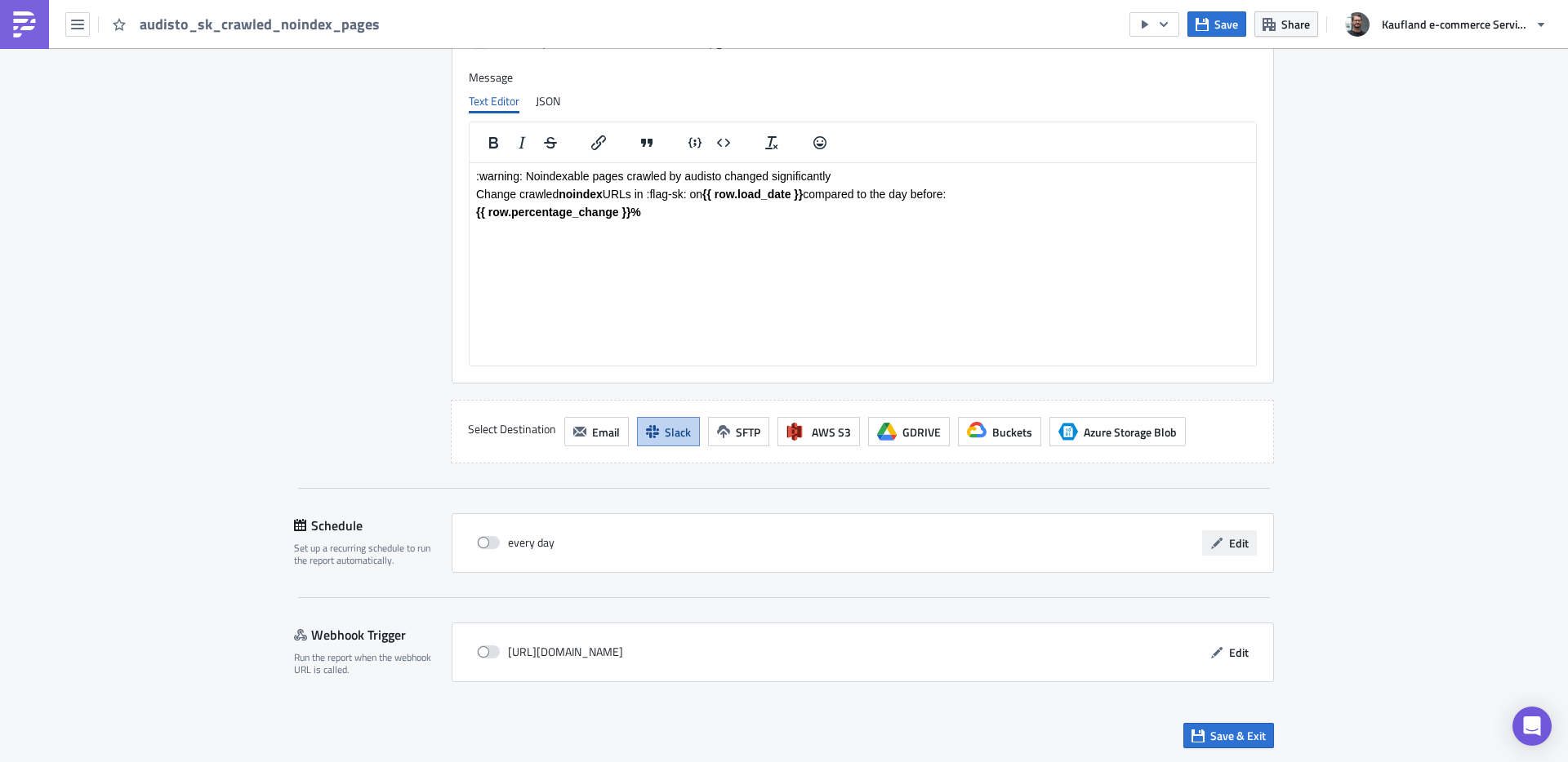
click at [1231, 549] on span "Edit" at bounding box center [1238, 543] width 20 height 17
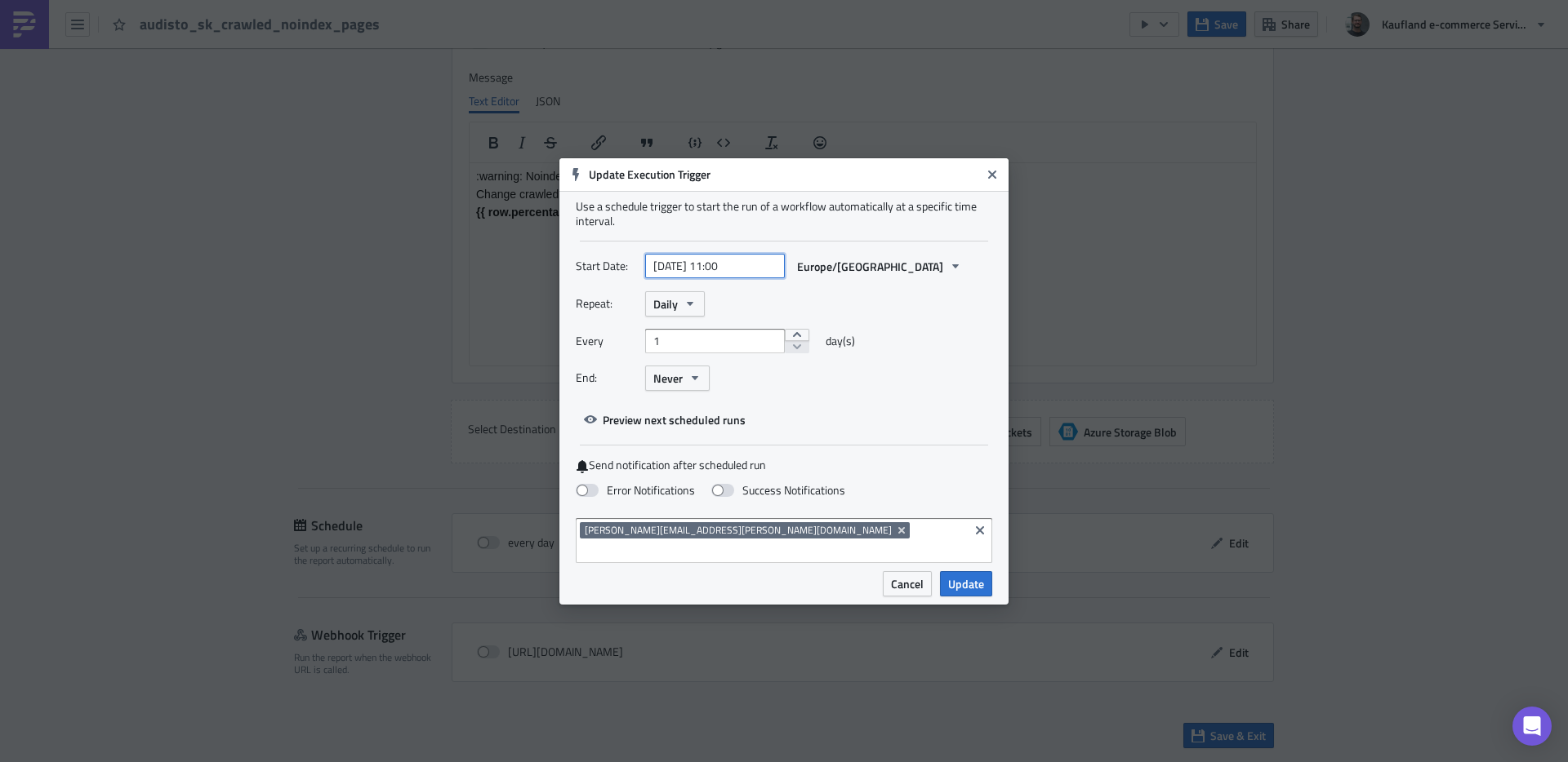
select select "3"
select select "2024"
click at [695, 277] on input "[DATE] 11:00" at bounding box center [715, 267] width 140 height 24
click at [675, 279] on input "[DATE] 11:00" at bounding box center [715, 267] width 140 height 24
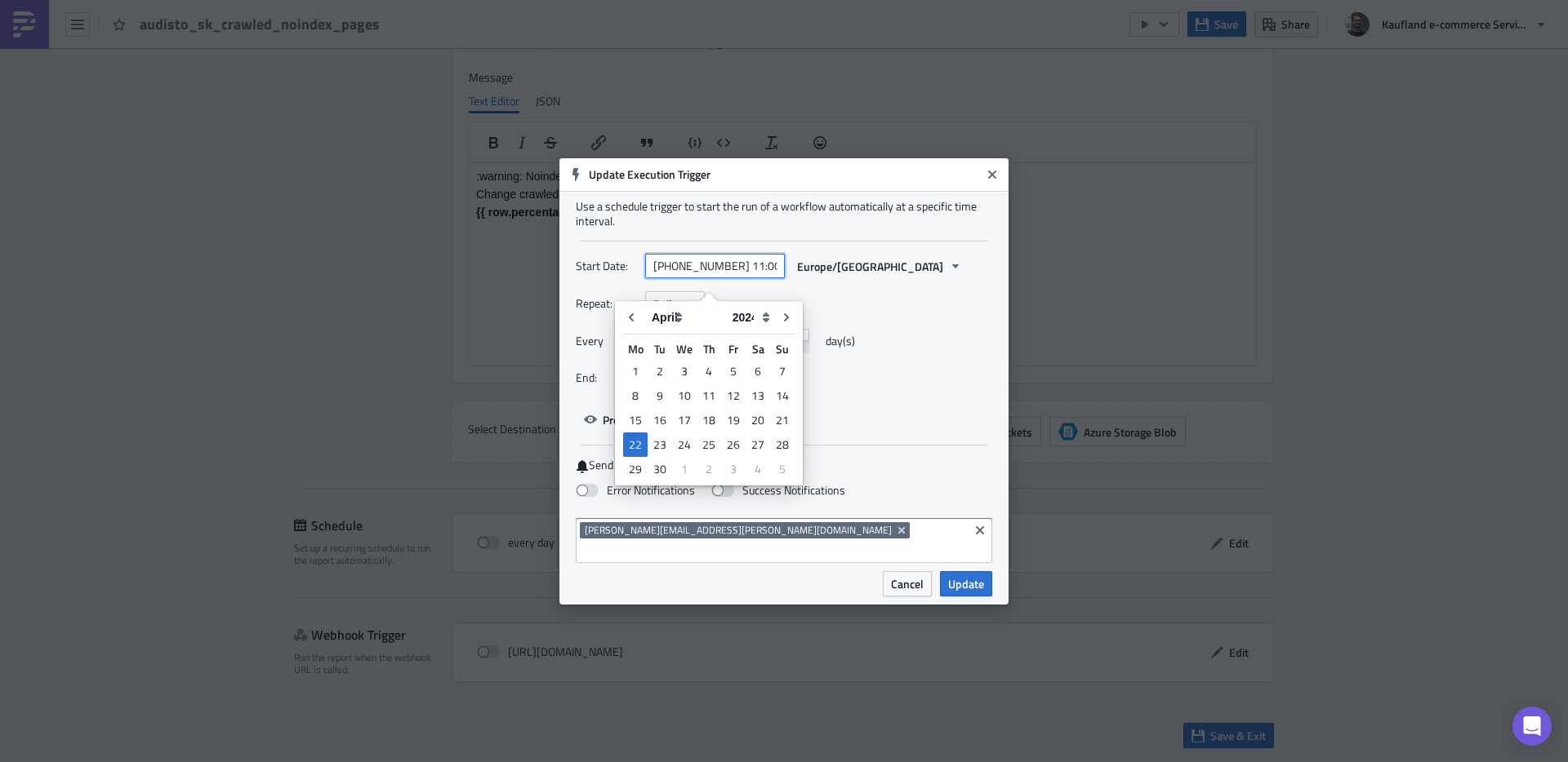
type input "[DATE] 11:00"
select select "2025"
type input "[DATE] 11:00"
select select "7"
type input "[DATE] 10:25"
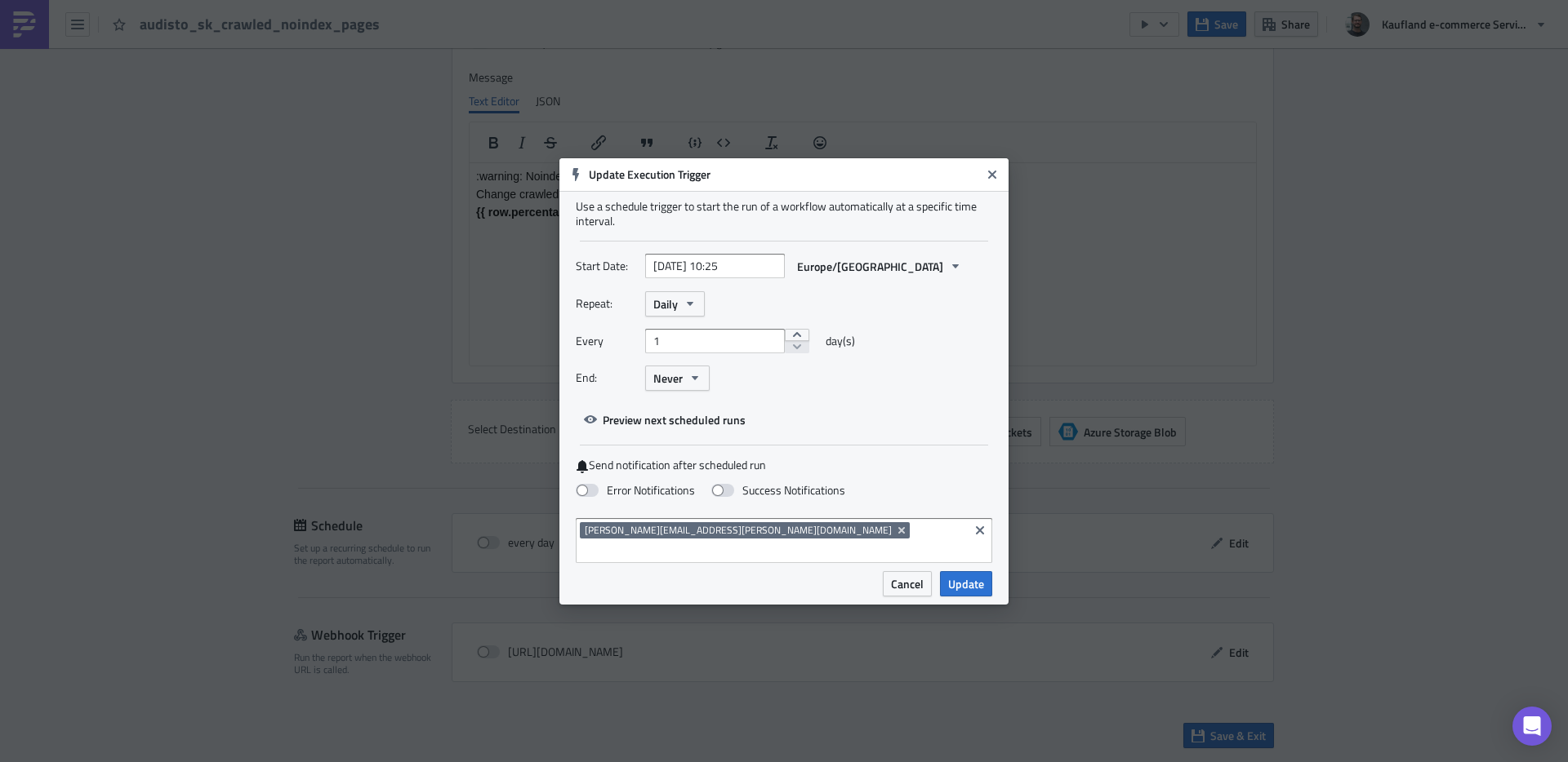
click at [931, 317] on div "Repeat: Daily" at bounding box center [784, 304] width 417 height 25
select select "7"
select select "2025"
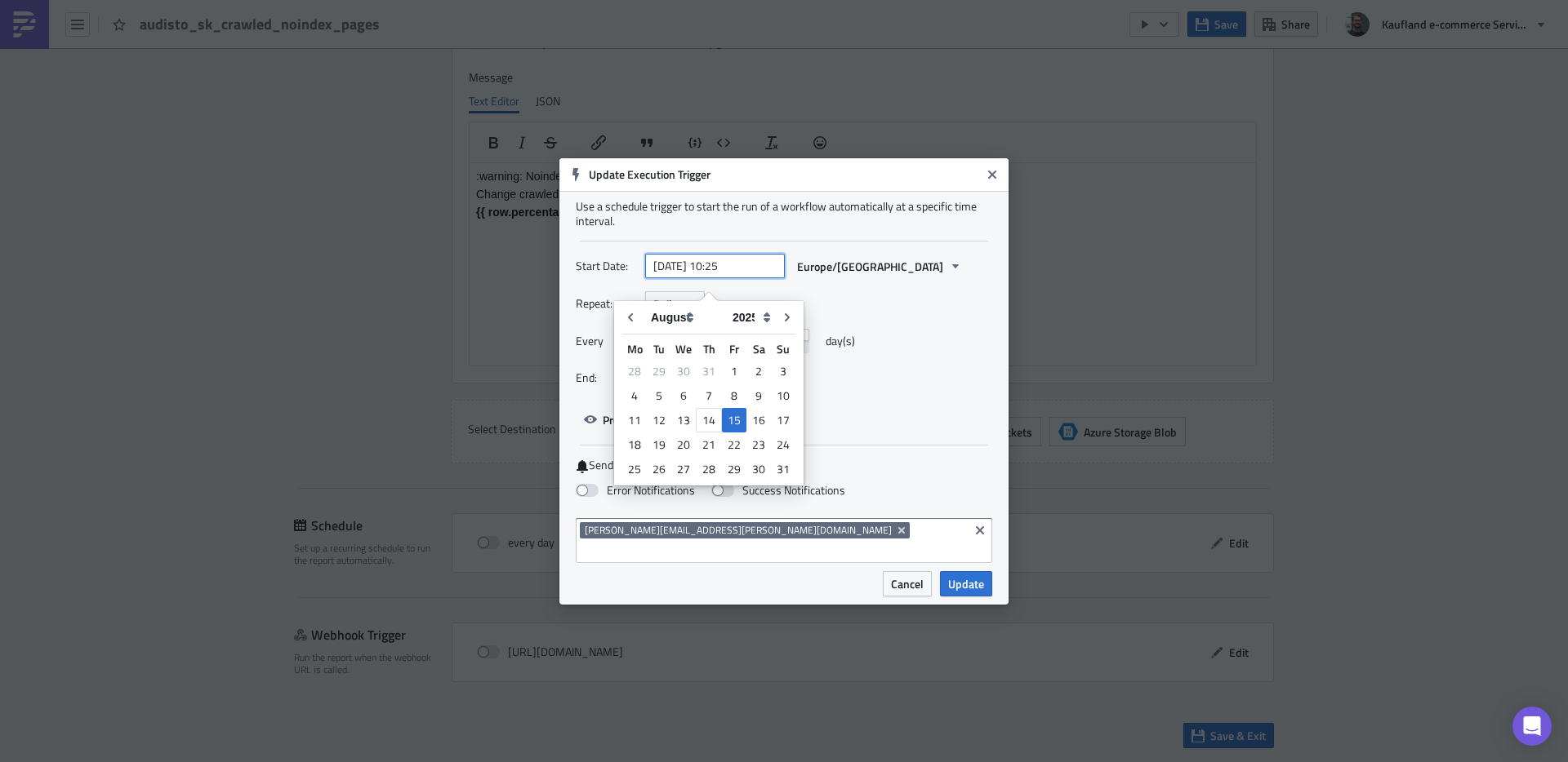
click at [715, 275] on input "[DATE] 10:25" at bounding box center [715, 267] width 140 height 24
type input "[DATE] 10:25"
click at [930, 317] on div "Repeat: Daily" at bounding box center [784, 304] width 417 height 25
click at [744, 279] on input "[DATE] 10:25" at bounding box center [715, 267] width 140 height 24
select select "7"
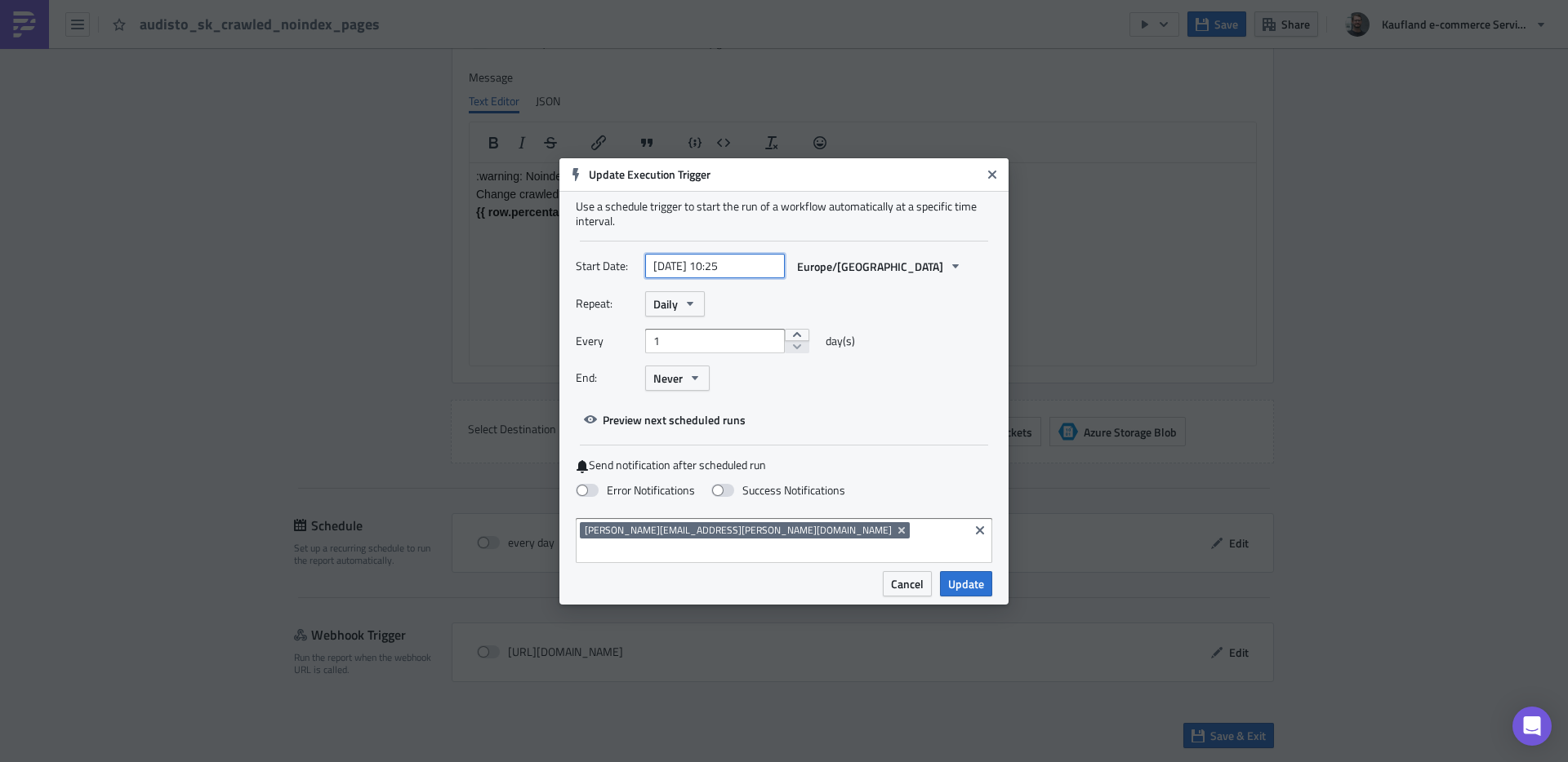
select select "2025"
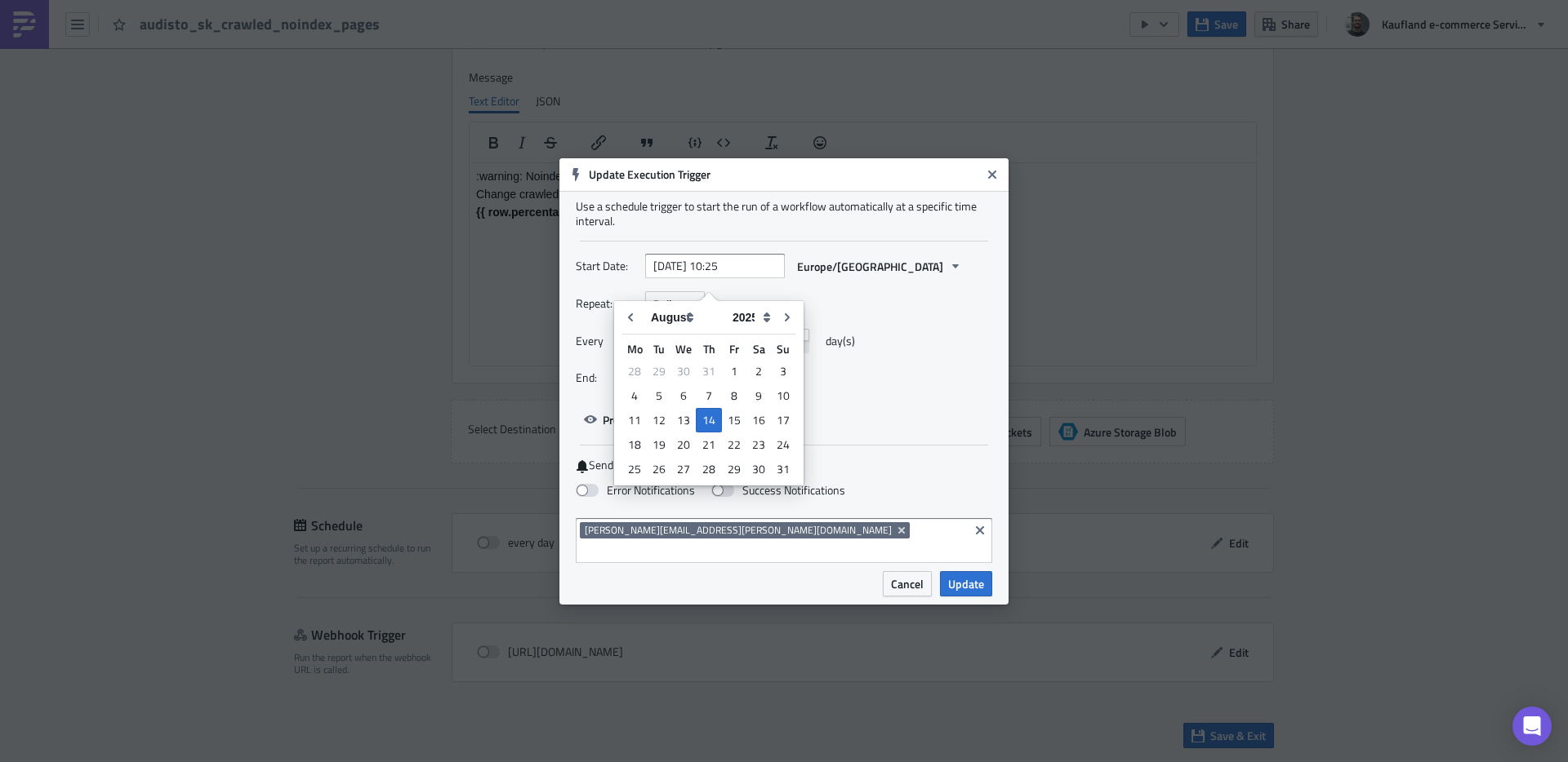
click at [943, 338] on div "Every 1 day(s)" at bounding box center [784, 347] width 417 height 37
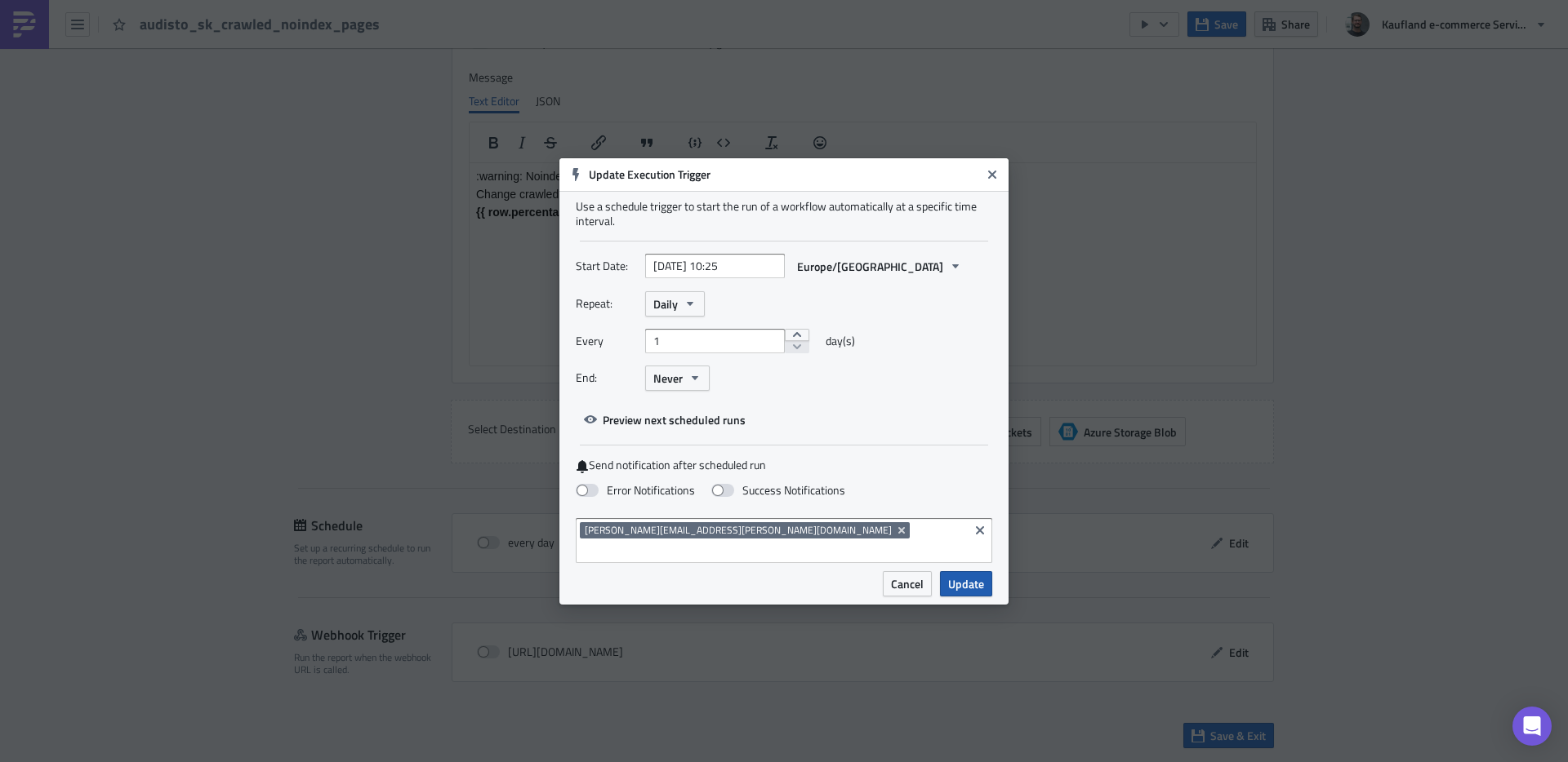
click at [966, 575] on span "Update" at bounding box center [966, 584] width 36 height 17
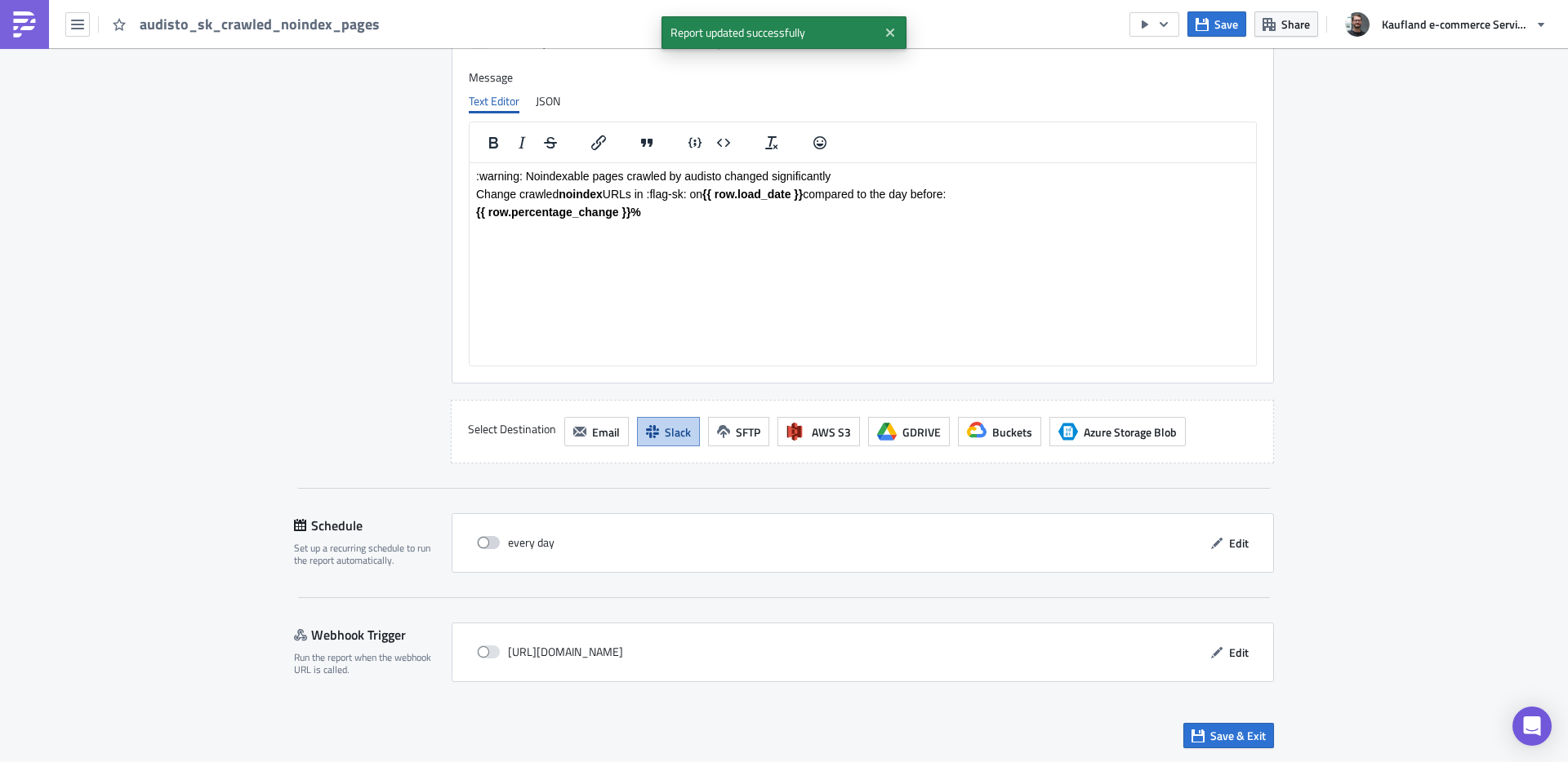
click at [486, 541] on span at bounding box center [488, 543] width 23 height 13
click at [486, 541] on input "checkbox" at bounding box center [485, 542] width 10 height 10
checkbox input "true"
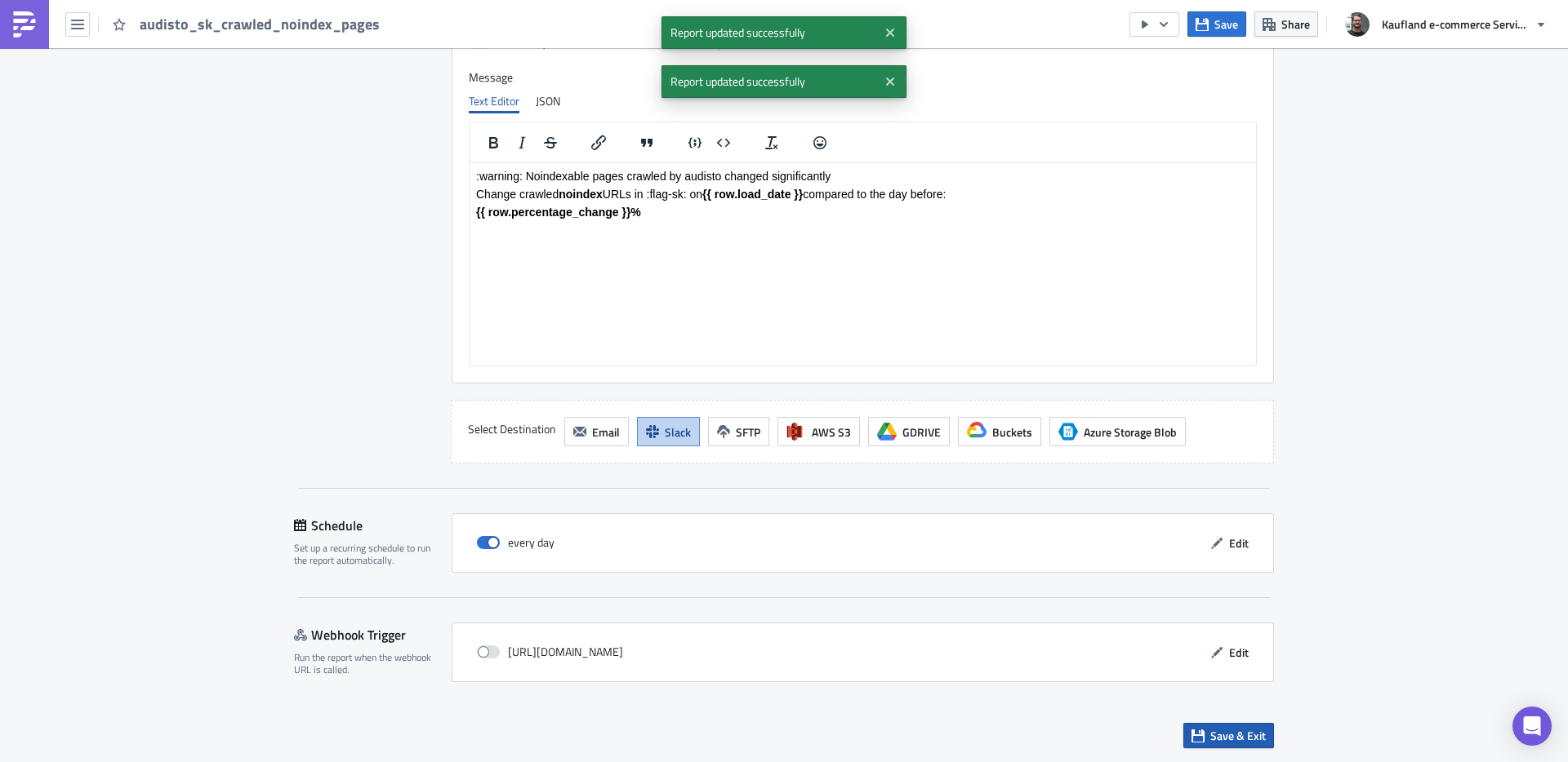
click at [1191, 735] on icon "button" at bounding box center [1198, 737] width 13 height 13
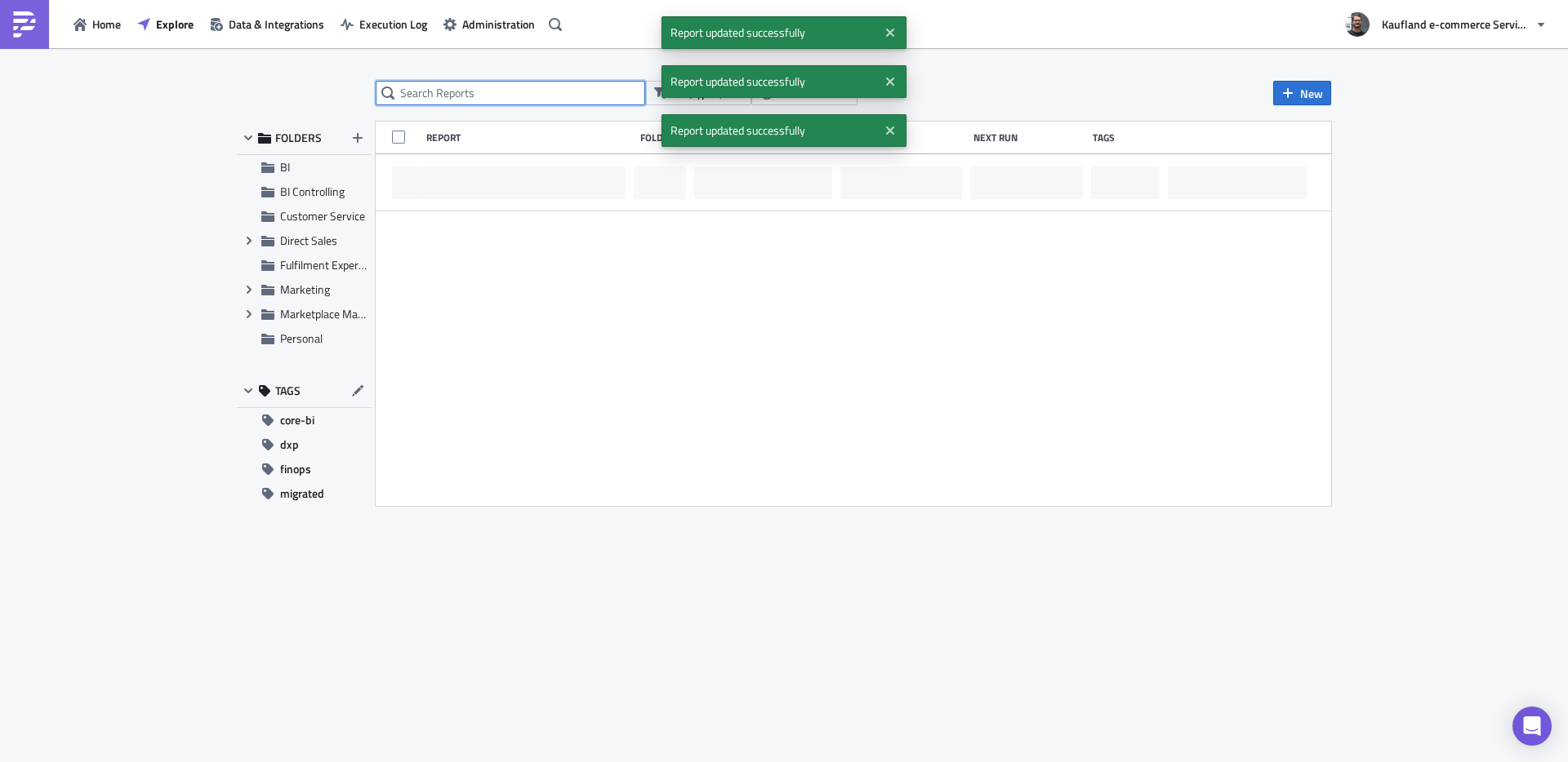
click at [493, 93] on input "text" at bounding box center [510, 93] width 269 height 24
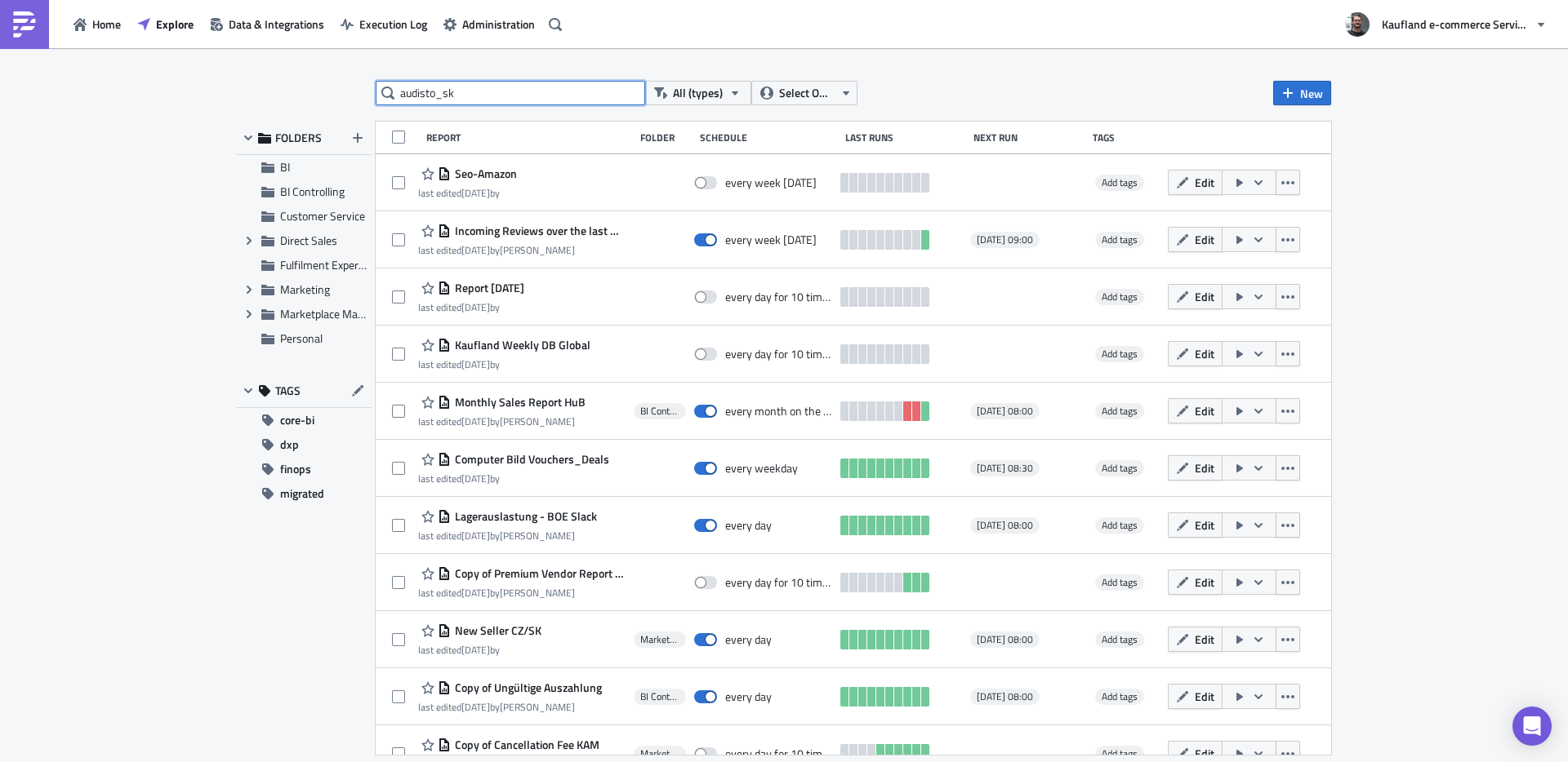
type input "audisto_sk"
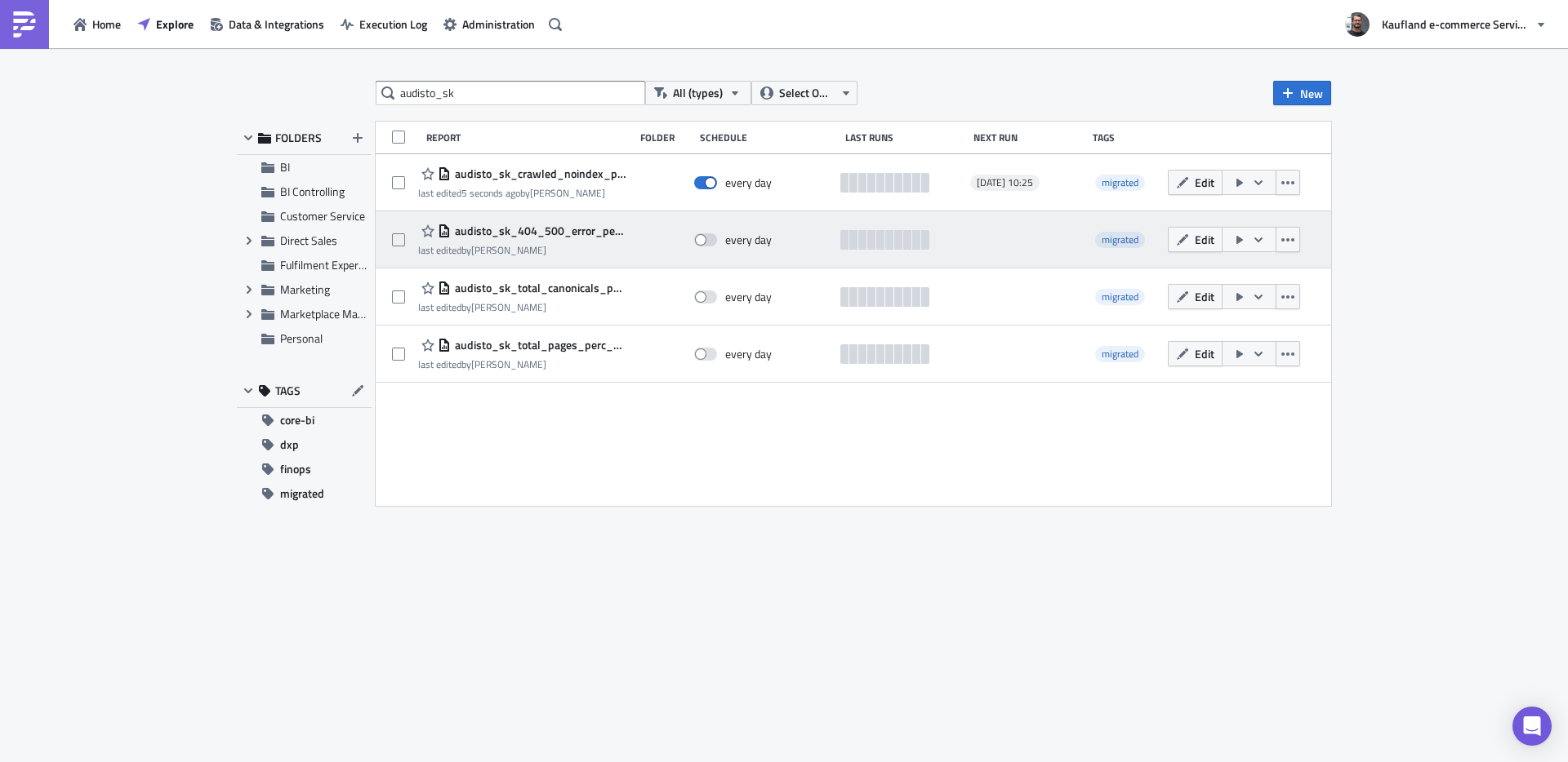
click at [516, 233] on span "audisto_sk_404_500_error_percentage" at bounding box center [538, 231] width 175 height 15
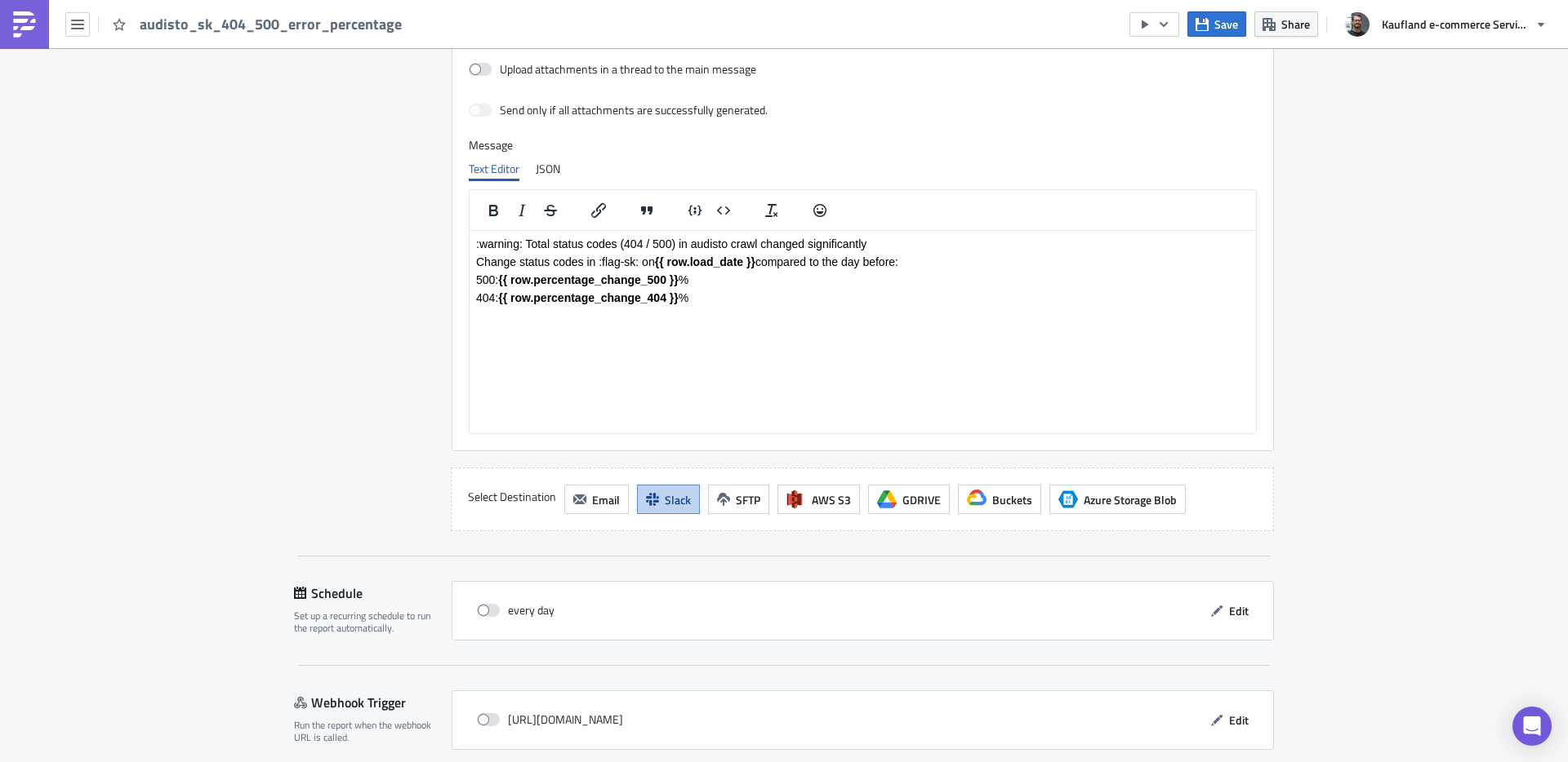
scroll to position [1285, 0]
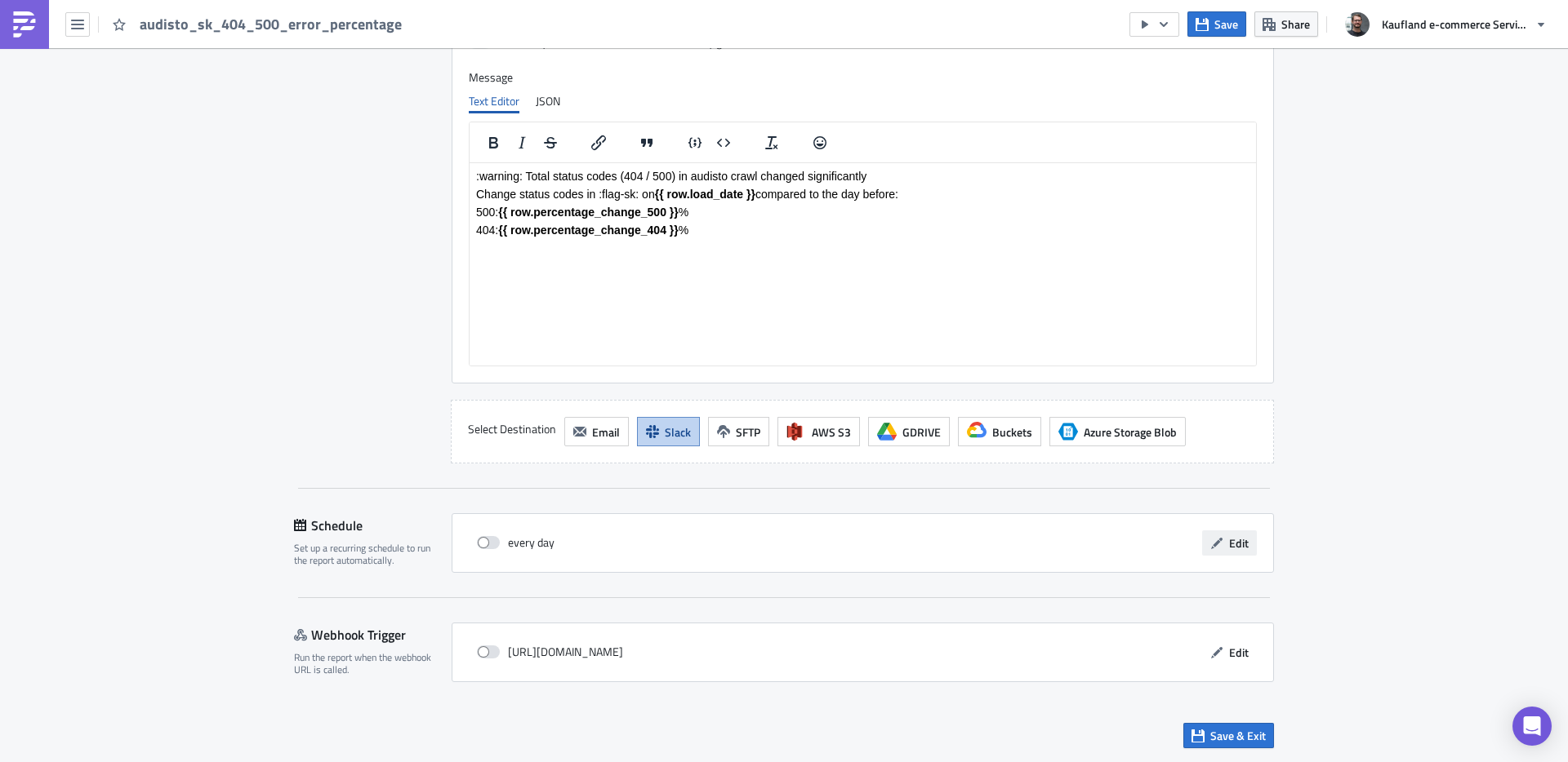
click at [1216, 546] on icon "button" at bounding box center [1217, 543] width 13 height 13
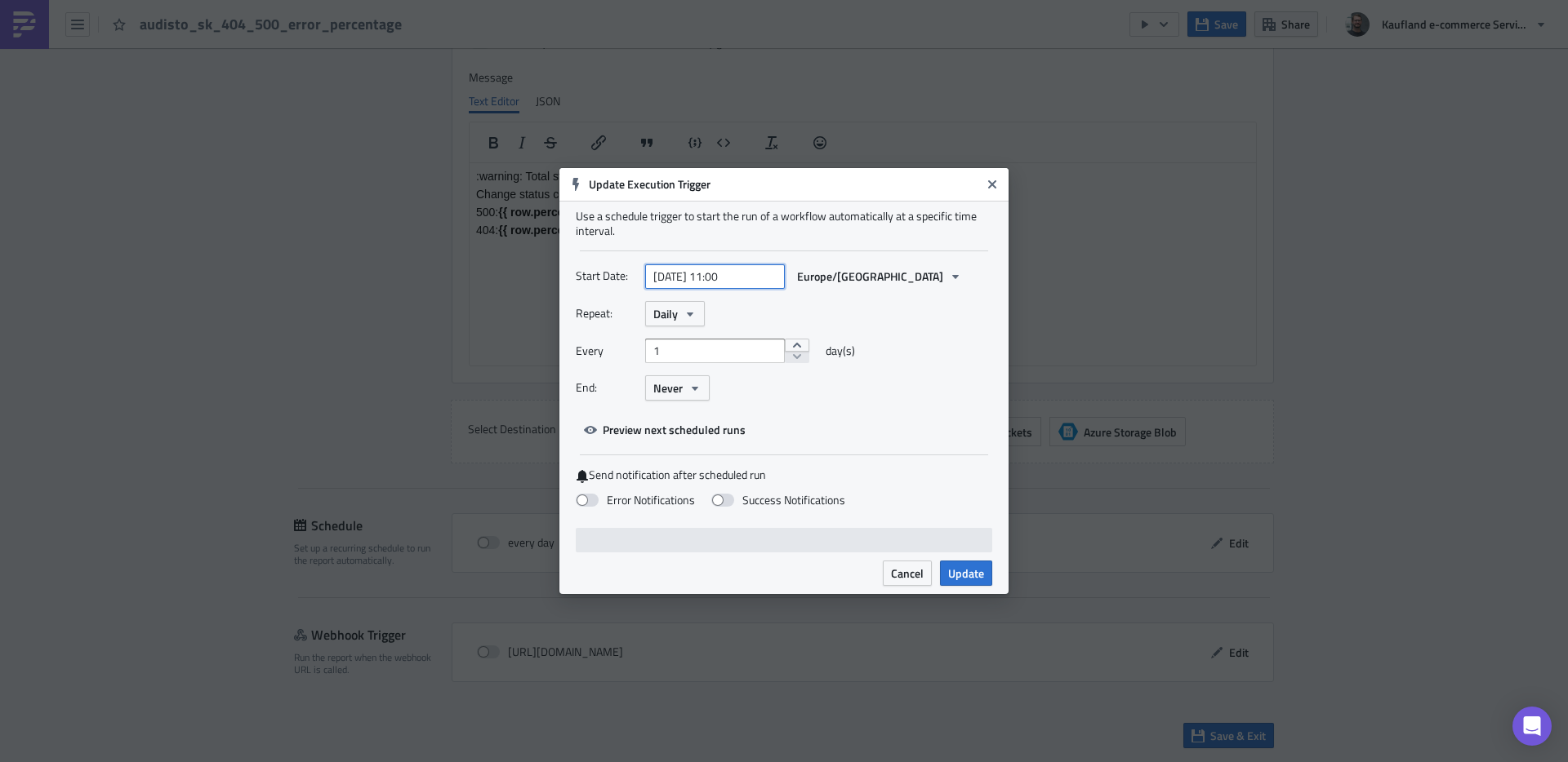
select select "3"
select select "2024"
click at [696, 272] on input "[DATE] 11:00" at bounding box center [715, 277] width 140 height 24
paste input "[DATE] 10:25"
type input "[DATE] 10:25"
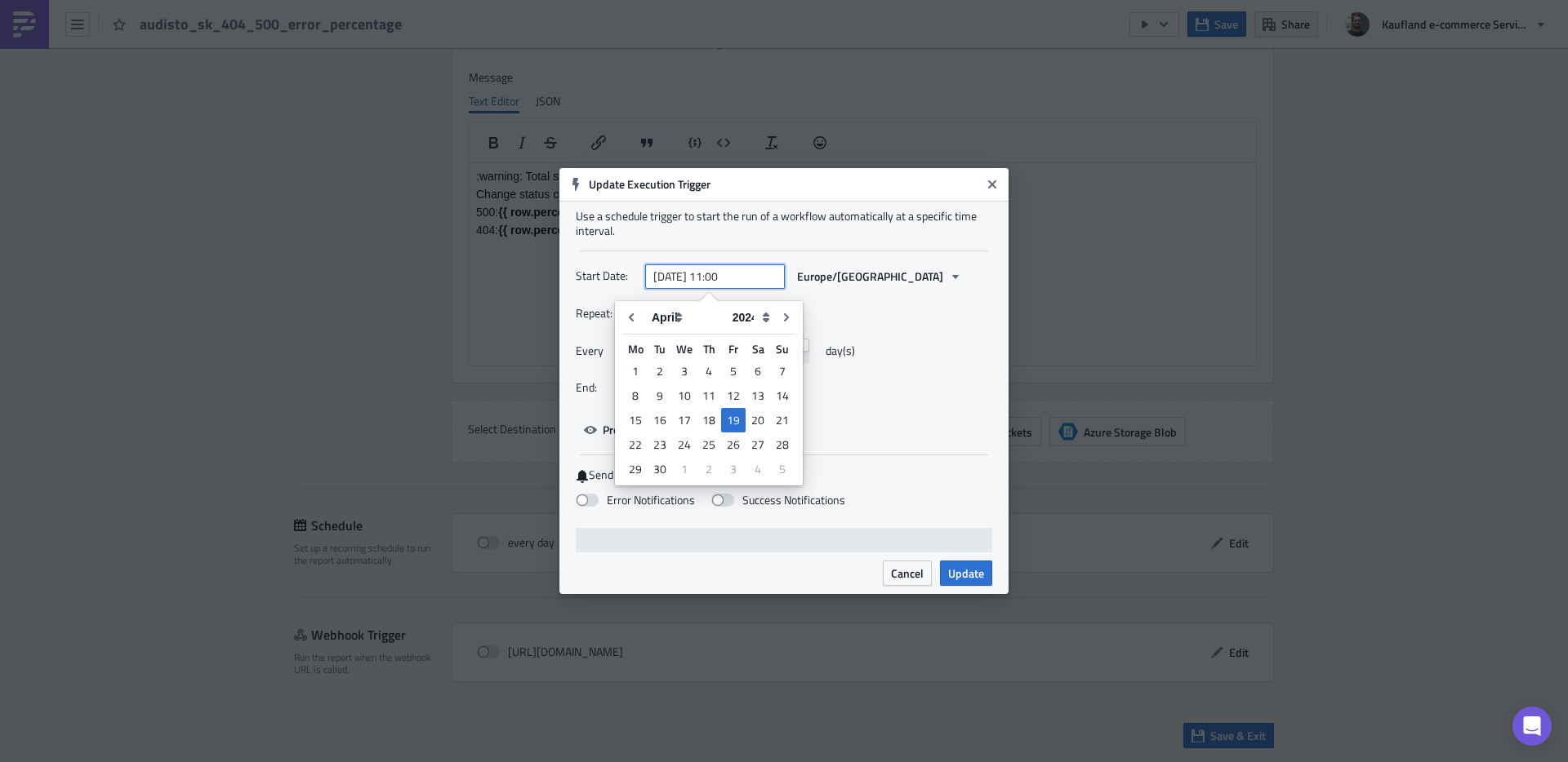
select select "7"
select select "2025"
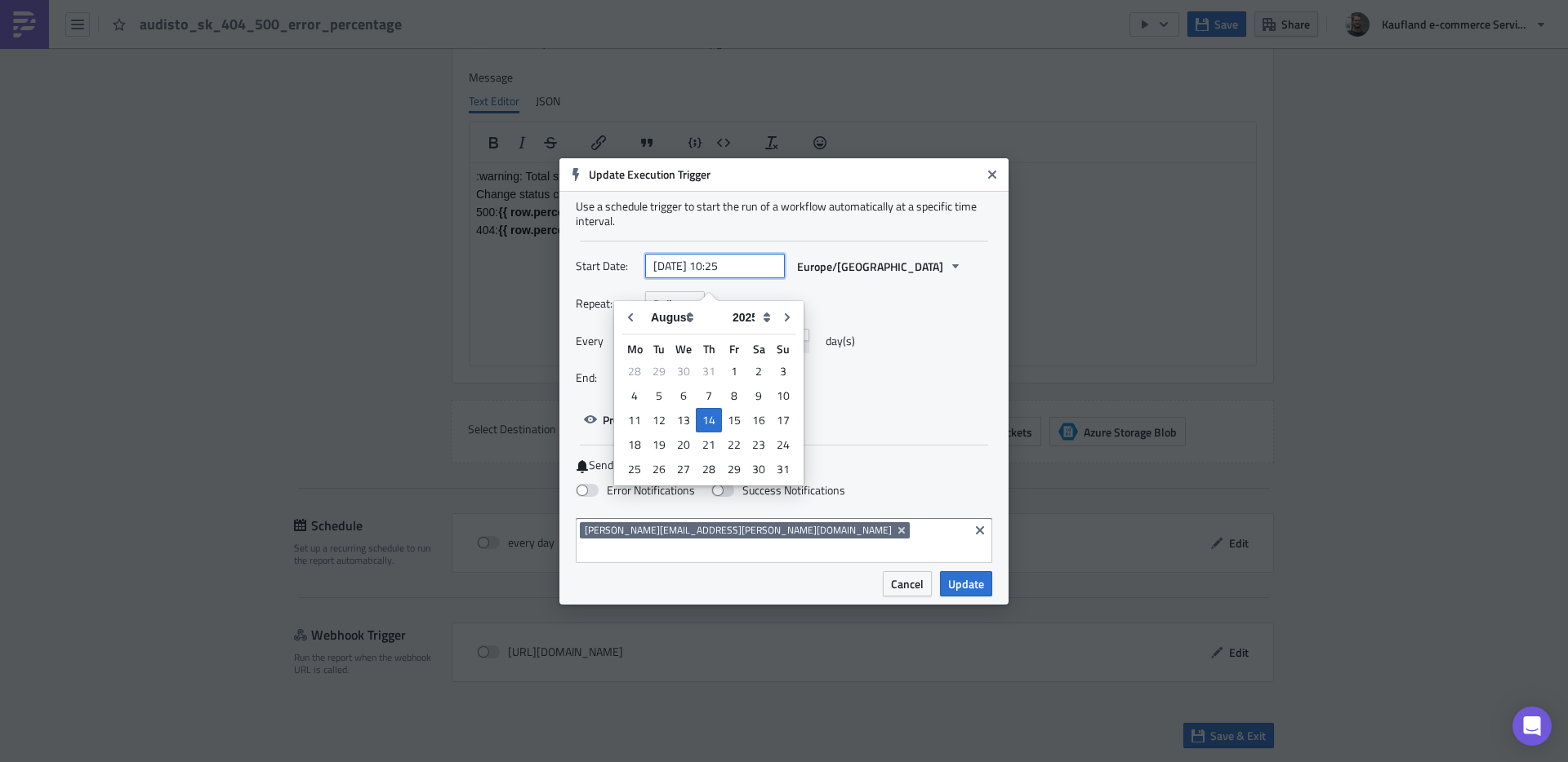
type input "[DATE] 10:25"
click at [966, 303] on div "Repeat: Daily" at bounding box center [784, 304] width 417 height 25
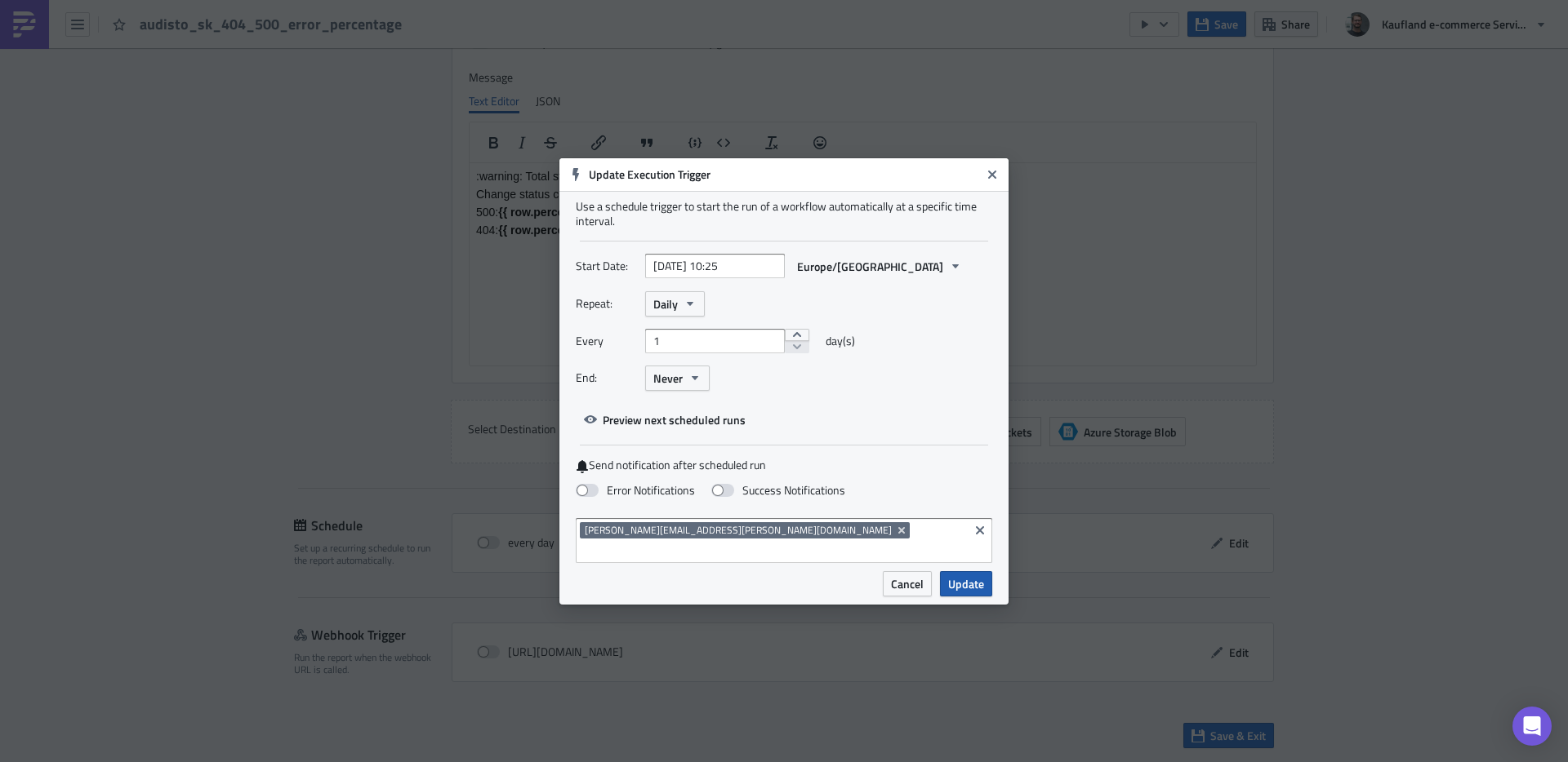
click at [968, 575] on span "Update" at bounding box center [966, 584] width 36 height 17
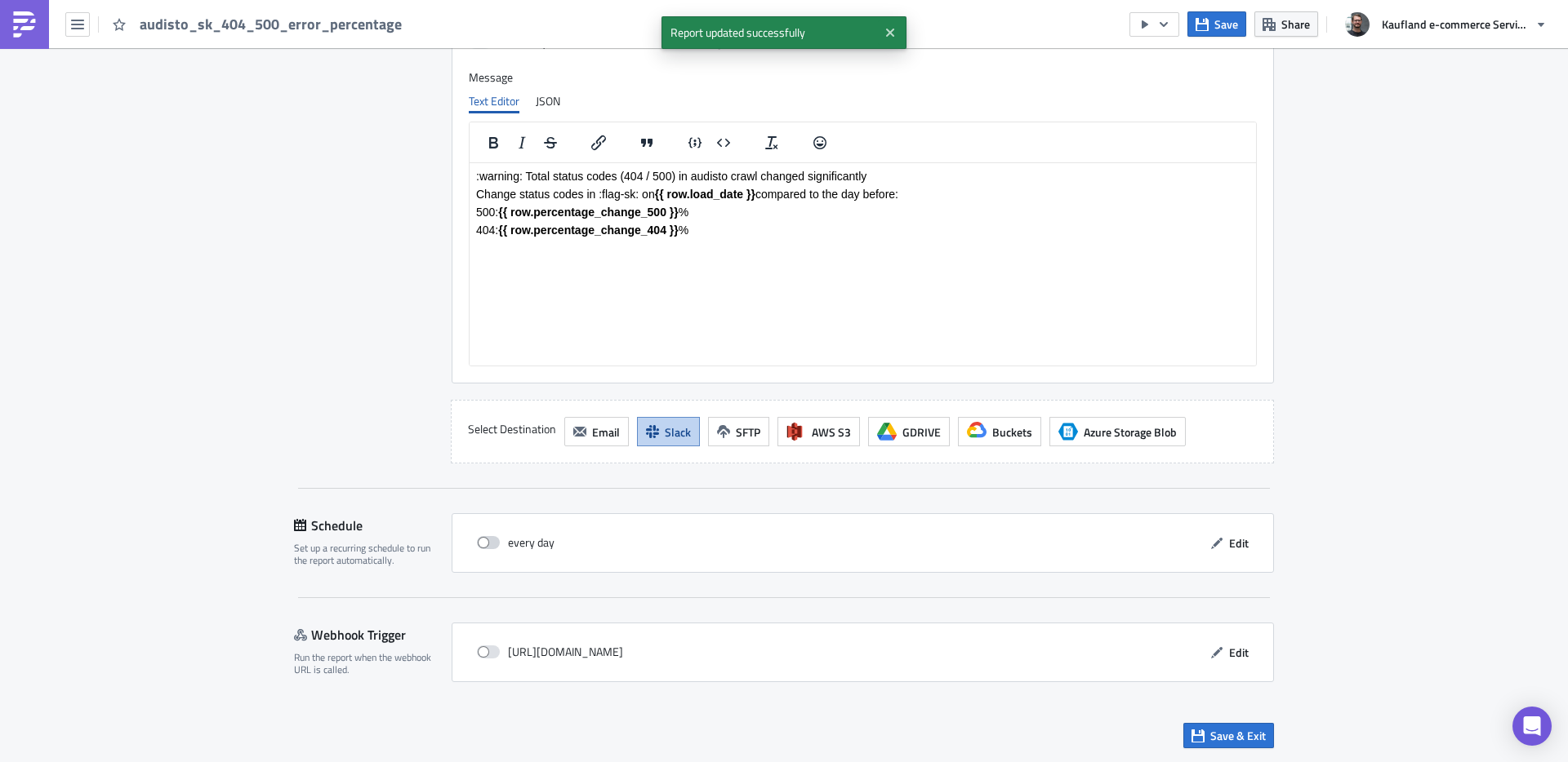
click at [477, 544] on span at bounding box center [488, 543] width 23 height 13
click at [481, 544] on input "checkbox" at bounding box center [485, 542] width 10 height 10
checkbox input "true"
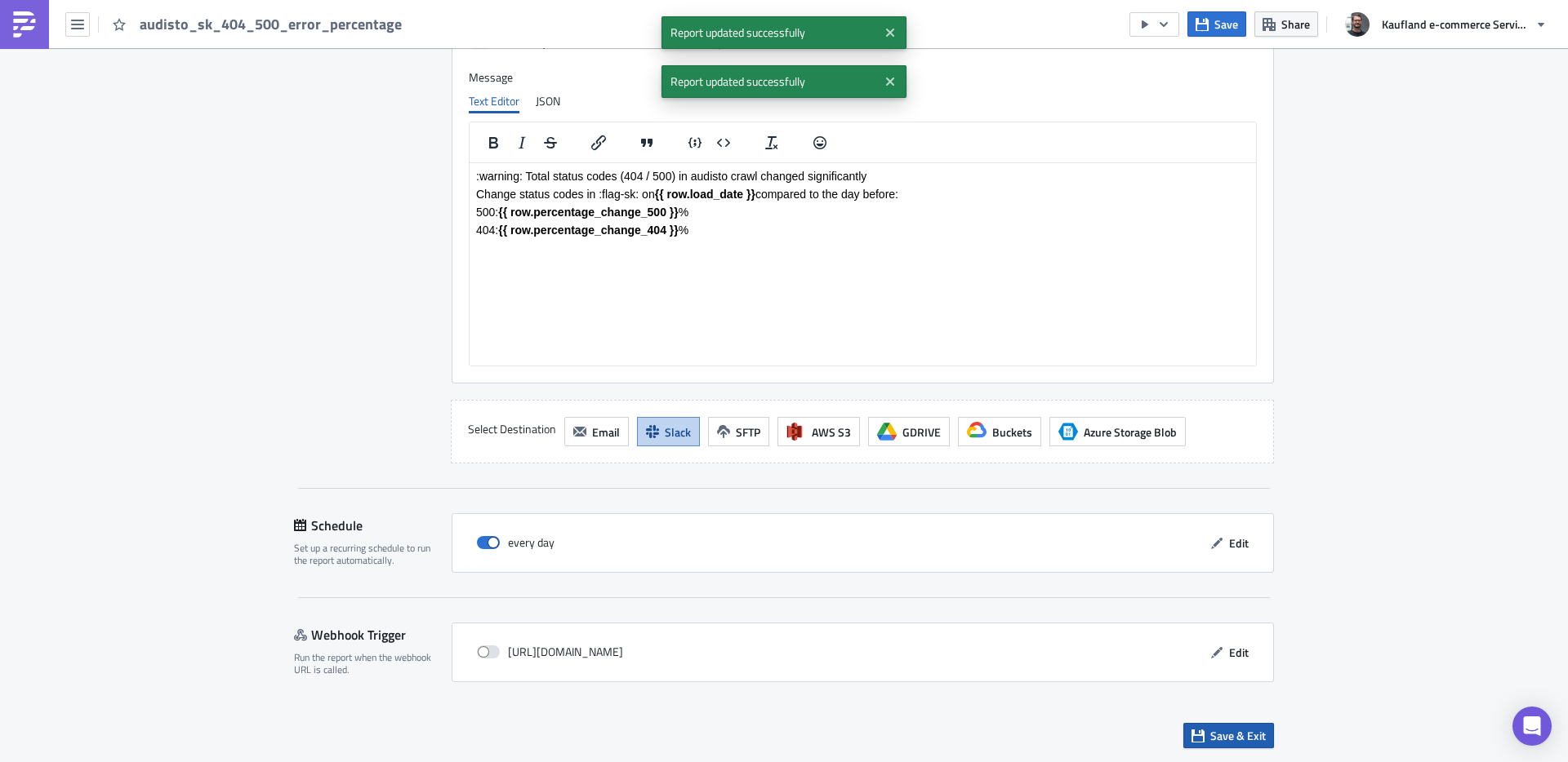
click at [1211, 735] on span "Save & Exit" at bounding box center [1237, 736] width 55 height 17
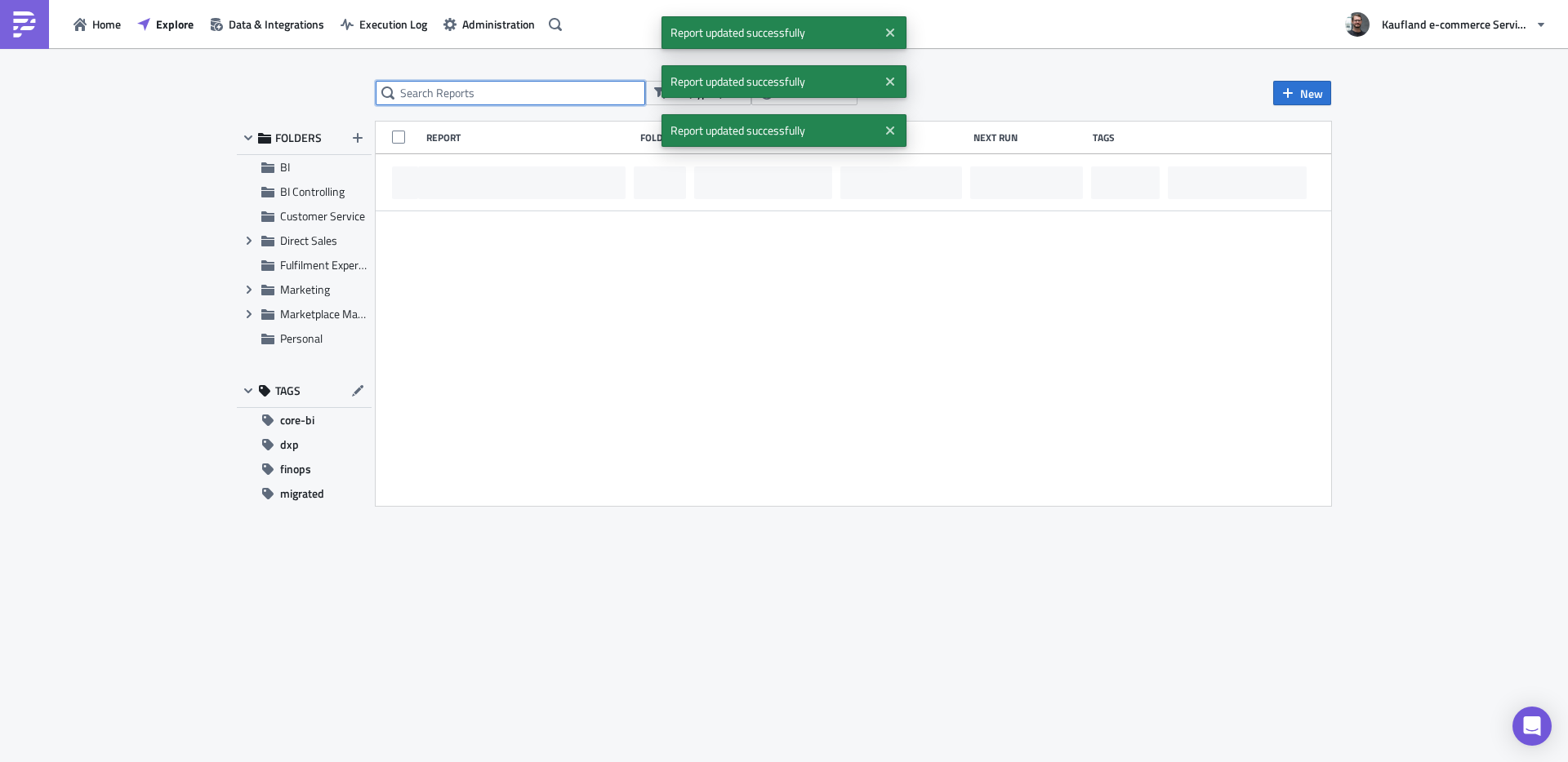
click at [513, 94] on input "text" at bounding box center [510, 93] width 269 height 24
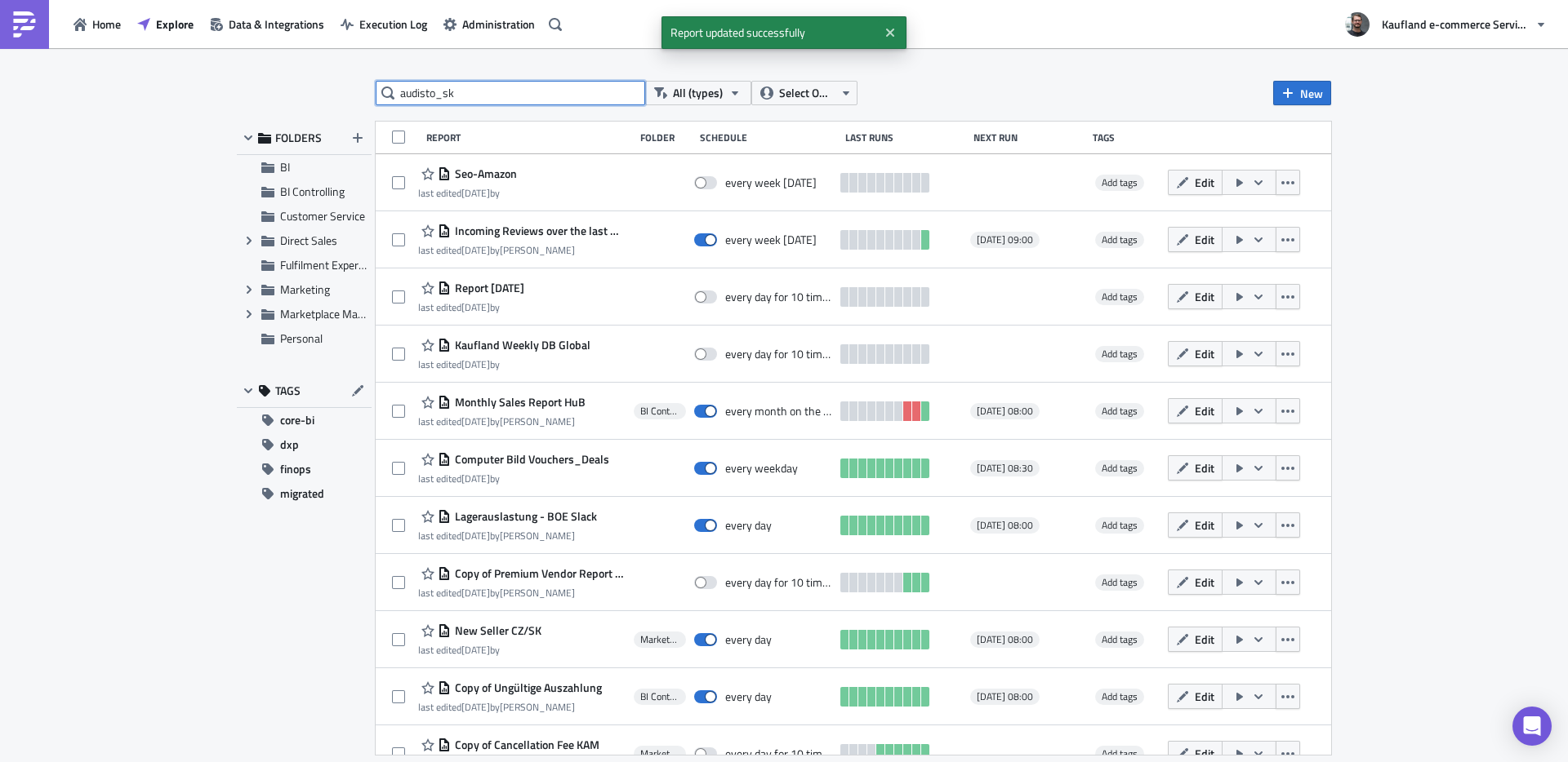
type input "audisto_sk"
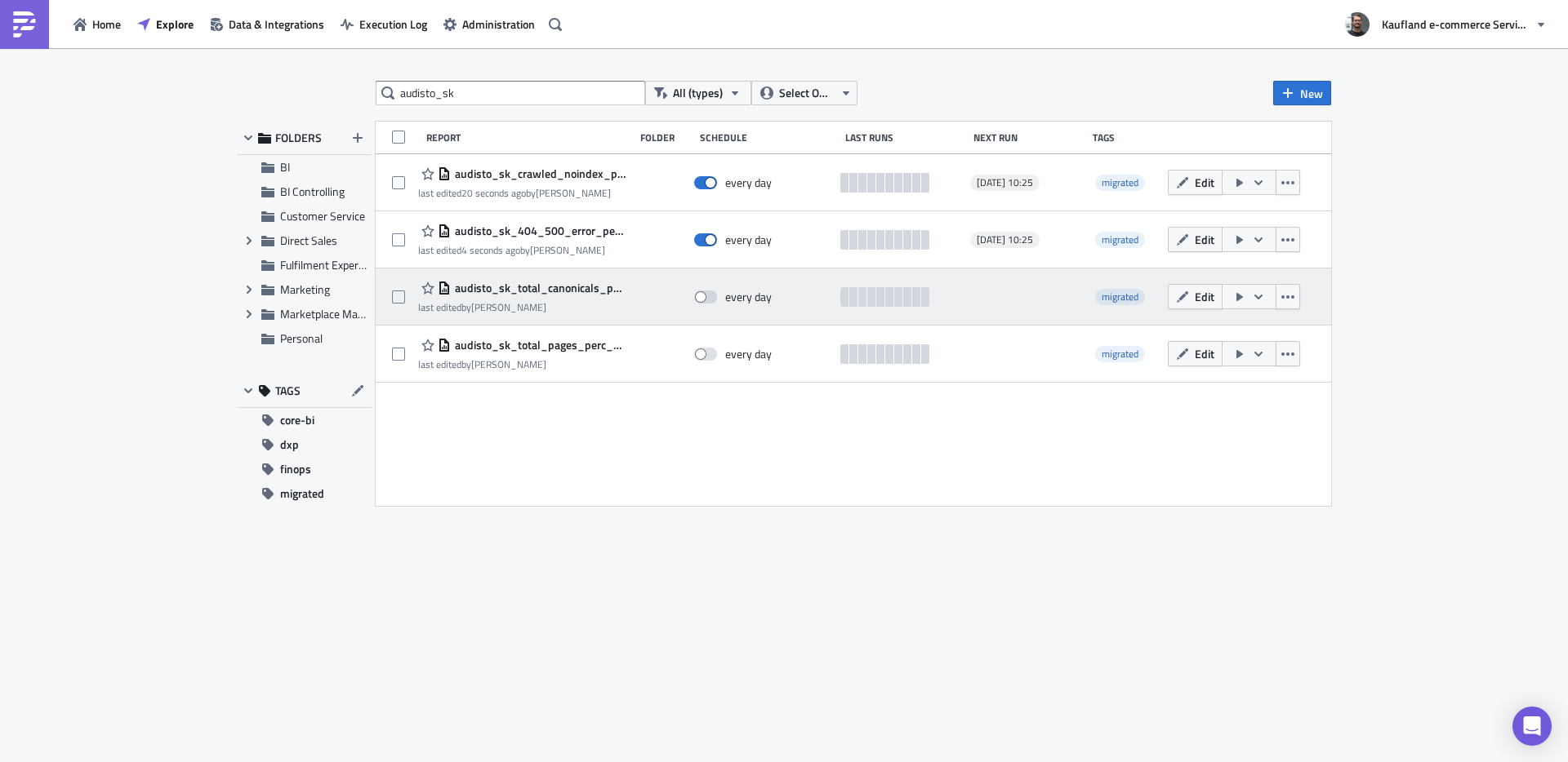
click at [532, 285] on span "audisto_sk_total_canonicals_pointing_to_other_url" at bounding box center [538, 288] width 175 height 15
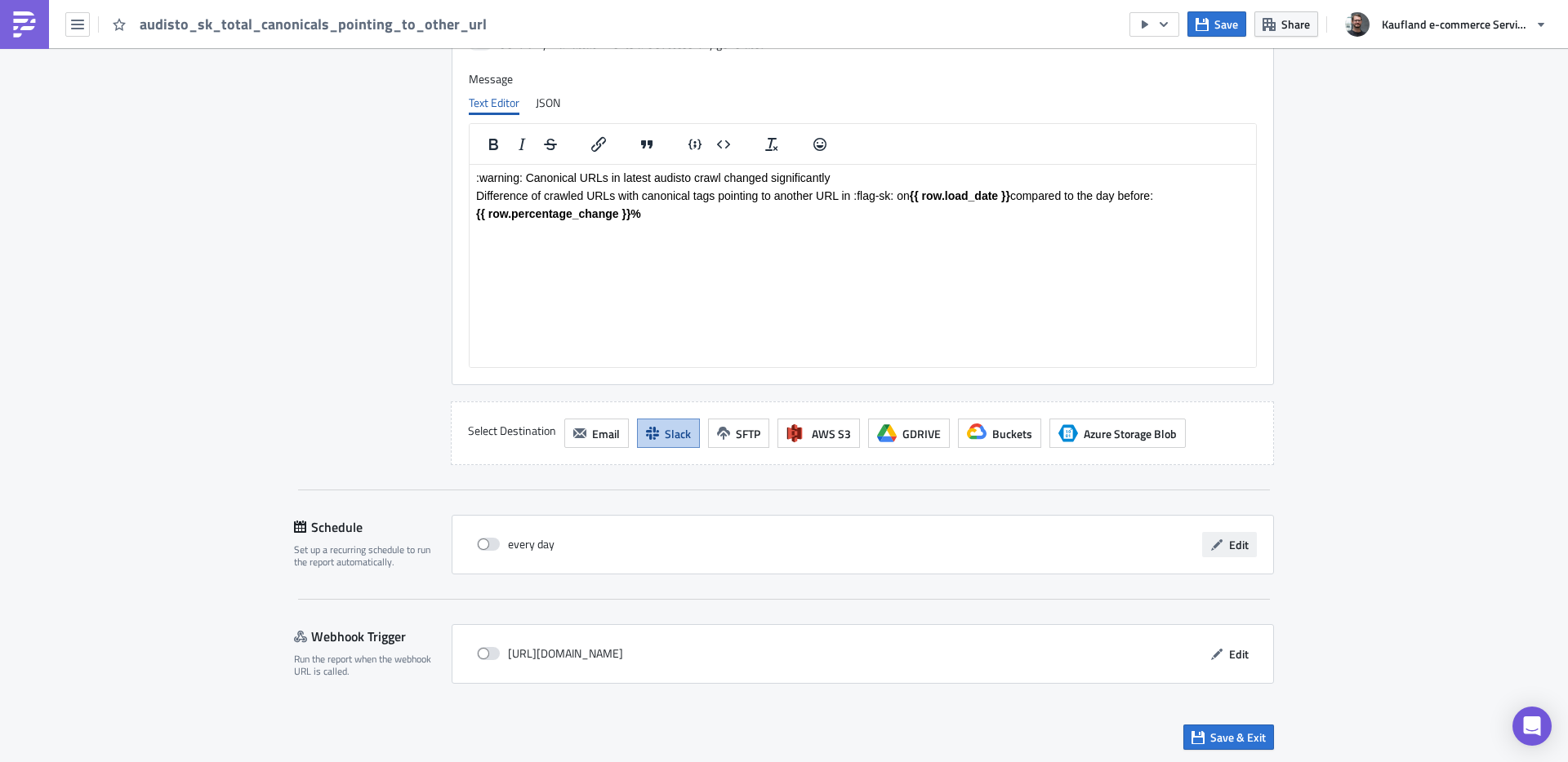
scroll to position [1285, 0]
click at [1215, 540] on icon "button" at bounding box center [1217, 542] width 11 height 11
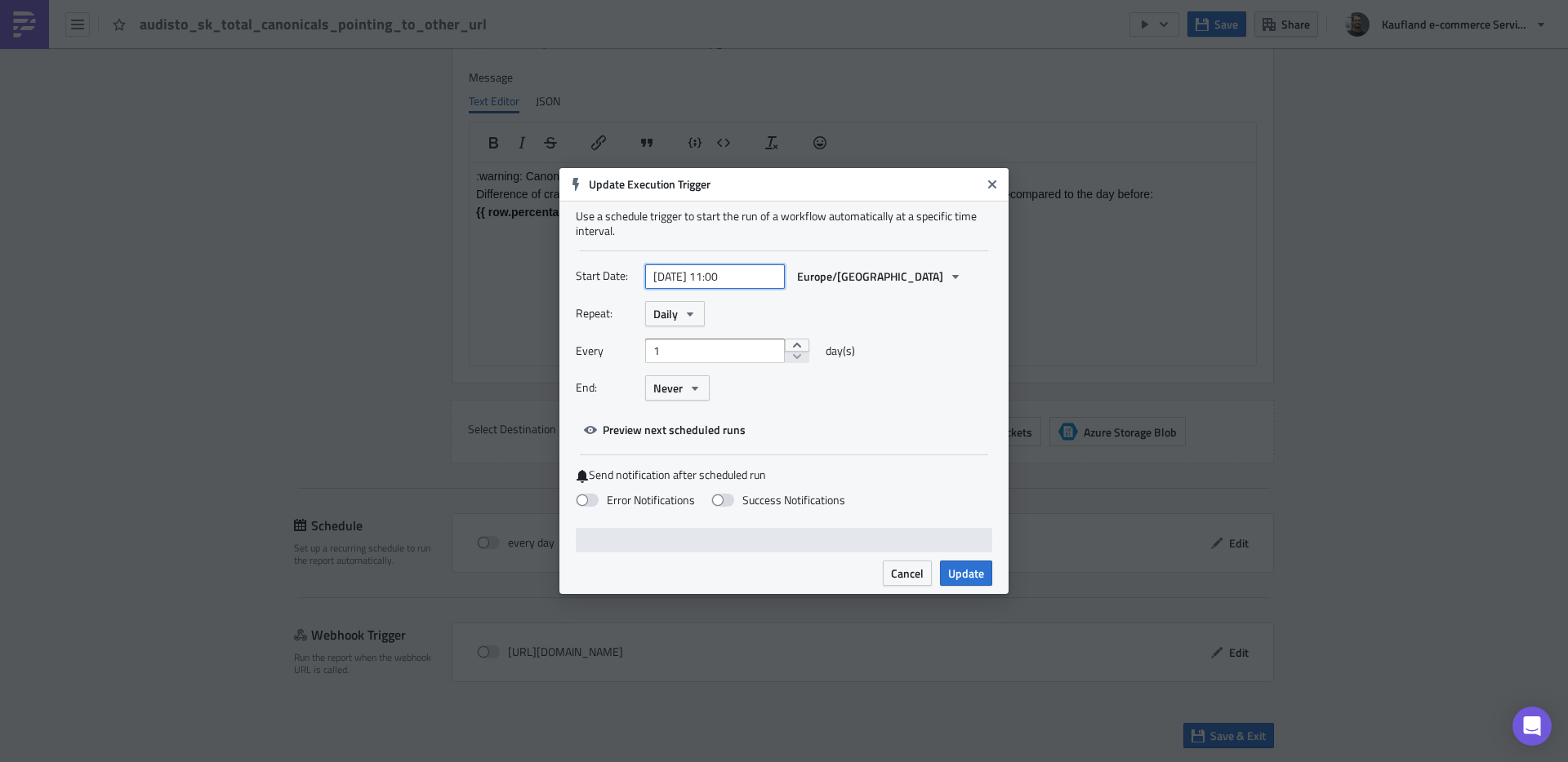
select select "3"
select select "2024"
click at [703, 273] on input "[DATE] 11:00" at bounding box center [715, 277] width 140 height 24
paste input "[DATE] 10:25"
type input "[DATE] 10:25"
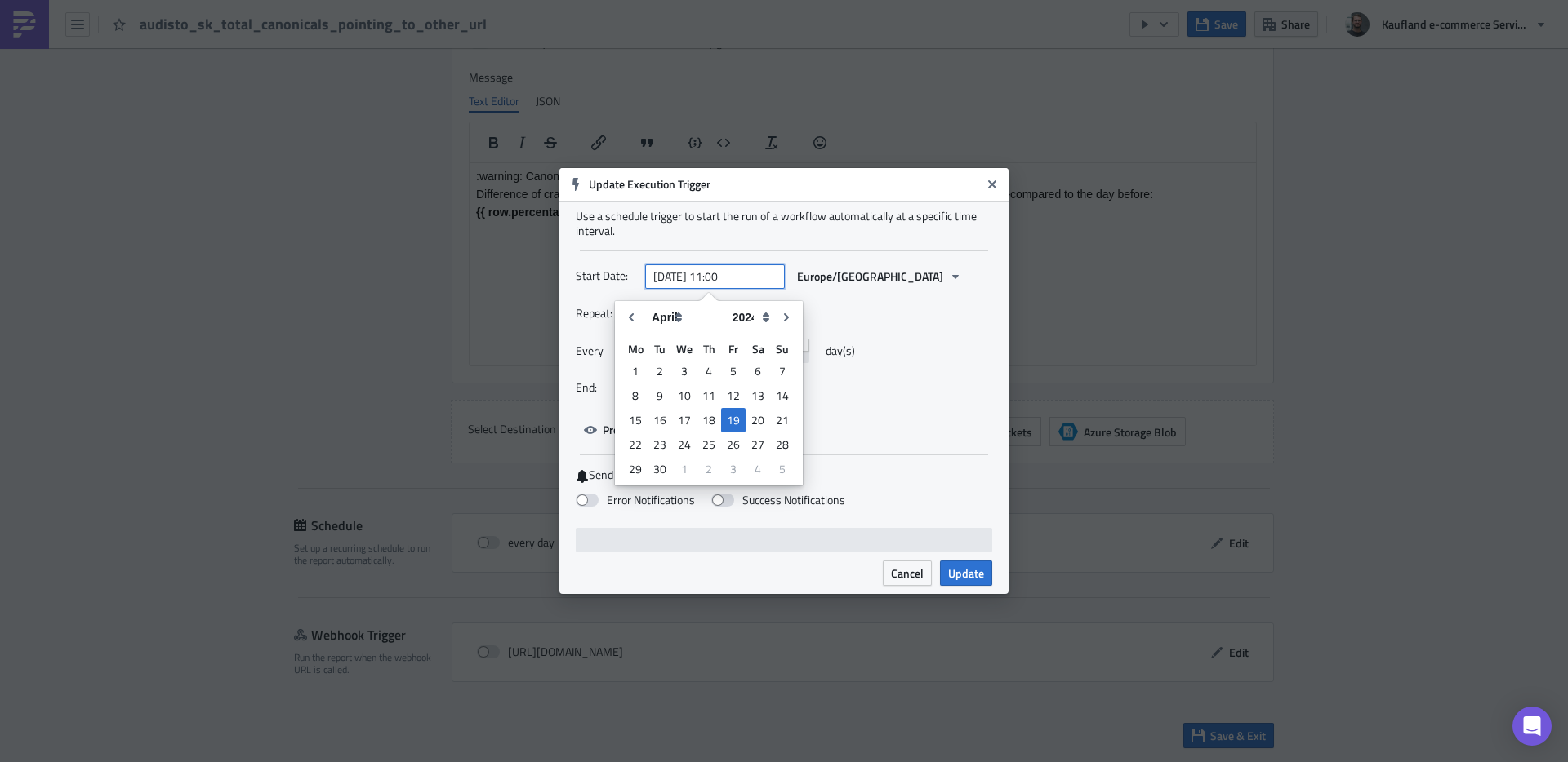
select select "7"
select select "2025"
type input "[DATE] 10:25"
click at [985, 292] on div "Start Date: [DATE] 10:25 [GEOGRAPHIC_DATA]/[GEOGRAPHIC_DATA]" at bounding box center [784, 282] width 417 height 38
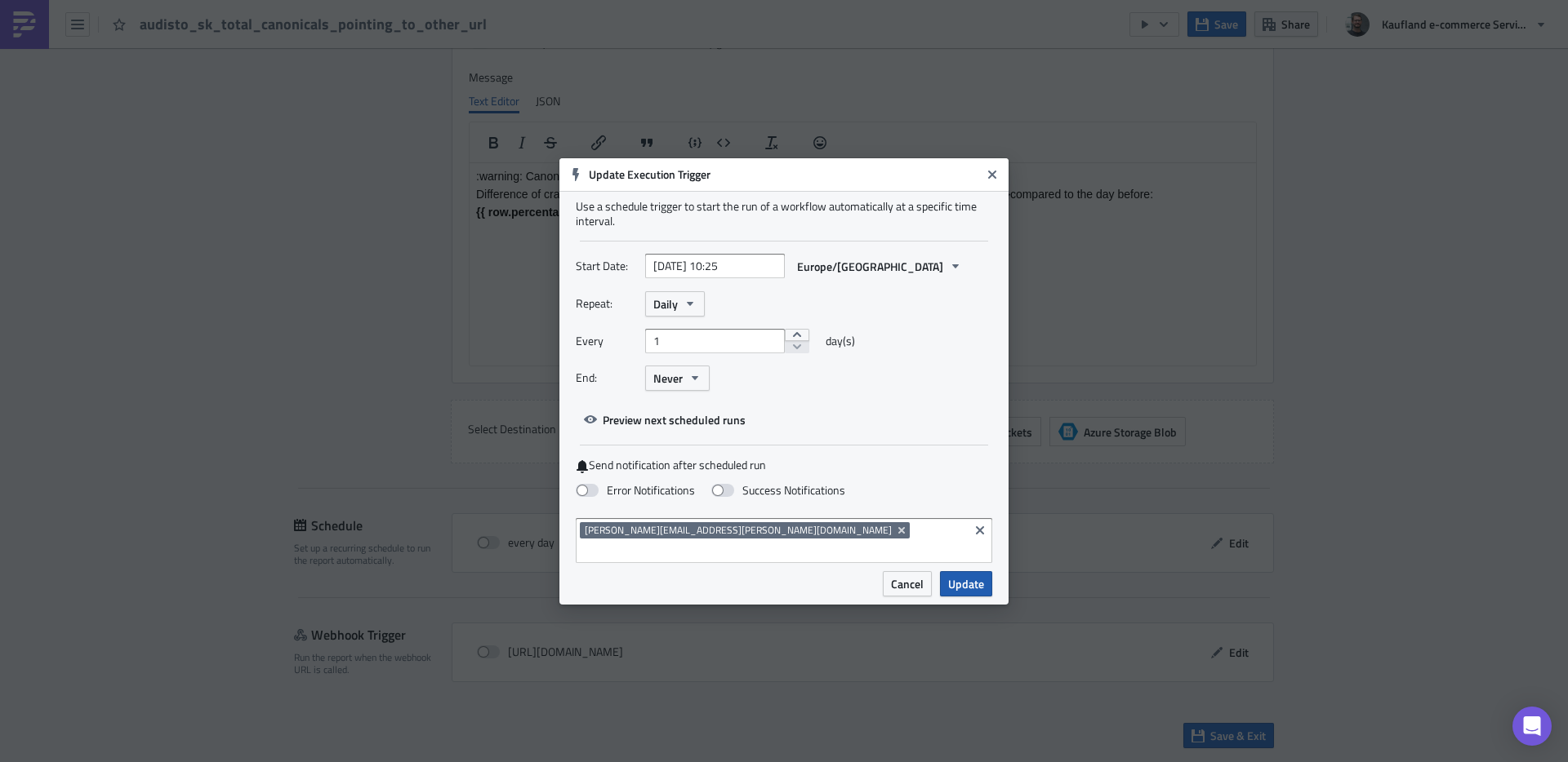
click at [986, 583] on button "Update" at bounding box center [966, 584] width 53 height 25
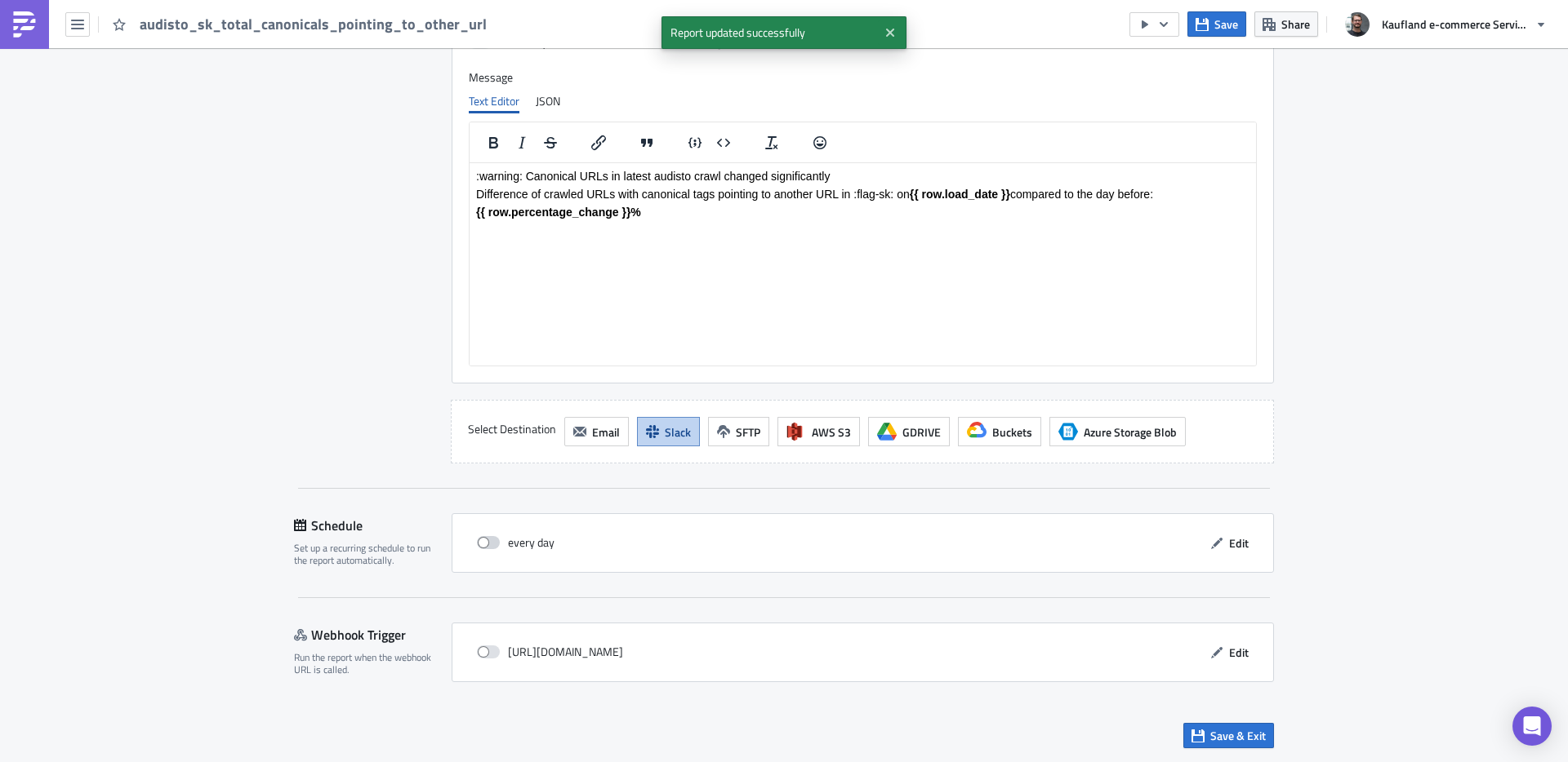
click at [489, 545] on span at bounding box center [488, 543] width 23 height 13
click at [489, 545] on input "checkbox" at bounding box center [485, 542] width 10 height 10
checkbox input "true"
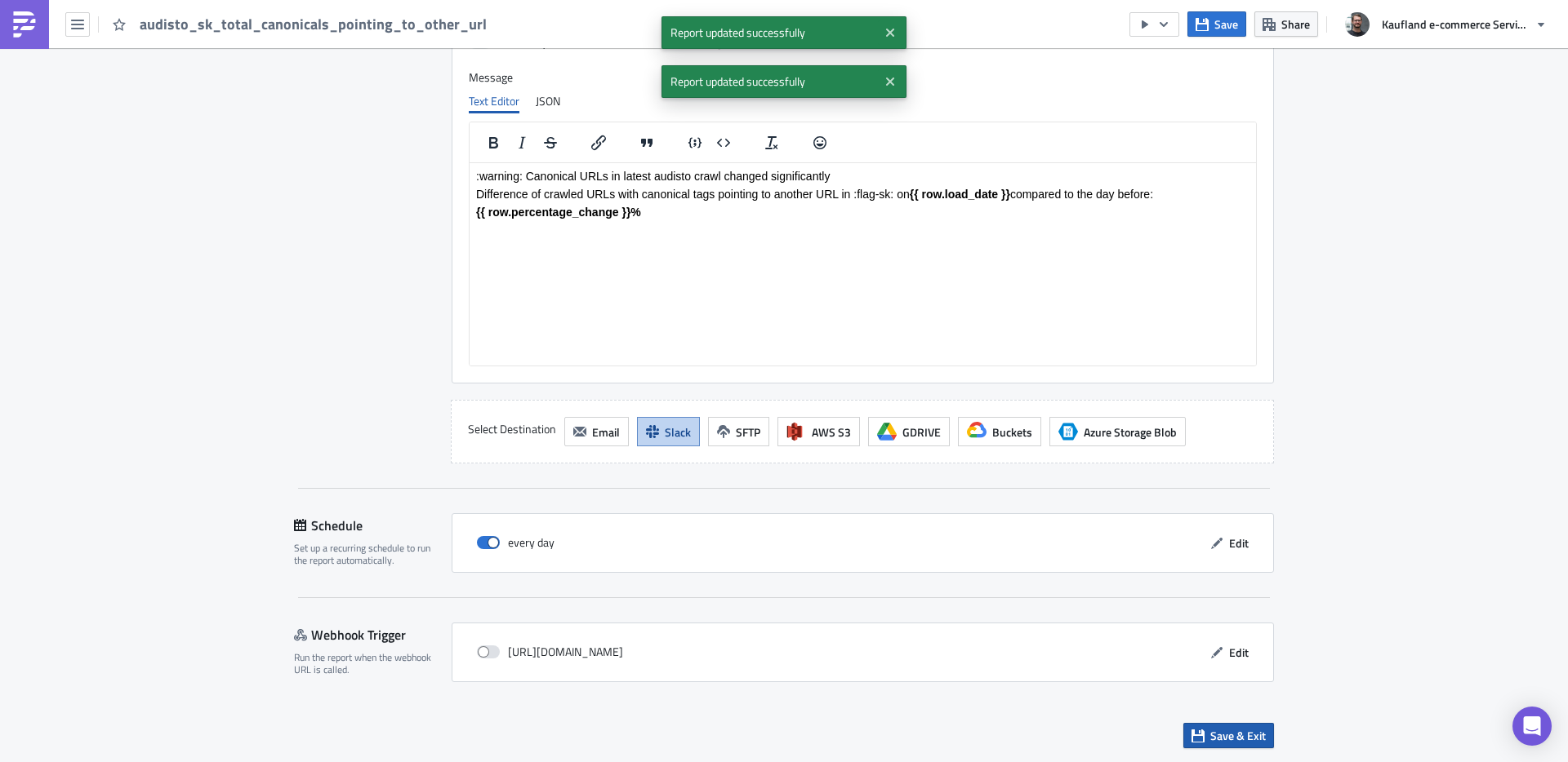
click at [1212, 733] on span "Save & Exit" at bounding box center [1237, 736] width 55 height 17
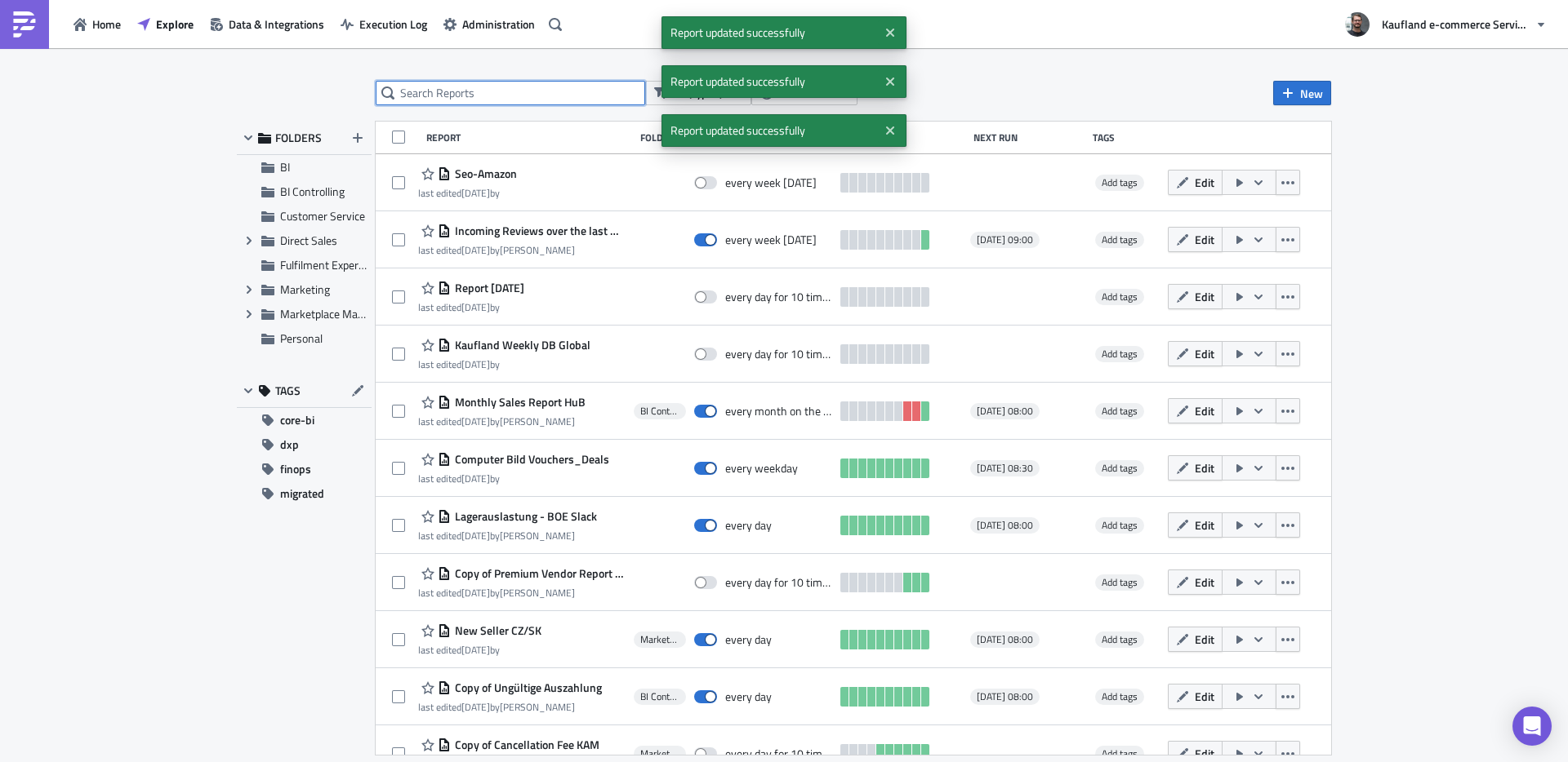
click at [512, 92] on input "text" at bounding box center [510, 93] width 269 height 24
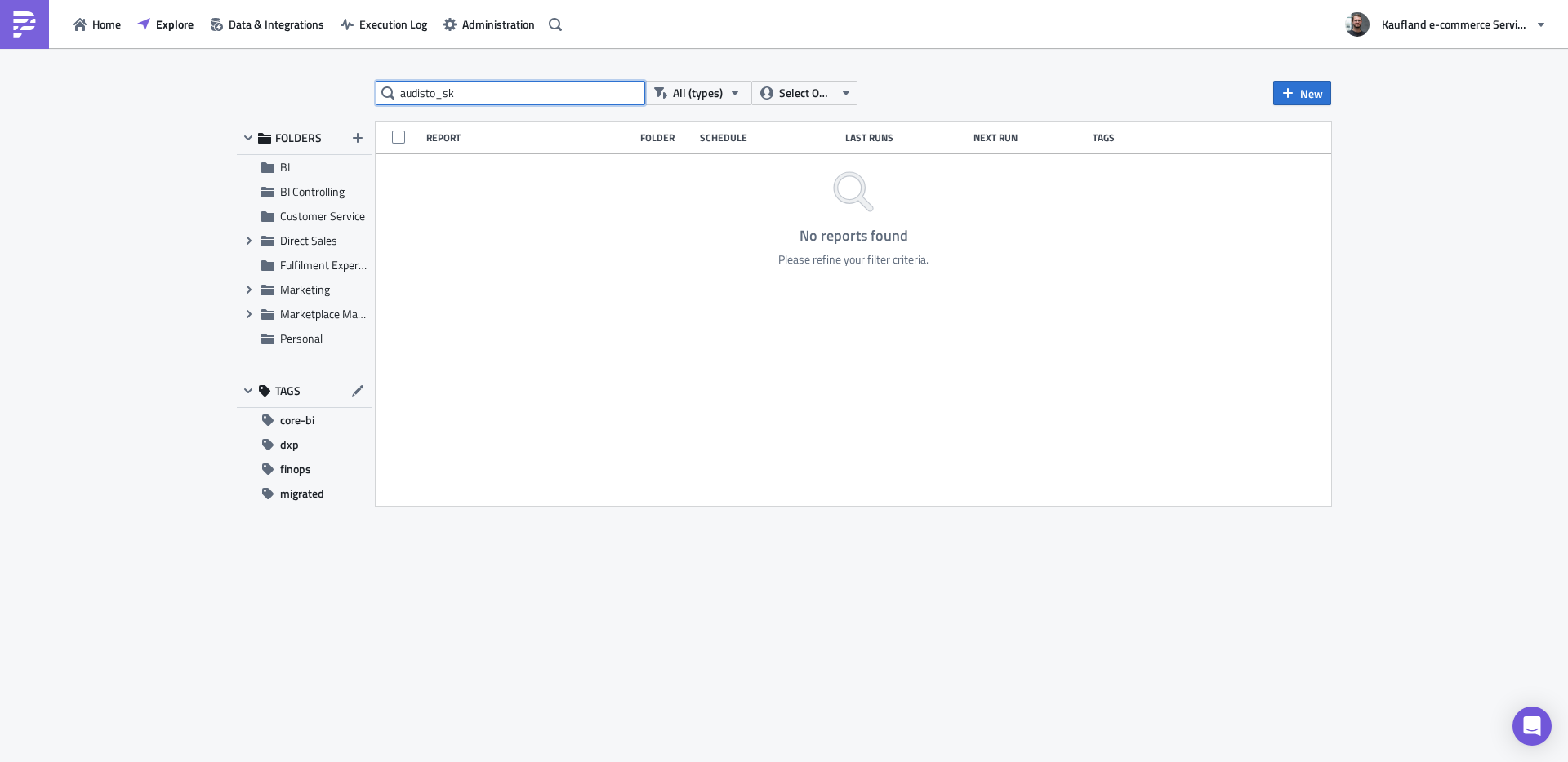
type input "audisto_sk"
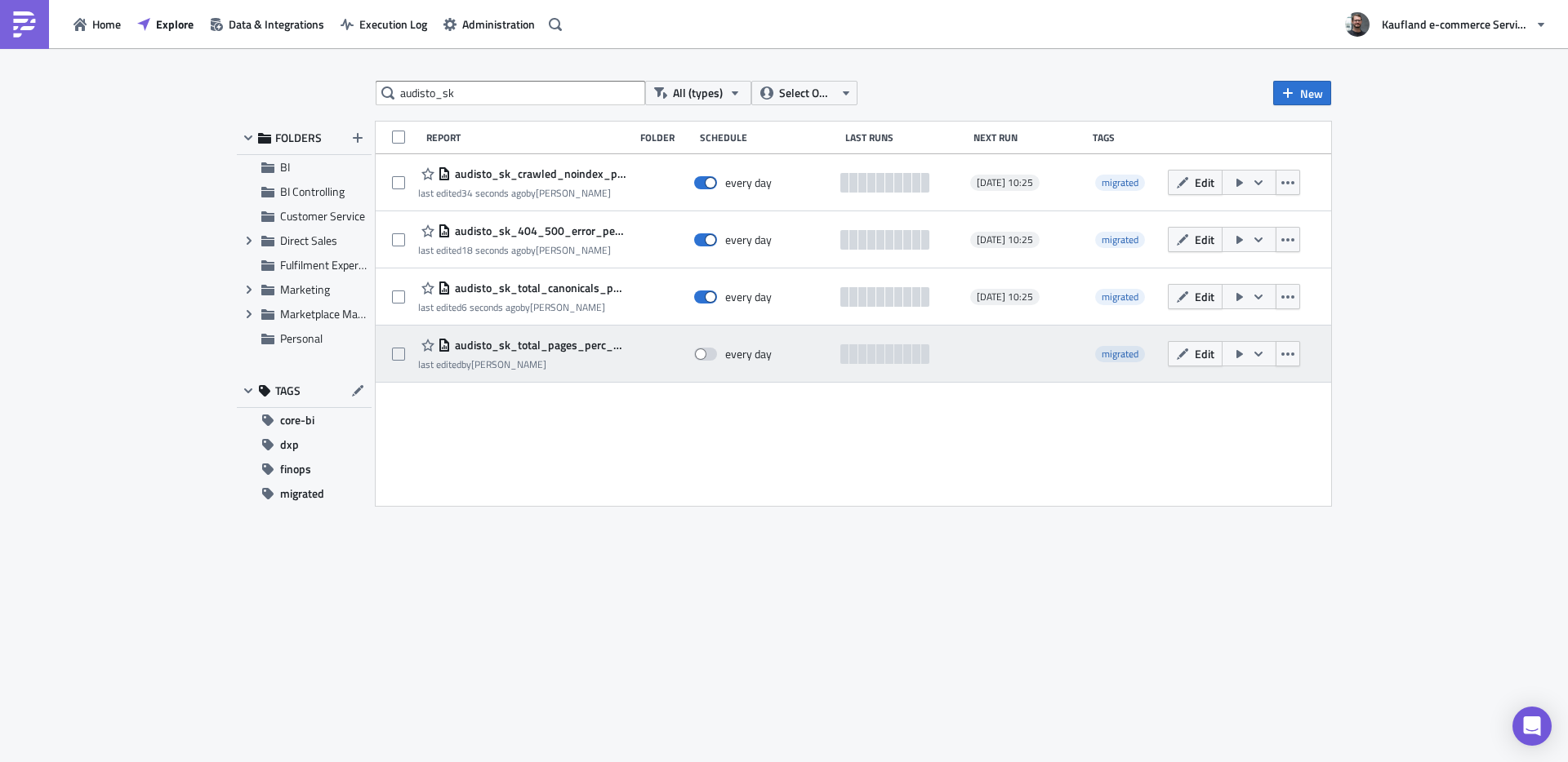
click at [532, 343] on span "audisto_sk_total_pages_perc_change" at bounding box center [538, 345] width 175 height 15
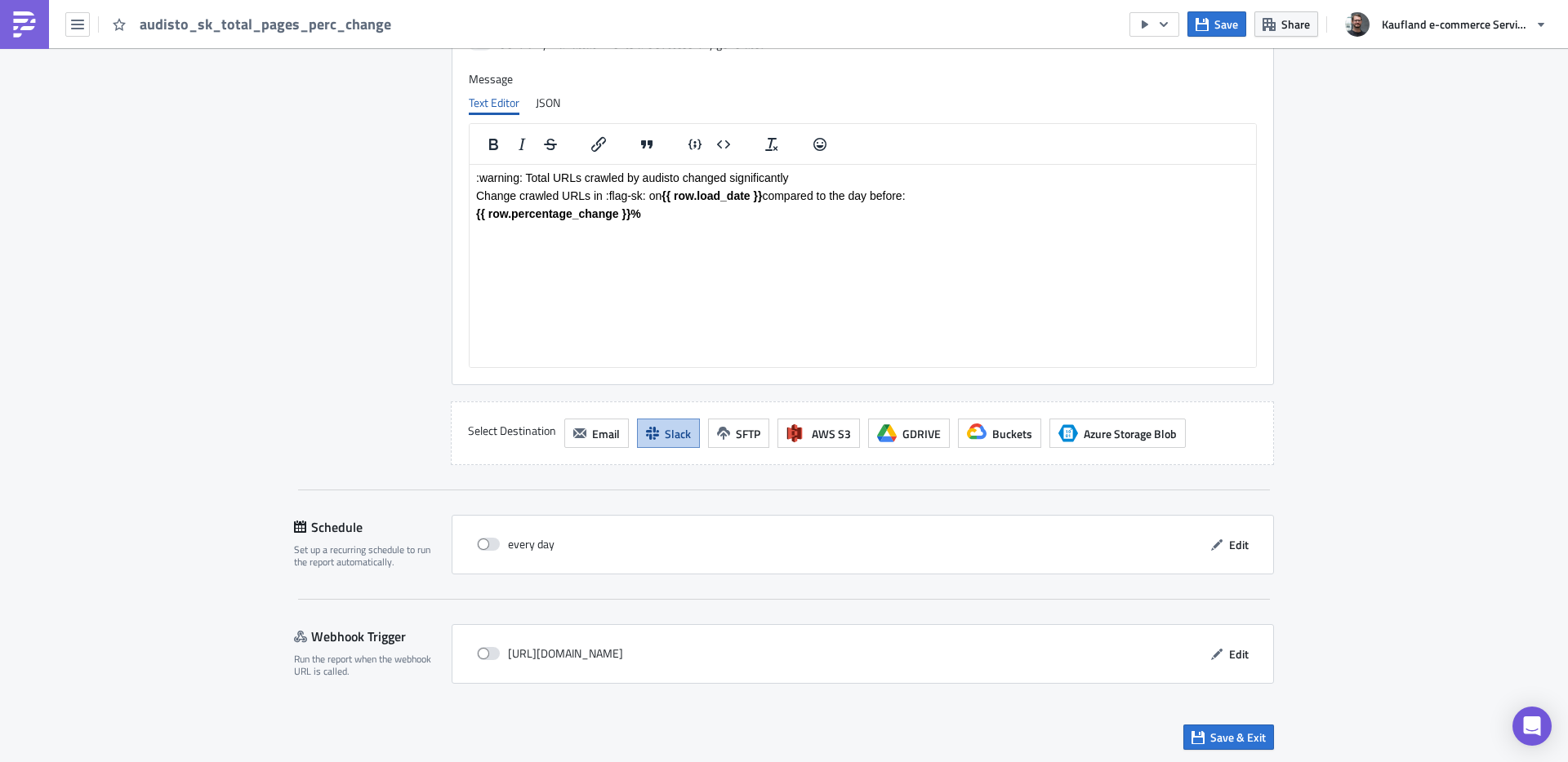
scroll to position [1285, 0]
click at [1247, 542] on button "Edit" at bounding box center [1229, 542] width 54 height 25
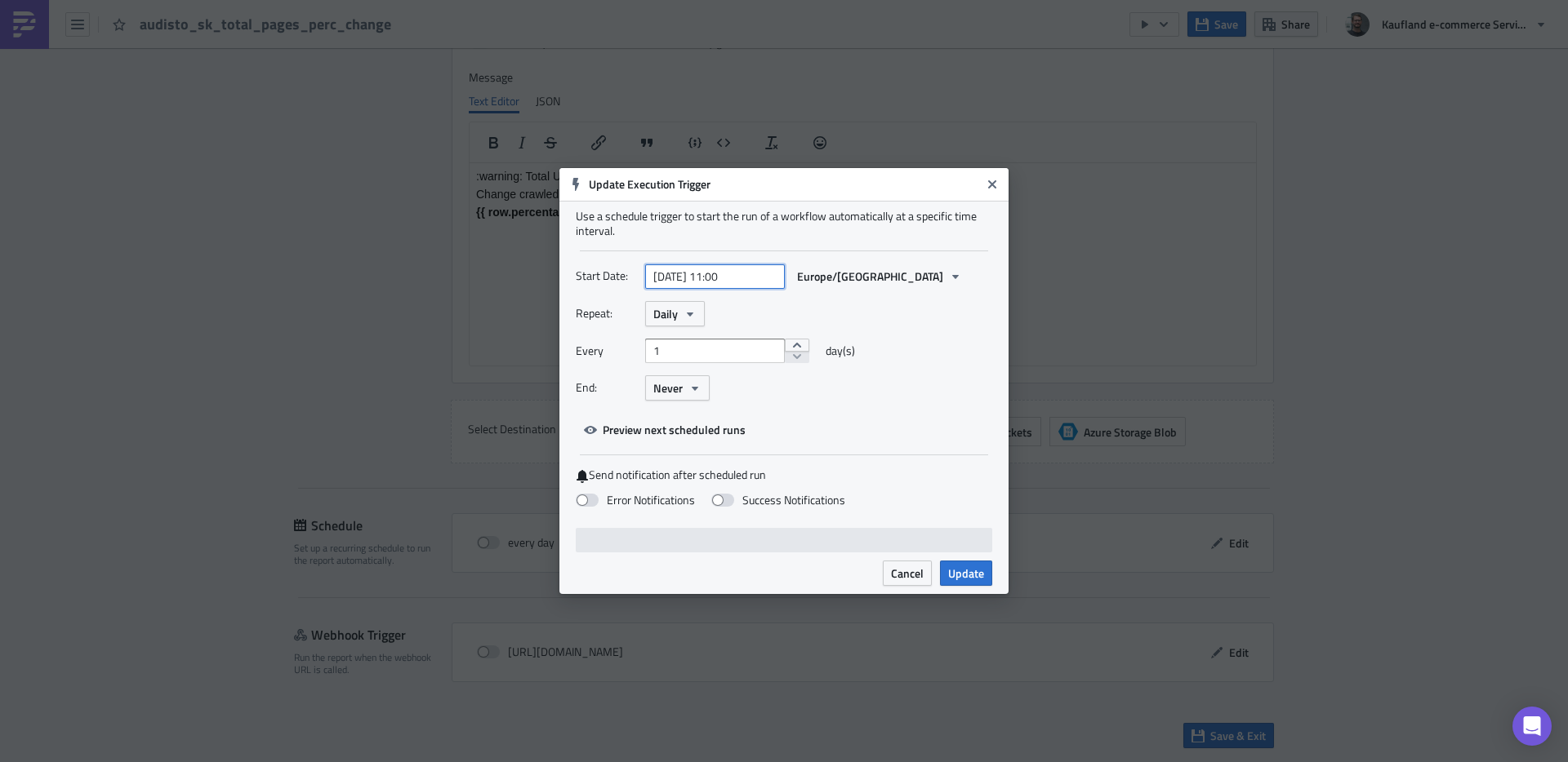
select select "3"
select select "2024"
click at [715, 277] on input "[DATE] 11:00" at bounding box center [715, 277] width 140 height 24
paste input "[DATE] 10:25"
type input "[DATE] 10:25"
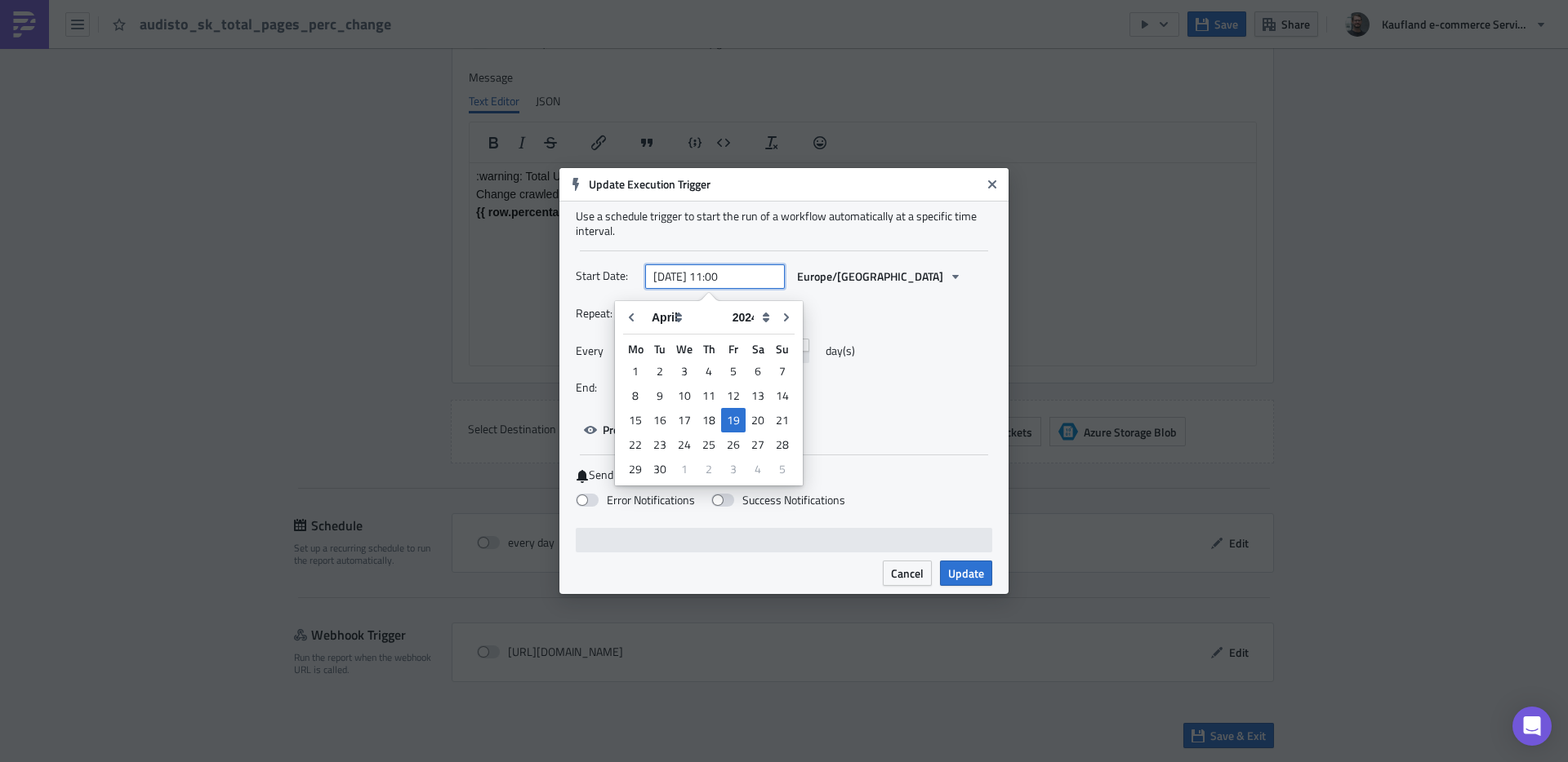
select select "7"
select select "2025"
type input "[DATE] 10:25"
click at [932, 311] on div "Repeat: Daily" at bounding box center [784, 313] width 417 height 25
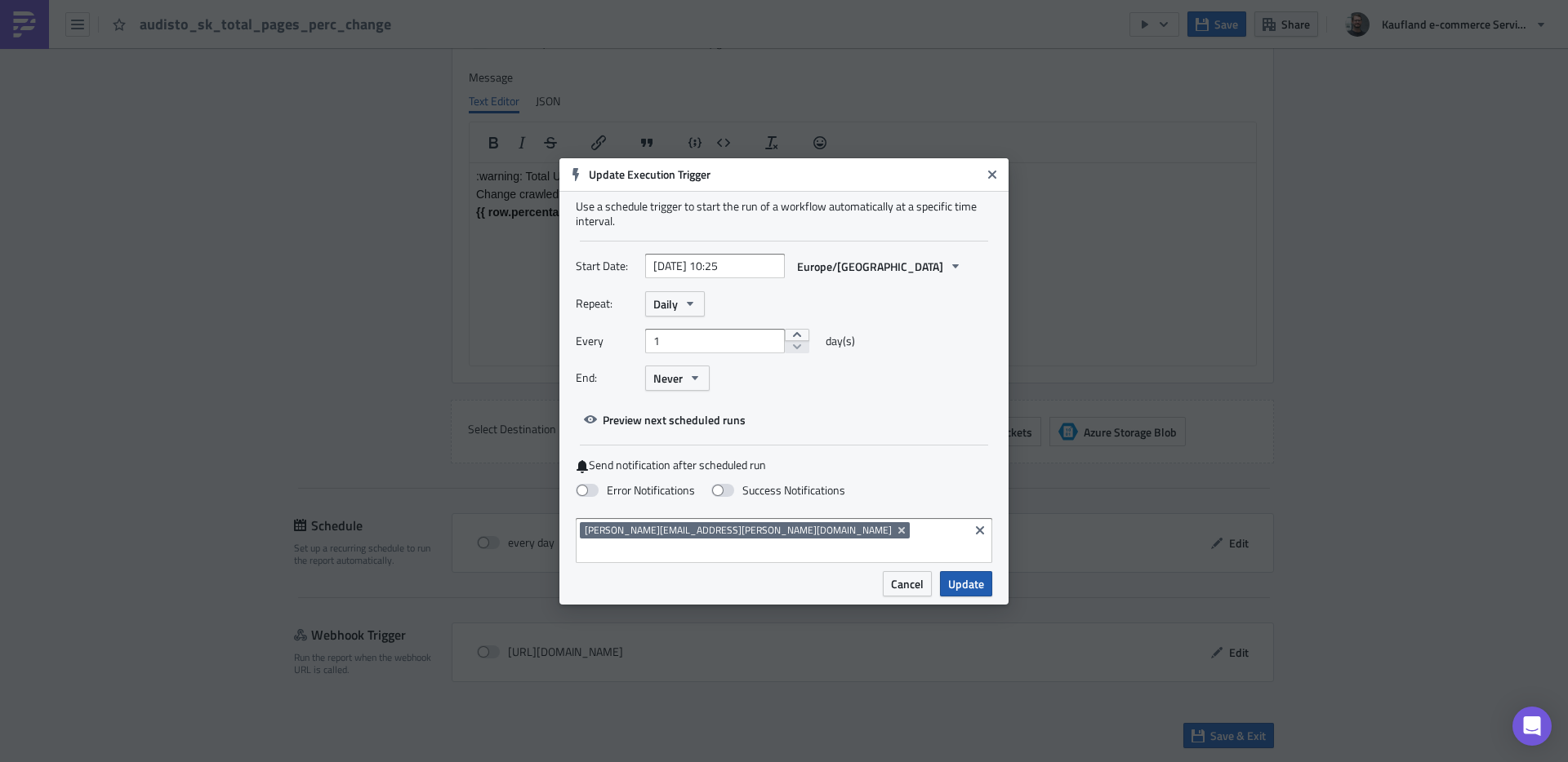
click at [969, 575] on span "Update" at bounding box center [966, 584] width 36 height 17
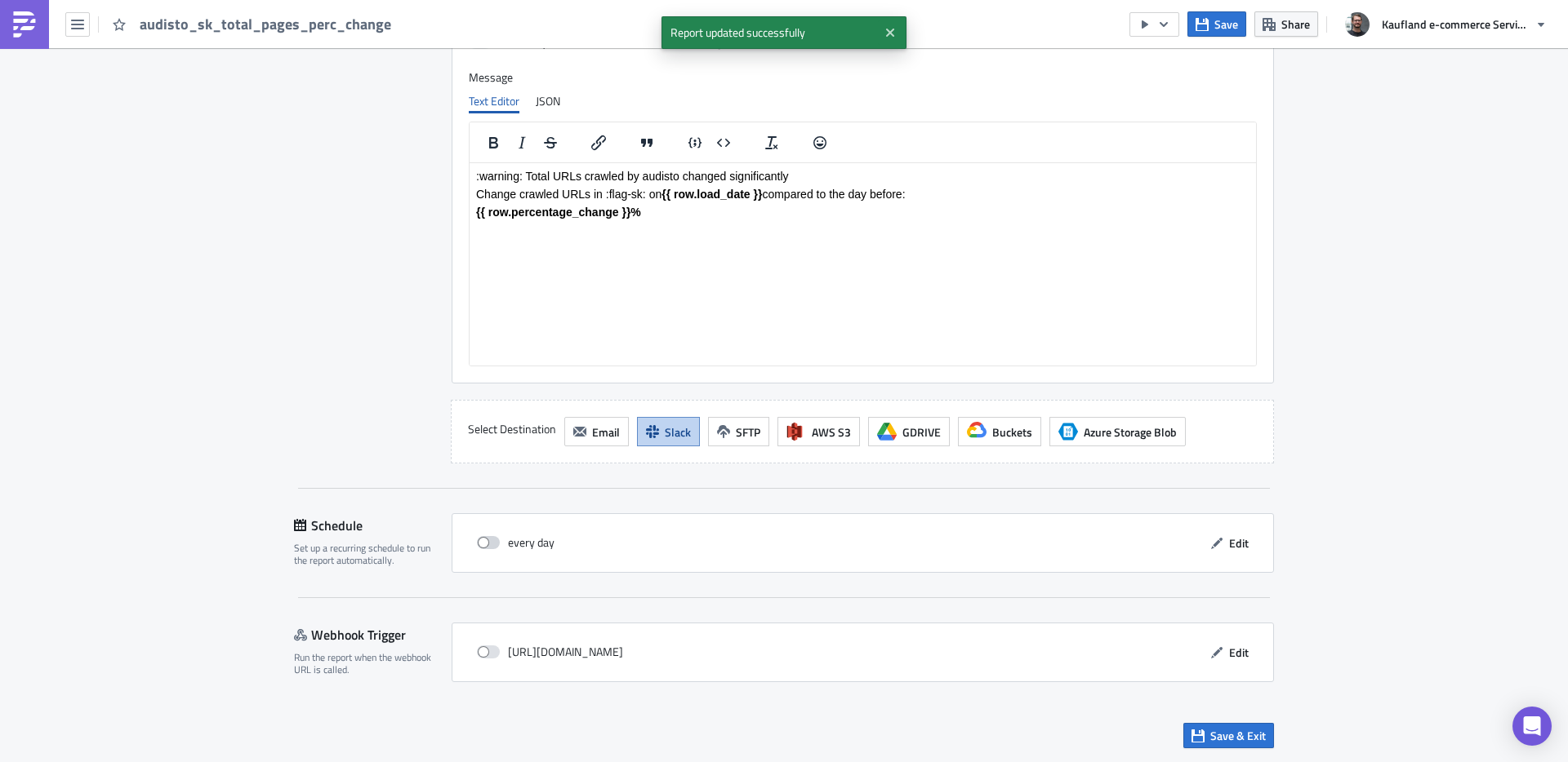
click at [486, 539] on span at bounding box center [488, 543] width 23 height 13
click at [486, 539] on input "checkbox" at bounding box center [485, 542] width 10 height 10
checkbox input "true"
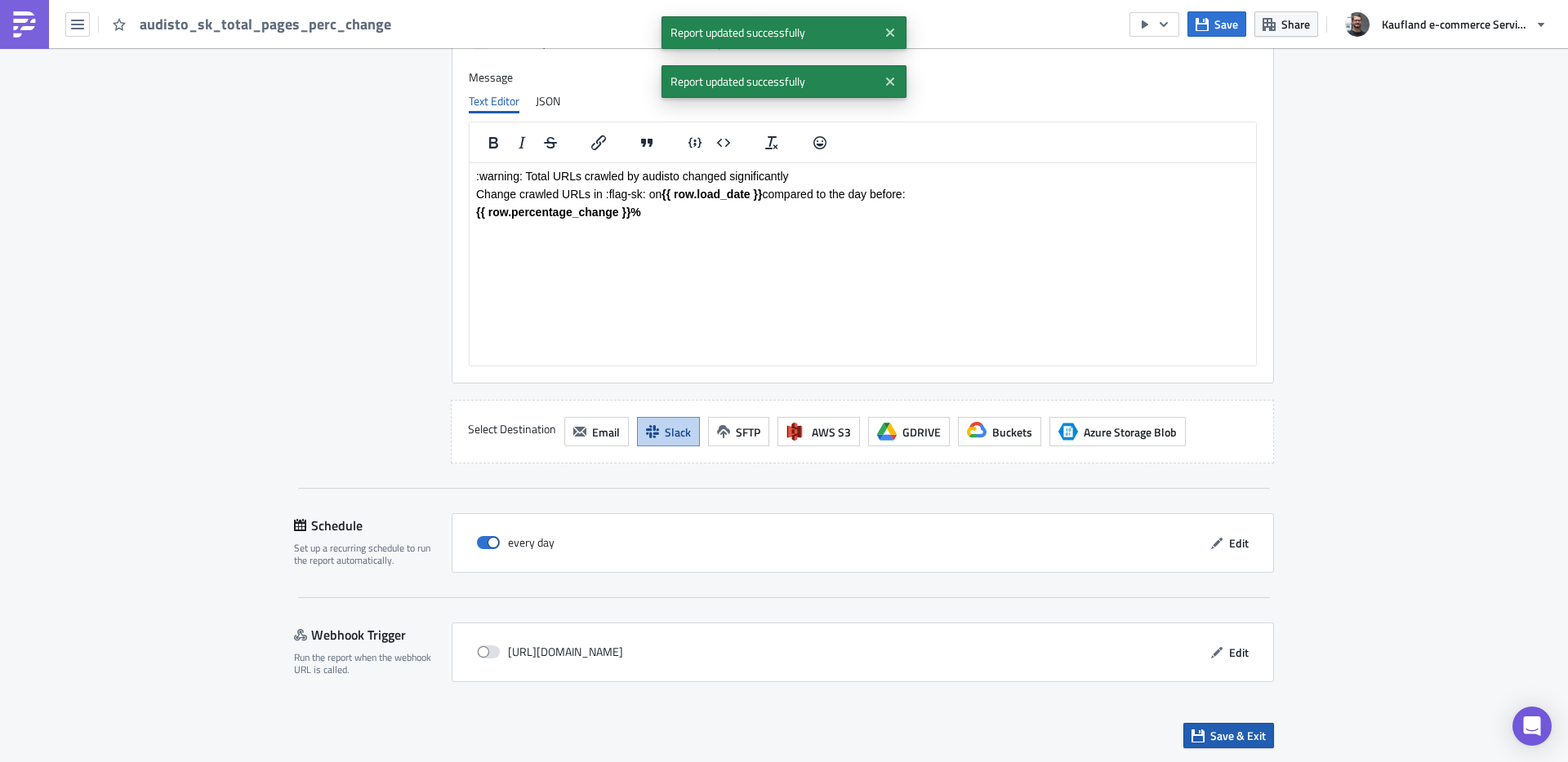
click at [1220, 733] on span "Save & Exit" at bounding box center [1237, 736] width 55 height 17
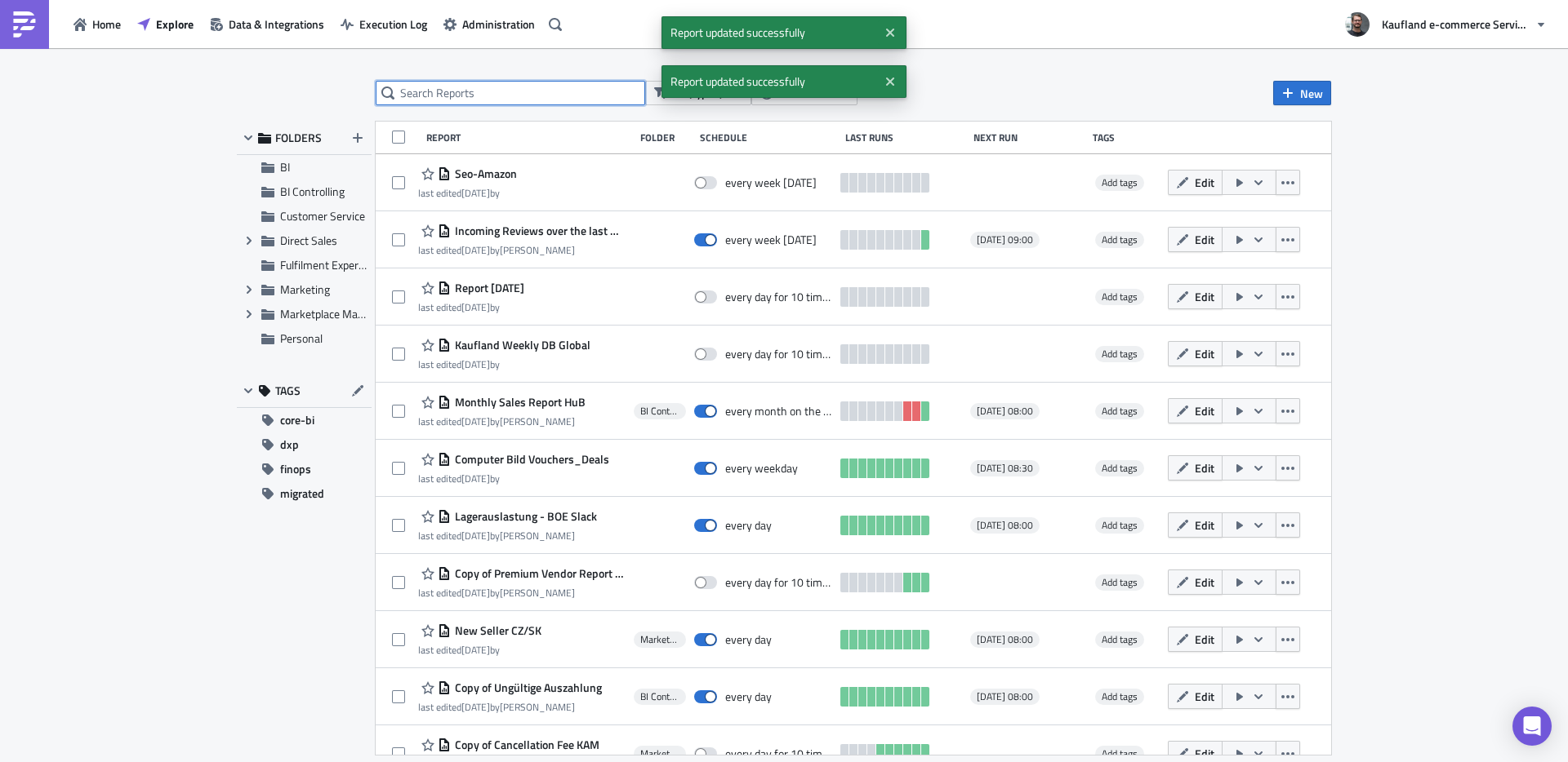
click at [499, 96] on input "text" at bounding box center [510, 93] width 269 height 24
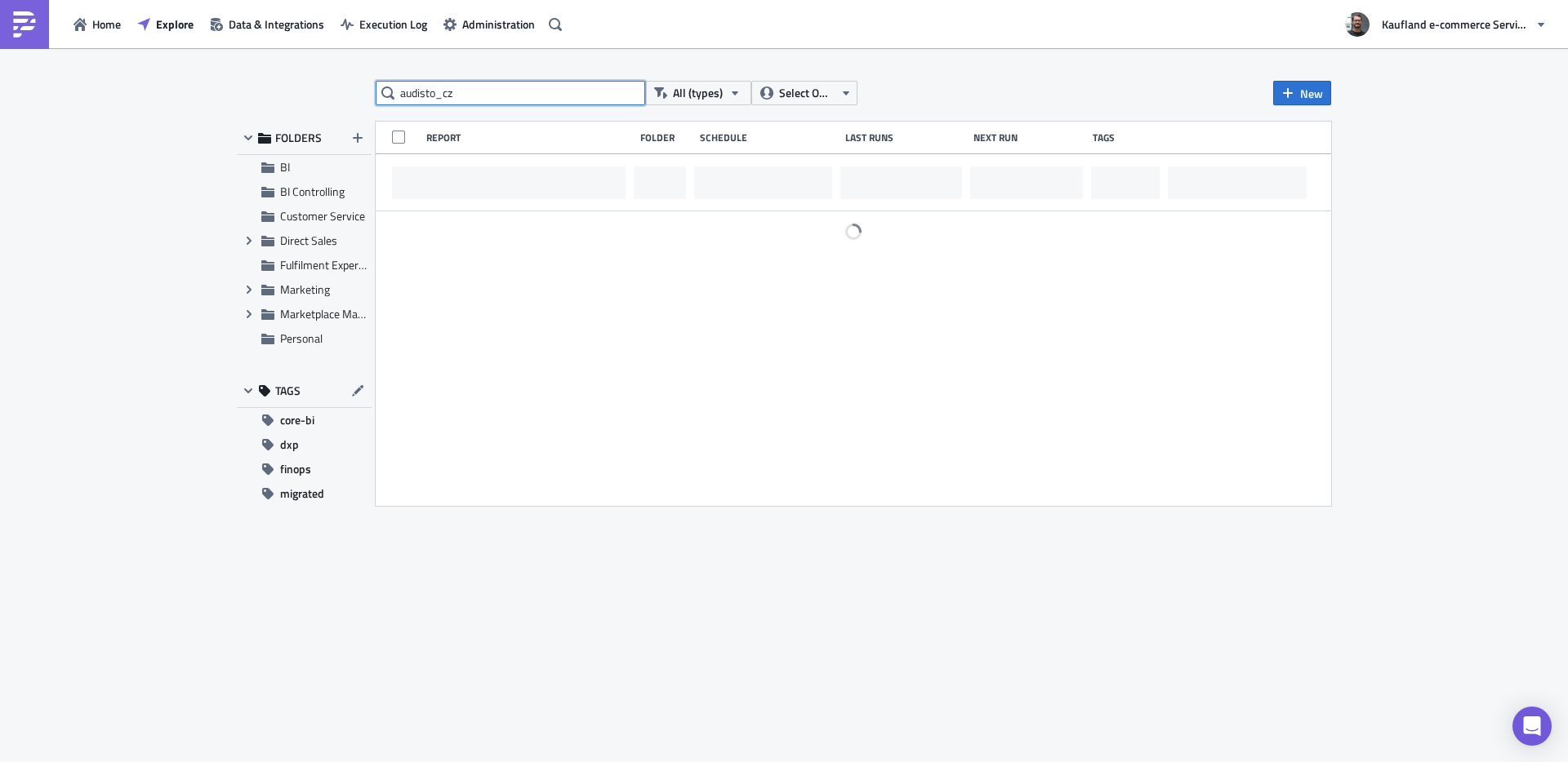
type input "audisto_cz"
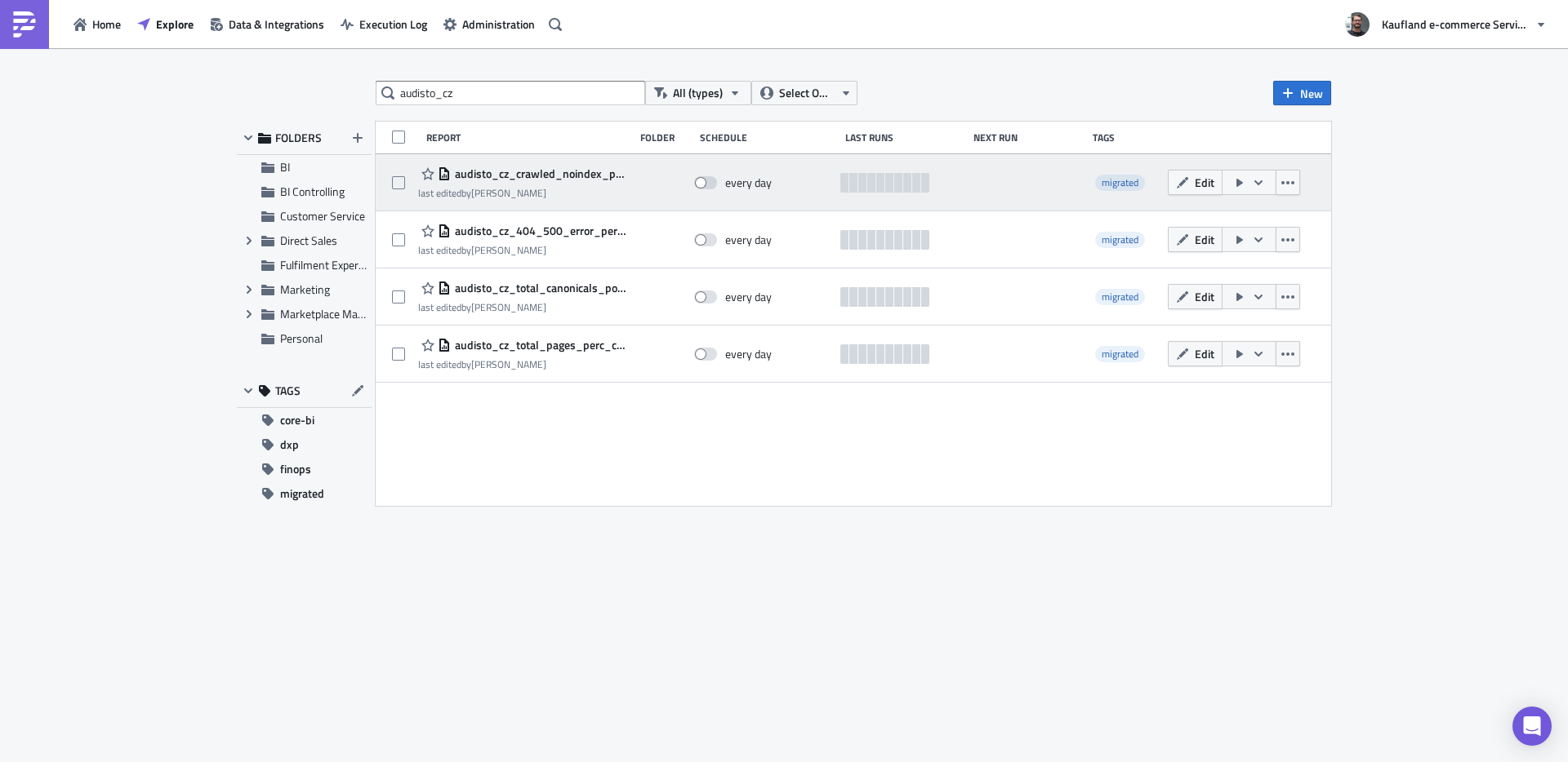
click at [539, 173] on span "audisto_cz_crawled_noindex_pages" at bounding box center [538, 174] width 175 height 15
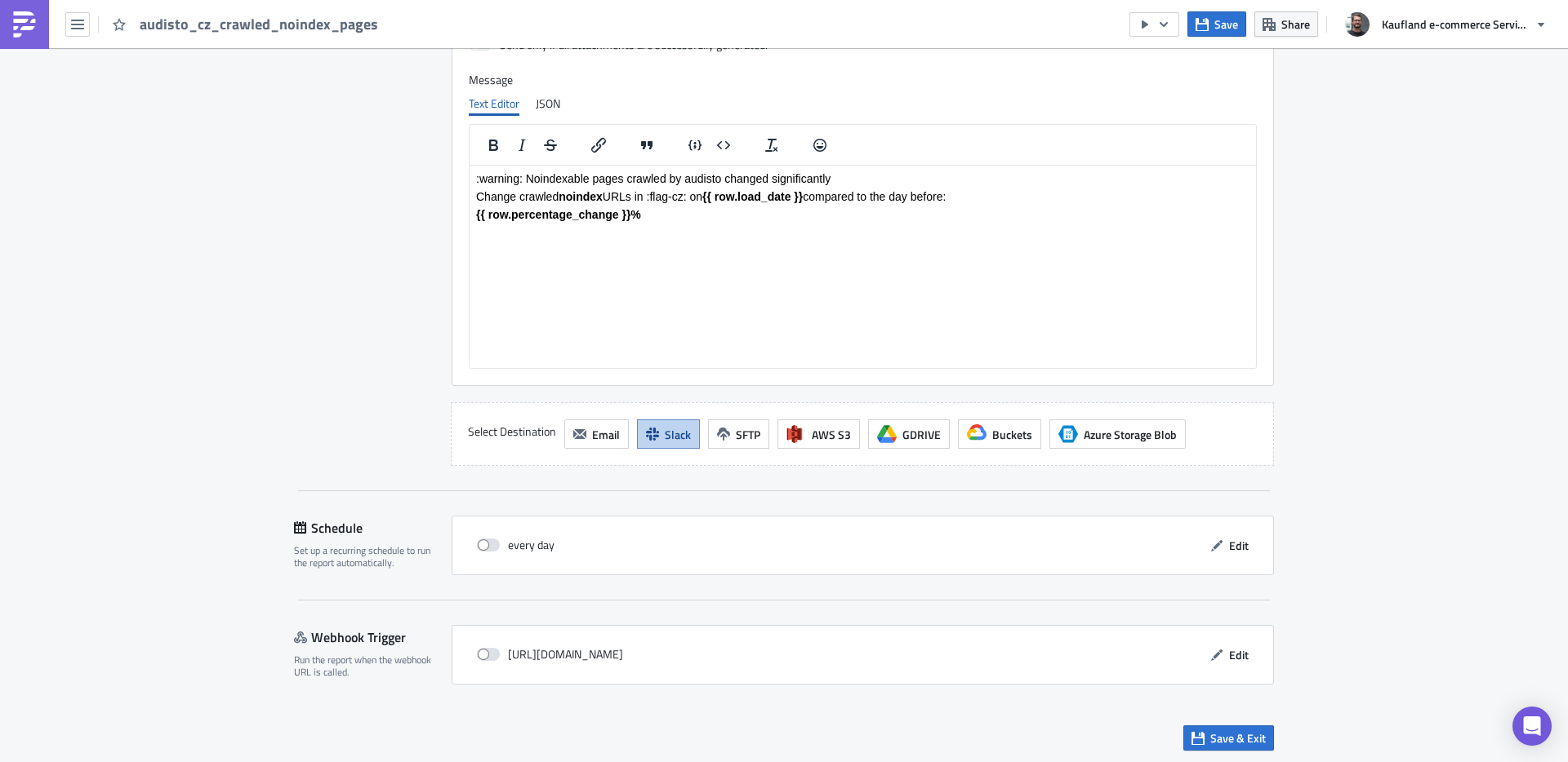
scroll to position [1285, 0]
click at [1234, 556] on button "Edit" at bounding box center [1229, 542] width 54 height 25
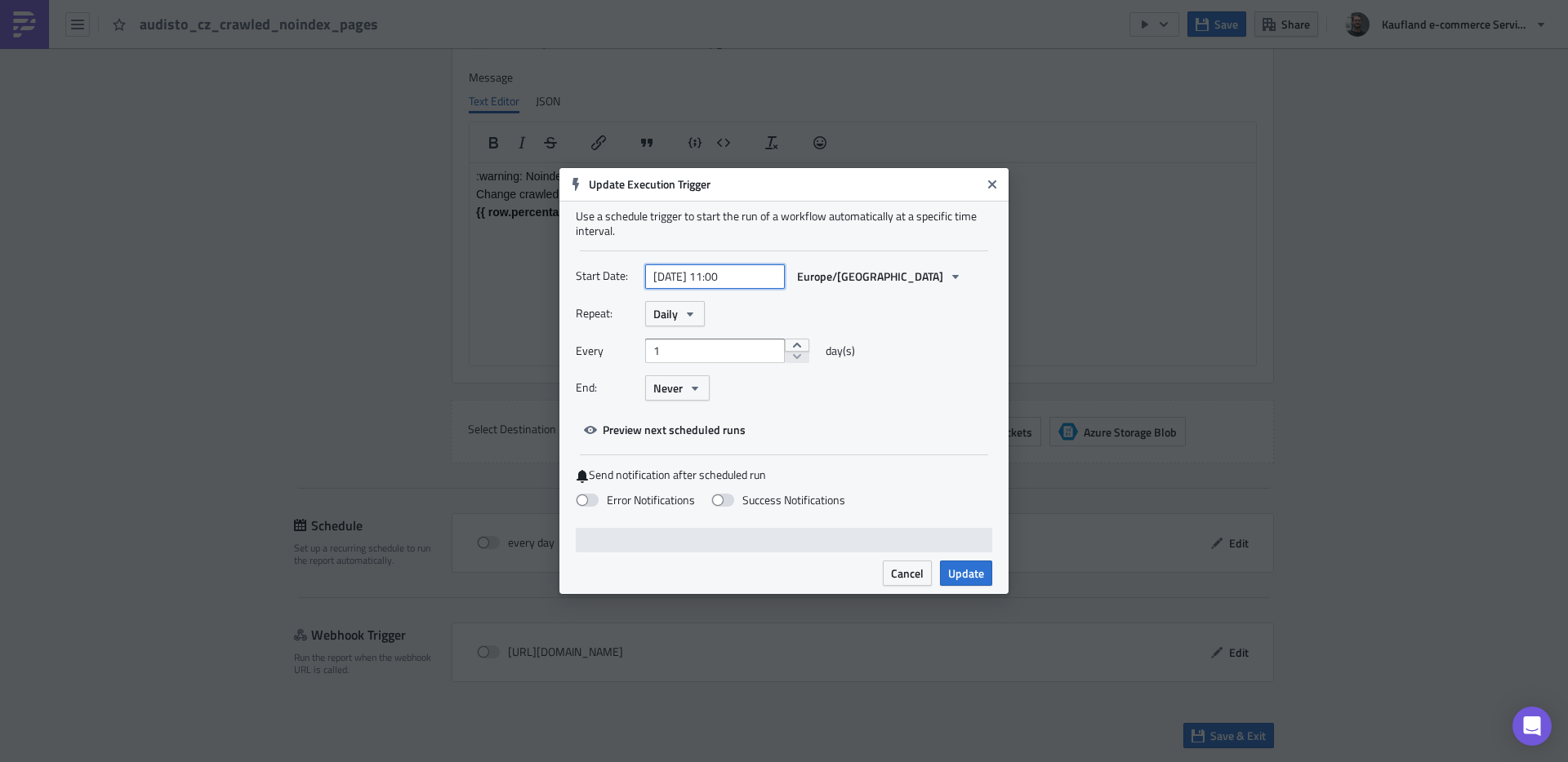
select select "3"
select select "2024"
click at [677, 277] on input "[DATE] 11:00" at bounding box center [715, 277] width 140 height 24
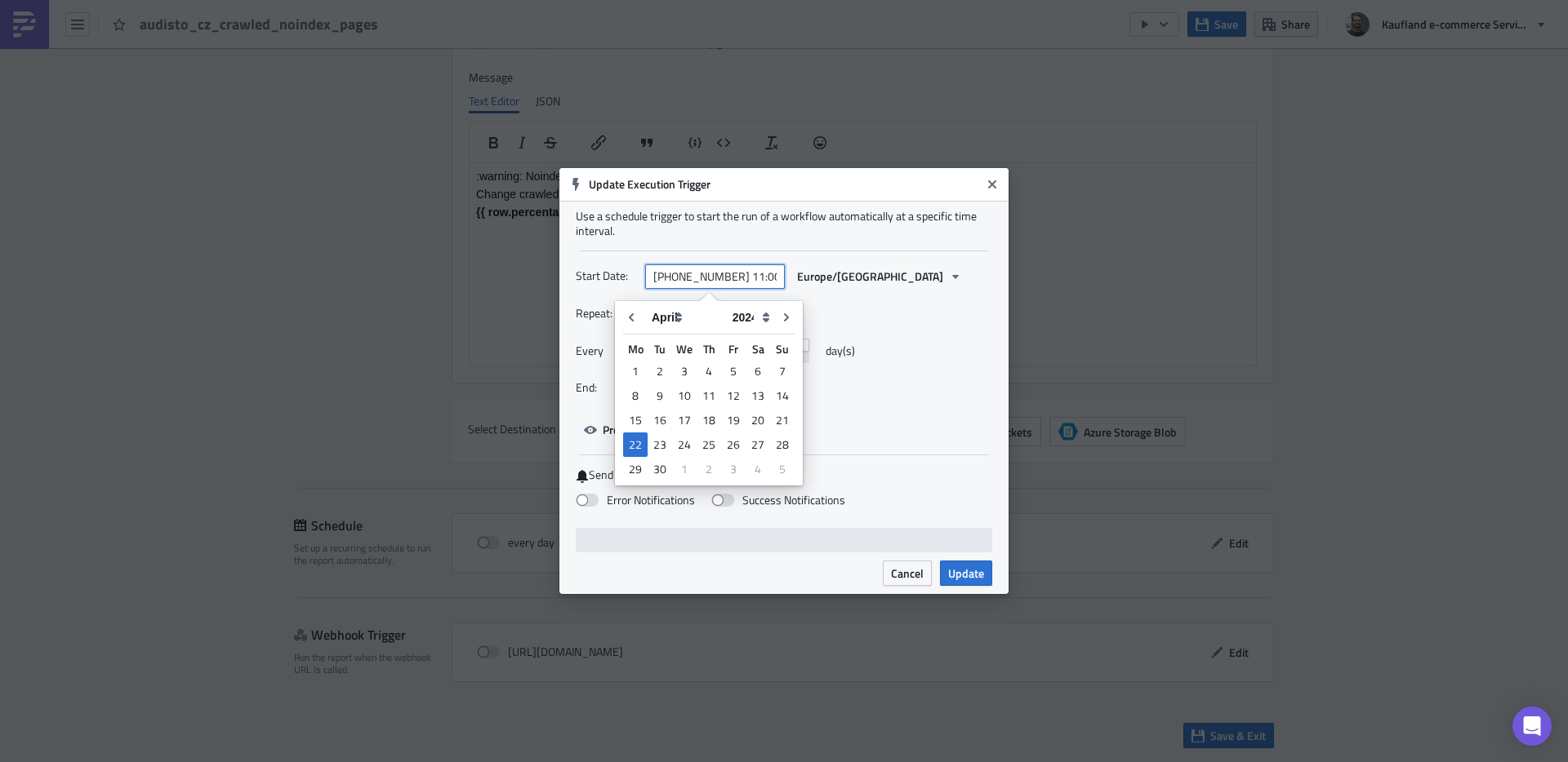
type input "[DATE] 11:00"
select select "2025"
type input "[DATE] 11:00"
select select "0"
type input "[DATE] 11:00"
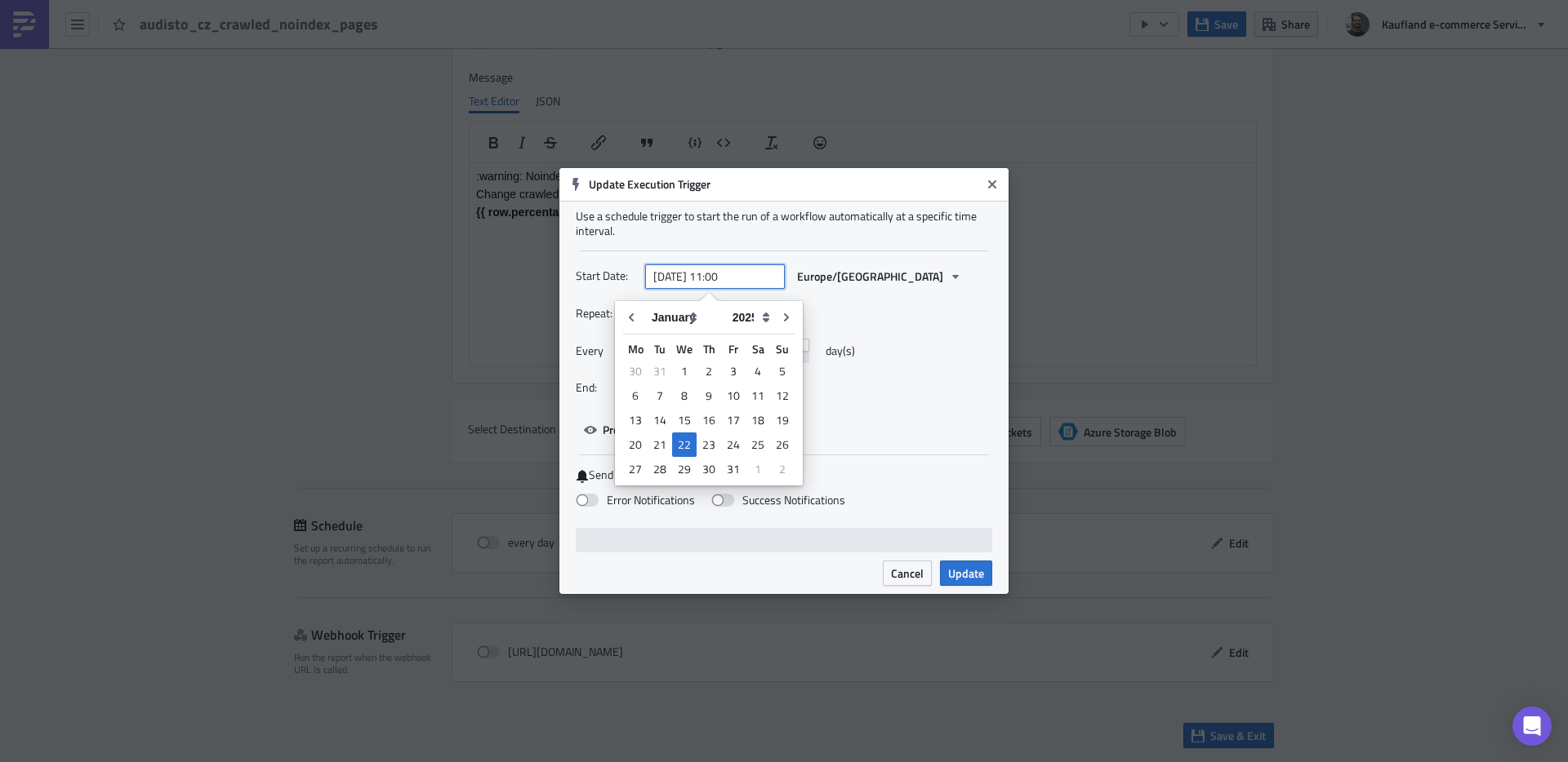
select select "7"
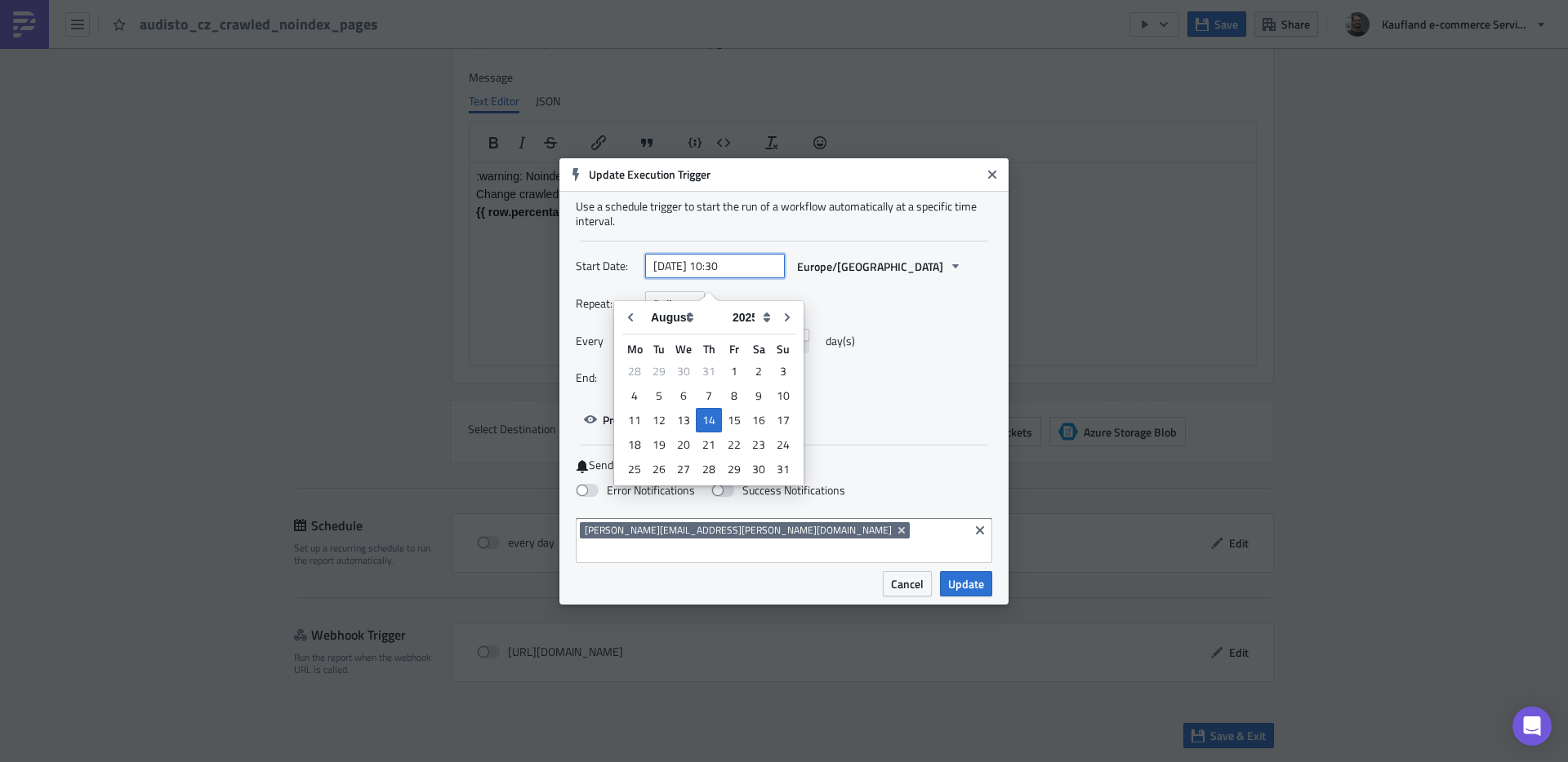
type input "[DATE] 10:30"
click at [977, 348] on div "Every 1 day(s)" at bounding box center [784, 347] width 417 height 37
select select "7"
select select "2025"
click at [745, 279] on input "[DATE] 10:30" at bounding box center [715, 267] width 140 height 24
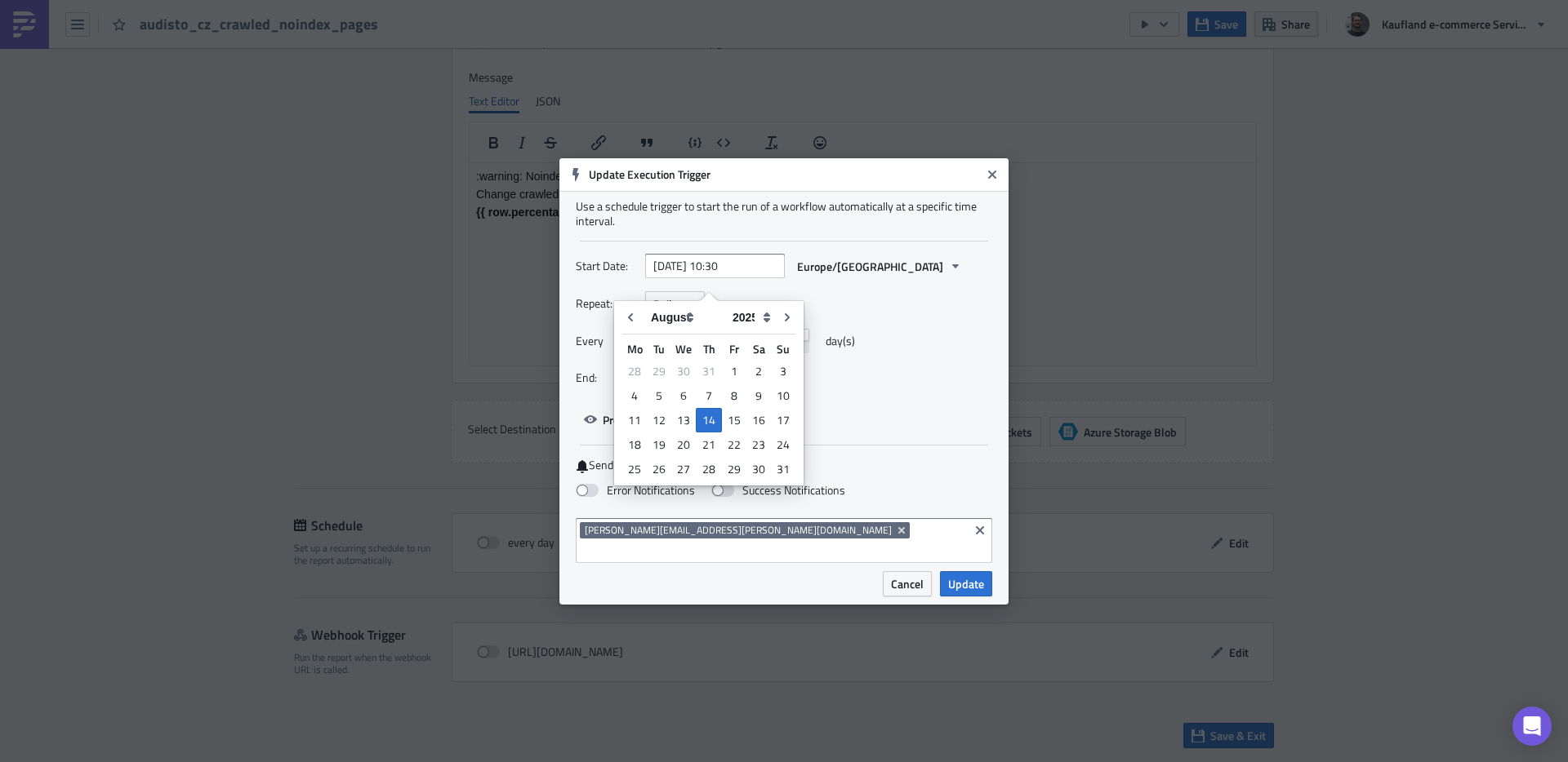
click at [945, 280] on div "Start Date: [DATE] 10:30 [GEOGRAPHIC_DATA]/[GEOGRAPHIC_DATA]" at bounding box center [784, 267] width 417 height 25
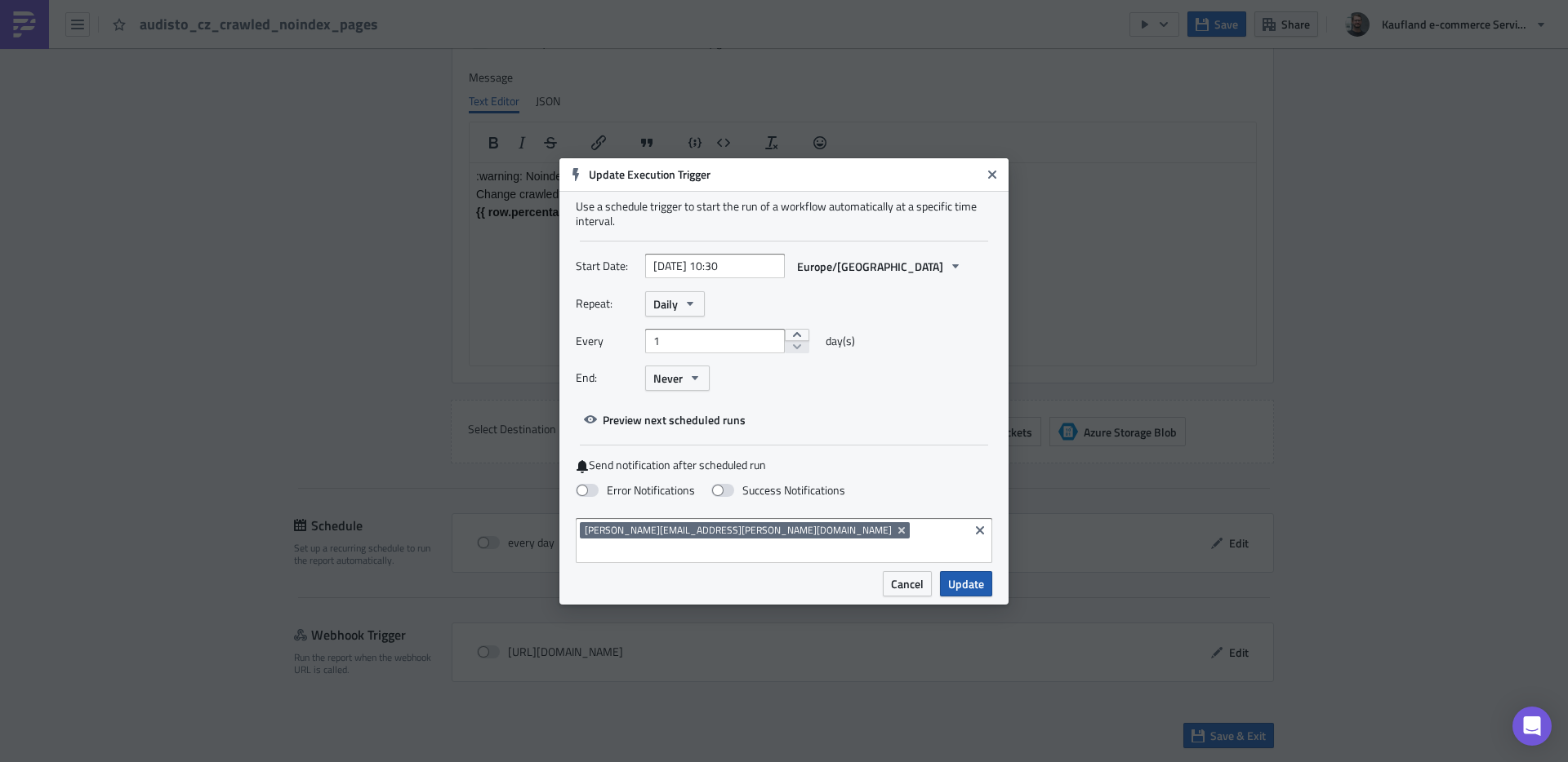
click at [970, 575] on span "Update" at bounding box center [966, 584] width 36 height 17
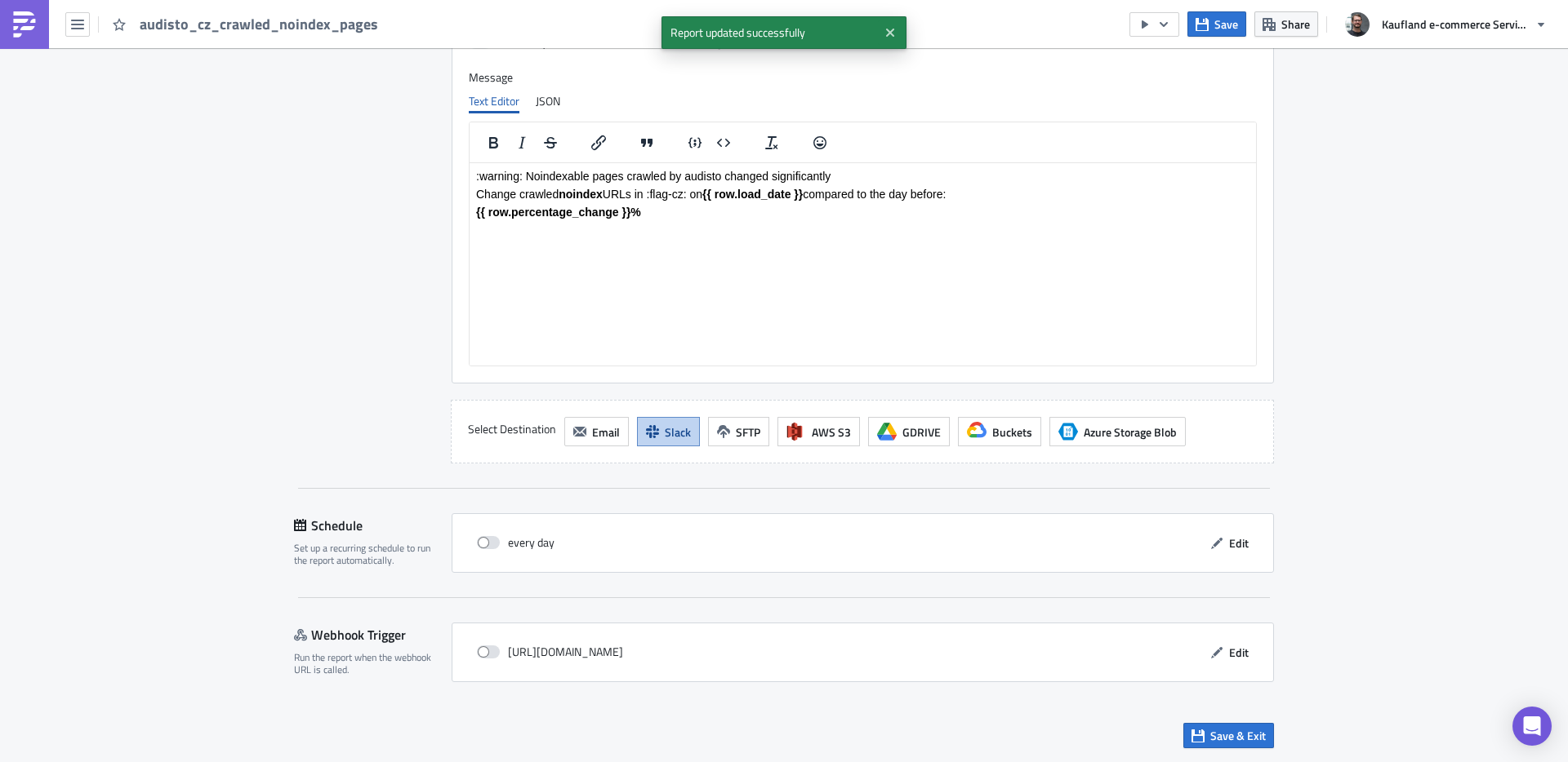
drag, startPoint x: 492, startPoint y: 544, endPoint x: 639, endPoint y: 584, distance: 152.3
click at [492, 544] on span at bounding box center [488, 543] width 23 height 13
click at [491, 544] on input "checkbox" at bounding box center [485, 542] width 10 height 10
checkbox input "true"
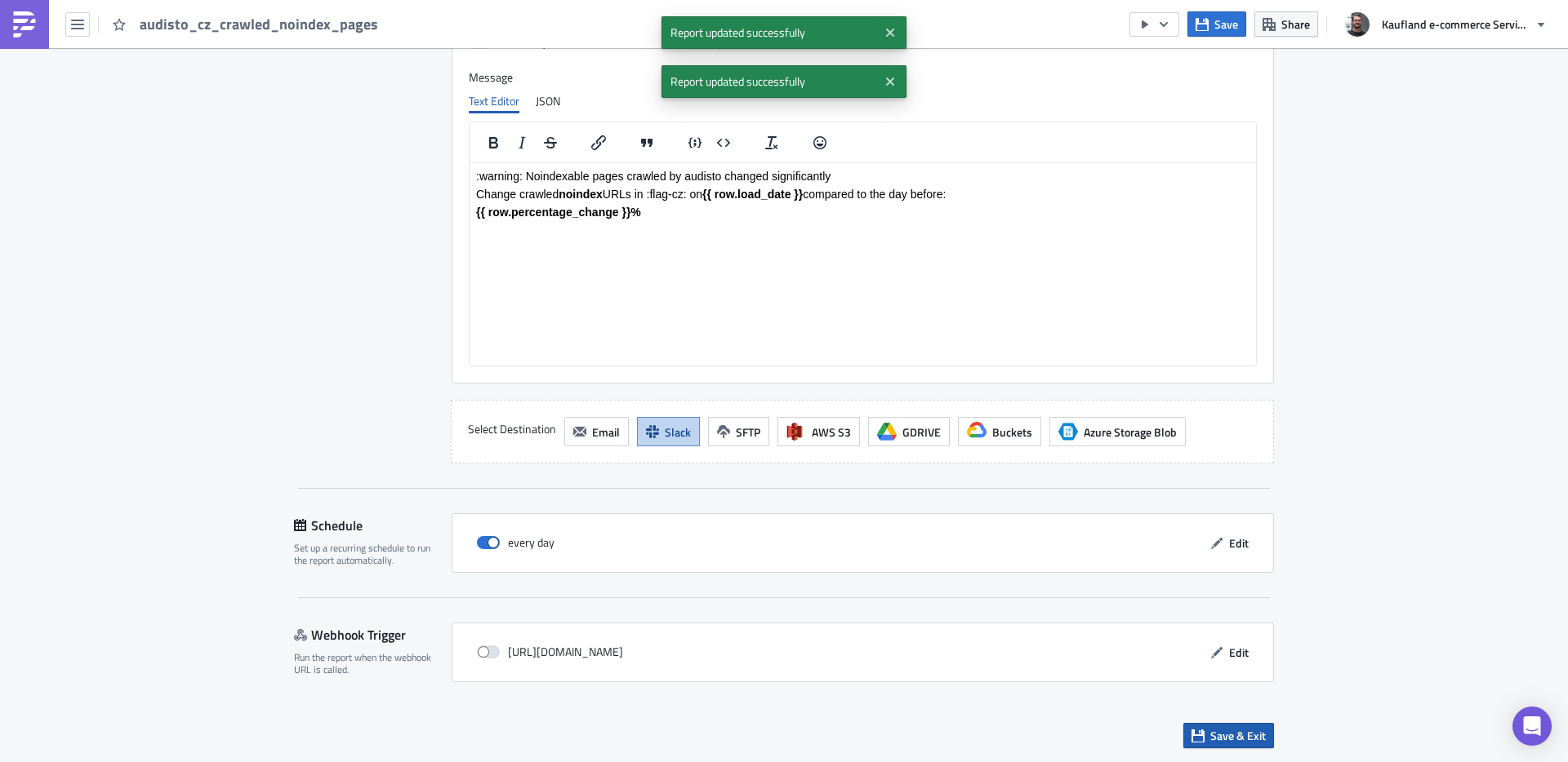
click at [1203, 742] on button "Save & Exit" at bounding box center [1228, 736] width 91 height 25
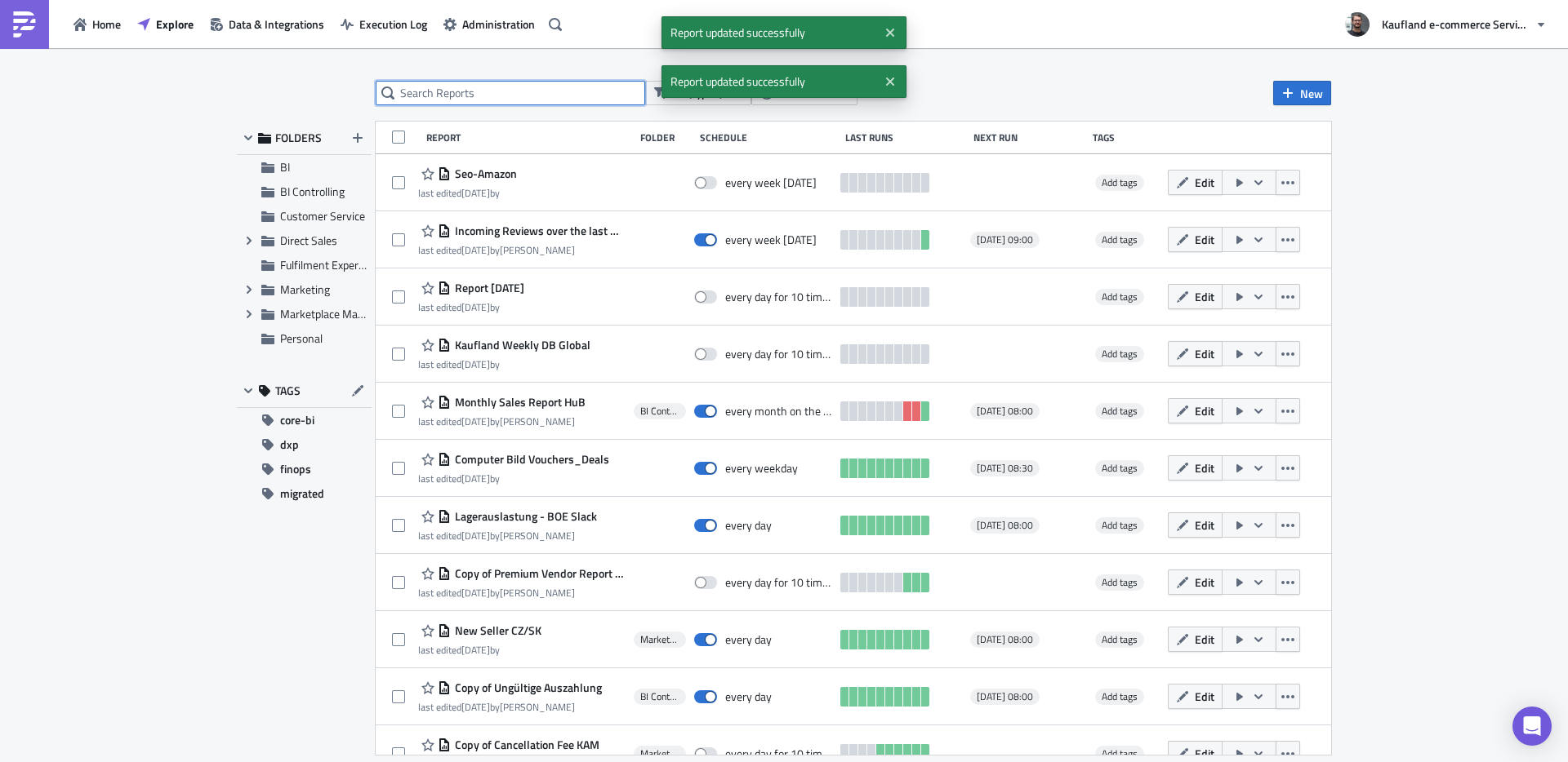
click at [519, 98] on input "text" at bounding box center [510, 93] width 269 height 24
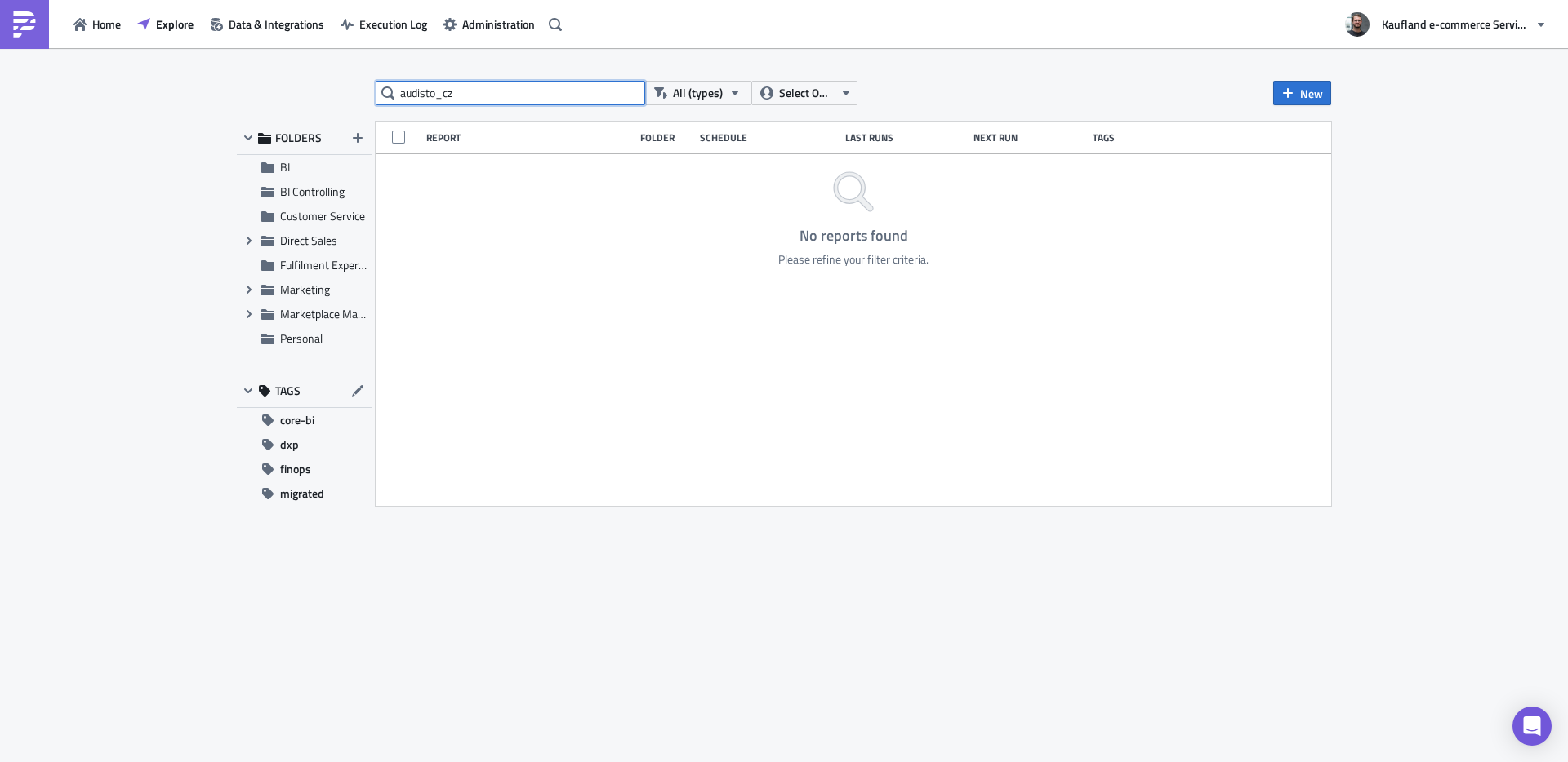
type input "audisto_cz"
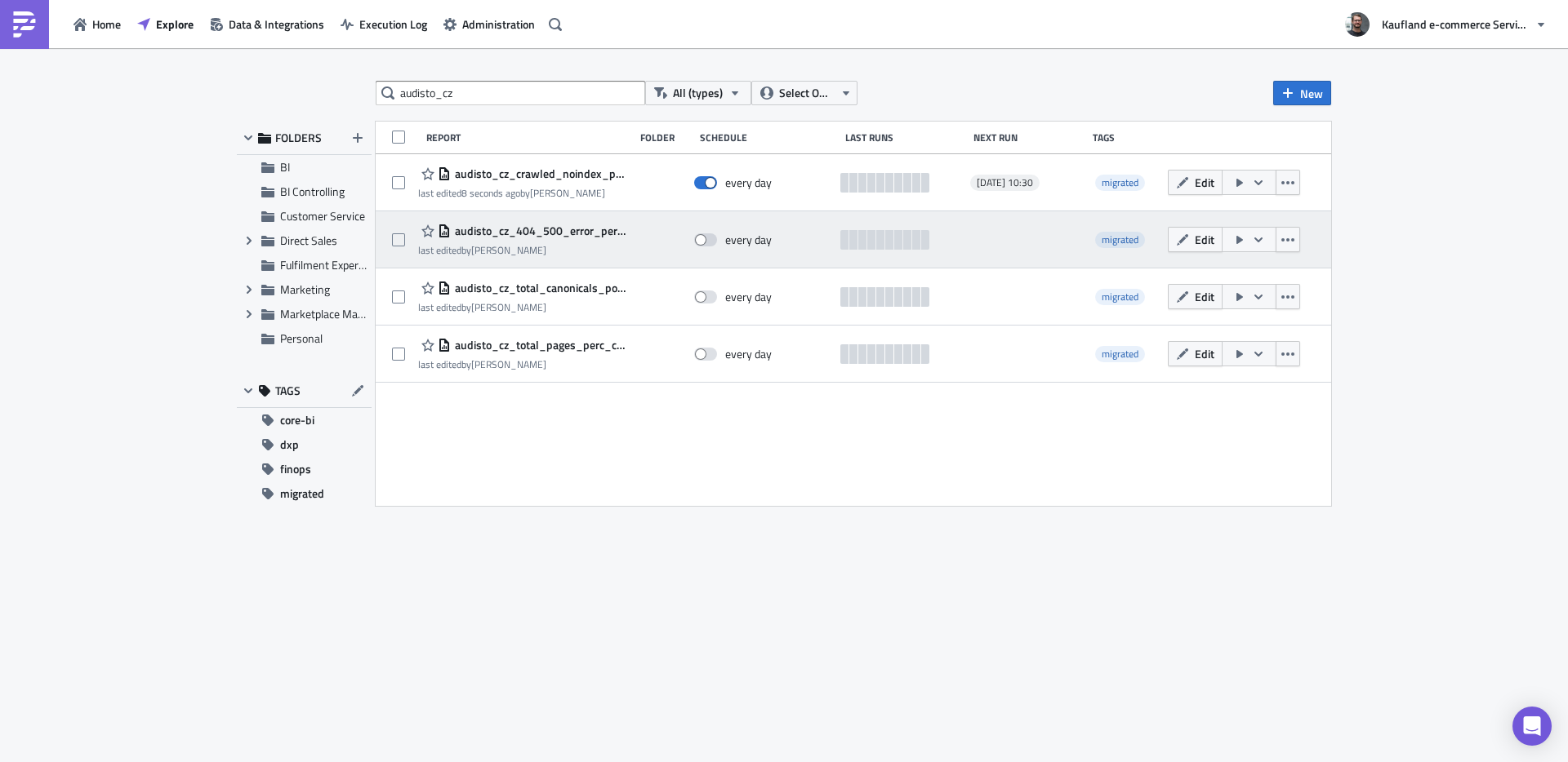
click at [487, 235] on span "audisto_cz_404_500_error_percentage" at bounding box center [538, 231] width 175 height 15
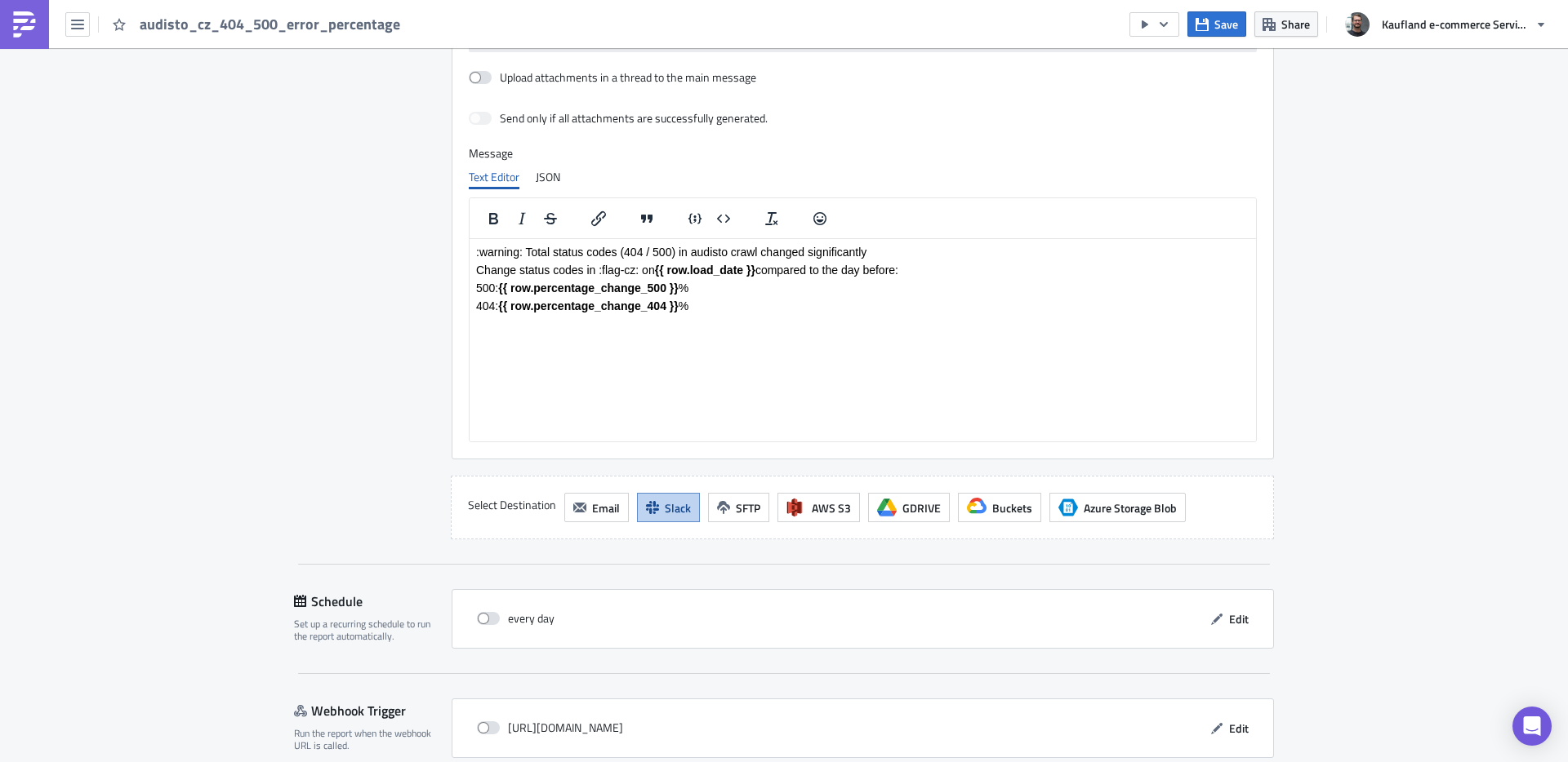
scroll to position [1285, 0]
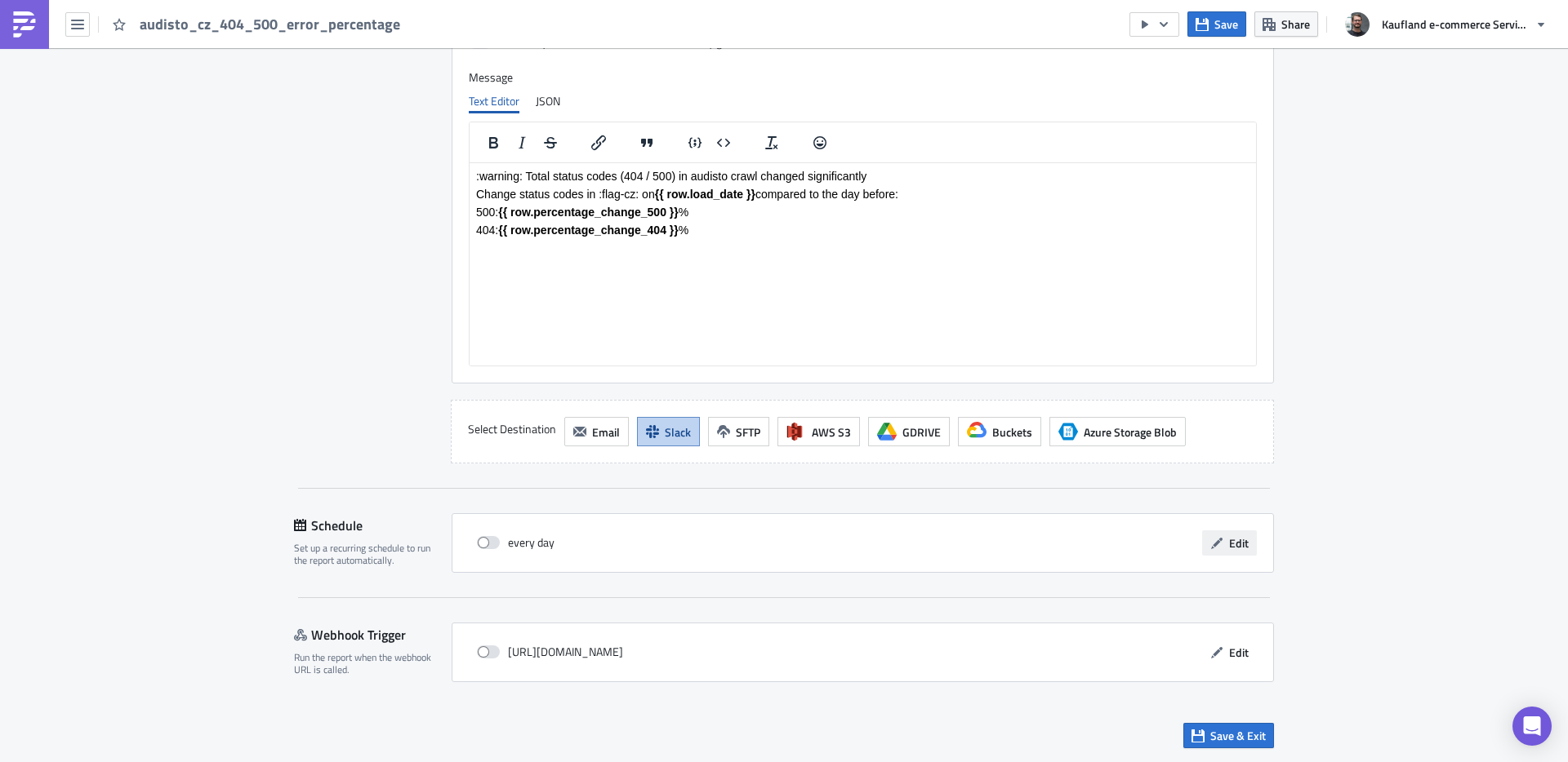
click at [1229, 542] on span "Edit" at bounding box center [1238, 543] width 20 height 17
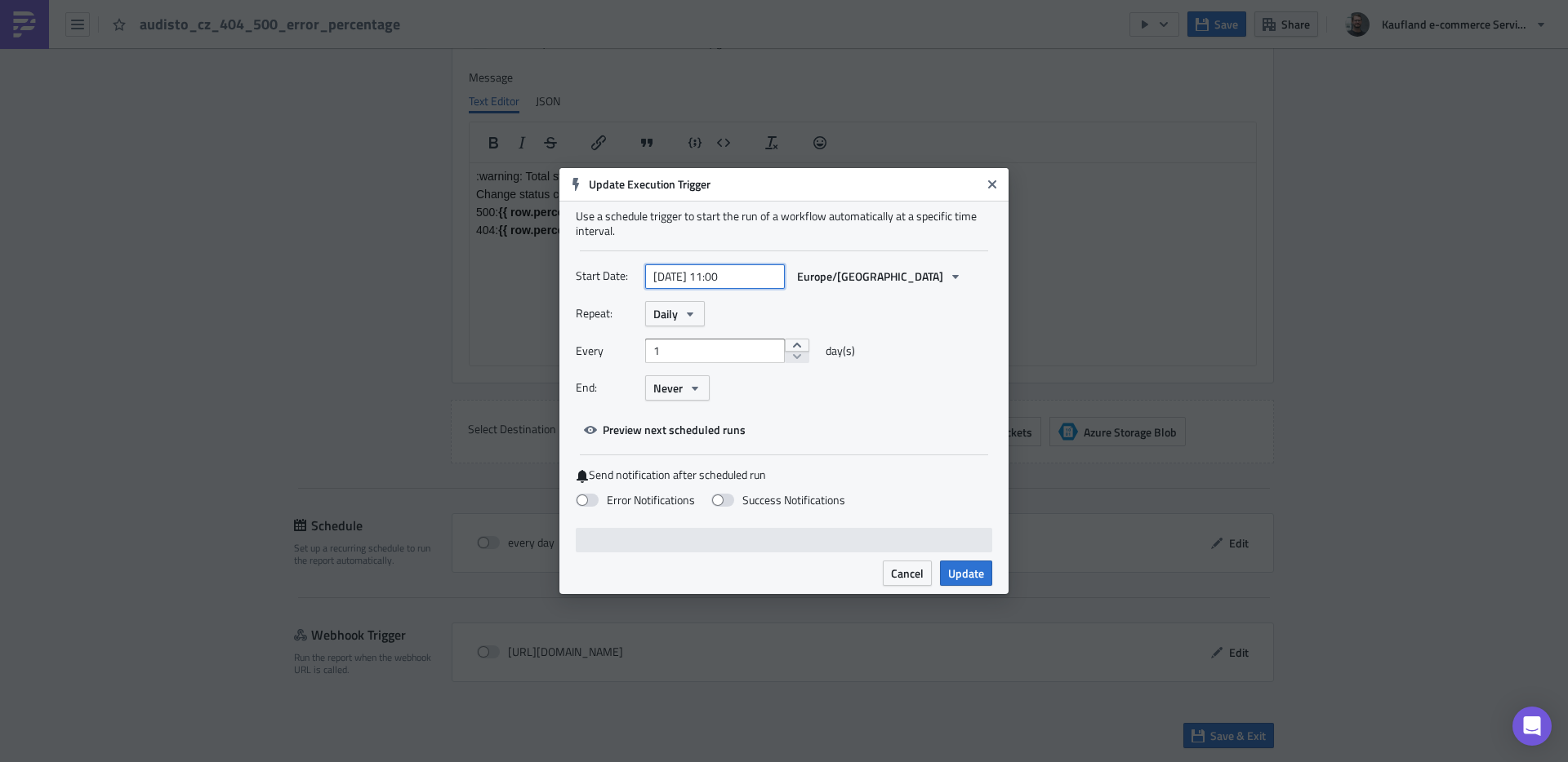
select select "3"
select select "2024"
click at [706, 282] on input "[DATE] 11:00" at bounding box center [715, 277] width 140 height 24
paste input "[DATE] 10:3"
type input "[DATE] 10:30"
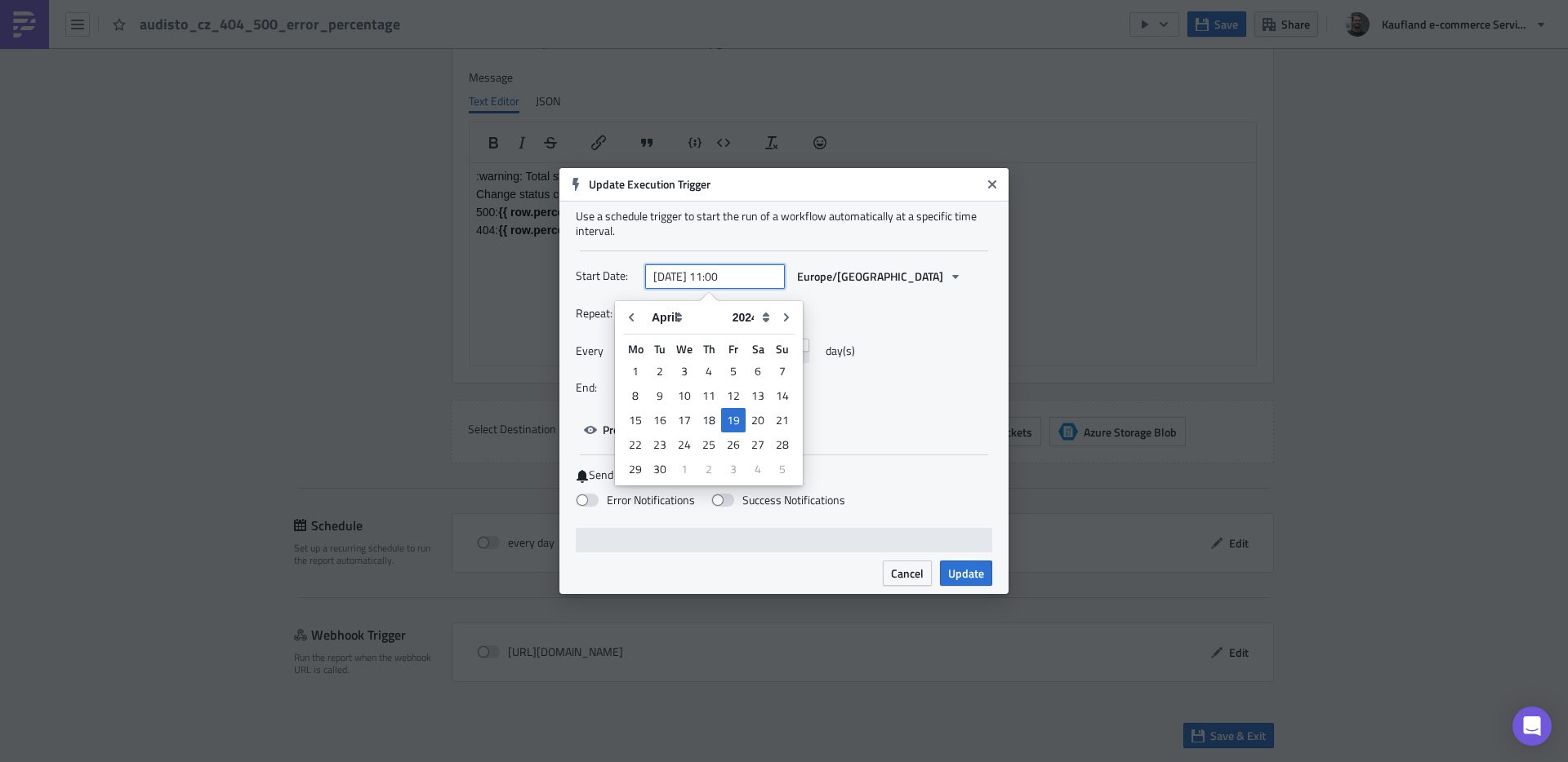
select select "7"
select select "2025"
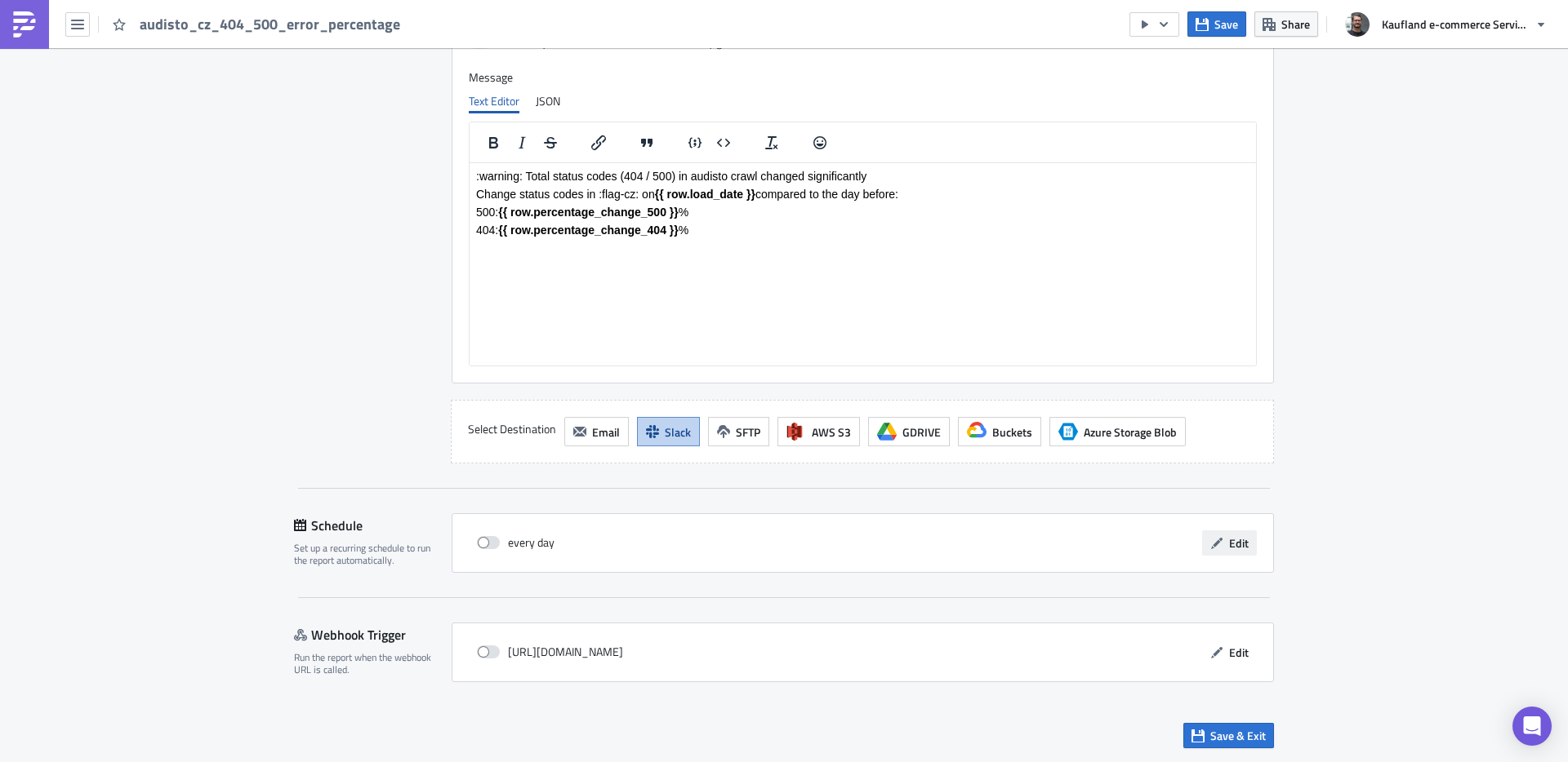
click at [1230, 550] on span "Edit" at bounding box center [1238, 543] width 20 height 17
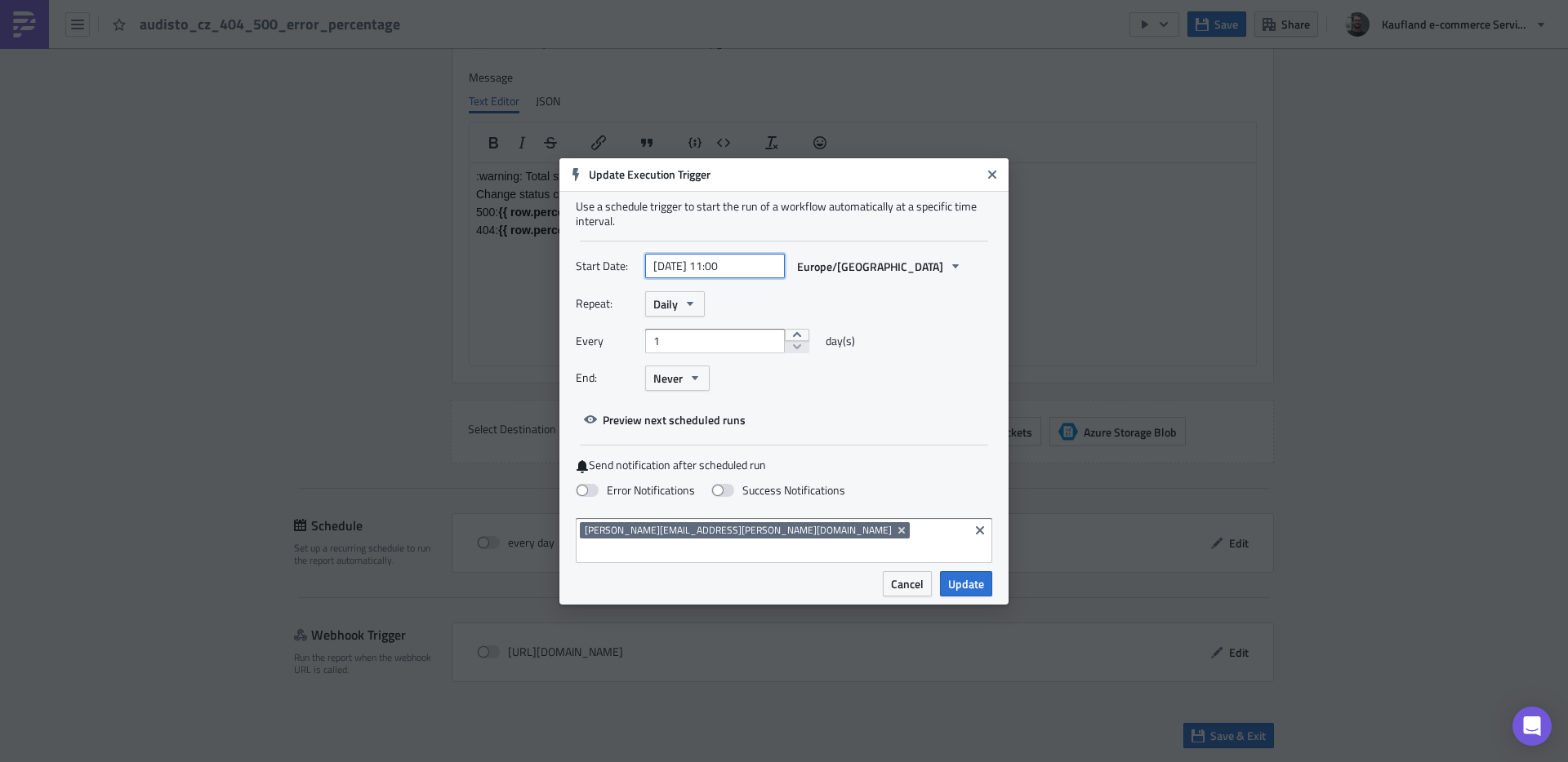
click at [754, 271] on input "[DATE] 11:00" at bounding box center [715, 267] width 140 height 24
select select "3"
select select "2024"
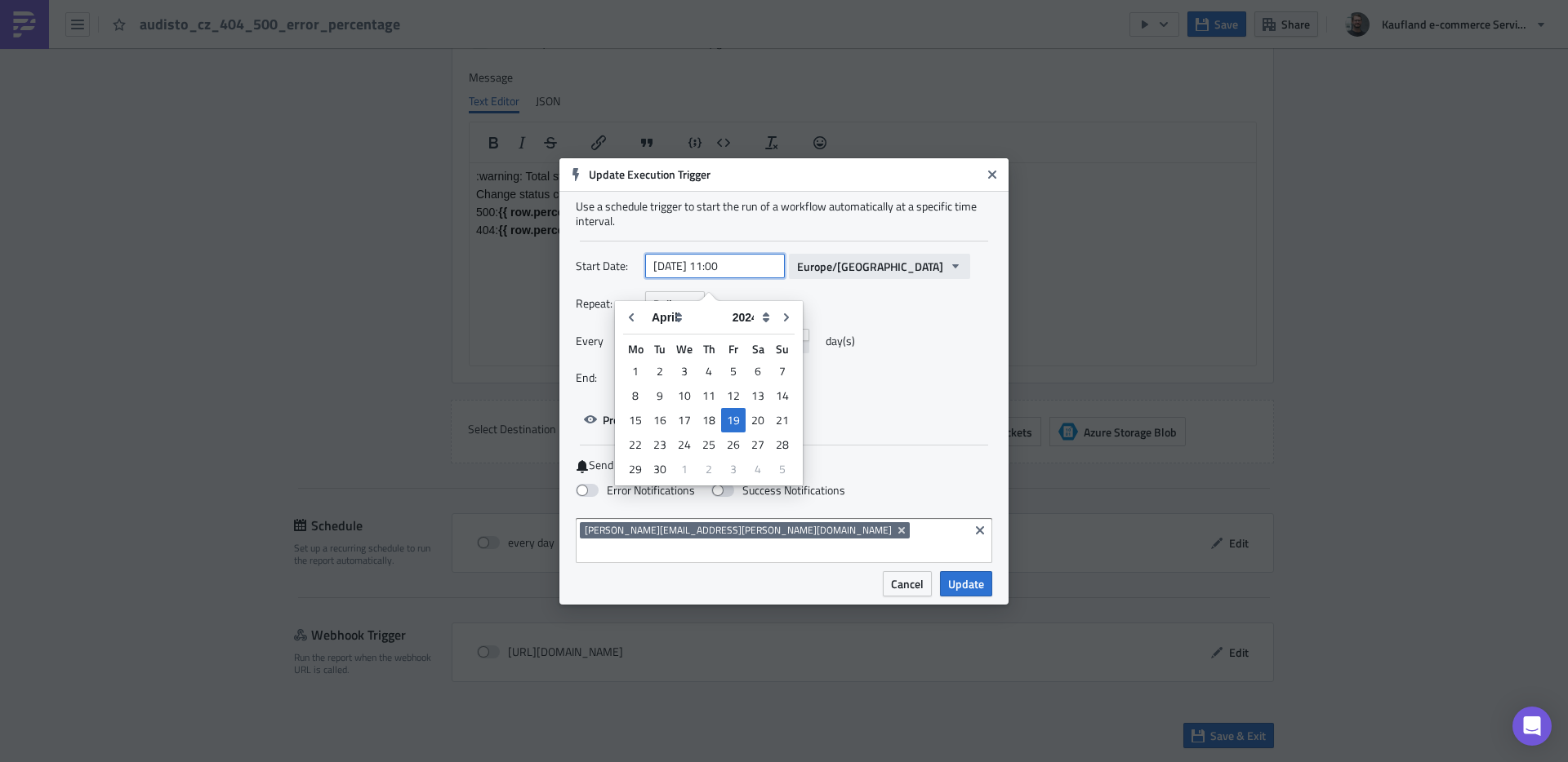
paste input "[DATE] 10:3"
type input "[DATE] 10:30"
select select "7"
select select "2025"
type input "[DATE] 10:30"
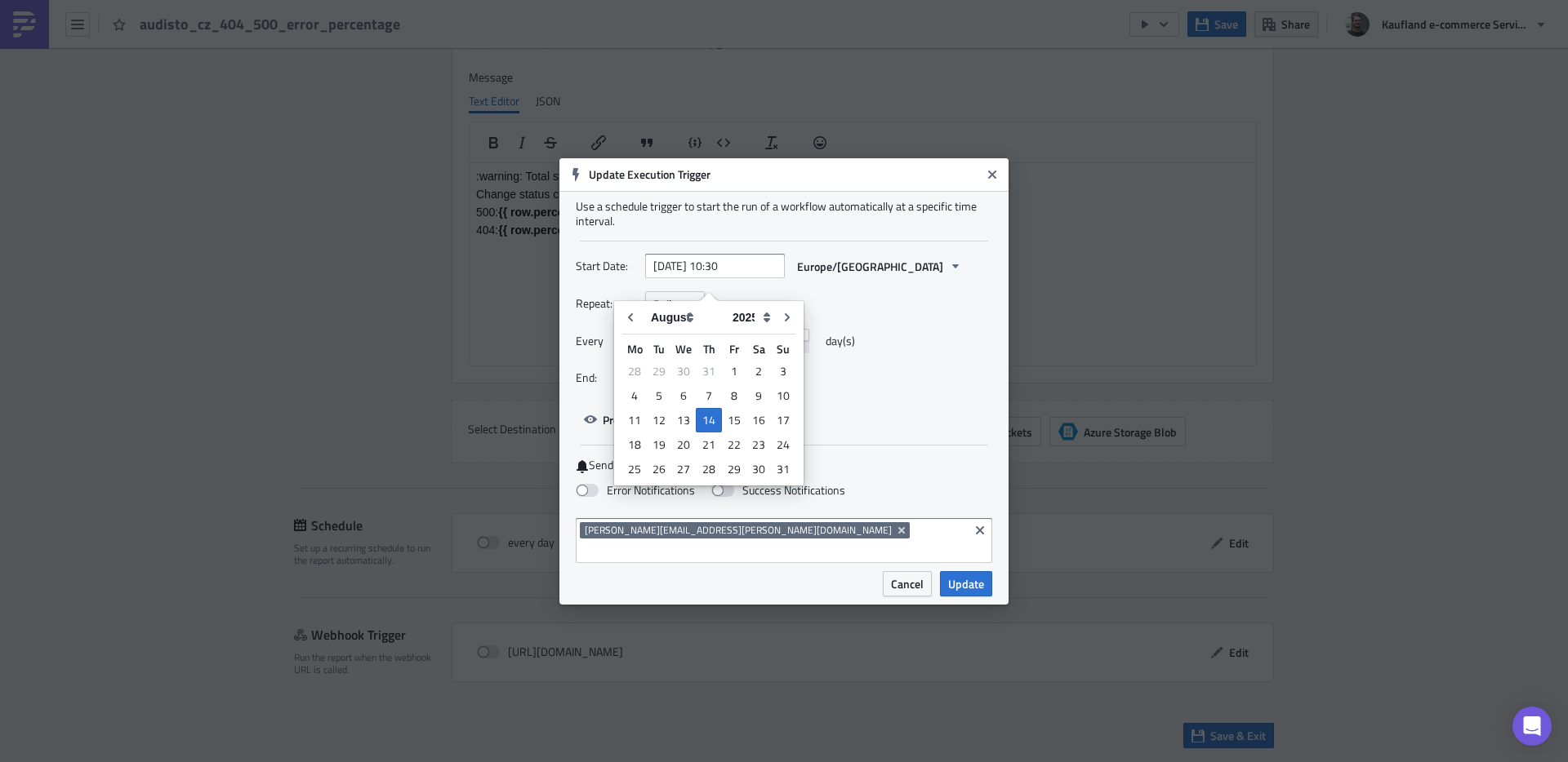
click at [930, 309] on div "Repeat: Daily" at bounding box center [784, 304] width 417 height 25
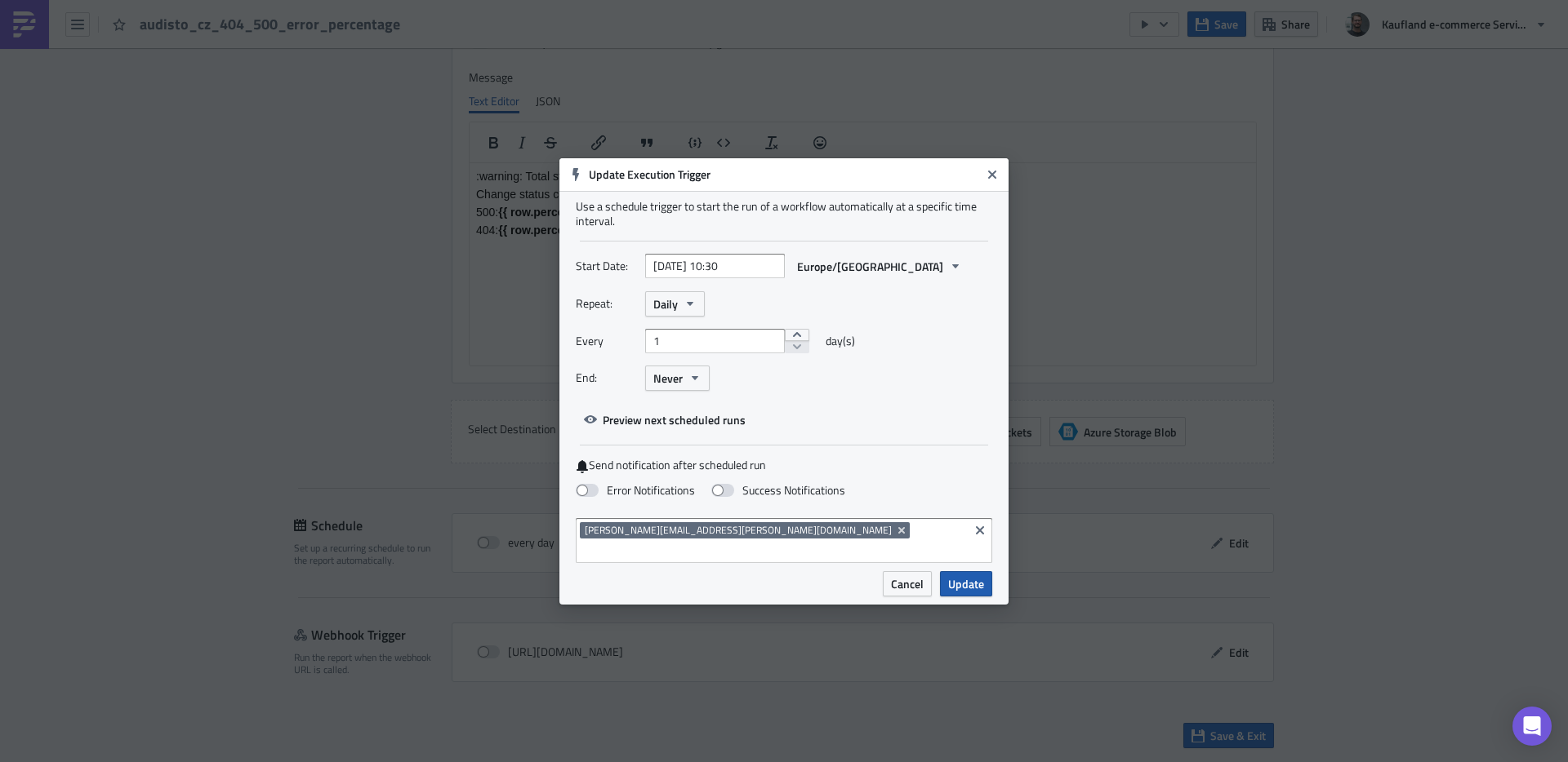
click at [964, 575] on span "Update" at bounding box center [966, 584] width 36 height 17
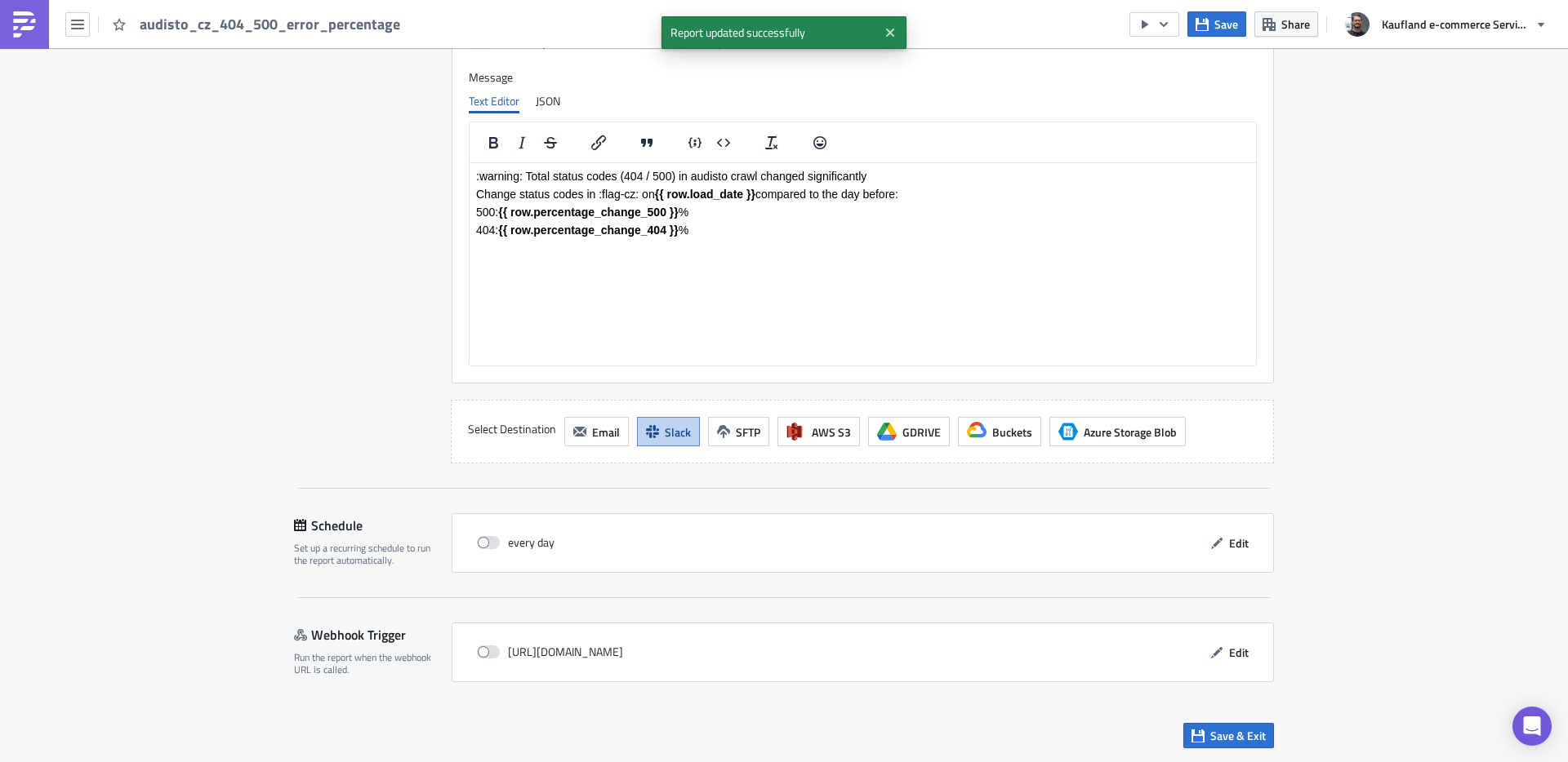
drag, startPoint x: 488, startPoint y: 540, endPoint x: 732, endPoint y: 605, distance: 252.5
click at [488, 540] on span at bounding box center [488, 543] width 23 height 13
click at [488, 540] on input "checkbox" at bounding box center [485, 542] width 10 height 10
checkbox input "true"
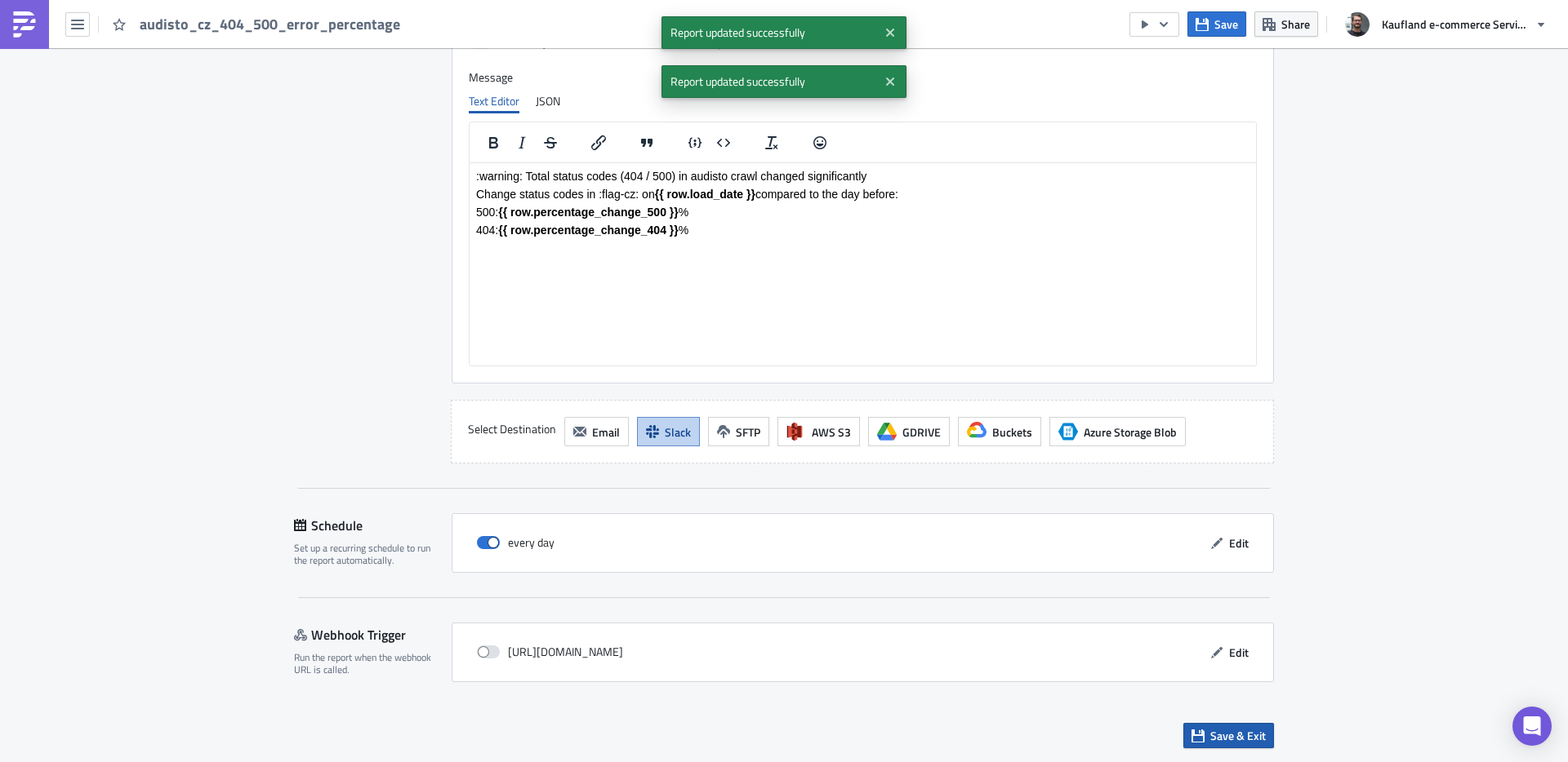
click at [1217, 735] on span "Save & Exit" at bounding box center [1237, 736] width 55 height 17
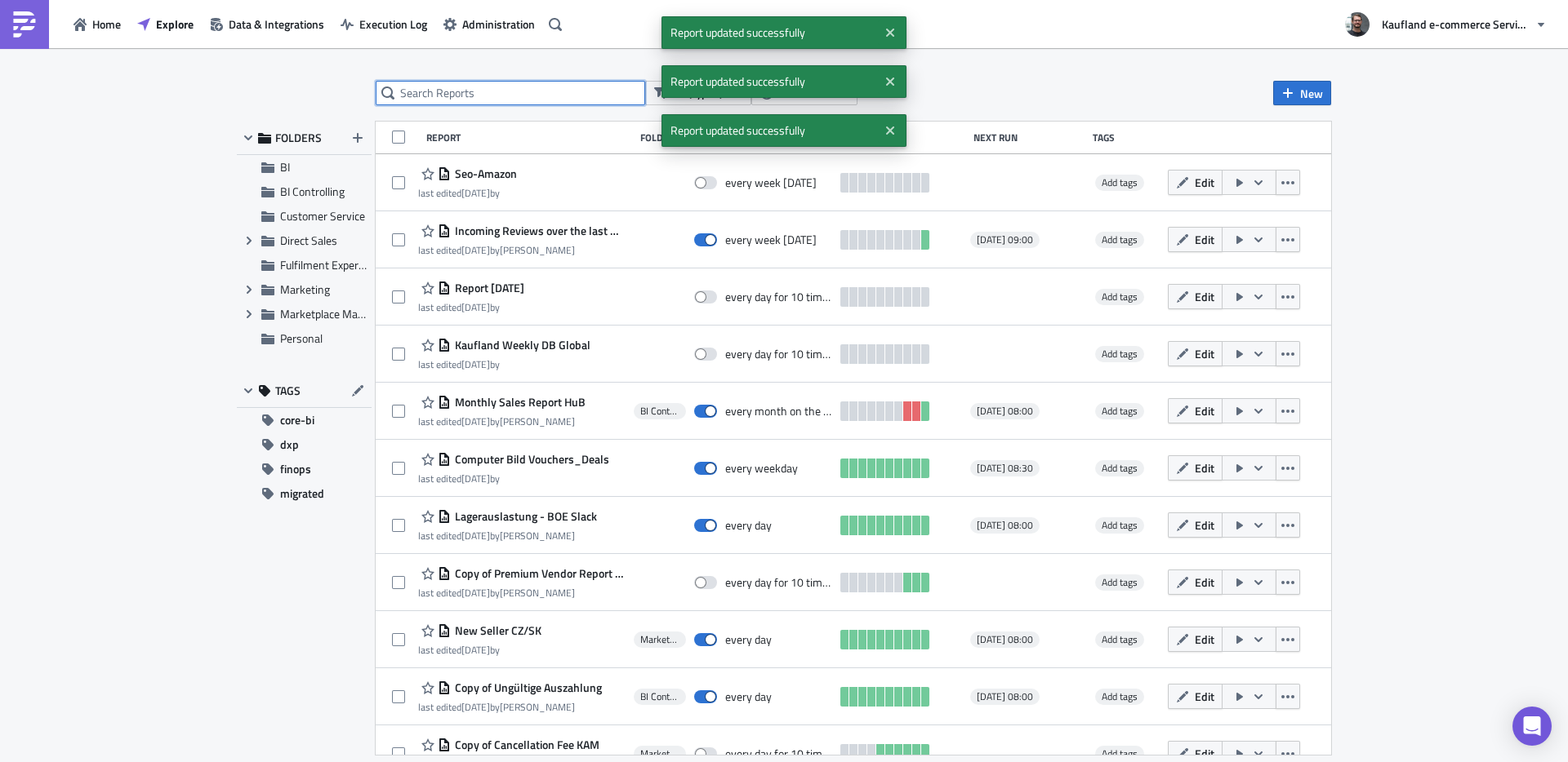
click at [524, 91] on input "text" at bounding box center [510, 93] width 269 height 24
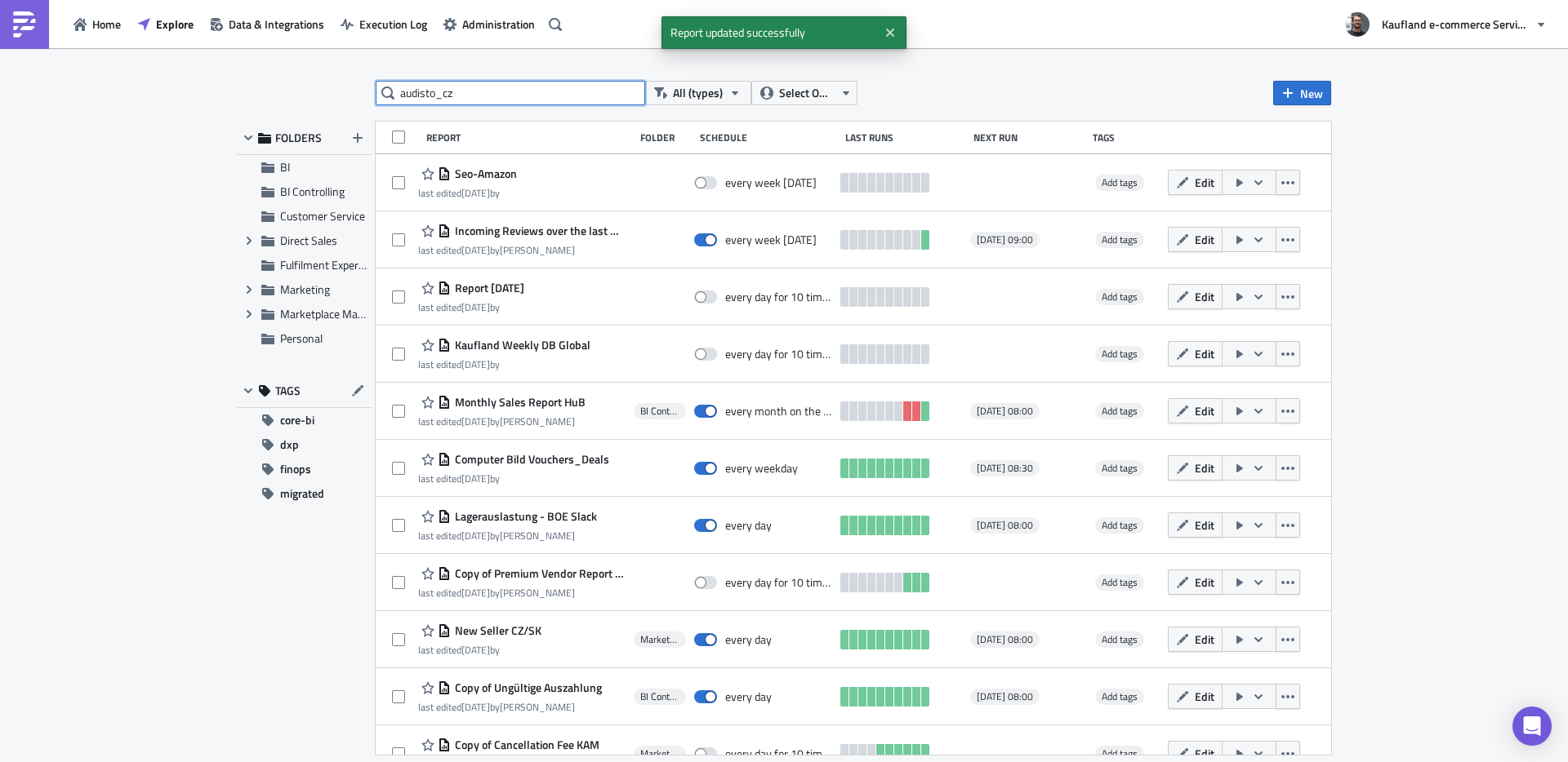
type input "audisto_cz"
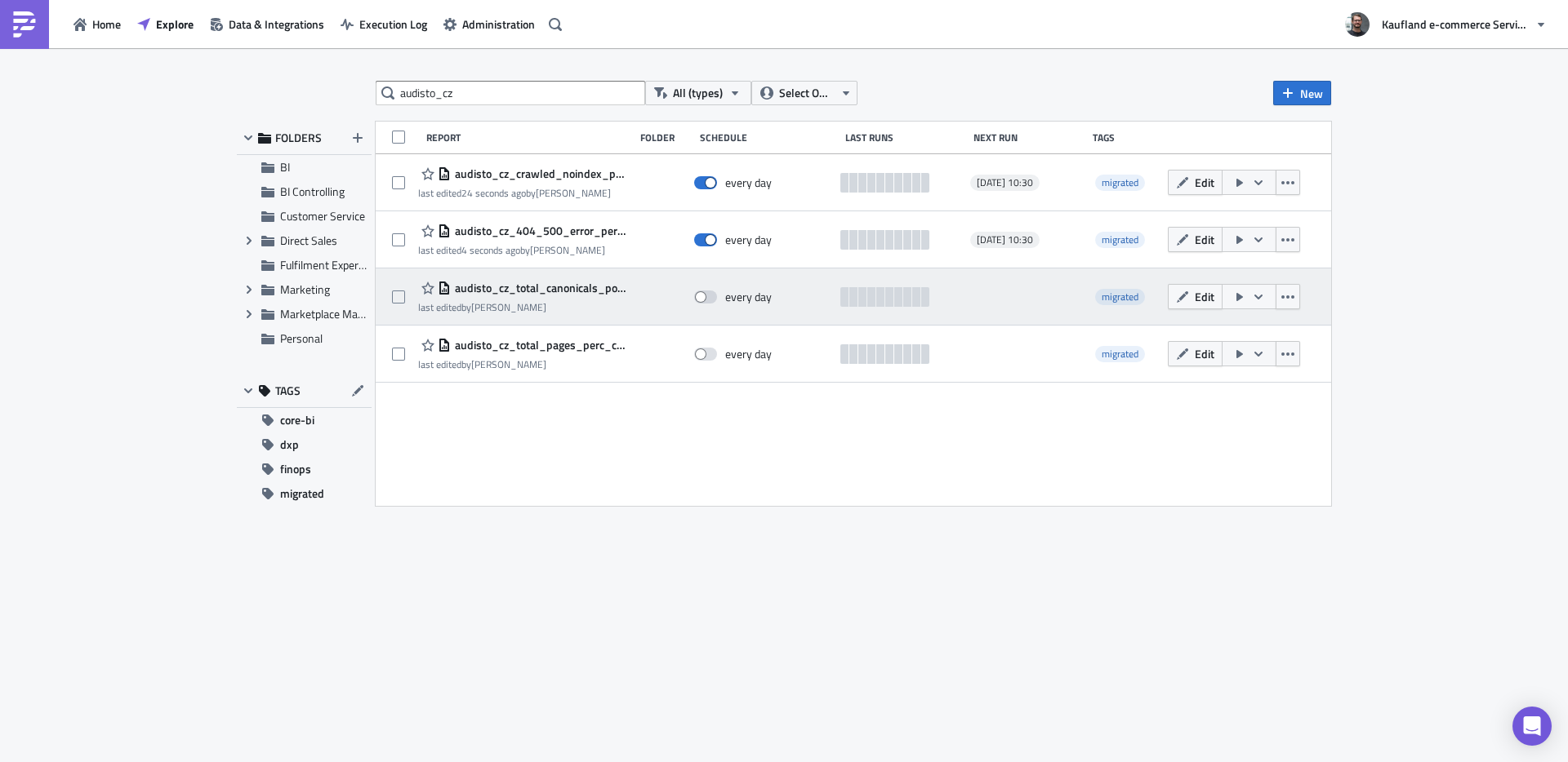
click at [511, 277] on div "audisto_cz_total_canonicals_pointing_to_other_url last edited by [PERSON_NAME] …" at bounding box center [853, 297] width 956 height 57
click at [513, 289] on span "audisto_cz_total_canonicals_pointing_to_other_url" at bounding box center [538, 288] width 175 height 15
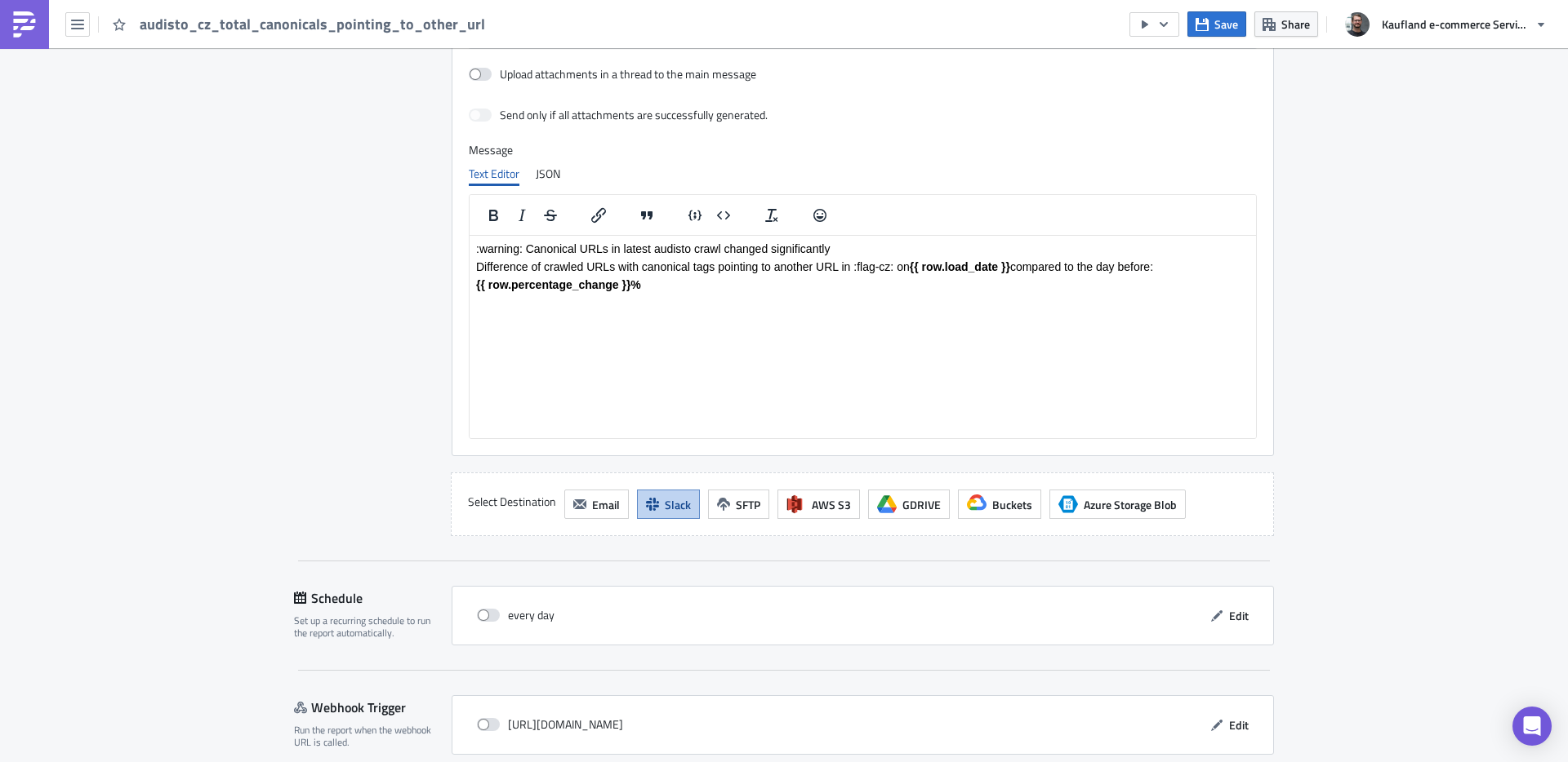
scroll to position [1285, 0]
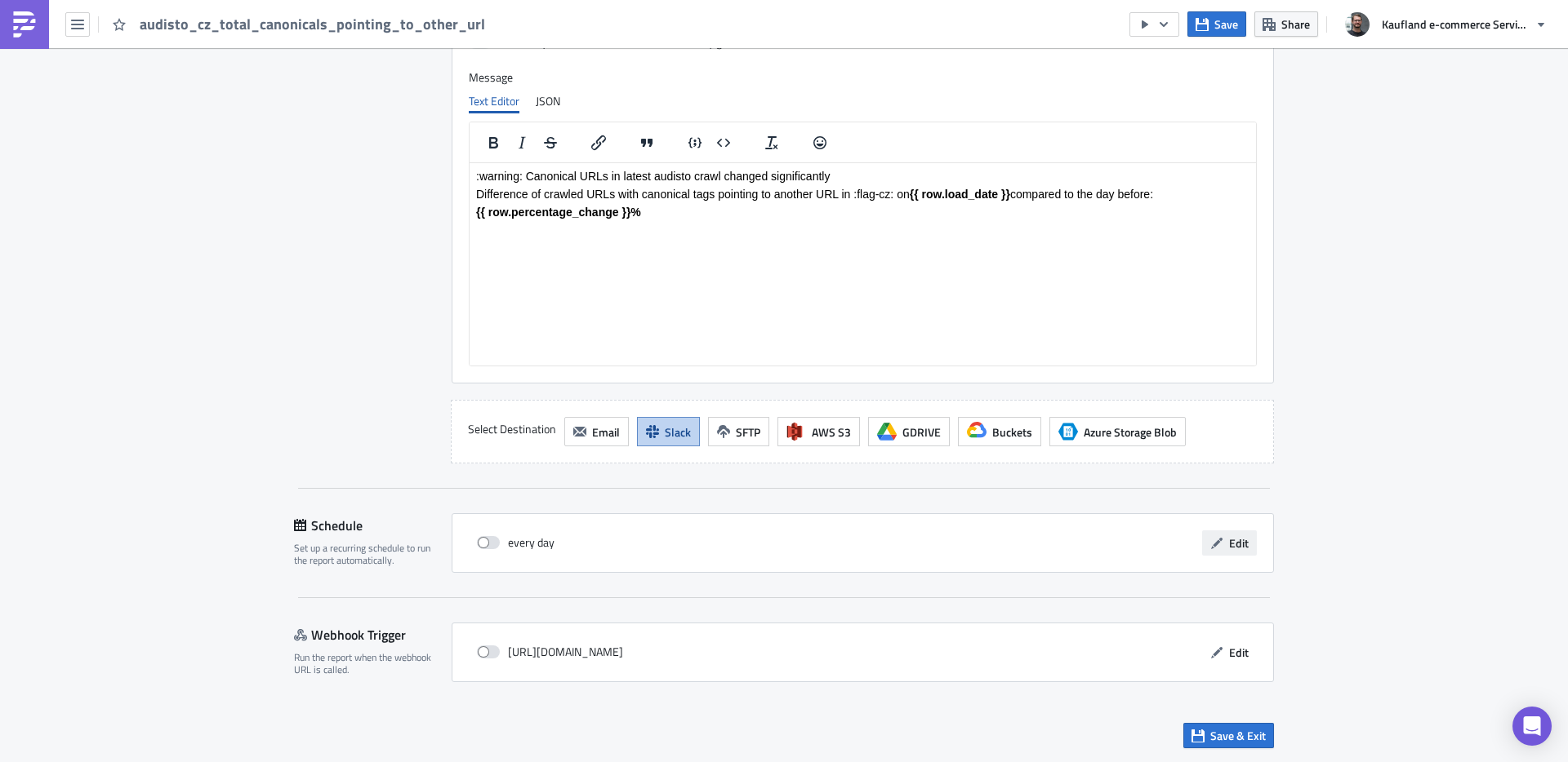
click at [1218, 544] on button "Edit" at bounding box center [1229, 542] width 54 height 25
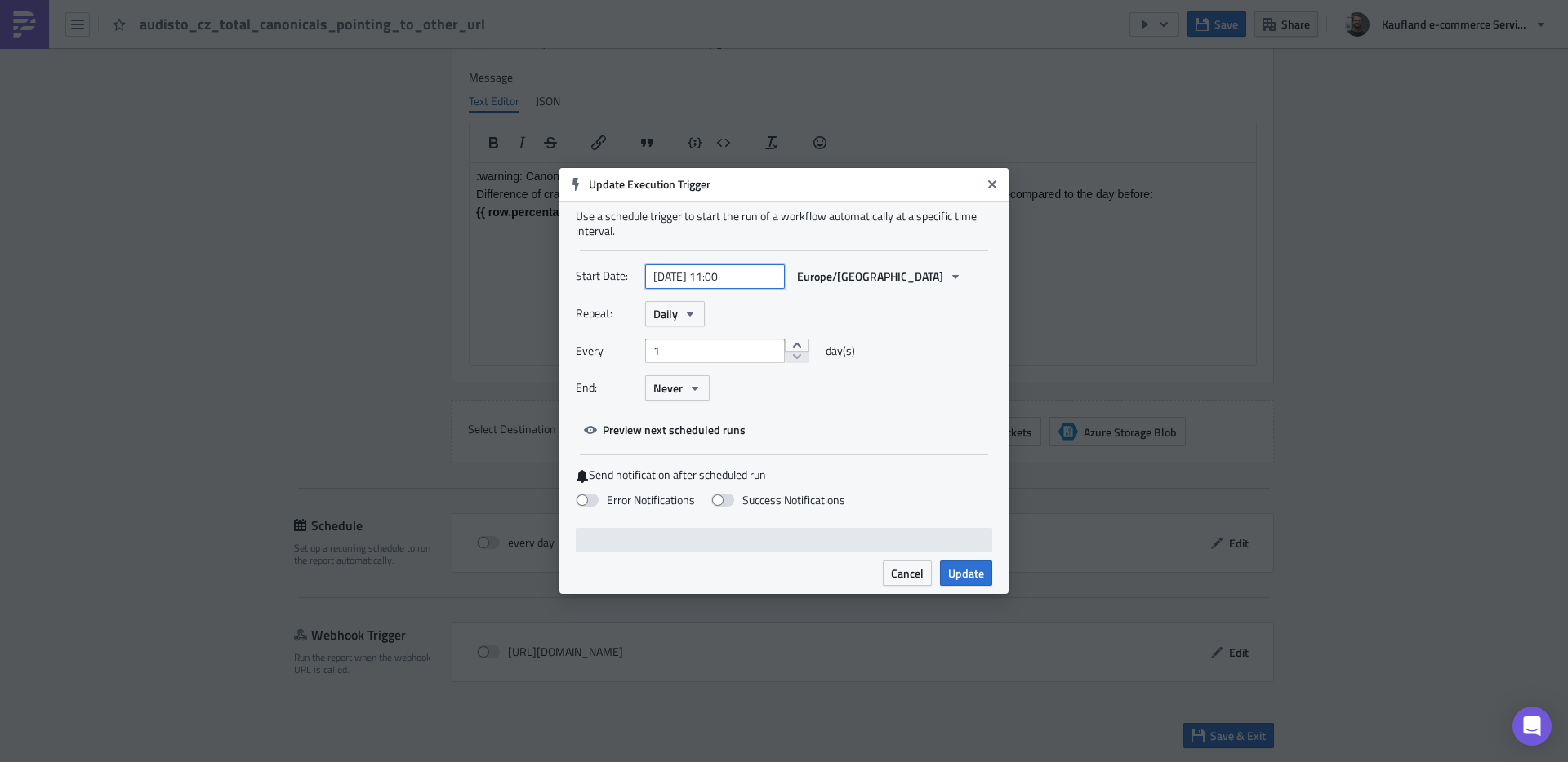
select select "3"
select select "2024"
click at [710, 273] on input "[DATE] 11:00" at bounding box center [715, 277] width 140 height 24
paste input "[DATE] 10:3"
type input "[DATE] 10:30"
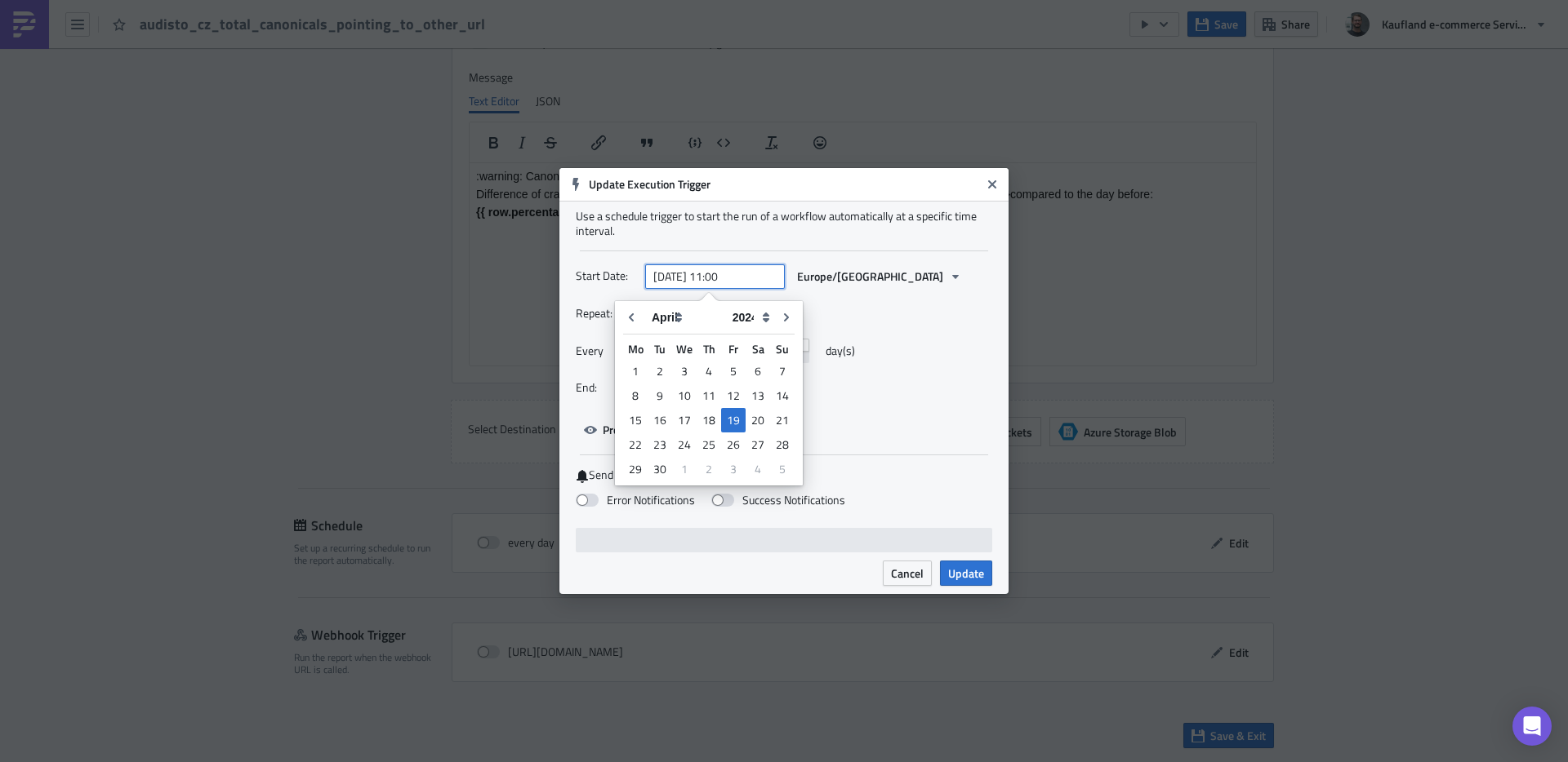
select select "7"
select select "2025"
type input "[DATE] 10:30"
click at [945, 308] on div "Repeat: Daily" at bounding box center [784, 313] width 417 height 25
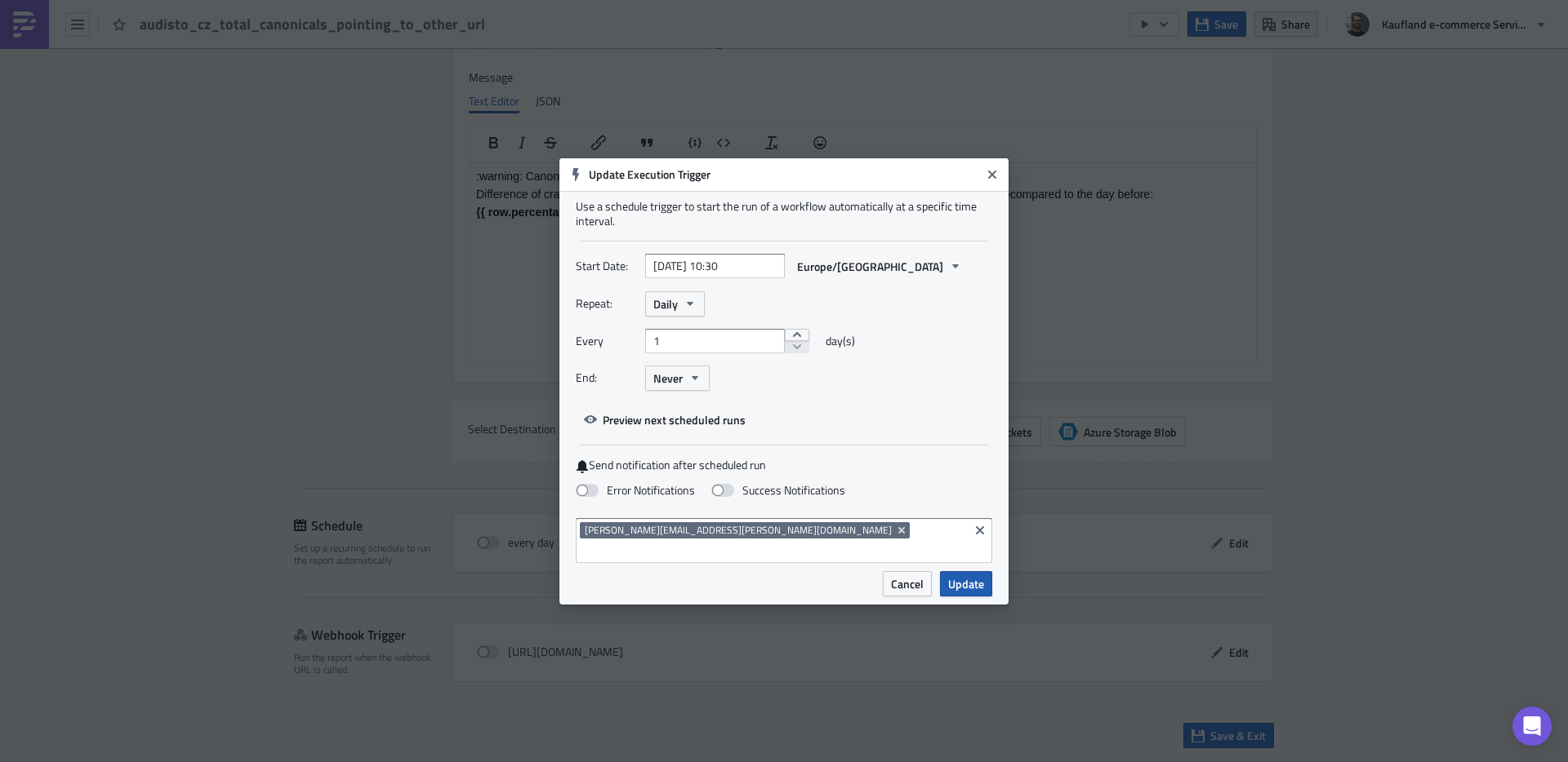
click at [973, 575] on span "Update" at bounding box center [966, 584] width 36 height 17
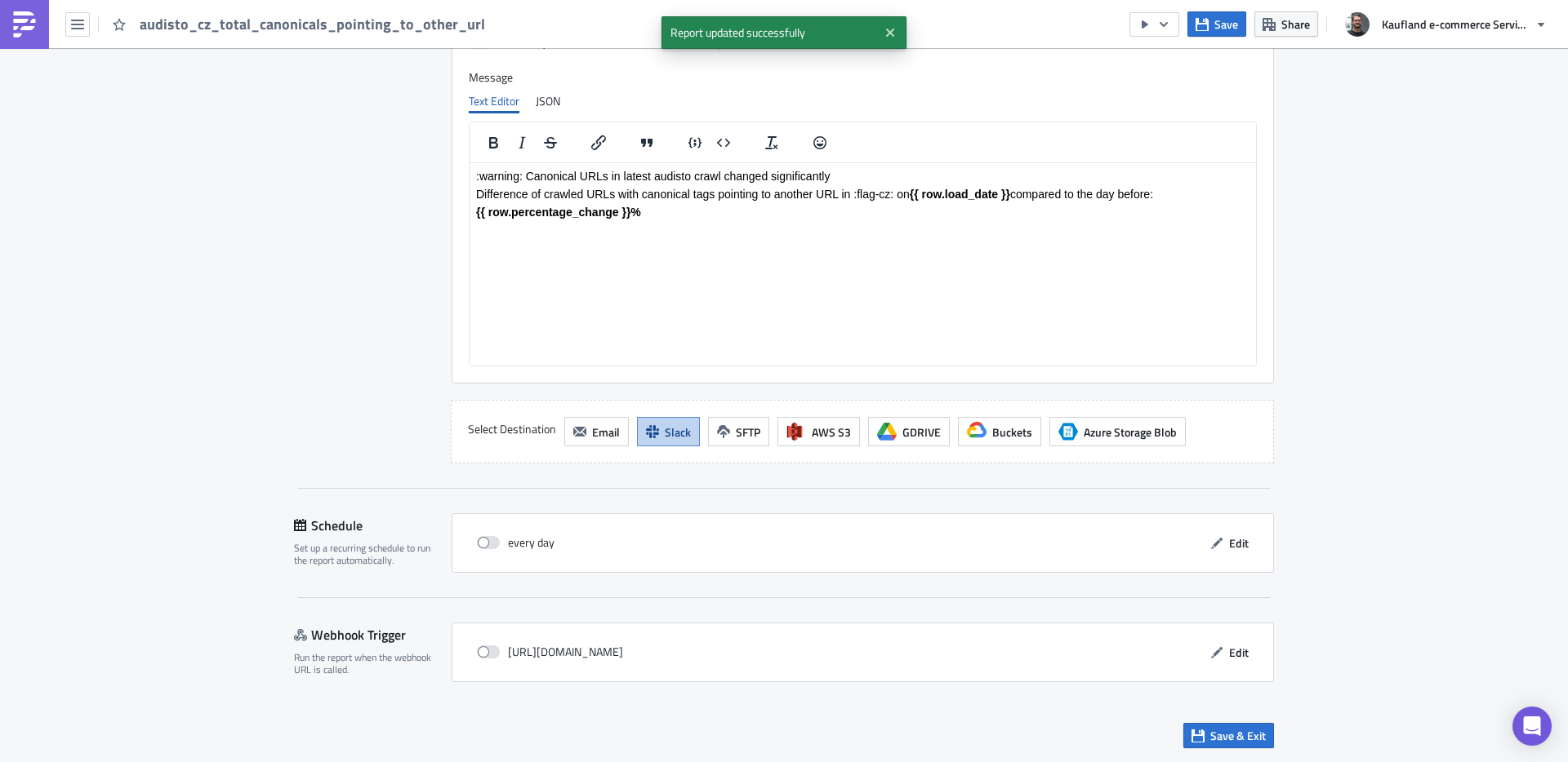
click at [484, 533] on div "every day" at bounding box center [515, 542] width 78 height 24
click at [507, 543] on div "every day" at bounding box center [515, 542] width 78 height 24
click at [486, 542] on span at bounding box center [488, 543] width 23 height 13
click at [486, 542] on input "checkbox" at bounding box center [485, 542] width 10 height 10
checkbox input "true"
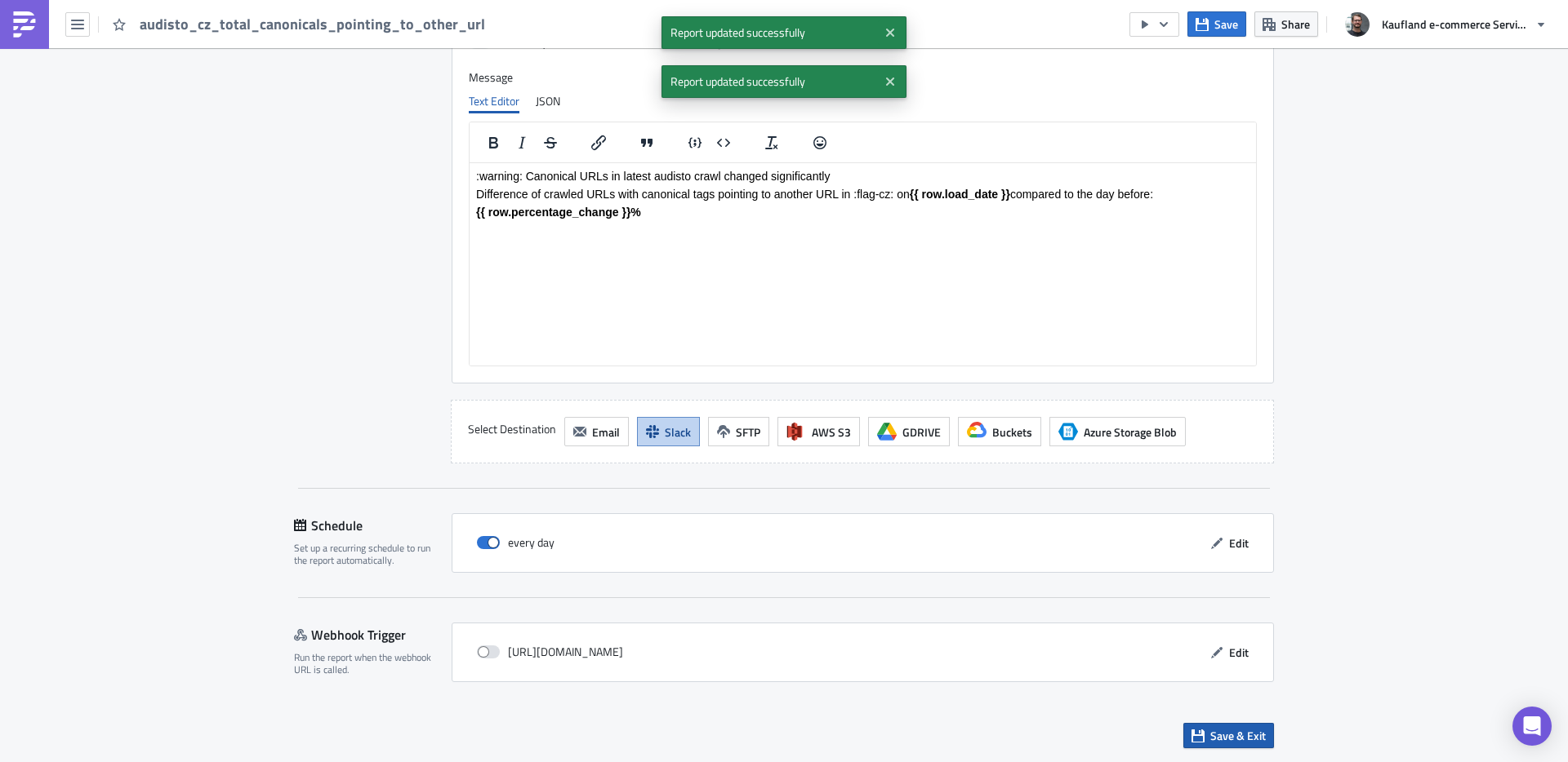
click at [1222, 734] on span "Save & Exit" at bounding box center [1237, 736] width 55 height 17
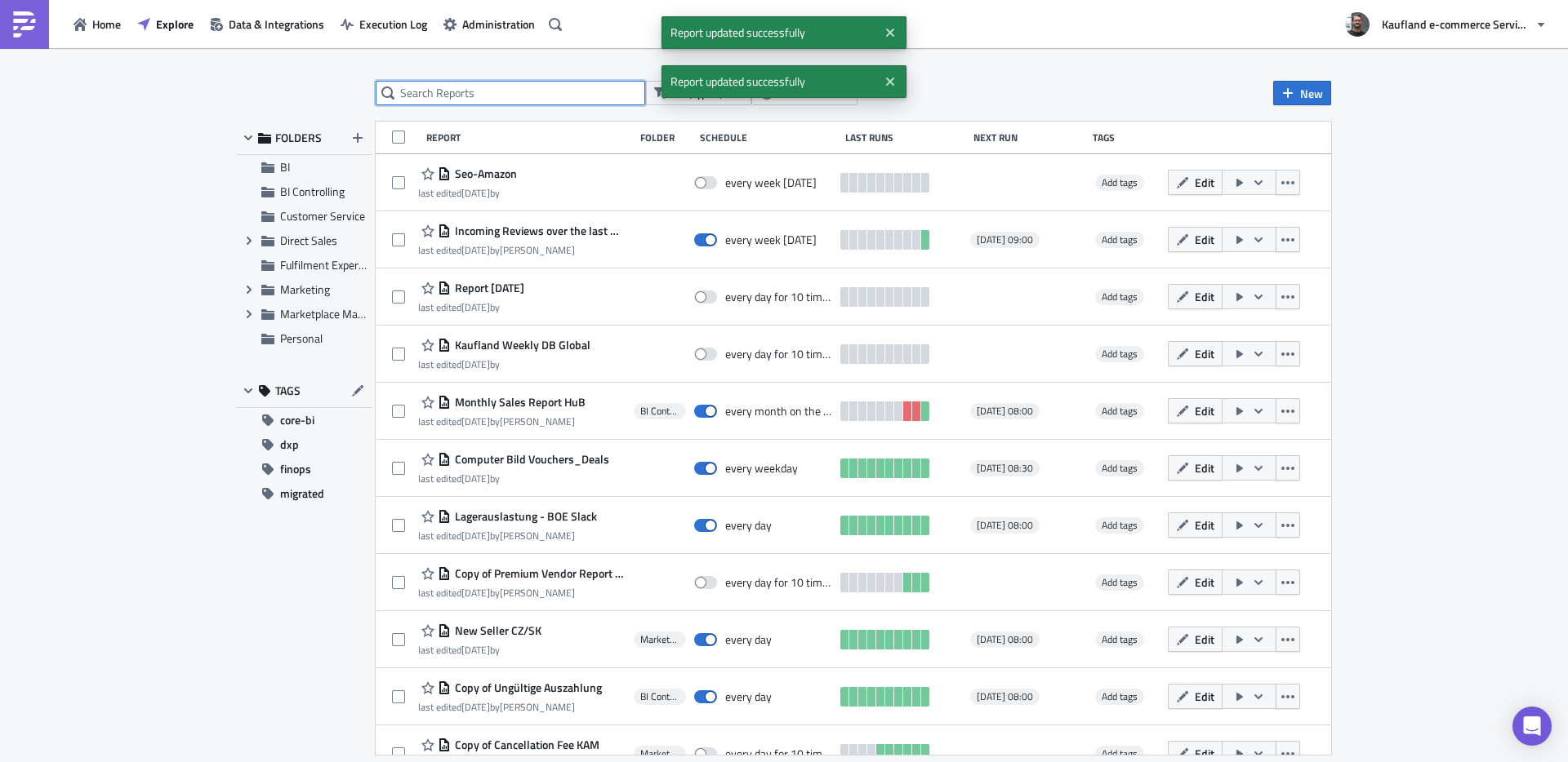
click at [490, 98] on input "text" at bounding box center [510, 93] width 269 height 24
type input "audisto_cz"
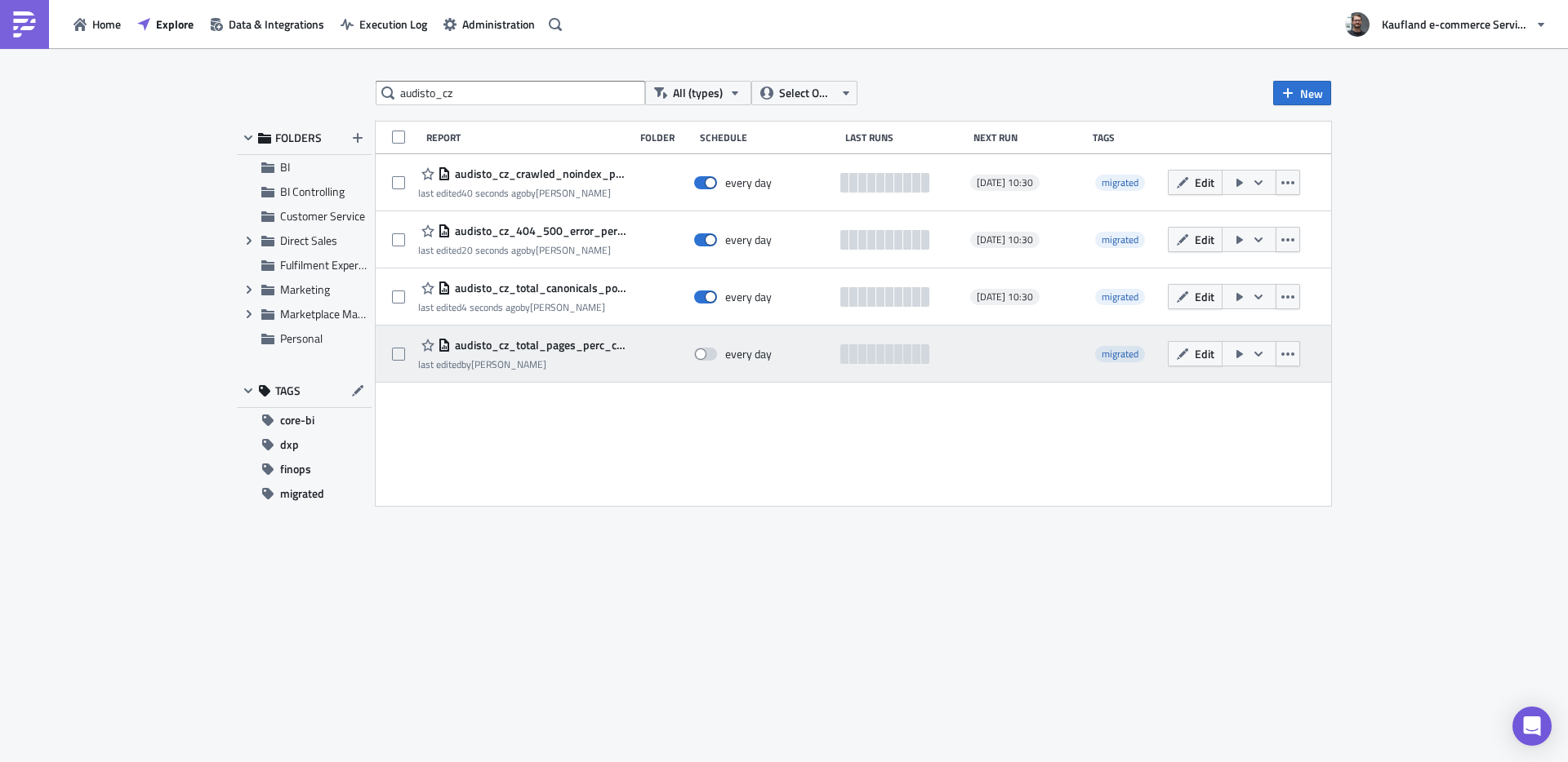
click at [530, 348] on span "audisto_cz_total_pages_perc_change" at bounding box center [538, 345] width 175 height 15
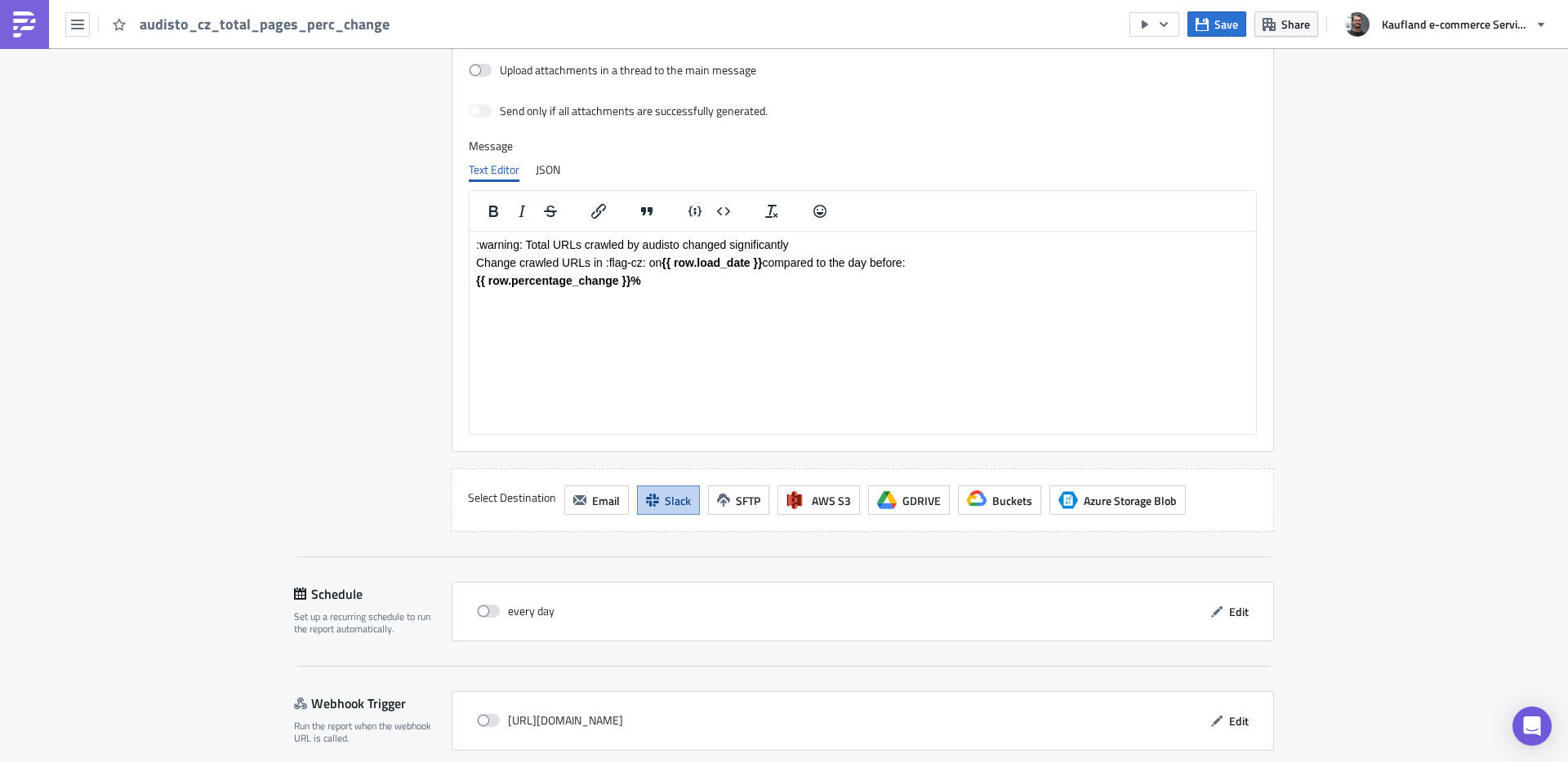
scroll to position [1285, 0]
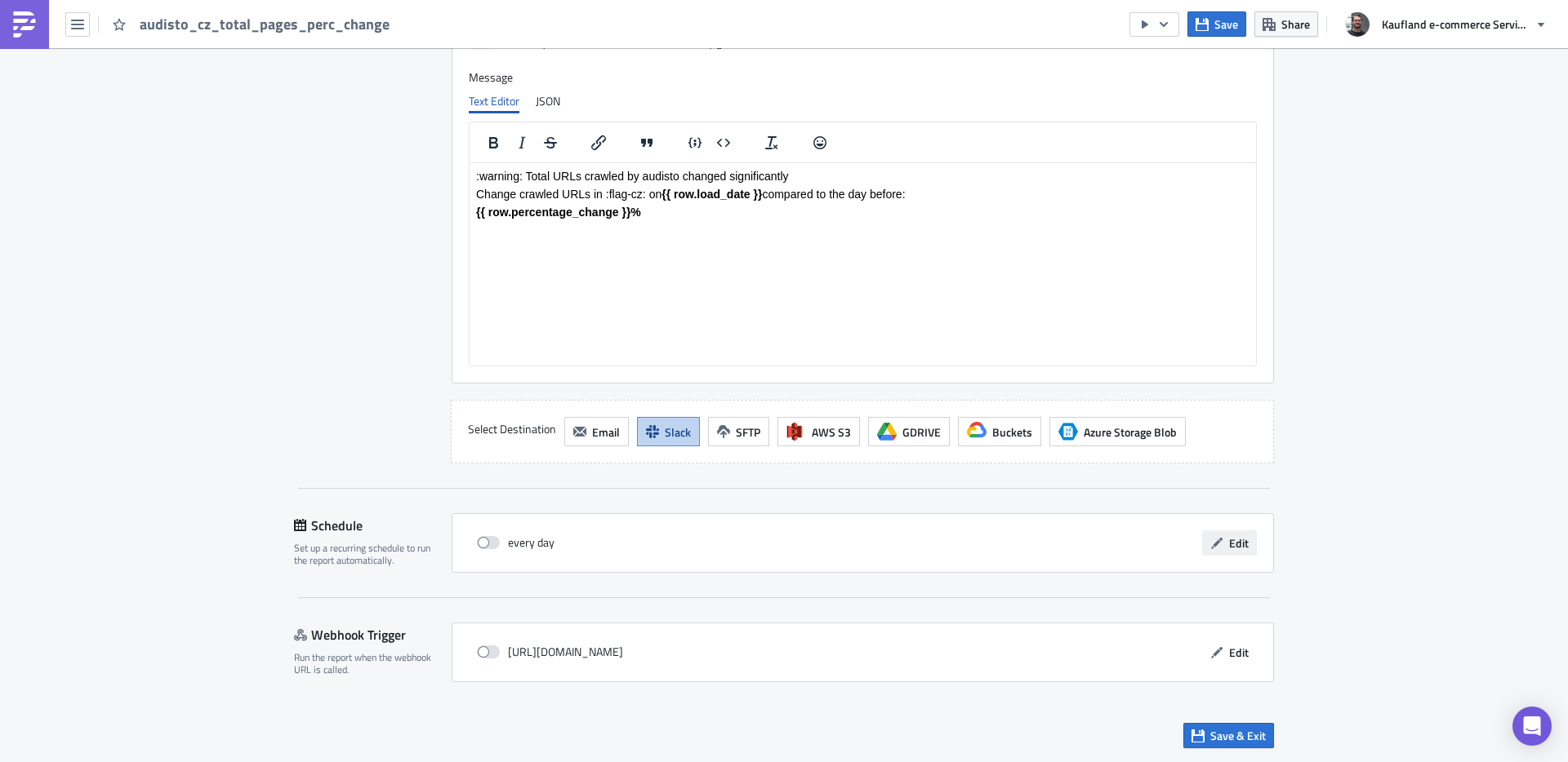
click at [1218, 549] on button "Edit" at bounding box center [1229, 542] width 54 height 25
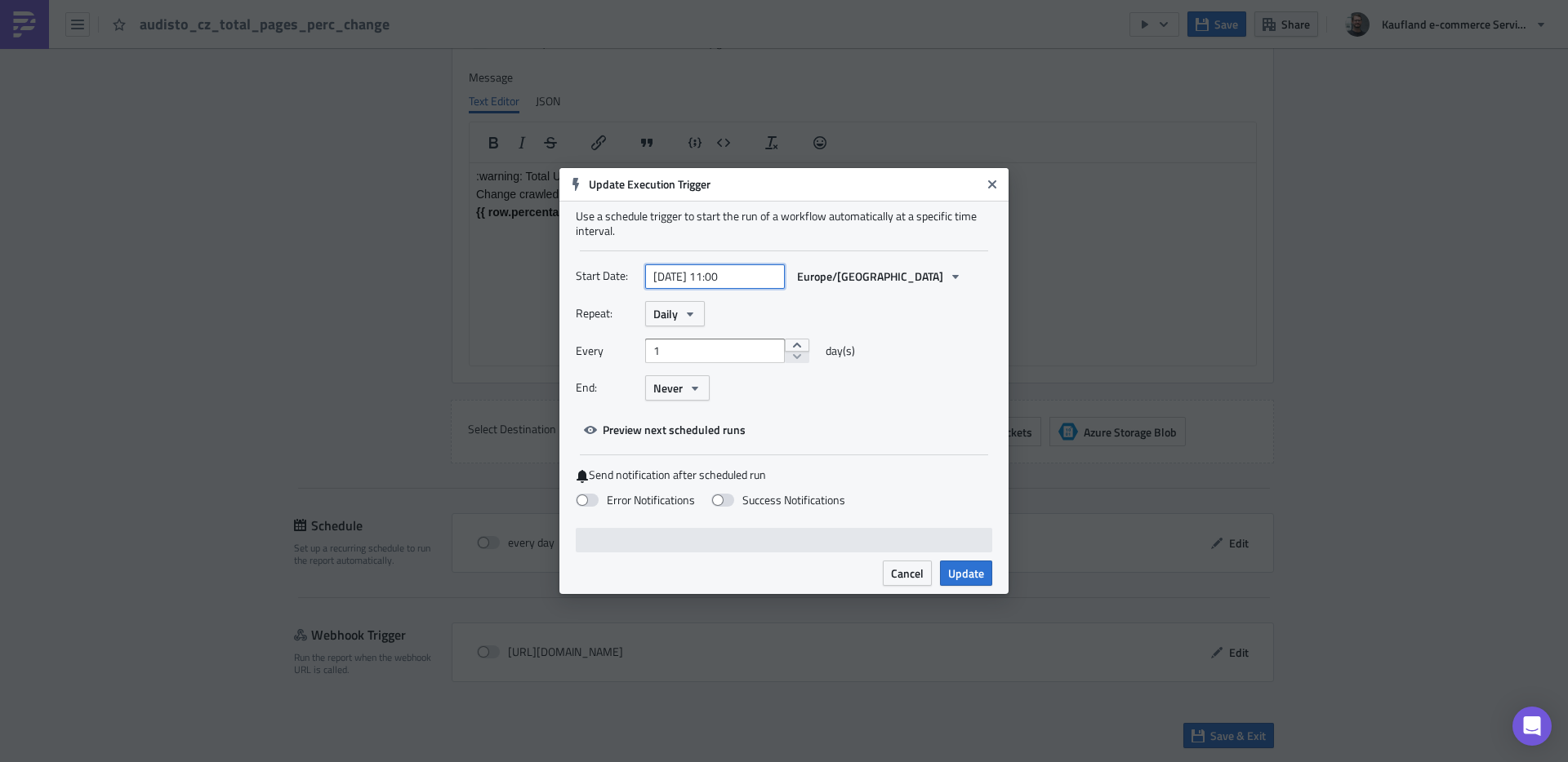
click at [756, 268] on input "[DATE] 11:00" at bounding box center [715, 277] width 140 height 24
select select "3"
select select "2024"
paste input "[DATE] 10:3"
type input "[DATE] 10:30"
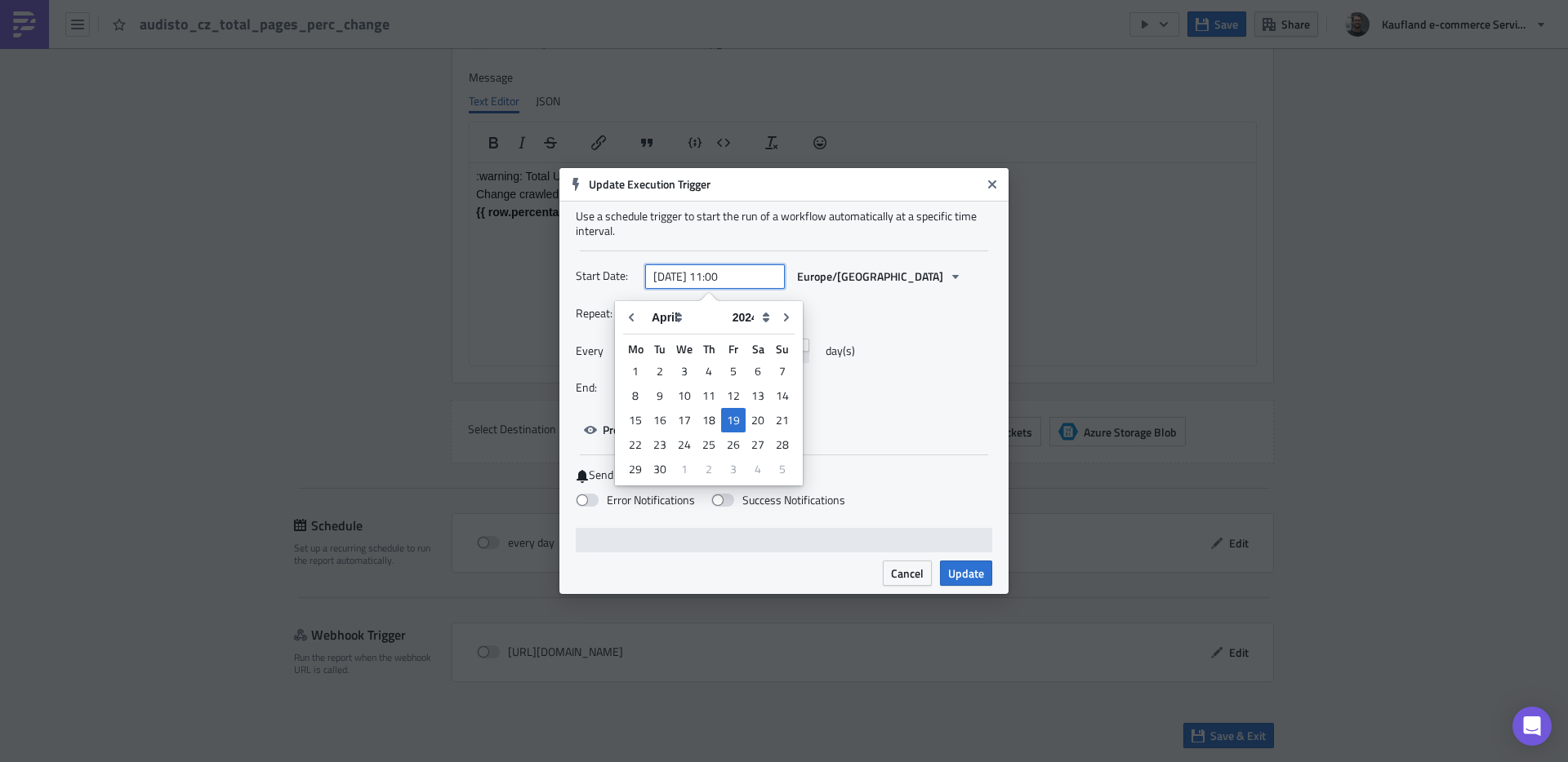
select select "7"
select select "2025"
type input "[DATE] 10:30"
click at [971, 304] on div "Repeat: Daily" at bounding box center [784, 313] width 417 height 25
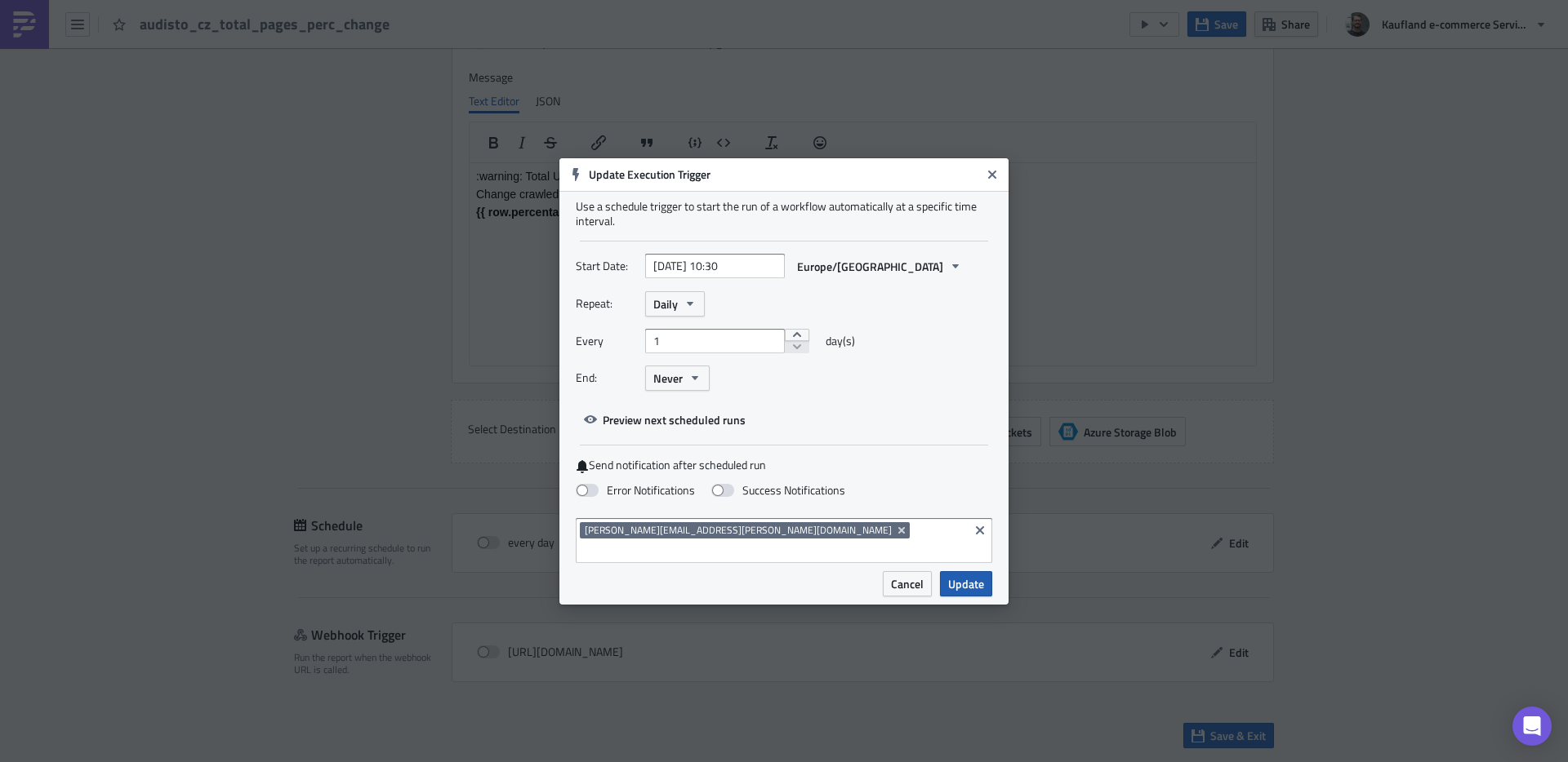
click at [978, 575] on span "Update" at bounding box center [966, 584] width 36 height 17
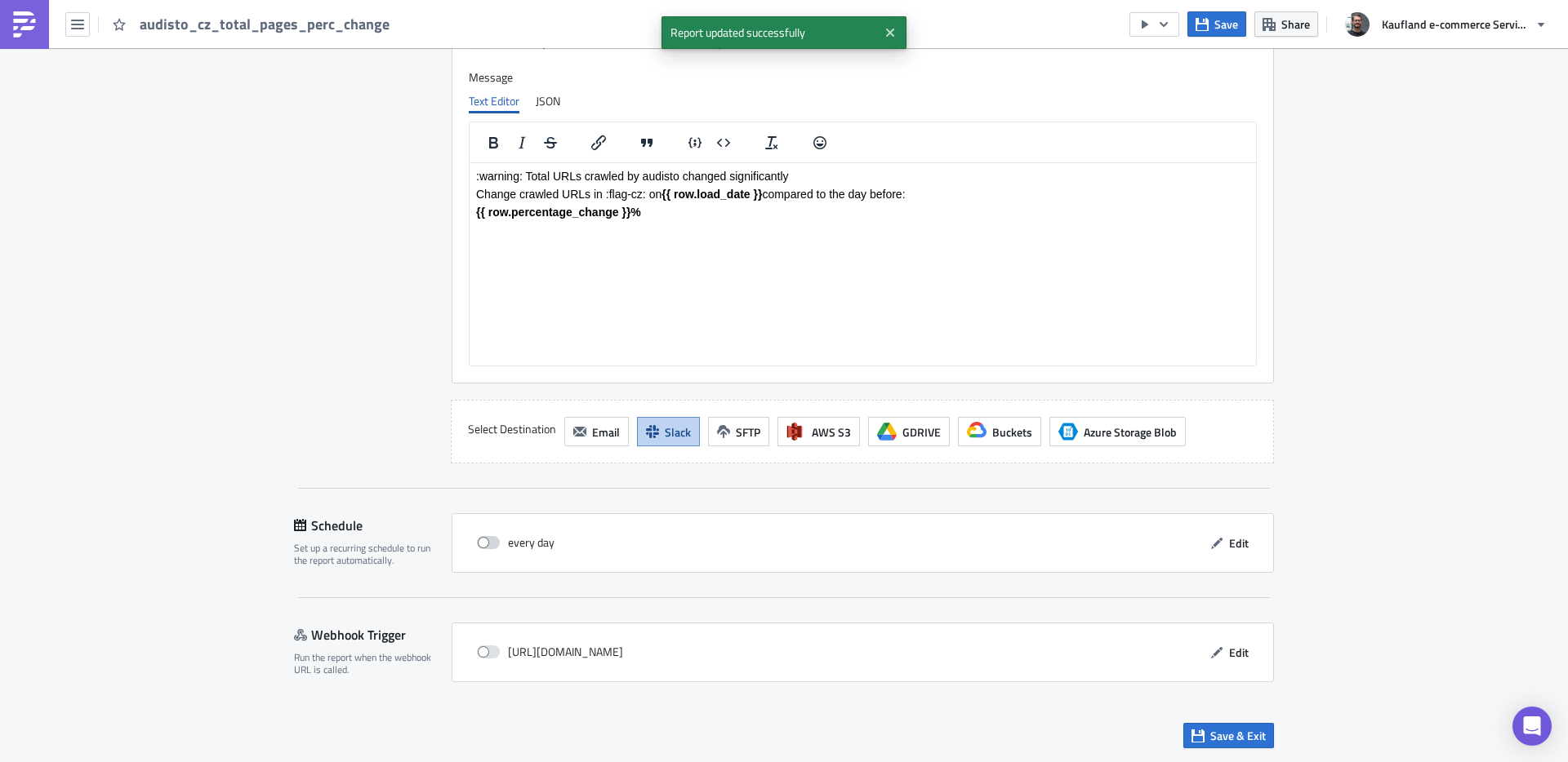
click at [484, 545] on span at bounding box center [488, 543] width 23 height 13
click at [484, 545] on input "checkbox" at bounding box center [485, 542] width 10 height 10
checkbox input "true"
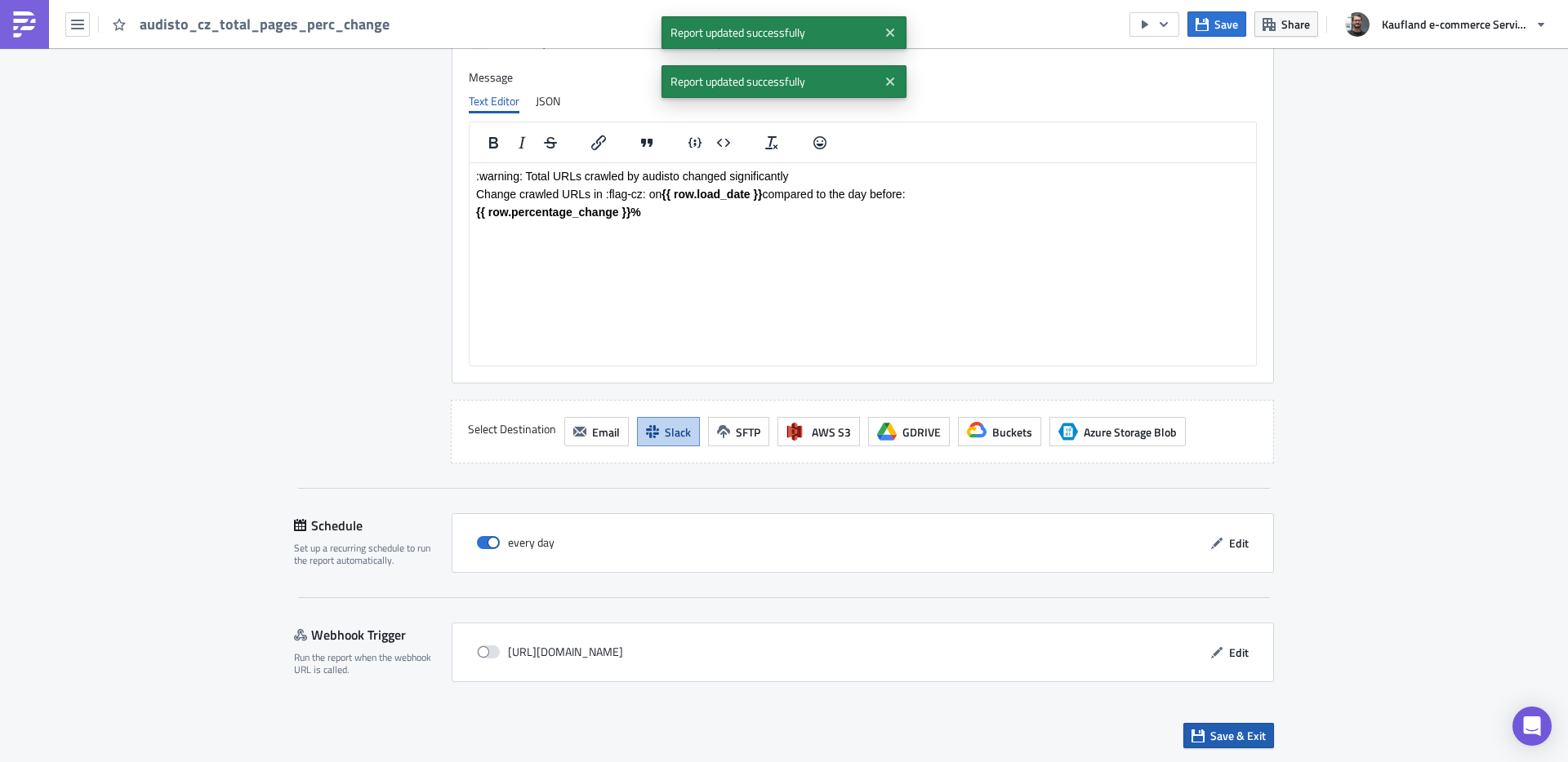
click at [1217, 731] on span "Save & Exit" at bounding box center [1237, 736] width 55 height 17
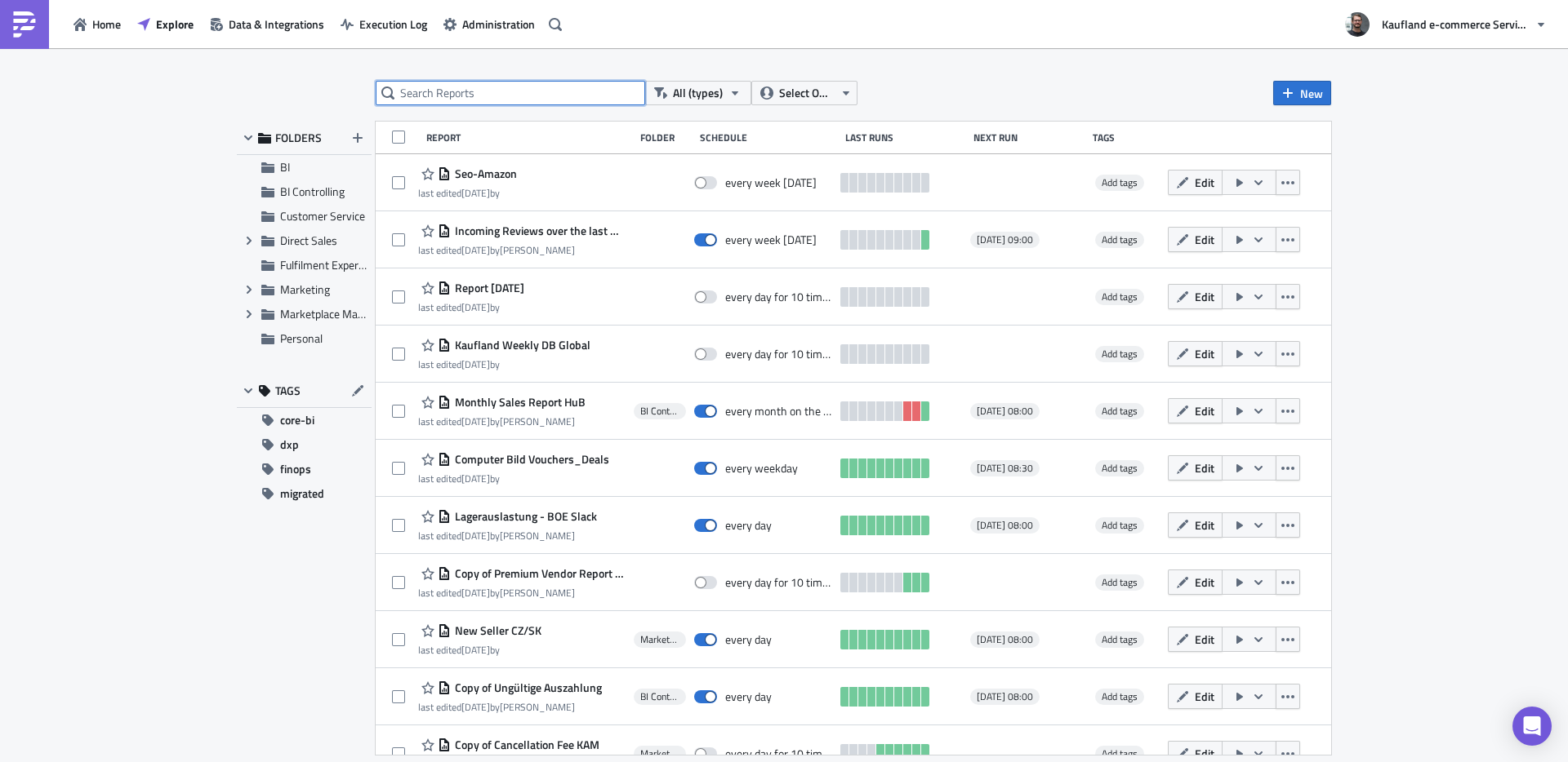
click at [470, 98] on input "text" at bounding box center [510, 93] width 269 height 24
type input "audisto"
